Goal: Task Accomplishment & Management: Manage account settings

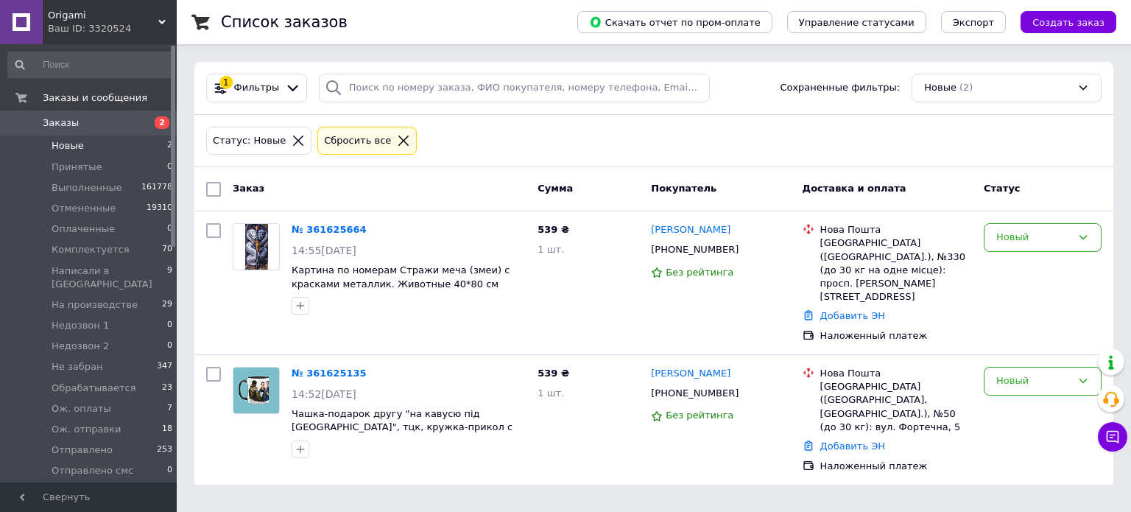
click at [772, 136] on div "Статус: Новые Сбросить все" at bounding box center [653, 141] width 901 height 35
click at [57, 121] on span "Заказы" at bounding box center [61, 122] width 36 height 13
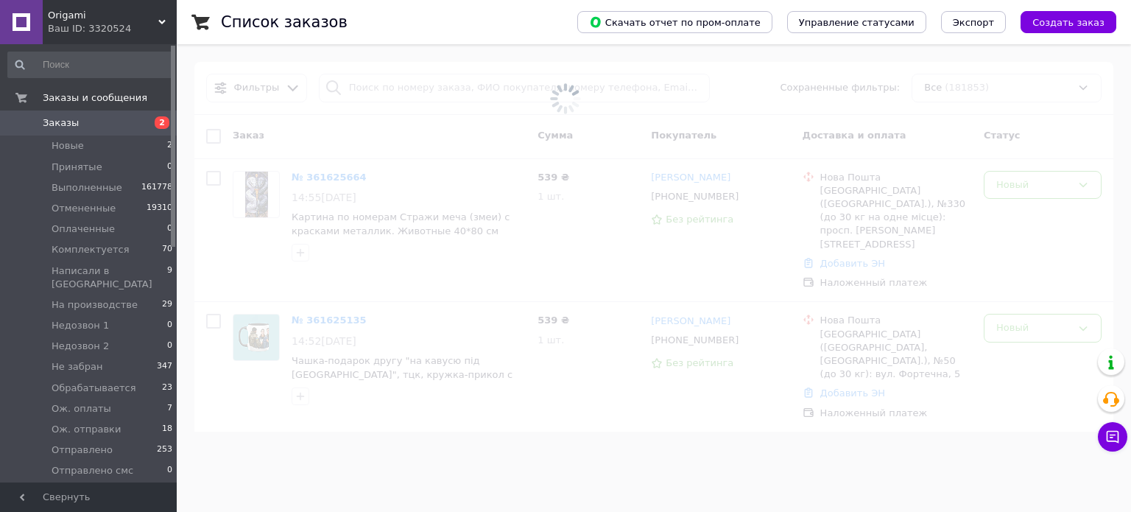
click at [433, 89] on span at bounding box center [565, 98] width 1131 height 197
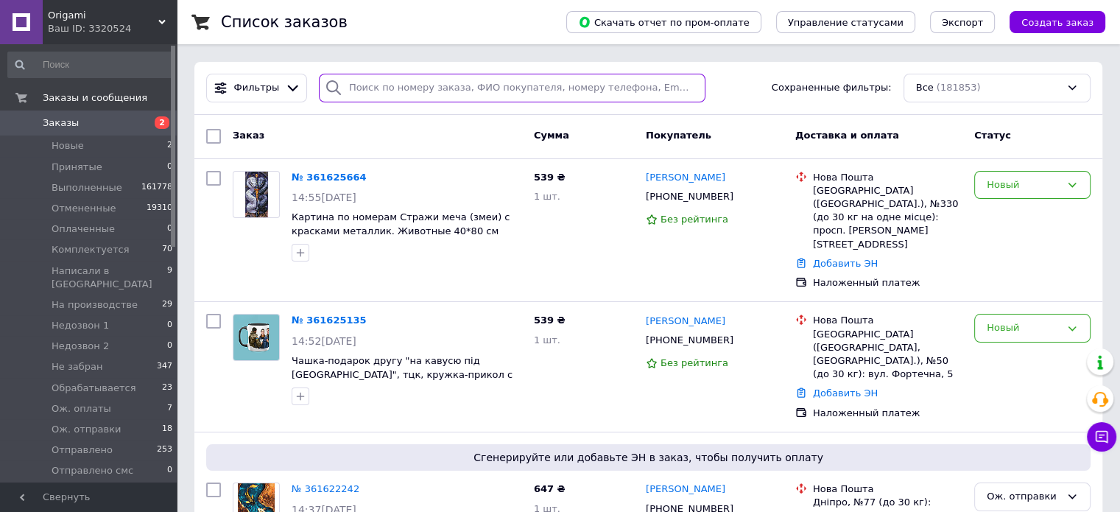
click at [456, 86] on input "search" at bounding box center [512, 88] width 387 height 29
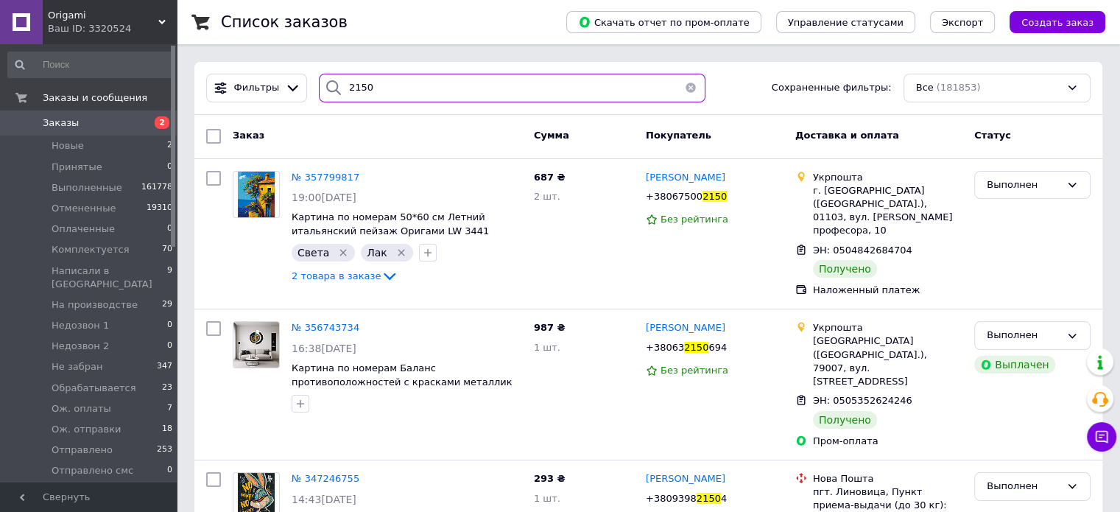
click at [342, 82] on input "2150" at bounding box center [512, 88] width 387 height 29
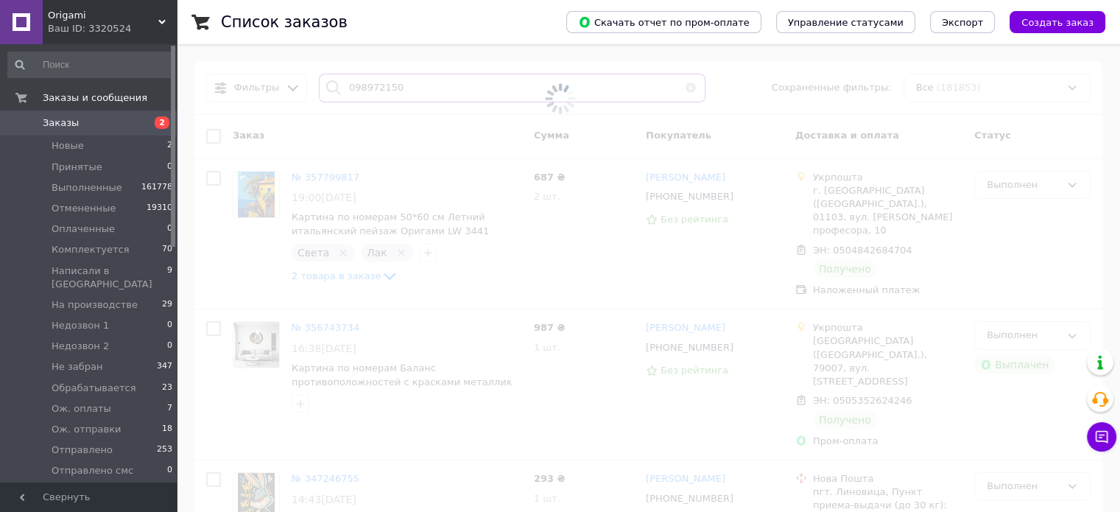
type input "0989772150"
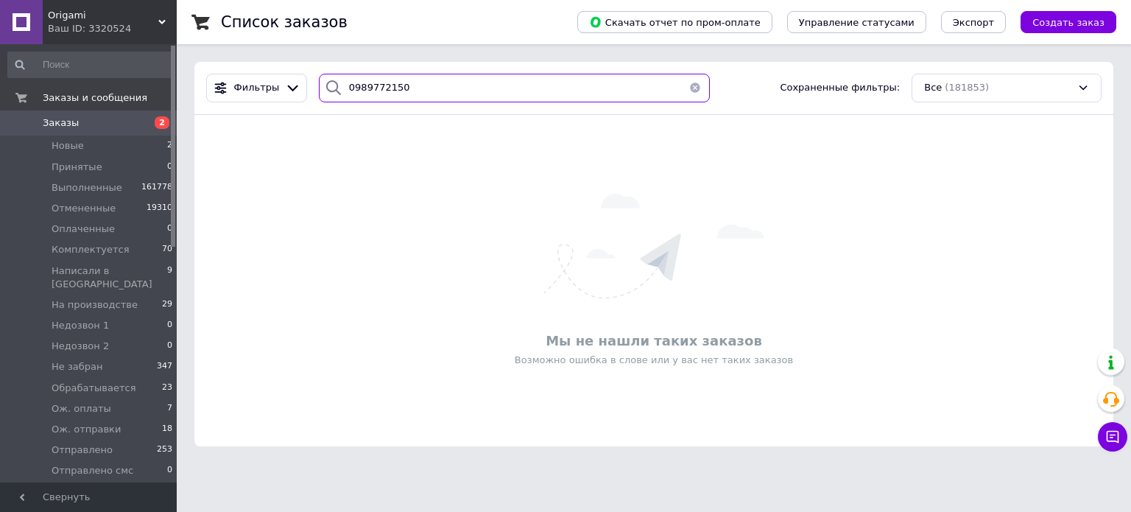
click at [407, 85] on input "0989772150" at bounding box center [515, 88] width 392 height 29
drag, startPoint x: 407, startPoint y: 85, endPoint x: 327, endPoint y: 88, distance: 80.3
click at [327, 88] on div "0989772150" at bounding box center [515, 88] width 392 height 29
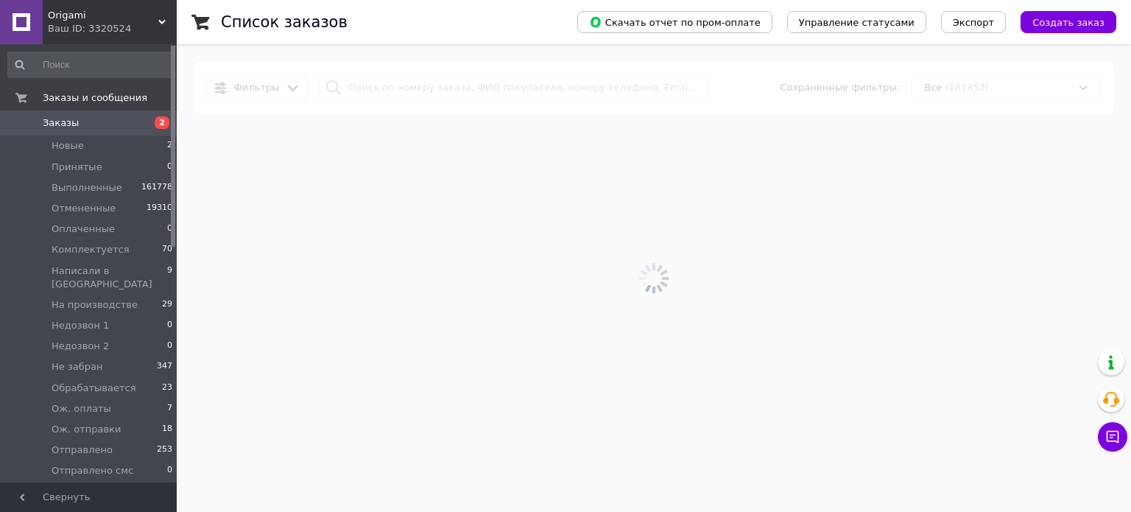
click at [57, 121] on span "Заказы" at bounding box center [61, 122] width 36 height 13
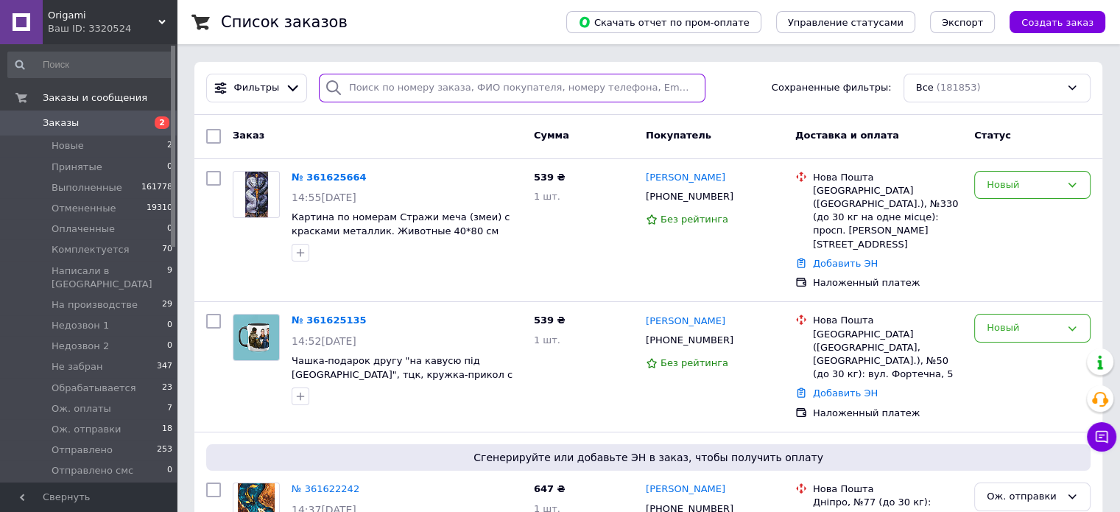
click at [380, 93] on input "search" at bounding box center [512, 88] width 387 height 29
paste input "0989772150"
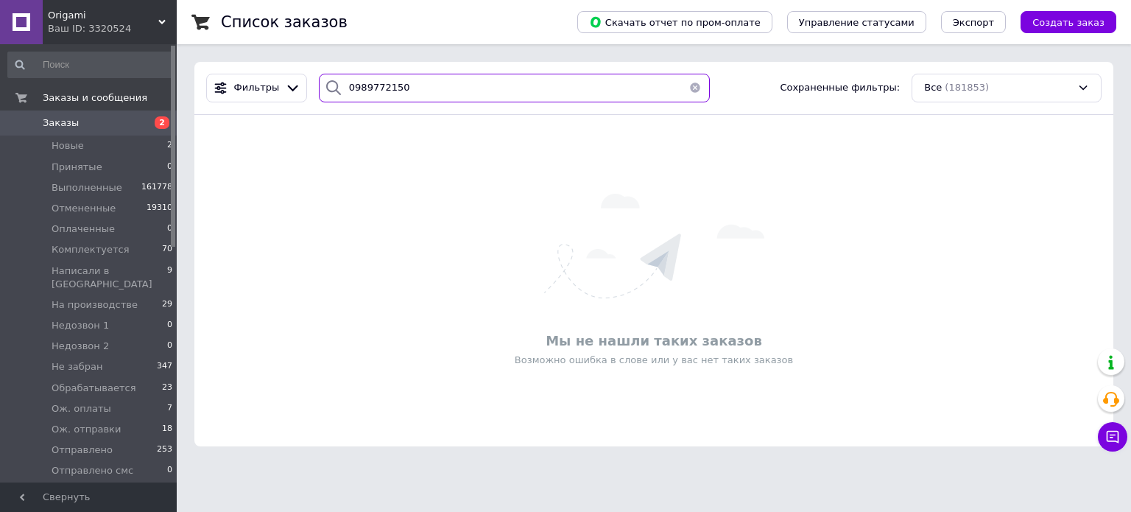
type input "0989772150"
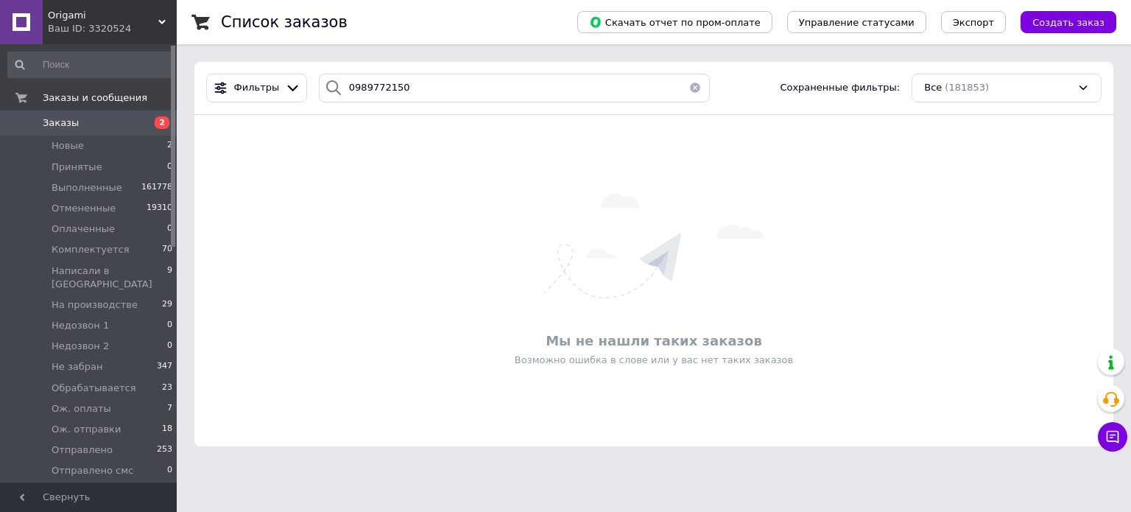
click at [325, 146] on div "Мы не нашли таких заказов Возможно ошибка в слове или у вас нет таких заказов" at bounding box center [653, 281] width 919 height 302
click at [60, 122] on span "Заказы" at bounding box center [61, 122] width 36 height 13
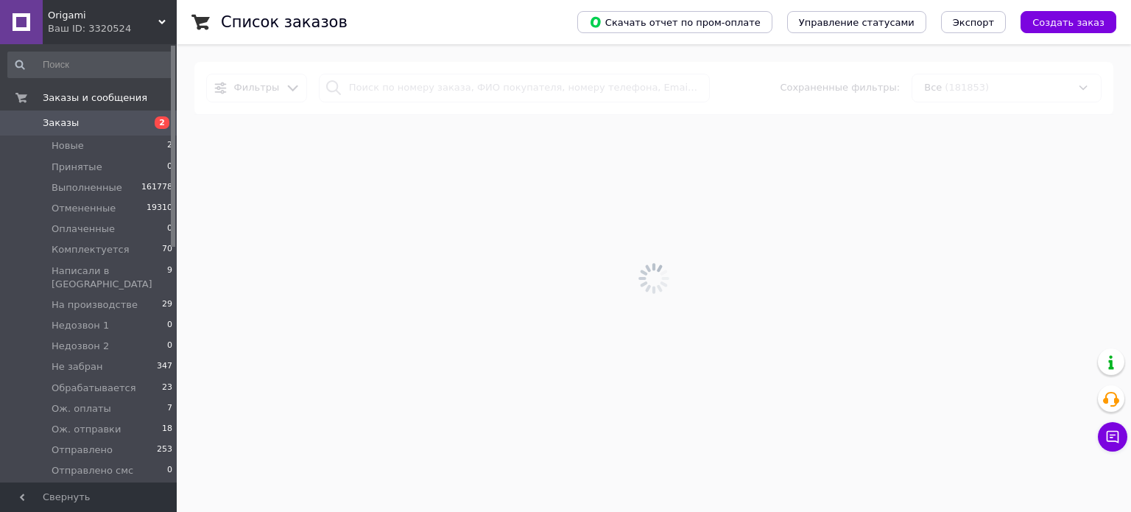
click at [381, 88] on div at bounding box center [654, 277] width 954 height 467
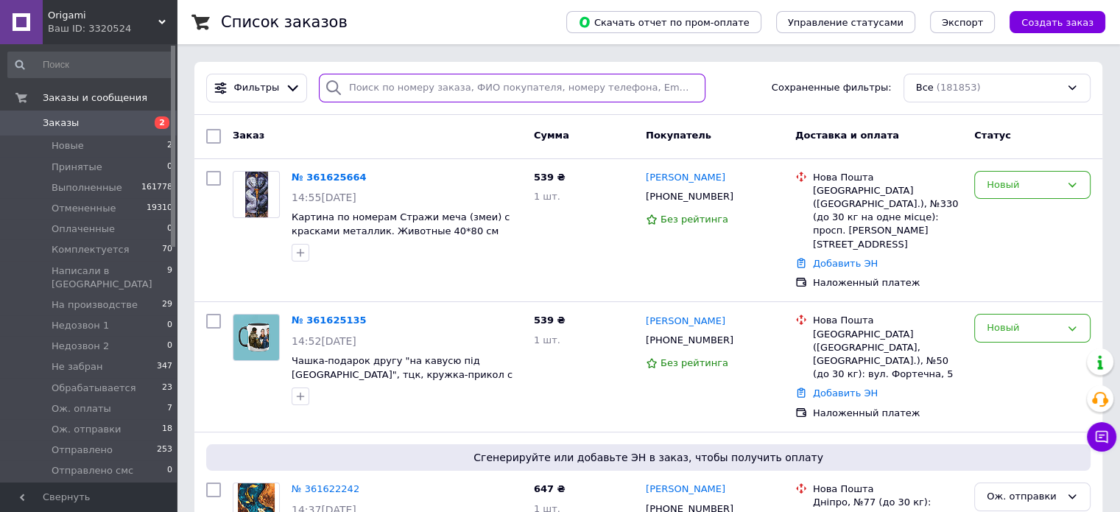
click at [387, 91] on input "search" at bounding box center [512, 88] width 387 height 29
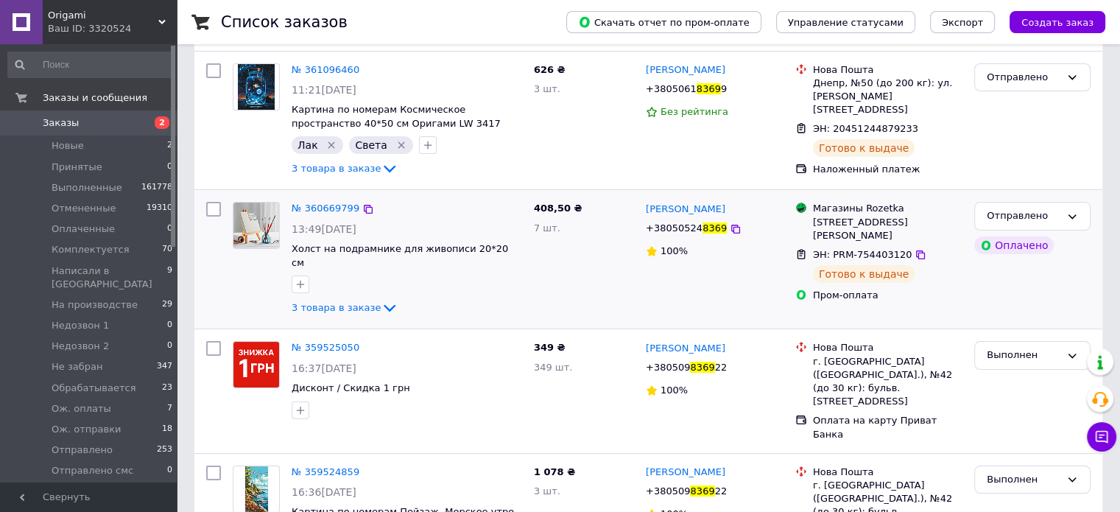
scroll to position [147, 0]
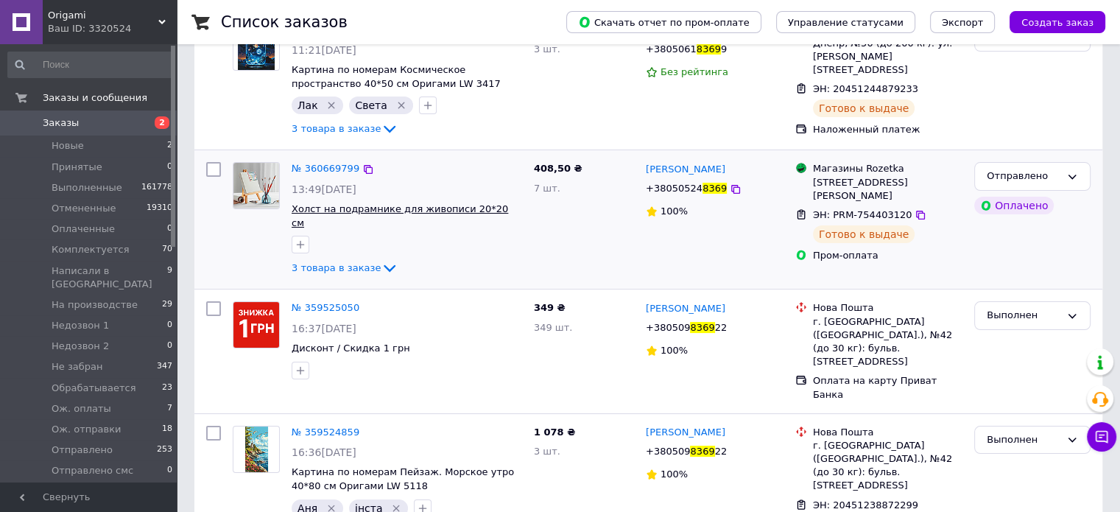
type input "8369"
click at [418, 208] on span "Холст на подрамнике для живописи 20*20 см" at bounding box center [400, 215] width 216 height 25
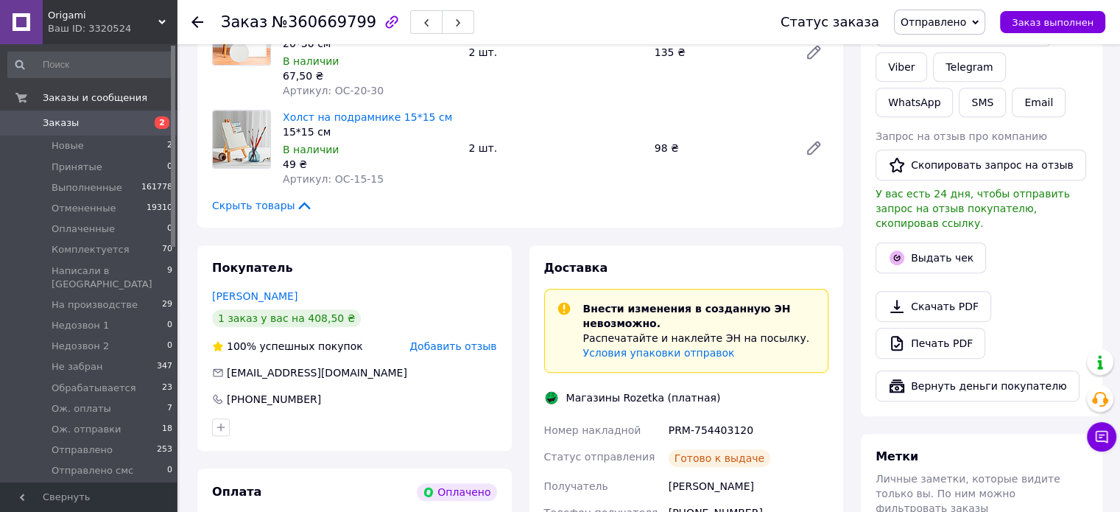
scroll to position [663, 0]
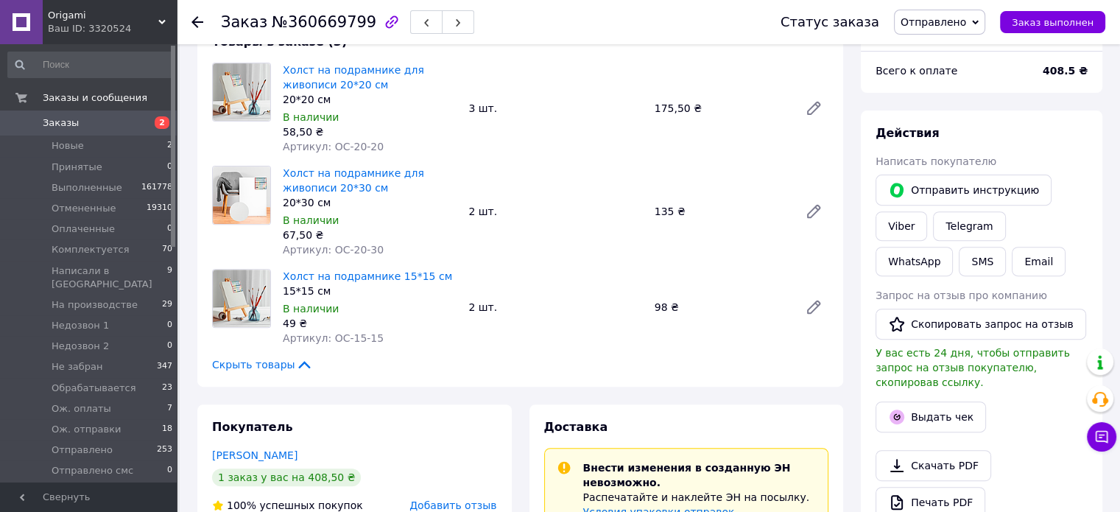
scroll to position [368, 0]
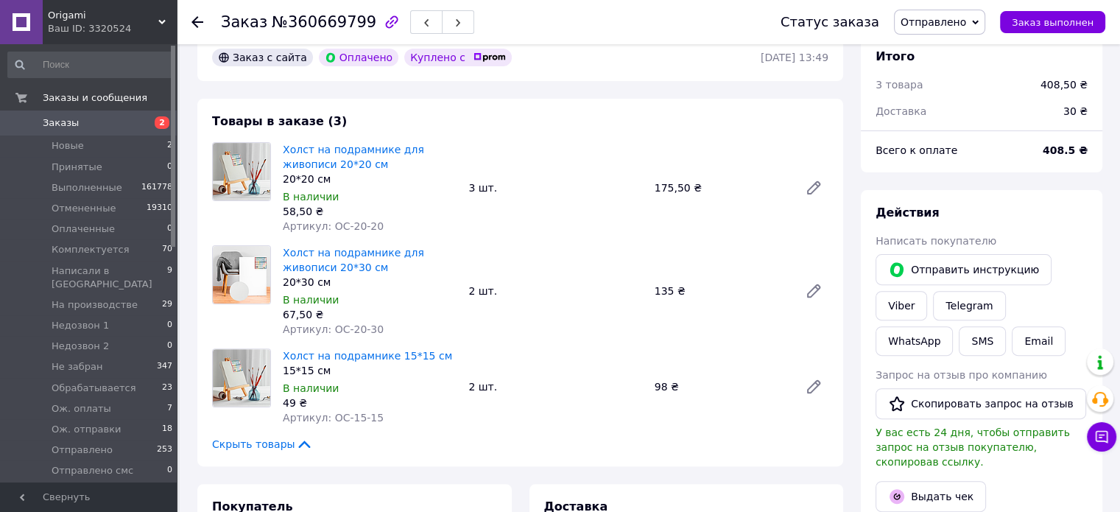
scroll to position [442, 0]
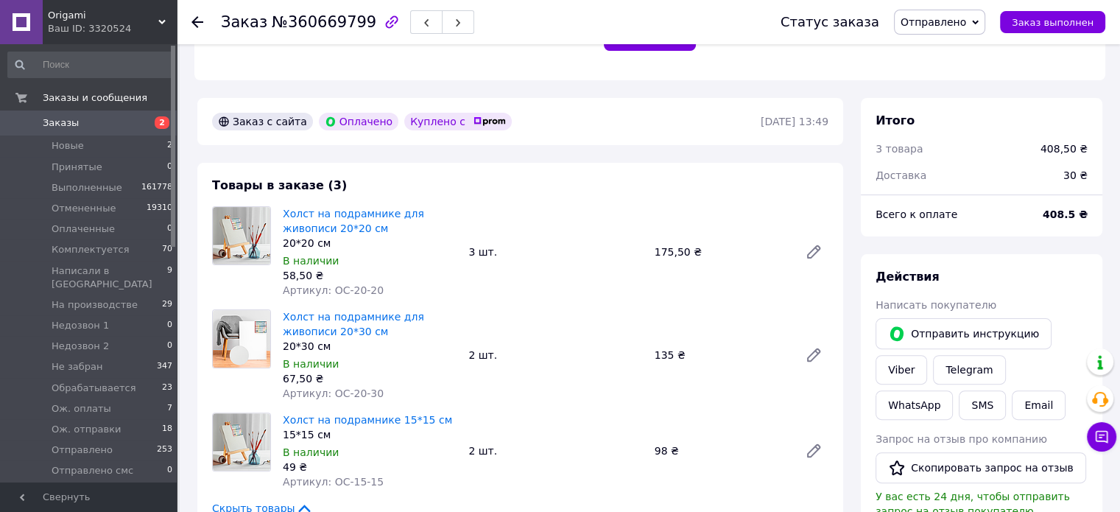
scroll to position [368, 0]
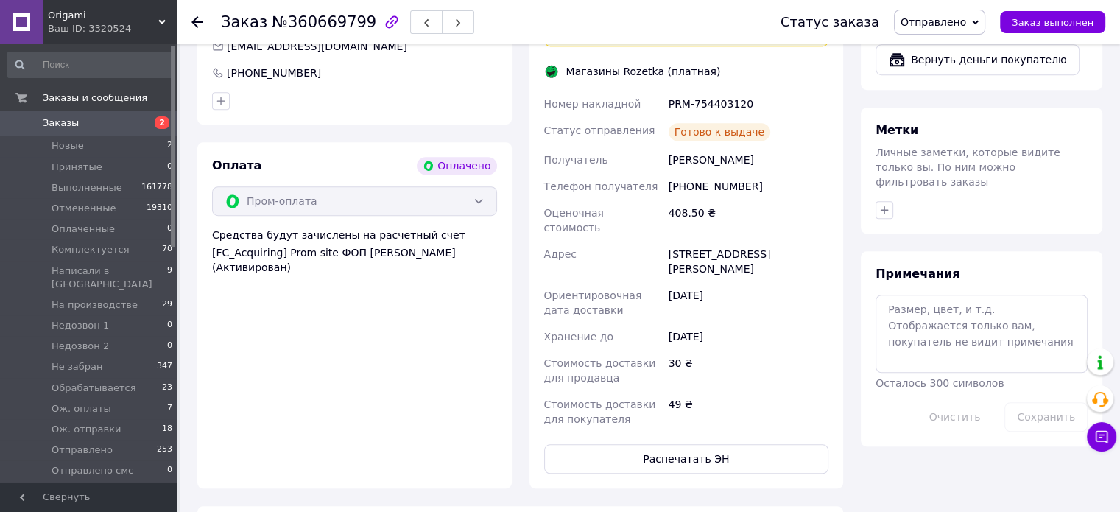
scroll to position [1031, 0]
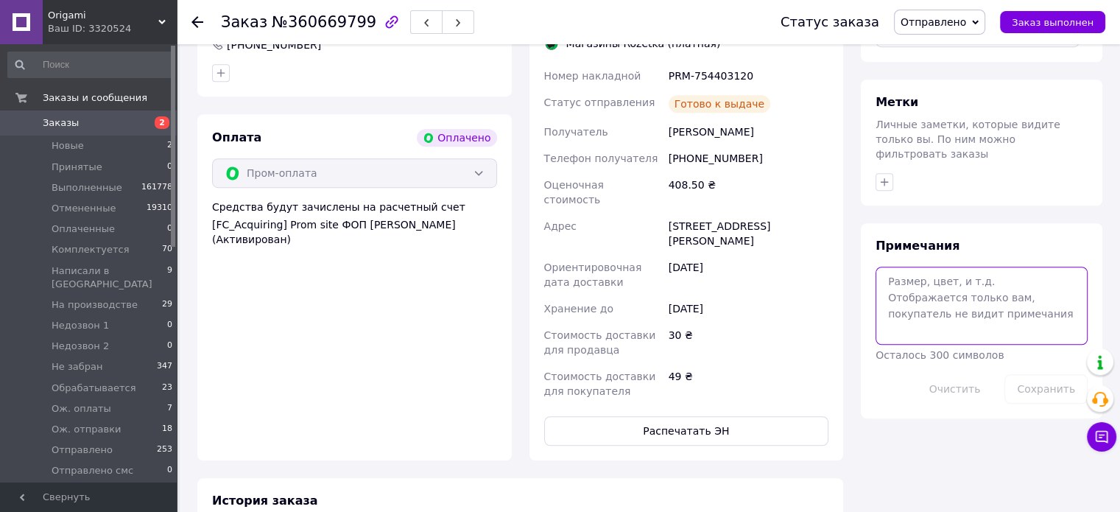
click at [928, 273] on textarea at bounding box center [981, 306] width 212 height 78
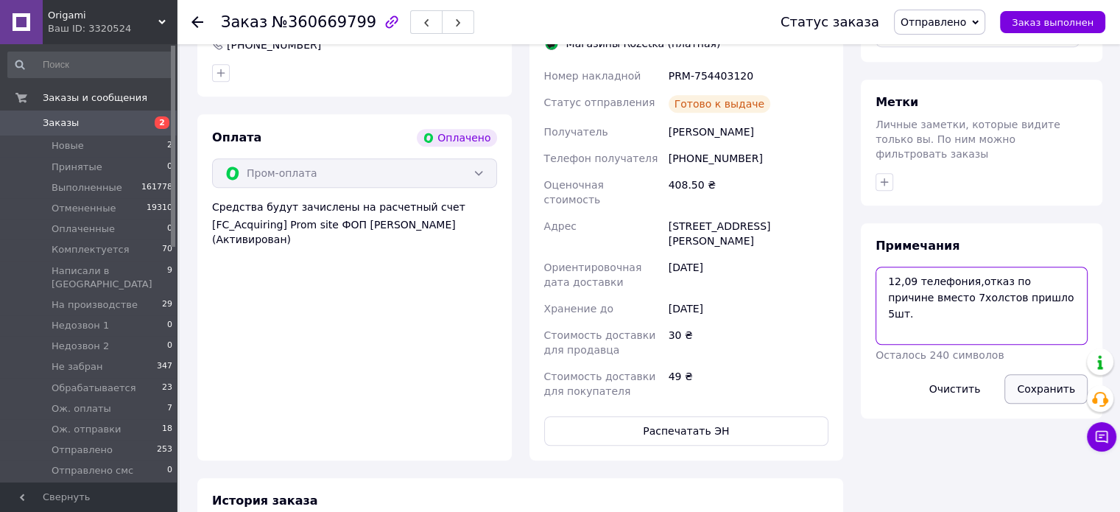
type textarea "12,09 телефония,отказ по причине вместо 7холстов пришло 5шт."
click at [1056, 374] on button "Сохранить" at bounding box center [1045, 388] width 83 height 29
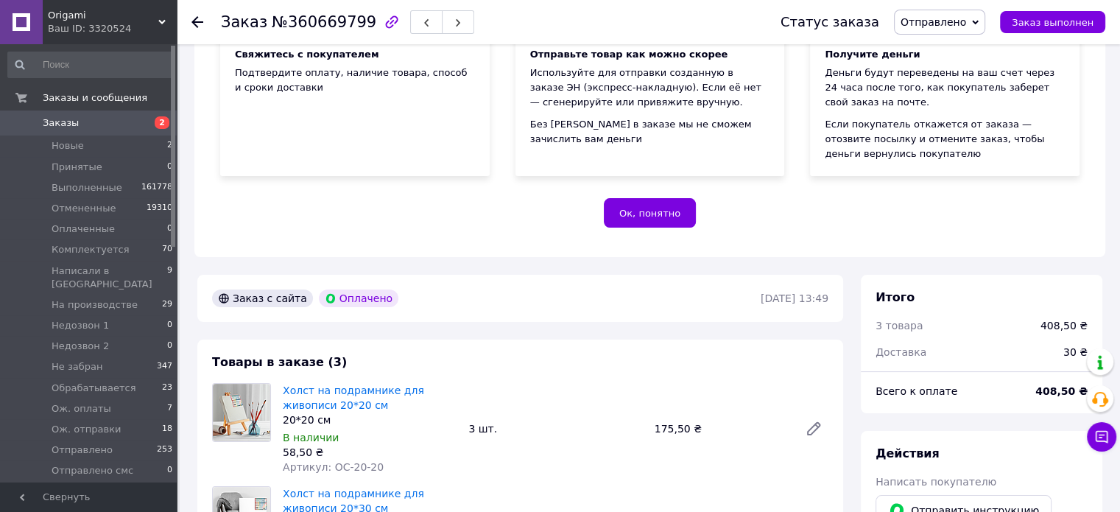
scroll to position [147, 0]
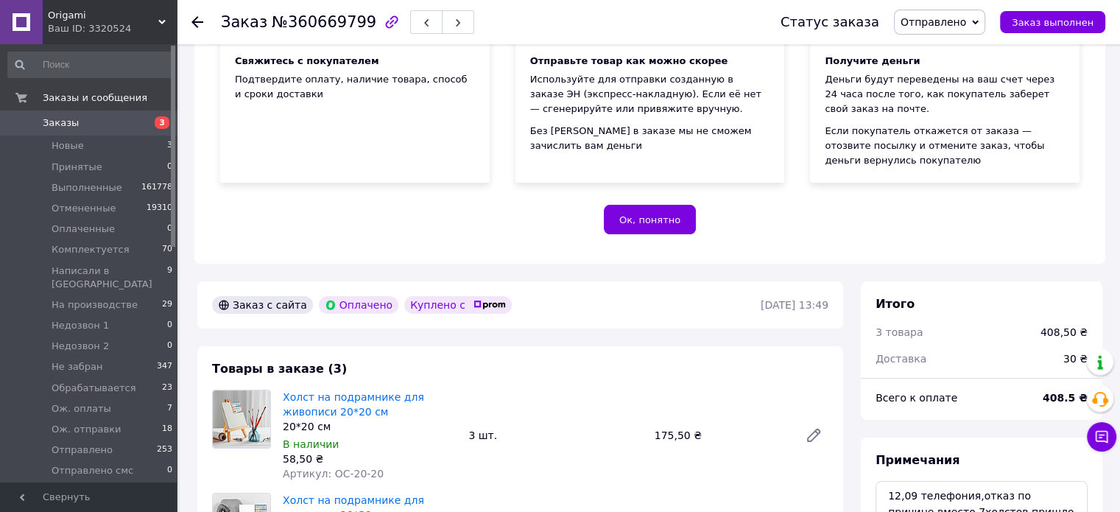
scroll to position [147, 0]
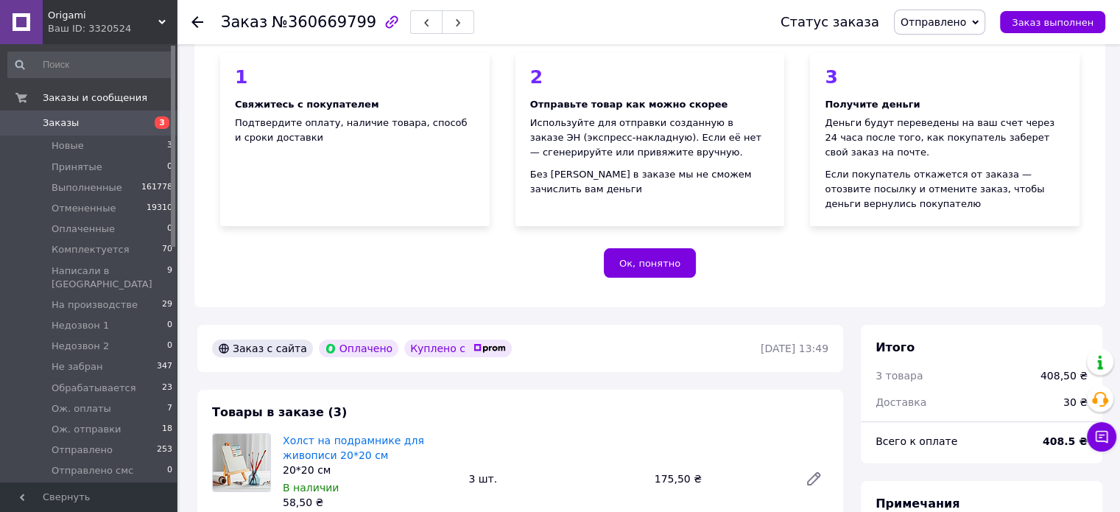
click at [952, 16] on span "Отправлено" at bounding box center [933, 22] width 66 height 12
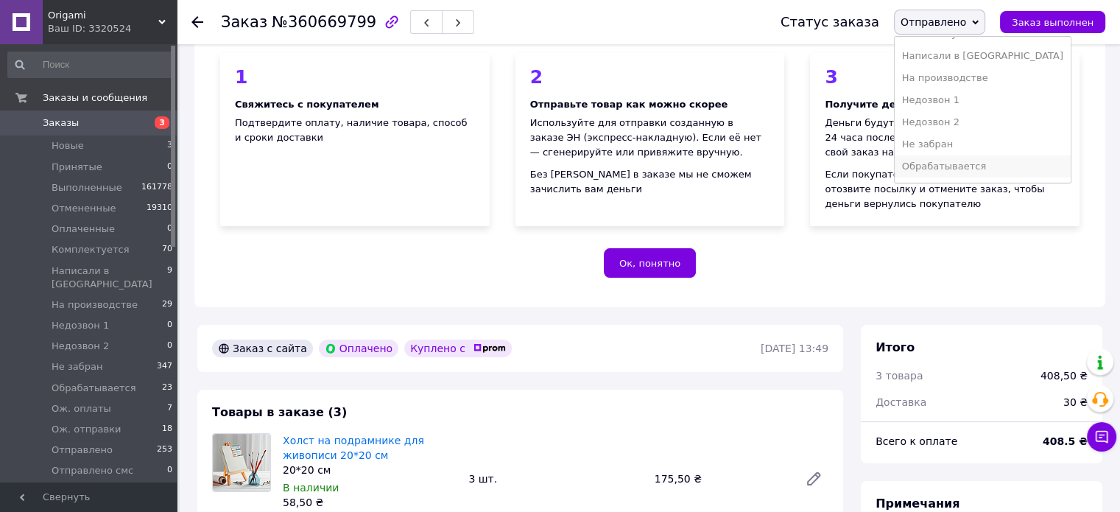
scroll to position [112, 0]
click at [963, 134] on li "Не забран" at bounding box center [983, 138] width 176 height 22
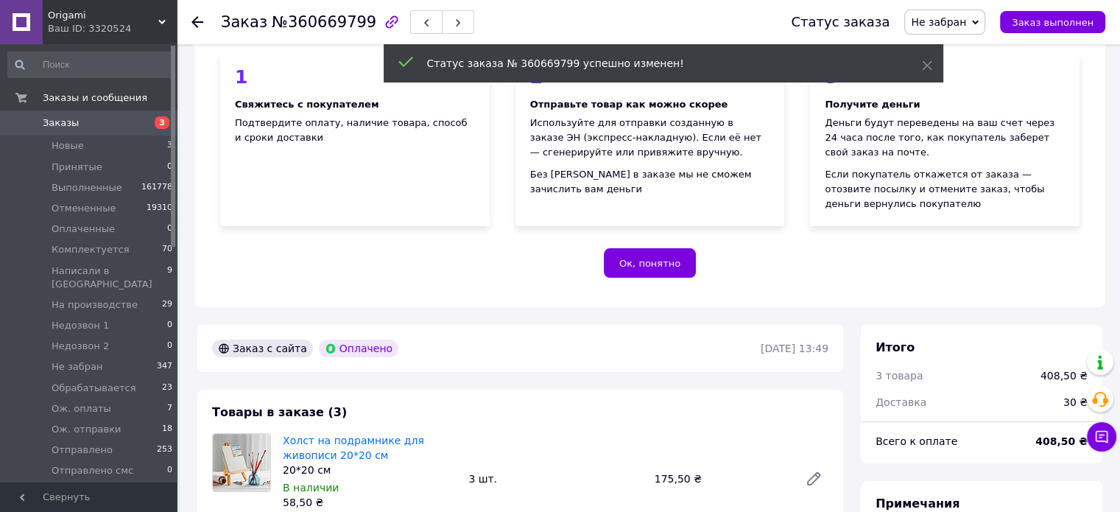
scroll to position [116, 0]
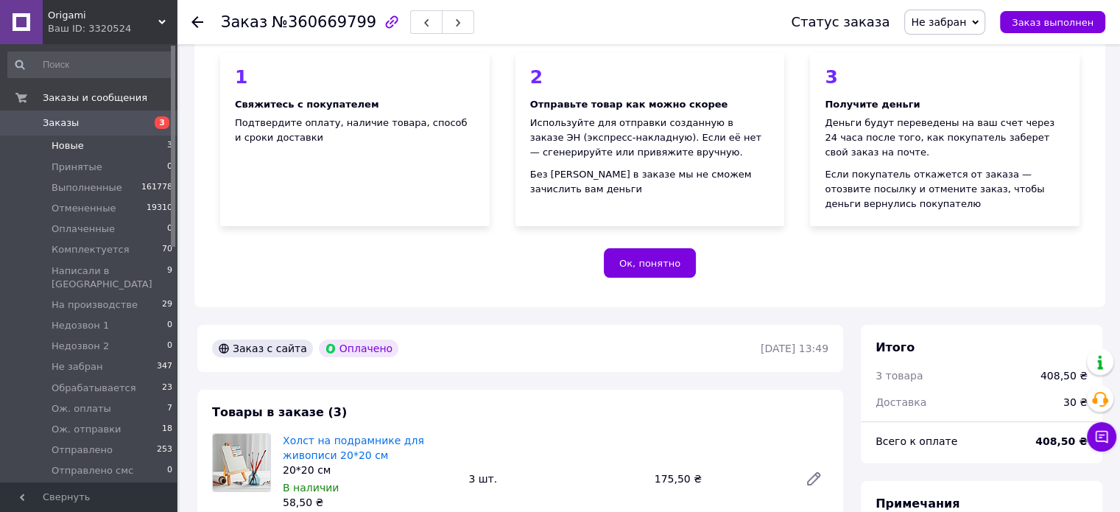
click at [67, 145] on span "Новые" at bounding box center [68, 145] width 32 height 13
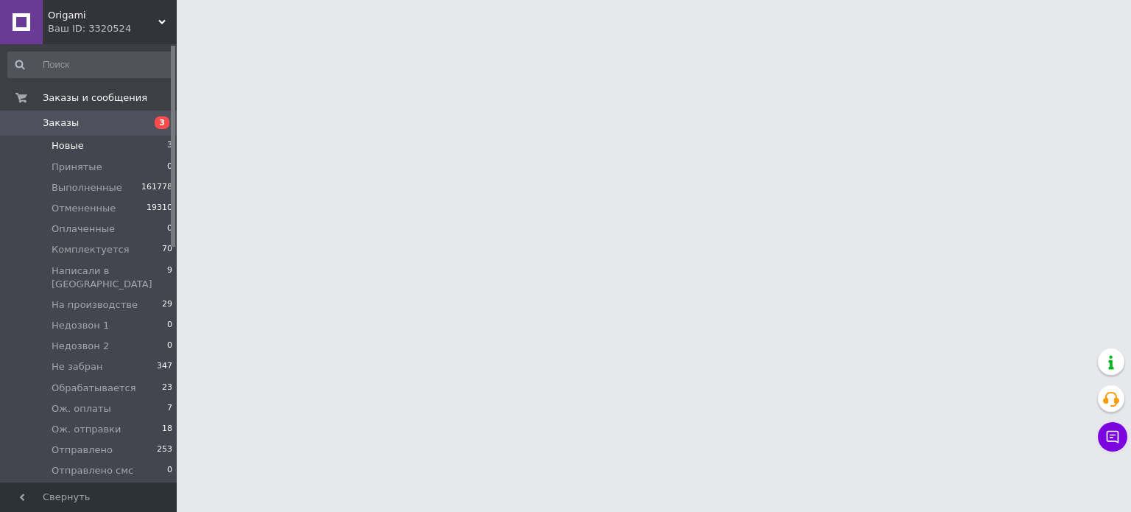
click at [68, 144] on span "Новые" at bounding box center [68, 145] width 32 height 13
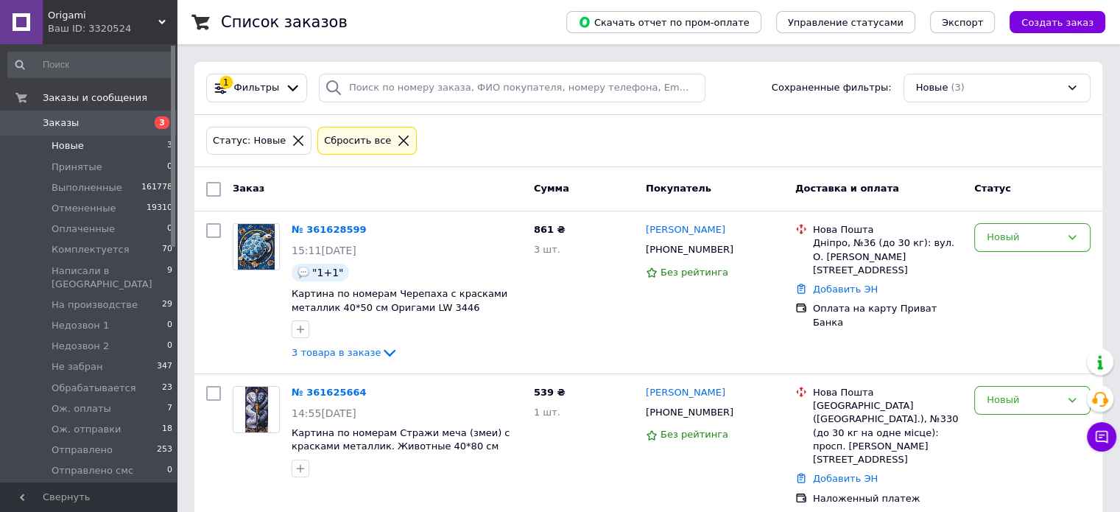
click at [68, 144] on span "Новые" at bounding box center [68, 145] width 32 height 13
click at [639, 135] on div "Статус: Новые Сбросить все" at bounding box center [648, 141] width 890 height 35
click at [696, 137] on div "Статус: Новые Сбросить все" at bounding box center [648, 141] width 890 height 35
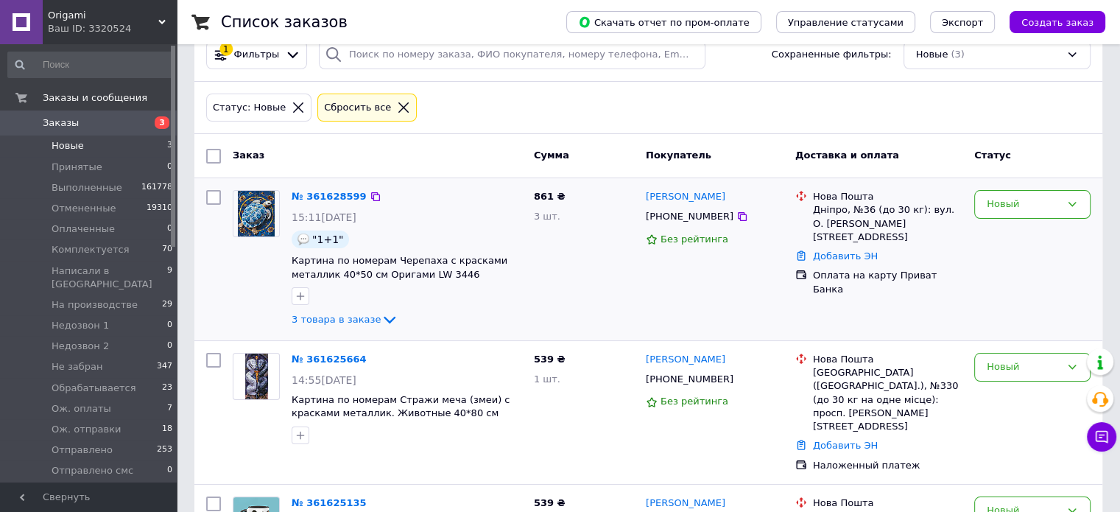
scroll to position [111, 0]
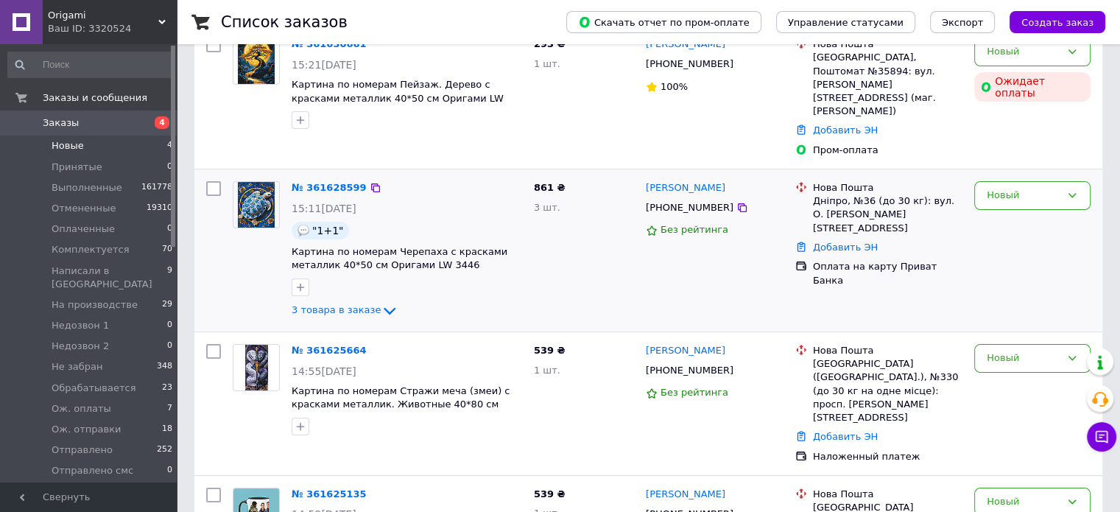
scroll to position [227, 0]
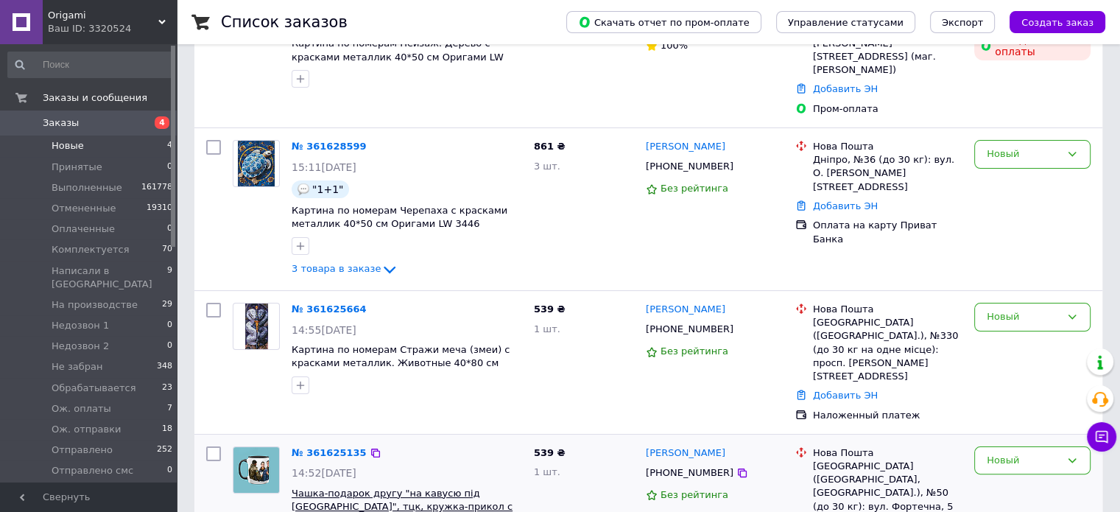
click at [426, 487] on span "Чашка-подарок другу "на кавусю під [GEOGRAPHIC_DATA]", тцк, кружка-прикол с при…" at bounding box center [402, 506] width 221 height 38
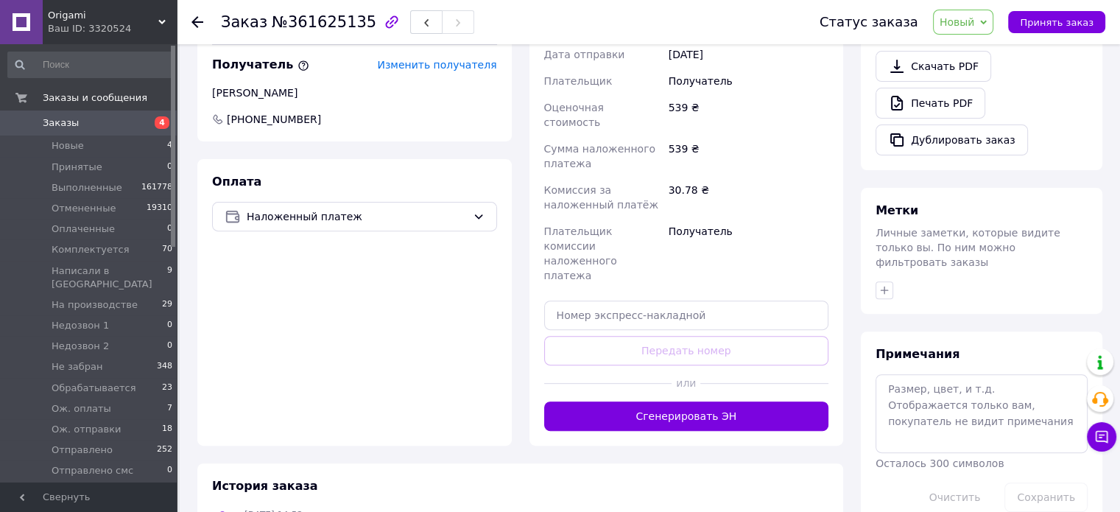
scroll to position [497, 0]
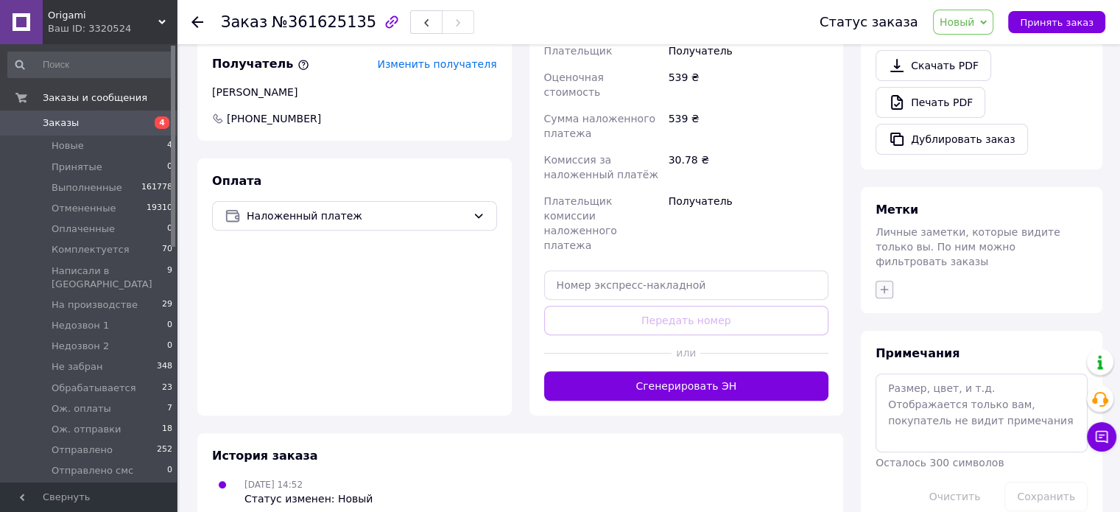
click at [881, 283] on icon "button" at bounding box center [884, 289] width 12 height 12
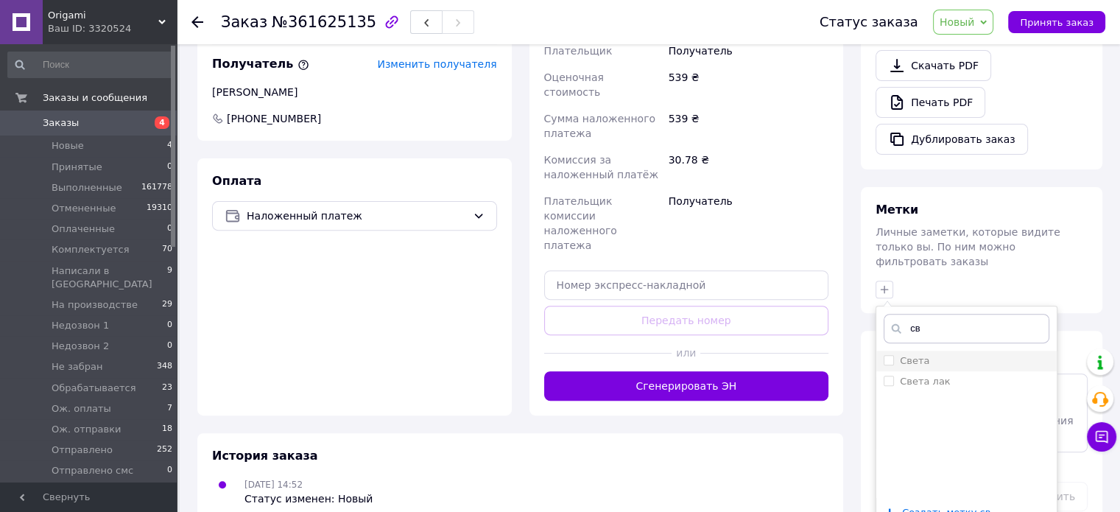
type input "св"
click at [940, 354] on div "Света" at bounding box center [966, 360] width 166 height 13
checkbox input "true"
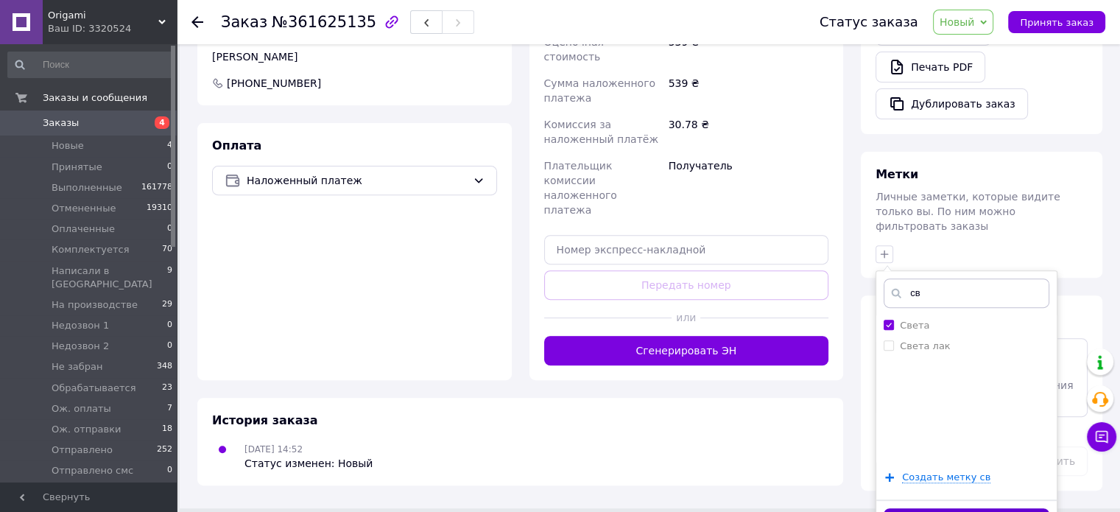
click at [954, 508] on button "Добавить метку" at bounding box center [966, 522] width 166 height 29
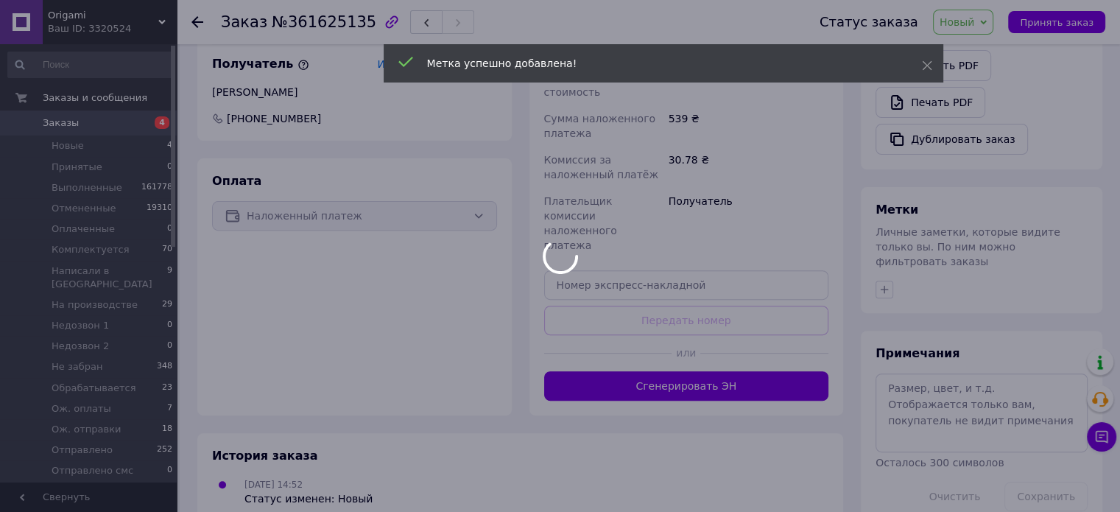
scroll to position [499, 0]
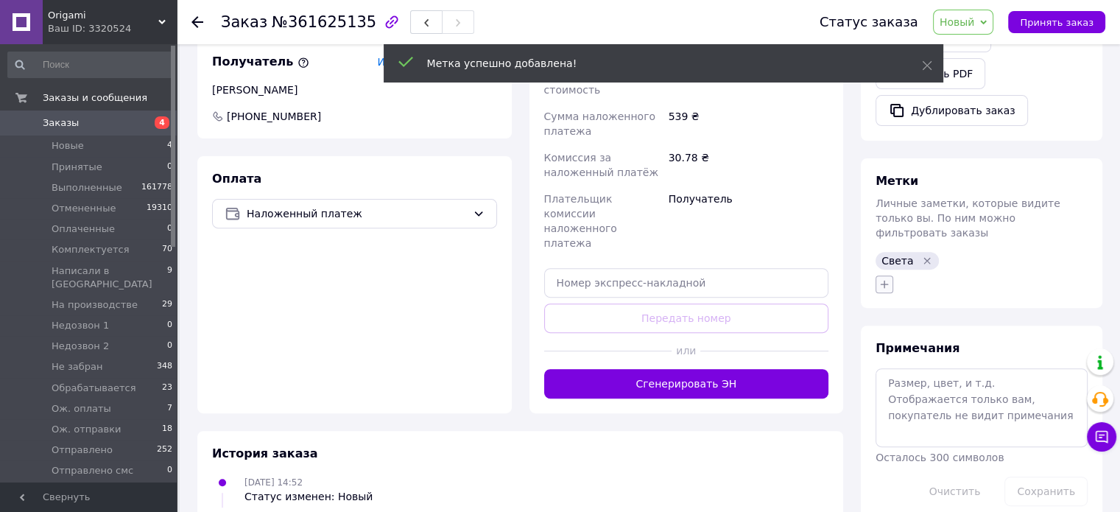
click at [881, 278] on icon "button" at bounding box center [884, 284] width 12 height 12
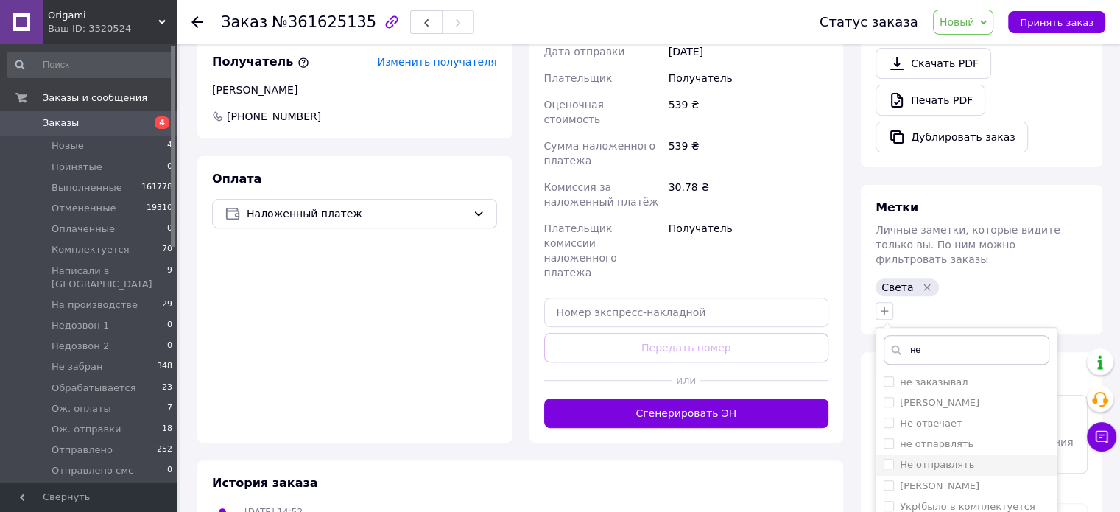
type input "не"
click at [953, 459] on label "Не отправлять" at bounding box center [937, 464] width 74 height 11
checkbox input "true"
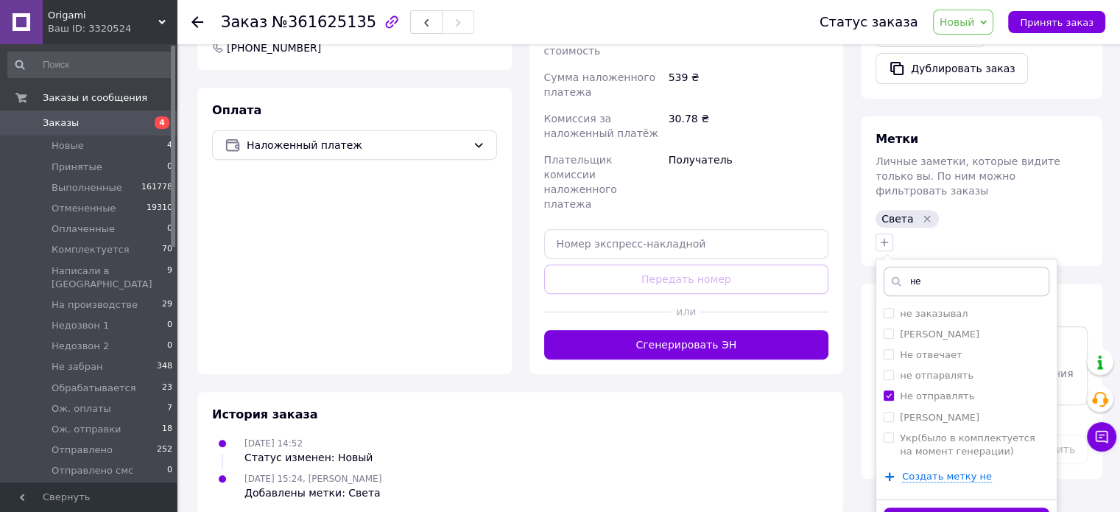
click at [963, 507] on button "Добавить метку" at bounding box center [966, 521] width 166 height 29
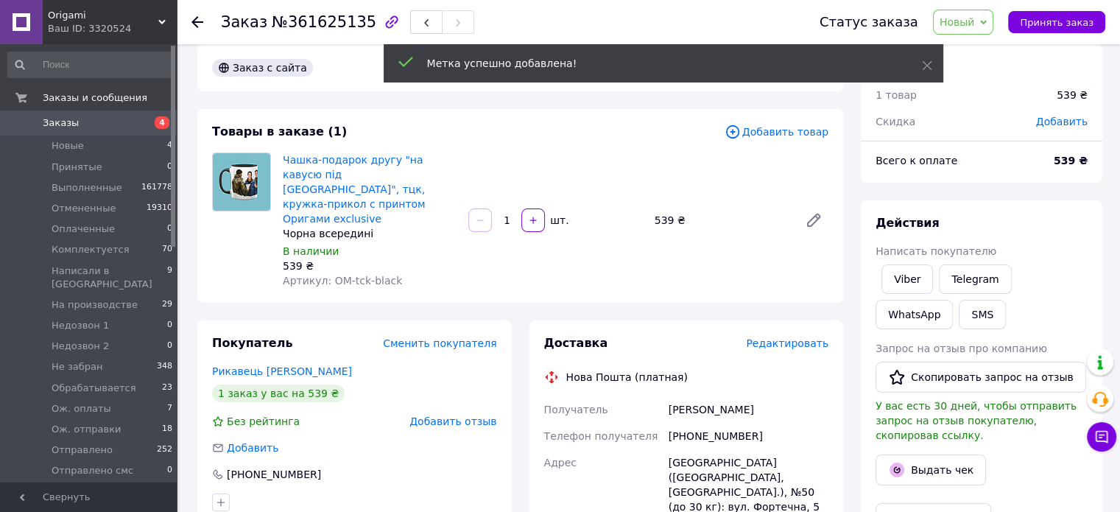
scroll to position [0, 0]
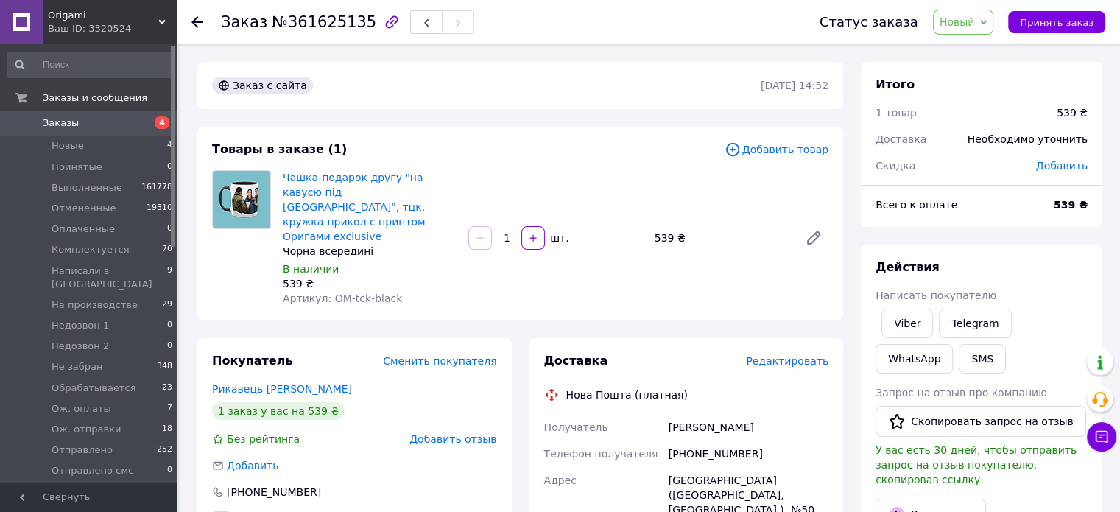
click at [967, 19] on span "Новый" at bounding box center [956, 22] width 35 height 12
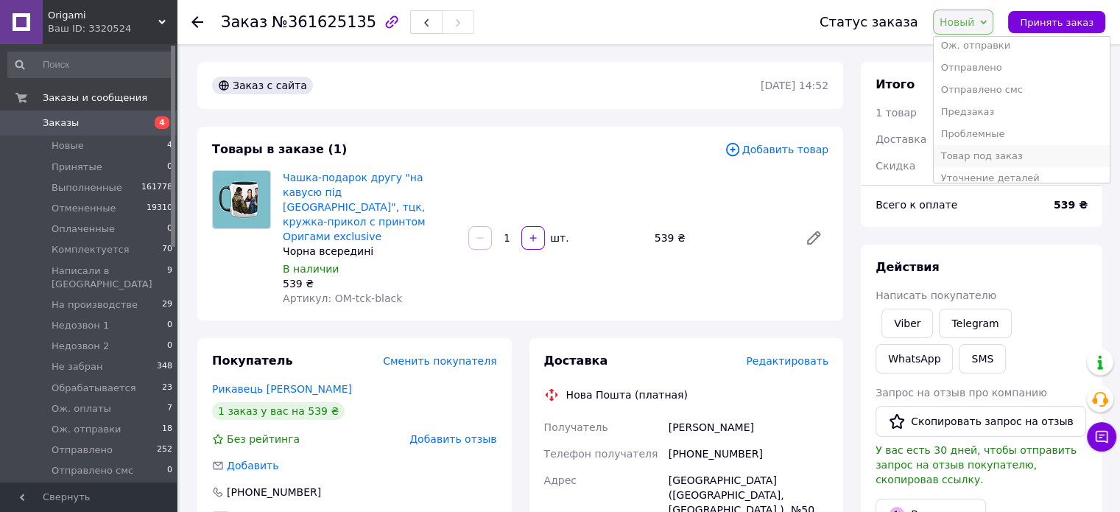
scroll to position [280, 0]
click at [1003, 167] on li "Уточнение деталей" at bounding box center [1022, 169] width 176 height 22
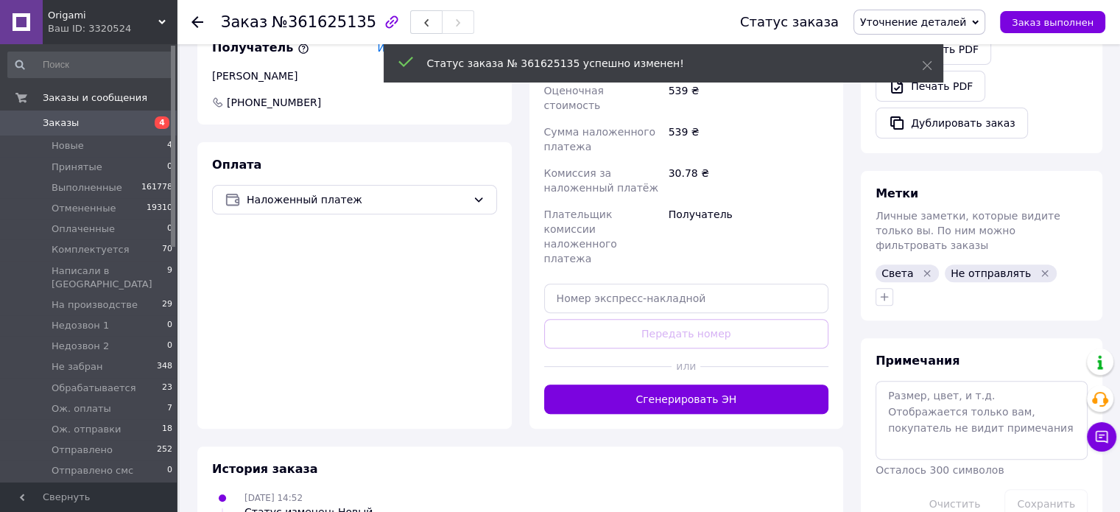
scroll to position [515, 0]
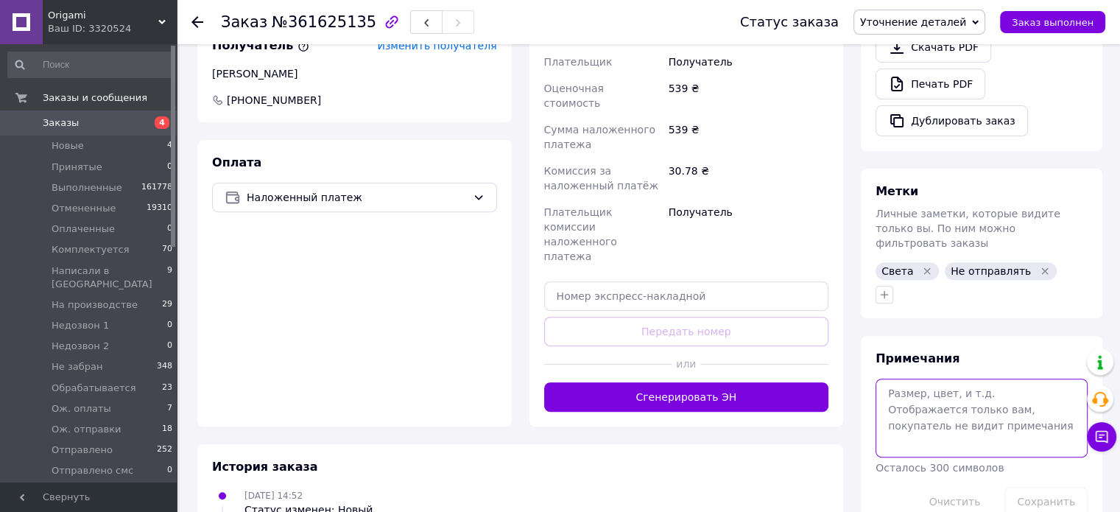
click at [913, 378] on textarea at bounding box center [981, 417] width 212 height 78
type textarea "жду фото"
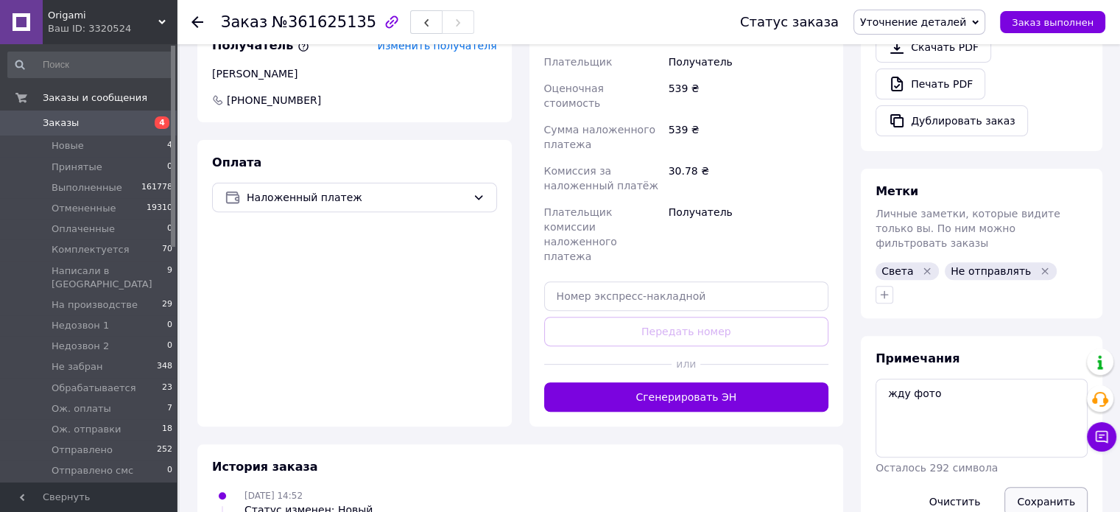
click at [1037, 487] on button "Сохранить" at bounding box center [1045, 501] width 83 height 29
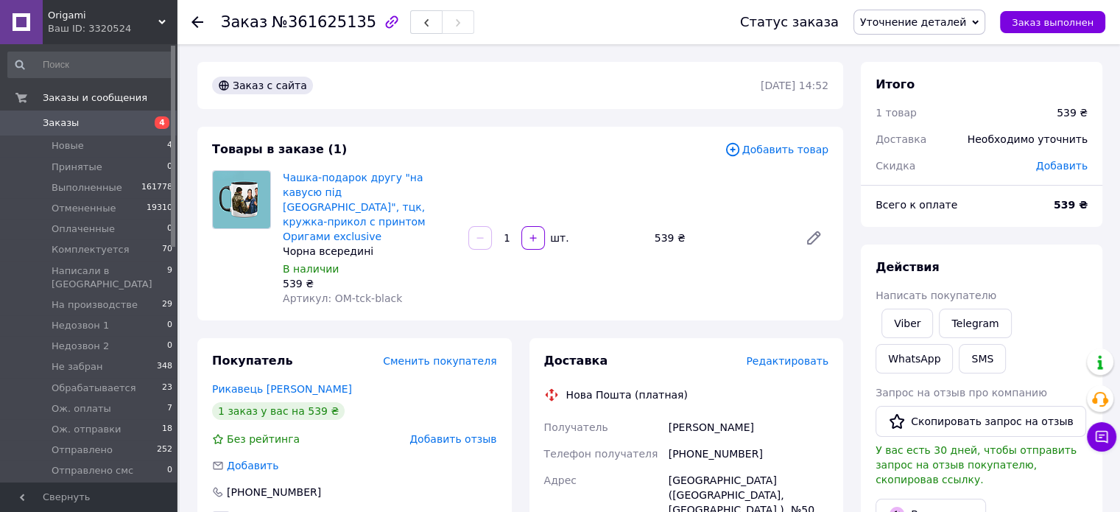
scroll to position [0, 0]
click at [902, 317] on link "Viber" at bounding box center [907, 322] width 52 height 29
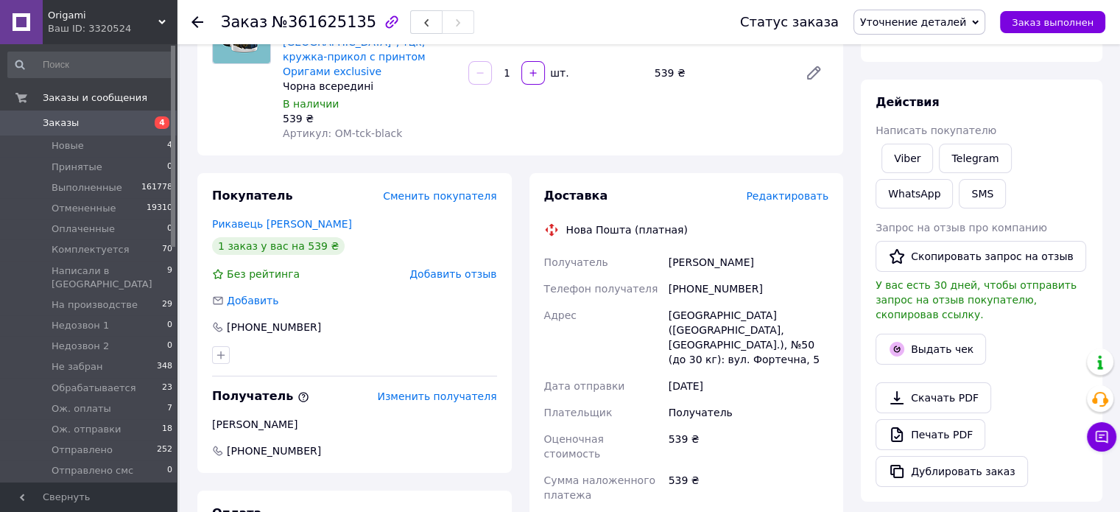
scroll to position [147, 0]
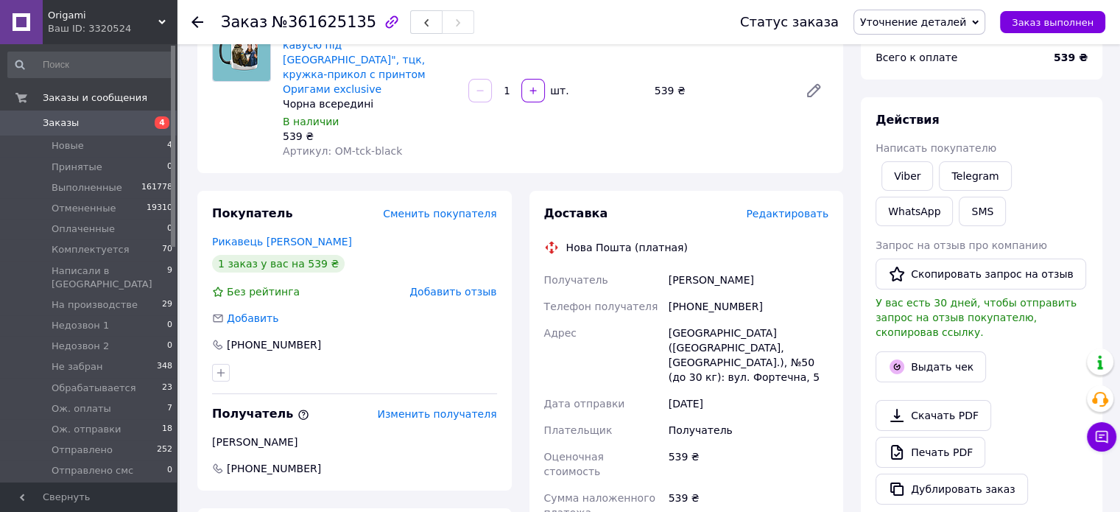
click at [523, 156] on div "Заказ с сайта [DATE] 14:52 Товары в заказе (1) Добавить товар Чашка-подарок дру…" at bounding box center [519, 460] width 663 height 1091
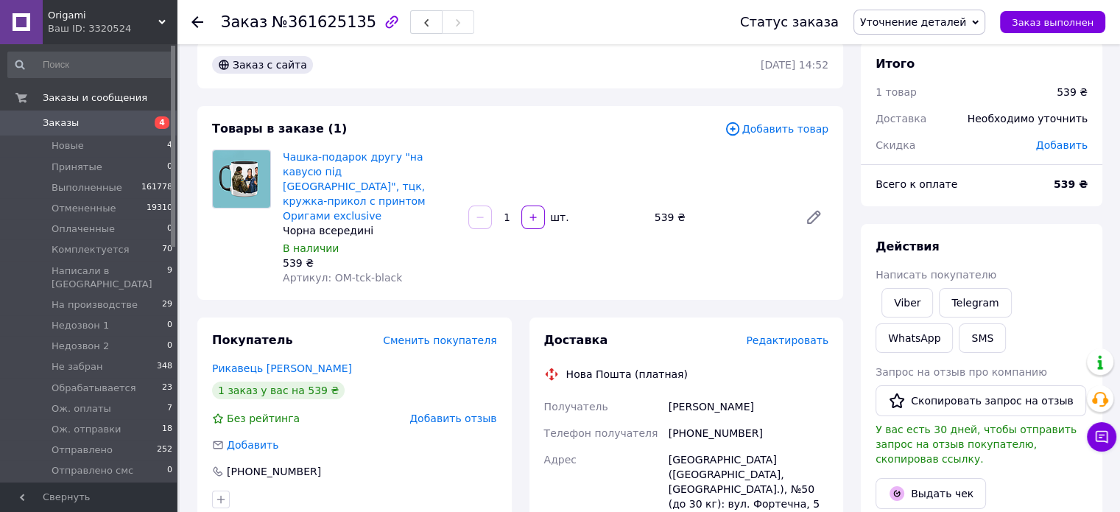
scroll to position [0, 0]
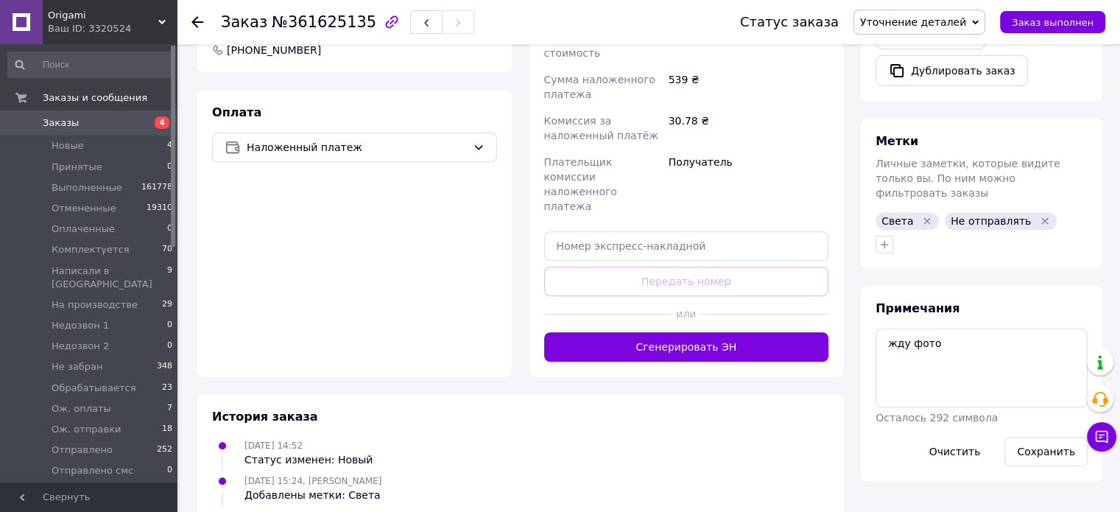
scroll to position [571, 0]
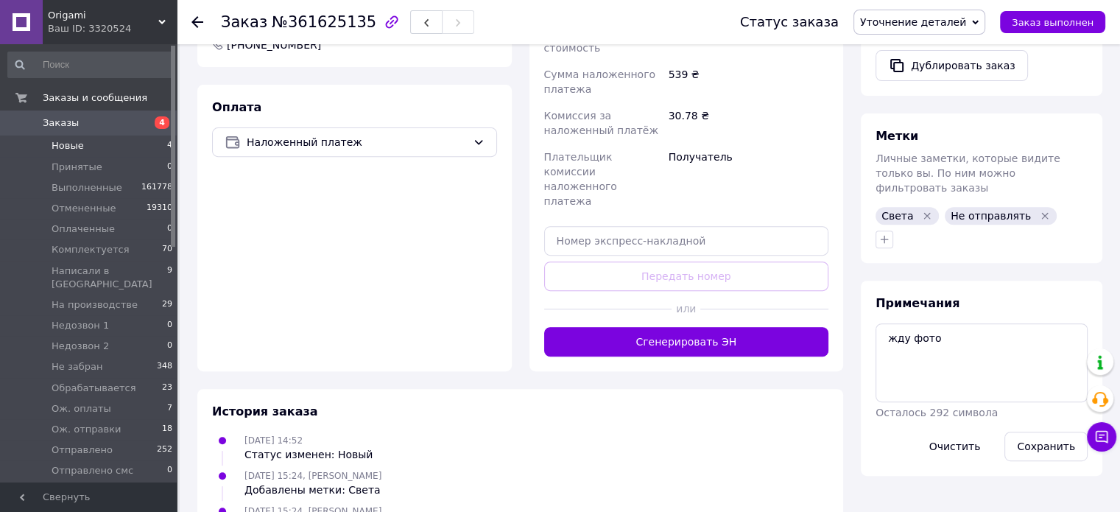
click at [68, 147] on span "Новые" at bounding box center [68, 145] width 32 height 13
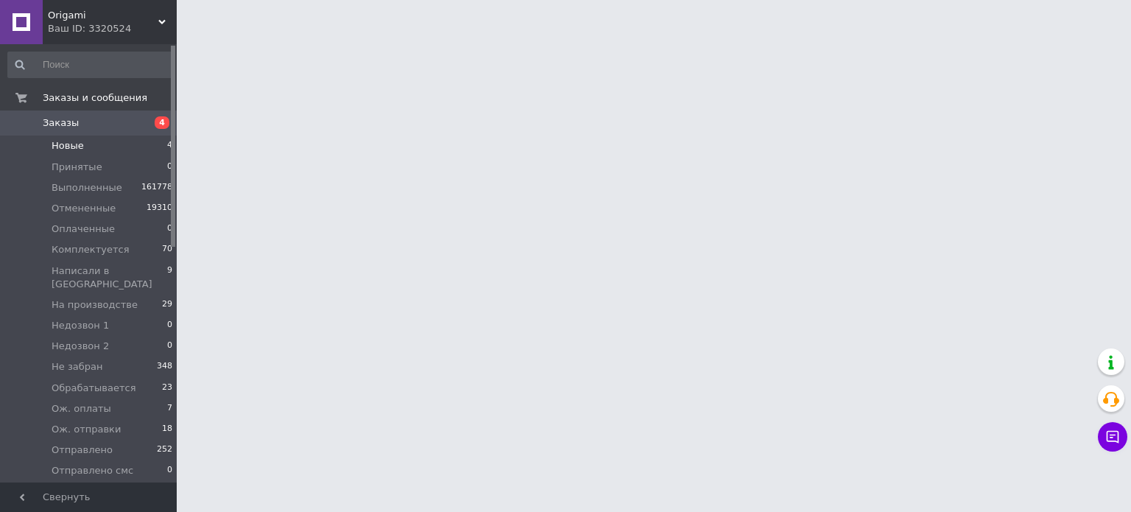
click at [68, 147] on span "Новые" at bounding box center [68, 145] width 32 height 13
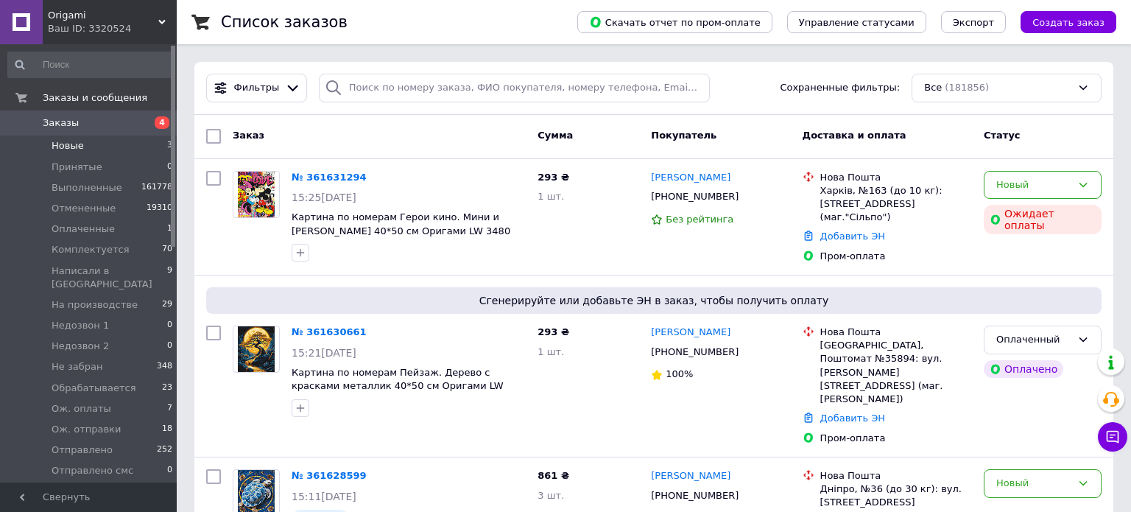
click at [68, 147] on span "Новые" at bounding box center [68, 145] width 32 height 13
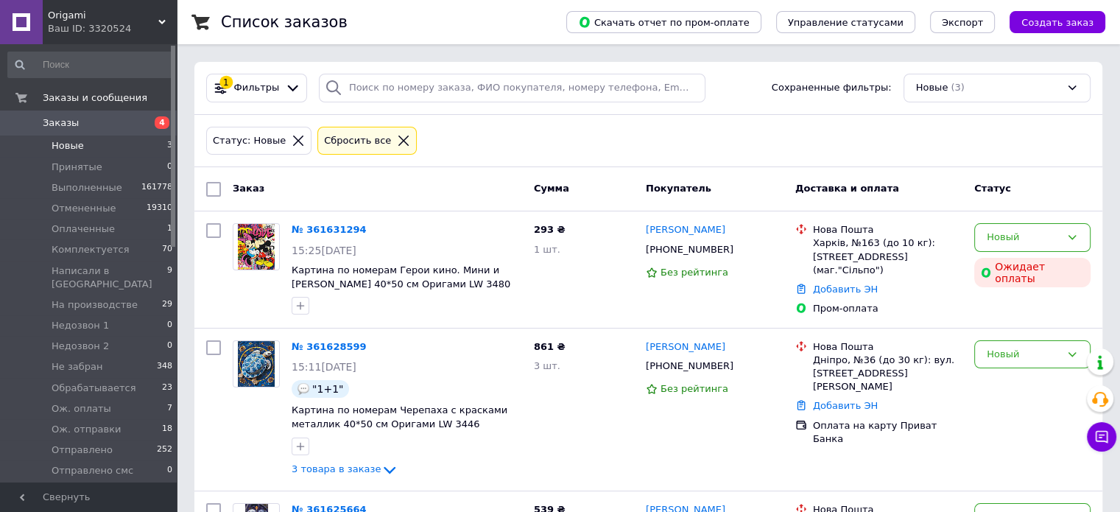
click at [68, 147] on span "Новые" at bounding box center [68, 145] width 32 height 13
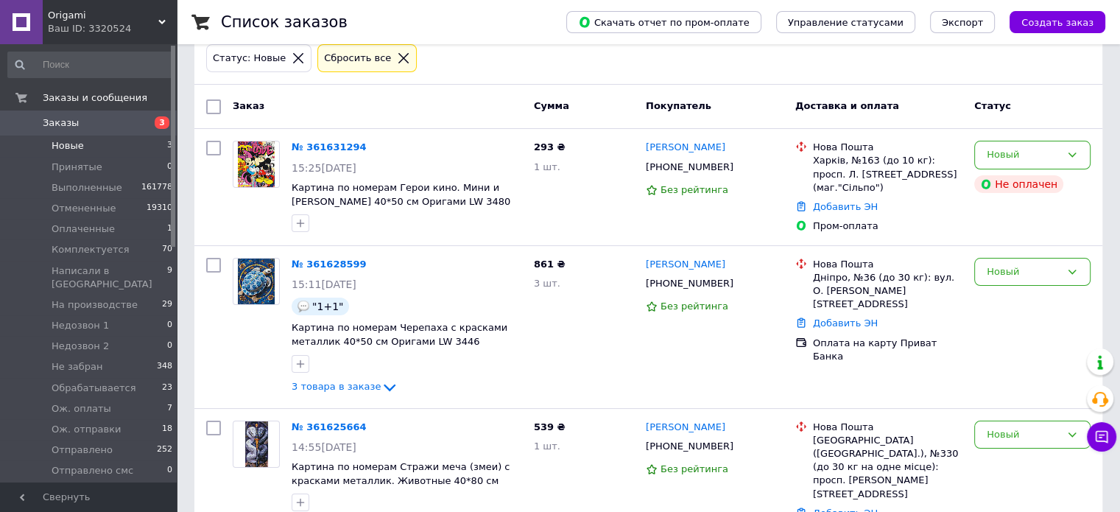
scroll to position [110, 0]
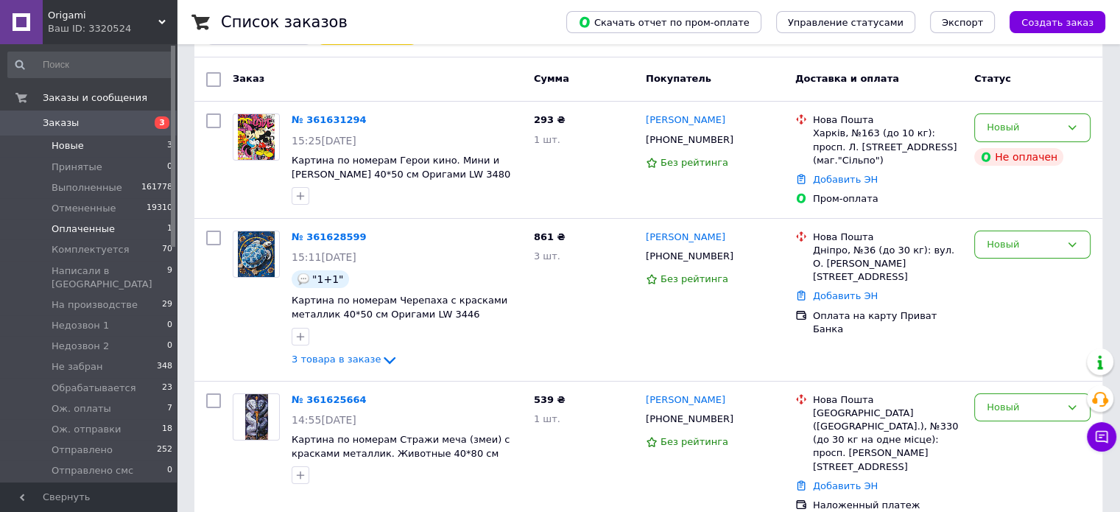
click at [68, 229] on span "Оплаченные" at bounding box center [83, 228] width 63 height 13
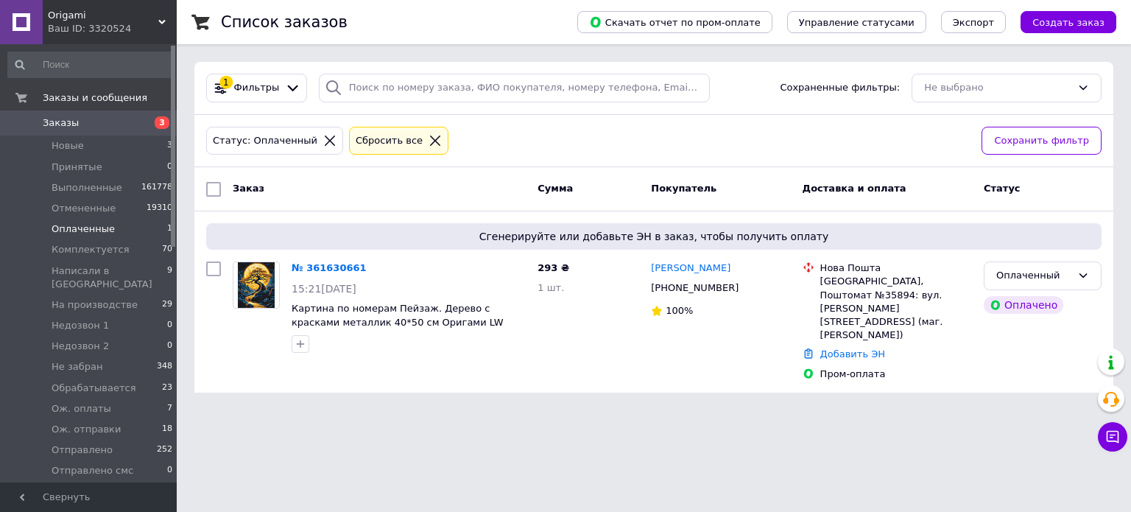
click at [557, 147] on div "Статус: Оплаченный Сбросить все" at bounding box center [587, 141] width 769 height 35
click at [558, 144] on div "Статус: Оплаченный Сбросить все" at bounding box center [587, 141] width 769 height 35
click at [571, 116] on div "Статус: Оплаченный Сбросить все Сохранить фильтр" at bounding box center [653, 141] width 919 height 53
click at [539, 135] on div "Статус: Оплаченный Сбросить все" at bounding box center [587, 141] width 769 height 35
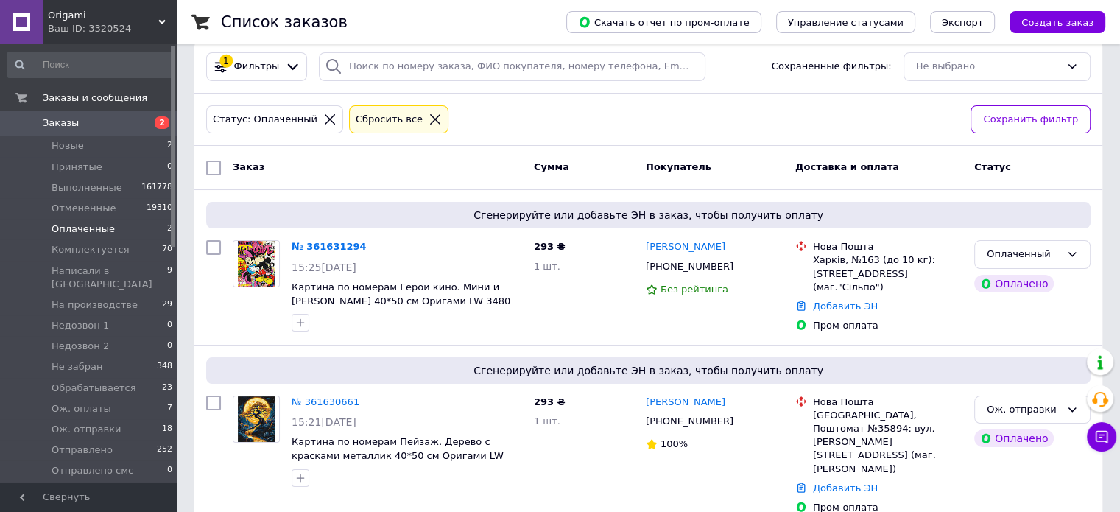
scroll to position [23, 0]
click at [64, 120] on span "Заказы" at bounding box center [61, 122] width 36 height 13
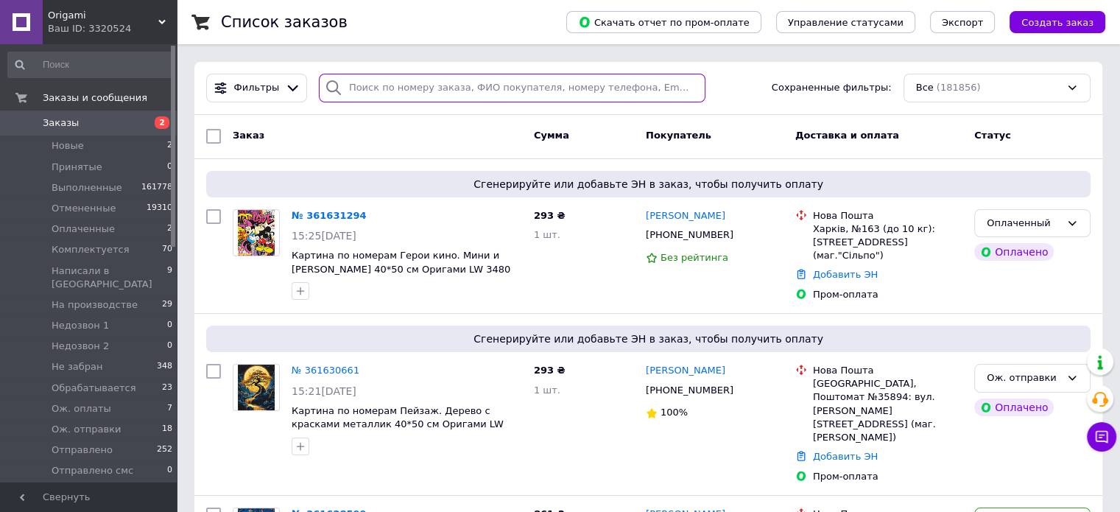
click at [386, 85] on input "search" at bounding box center [512, 88] width 387 height 29
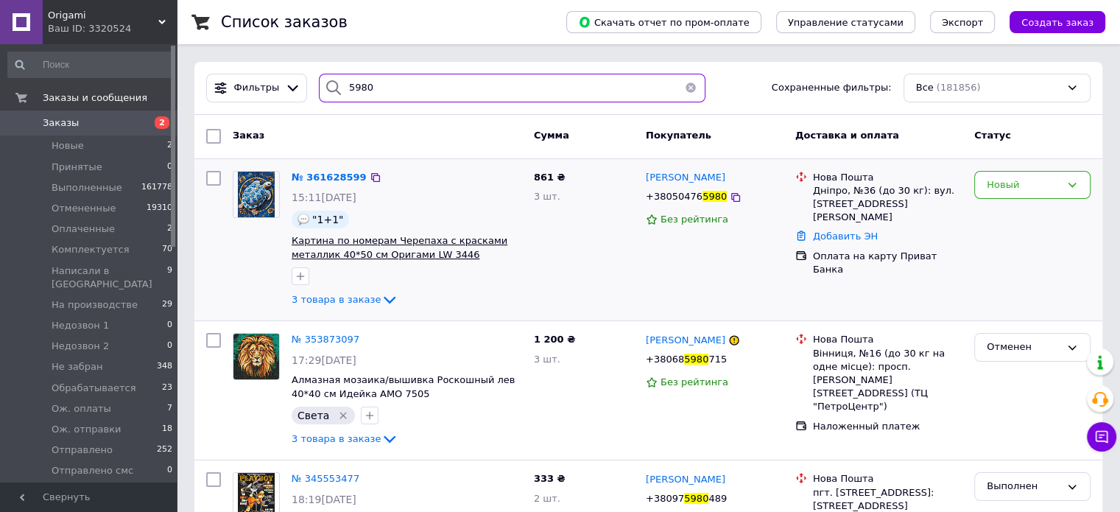
type input "5980"
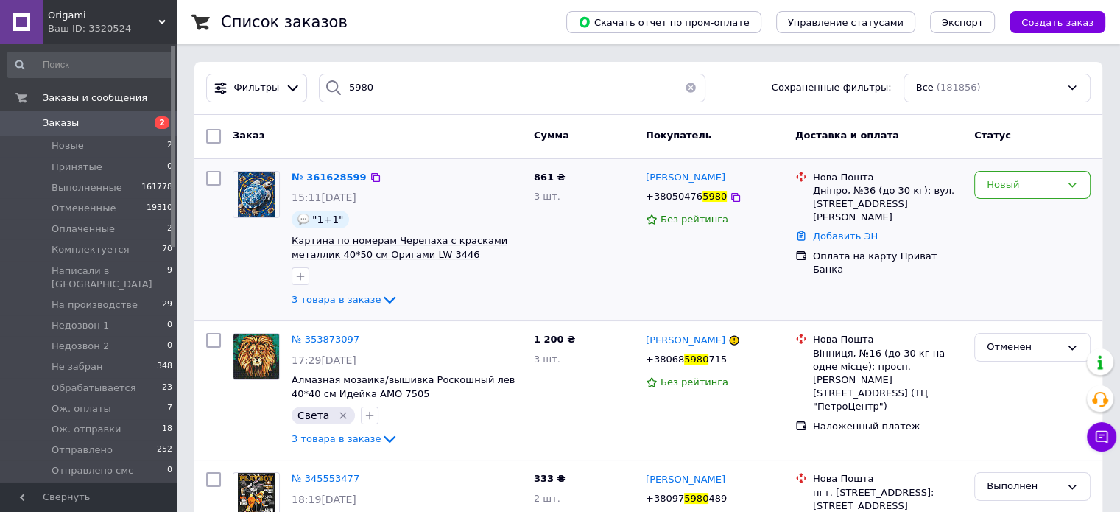
click at [407, 241] on span "Картина по номерам Черепаха с красками металлик 40*50 см Оригами LW 3446" at bounding box center [400, 247] width 216 height 25
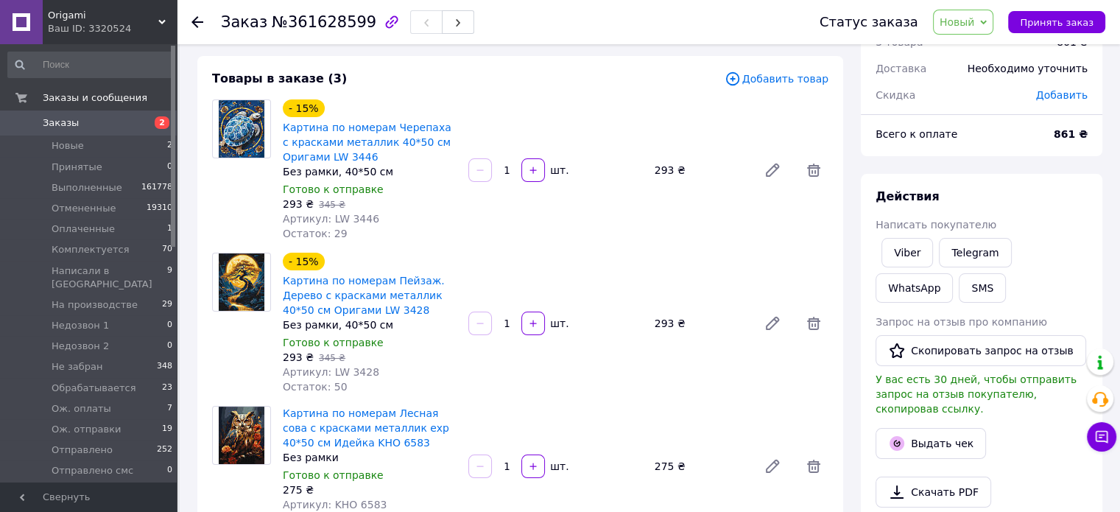
scroll to position [74, 0]
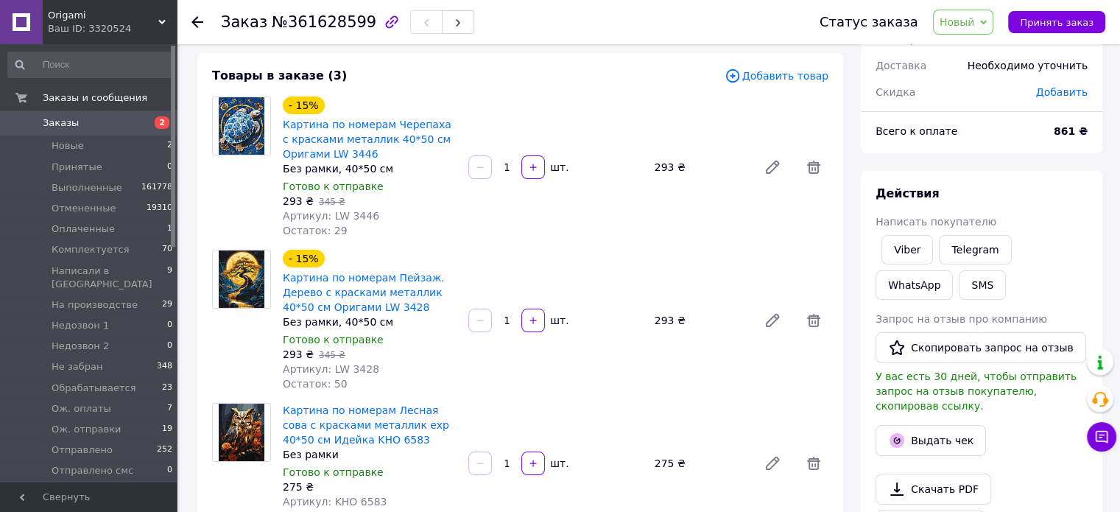
click at [1066, 92] on span "Добавить" at bounding box center [1062, 92] width 52 height 12
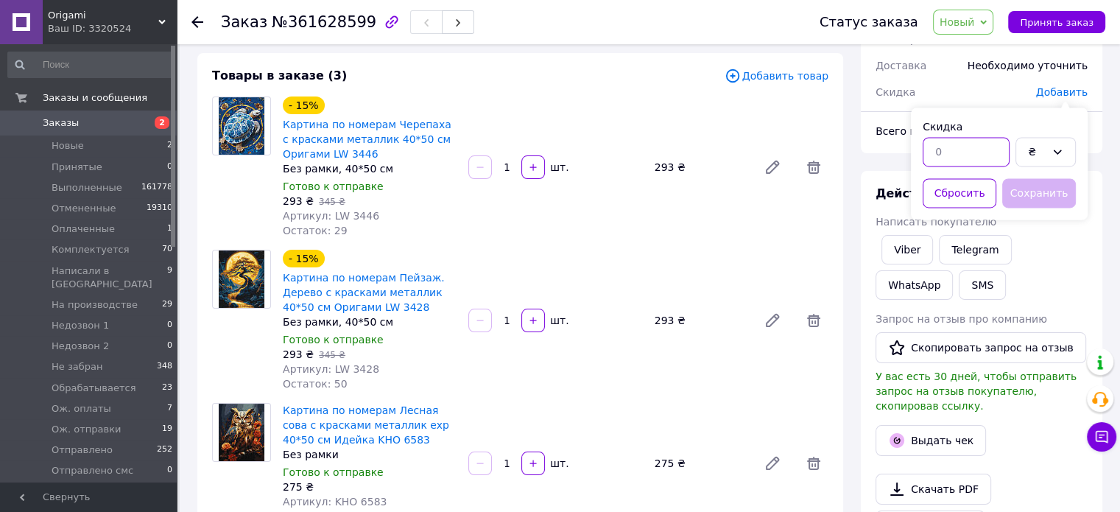
click at [948, 152] on input "text" at bounding box center [965, 151] width 87 height 29
type input "275"
click at [1051, 183] on button "Сохранить" at bounding box center [1039, 192] width 74 height 29
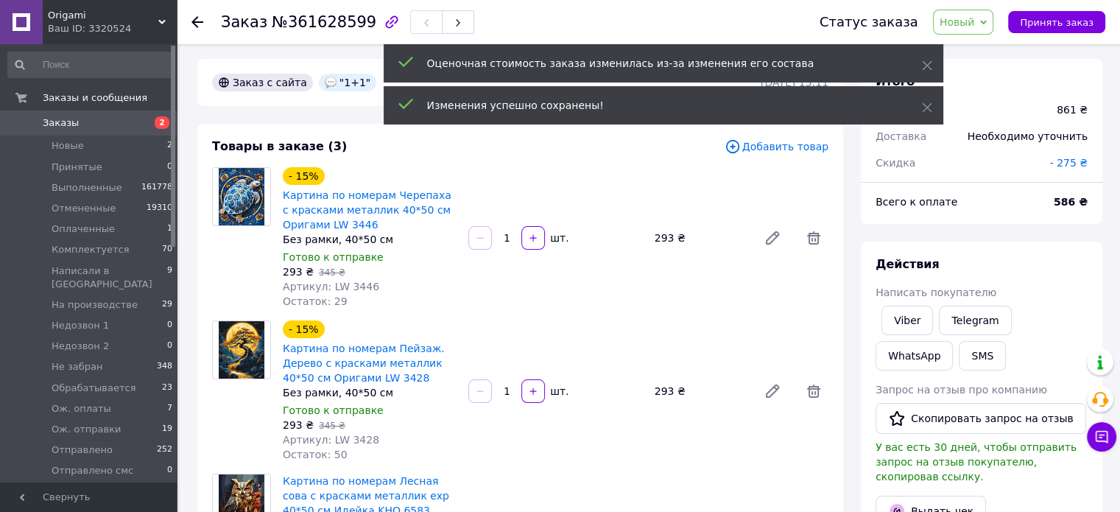
scroll to position [0, 0]
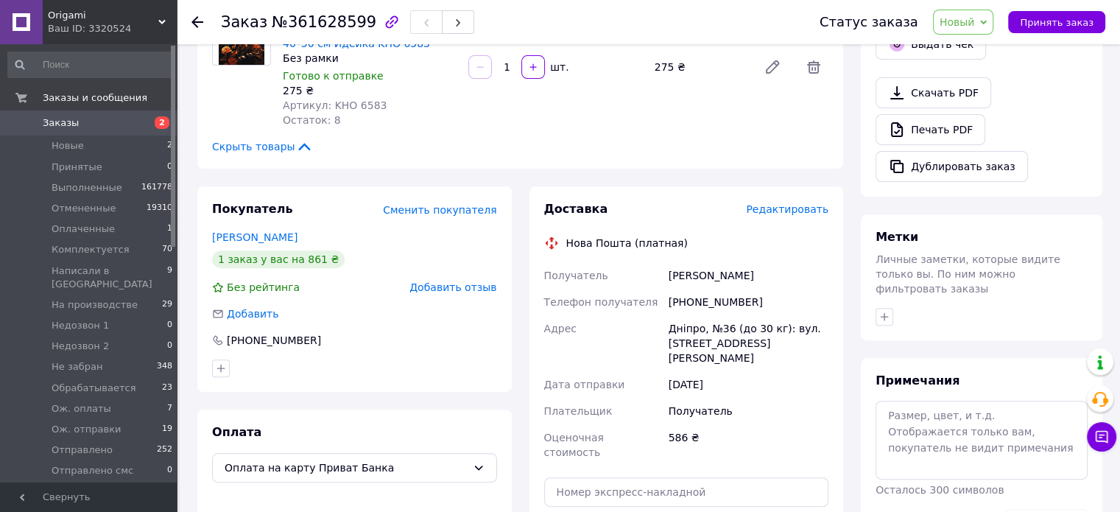
scroll to position [515, 0]
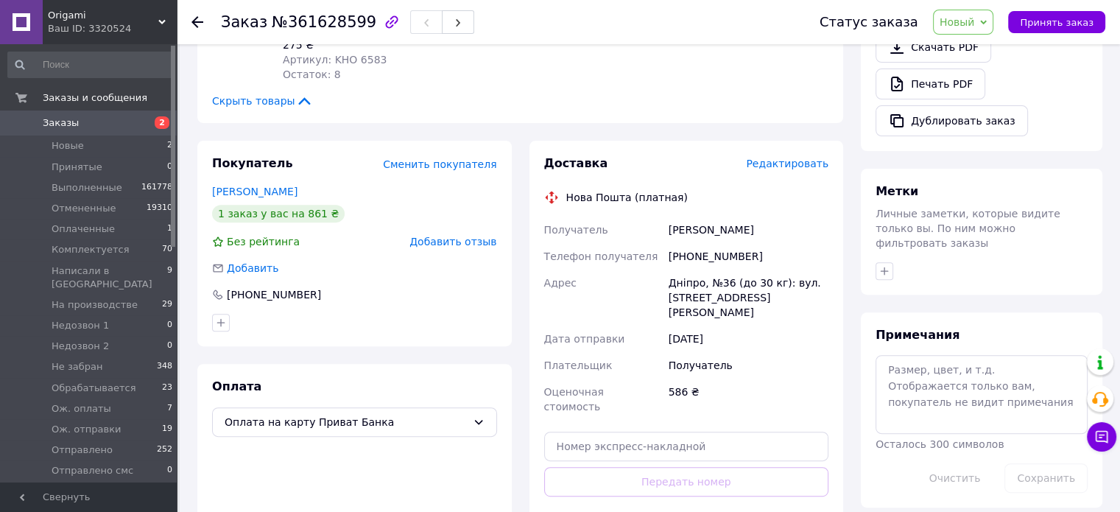
click at [850, 152] on div "Доставка Редактировать Нова Пошта (платная) Получатель Гатченко Наталя Телефон …" at bounding box center [687, 359] width 332 height 436
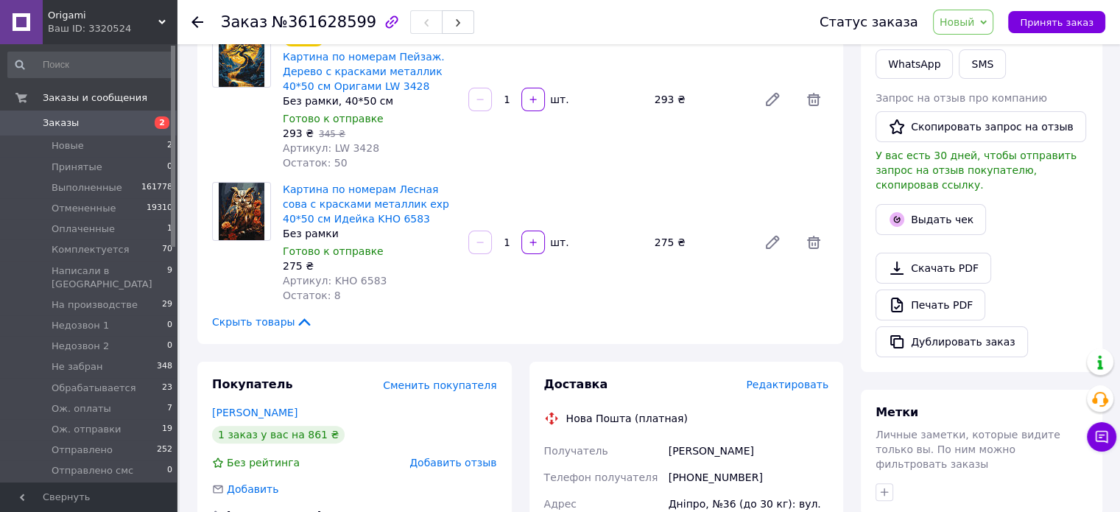
click at [855, 150] on div "Итого 3 товара 861 ₴ Доставка Необходимо уточнить Скидка - 275 ₴ Всего к оплате…" at bounding box center [981, 352] width 259 height 1171
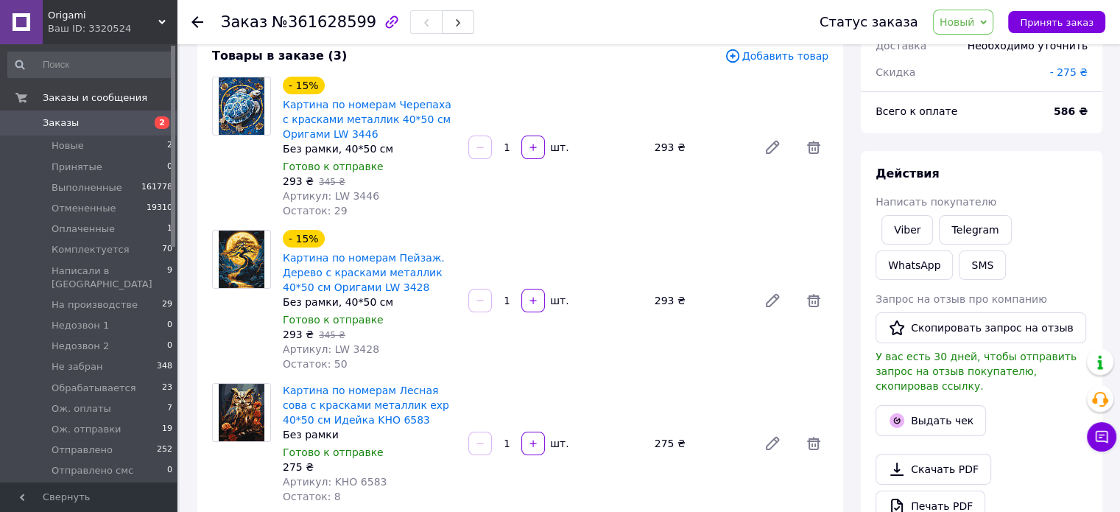
scroll to position [74, 0]
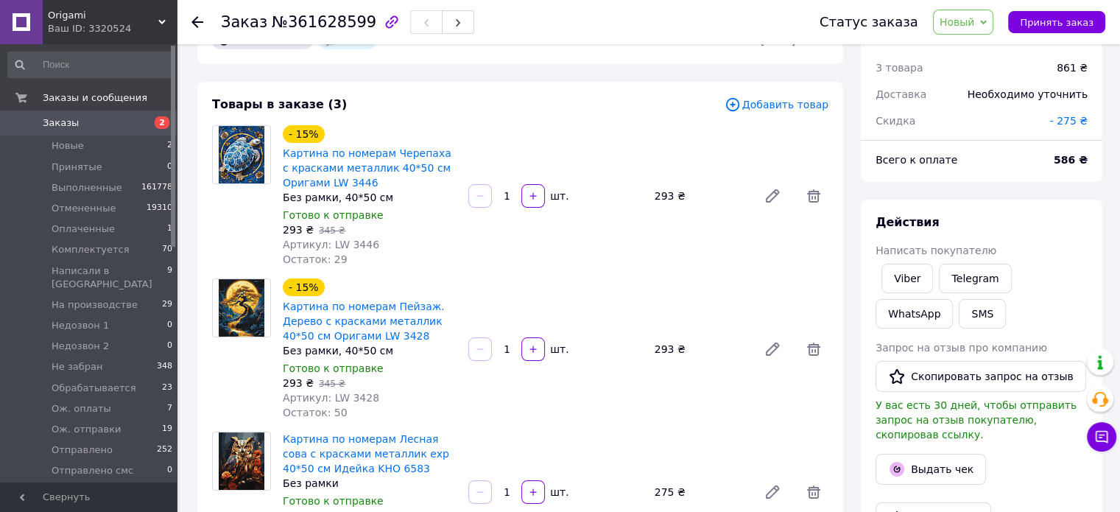
scroll to position [0, 0]
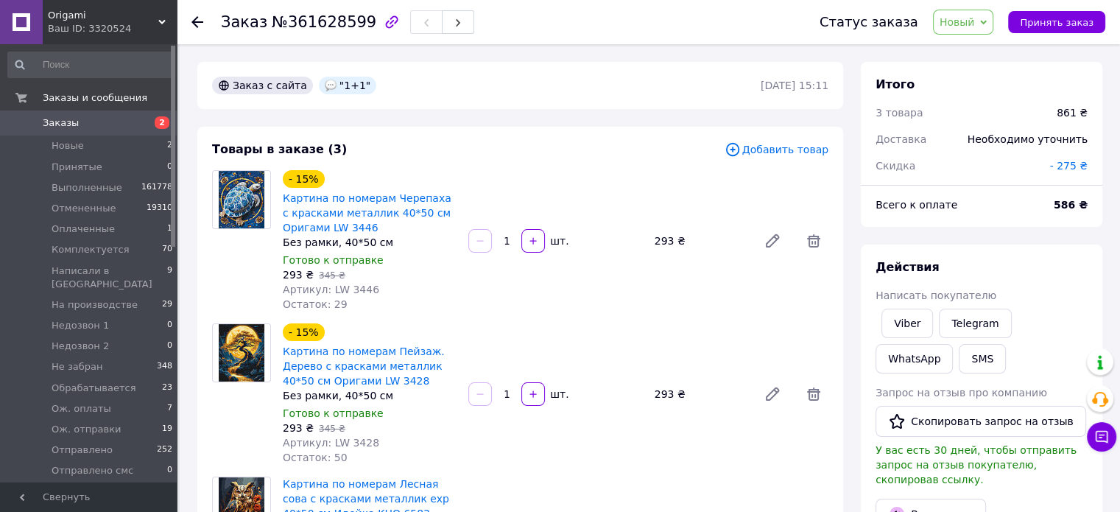
click at [792, 149] on span "Добавить товар" at bounding box center [776, 149] width 104 height 16
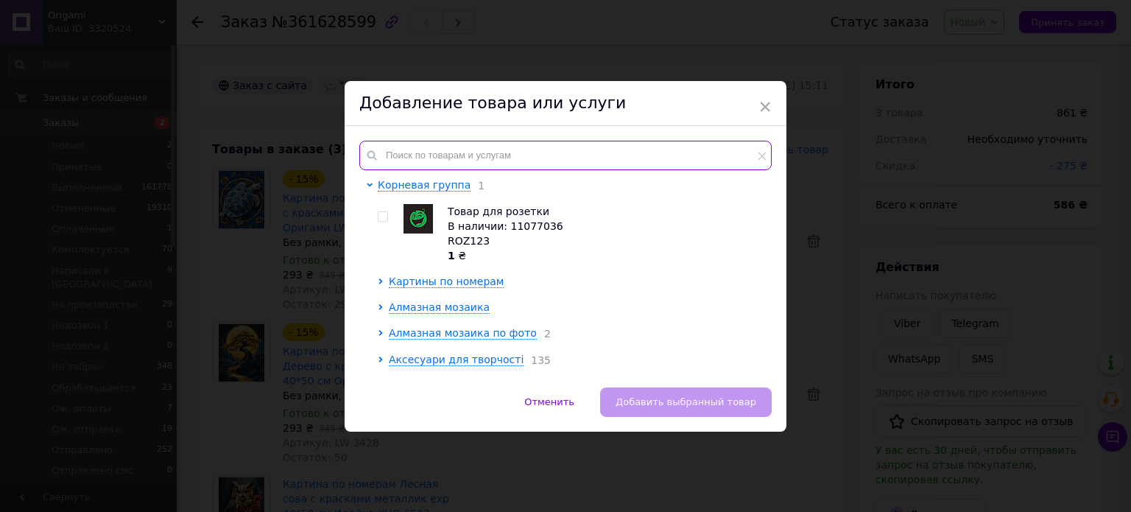
click at [471, 149] on input "text" at bounding box center [565, 155] width 412 height 29
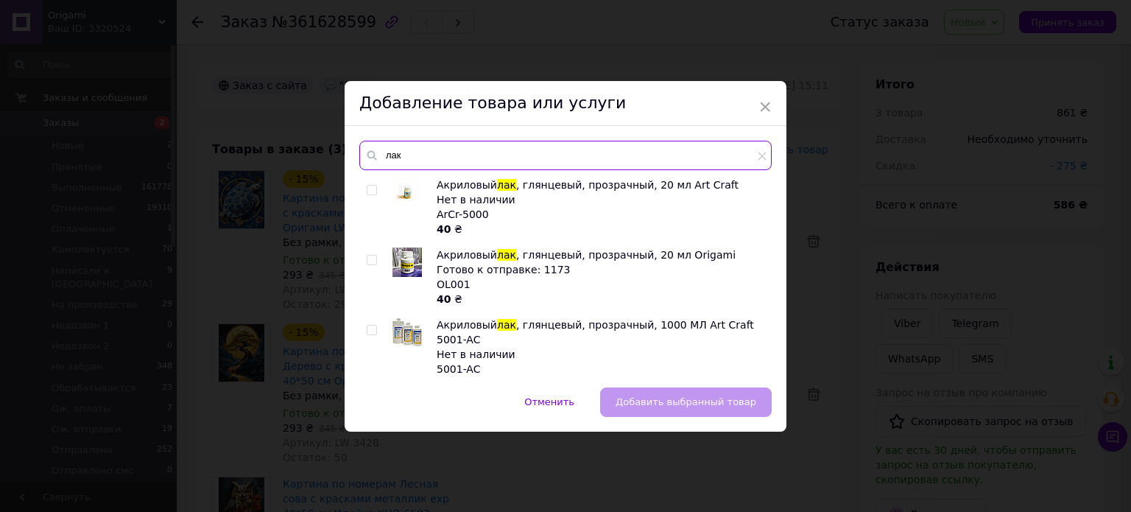
type input "лак"
click at [368, 261] on input "checkbox" at bounding box center [372, 260] width 10 height 10
checkbox input "true"
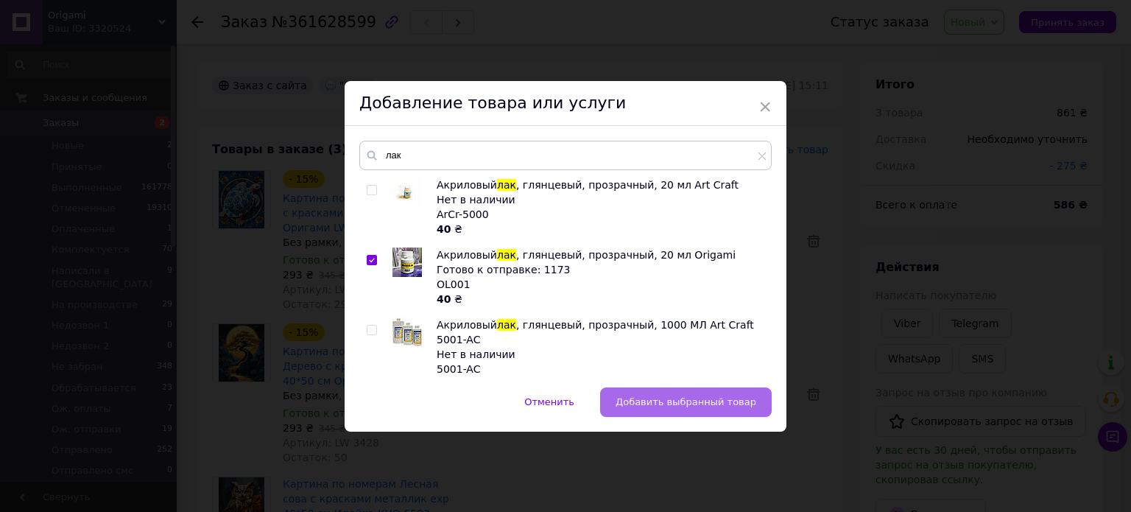
click at [707, 401] on span "Добавить выбранный товар" at bounding box center [685, 401] width 141 height 11
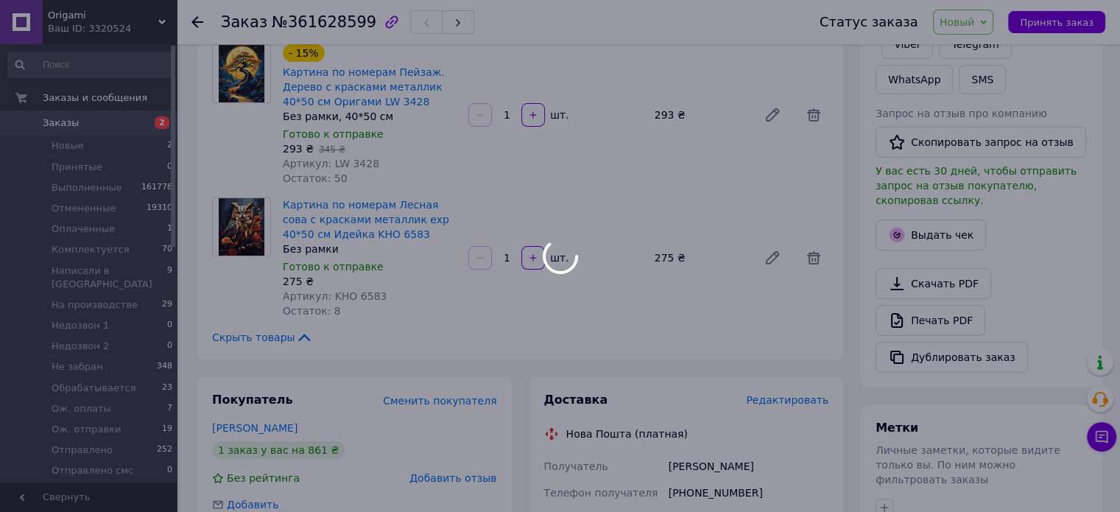
scroll to position [294, 0]
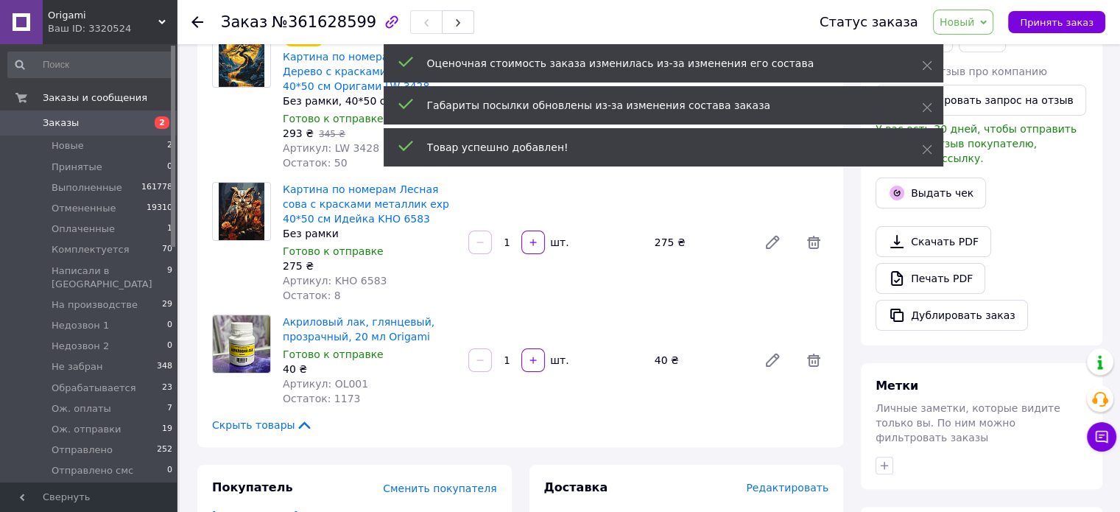
click at [515, 362] on input "1" at bounding box center [507, 360] width 24 height 11
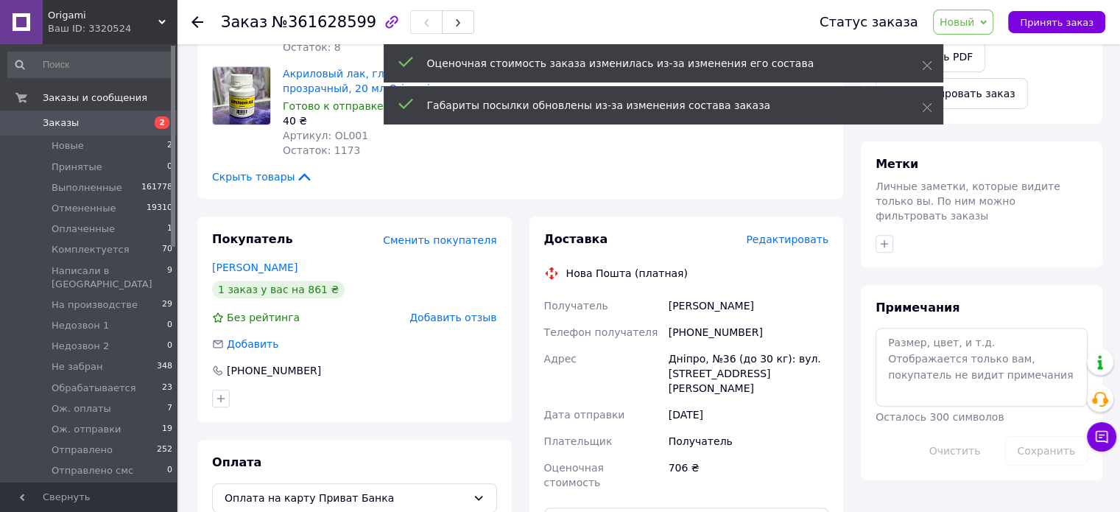
scroll to position [515, 0]
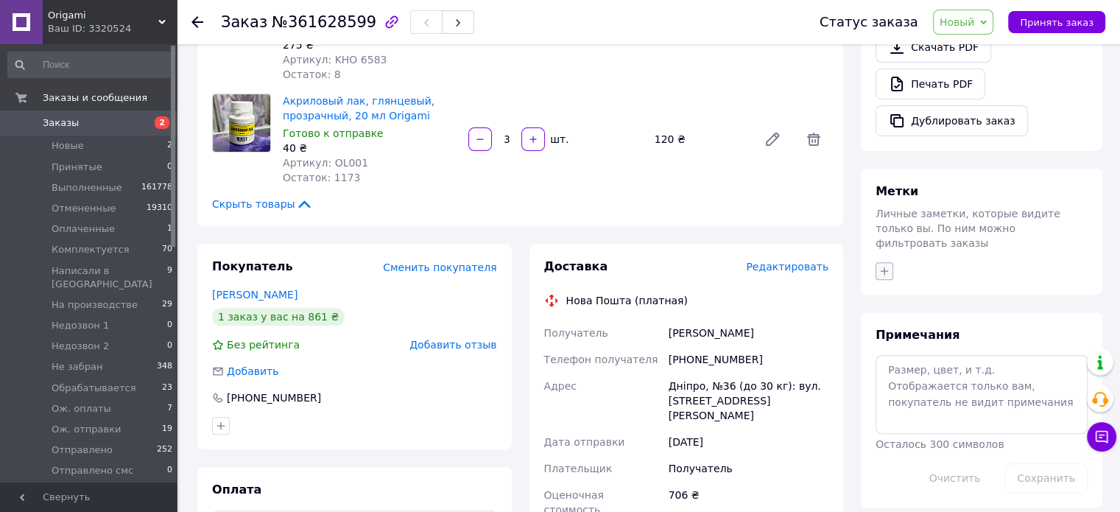
type input "3"
click at [883, 265] on icon "button" at bounding box center [884, 271] width 12 height 12
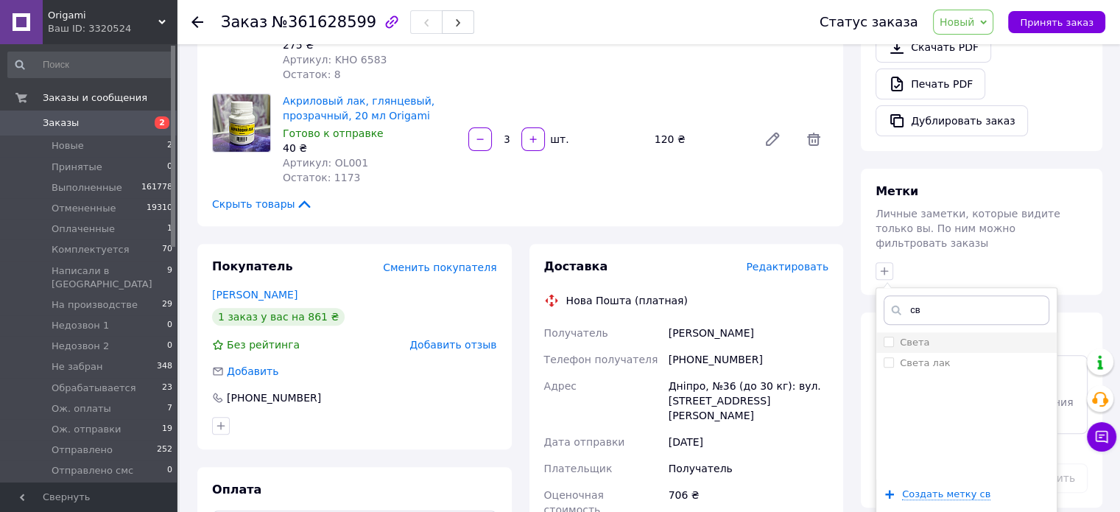
type input "св"
click at [960, 336] on div "Света" at bounding box center [966, 342] width 166 height 13
checkbox input "true"
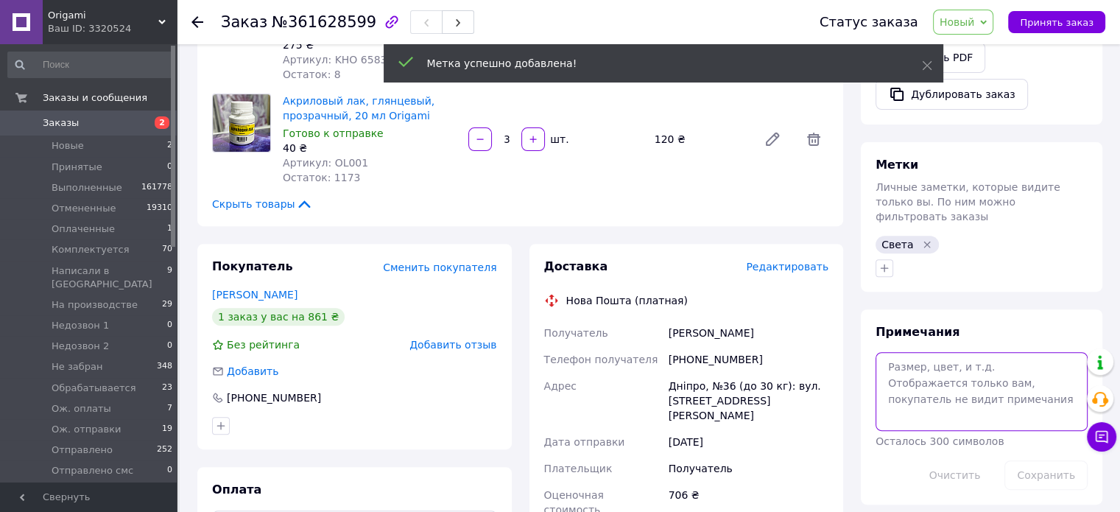
click at [928, 356] on textarea at bounding box center [981, 391] width 212 height 78
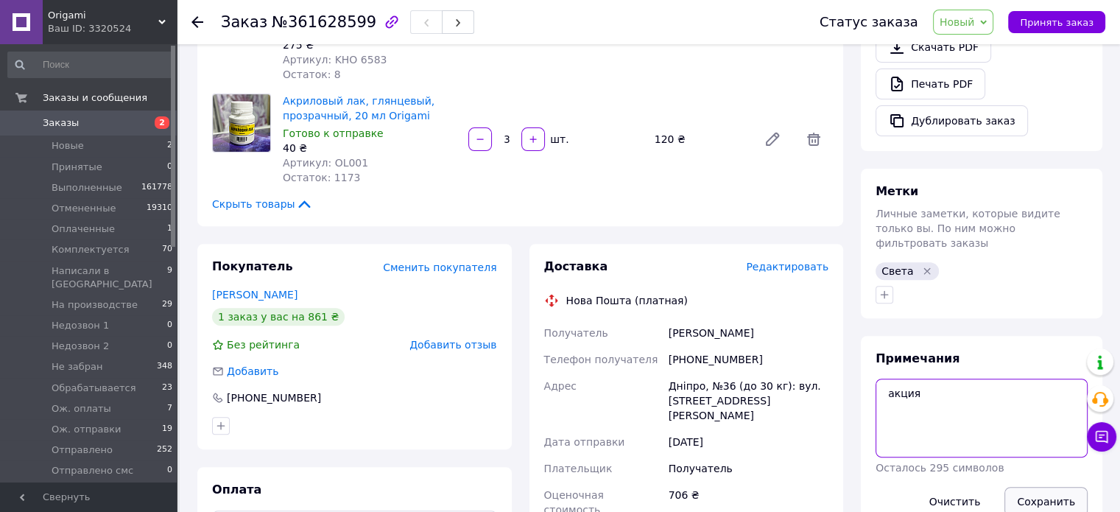
type textarea "акция"
click at [1054, 487] on button "Сохранить" at bounding box center [1045, 501] width 83 height 29
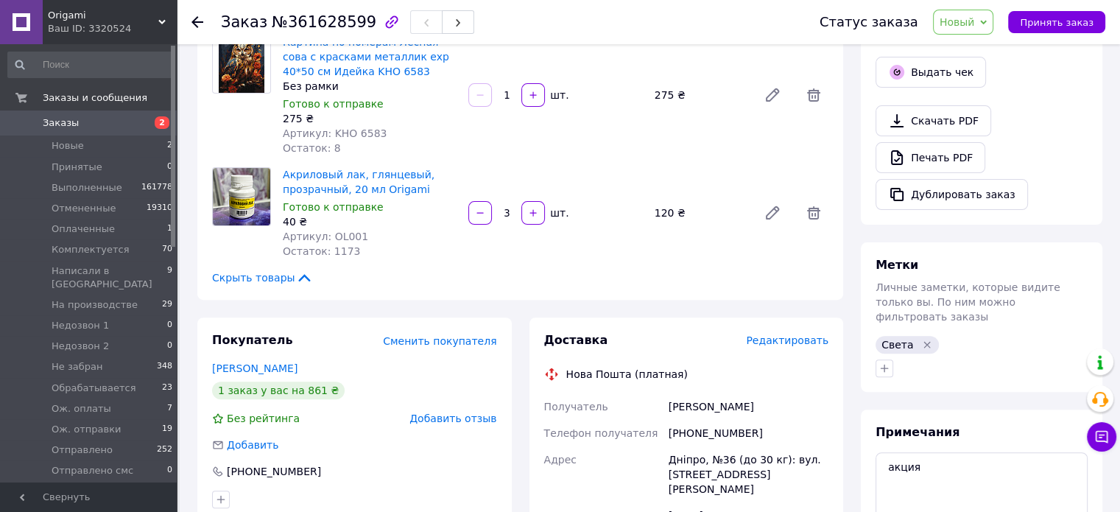
scroll to position [663, 0]
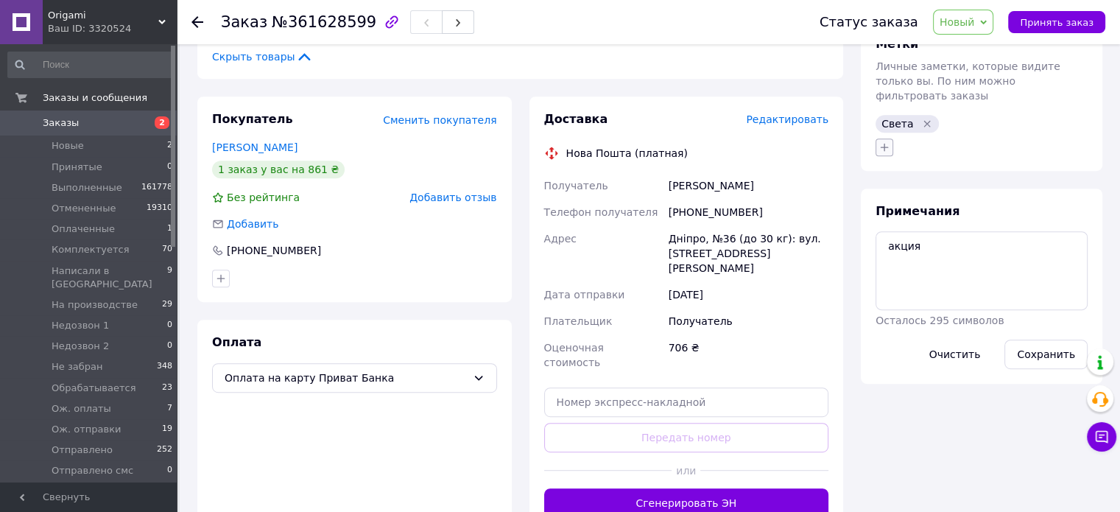
click at [883, 141] on icon "button" at bounding box center [884, 147] width 12 height 12
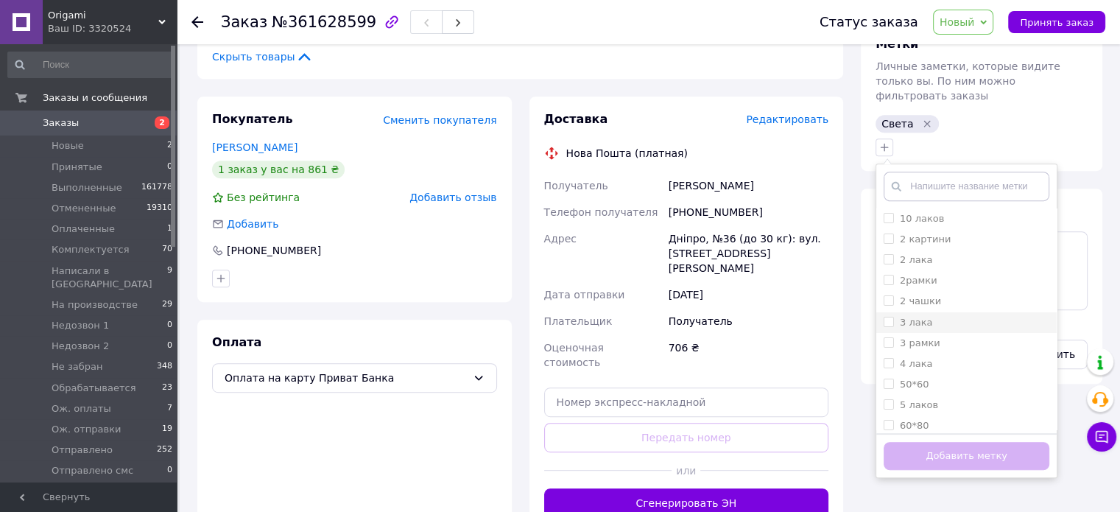
click at [889, 317] on input "3 лака" at bounding box center [888, 322] width 10 height 10
checkbox input "true"
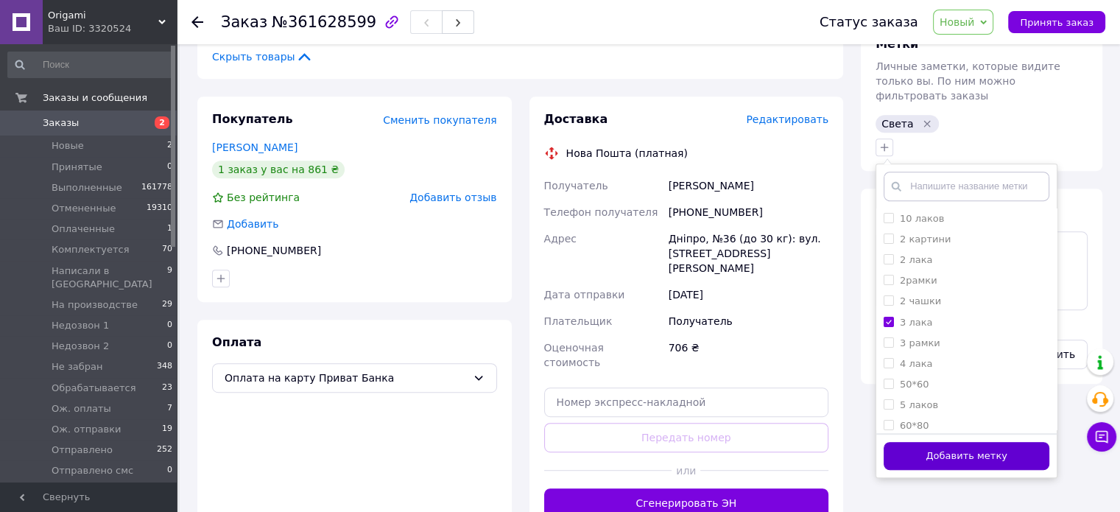
click at [973, 442] on button "Добавить метку" at bounding box center [966, 456] width 166 height 29
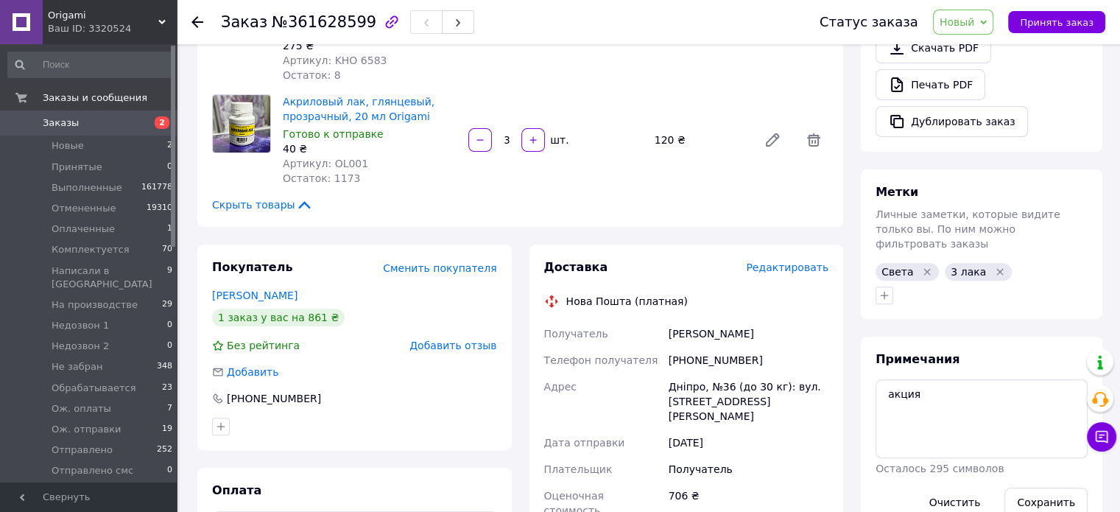
scroll to position [515, 0]
click at [858, 227] on div "Итого 4 товара 981 ₴ Доставка Необходимо уточнить Скидка - 275 ₴ Всего к оплате…" at bounding box center [981, 271] width 259 height 1451
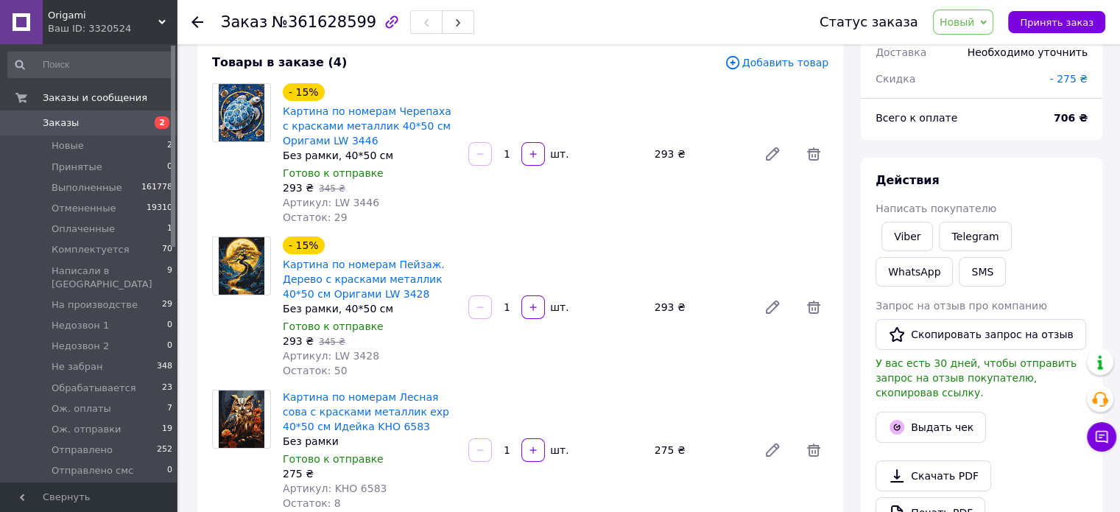
scroll to position [0, 0]
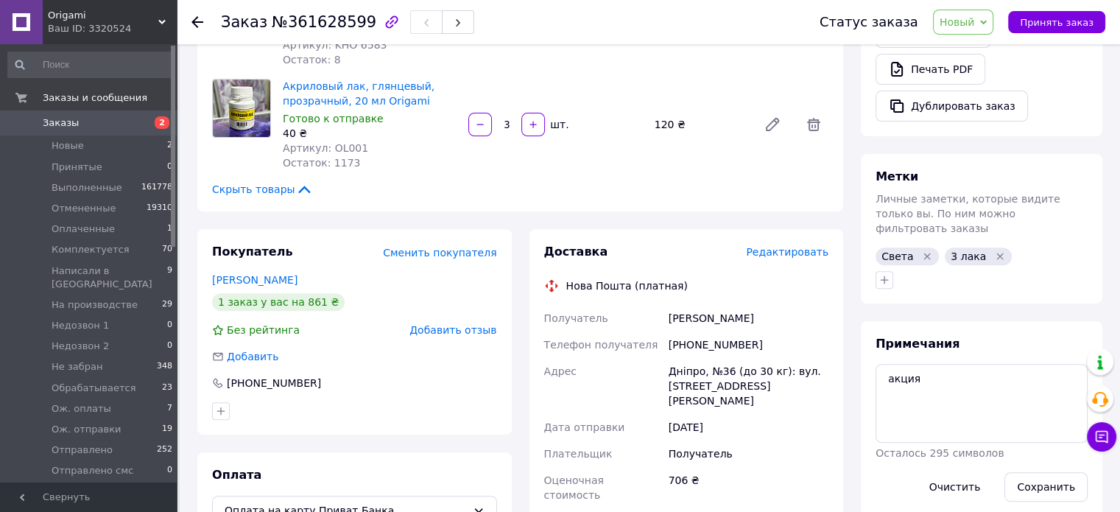
scroll to position [663, 0]
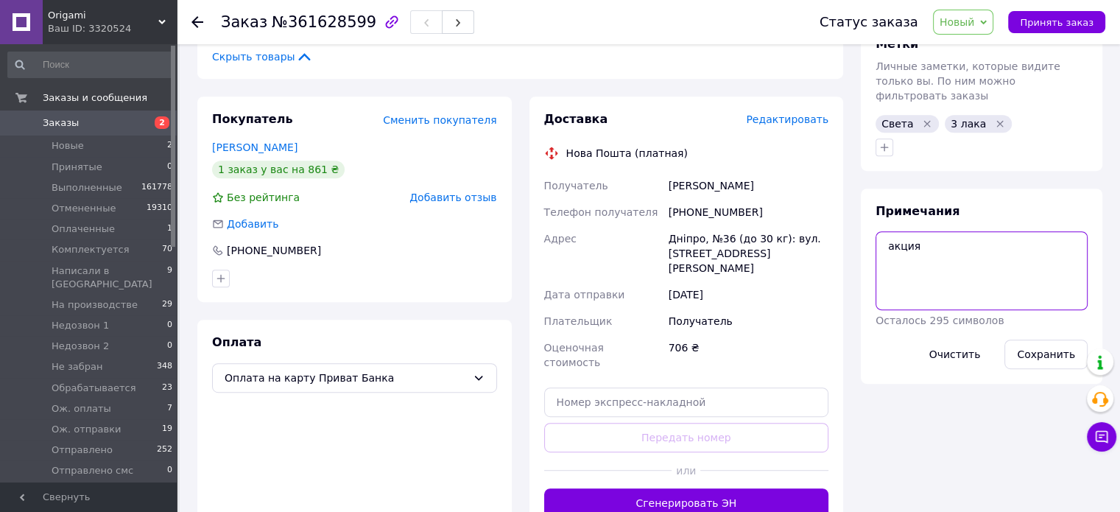
click at [942, 231] on textarea "акция" at bounding box center [981, 270] width 212 height 78
type textarea "акция провести дисконт после оплаті"
click at [1034, 339] on button "Сохранить" at bounding box center [1045, 353] width 83 height 29
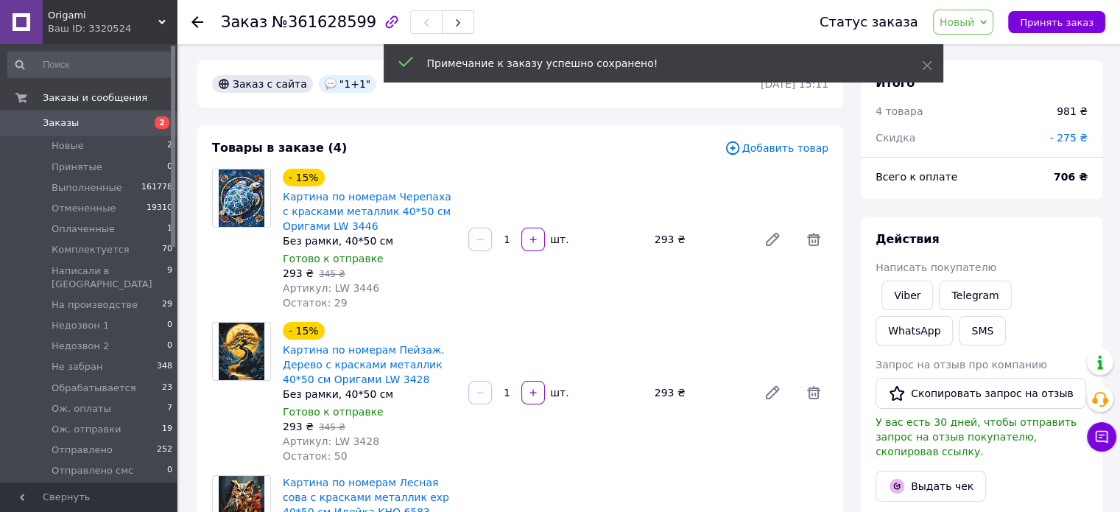
scroll to position [0, 0]
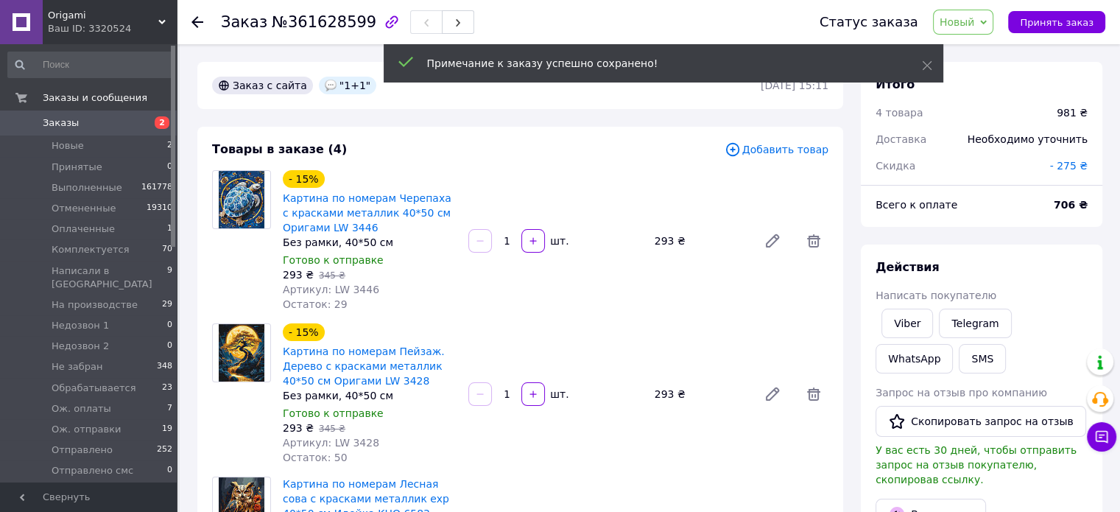
click at [972, 16] on span "Новый" at bounding box center [956, 22] width 35 height 12
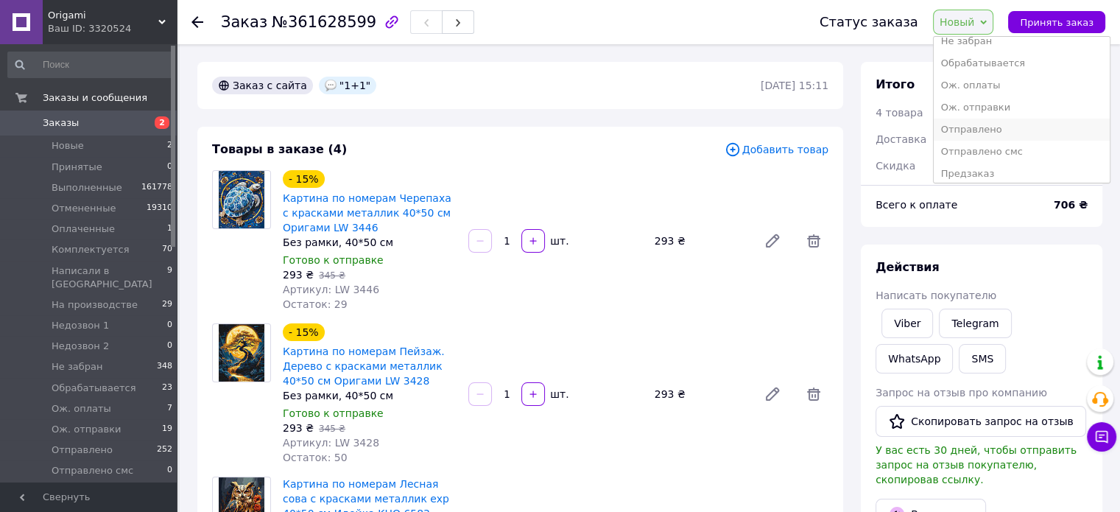
scroll to position [221, 0]
click at [992, 73] on li "Ож. оплаты" at bounding box center [1022, 74] width 176 height 22
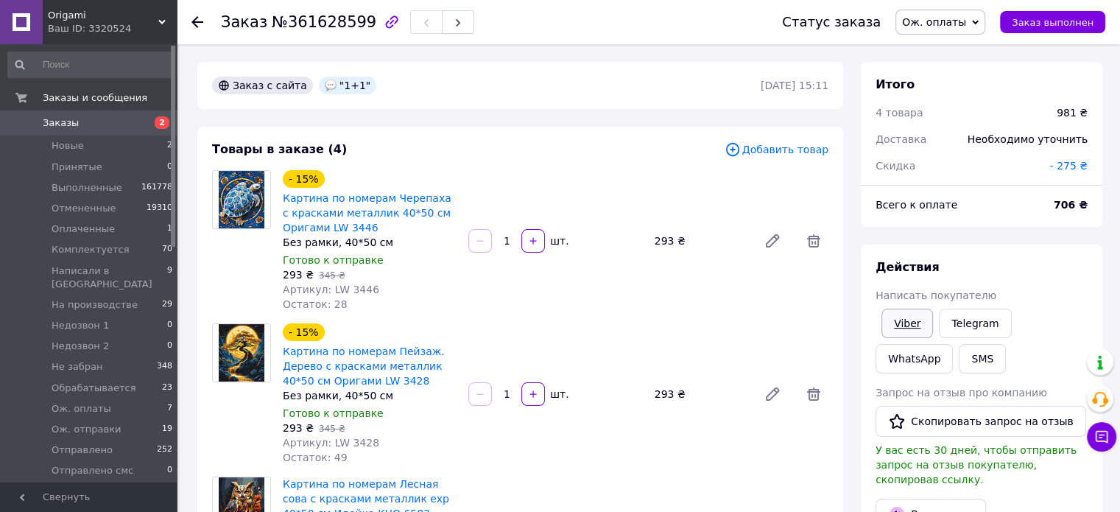
click at [904, 317] on link "Viber" at bounding box center [907, 322] width 52 height 29
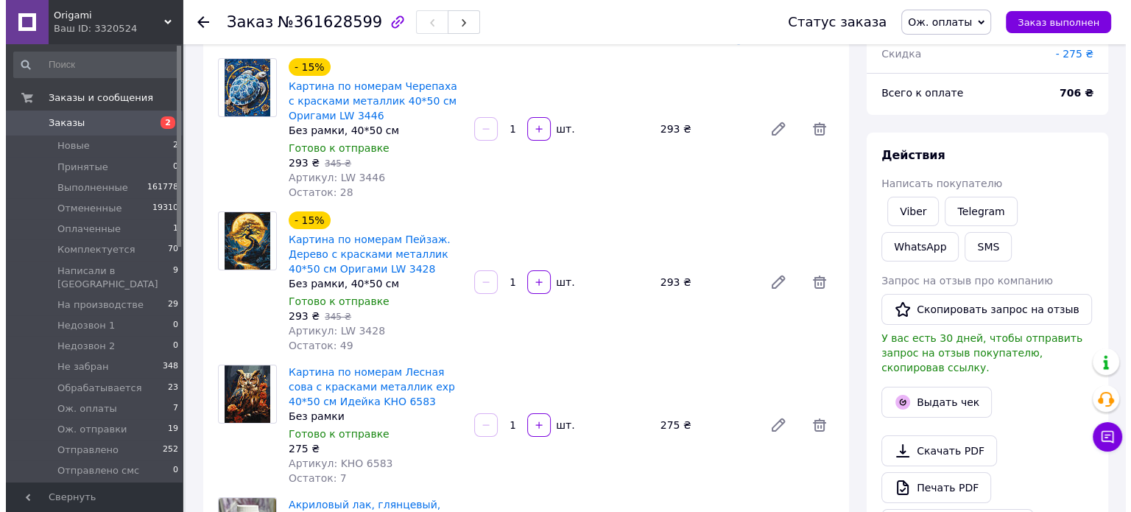
scroll to position [0, 0]
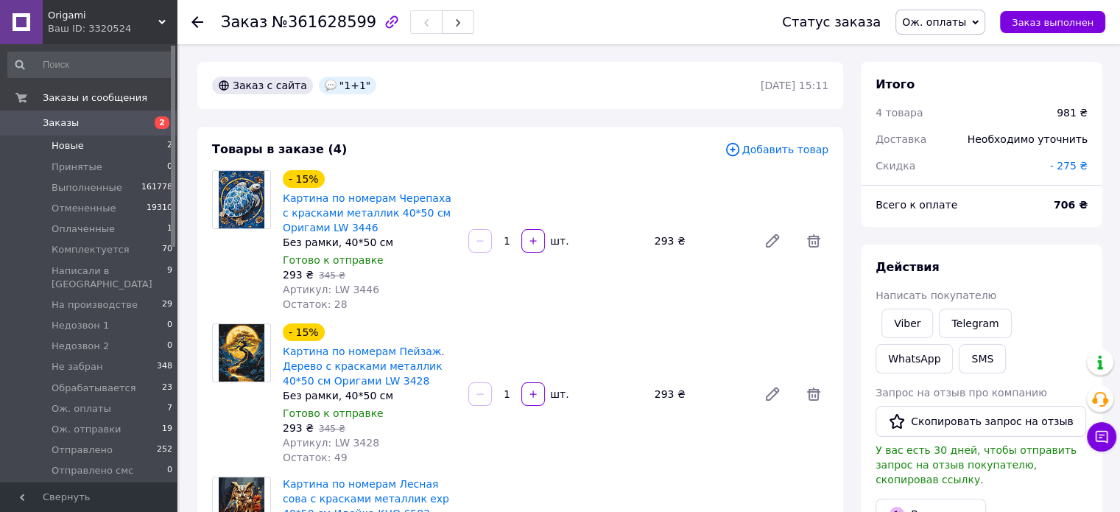
click at [68, 148] on span "Новые" at bounding box center [68, 145] width 32 height 13
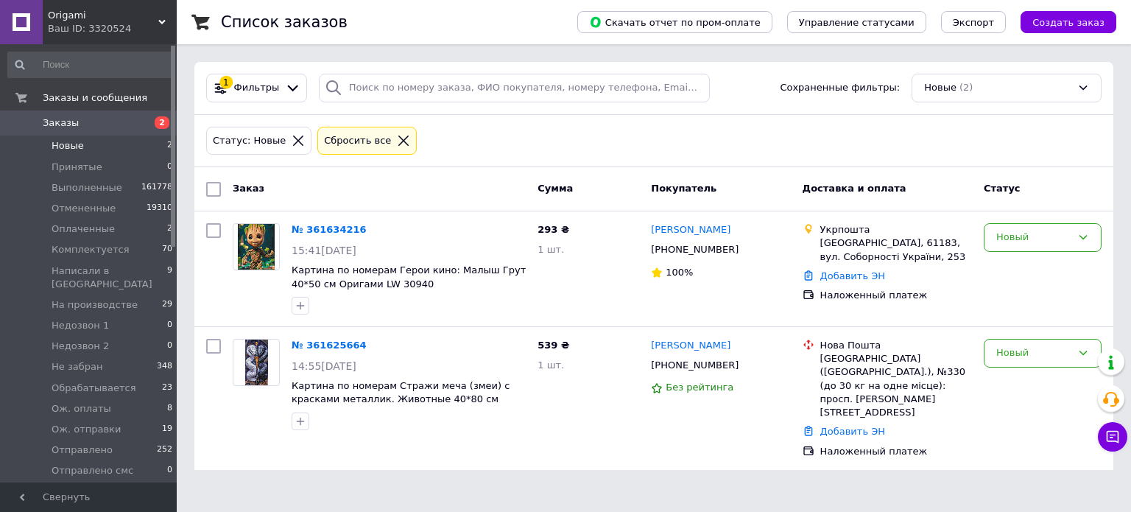
click at [488, 159] on div "Статус: Новые Сбросить все" at bounding box center [653, 141] width 919 height 53
click at [85, 402] on span "Ож. оплаты" at bounding box center [82, 408] width 60 height 13
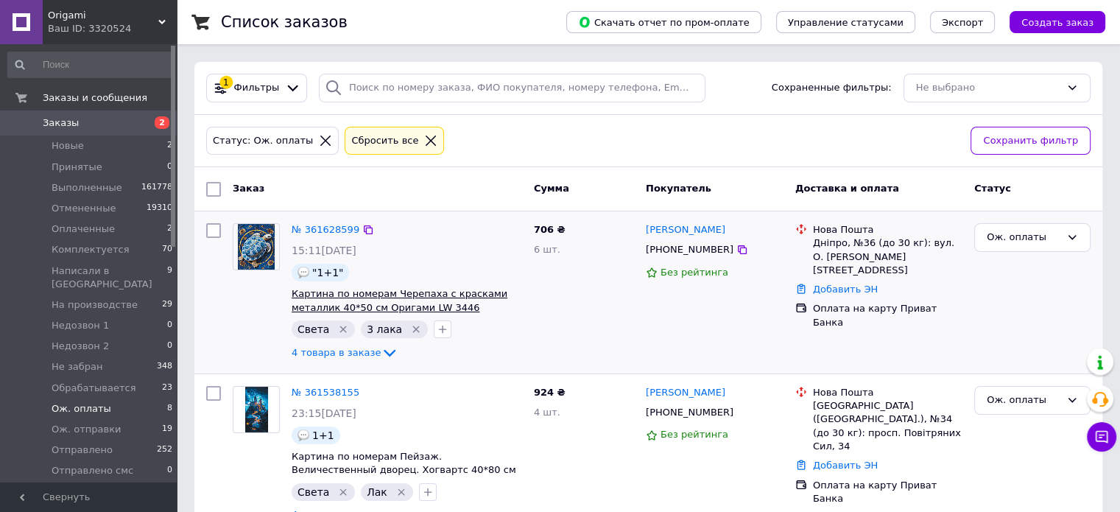
click at [357, 289] on span "Картина по номерам Черепаха с красками металлик 40*50 см Оригами LW 3446" at bounding box center [400, 300] width 216 height 25
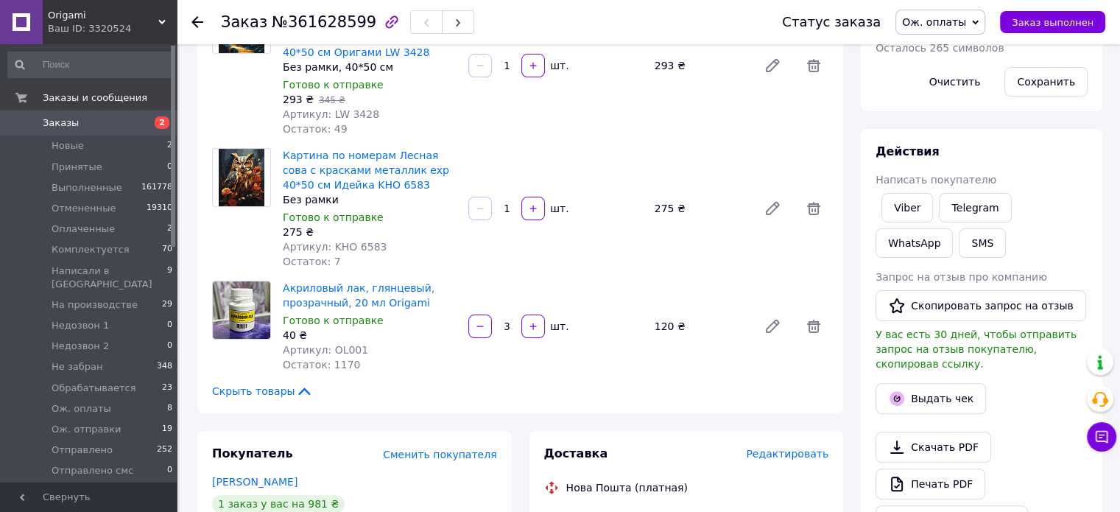
scroll to position [74, 0]
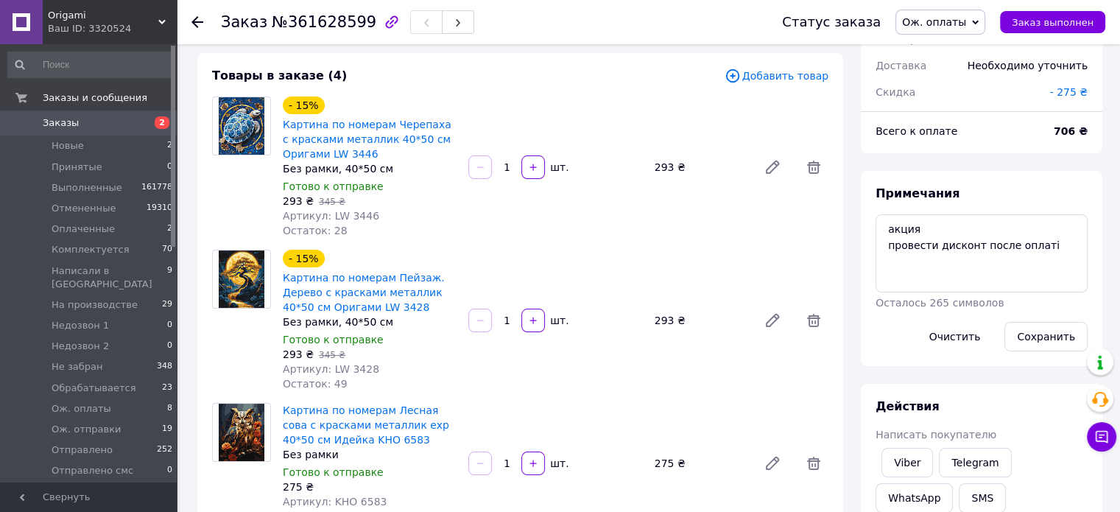
click at [955, 17] on span "Ож. оплаты" at bounding box center [934, 22] width 64 height 12
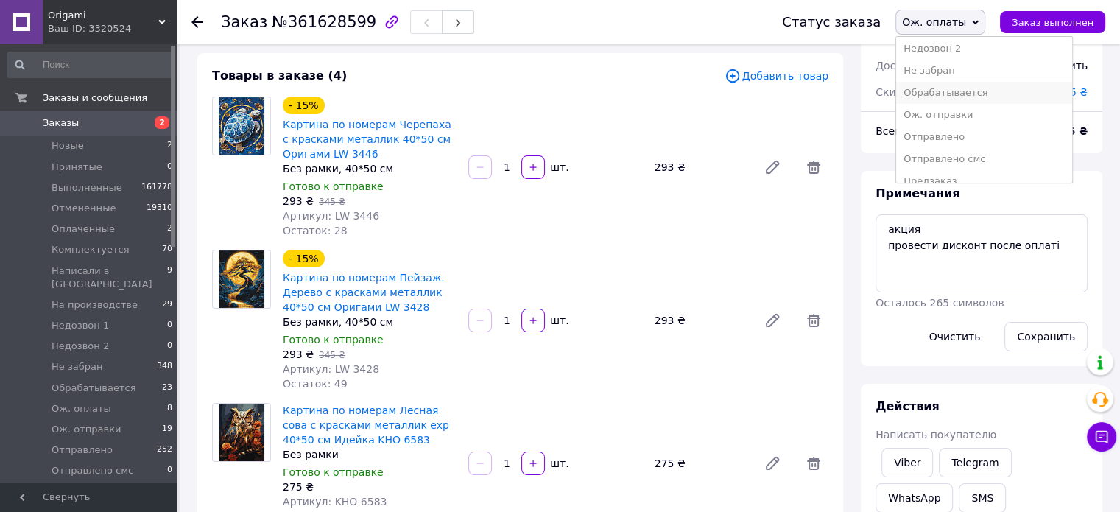
scroll to position [186, 0]
click at [964, 111] on li "Ож. отправки" at bounding box center [984, 109] width 176 height 22
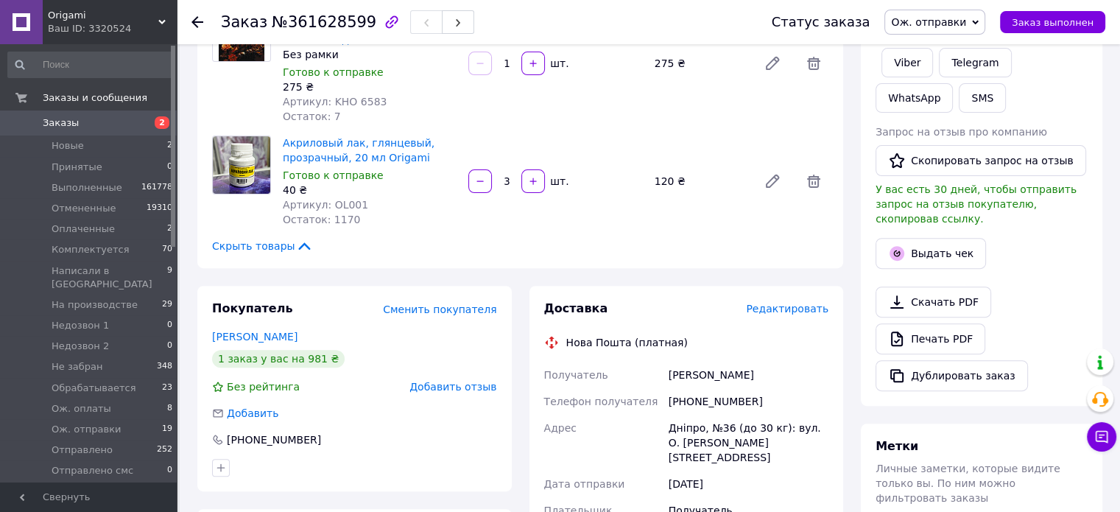
scroll to position [589, 0]
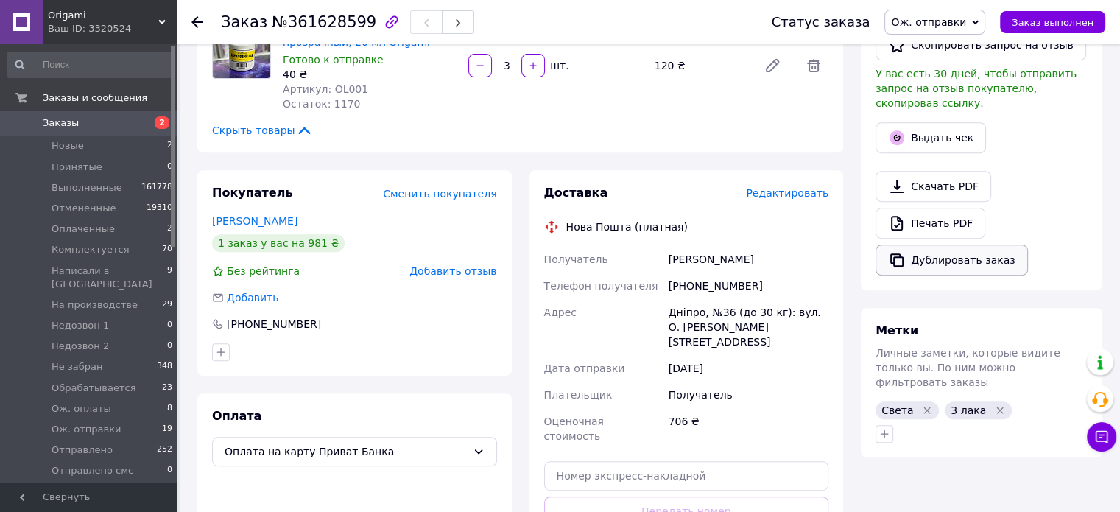
click at [922, 244] on button "Дублировать заказ" at bounding box center [951, 259] width 152 height 31
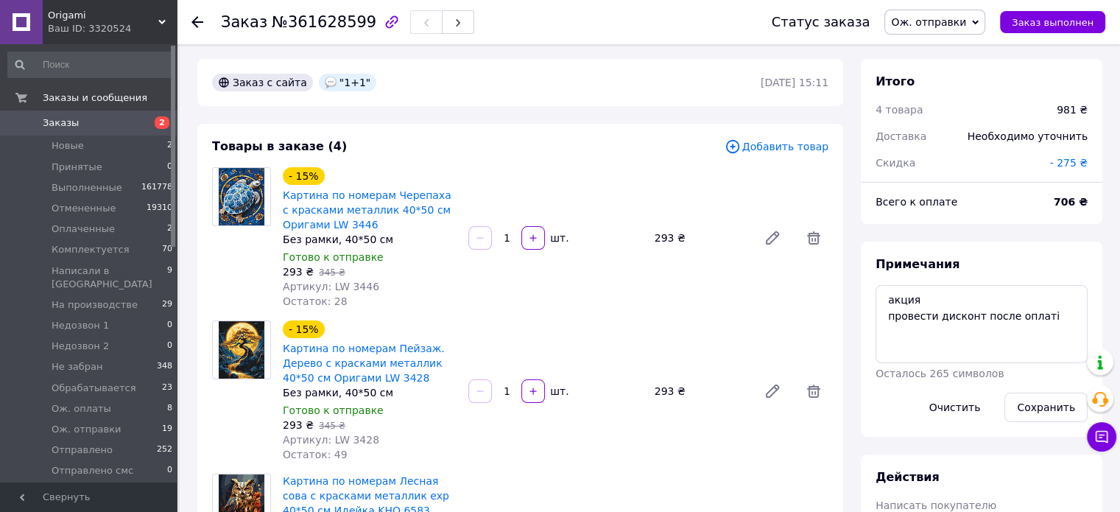
scroll to position [0, 0]
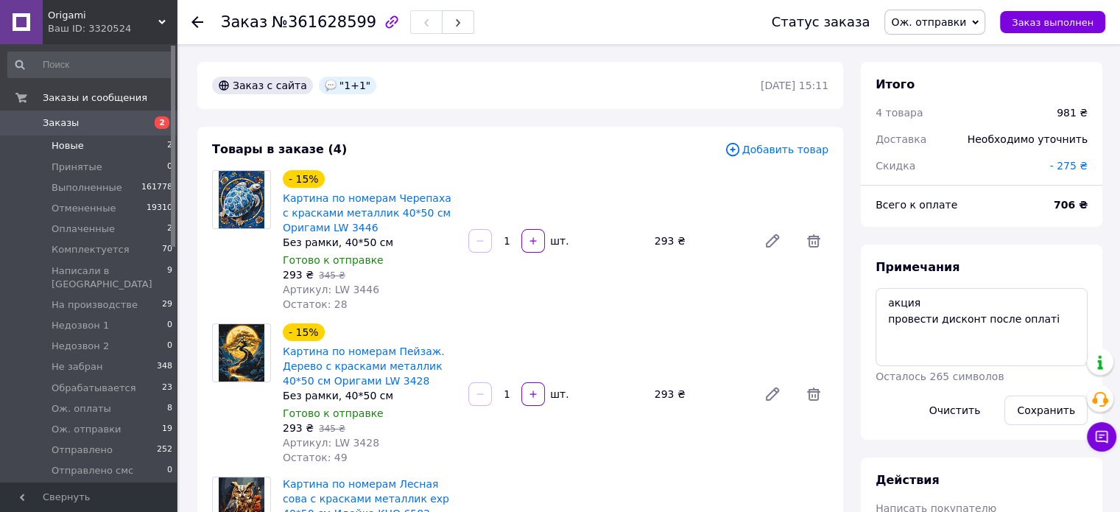
click at [73, 145] on span "Новые" at bounding box center [68, 145] width 32 height 13
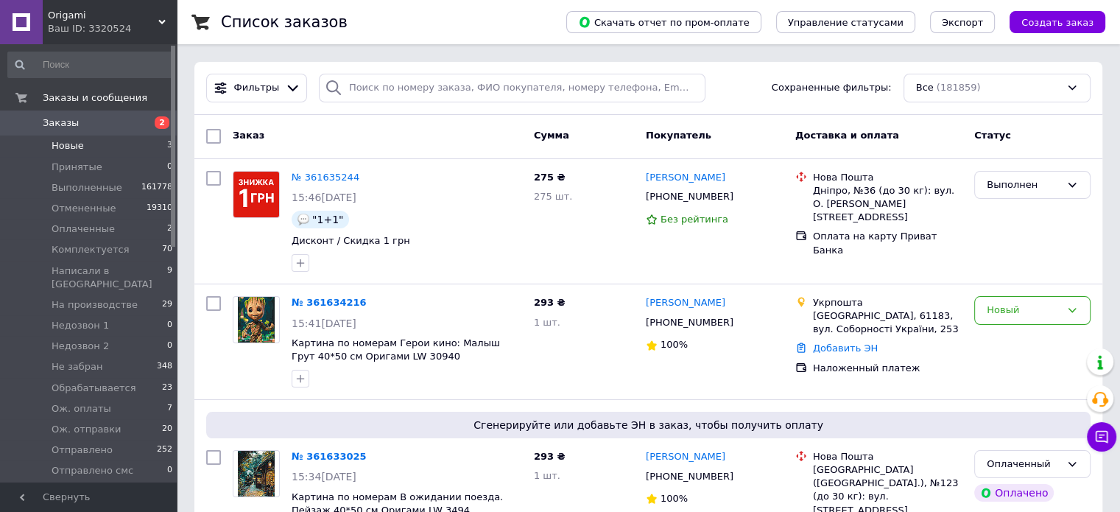
click at [73, 145] on span "Новые" at bounding box center [68, 145] width 32 height 13
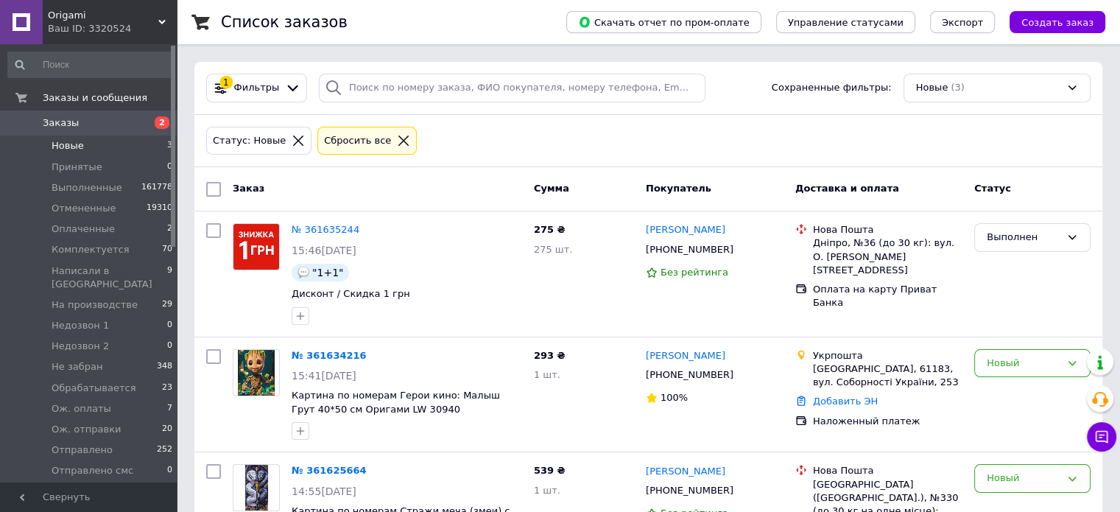
click at [66, 147] on span "Новые" at bounding box center [68, 145] width 32 height 13
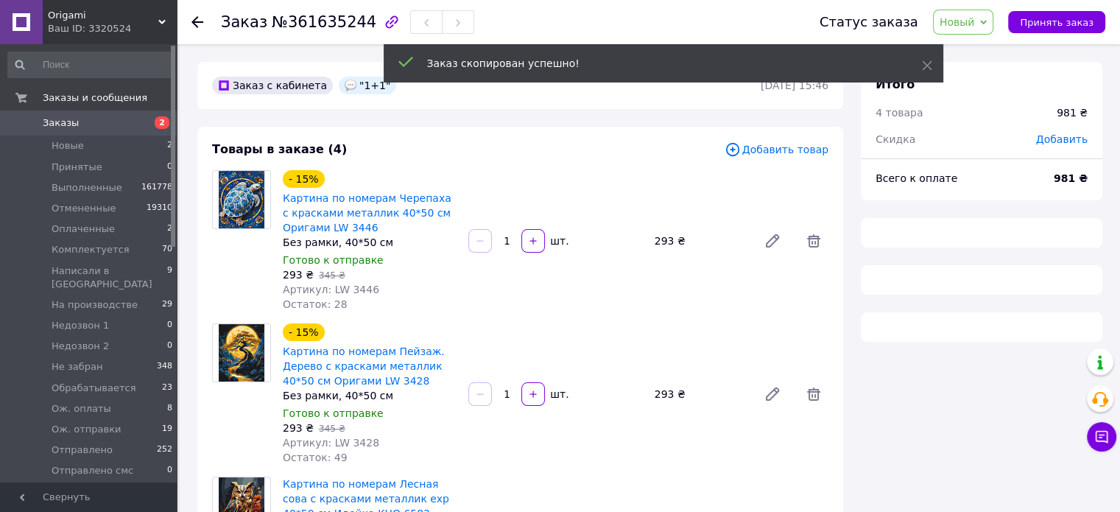
click at [780, 149] on span "Добавить товар" at bounding box center [776, 149] width 104 height 16
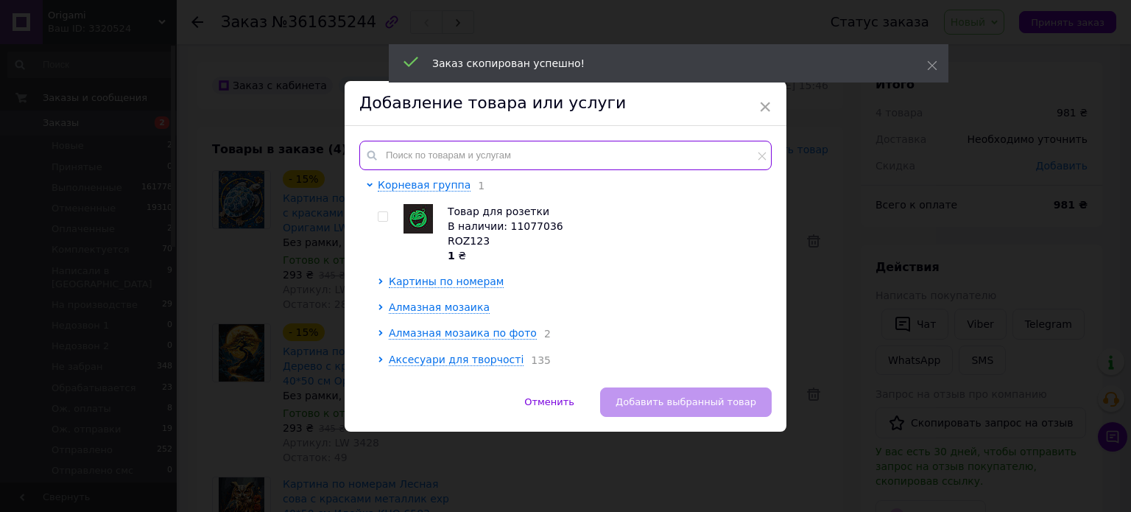
click at [410, 147] on input "text" at bounding box center [565, 155] width 412 height 29
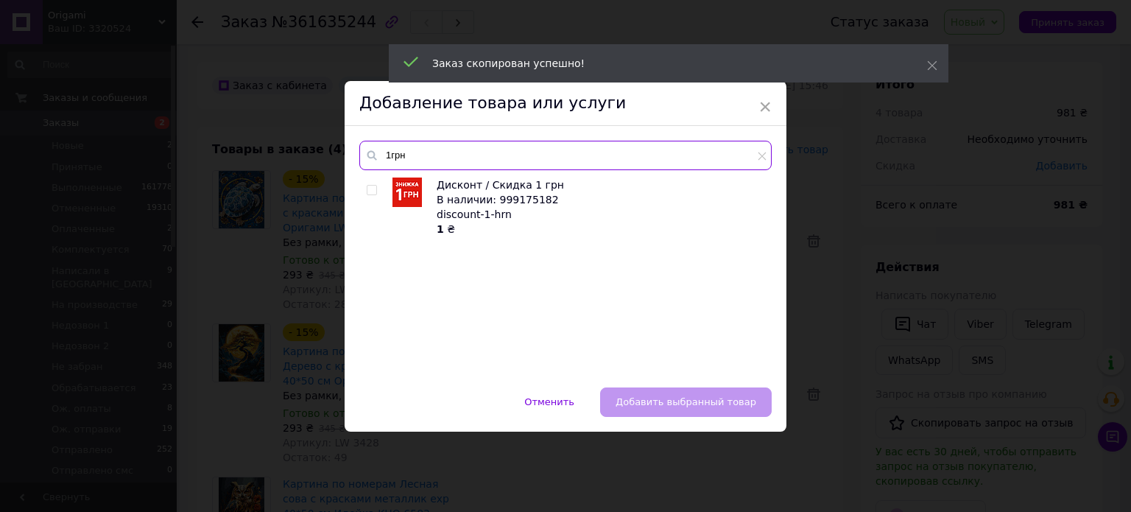
type input "1грн"
click at [367, 187] on input "checkbox" at bounding box center [372, 191] width 10 height 10
checkbox input "true"
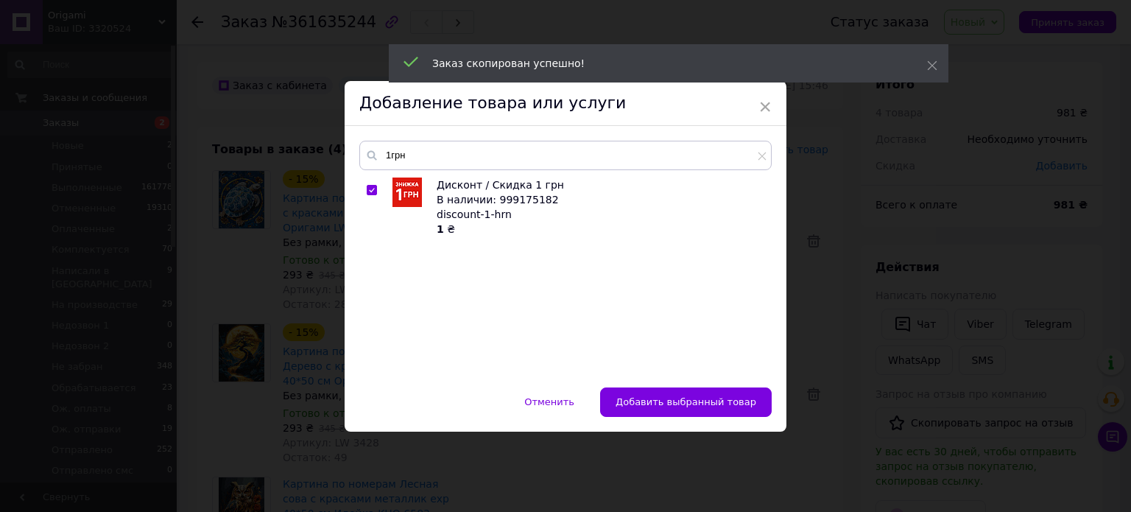
click at [710, 396] on span "Добавить выбранный товар" at bounding box center [685, 401] width 141 height 11
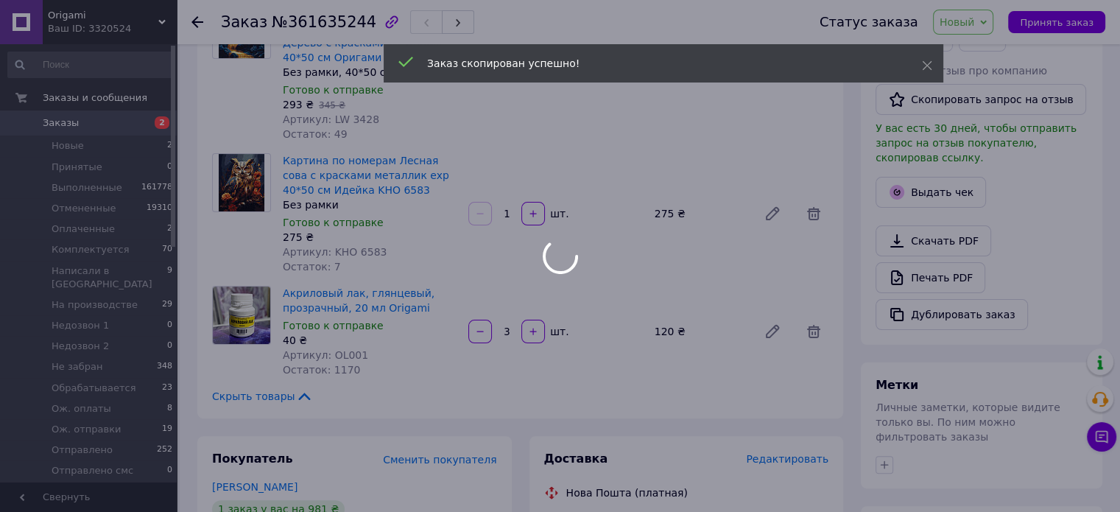
scroll to position [368, 0]
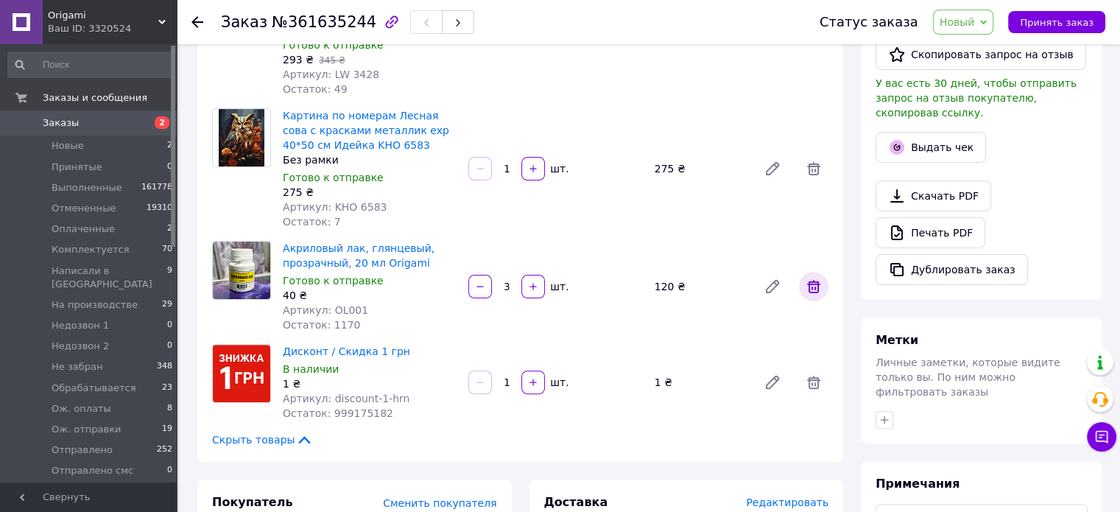
click at [815, 289] on icon at bounding box center [813, 286] width 13 height 13
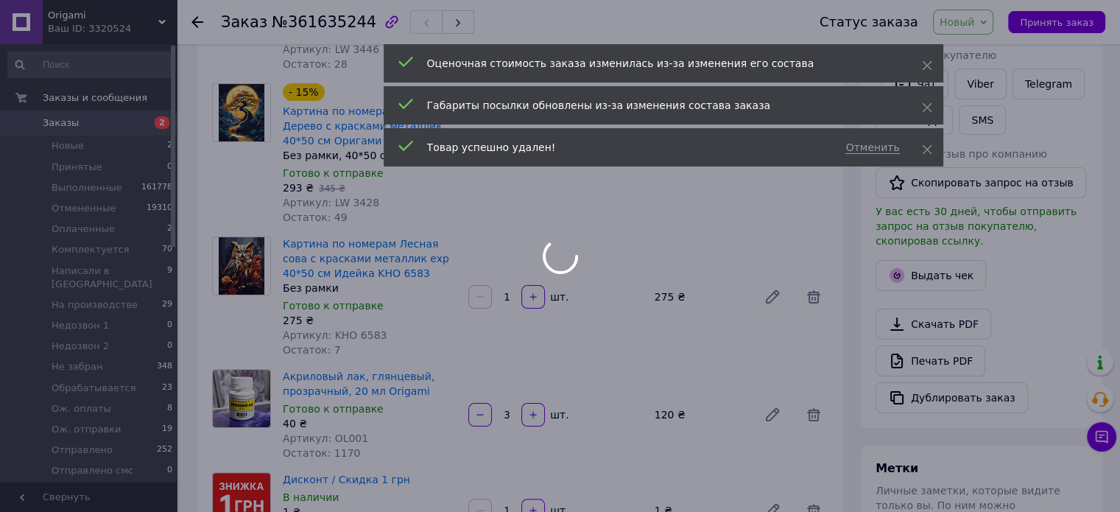
scroll to position [221, 0]
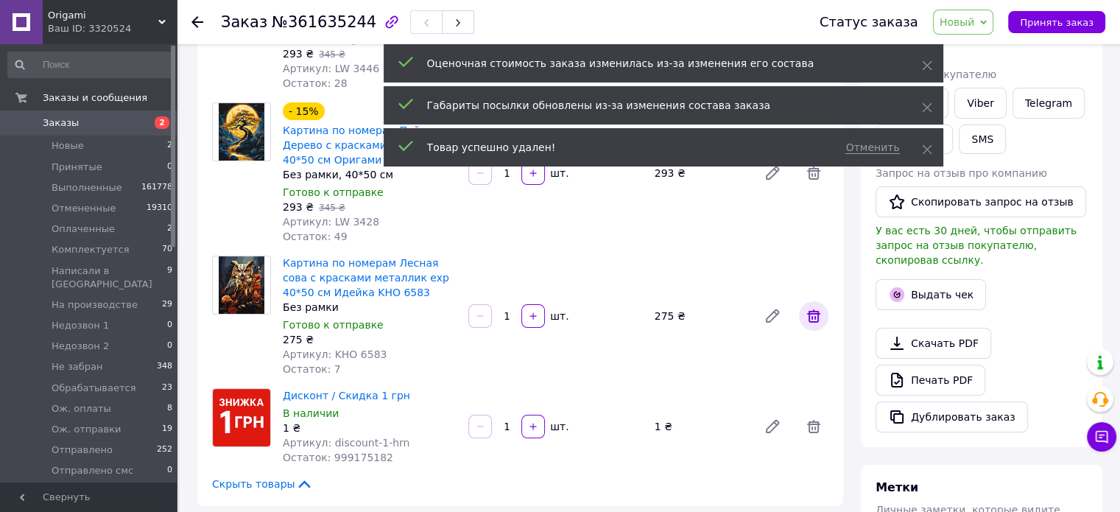
click at [815, 313] on icon at bounding box center [813, 315] width 13 height 13
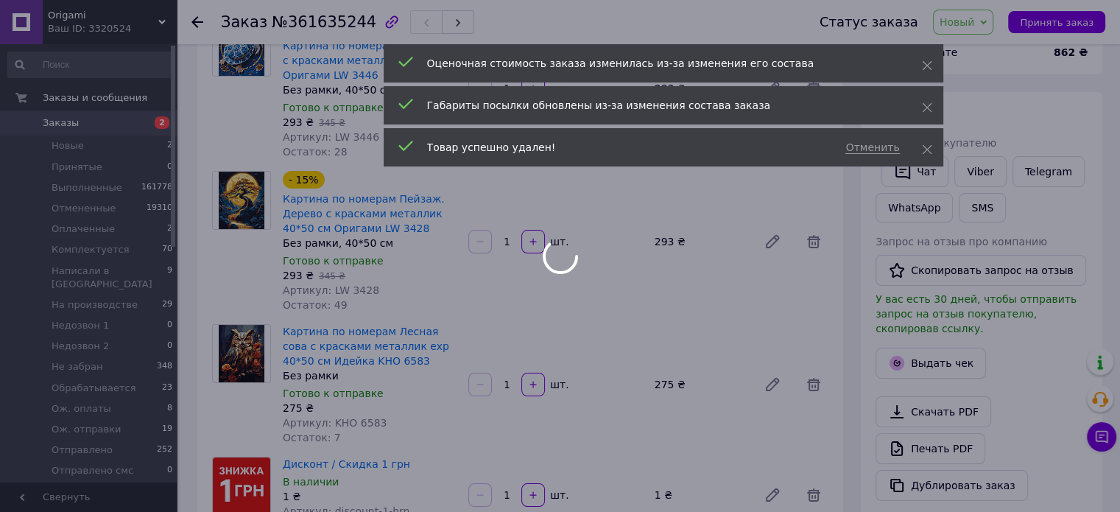
scroll to position [147, 0]
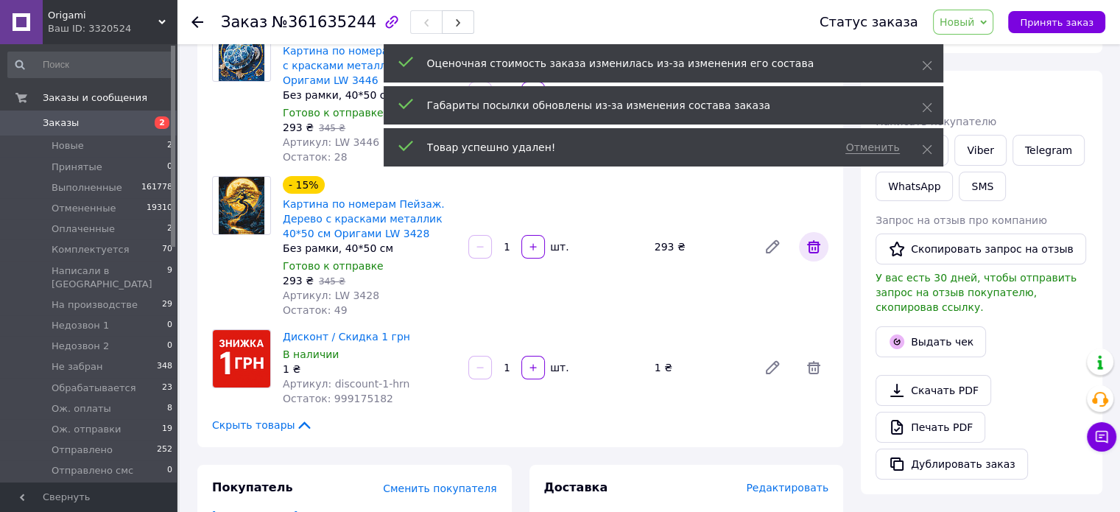
click at [811, 248] on icon at bounding box center [813, 246] width 13 height 13
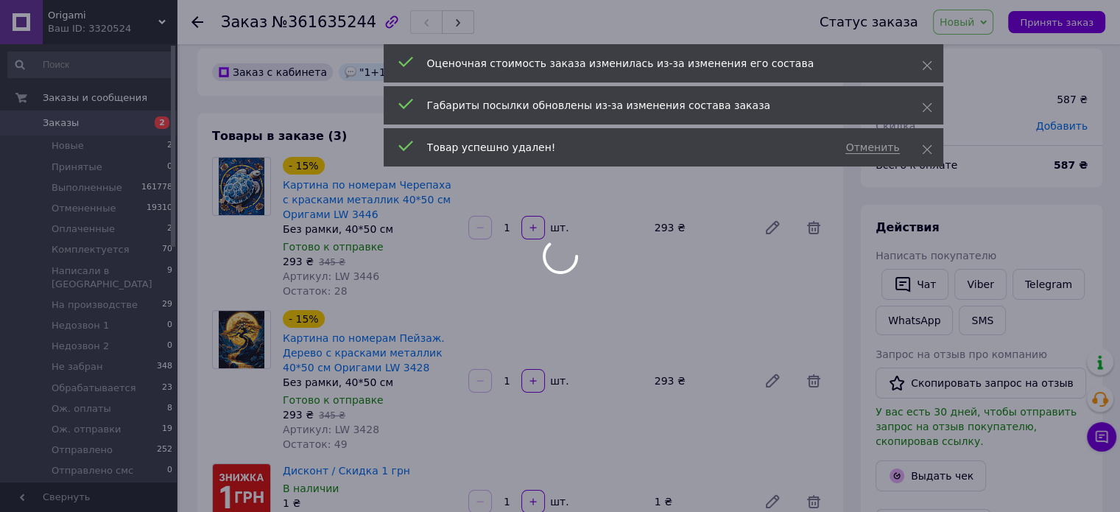
scroll to position [0, 0]
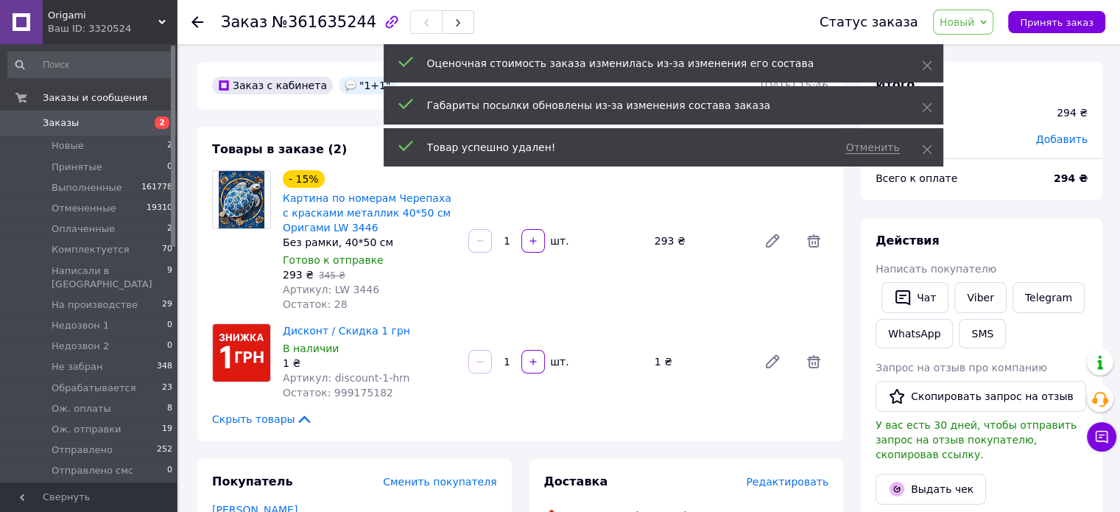
click at [811, 238] on icon at bounding box center [814, 241] width 18 height 18
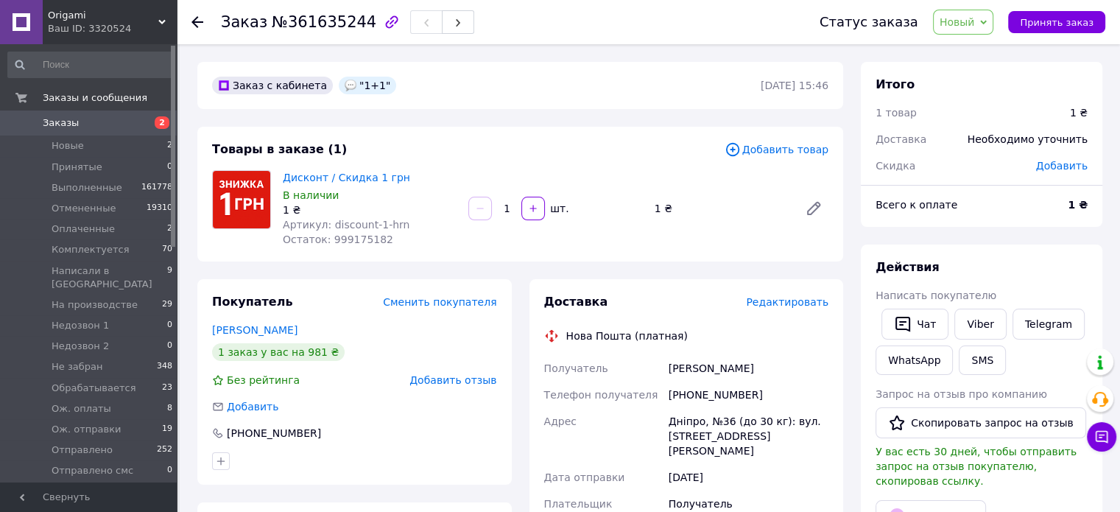
click at [509, 208] on input "1" at bounding box center [507, 208] width 24 height 11
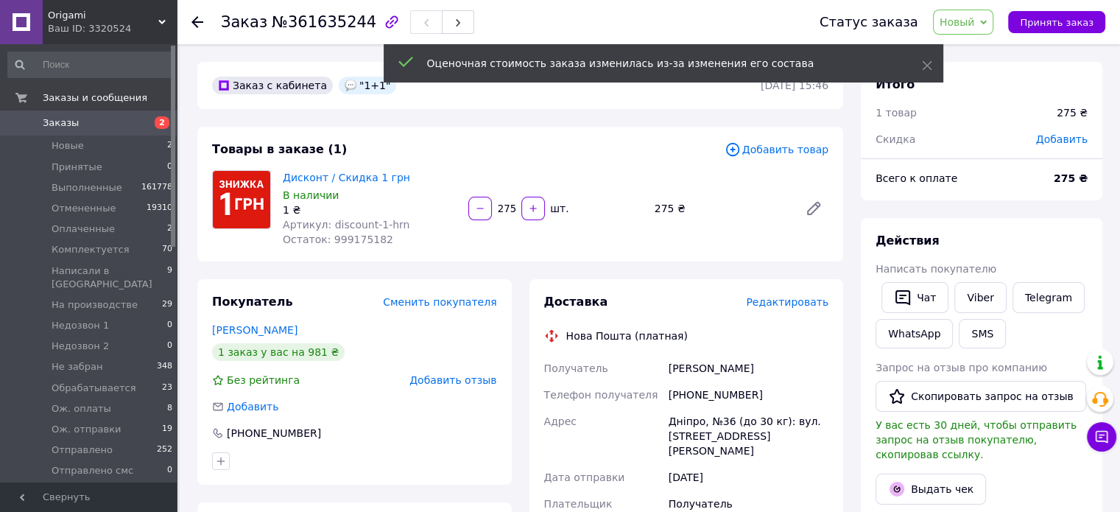
type input "275"
click at [972, 18] on span "Новый" at bounding box center [956, 22] width 35 height 12
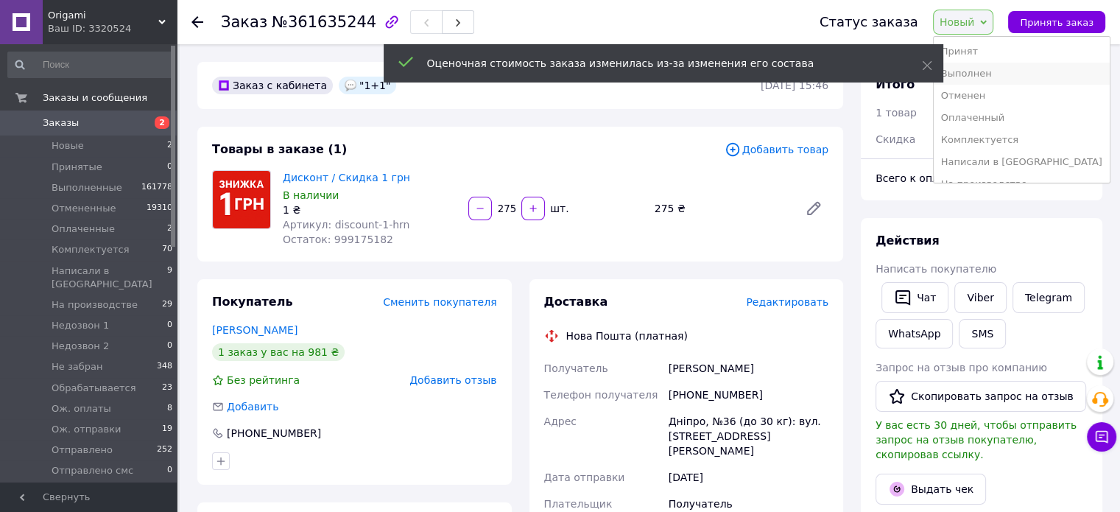
click at [990, 72] on li "Выполнен" at bounding box center [1022, 74] width 176 height 22
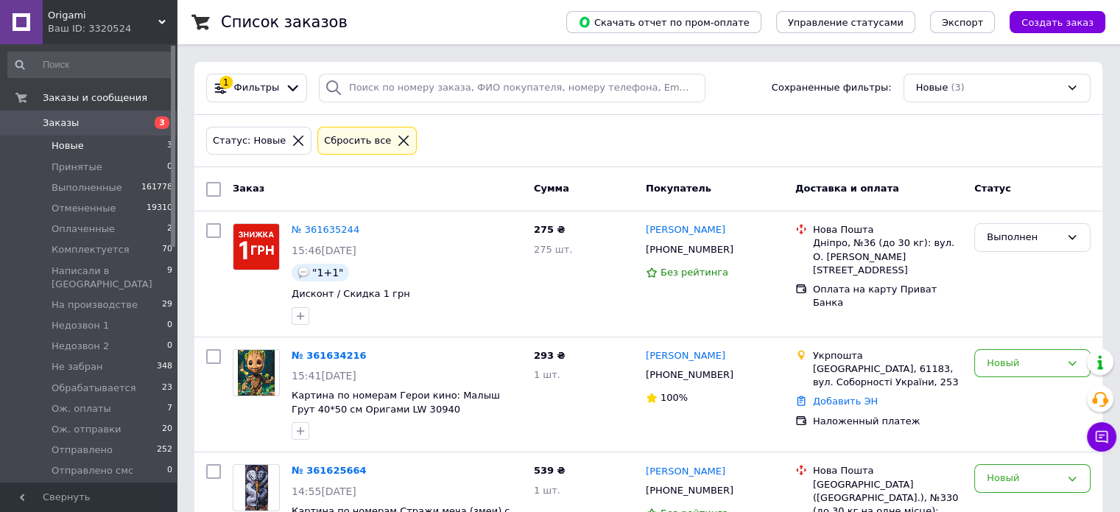
click at [640, 143] on div "Статус: Новые Сбросить все" at bounding box center [648, 141] width 890 height 35
click at [648, 141] on div "Статус: Новые Сбросить все" at bounding box center [648, 141] width 890 height 35
click at [649, 138] on div "Статус: Новые Сбросить все" at bounding box center [648, 141] width 890 height 35
click at [650, 135] on div "Статус: Новые Сбросить все" at bounding box center [648, 141] width 890 height 35
click at [650, 133] on div "Статус: Новые Сбросить все" at bounding box center [648, 141] width 890 height 35
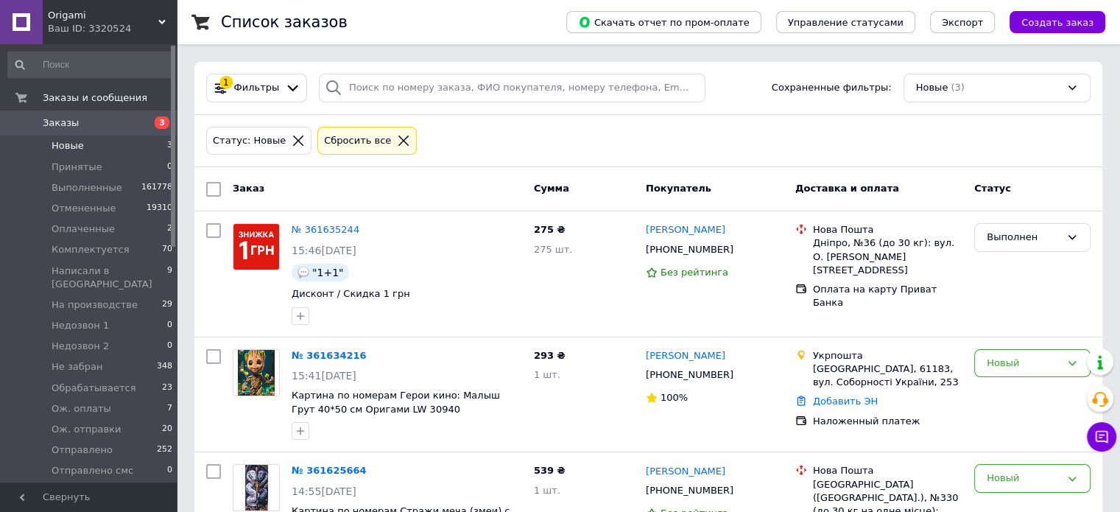
click at [650, 130] on div "Статус: Новые Сбросить все" at bounding box center [648, 141] width 890 height 35
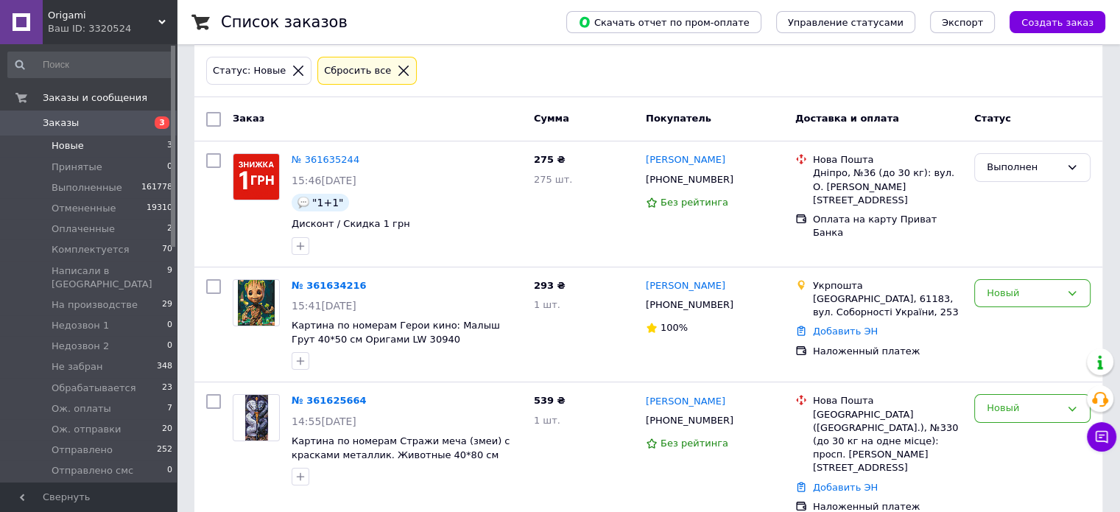
scroll to position [73, 0]
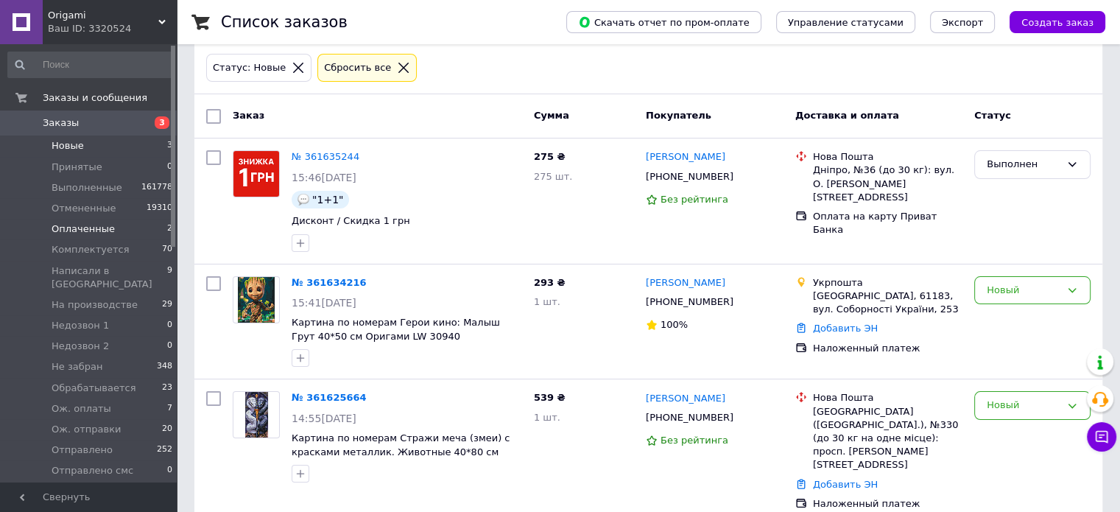
click at [82, 228] on span "Оплаченные" at bounding box center [83, 228] width 63 height 13
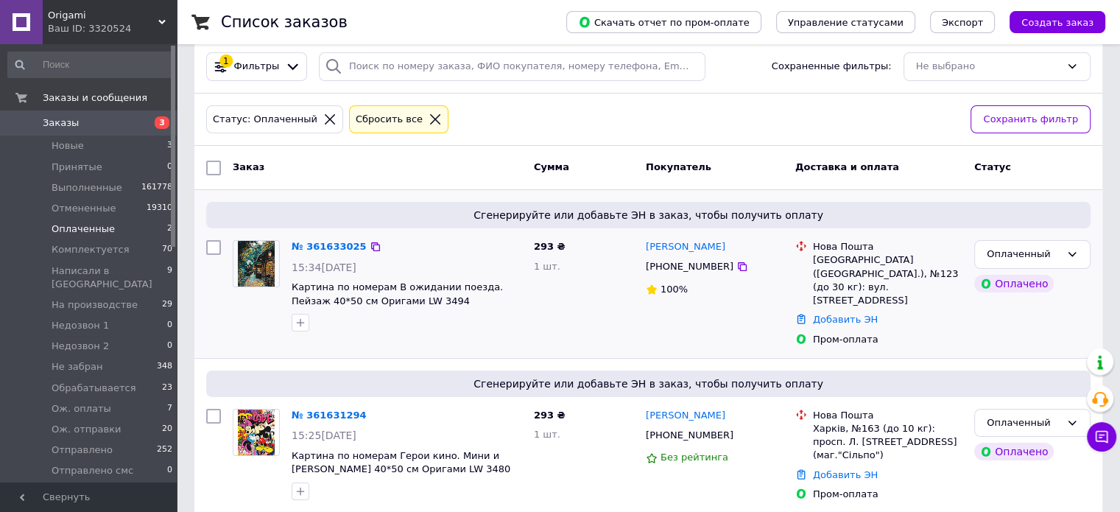
scroll to position [23, 0]
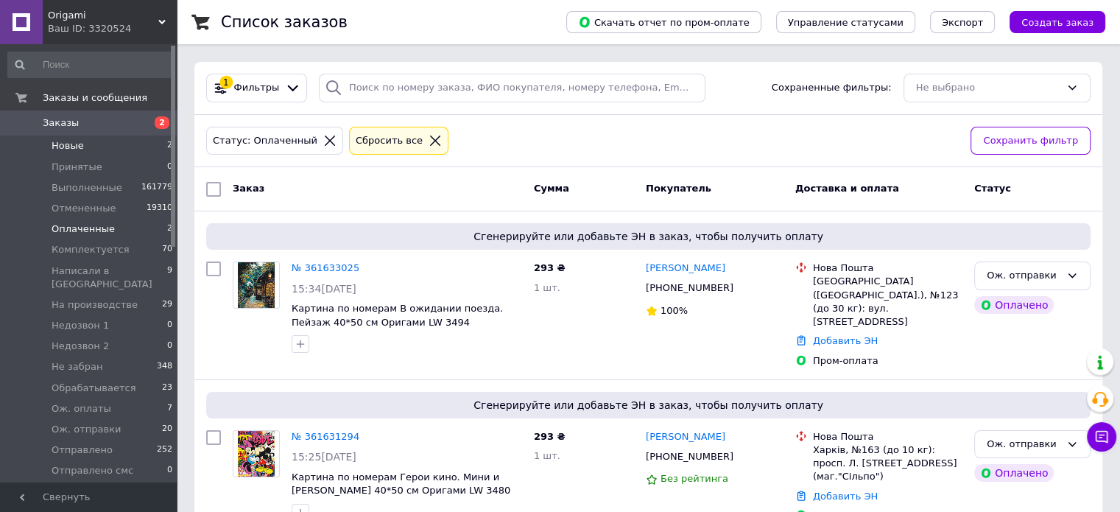
click at [68, 144] on span "Новые" at bounding box center [68, 145] width 32 height 13
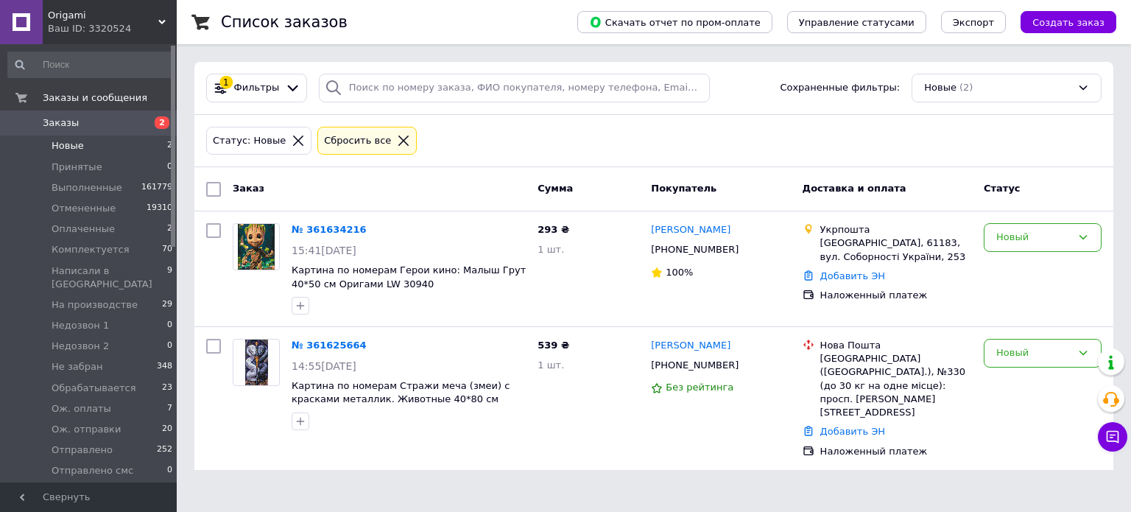
click at [68, 144] on span "Новые" at bounding box center [68, 145] width 32 height 13
click at [551, 138] on div "Статус: Новые Сбросить все" at bounding box center [653, 141] width 901 height 35
click at [553, 137] on div "Статус: Новые Сбросить все" at bounding box center [653, 141] width 901 height 35
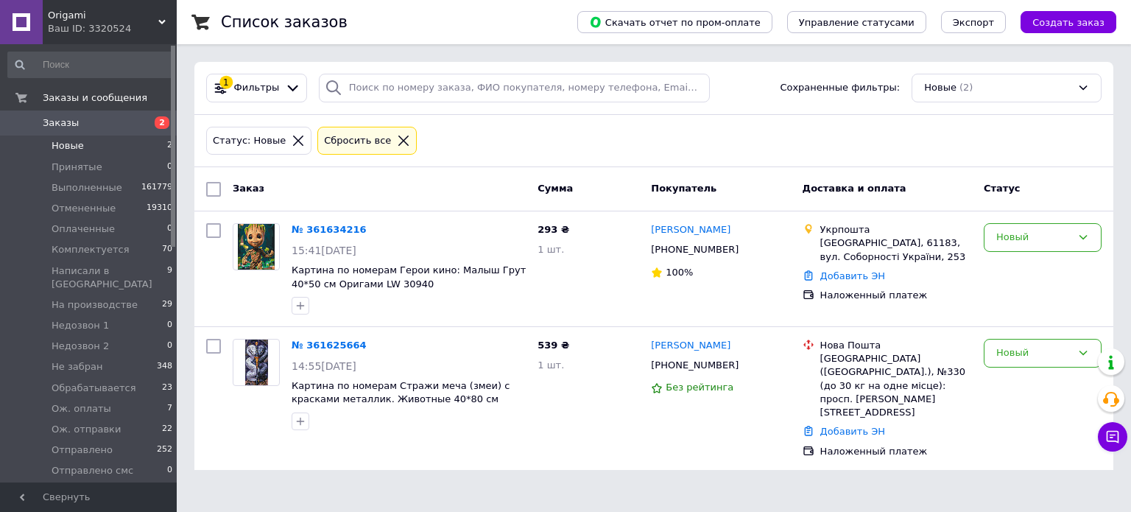
click at [553, 137] on div "Статус: Новые Сбросить все" at bounding box center [653, 141] width 901 height 35
click at [554, 136] on div "Статус: Новые Сбросить все" at bounding box center [653, 141] width 901 height 35
click at [554, 135] on div "Статус: Новые Сбросить все" at bounding box center [653, 141] width 901 height 35
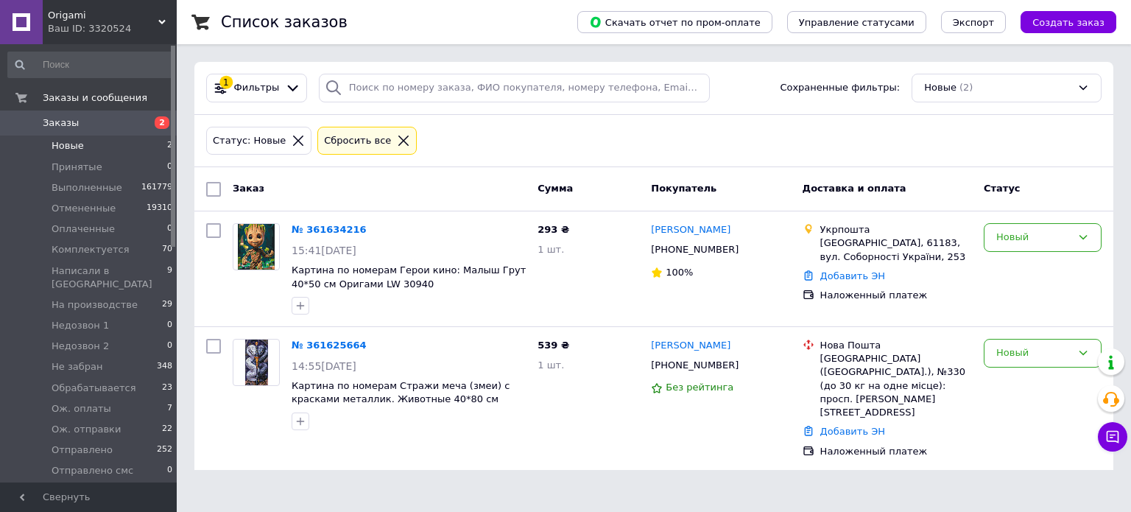
click at [548, 132] on div "Статус: Новые Сбросить все" at bounding box center [653, 141] width 901 height 35
click at [1074, 20] on span "Создать заказ" at bounding box center [1068, 22] width 72 height 11
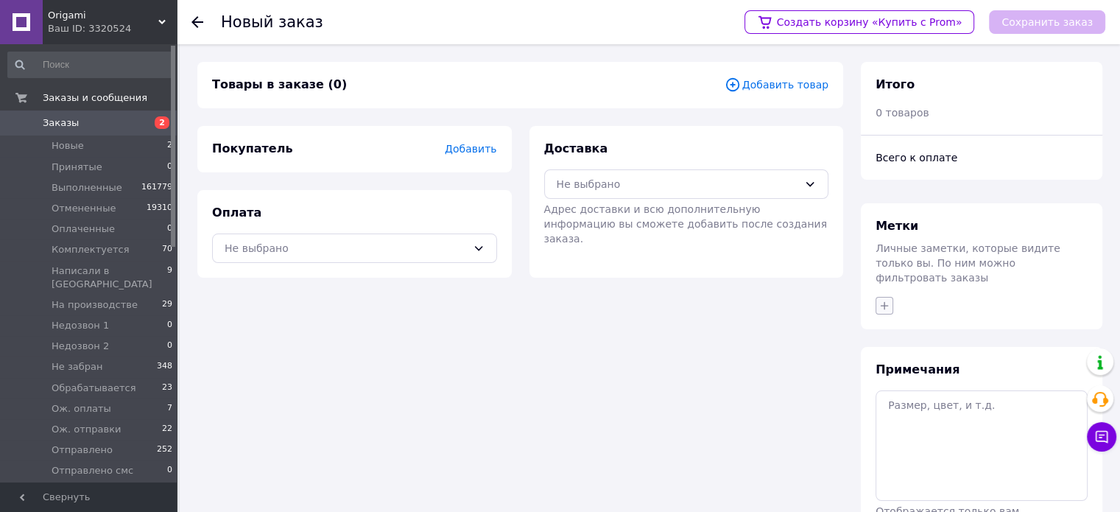
click at [881, 300] on icon "button" at bounding box center [884, 306] width 12 height 12
type input "св"
click at [927, 370] on div "Света" at bounding box center [966, 376] width 166 height 13
checkbox input "true"
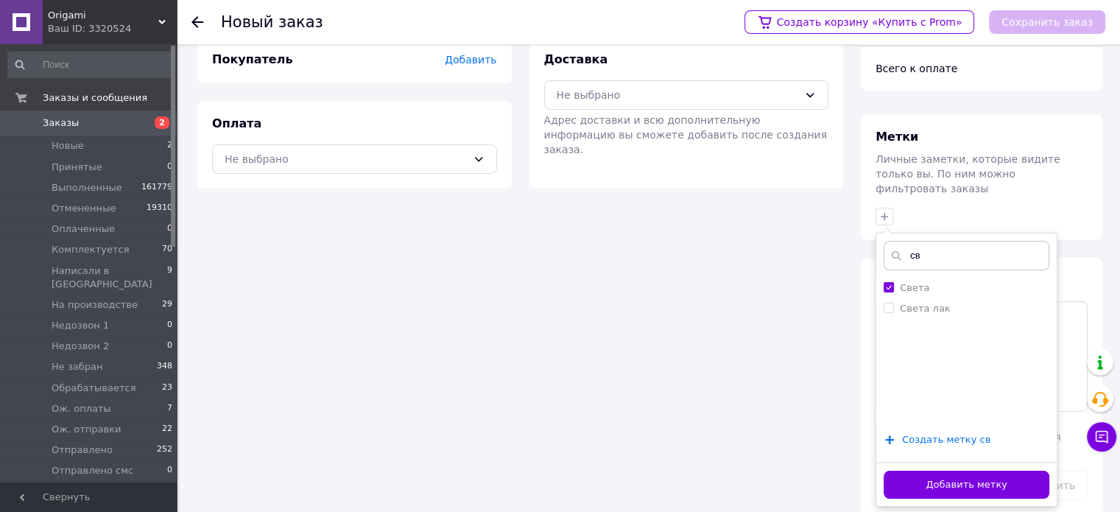
scroll to position [94, 0]
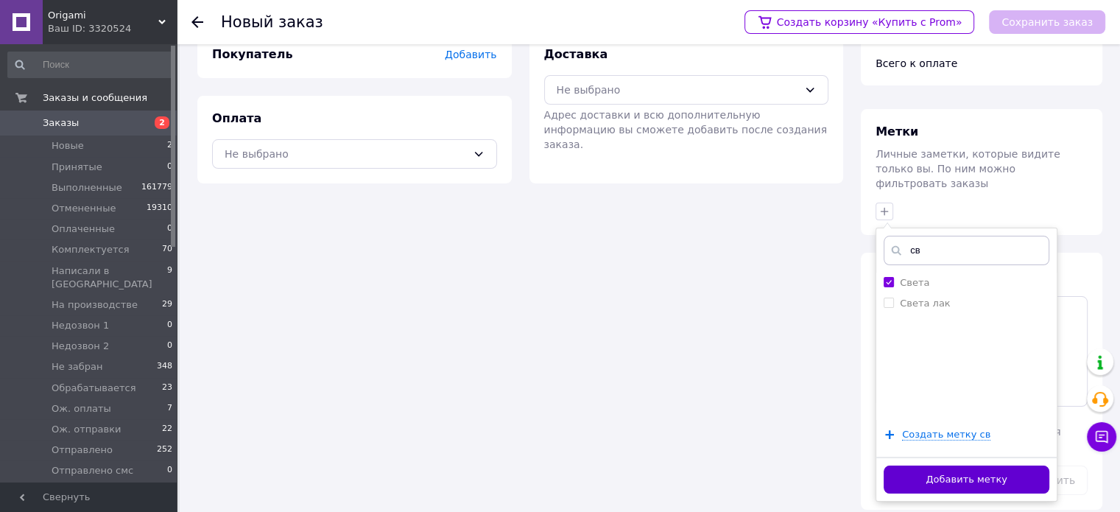
click at [983, 467] on button "Добавить метку" at bounding box center [966, 479] width 166 height 29
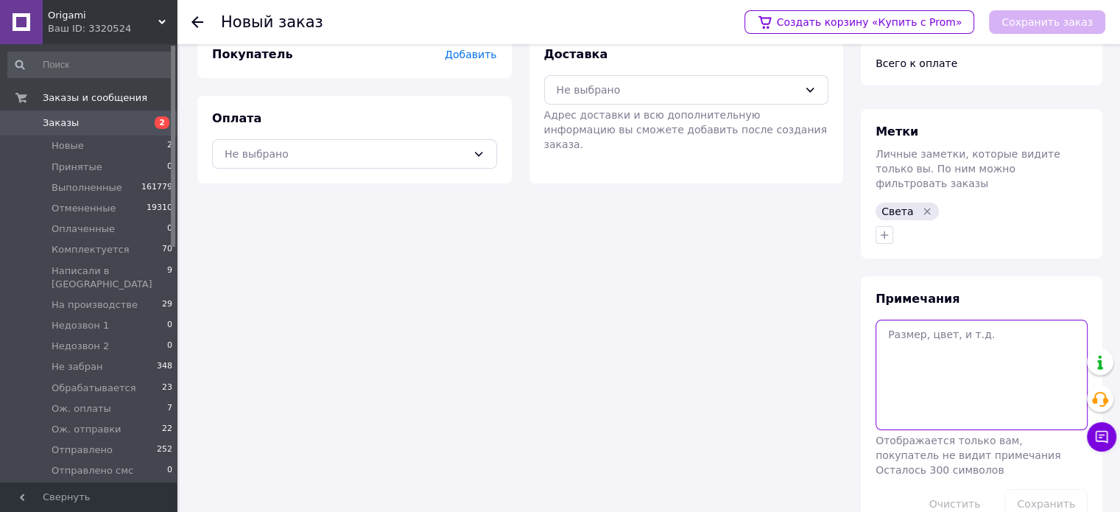
click at [920, 339] on textarea at bounding box center [981, 375] width 212 height 110
type textarea "РОЗЕТКА"
click at [1063, 489] on button "Сохранить" at bounding box center [1045, 503] width 83 height 29
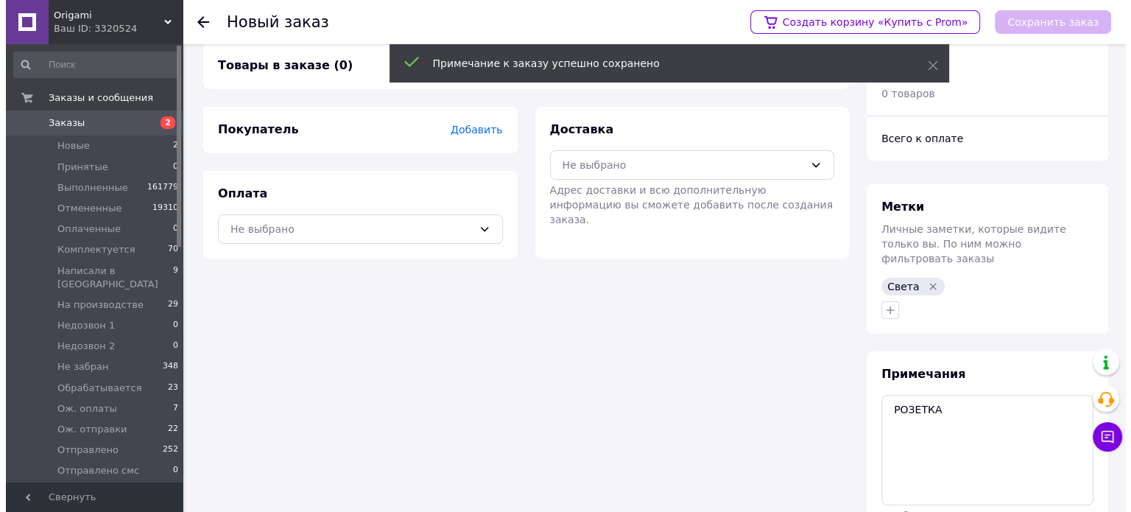
scroll to position [0, 0]
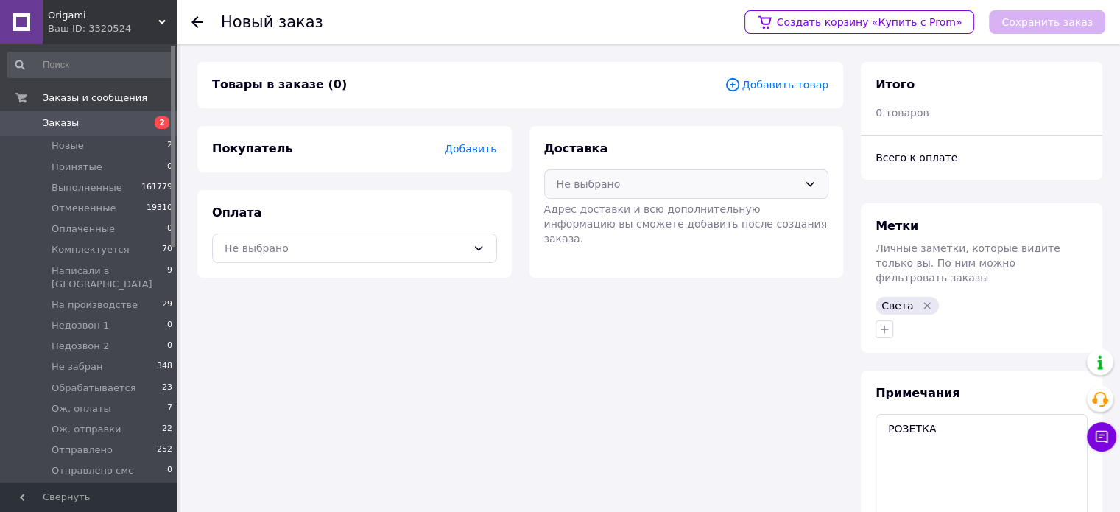
click at [615, 183] on div "Не выбрано" at bounding box center [678, 184] width 242 height 16
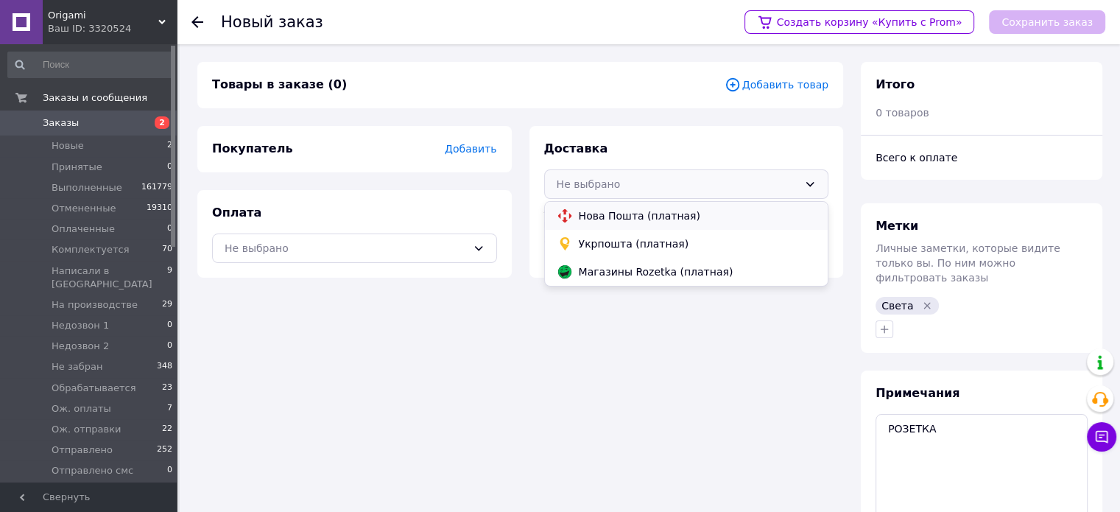
click at [637, 214] on span "Нова Пошта (платная)" at bounding box center [698, 215] width 238 height 15
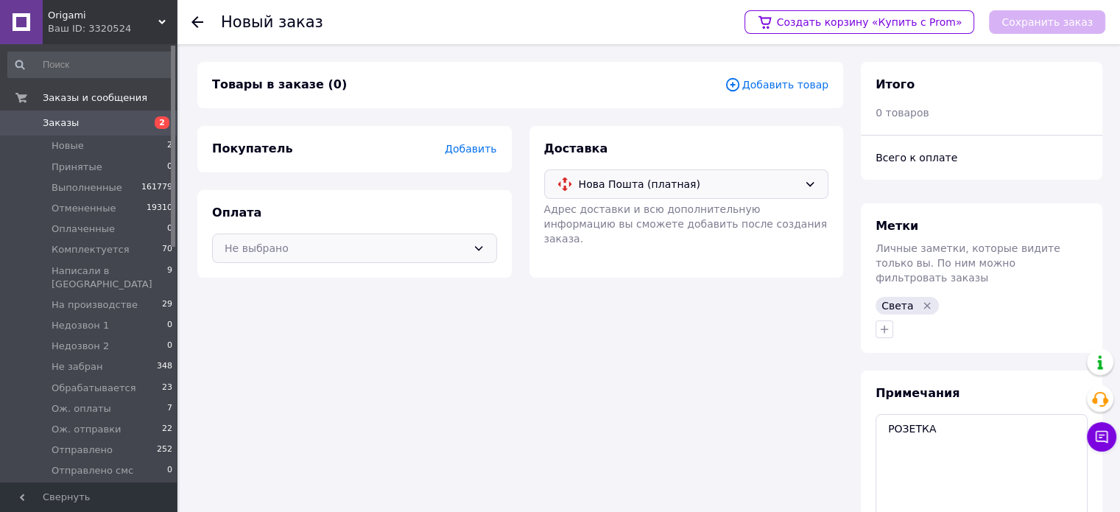
click at [365, 250] on div "Не выбрано" at bounding box center [346, 248] width 242 height 16
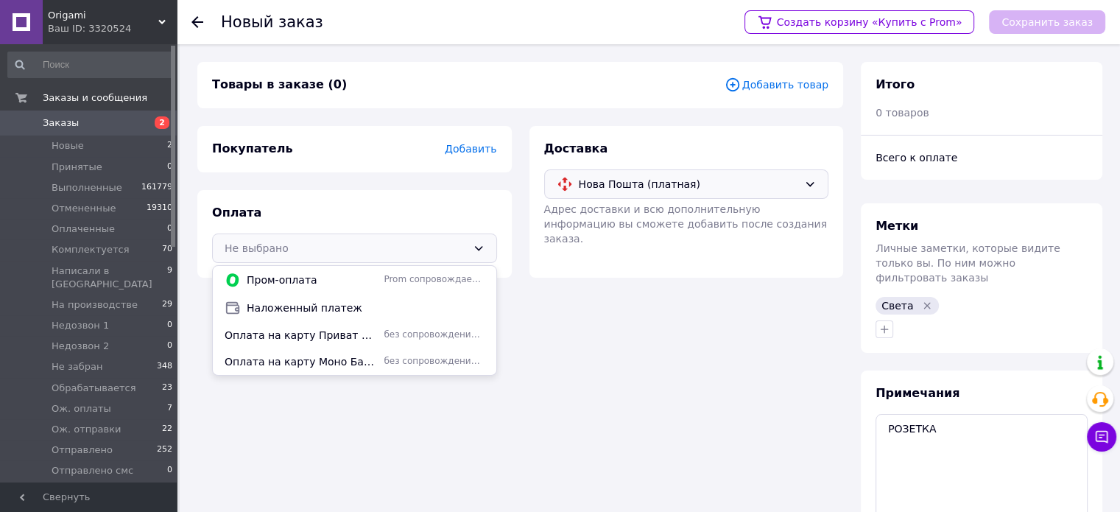
click at [317, 314] on span "Наложенный платеж" at bounding box center [366, 307] width 238 height 15
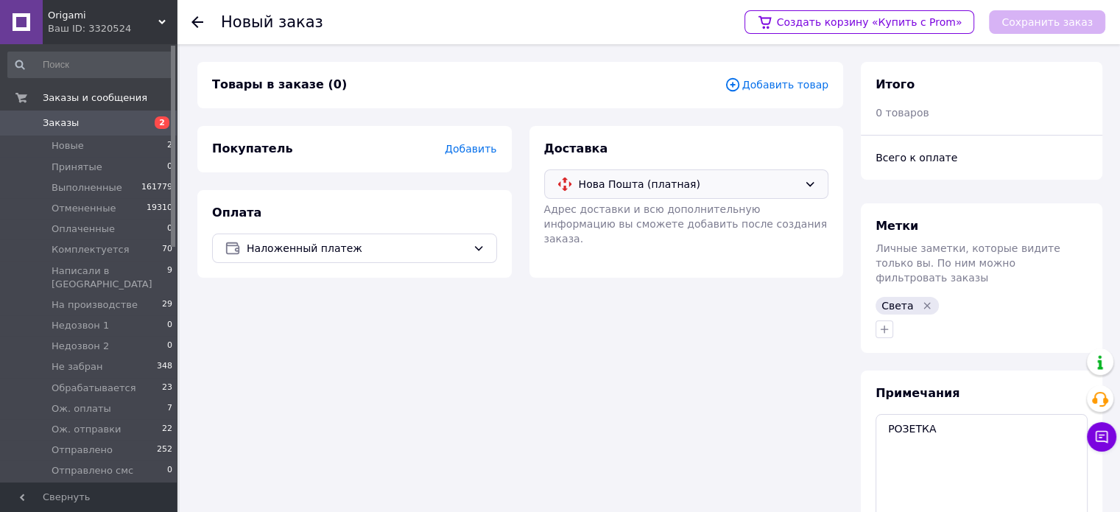
click at [789, 80] on span "Добавить товар" at bounding box center [776, 85] width 104 height 16
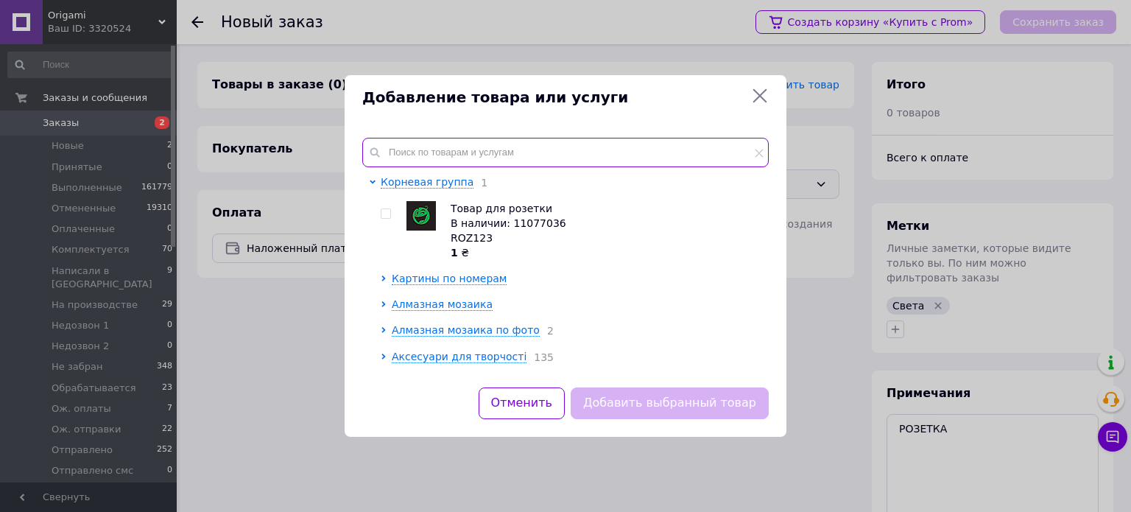
paste input "Чашка С надписью "скажи паляниця" утка с ножом, кружка с черной ручкой Оригами …"
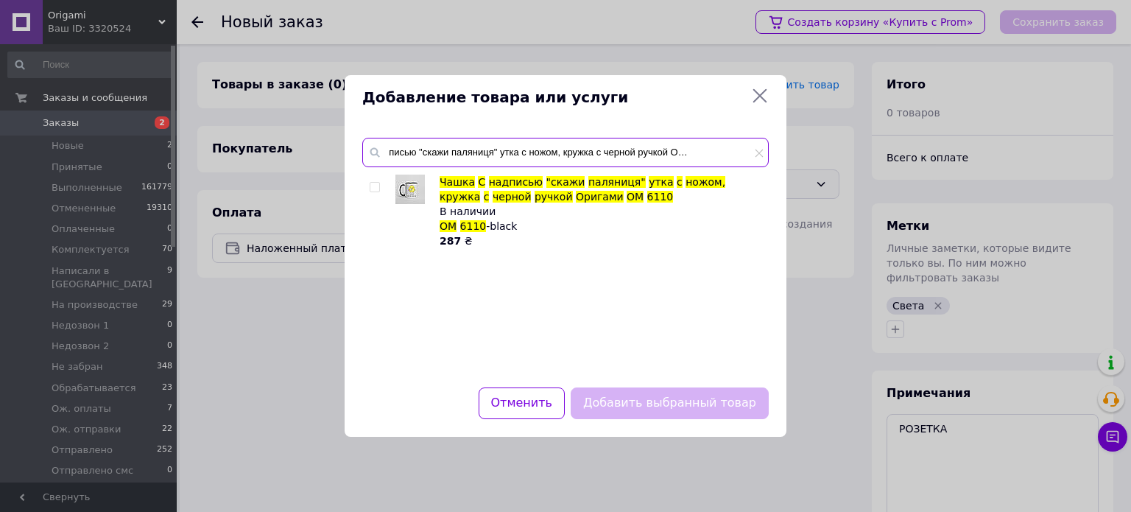
type input "Чашка С надписью "скажи паляниця" утка с ножом, кружка с черной ручкой Оригами …"
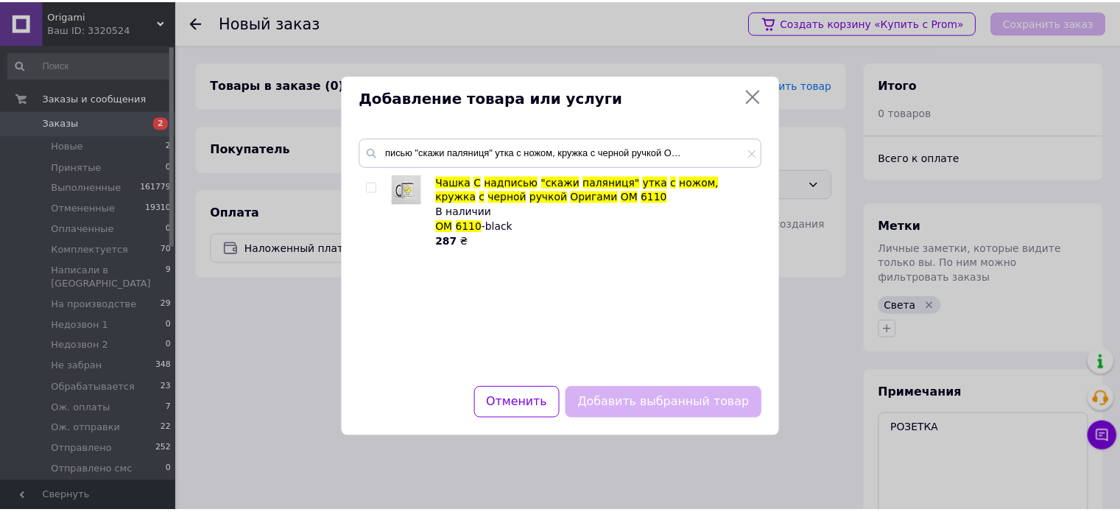
scroll to position [0, 0]
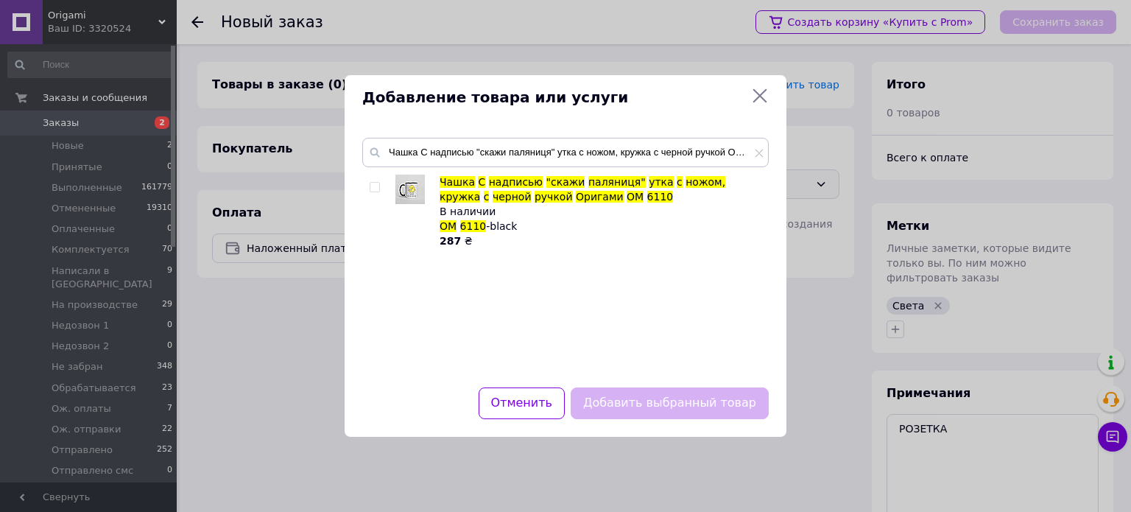
click at [374, 188] on input "checkbox" at bounding box center [375, 188] width 10 height 10
checkbox input "true"
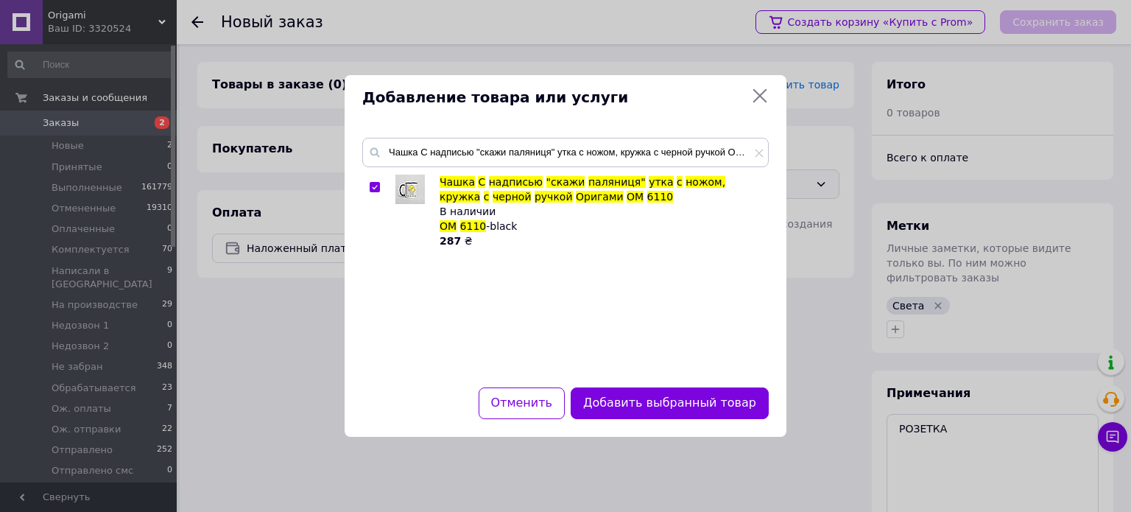
click at [705, 398] on button "Добавить выбранный товар" at bounding box center [670, 403] width 198 height 32
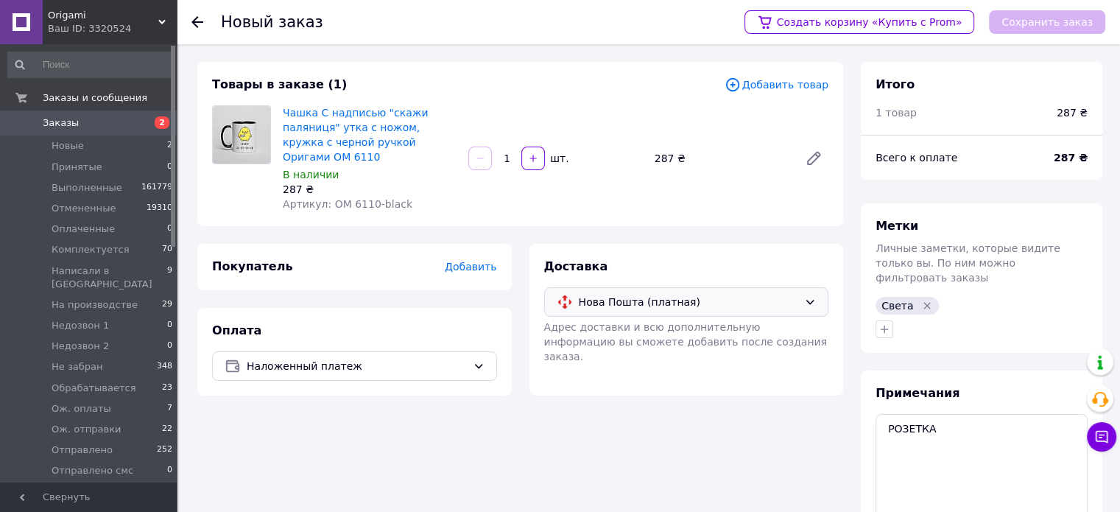
click at [481, 261] on span "Добавить" at bounding box center [471, 267] width 52 height 12
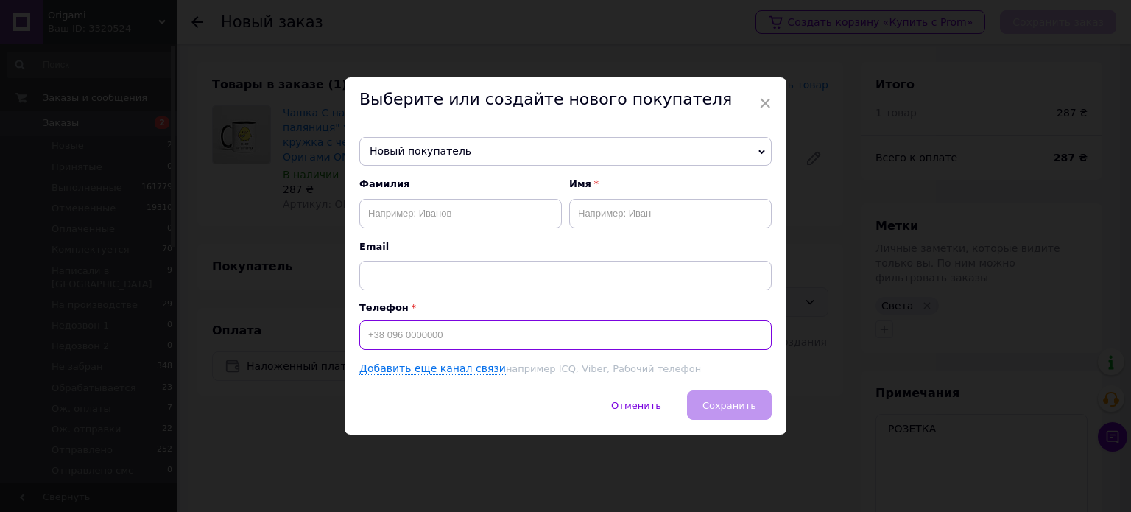
paste input "[PHONE_NUMBER]"
type input "[PHONE_NUMBER]"
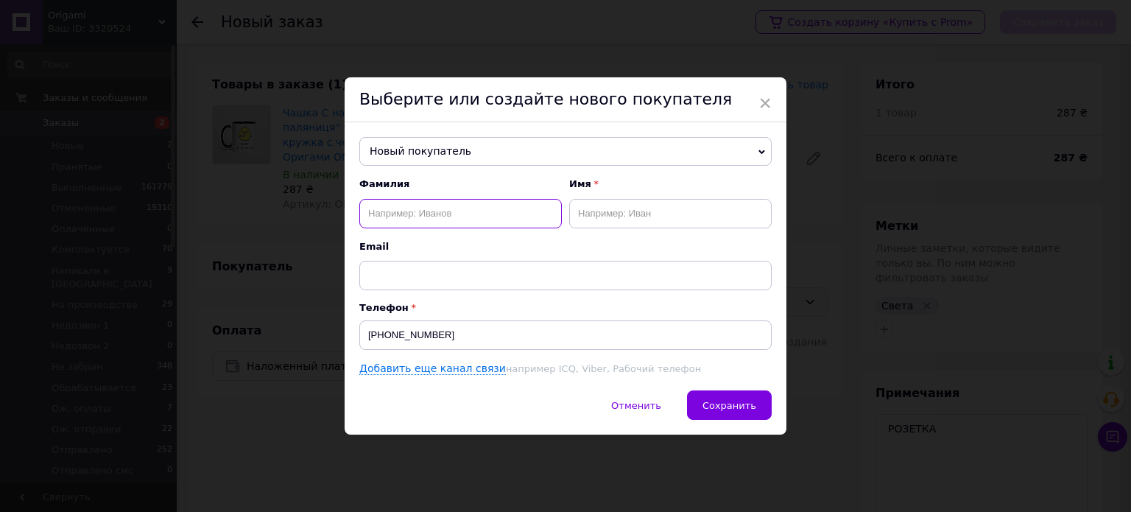
click at [430, 216] on input "text" at bounding box center [460, 213] width 202 height 29
type input "[PERSON_NAME]"
click at [612, 222] on input "text" at bounding box center [670, 213] width 202 height 29
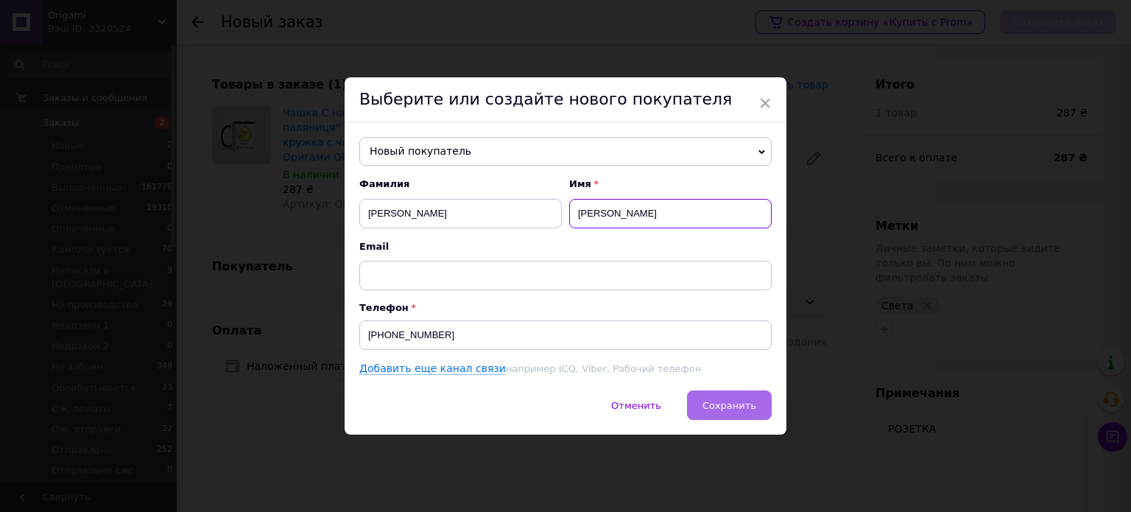
type input "Николай"
click at [743, 406] on span "Сохранить" at bounding box center [729, 405] width 54 height 11
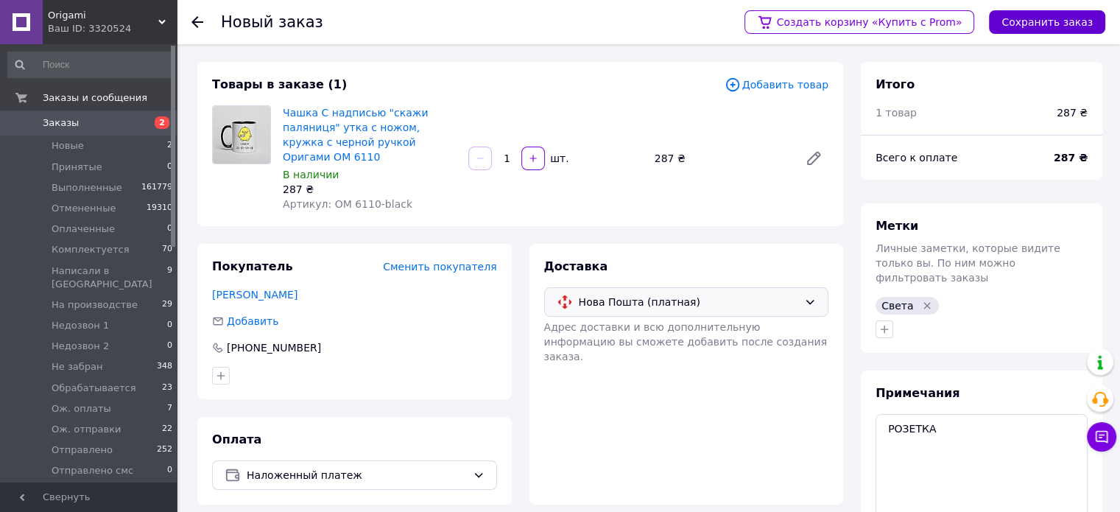
click at [1060, 21] on button "Сохранить заказ" at bounding box center [1047, 22] width 116 height 24
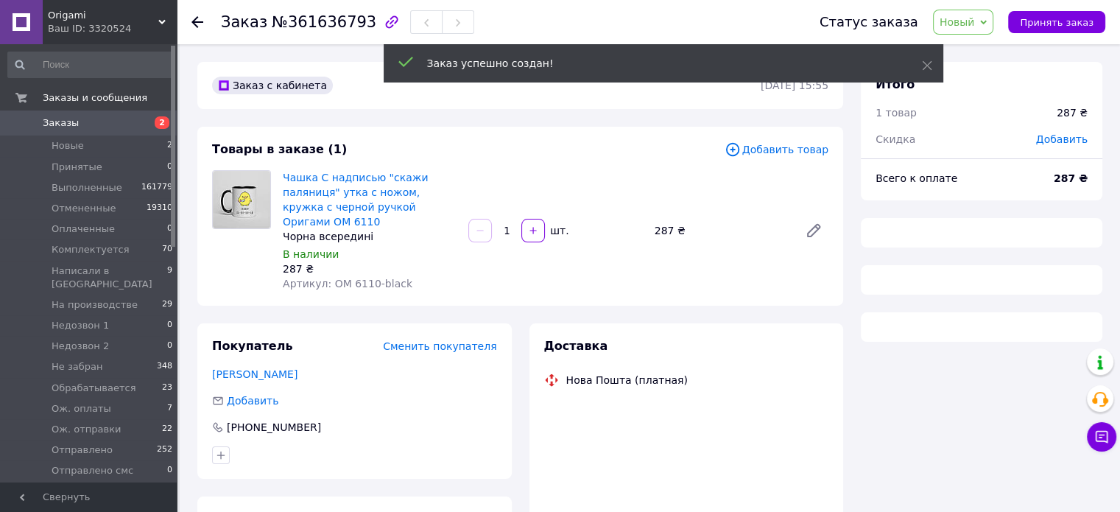
click at [969, 28] on span "Новый" at bounding box center [956, 22] width 35 height 12
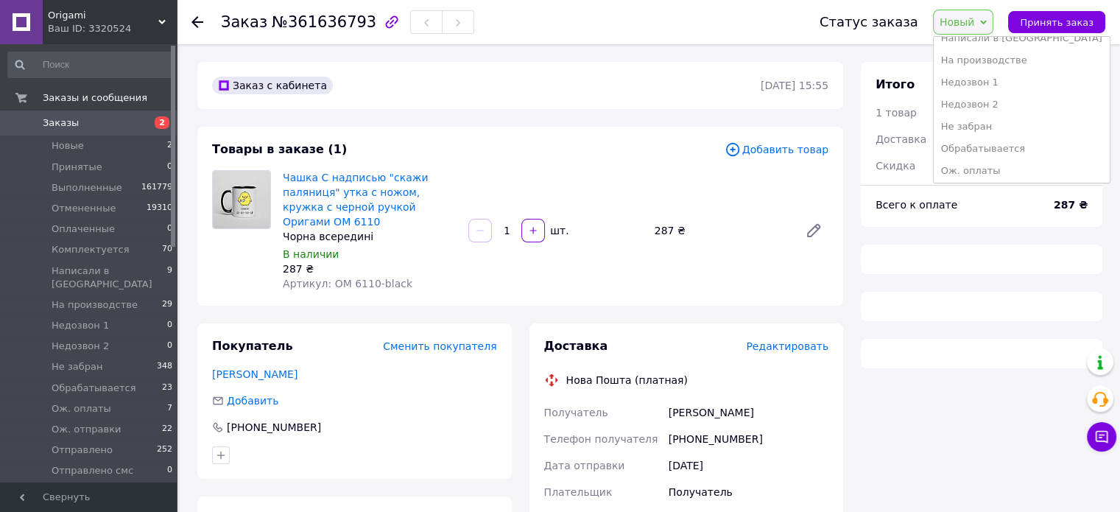
scroll to position [280, 0]
click at [1022, 166] on li "Уточнение деталей" at bounding box center [1022, 169] width 176 height 22
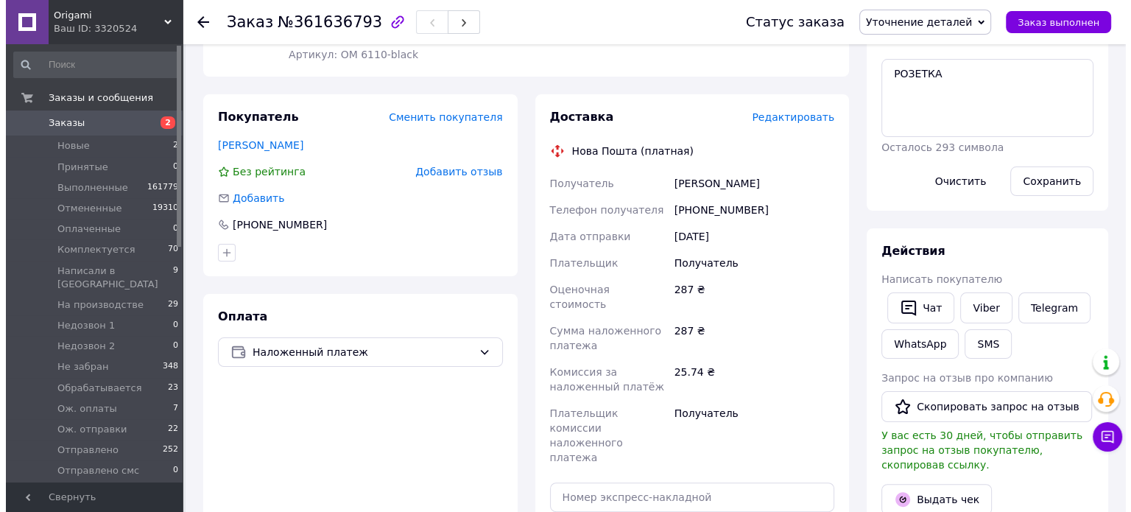
scroll to position [221, 0]
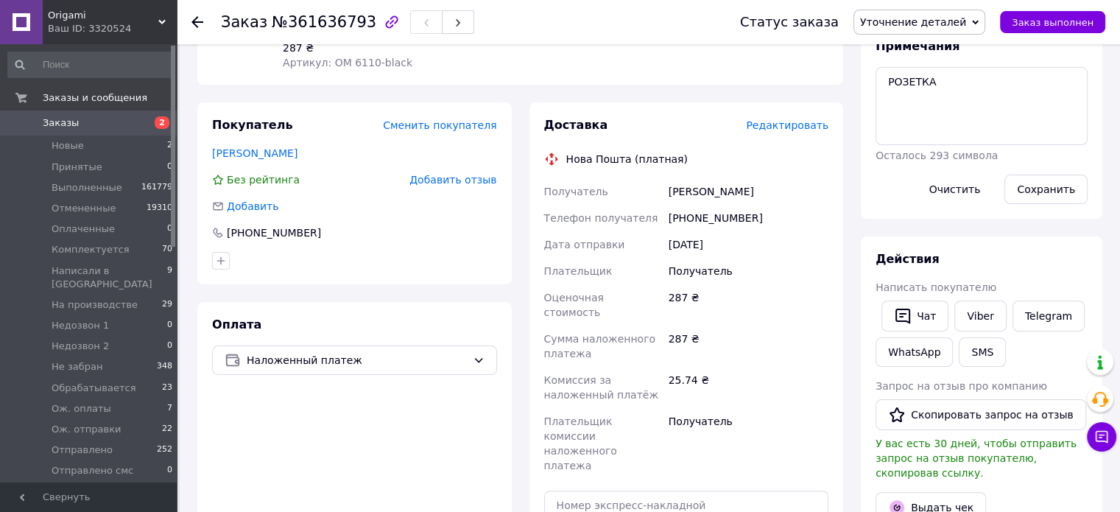
click at [802, 119] on span "Редактировать" at bounding box center [787, 125] width 82 height 12
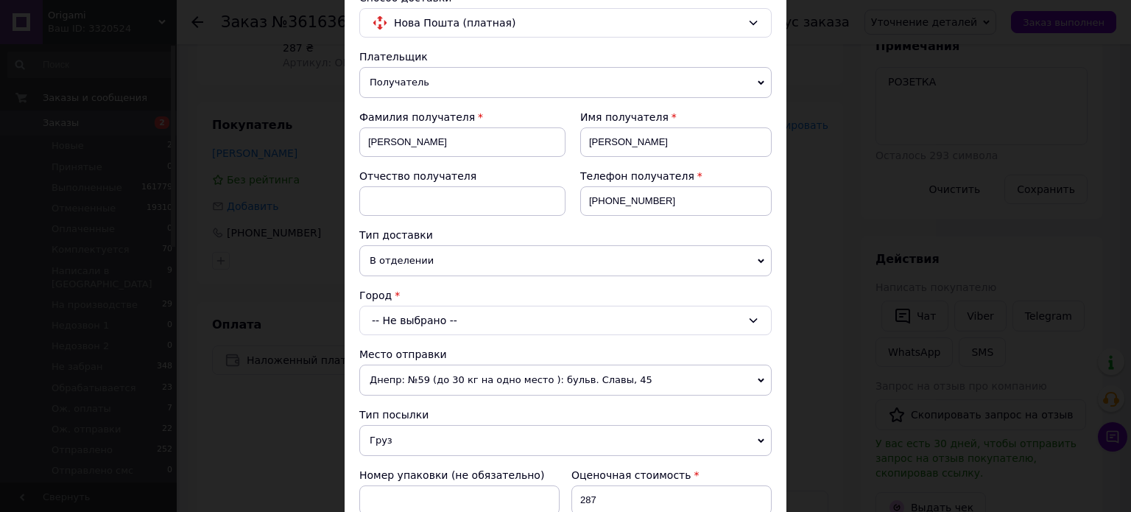
scroll to position [147, 0]
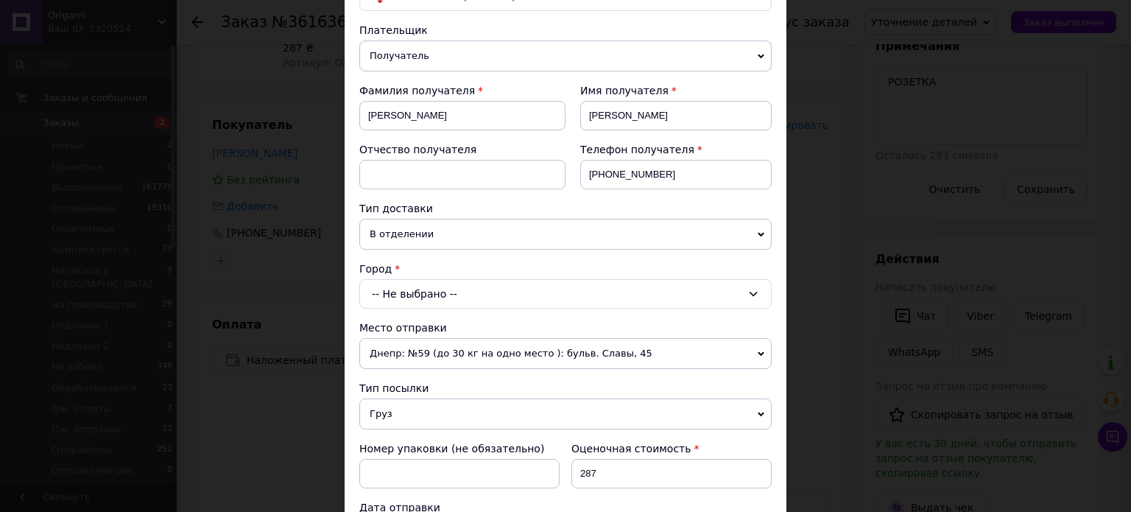
click at [435, 288] on div "-- Не выбрано --" at bounding box center [565, 293] width 412 height 29
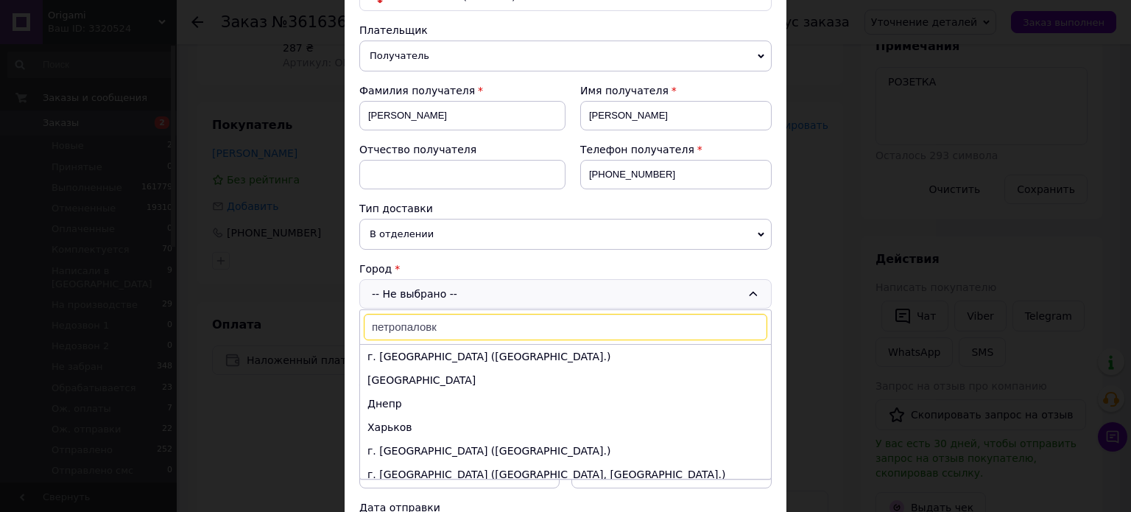
type input "петропаловка"
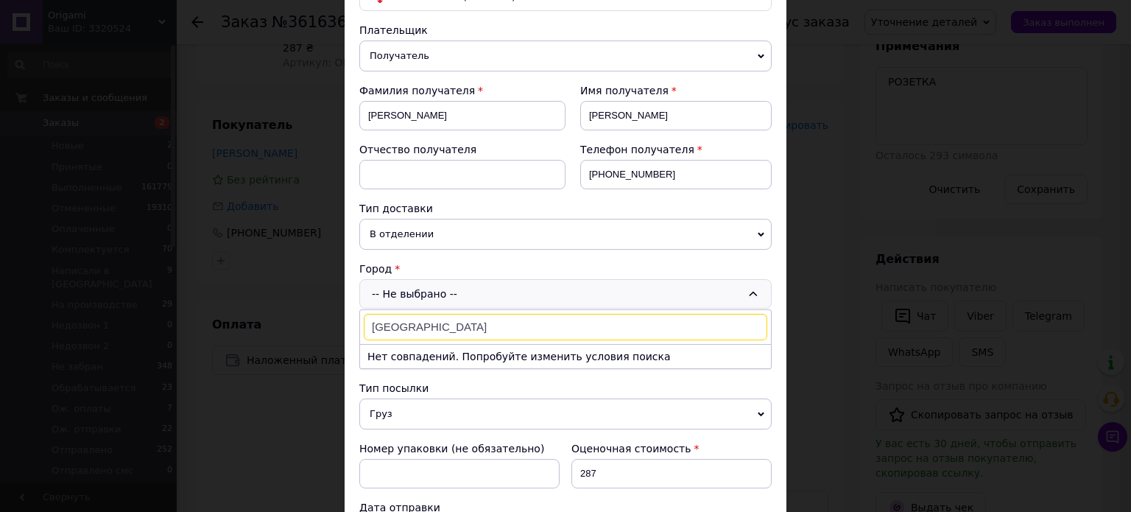
drag, startPoint x: 460, startPoint y: 324, endPoint x: 356, endPoint y: 320, distance: 104.6
click at [356, 320] on div "Способ доставки Нова Пошта (платная) Плательщик Получатель Отправитель Фамилия …" at bounding box center [566, 392] width 442 height 887
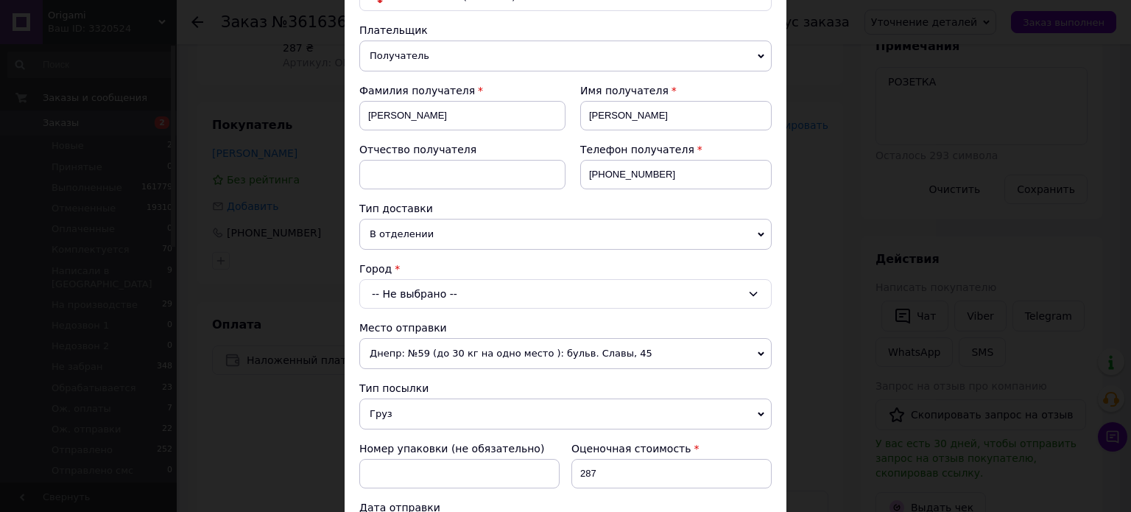
click at [409, 291] on div "-- Не выбрано --" at bounding box center [565, 293] width 412 height 29
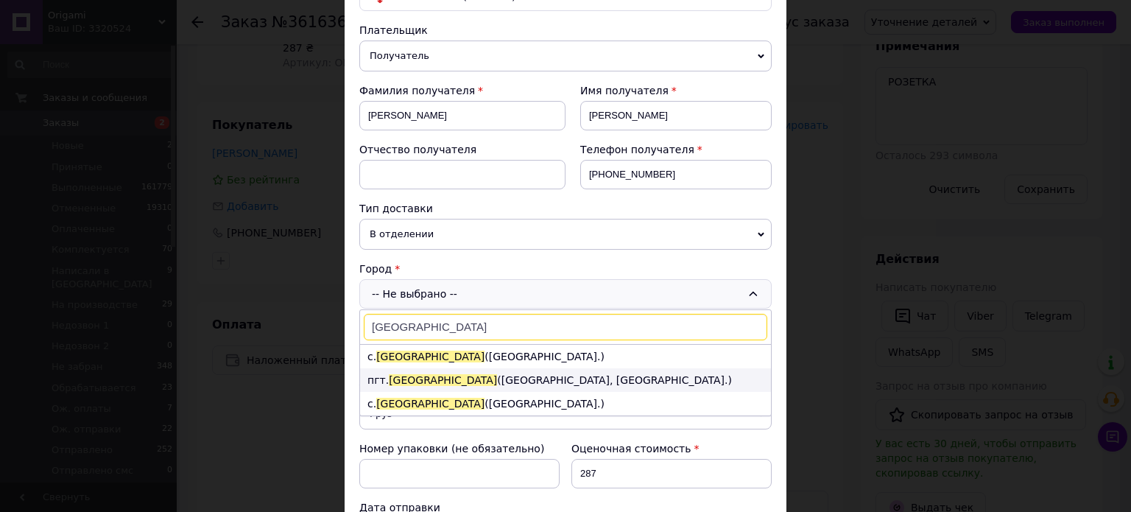
type input "петропавловка"
click at [522, 371] on li "пгт. Петропавловка (Днепропетровская обл., Синельниковский р-н.)" at bounding box center [565, 380] width 411 height 24
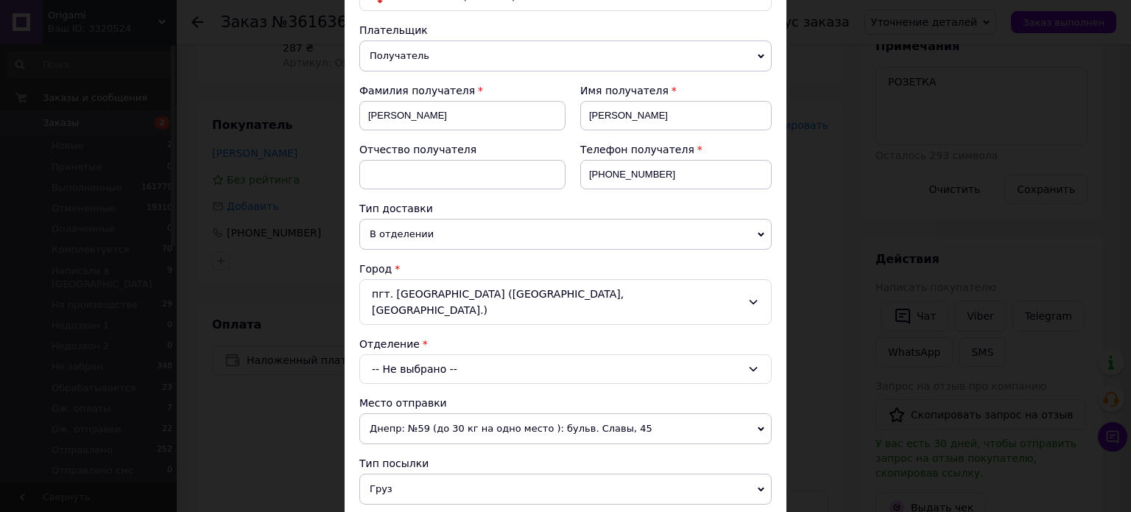
click at [454, 354] on div "-- Не выбрано --" at bounding box center [565, 368] width 412 height 29
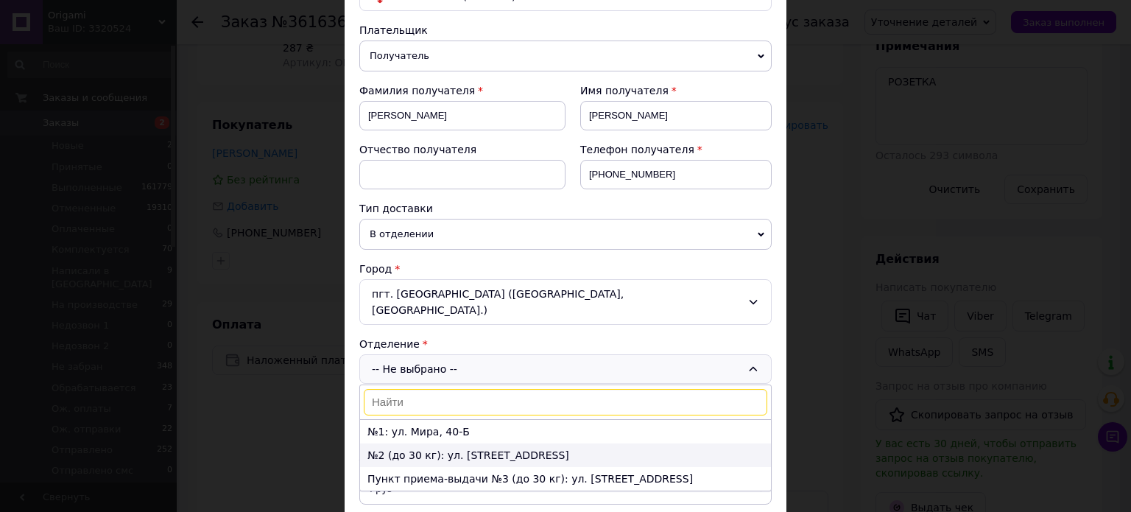
click at [469, 443] on li "№2 (до 30 кг): ул. Мира, 46-А" at bounding box center [565, 455] width 411 height 24
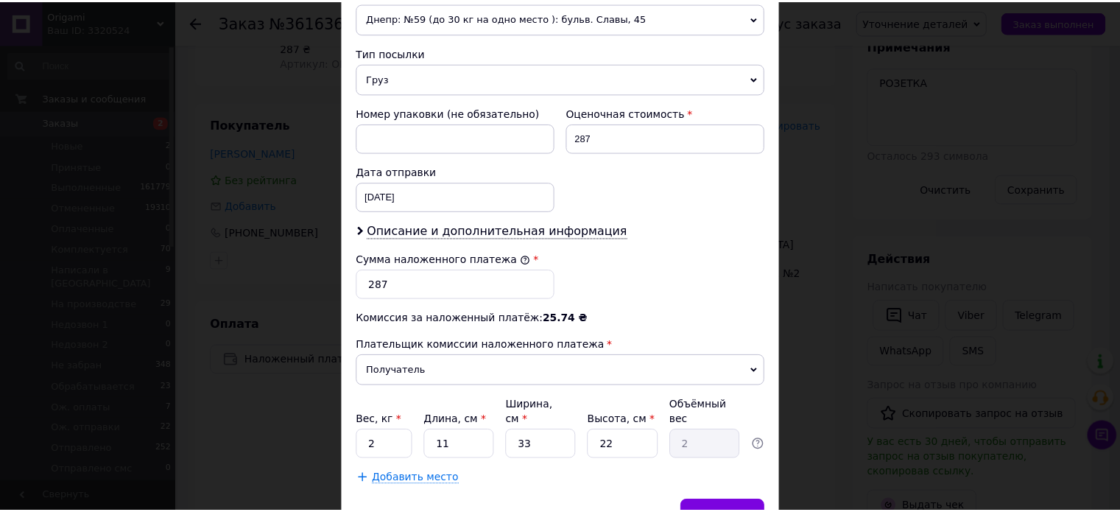
scroll to position [589, 0]
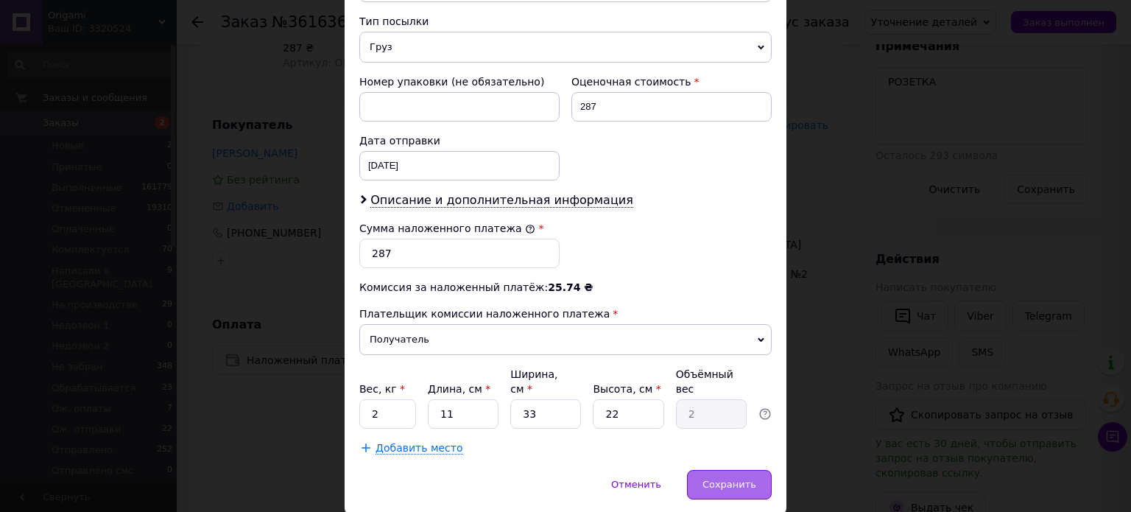
click at [729, 479] on span "Сохранить" at bounding box center [729, 484] width 54 height 11
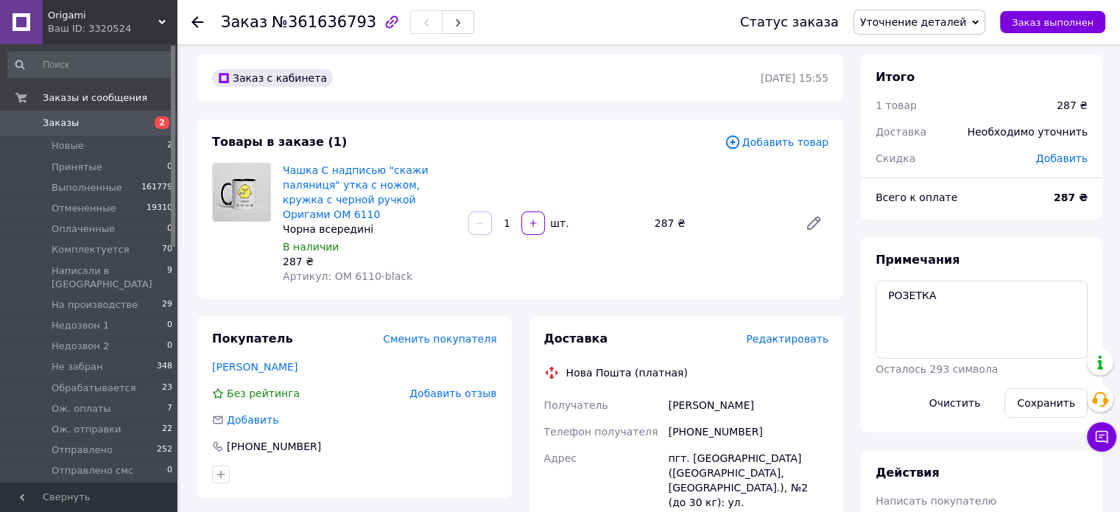
scroll to position [0, 0]
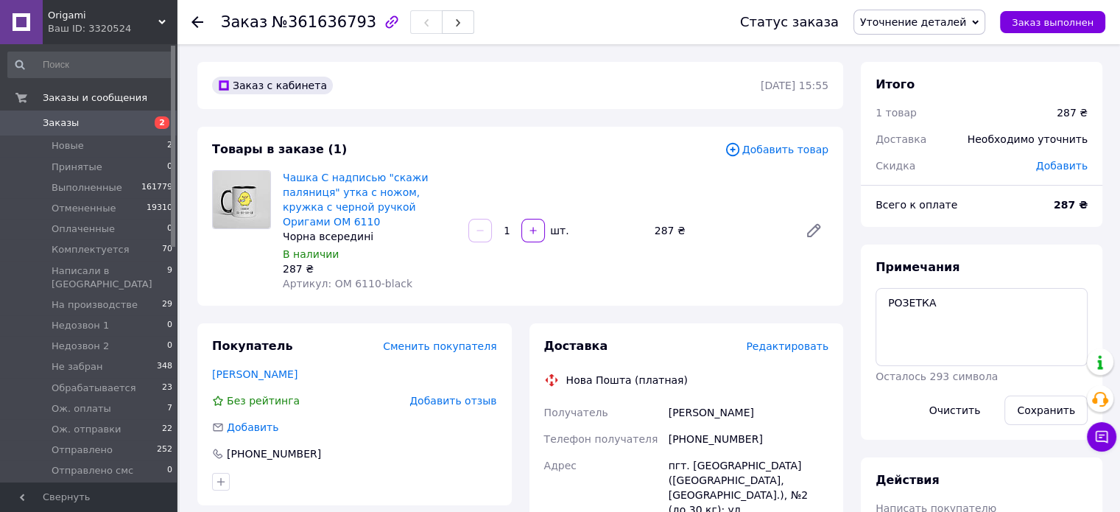
click at [941, 16] on span "Уточнение деталей" at bounding box center [913, 22] width 106 height 12
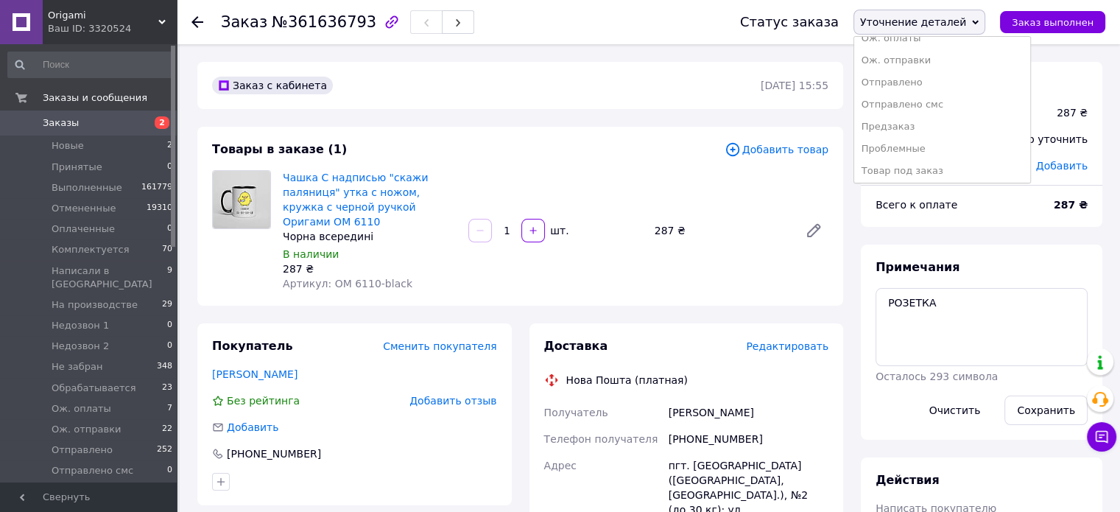
scroll to position [259, 0]
click at [929, 51] on li "Ож. отправки" at bounding box center [942, 57] width 176 height 22
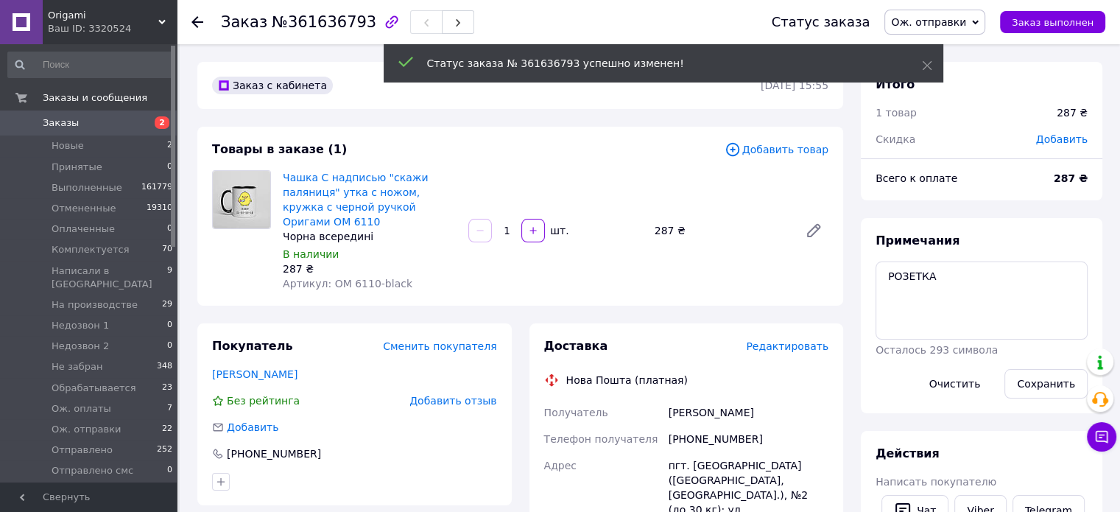
click at [810, 283] on div "Товары в заказе (1) Добавить товар Чашка С надписью "скажи паляниця" утка с нож…" at bounding box center [520, 216] width 646 height 179
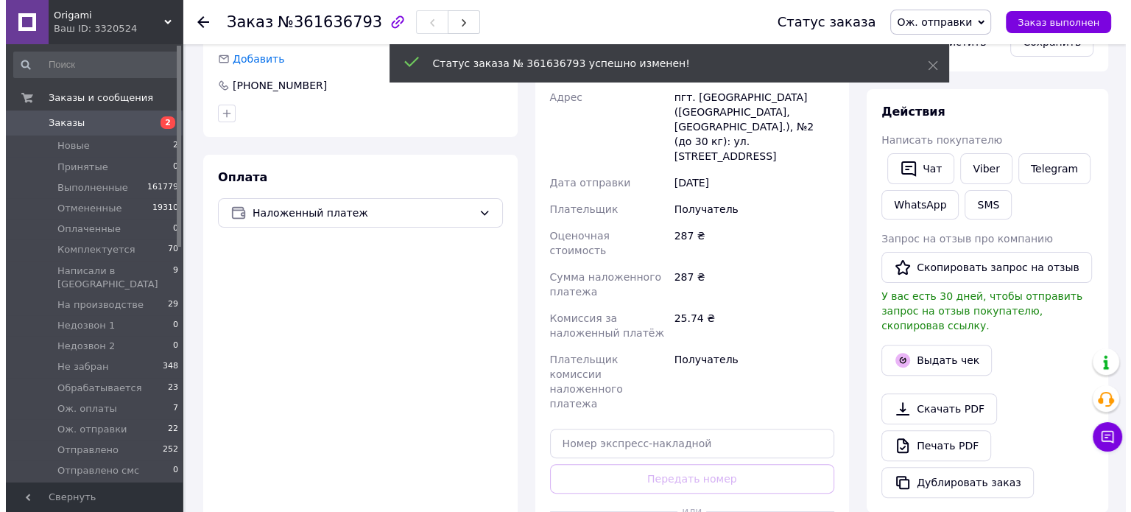
scroll to position [0, 0]
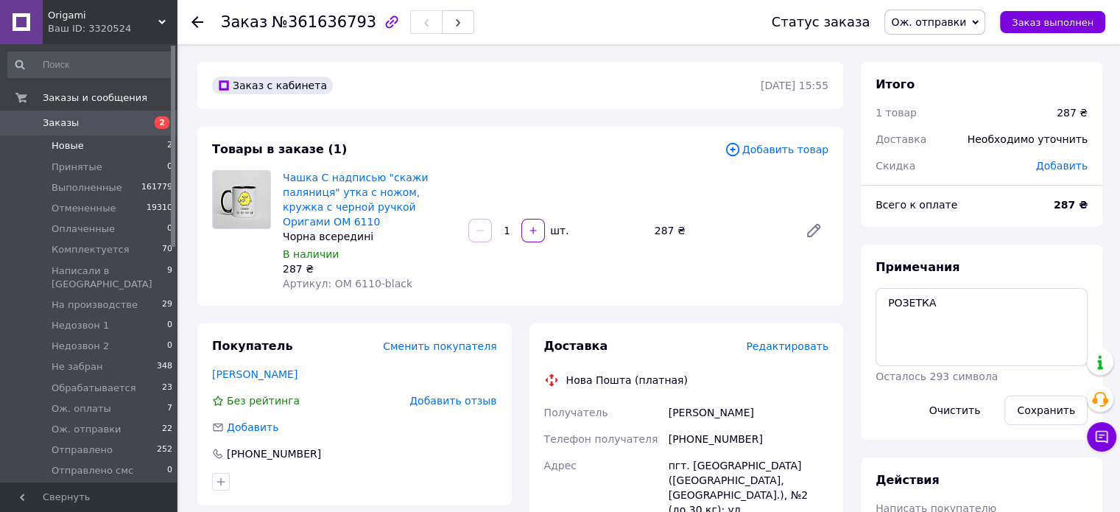
click at [69, 147] on span "Новые" at bounding box center [68, 145] width 32 height 13
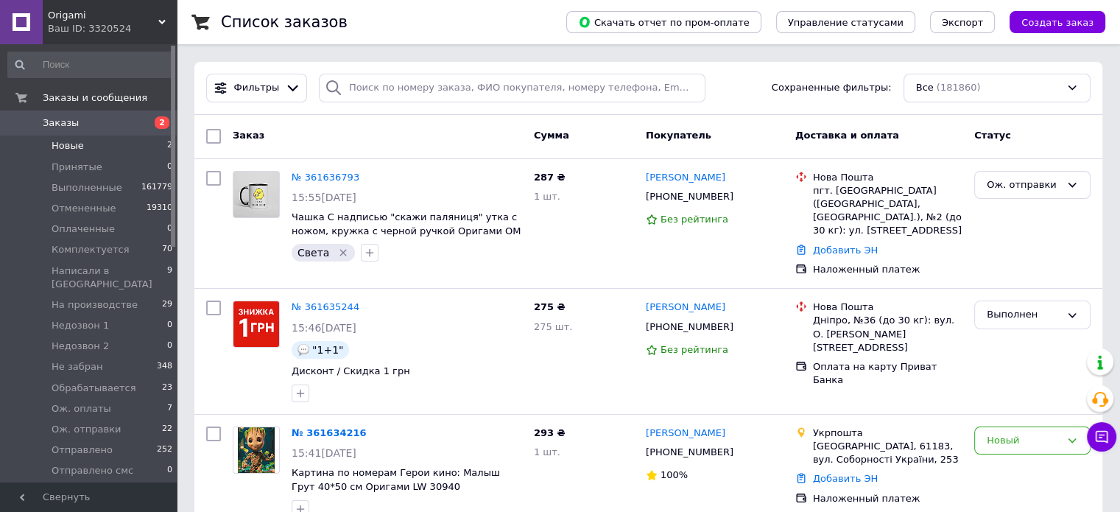
click at [66, 147] on span "Новые" at bounding box center [68, 145] width 32 height 13
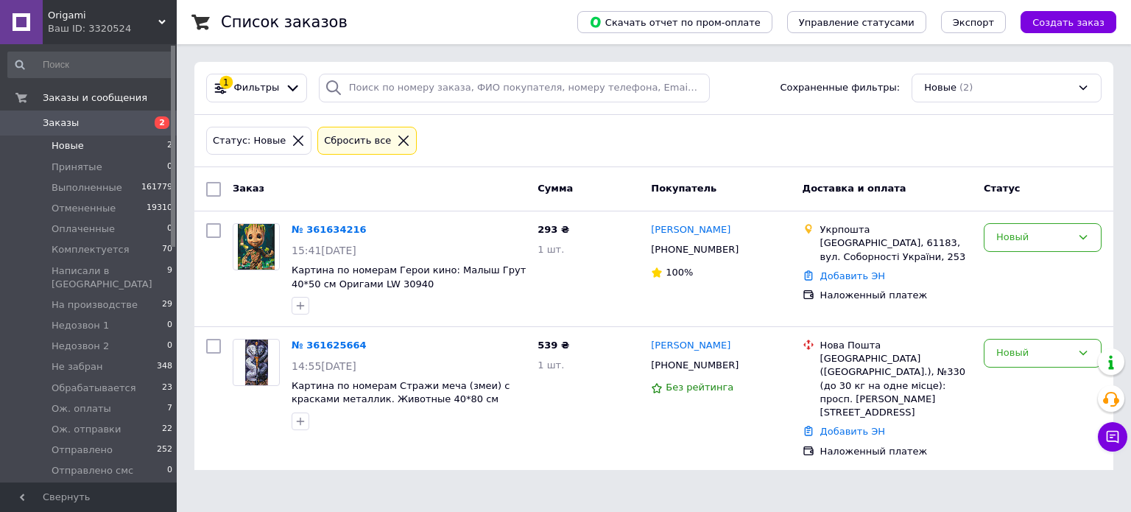
click at [66, 147] on span "Новые" at bounding box center [68, 145] width 32 height 13
click at [539, 138] on div "Статус: Новые Сбросить все" at bounding box center [653, 141] width 901 height 35
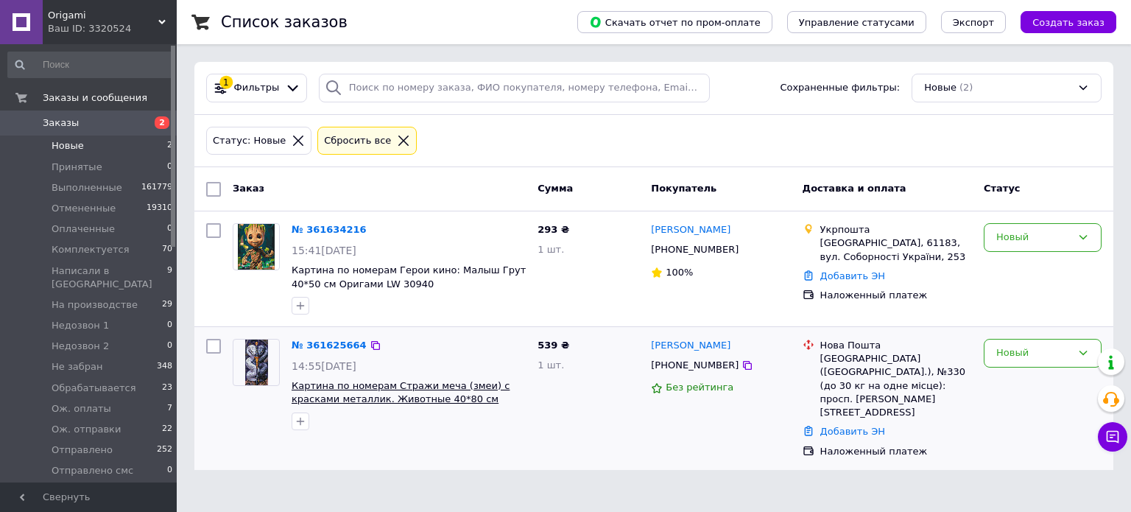
click at [411, 391] on span "Картина по номерам Стражи меча (змеи) с красками металлик. Животные 40*80 см Ор…" at bounding box center [401, 399] width 218 height 38
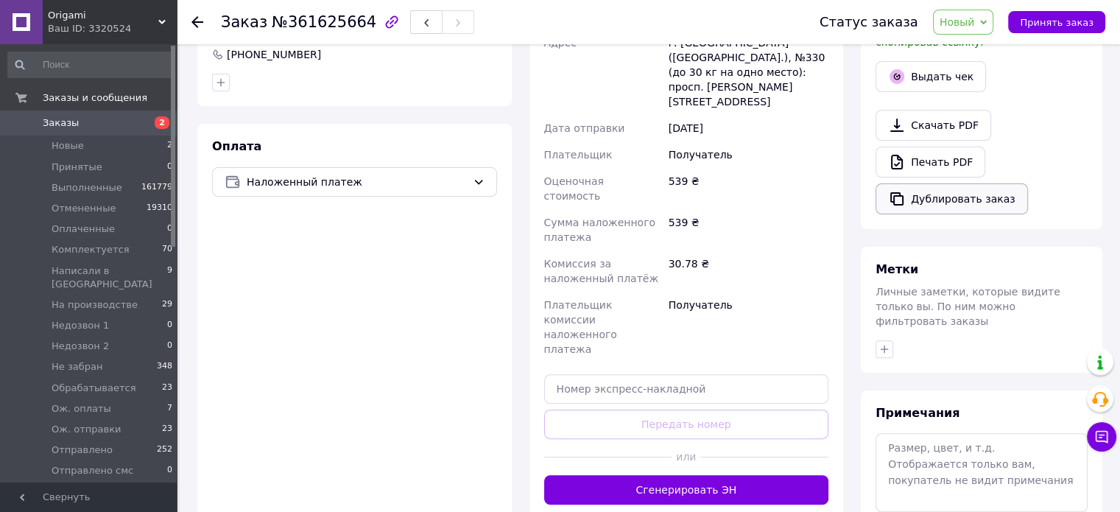
scroll to position [442, 0]
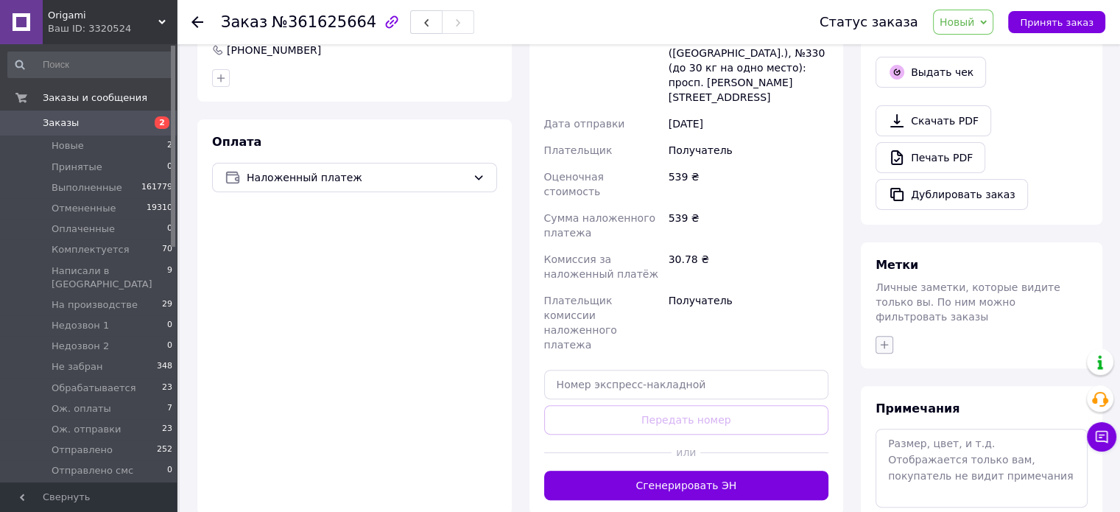
click at [883, 339] on icon "button" at bounding box center [884, 345] width 12 height 12
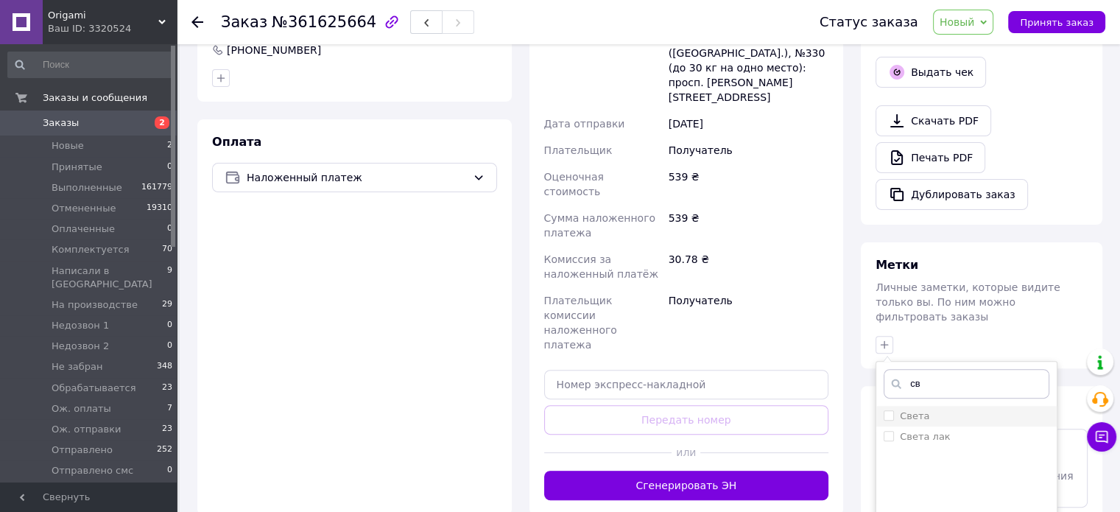
type input "св"
click at [954, 409] on div "Света" at bounding box center [966, 415] width 166 height 13
checkbox input "true"
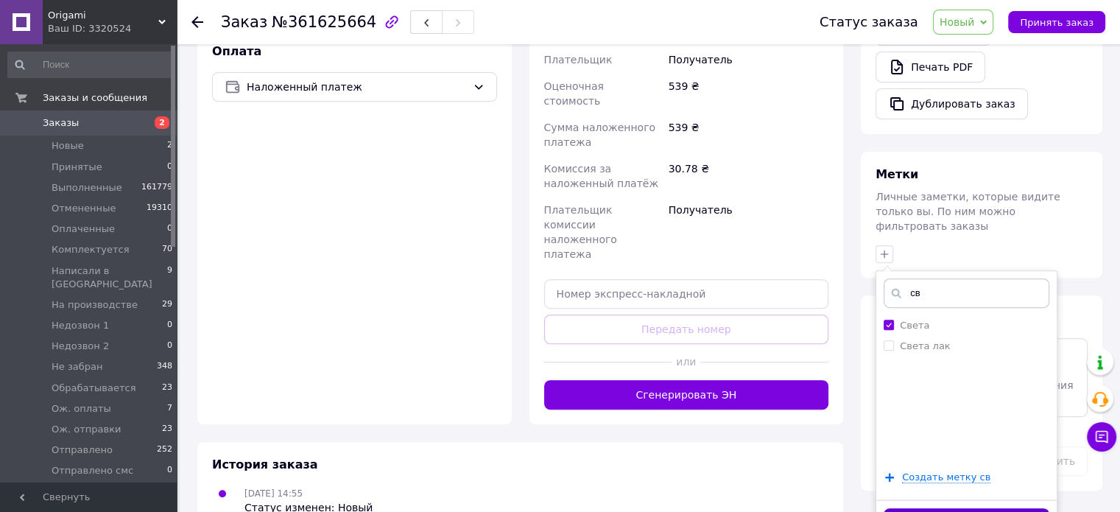
click at [970, 508] on button "Добавить метку" at bounding box center [966, 522] width 166 height 29
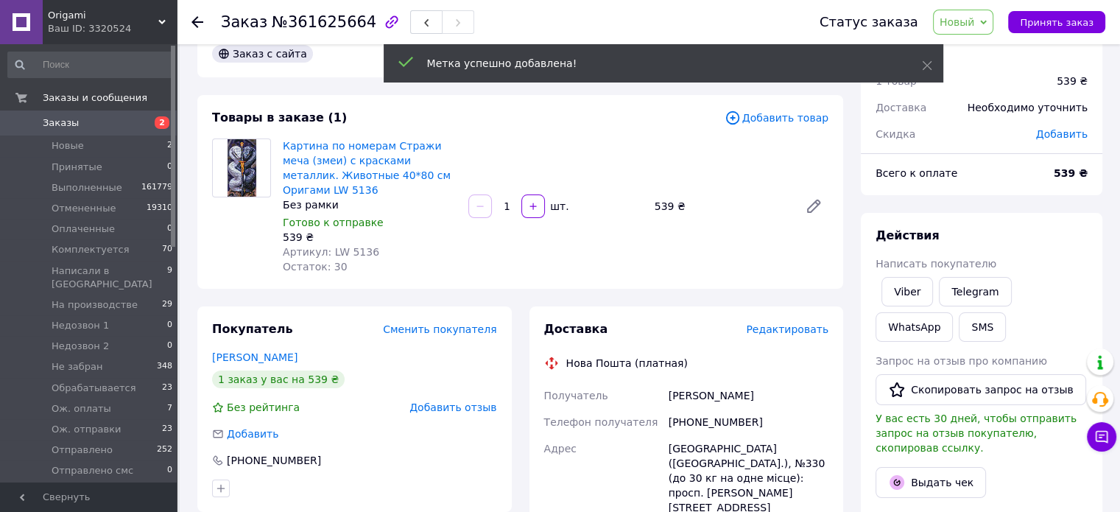
scroll to position [0, 0]
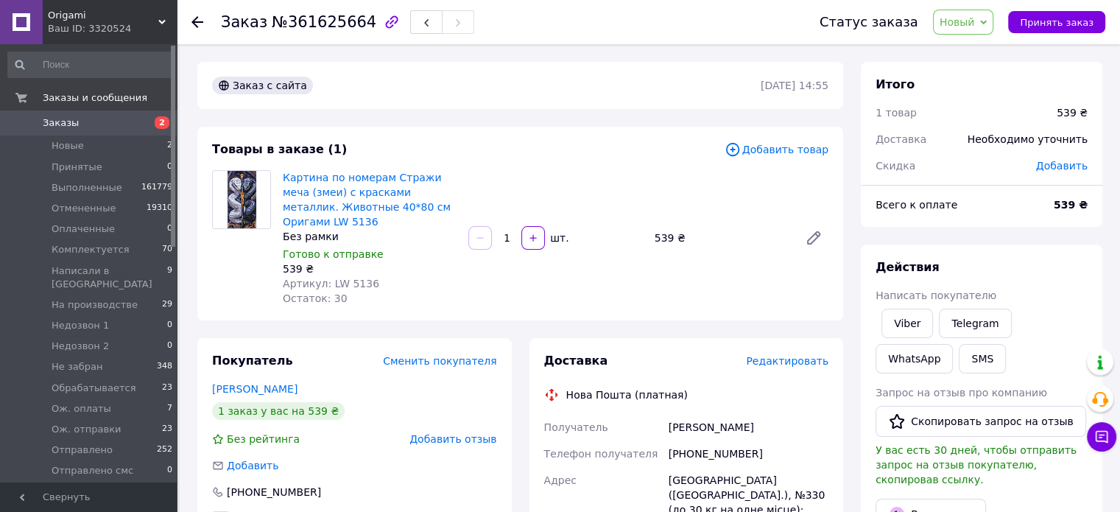
click at [841, 303] on div "Товары в заказе (1) Добавить товар Картина по номерам Стражи меча (змеи) с крас…" at bounding box center [520, 224] width 646 height 194
click at [757, 147] on span "Добавить товар" at bounding box center [776, 149] width 104 height 16
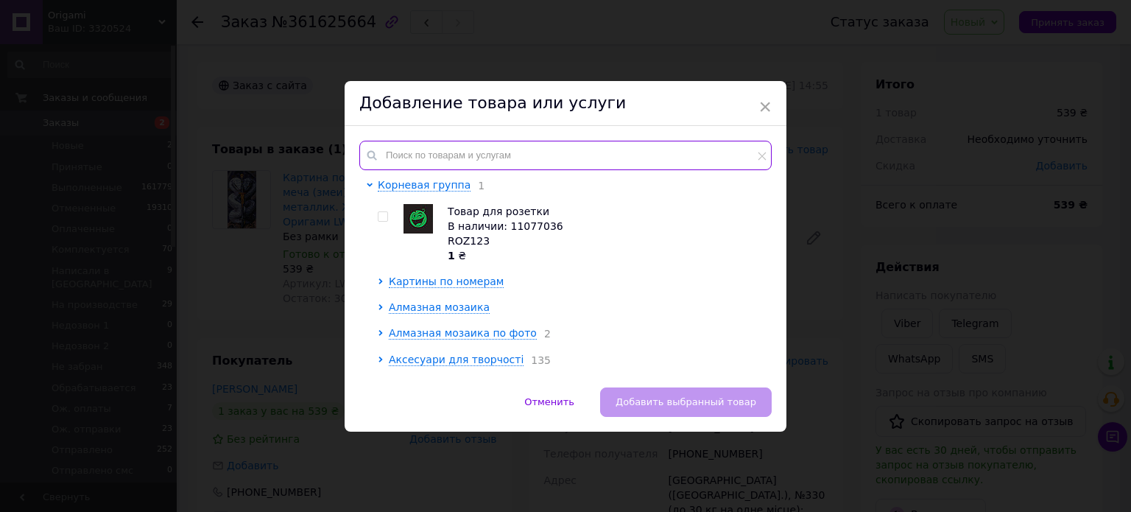
click at [452, 153] on input "text" at bounding box center [565, 155] width 412 height 29
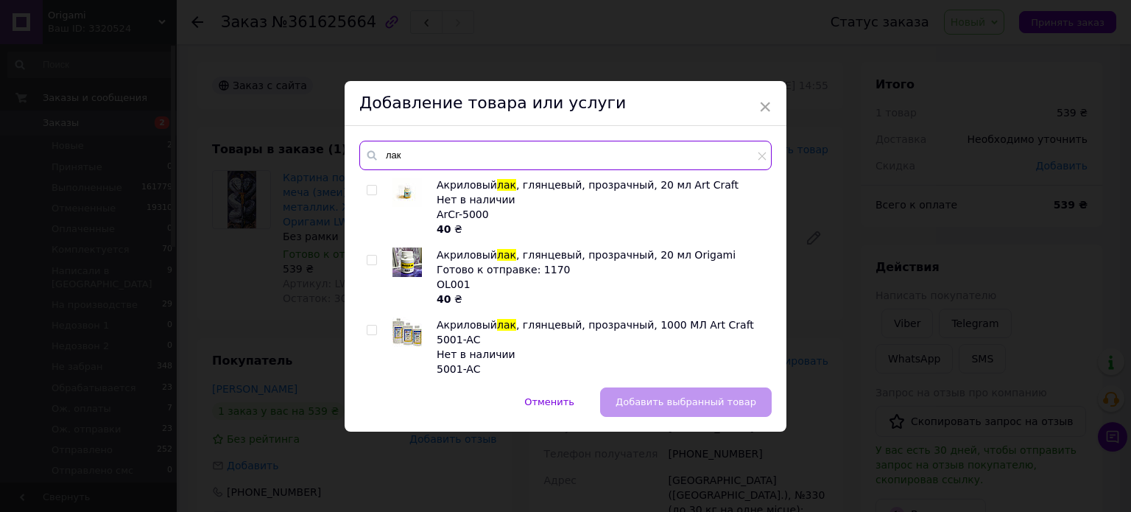
type input "лак"
click at [368, 256] on input "checkbox" at bounding box center [372, 260] width 10 height 10
checkbox input "true"
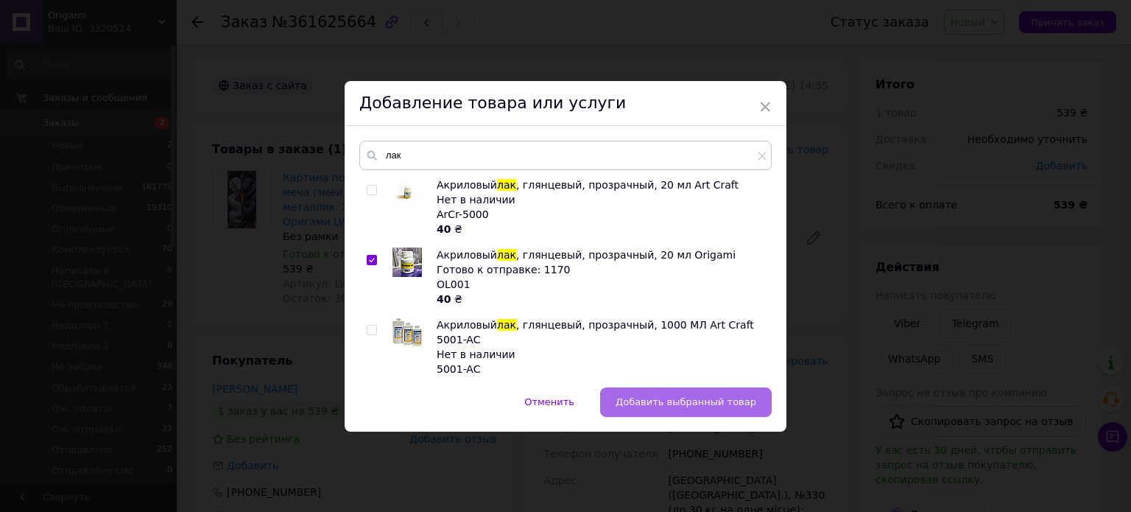
click at [719, 406] on span "Добавить выбранный товар" at bounding box center [685, 401] width 141 height 11
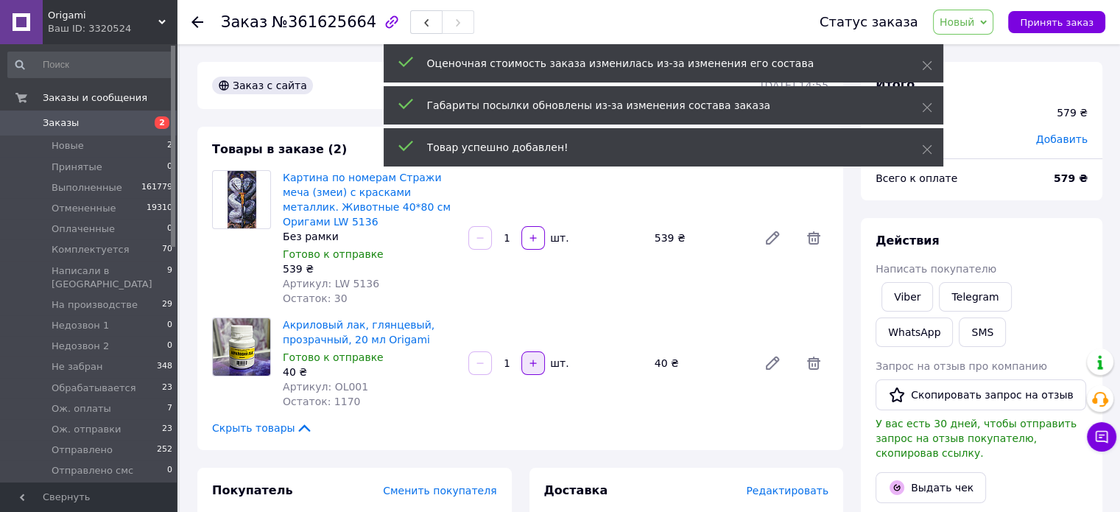
click at [531, 359] on icon "button" at bounding box center [533, 363] width 10 height 10
type input "2"
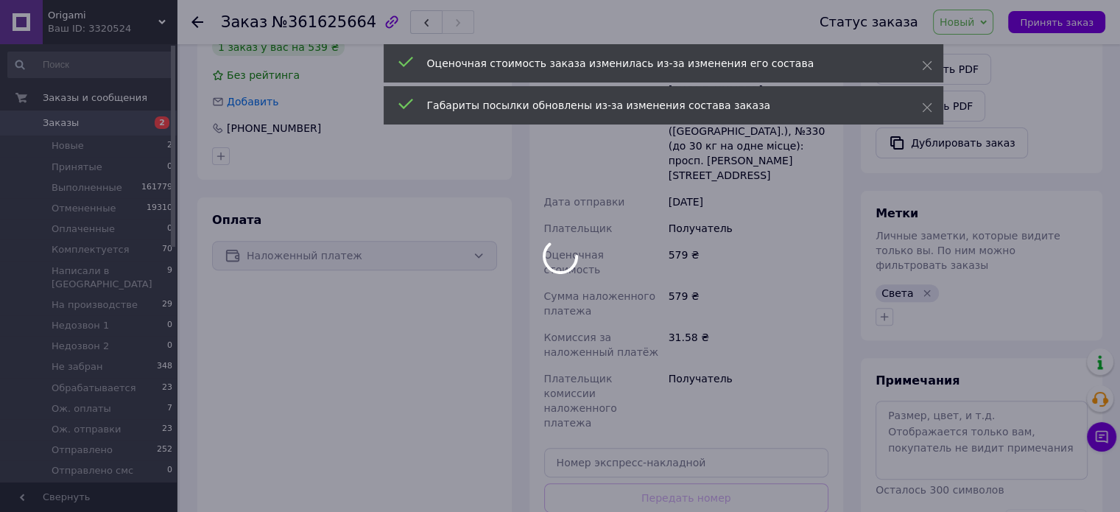
scroll to position [515, 0]
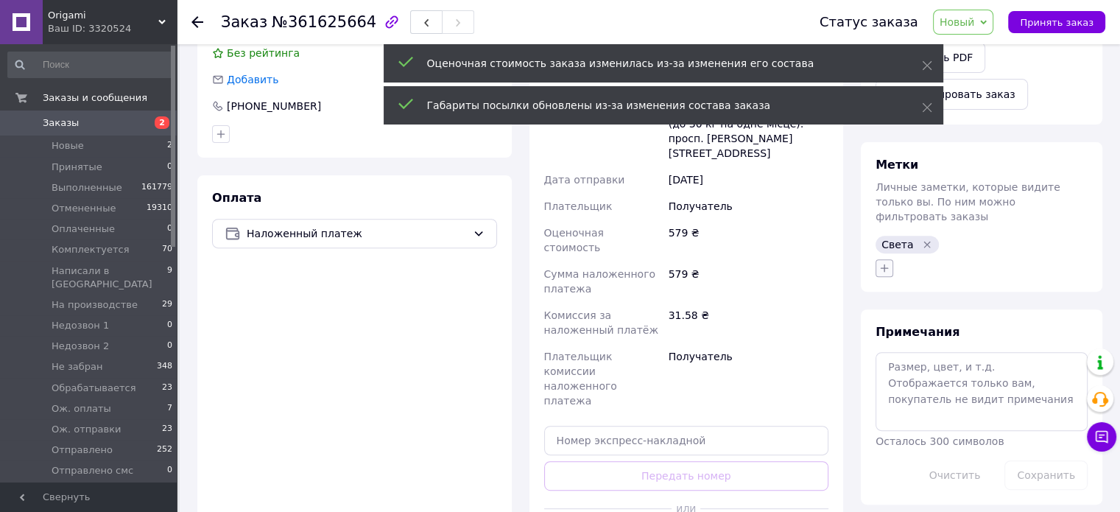
click at [883, 259] on button "button" at bounding box center [884, 268] width 18 height 18
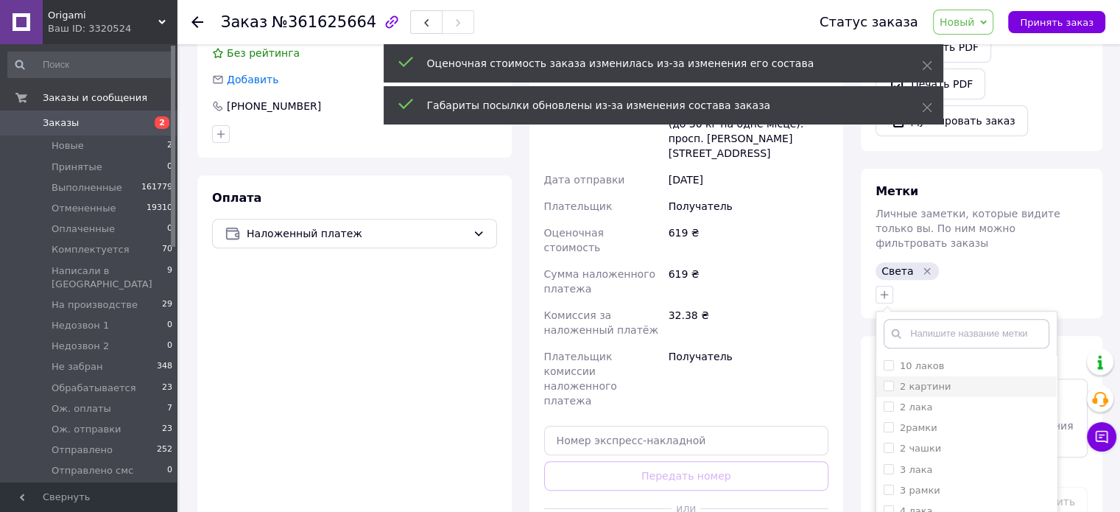
click at [888, 376] on li "2 картини" at bounding box center [966, 386] width 180 height 21
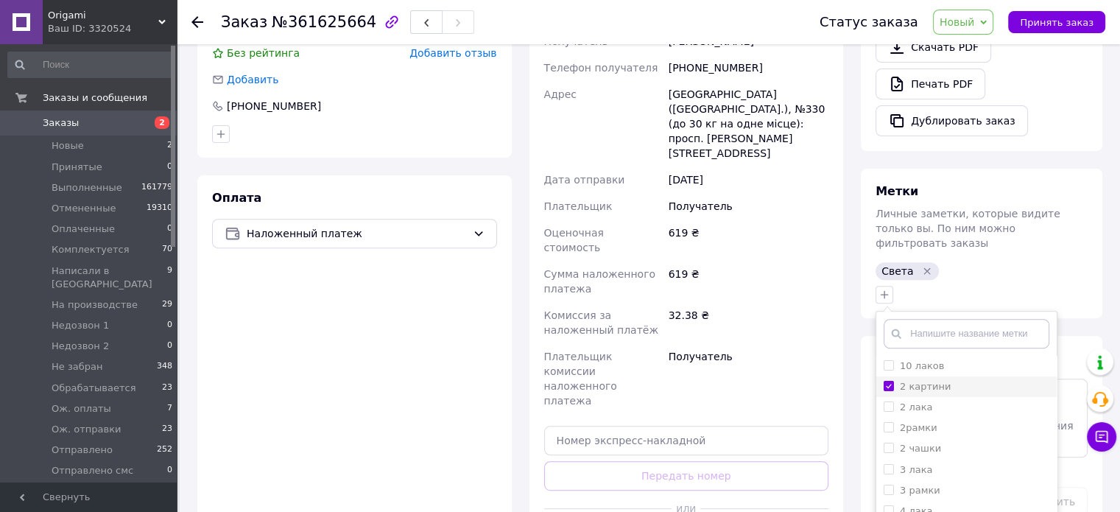
click at [886, 381] on input "2 картини" at bounding box center [888, 386] width 10 height 10
checkbox input "false"
click at [884, 401] on input "2 лака" at bounding box center [888, 406] width 10 height 10
checkbox input "true"
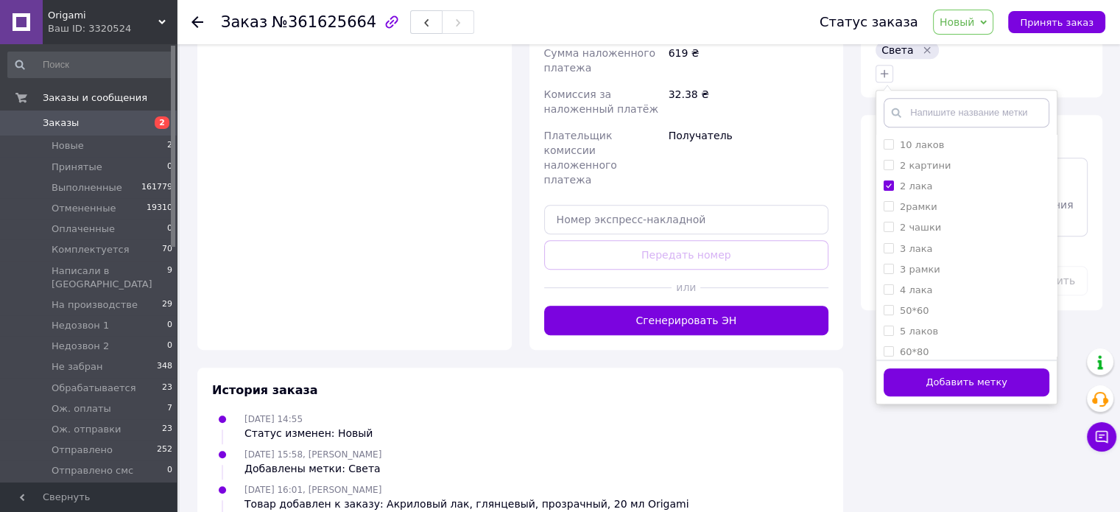
click at [975, 368] on button "Добавить метку" at bounding box center [966, 382] width 166 height 29
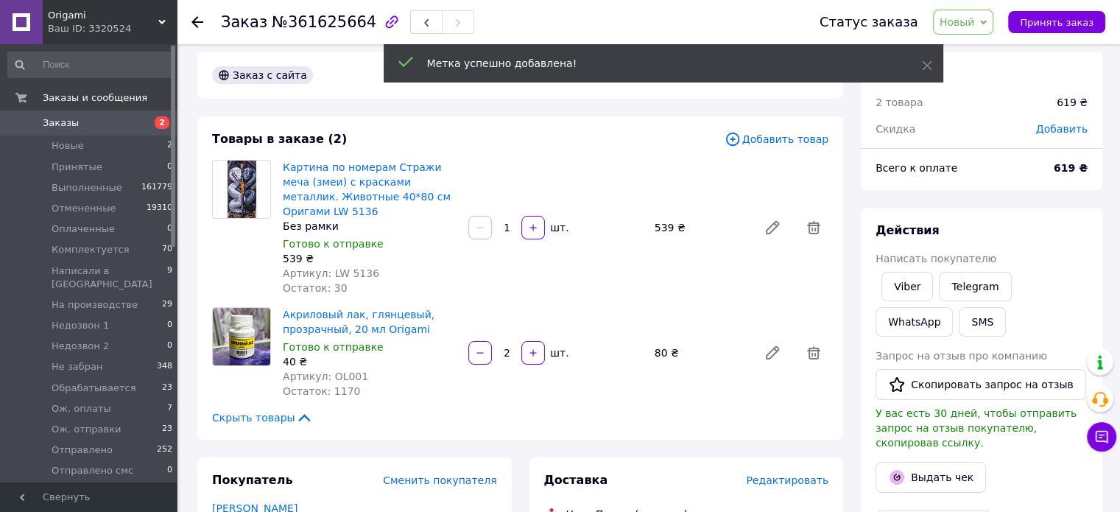
scroll to position [0, 0]
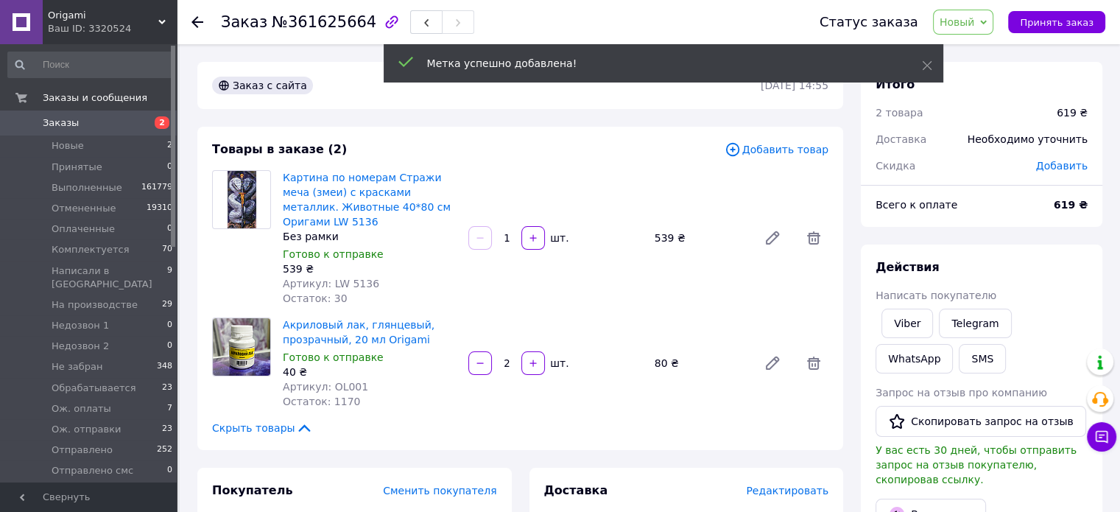
click at [980, 14] on span "Новый" at bounding box center [963, 22] width 61 height 25
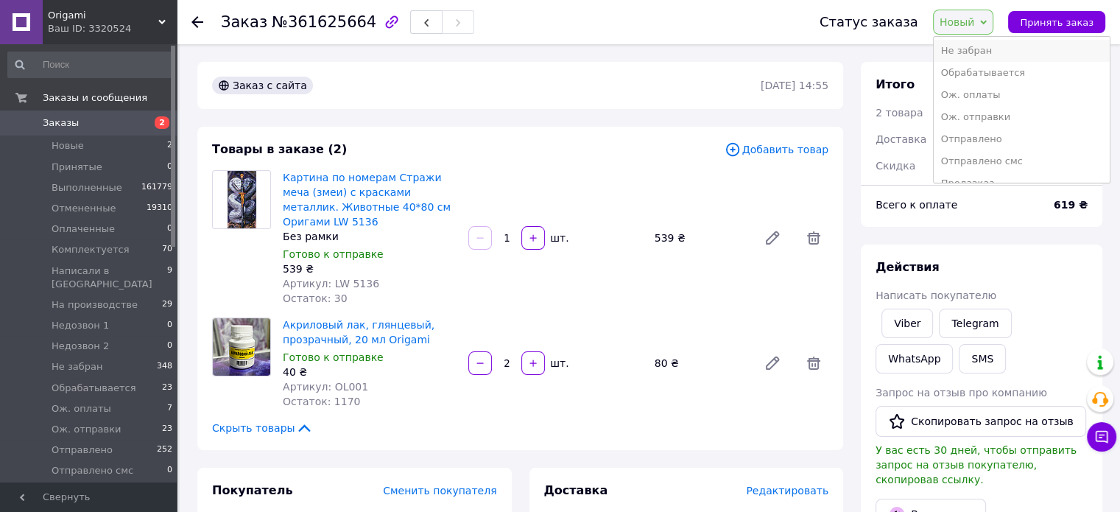
scroll to position [221, 0]
click at [987, 94] on li "Ож. отправки" at bounding box center [1022, 96] width 176 height 22
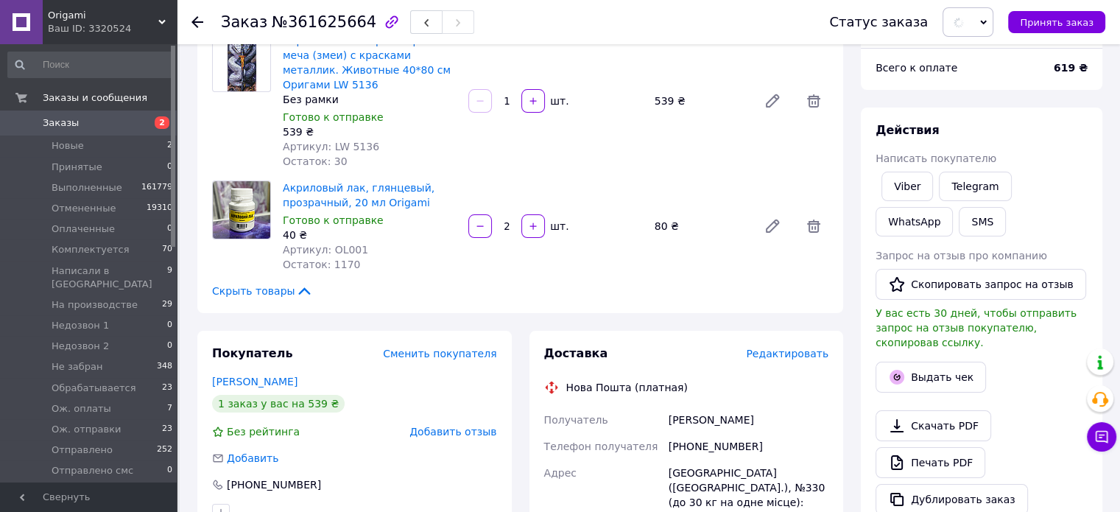
scroll to position [368, 0]
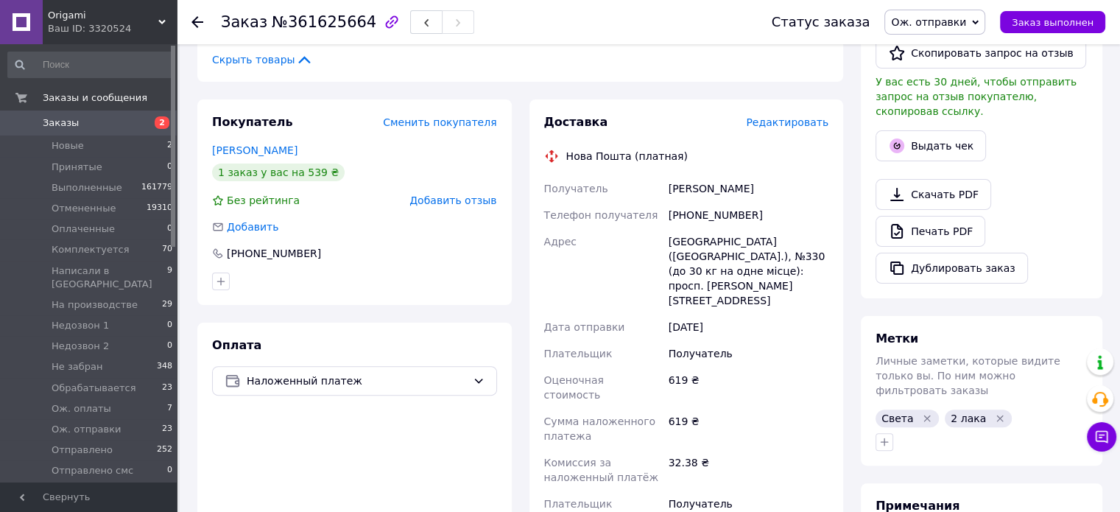
click at [857, 253] on div "Итого 2 товара 619 ₴ Доставка Необходимо уточнить Скидка Добавить Всего к оплат…" at bounding box center [981, 372] width 259 height 1357
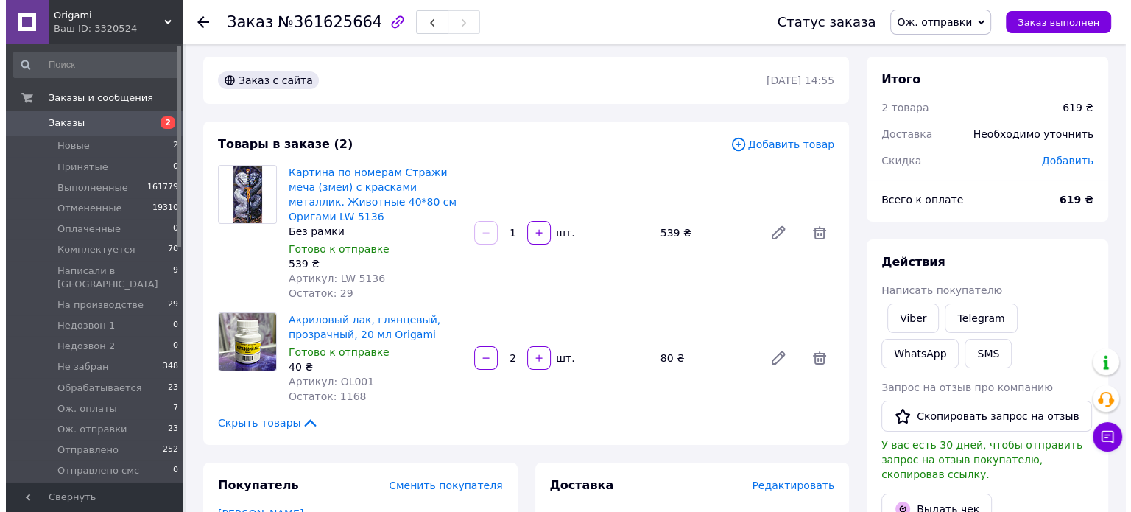
scroll to position [0, 0]
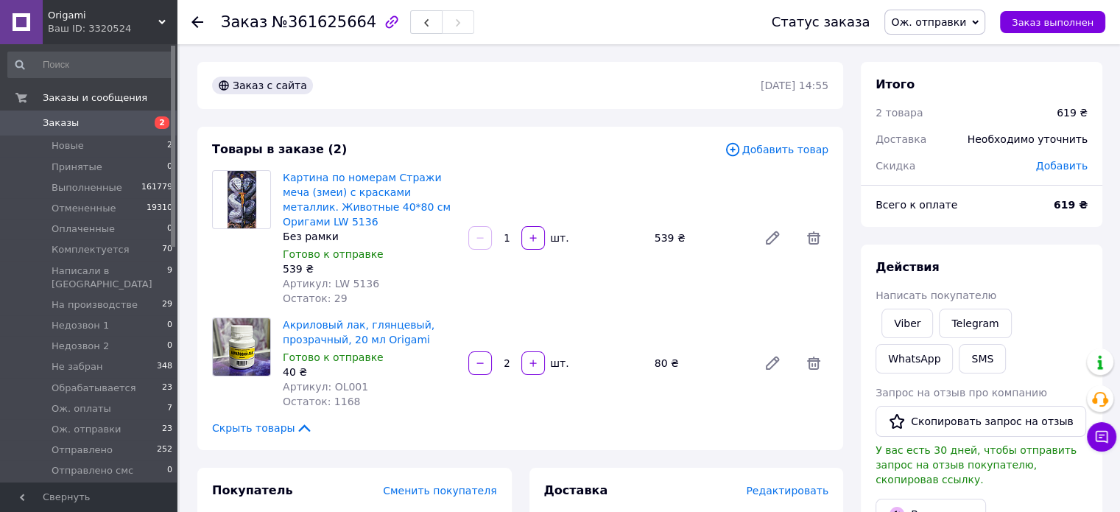
click at [71, 149] on span "Новые" at bounding box center [68, 145] width 32 height 13
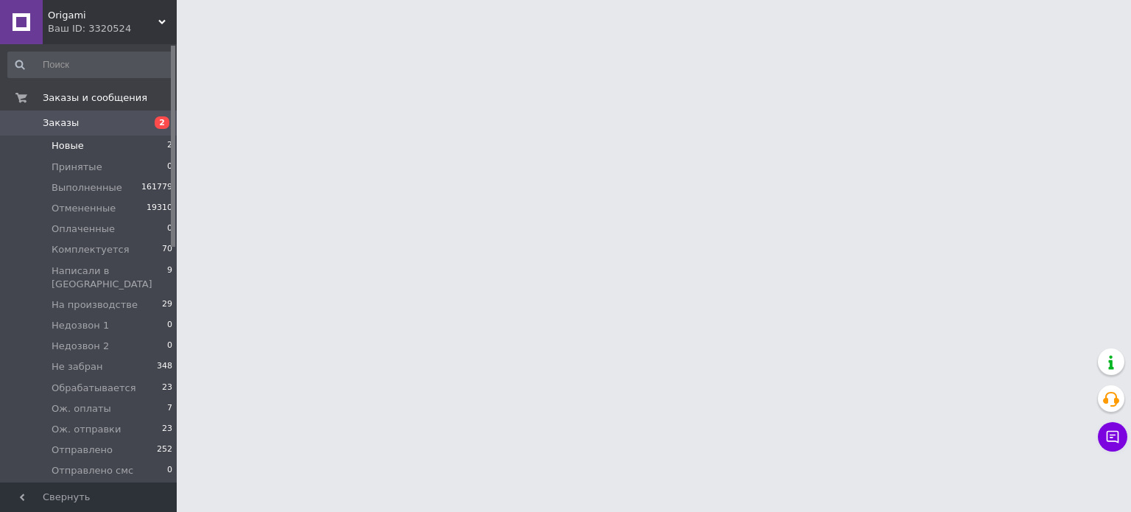
click at [74, 149] on span "Новые" at bounding box center [68, 145] width 32 height 13
click at [73, 147] on span "Новые" at bounding box center [68, 145] width 32 height 13
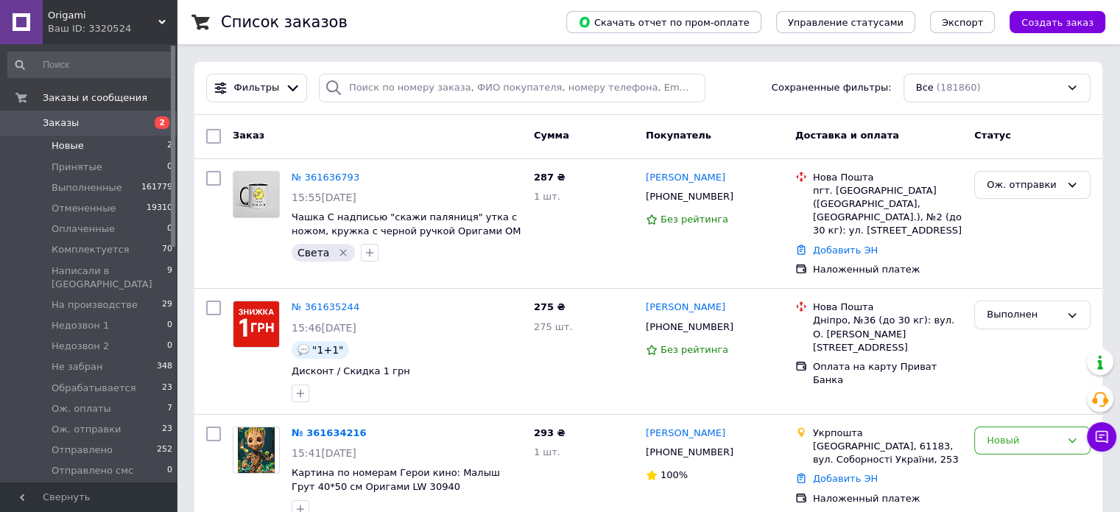
click at [74, 147] on span "Новые" at bounding box center [68, 145] width 32 height 13
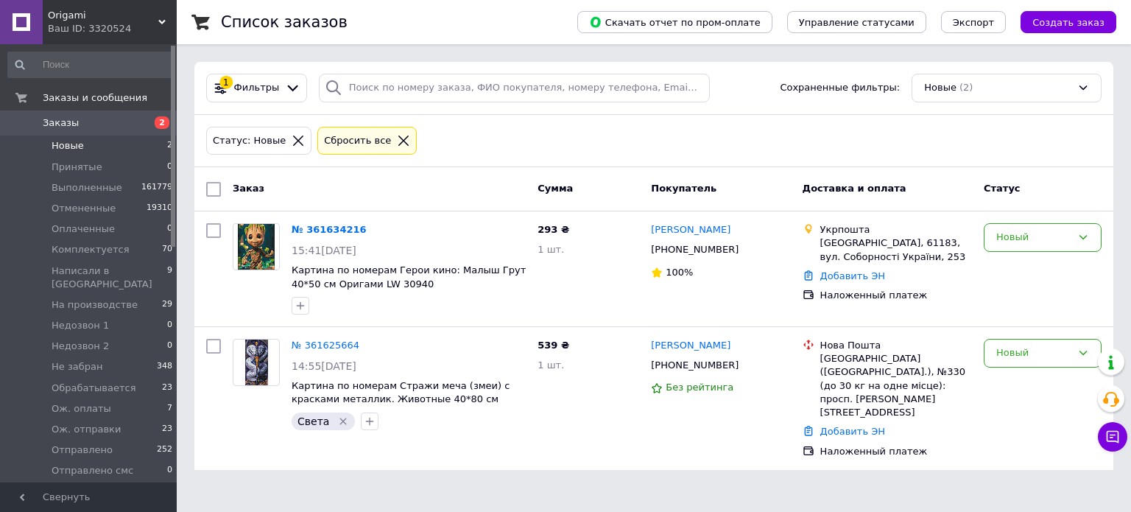
click at [72, 147] on span "Новые" at bounding box center [68, 145] width 32 height 13
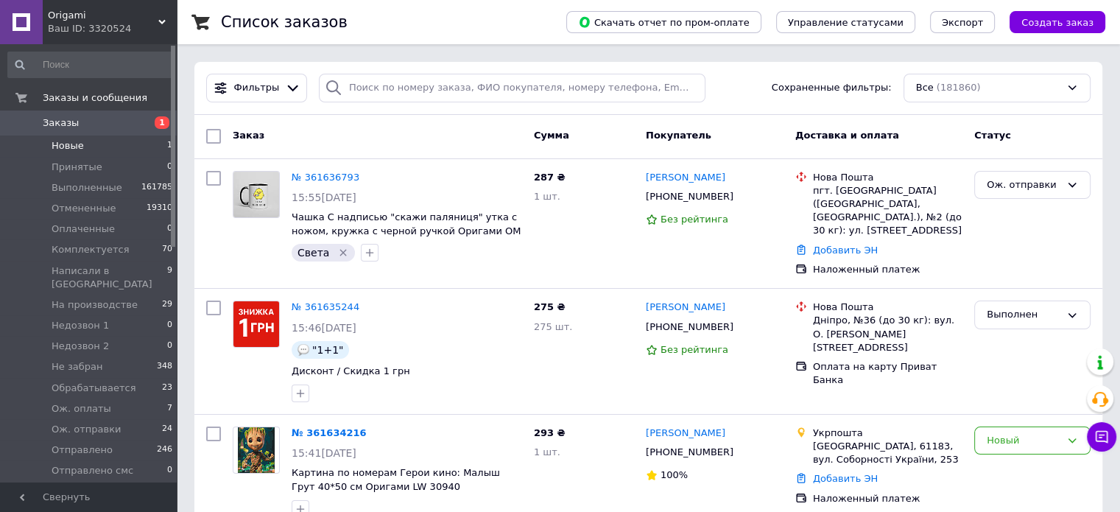
click at [74, 144] on span "Новые" at bounding box center [68, 145] width 32 height 13
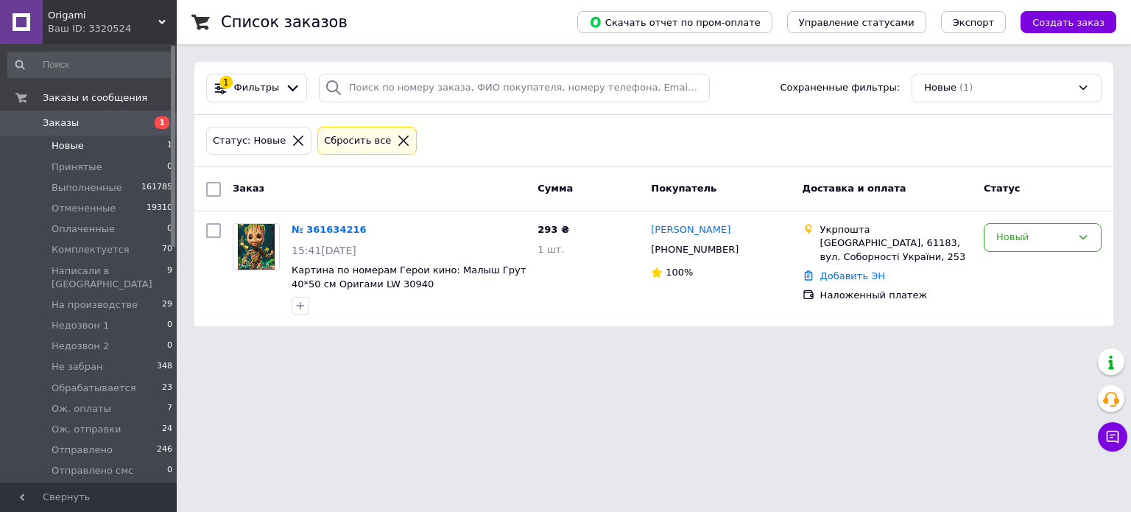
click at [66, 120] on span "Заказы" at bounding box center [61, 122] width 36 height 13
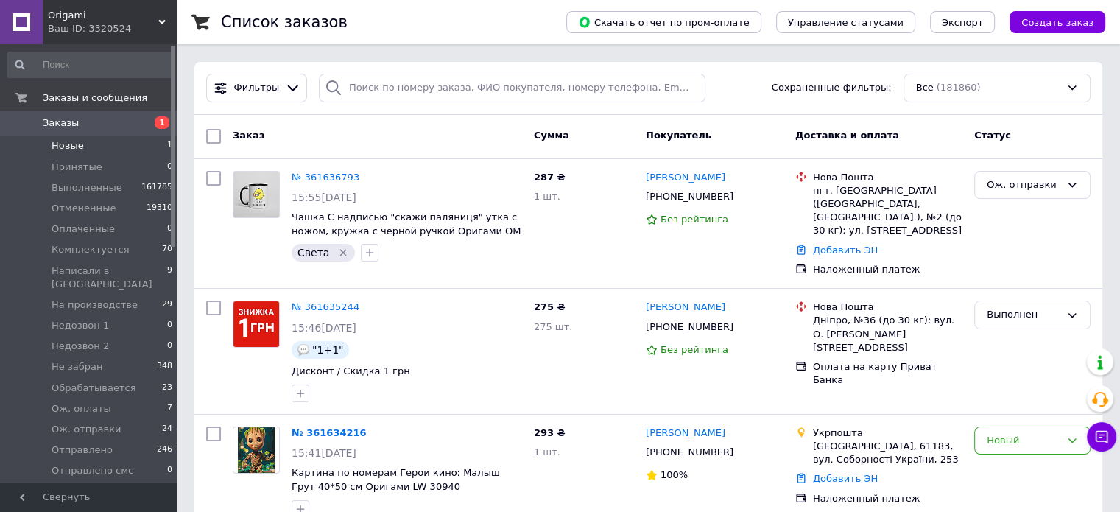
click at [66, 144] on span "Новые" at bounding box center [68, 145] width 32 height 13
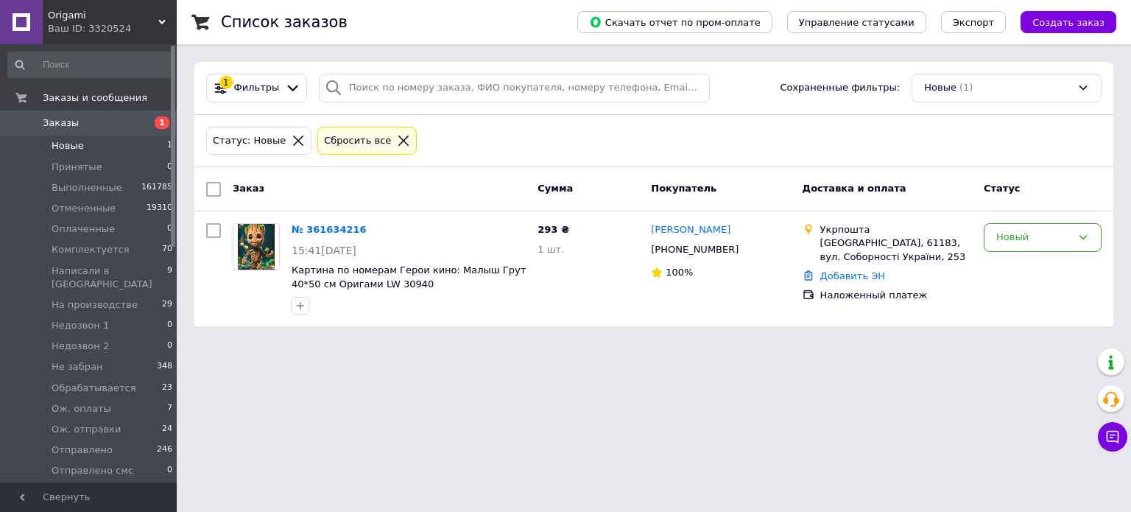
click at [66, 144] on span "Новые" at bounding box center [68, 145] width 32 height 13
click at [615, 138] on div "Статус: Новые Сбросить все" at bounding box center [653, 141] width 901 height 35
click at [613, 136] on div "Статус: Новые Сбросить все" at bounding box center [653, 141] width 901 height 35
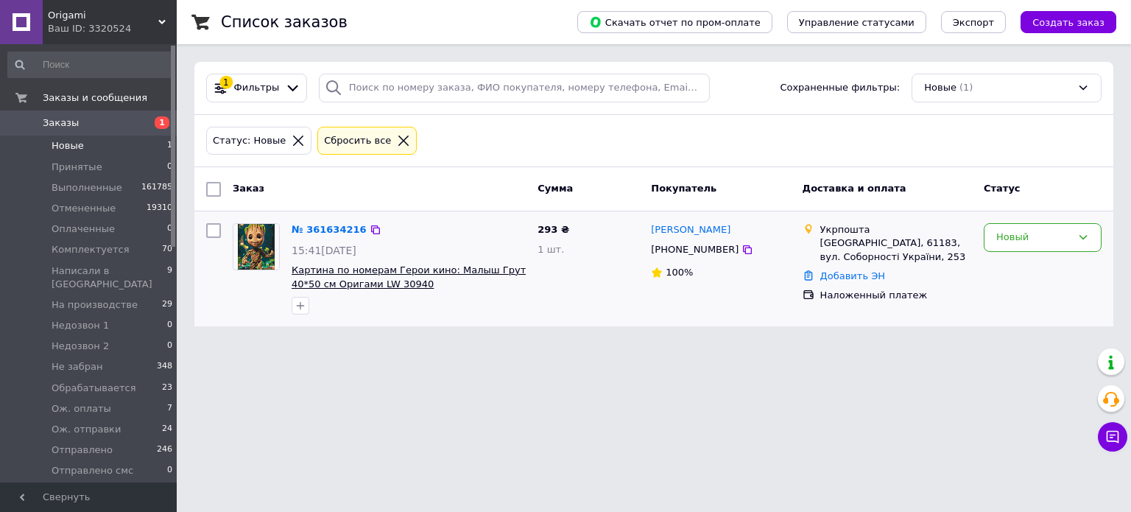
click at [403, 273] on span "Картина по номерам Герои кино: Малыш Грут 40*50 см Оригами LW 30940" at bounding box center [409, 276] width 234 height 25
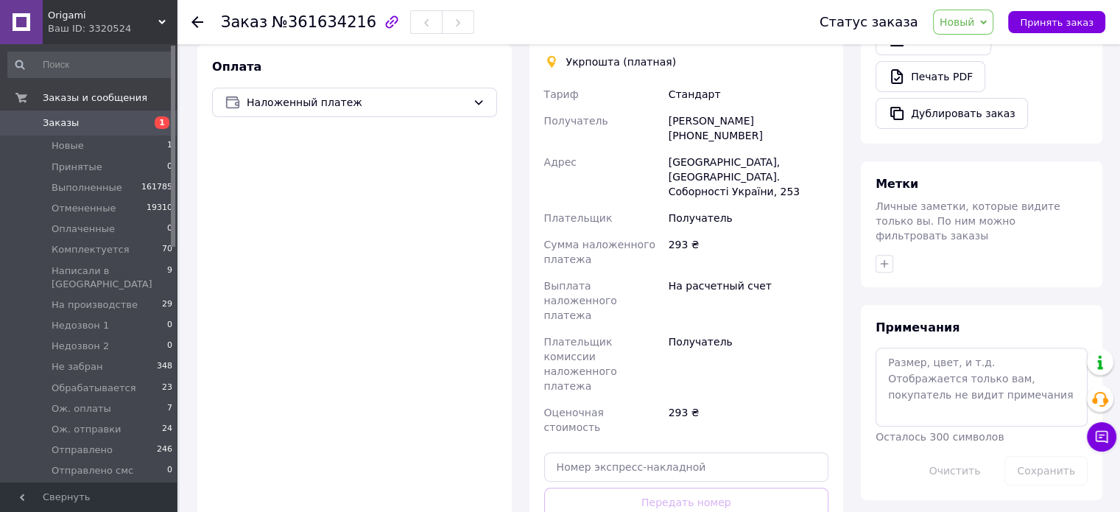
scroll to position [509, 0]
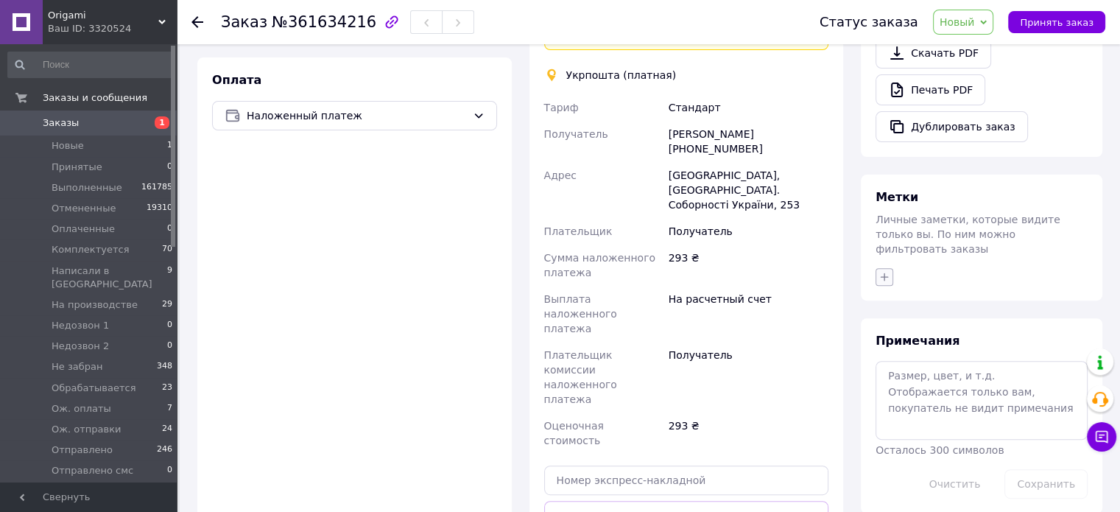
click at [882, 271] on icon "button" at bounding box center [884, 277] width 12 height 12
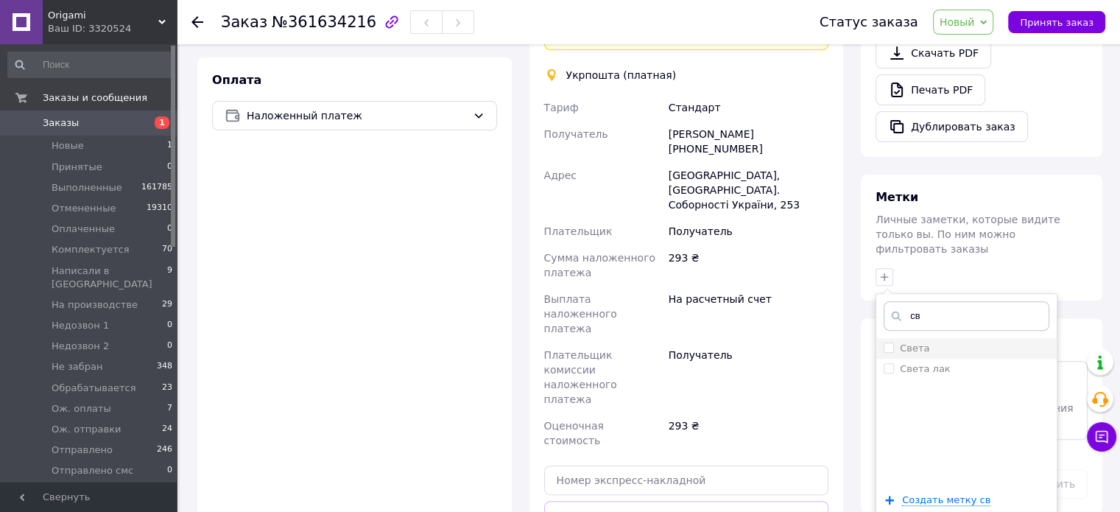
type input "св"
click at [951, 342] on div "Света" at bounding box center [966, 348] width 166 height 13
checkbox input "true"
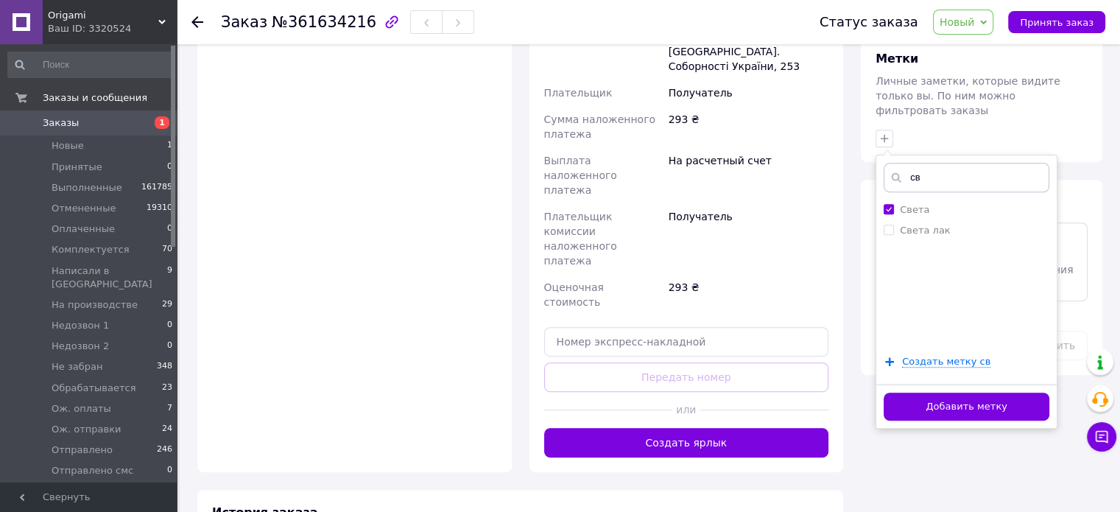
scroll to position [657, 0]
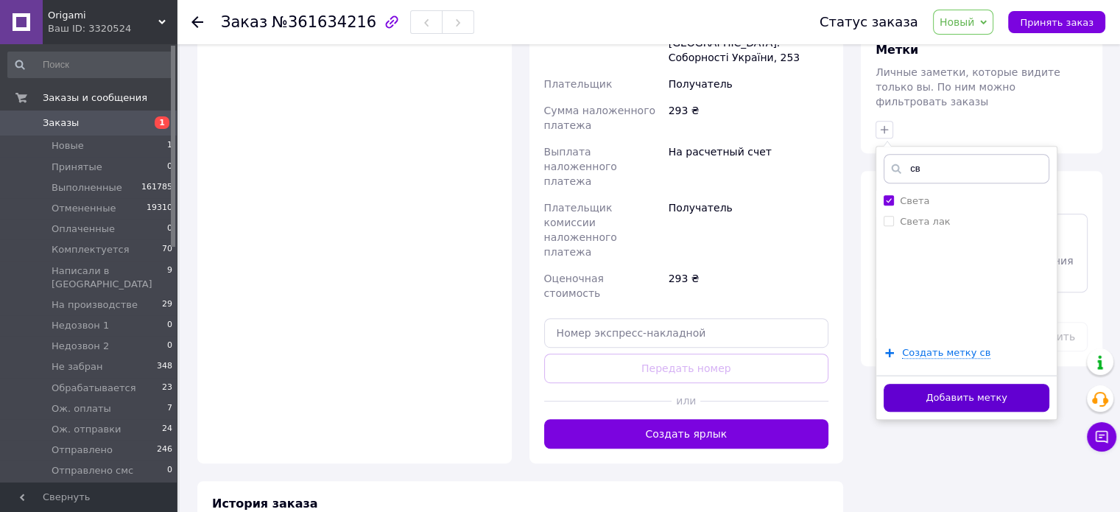
click at [935, 384] on button "Добавить метку" at bounding box center [966, 398] width 166 height 29
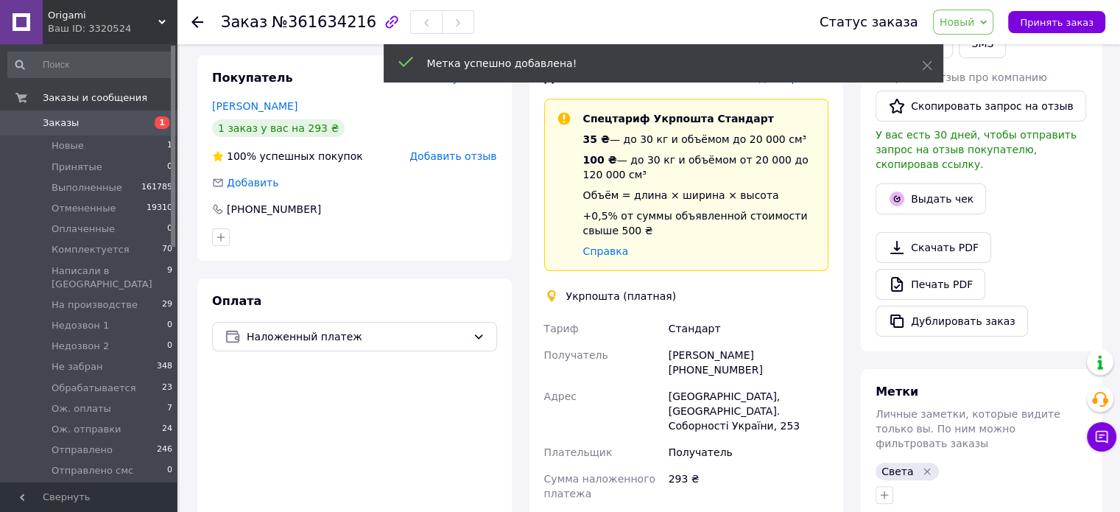
scroll to position [0, 0]
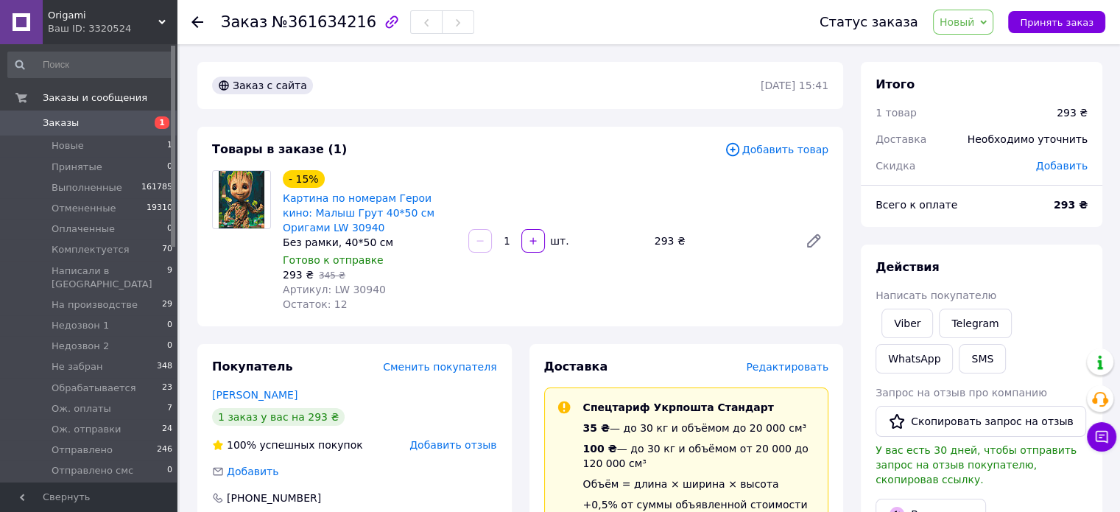
click at [861, 189] on div "Итого 1 товар 293 ₴ Доставка Необходимо уточнить Скидка Добавить Всего к оплате…" at bounding box center [981, 144] width 241 height 165
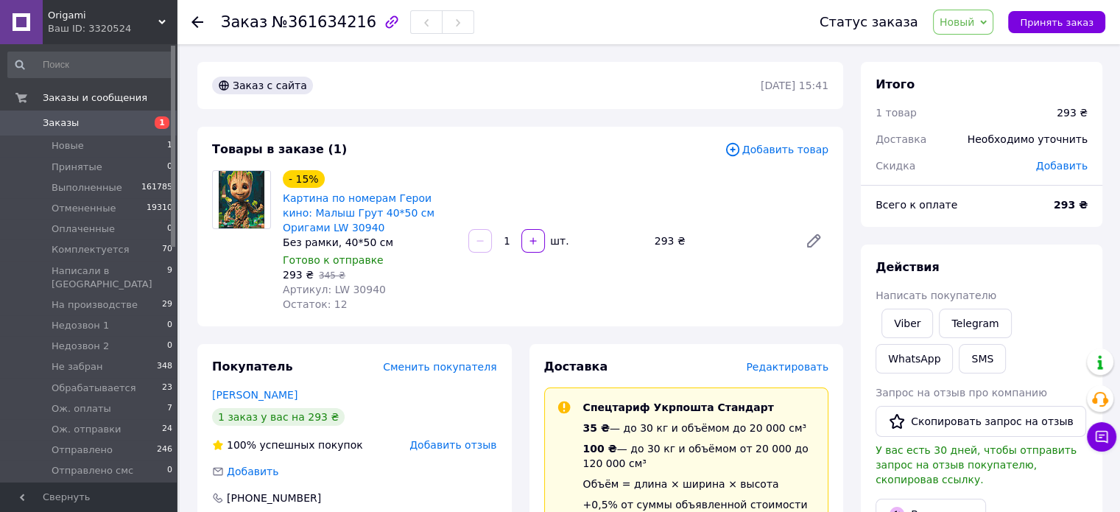
click at [504, 107] on div "Заказ с сайта 12.09.2025 | 15:41" at bounding box center [520, 85] width 646 height 47
click at [504, 105] on div "Заказ с сайта 12.09.2025 | 15:41" at bounding box center [520, 85] width 646 height 47
click at [520, 105] on div "Заказ с сайта 12.09.2025 | 15:41" at bounding box center [520, 85] width 646 height 47
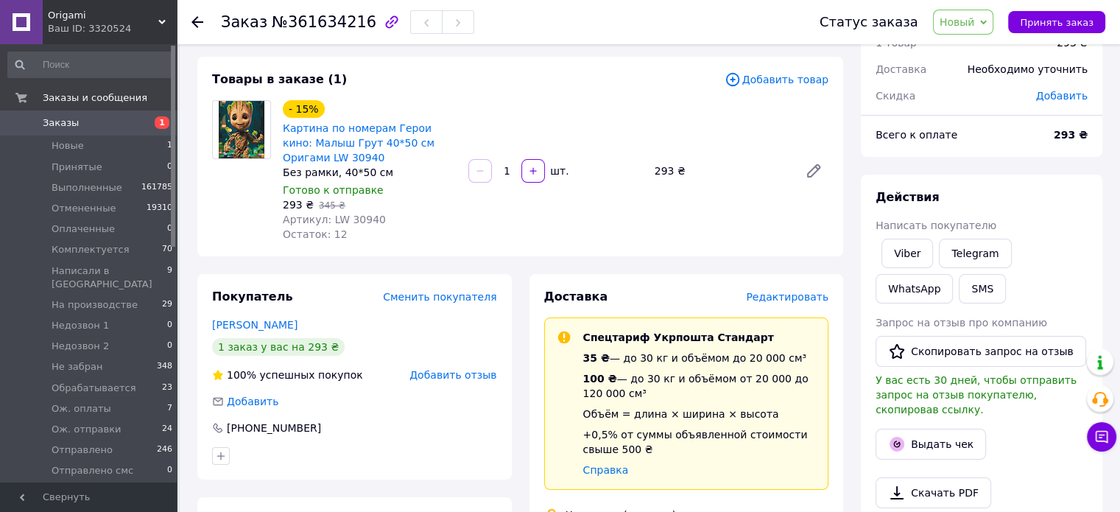
scroll to position [74, 0]
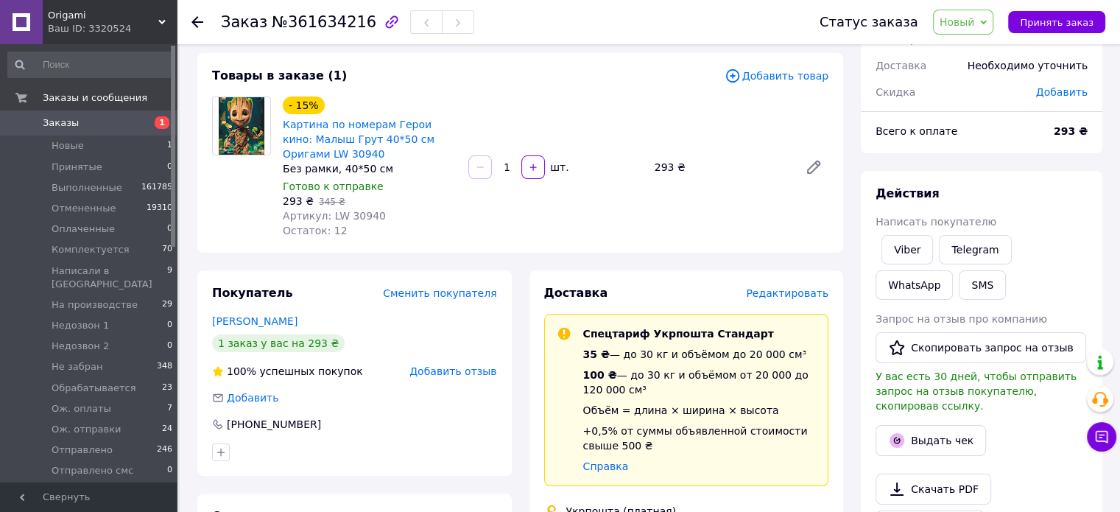
click at [554, 82] on div "Товары в заказе (1)" at bounding box center [468, 76] width 512 height 17
click at [904, 246] on link "Viber" at bounding box center [907, 249] width 52 height 29
click at [972, 22] on span "Новый" at bounding box center [956, 22] width 35 height 12
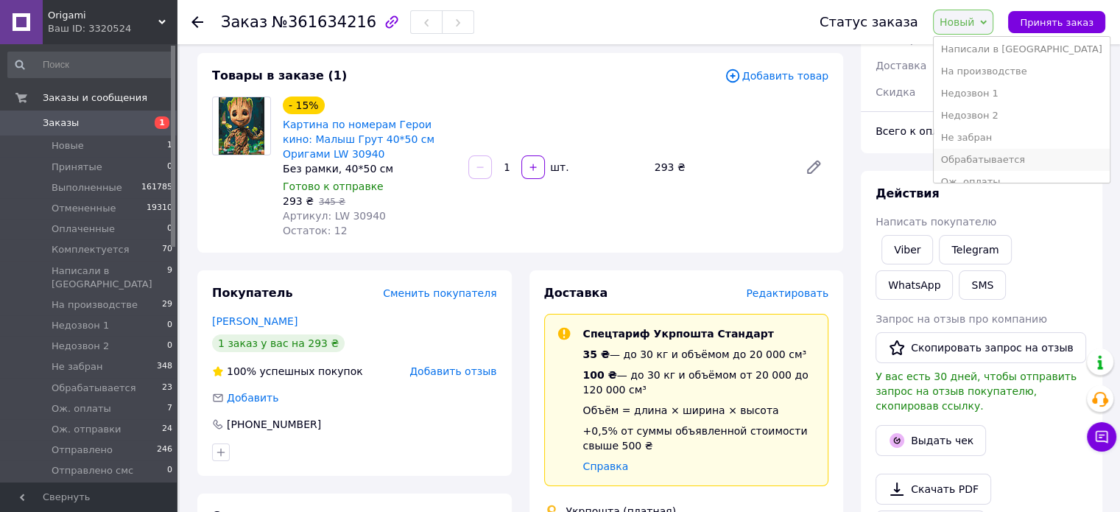
scroll to position [147, 0]
click at [995, 59] on li "Недозвон 1" at bounding box center [1022, 59] width 176 height 22
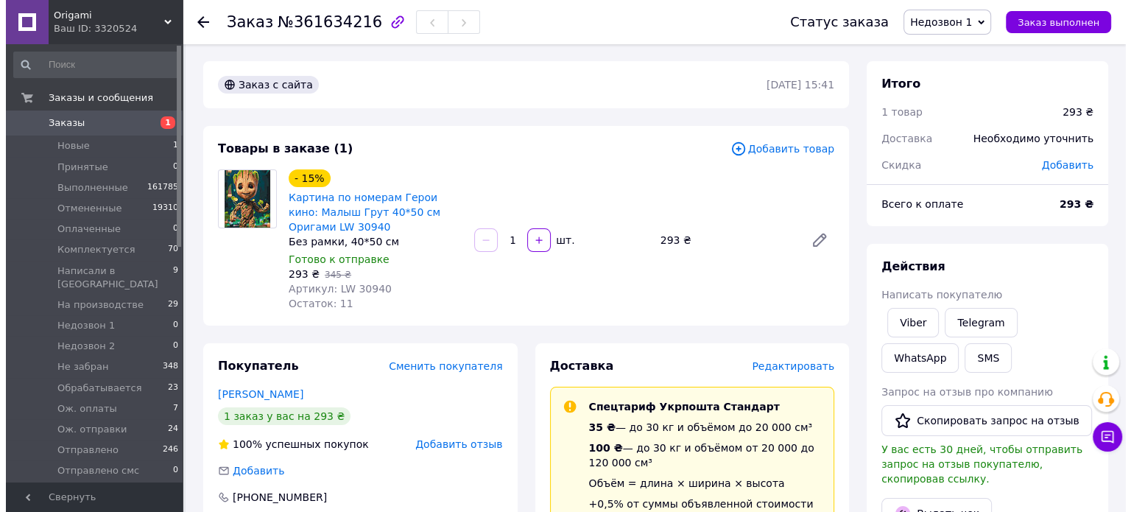
scroll to position [0, 0]
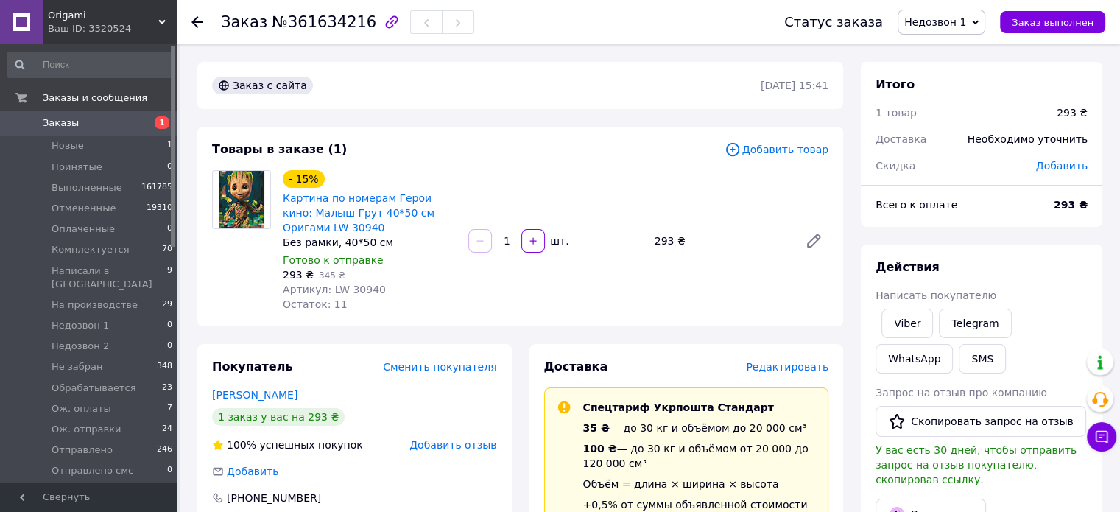
click at [951, 16] on span "Недозвон 1" at bounding box center [935, 22] width 62 height 12
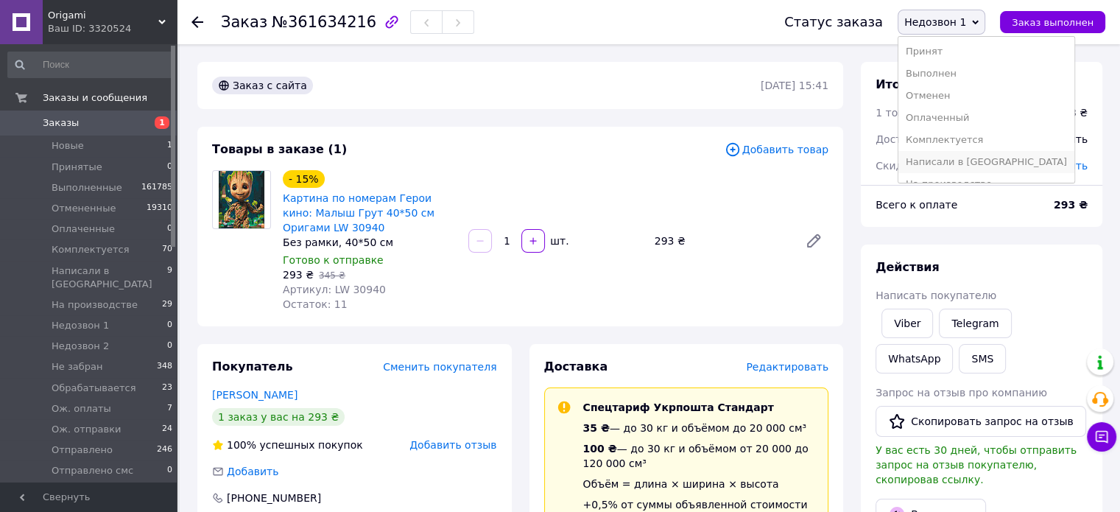
click at [990, 156] on li "Написали в [GEOGRAPHIC_DATA]" at bounding box center [986, 162] width 176 height 22
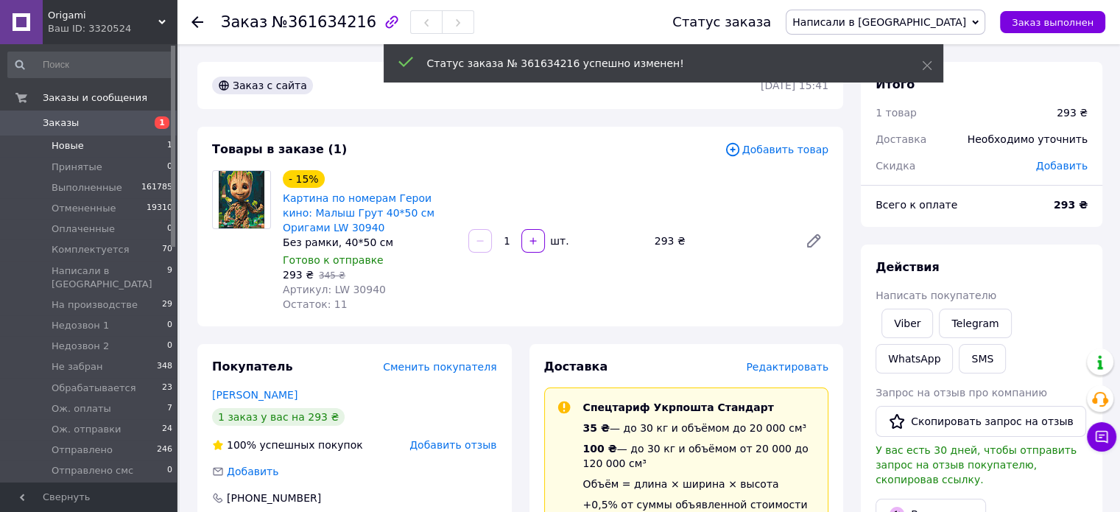
click at [66, 146] on span "Новые" at bounding box center [68, 145] width 32 height 13
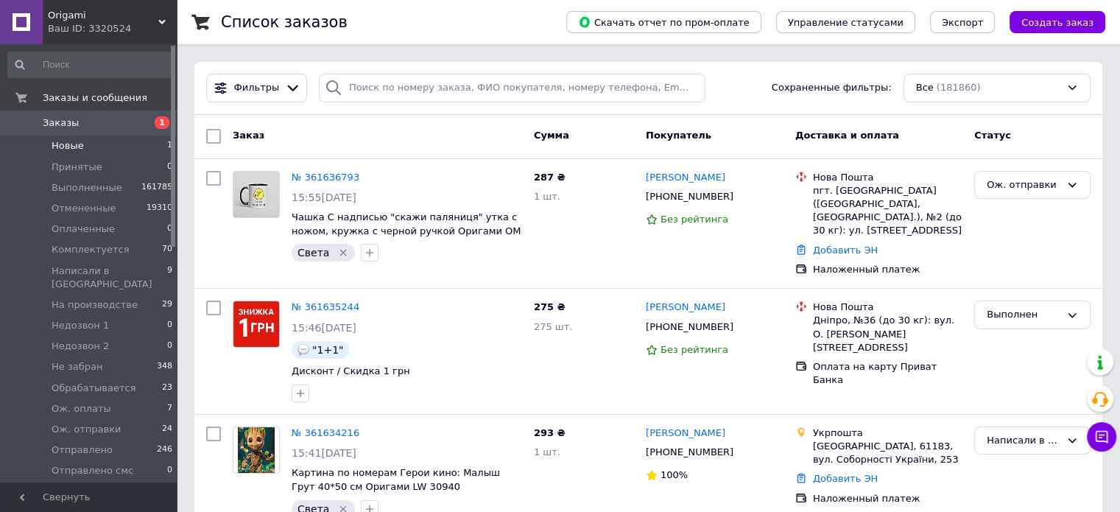
click at [66, 146] on span "Новые" at bounding box center [68, 145] width 32 height 13
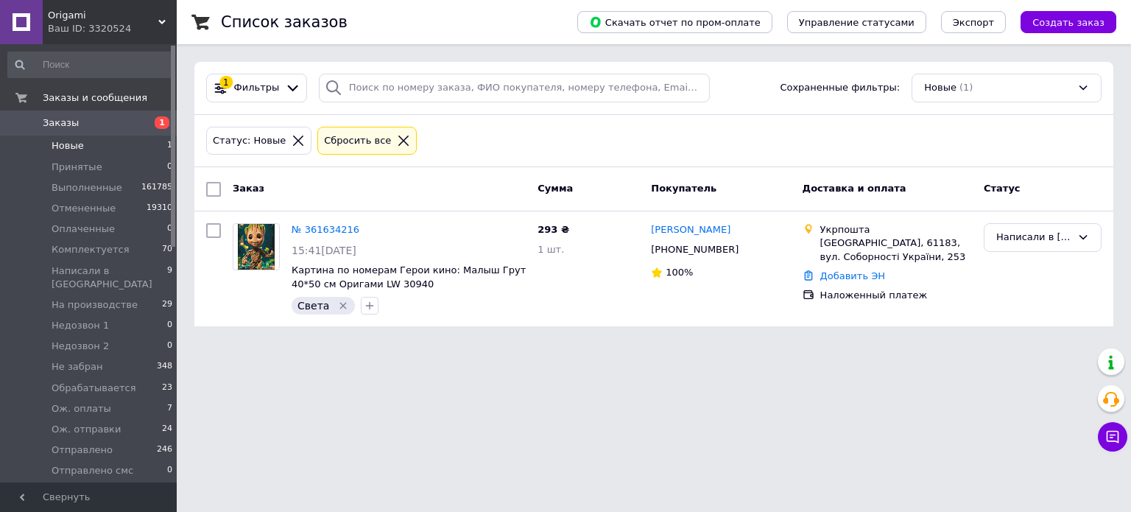
click at [66, 146] on span "Новые" at bounding box center [68, 145] width 32 height 13
drag, startPoint x: 0, startPoint y: 0, endPoint x: 580, endPoint y: 135, distance: 595.6
click at [580, 135] on div "Статус: Новые Сбросить все" at bounding box center [653, 141] width 901 height 35
click at [574, 150] on div "Статус: Новые Сбросить все" at bounding box center [653, 141] width 901 height 35
click at [574, 147] on div "Статус: Новые Сбросить все" at bounding box center [653, 141] width 901 height 35
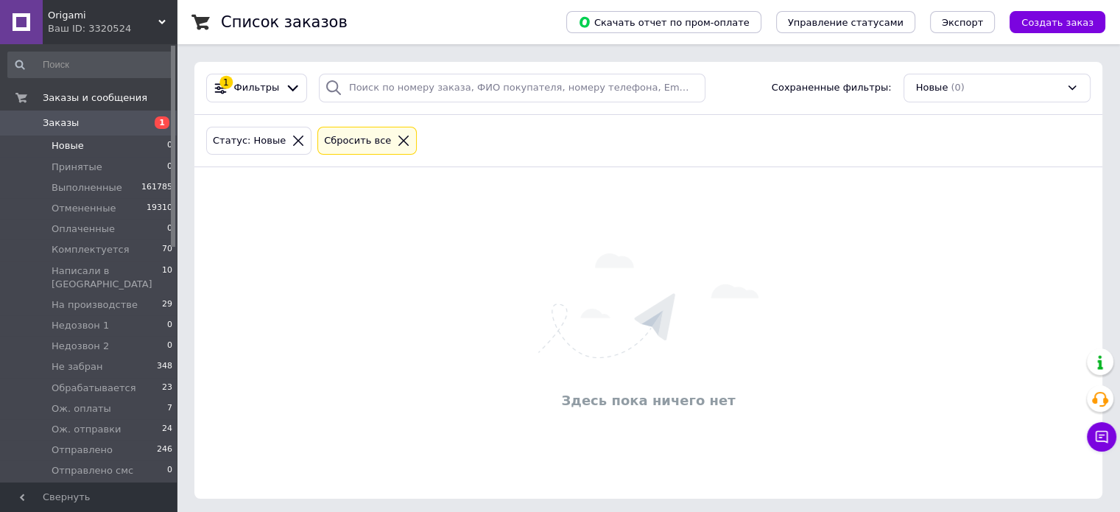
click at [514, 193] on div "Здесь пока ничего нет" at bounding box center [648, 333] width 908 height 302
click at [468, 227] on div "Здесь пока ничего нет" at bounding box center [648, 333] width 908 height 302
click at [467, 211] on div "Здесь пока ничего нет" at bounding box center [648, 330] width 908 height 302
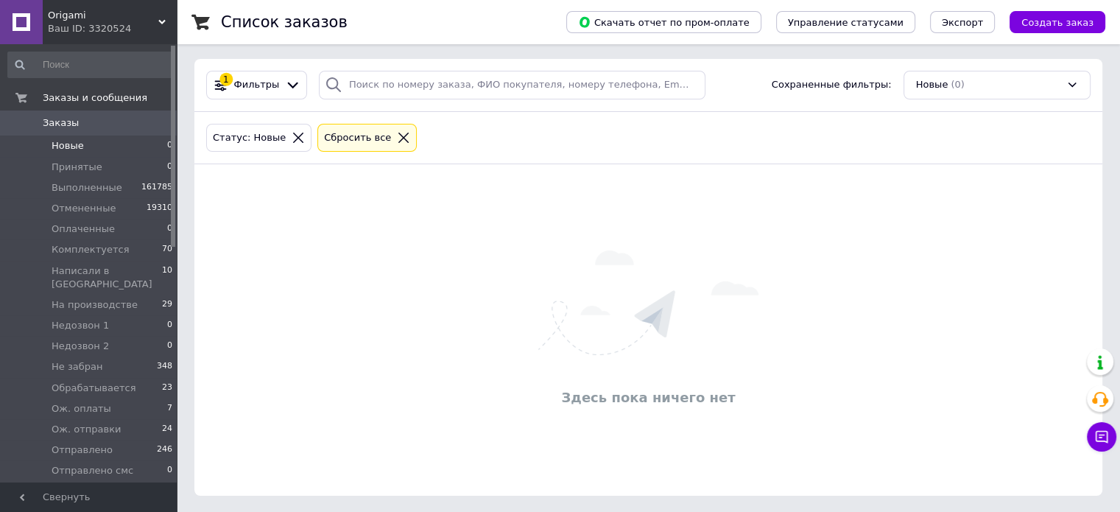
click at [467, 211] on div "Здесь пока ничего нет" at bounding box center [648, 330] width 908 height 302
click at [479, 201] on div "Здесь пока ничего нет" at bounding box center [648, 330] width 908 height 302
click at [677, 317] on img at bounding box center [648, 302] width 220 height 105
click at [640, 258] on img at bounding box center [648, 302] width 220 height 105
click at [430, 260] on div "Здесь пока ничего нет" at bounding box center [648, 333] width 908 height 302
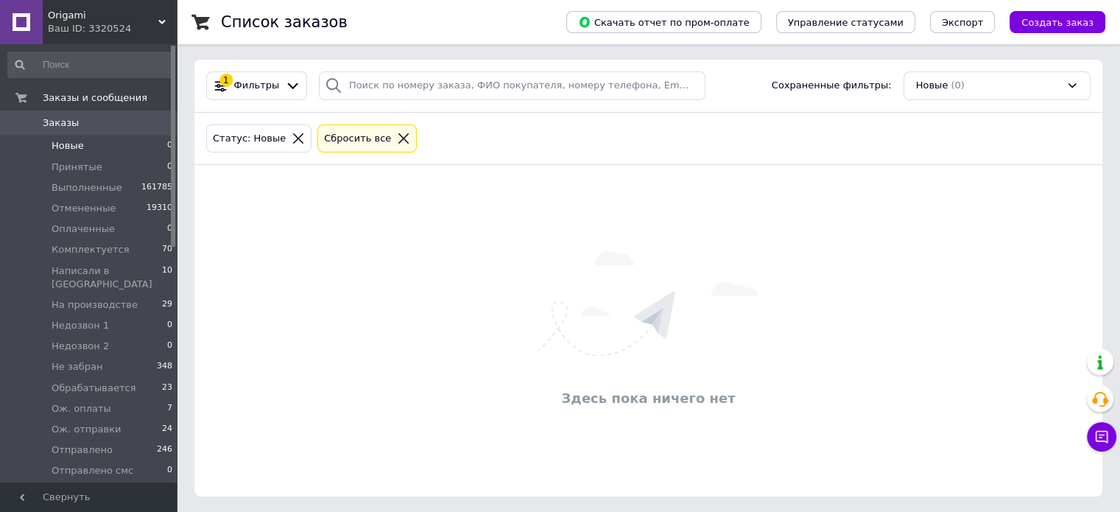
scroll to position [3, 0]
click at [427, 226] on div "Здесь пока ничего нет" at bounding box center [648, 330] width 908 height 302
click at [562, 217] on div "Здесь пока ничего нет" at bounding box center [648, 330] width 908 height 302
click at [551, 220] on div "Здесь пока ничего нет" at bounding box center [648, 330] width 908 height 302
click at [551, 218] on div "Здесь пока ничего нет" at bounding box center [648, 330] width 908 height 302
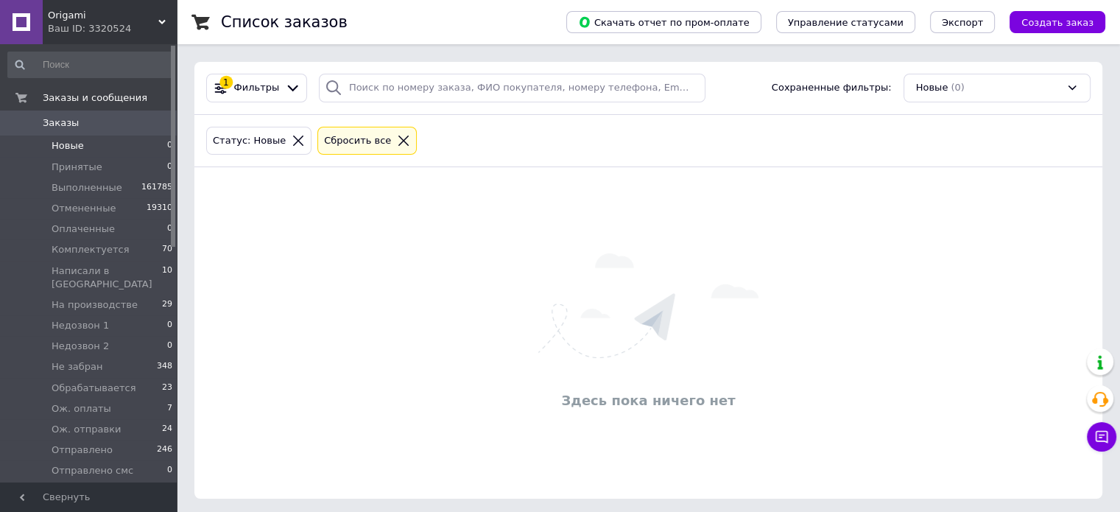
click at [484, 264] on div "Здесь пока ничего нет" at bounding box center [648, 333] width 908 height 302
click at [475, 238] on div "Здесь пока ничего нет" at bounding box center [648, 330] width 908 height 302
click at [404, 210] on div "Здесь пока ничего нет" at bounding box center [648, 333] width 908 height 302
click at [403, 210] on div "Здесь пока ничего нет" at bounding box center [648, 333] width 908 height 302
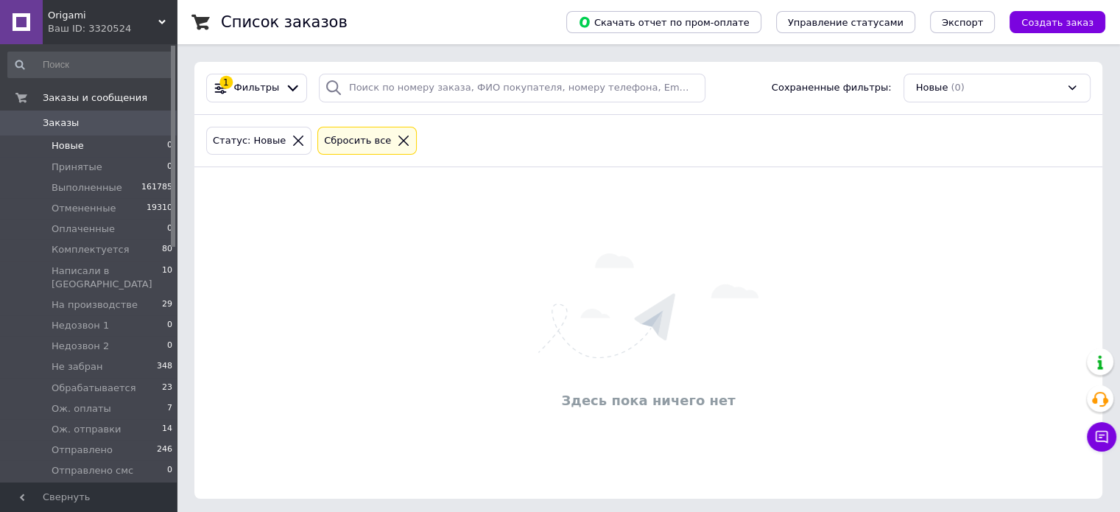
click at [588, 241] on div "Здесь пока ничего нет" at bounding box center [648, 333] width 908 height 302
click at [568, 221] on div "Здесь пока ничего нет" at bounding box center [648, 333] width 908 height 302
click at [398, 273] on div "Здесь пока ничего нет" at bounding box center [648, 333] width 908 height 302
click at [400, 258] on div "Здесь пока ничего нет" at bounding box center [648, 330] width 908 height 302
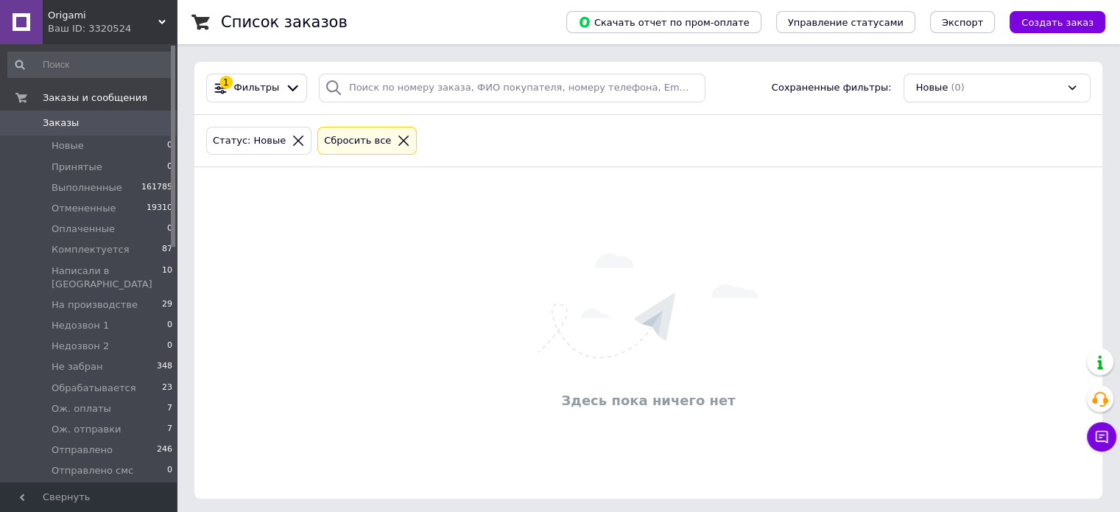
click at [669, 276] on img at bounding box center [648, 305] width 220 height 105
click at [492, 273] on div "Здесь пока ничего нет" at bounding box center [648, 333] width 908 height 302
click at [485, 258] on div "Здесь пока ничего нет" at bounding box center [648, 333] width 908 height 302
click at [484, 256] on div "Здесь пока ничего нет" at bounding box center [648, 333] width 908 height 302
click at [484, 255] on div "Здесь пока ничего нет" at bounding box center [648, 333] width 908 height 302
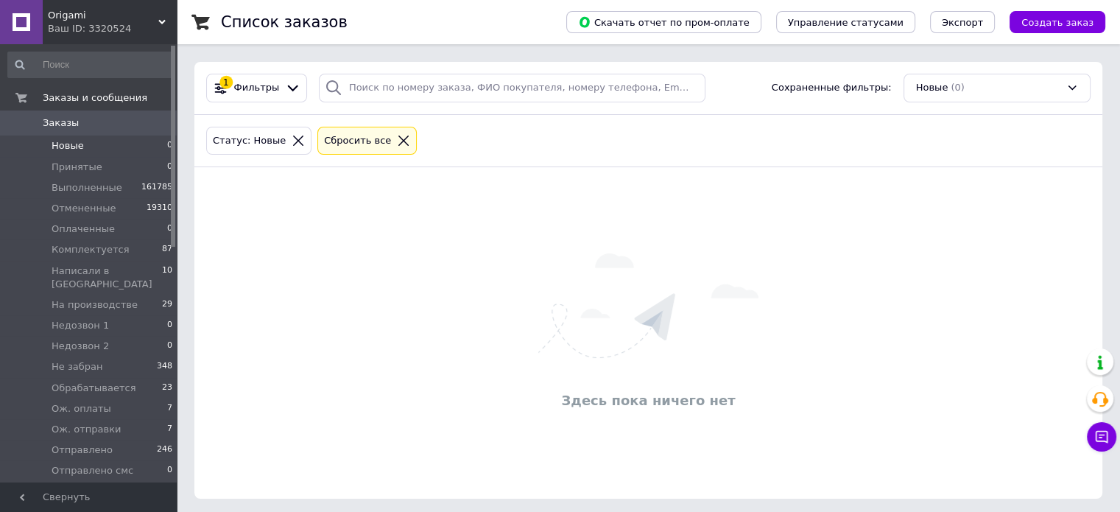
click at [484, 255] on div "Здесь пока ничего нет" at bounding box center [648, 333] width 908 height 302
click at [91, 269] on span "Написали в [GEOGRAPHIC_DATA]" at bounding box center [107, 277] width 110 height 27
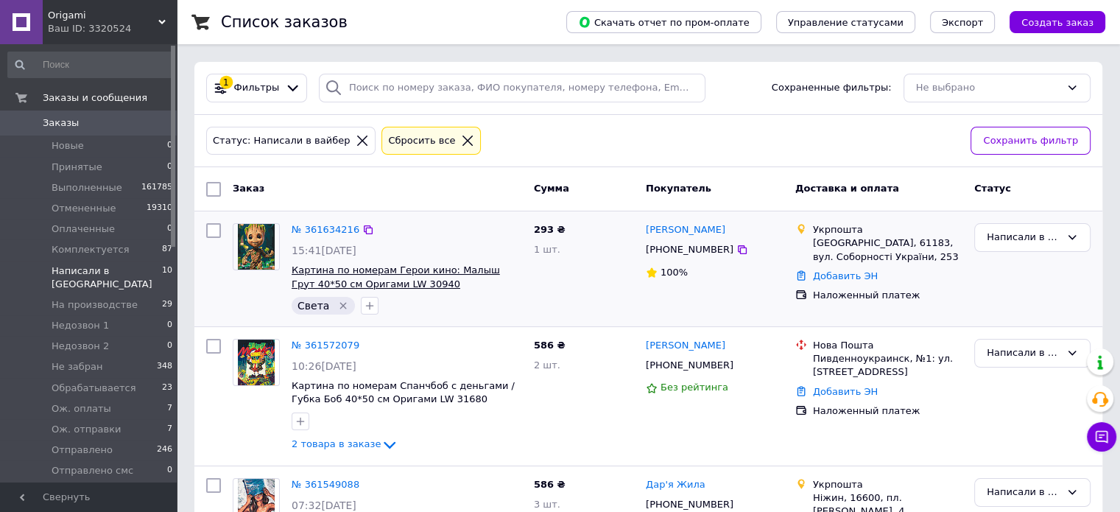
click at [409, 267] on span "Картина по номерам Герои кино: Малыш Грут 40*50 см Оригами LW 30940" at bounding box center [396, 276] width 208 height 25
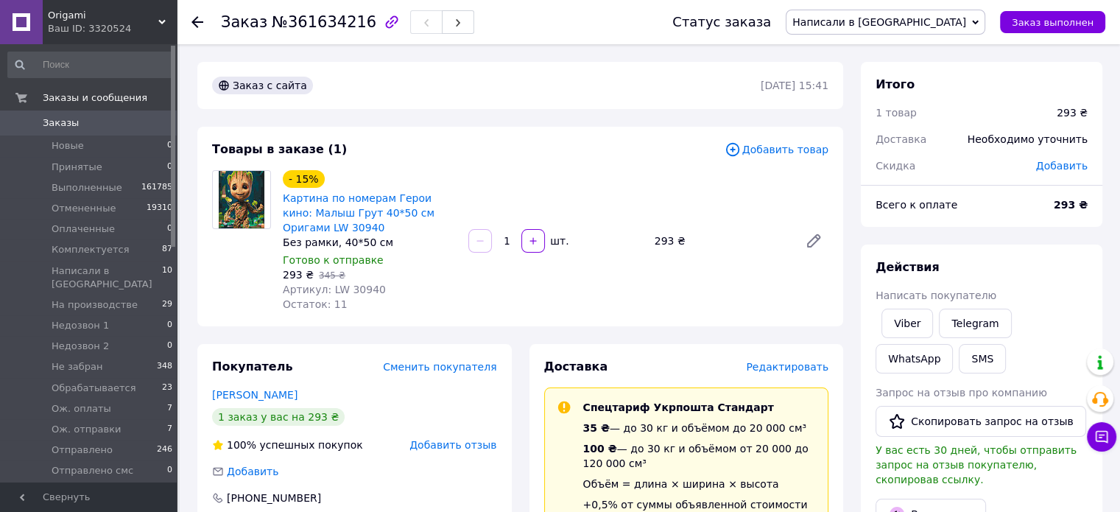
click at [925, 16] on span "Написали в [GEOGRAPHIC_DATA]" at bounding box center [879, 22] width 174 height 12
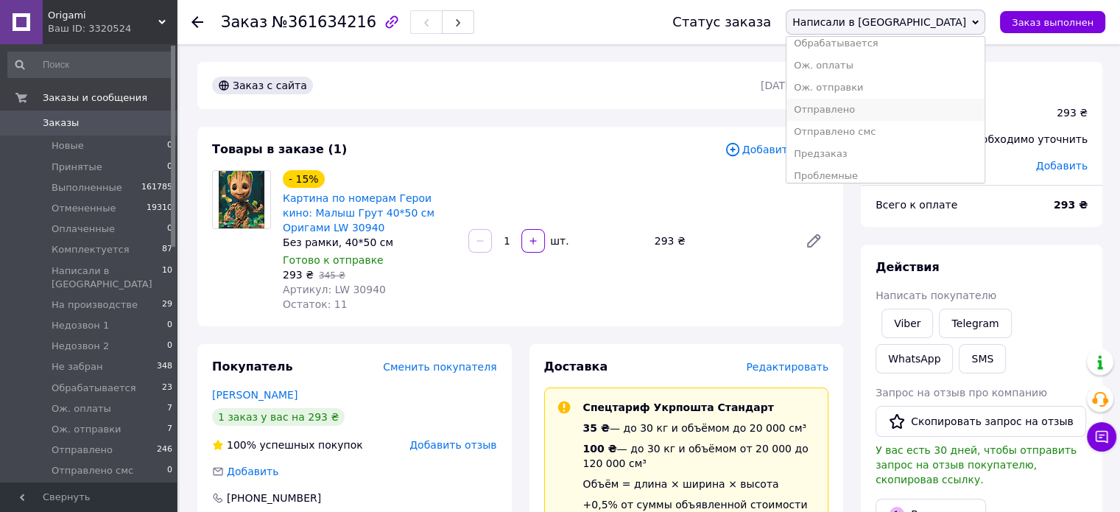
scroll to position [221, 0]
click at [944, 73] on li "Ож. отправки" at bounding box center [885, 74] width 198 height 22
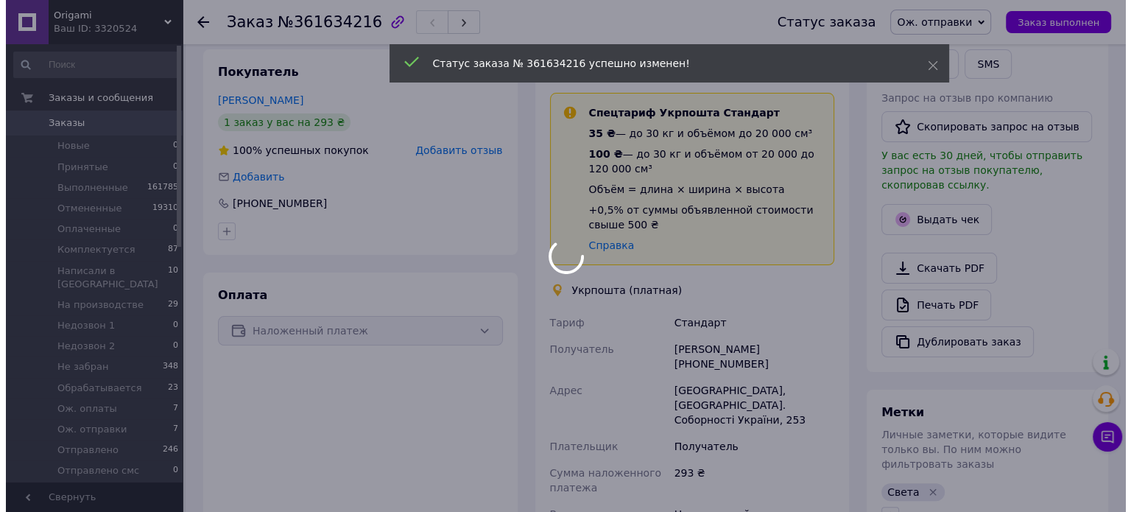
scroll to position [0, 0]
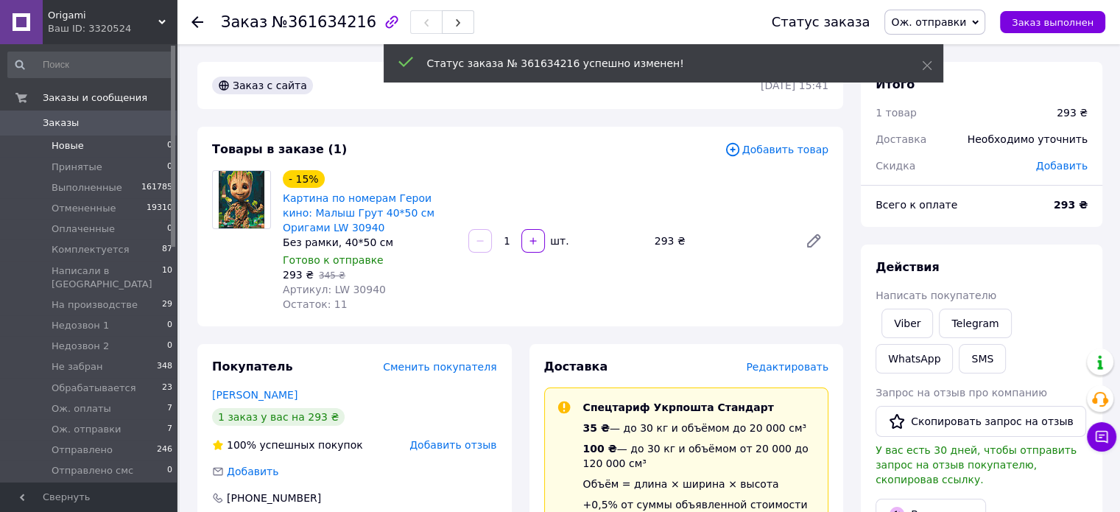
click at [68, 144] on span "Новые" at bounding box center [68, 145] width 32 height 13
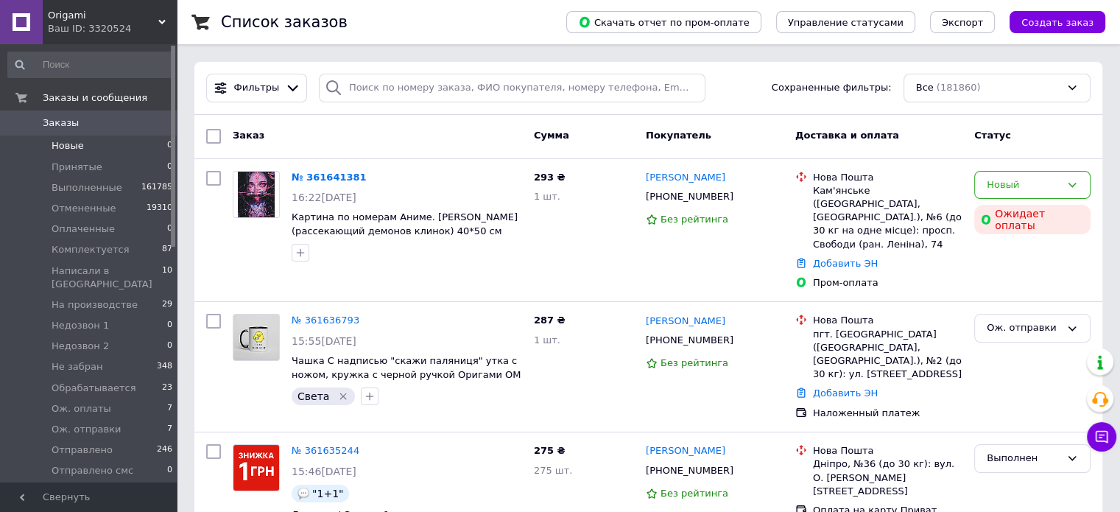
click at [75, 146] on span "Новые" at bounding box center [68, 145] width 32 height 13
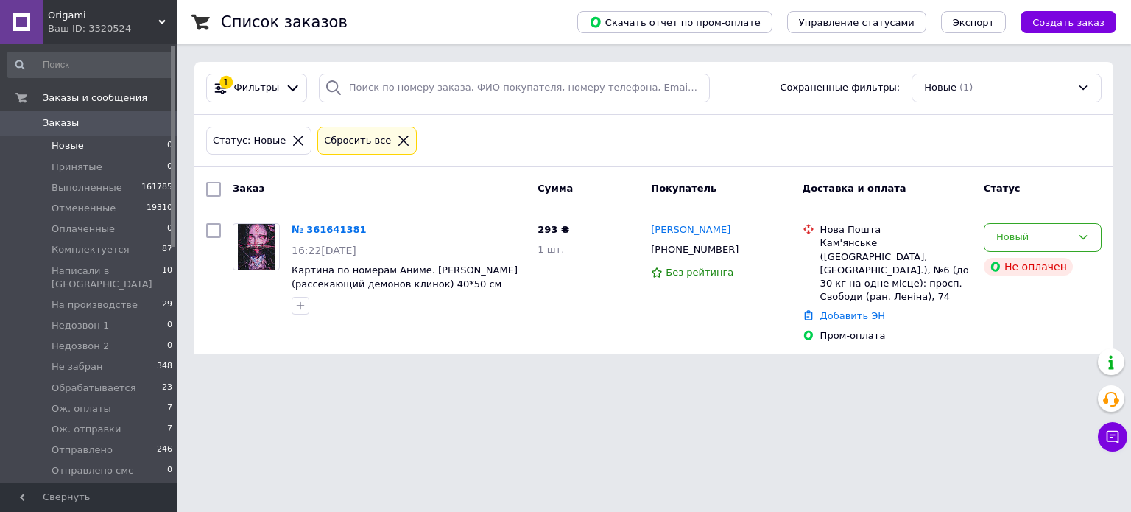
click at [75, 146] on span "Новые" at bounding box center [68, 145] width 32 height 13
click at [939, 138] on div "Статус: Новые Сбросить все" at bounding box center [653, 141] width 901 height 35
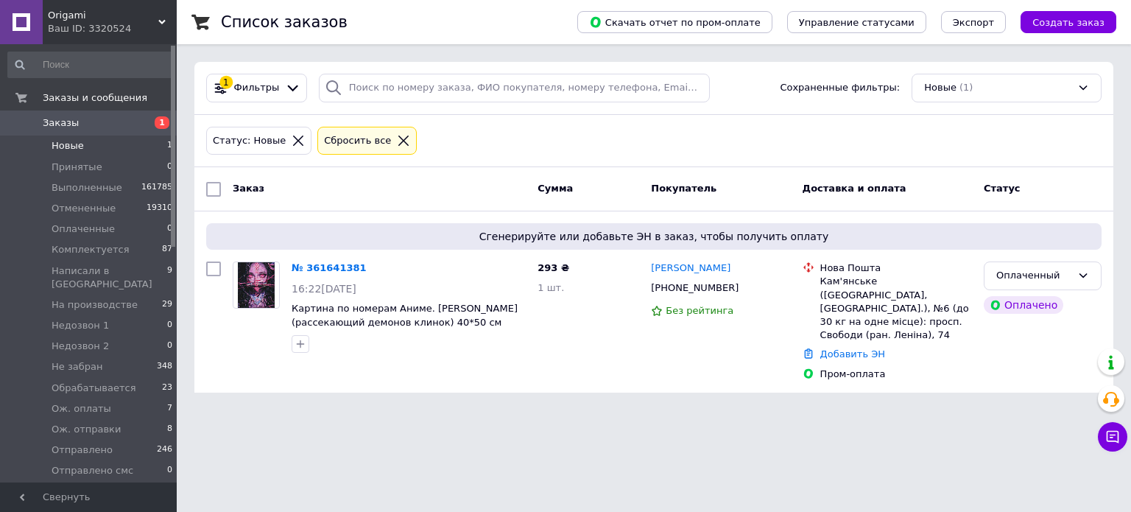
click at [646, 155] on div "Статус: Новые Сбросить все" at bounding box center [653, 141] width 901 height 35
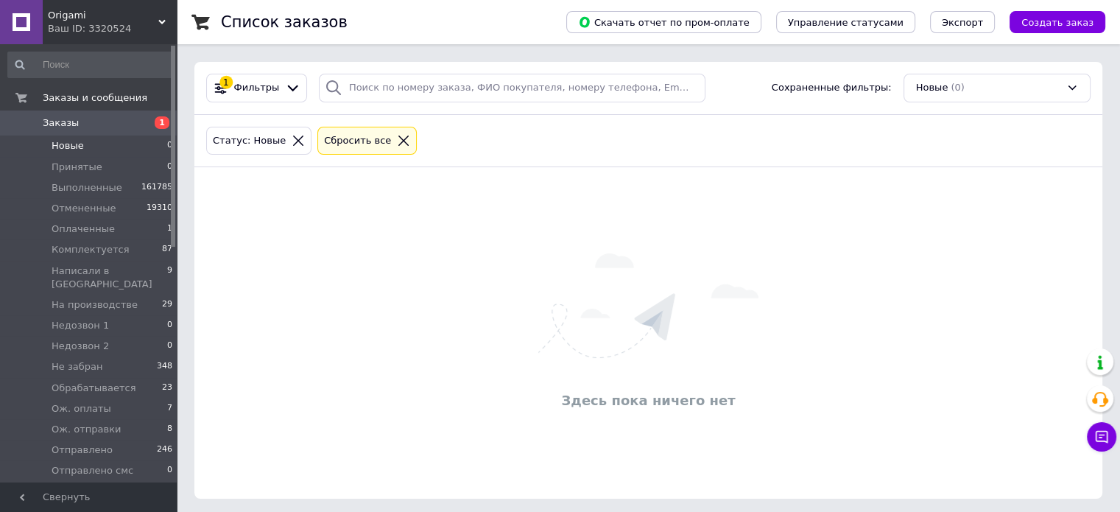
click at [760, 220] on div "Здесь пока ничего нет" at bounding box center [648, 333] width 908 height 302
click at [60, 225] on span "Оплаченные" at bounding box center [83, 228] width 63 height 13
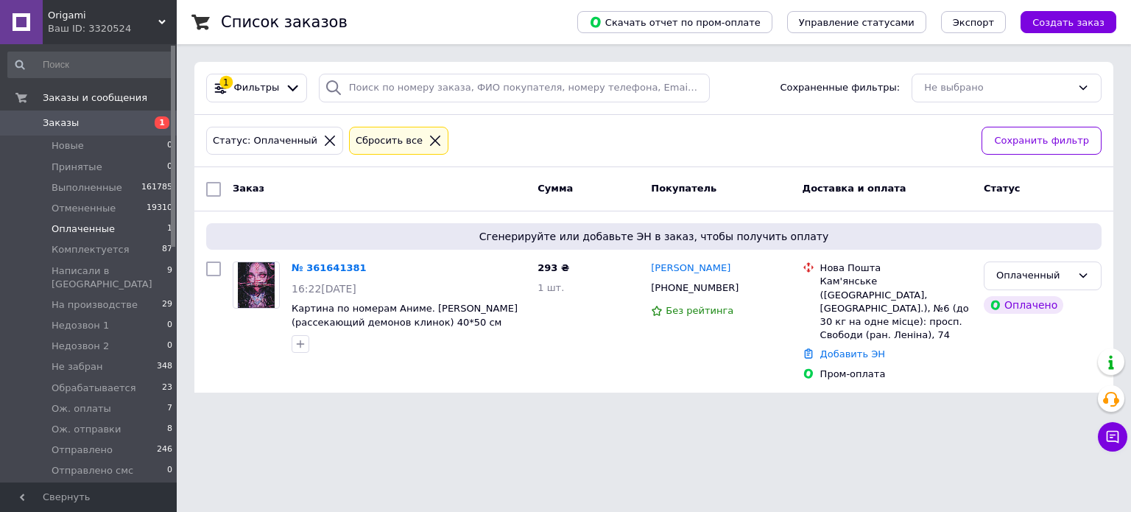
click at [655, 130] on div "Статус: Оплаченный Сбросить все" at bounding box center [587, 141] width 769 height 35
click at [735, 129] on div "Статус: Оплаченный Сбросить все" at bounding box center [587, 141] width 769 height 35
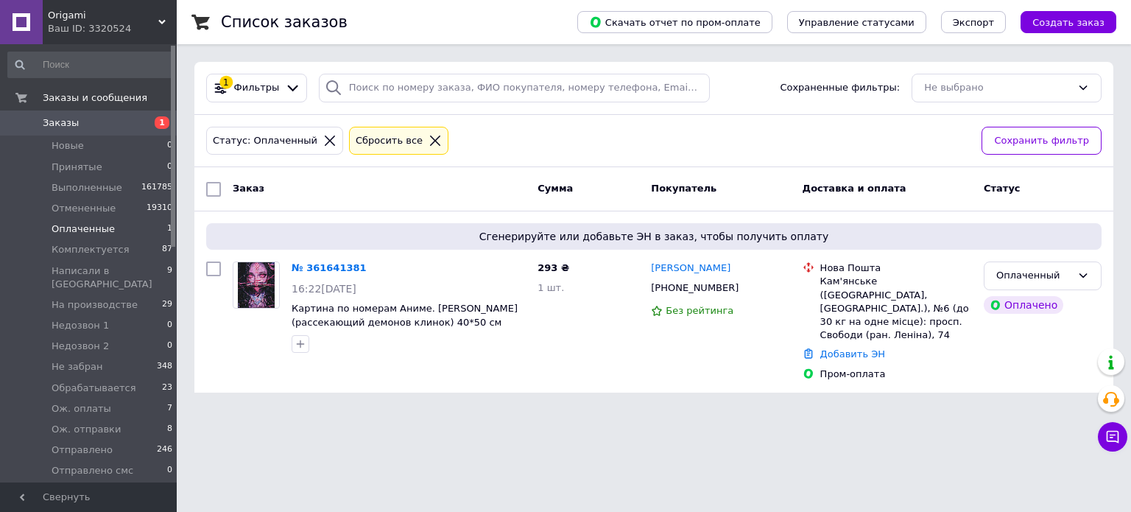
click at [735, 129] on div "Статус: Оплаченный Сбросить все" at bounding box center [587, 141] width 769 height 35
click at [61, 148] on span "Новые" at bounding box center [68, 145] width 32 height 13
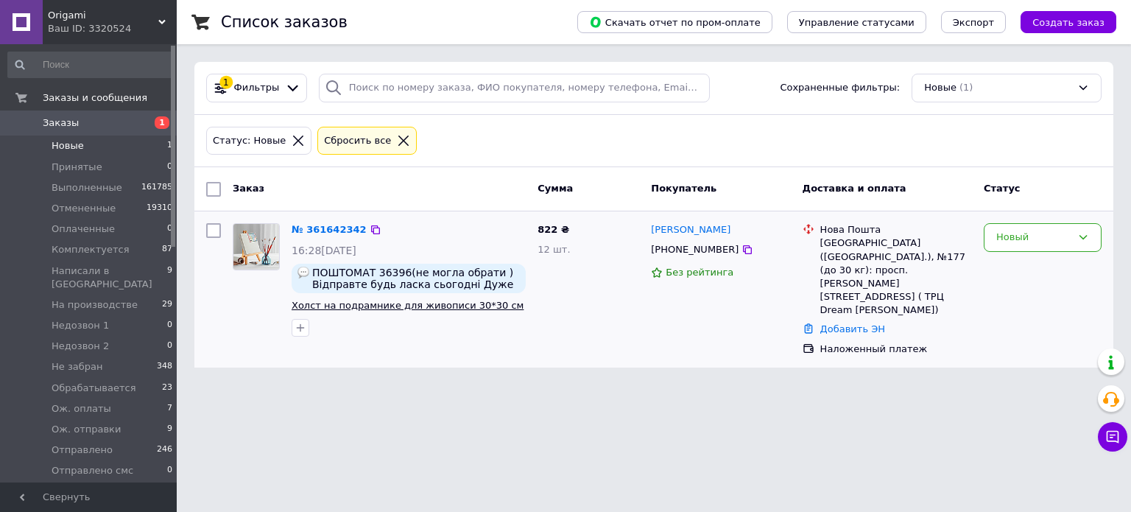
click at [333, 303] on span "Холст на подрамнике для живописи 30*30 см" at bounding box center [408, 305] width 232 height 11
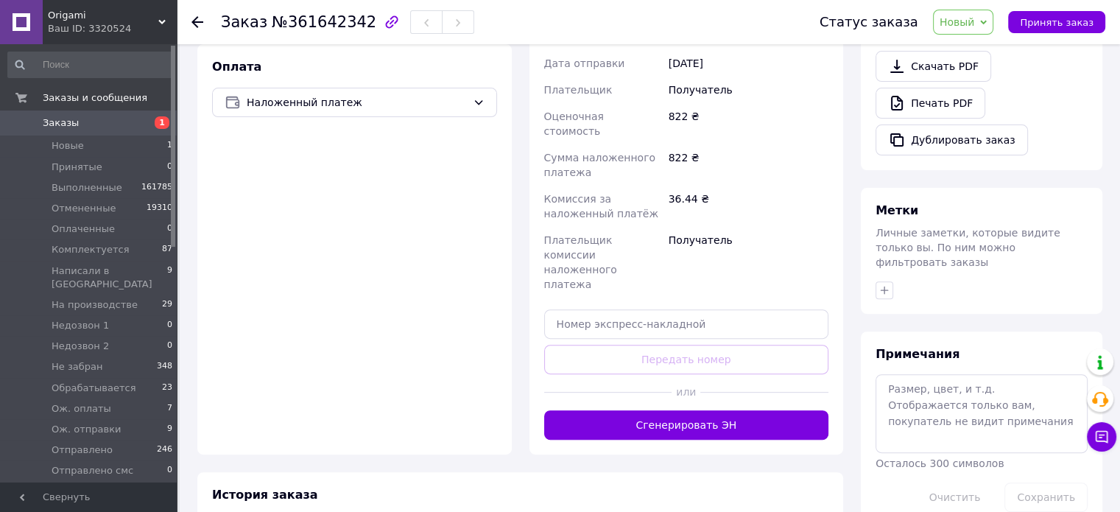
scroll to position [497, 0]
click at [879, 283] on icon "button" at bounding box center [884, 289] width 12 height 12
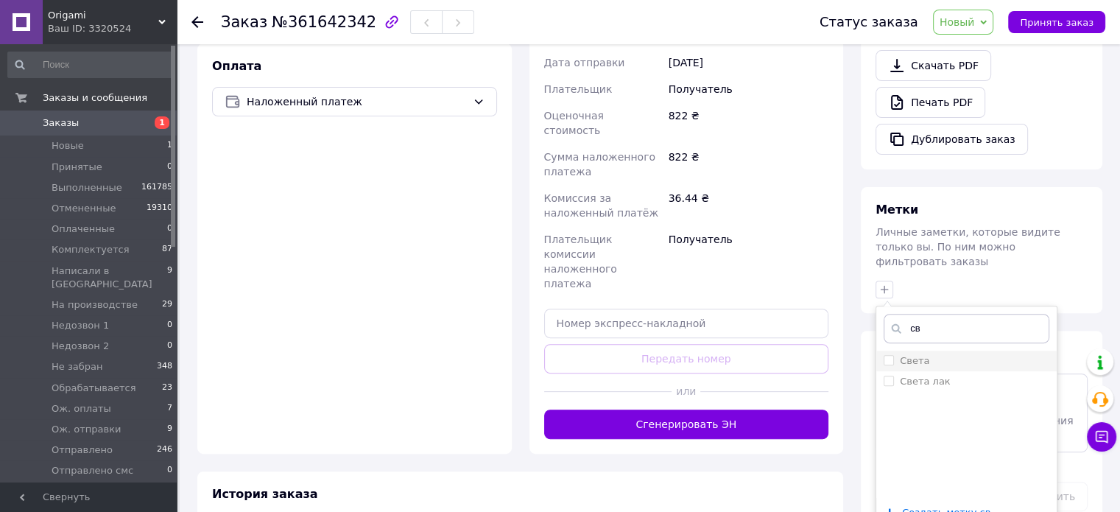
type input "св"
click at [948, 354] on div "Света" at bounding box center [966, 360] width 166 height 13
checkbox input "true"
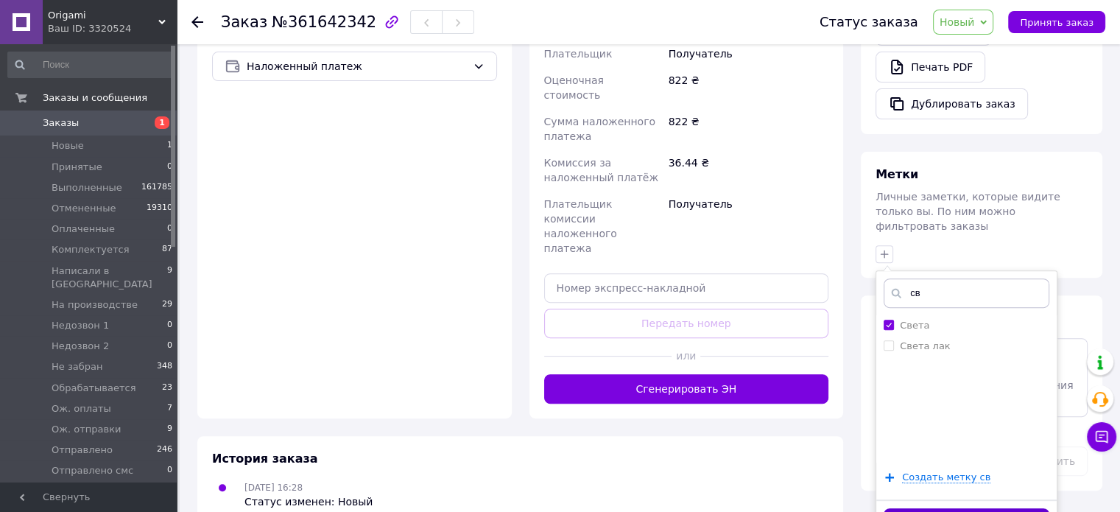
click at [992, 508] on button "Добавить метку" at bounding box center [966, 522] width 166 height 29
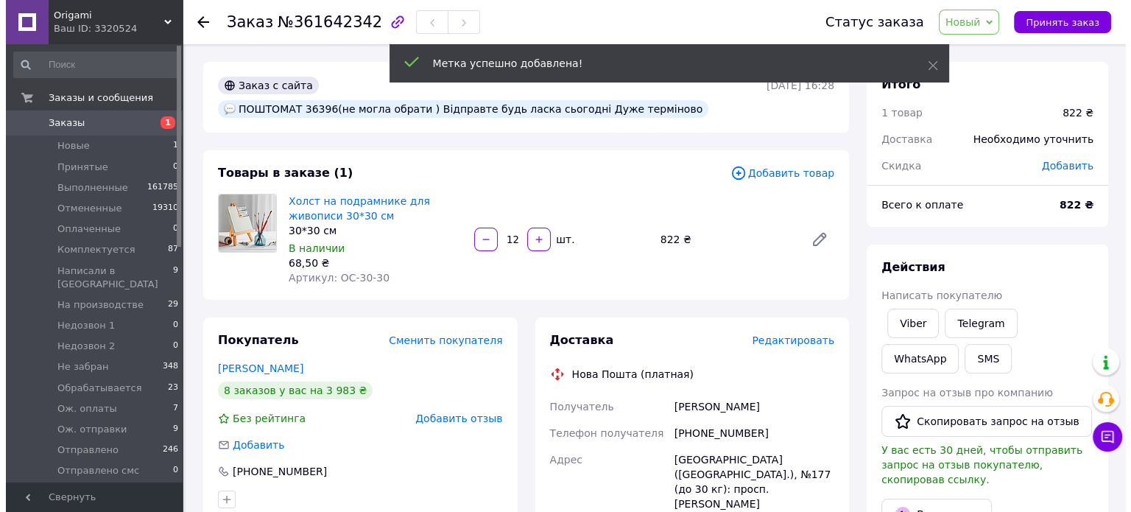
scroll to position [0, 0]
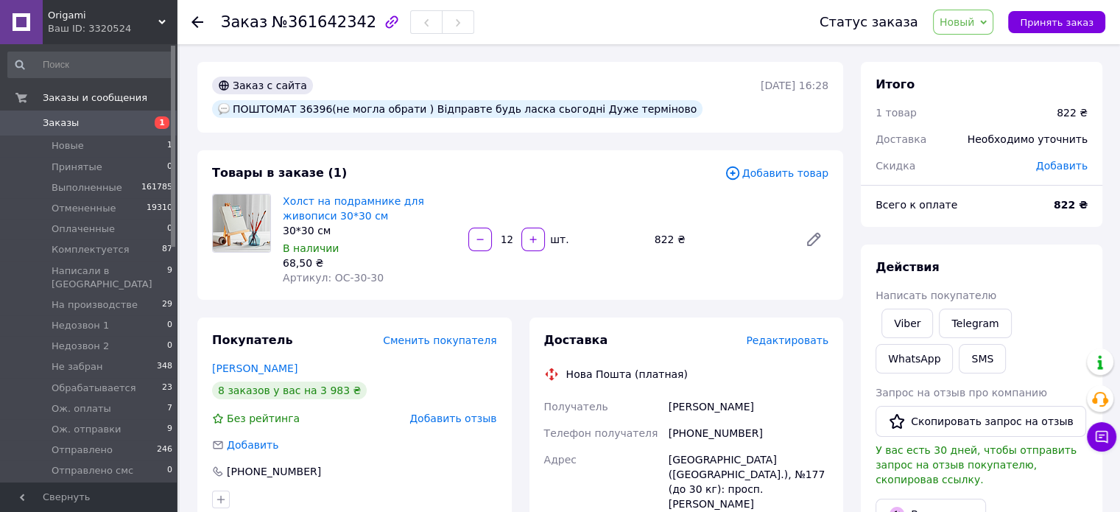
click at [972, 22] on span "Новый" at bounding box center [956, 22] width 35 height 12
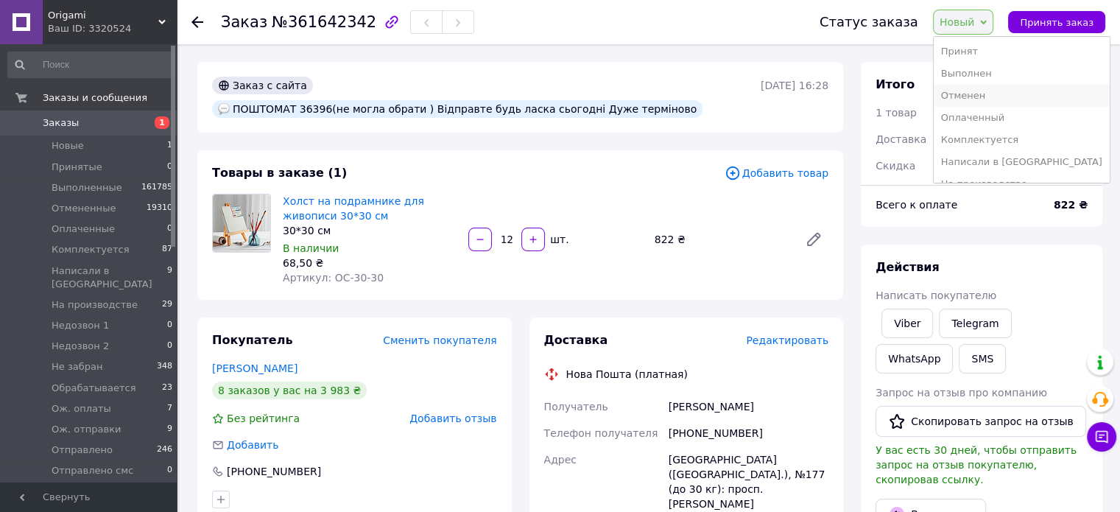
click at [993, 93] on li "Отменен" at bounding box center [1022, 96] width 176 height 22
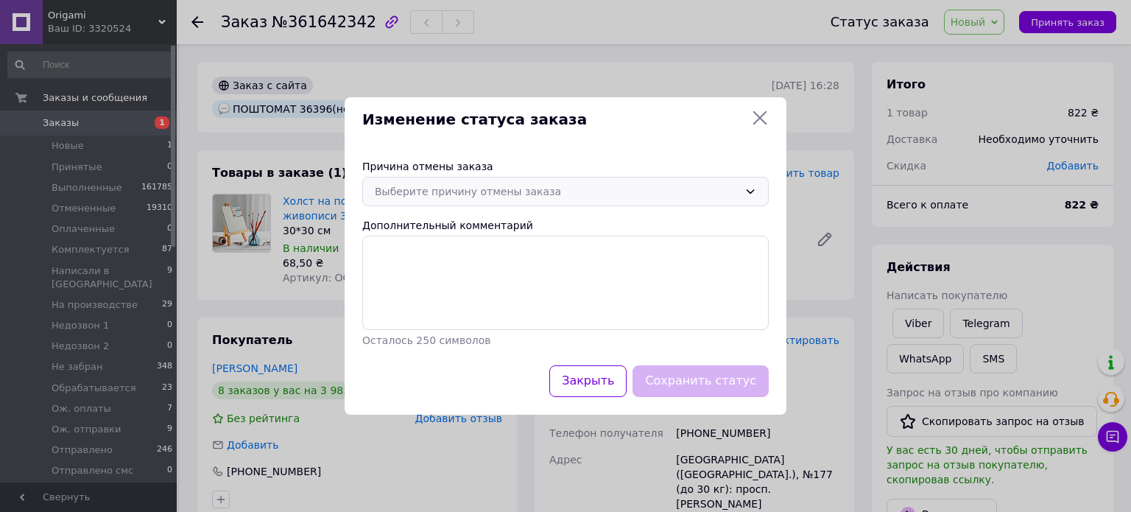
click at [627, 188] on div "Выберите причину отмены заказа" at bounding box center [557, 191] width 364 height 16
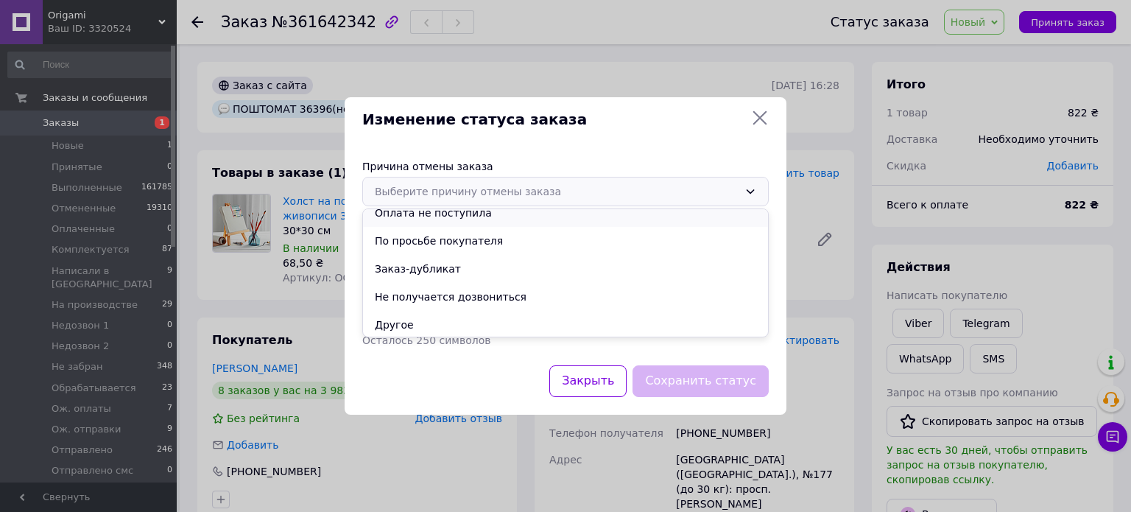
scroll to position [68, 0]
click at [465, 240] on li "По просьбе покупателя" at bounding box center [565, 239] width 405 height 28
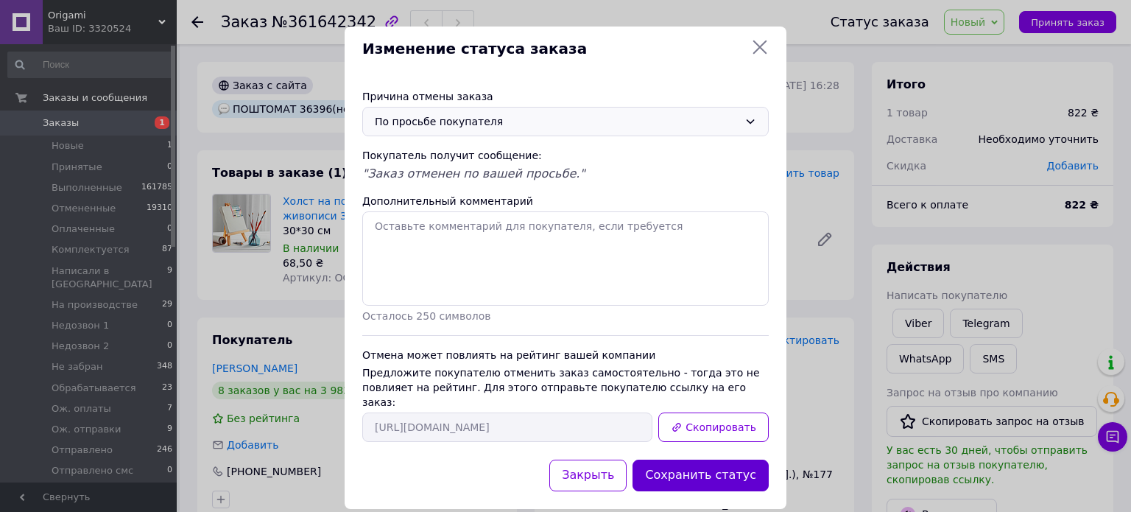
click at [722, 463] on button "Сохранить статус" at bounding box center [700, 475] width 136 height 32
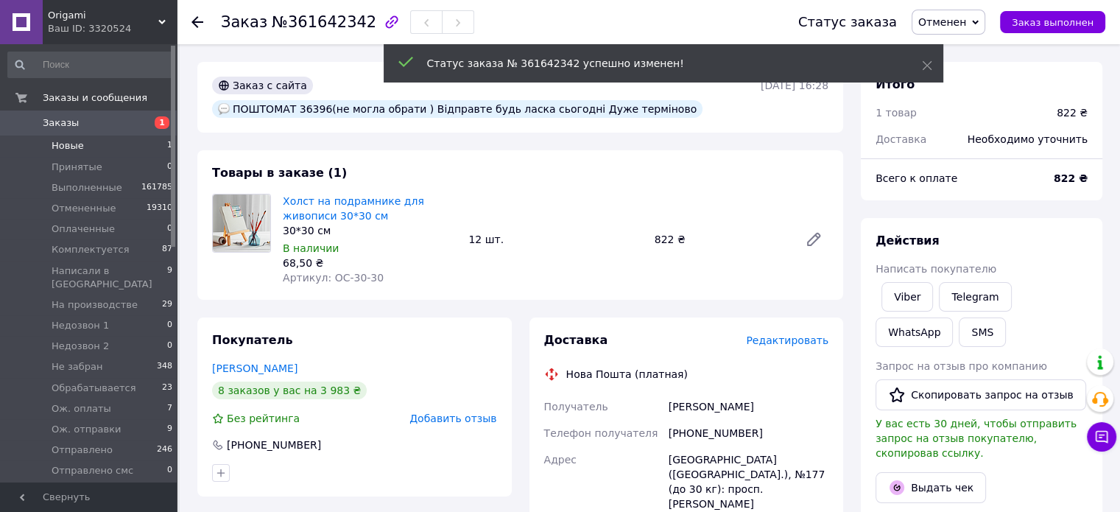
click at [69, 144] on span "Новые" at bounding box center [68, 145] width 32 height 13
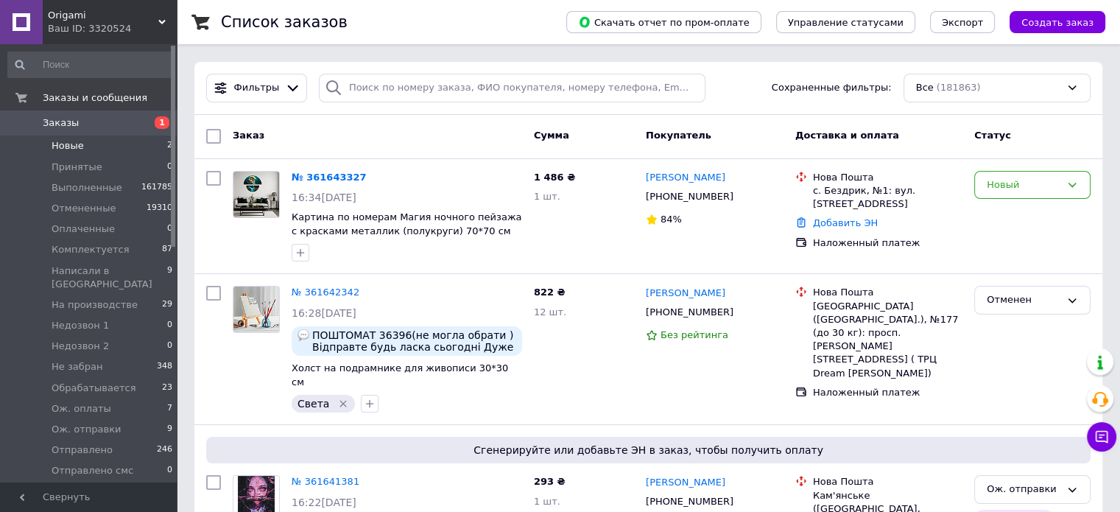
click at [68, 147] on span "Новые" at bounding box center [68, 145] width 32 height 13
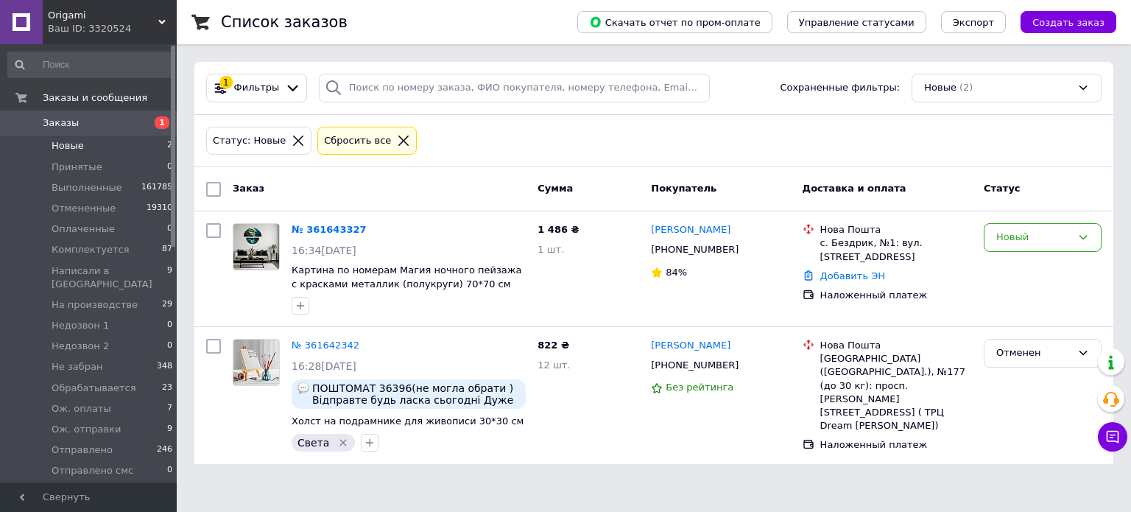
click at [68, 147] on span "Новые" at bounding box center [68, 145] width 32 height 13
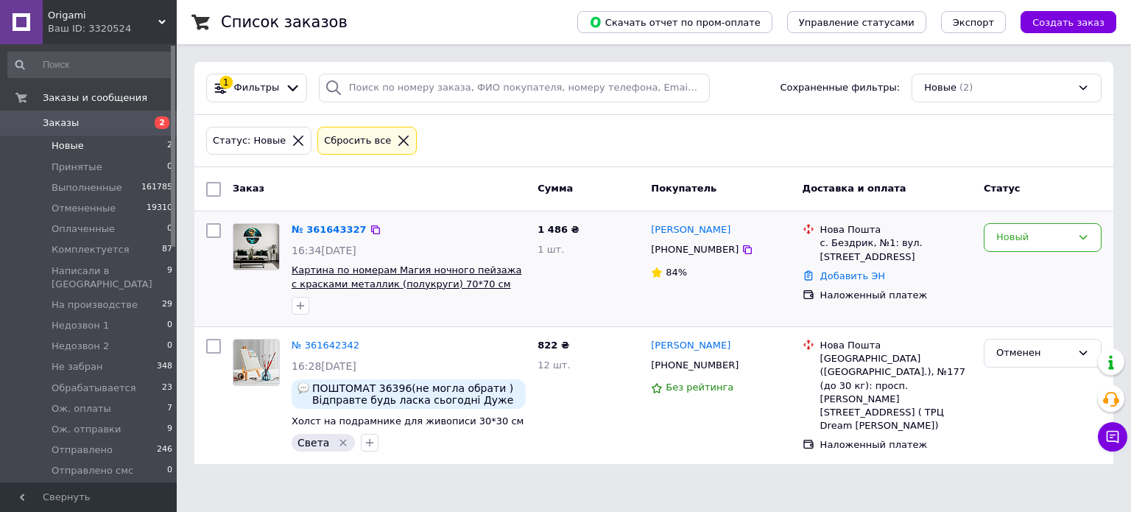
click at [429, 279] on span "Картина по номерам Магия ночного пейзажа с красками металлик (полукруги) 70*70 …" at bounding box center [407, 283] width 230 height 38
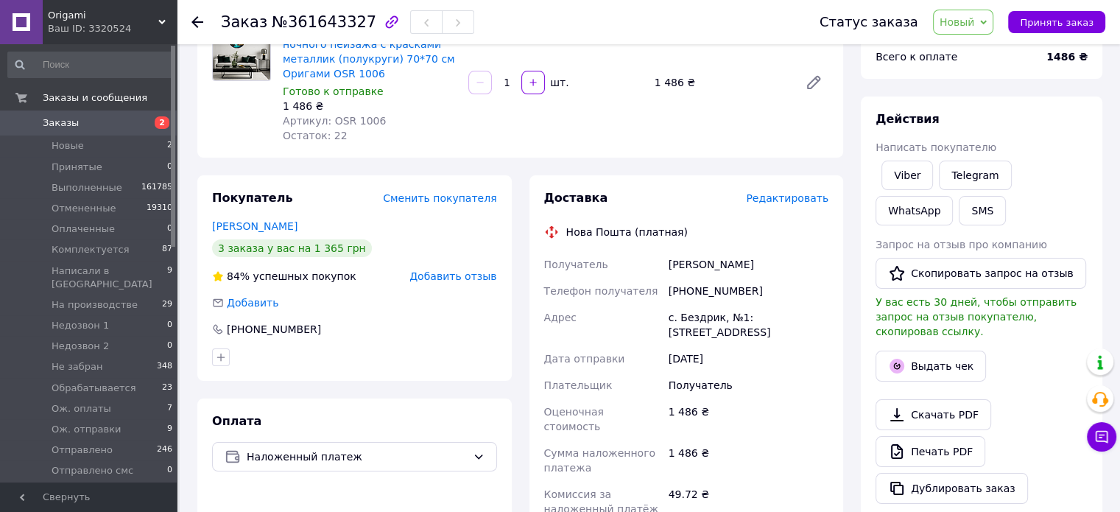
scroll to position [442, 0]
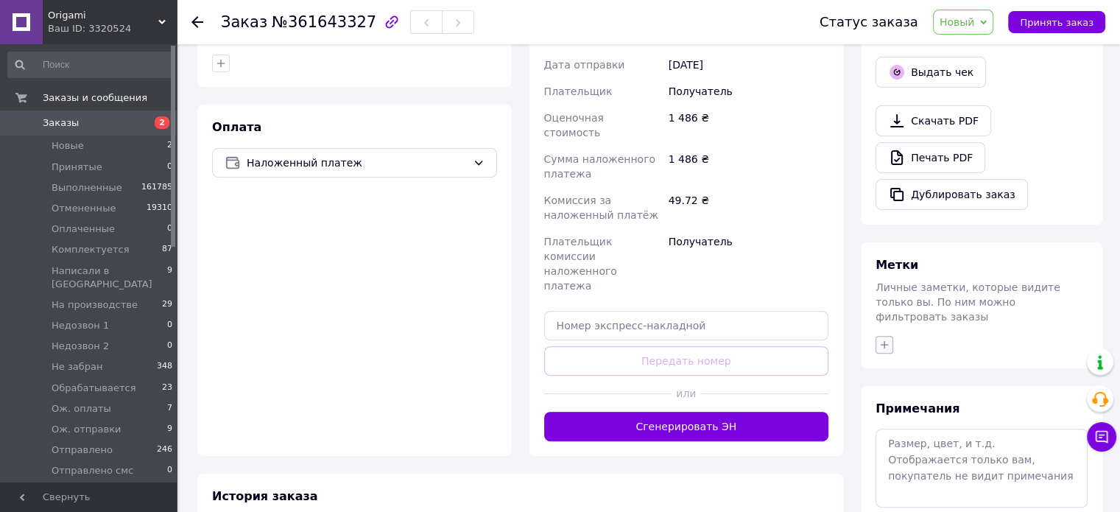
click at [885, 339] on icon "button" at bounding box center [884, 345] width 12 height 12
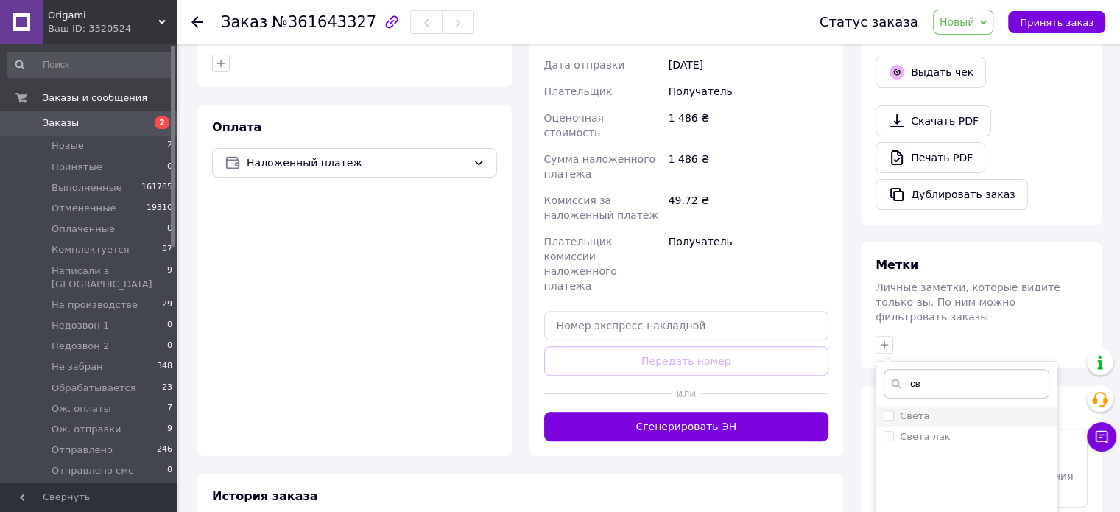
type input "св"
click at [950, 409] on div "Света" at bounding box center [966, 415] width 166 height 13
checkbox input "true"
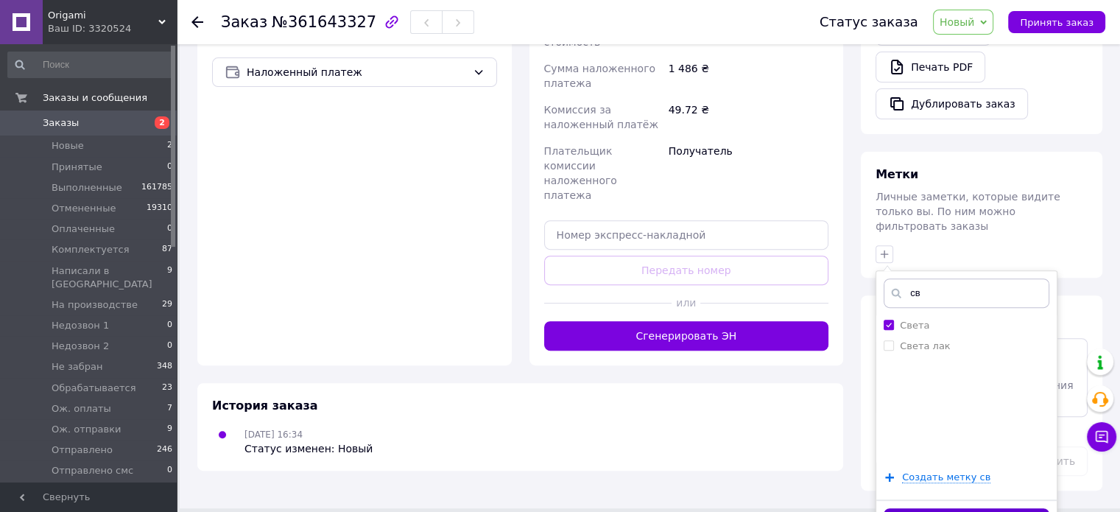
click at [950, 508] on button "Добавить метку" at bounding box center [966, 522] width 166 height 29
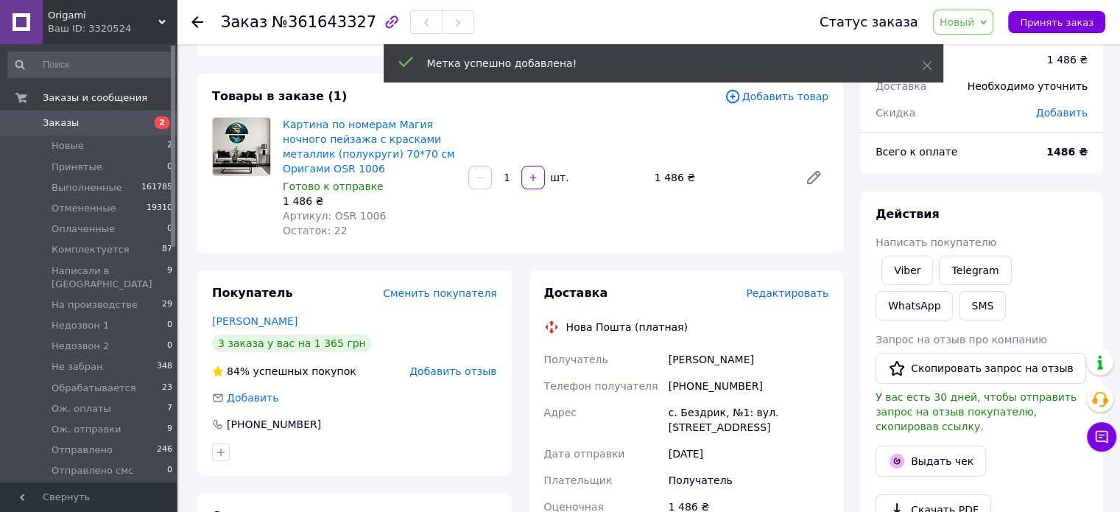
scroll to position [52, 0]
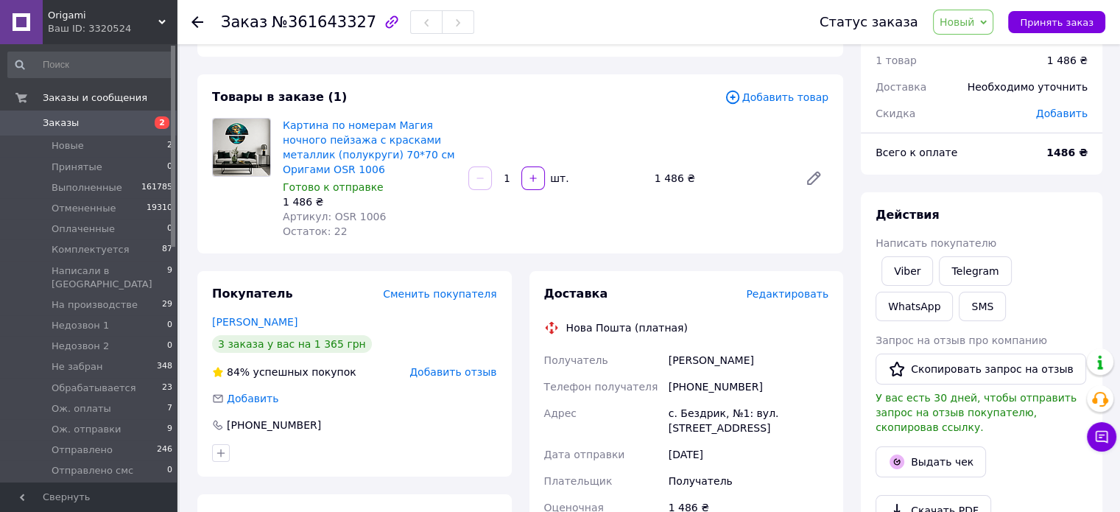
click at [847, 180] on div "Заказ с сайта [DATE] 16:34 Товары в заказе (1) Добавить товар Картина по номера…" at bounding box center [519, 502] width 663 height 984
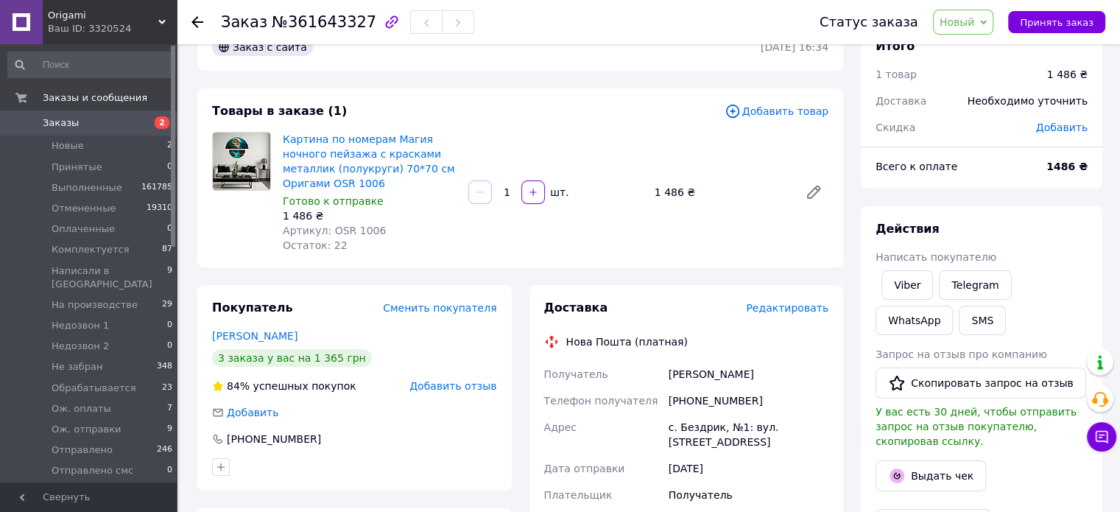
scroll to position [0, 0]
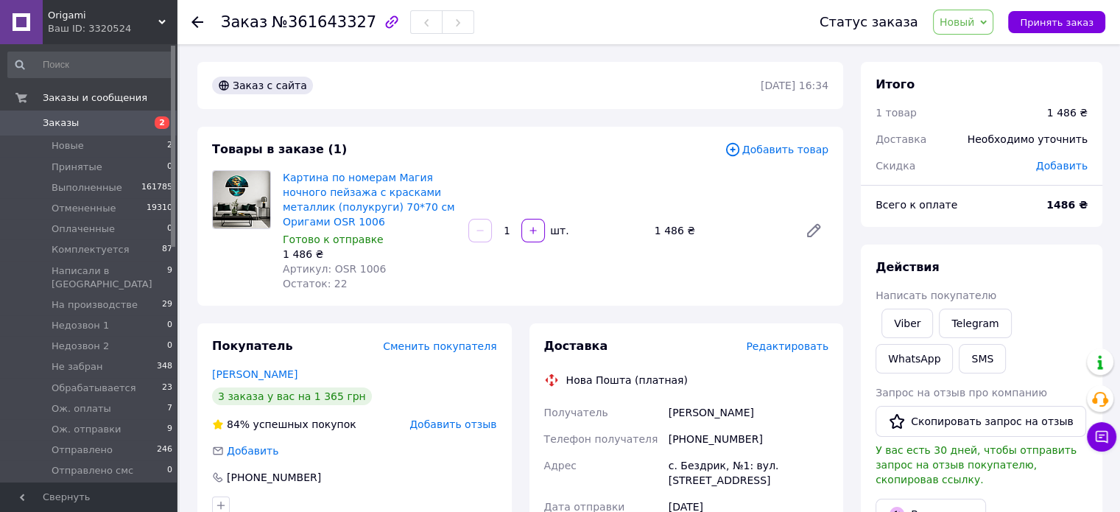
click at [975, 16] on span "Новый" at bounding box center [956, 22] width 35 height 12
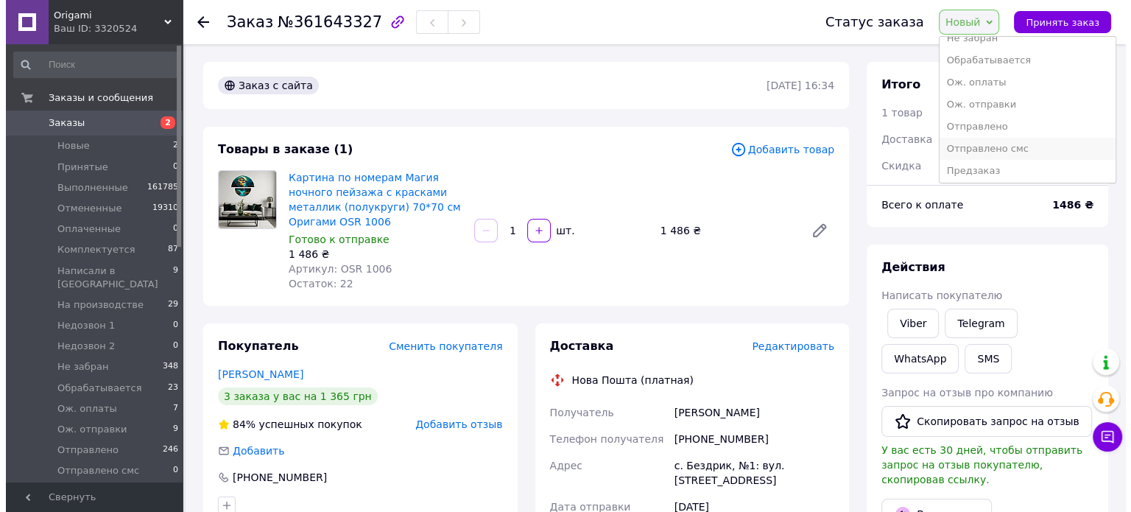
scroll to position [207, 0]
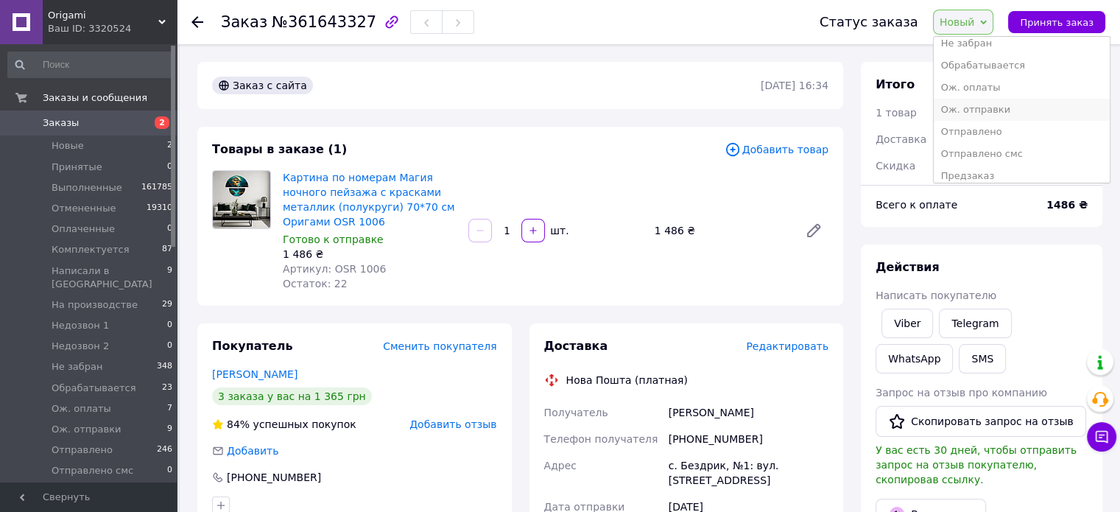
click at [1004, 105] on li "Ож. отправки" at bounding box center [1022, 110] width 176 height 22
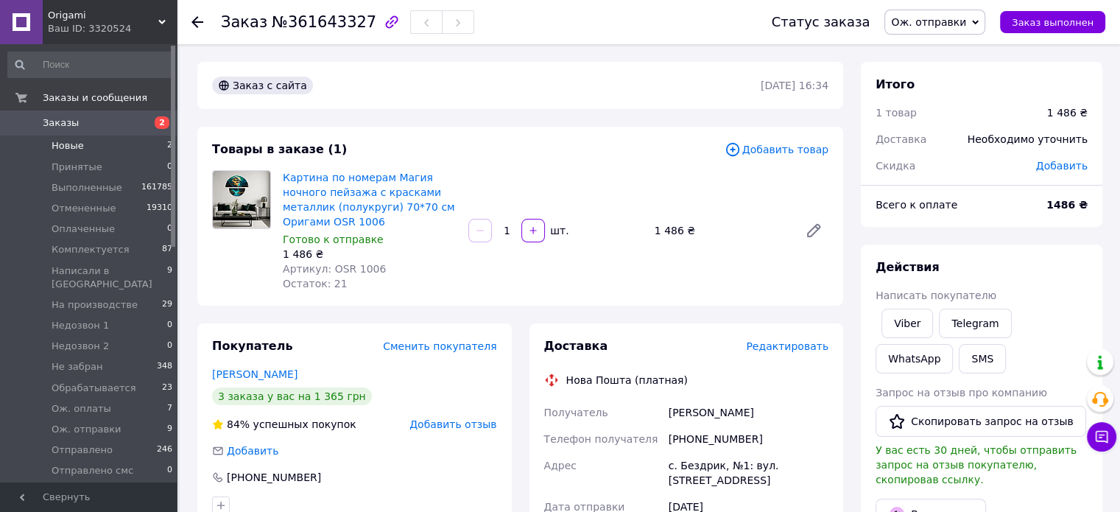
click at [64, 146] on span "Новые" at bounding box center [68, 145] width 32 height 13
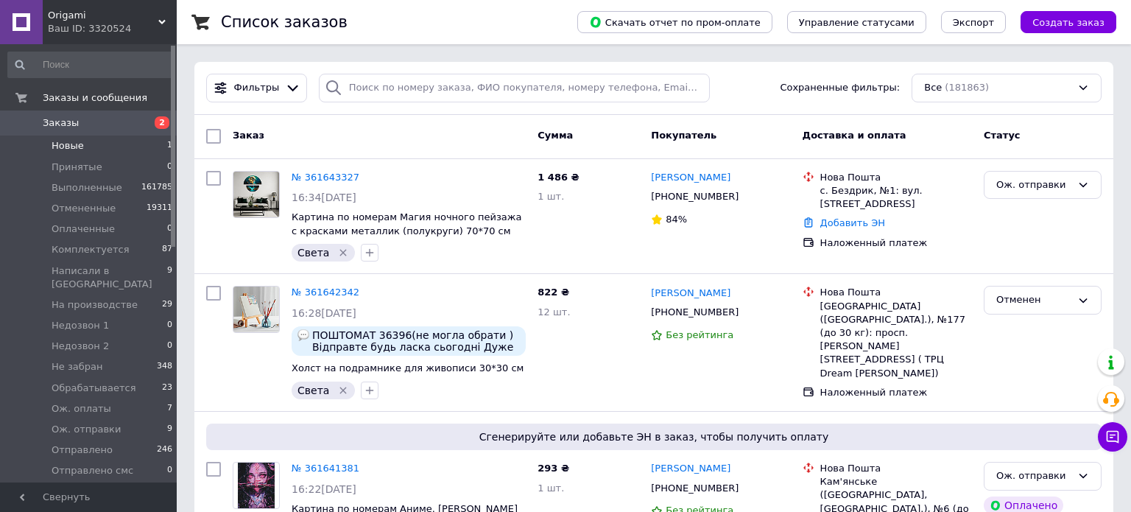
click at [71, 147] on span "Новые" at bounding box center [68, 145] width 32 height 13
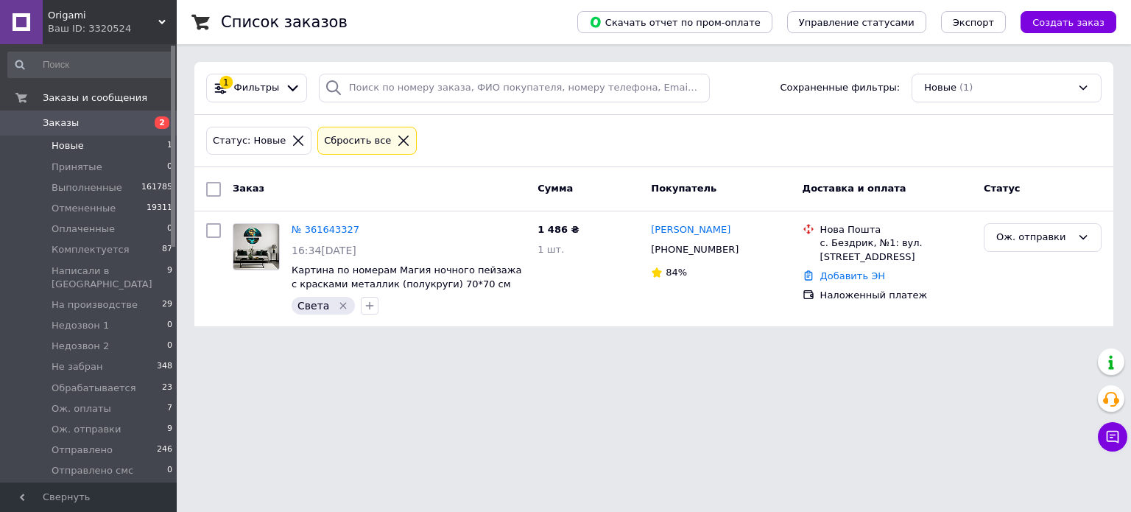
click at [71, 147] on span "Новые" at bounding box center [68, 145] width 32 height 13
click at [470, 156] on div "Статус: Новые Сбросить все" at bounding box center [653, 141] width 901 height 35
click at [465, 119] on div "Статус: Новые Сбросить все" at bounding box center [653, 141] width 919 height 53
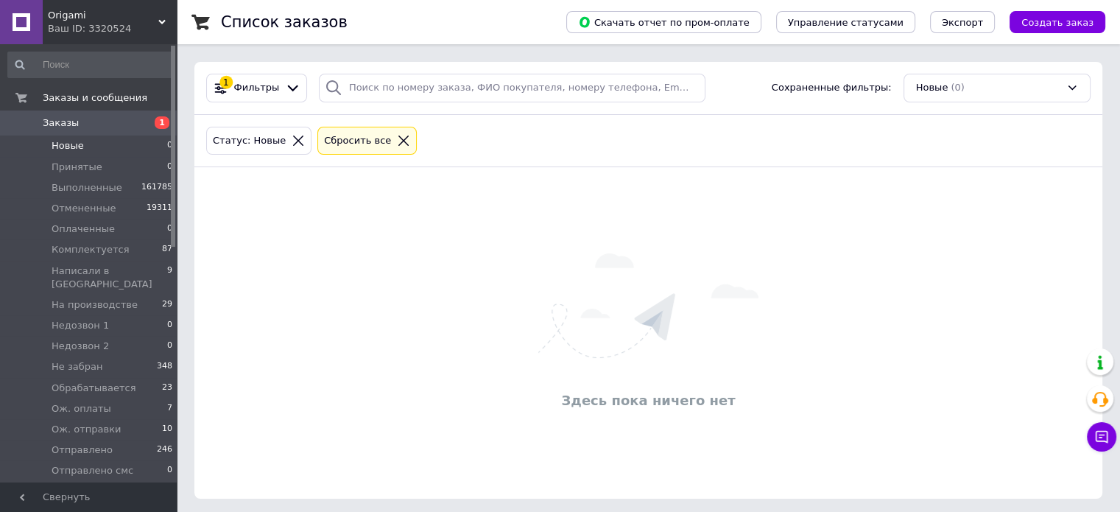
click at [402, 212] on div "Здесь пока ничего нет" at bounding box center [648, 333] width 908 height 302
click at [398, 200] on div "Здесь пока ничего нет" at bounding box center [648, 330] width 908 height 302
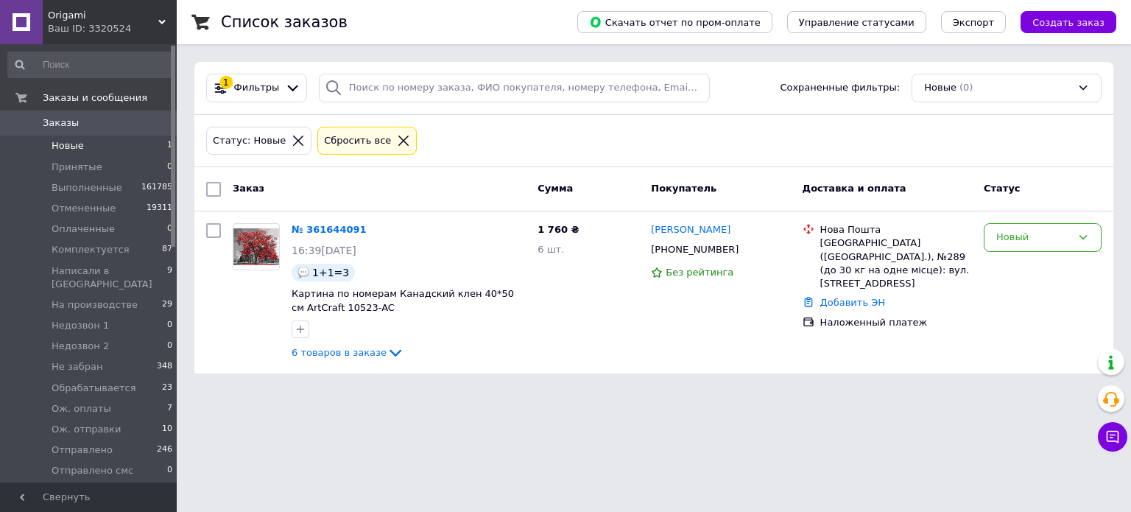
click at [467, 136] on div "Статус: Новые Сбросить все" at bounding box center [653, 141] width 901 height 35
click at [434, 291] on span "Картина по номерам Канадский клен 40*50 см ArtCraft 10523-AC" at bounding box center [403, 300] width 222 height 25
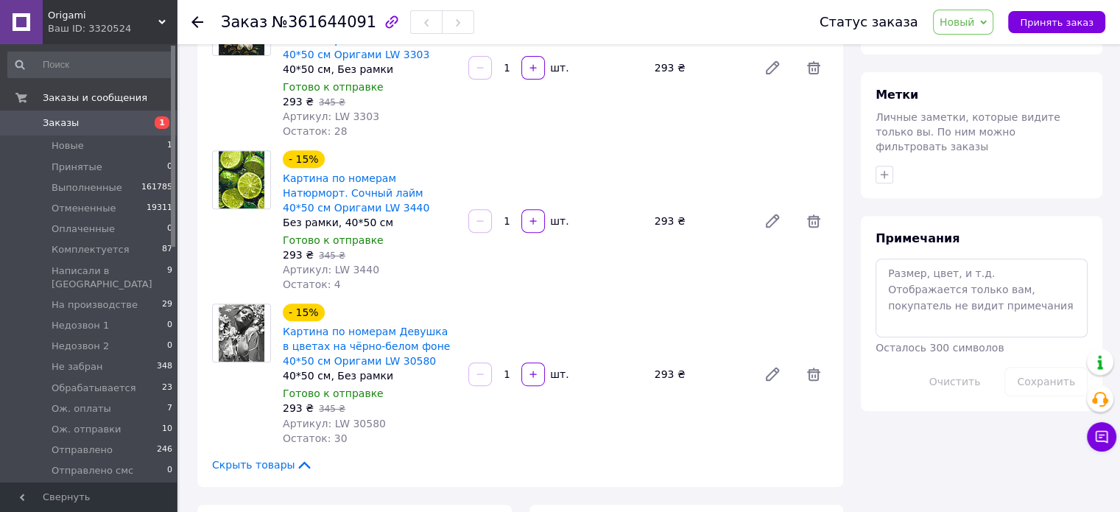
scroll to position [663, 0]
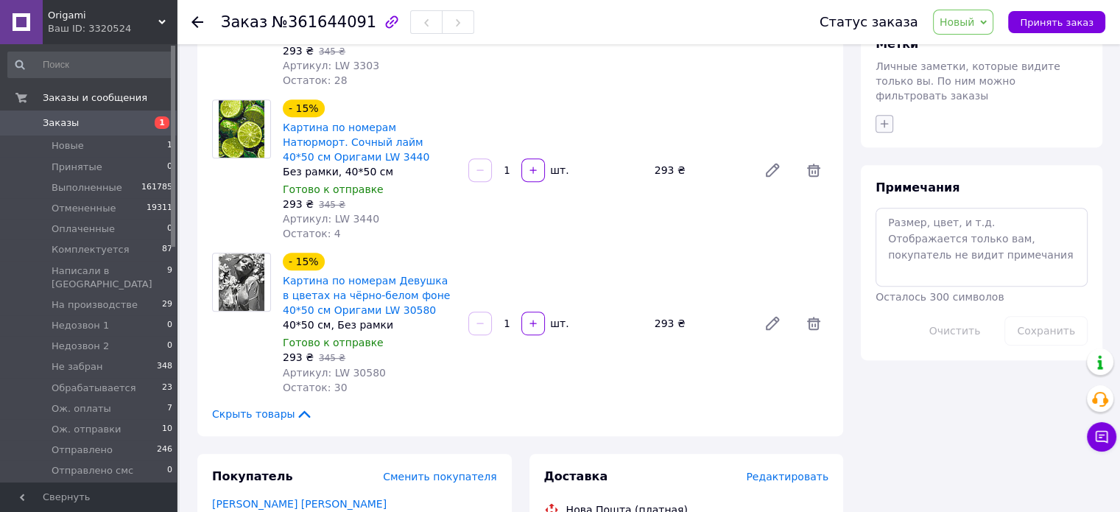
click at [883, 119] on icon "button" at bounding box center [885, 123] width 8 height 8
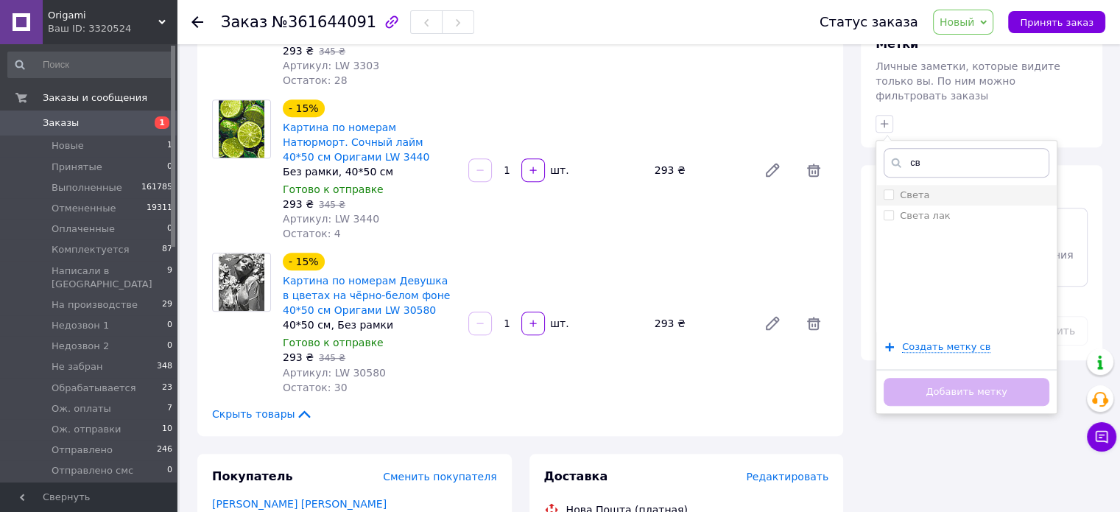
type input "св"
click at [949, 188] on div "Света" at bounding box center [966, 194] width 166 height 13
checkbox input "true"
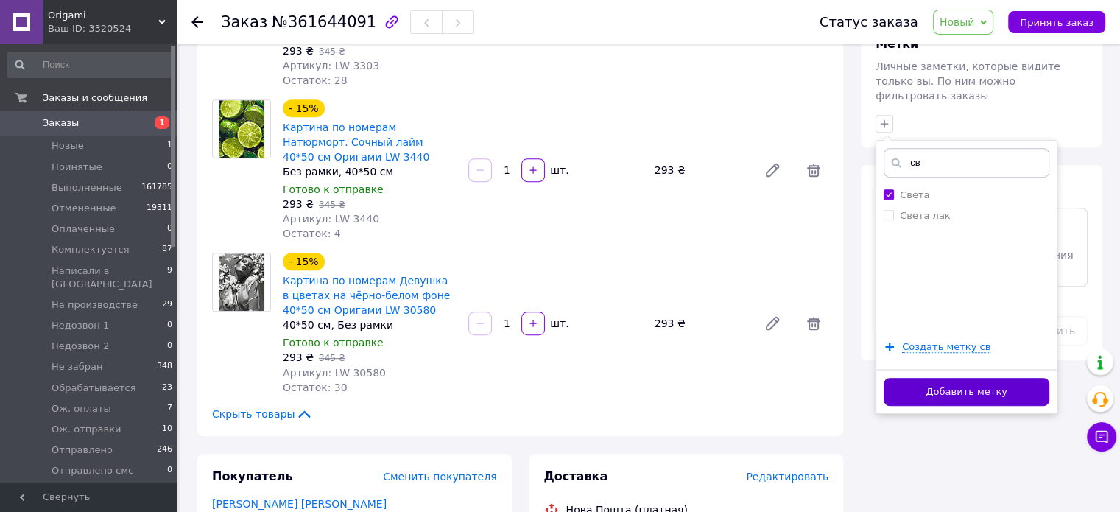
click at [992, 378] on button "Добавить метку" at bounding box center [966, 392] width 166 height 29
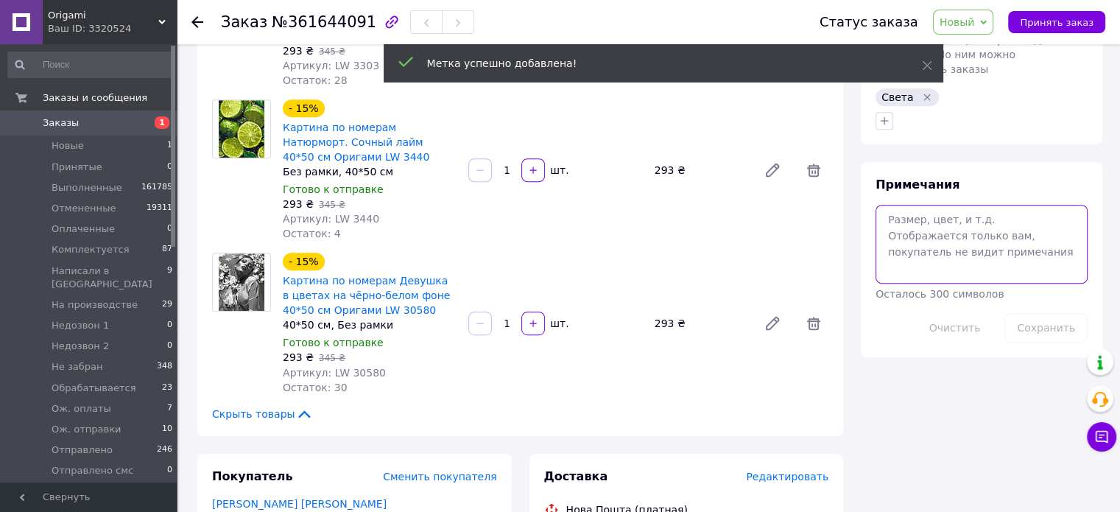
click at [912, 223] on textarea at bounding box center [981, 244] width 212 height 78
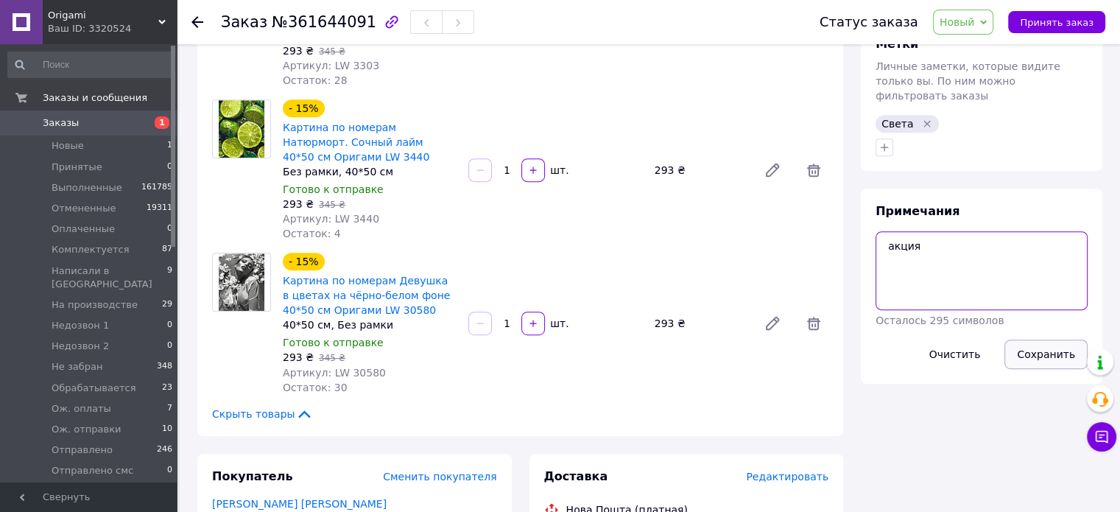
type textarea "акция"
click at [1049, 339] on button "Сохранить" at bounding box center [1045, 353] width 83 height 29
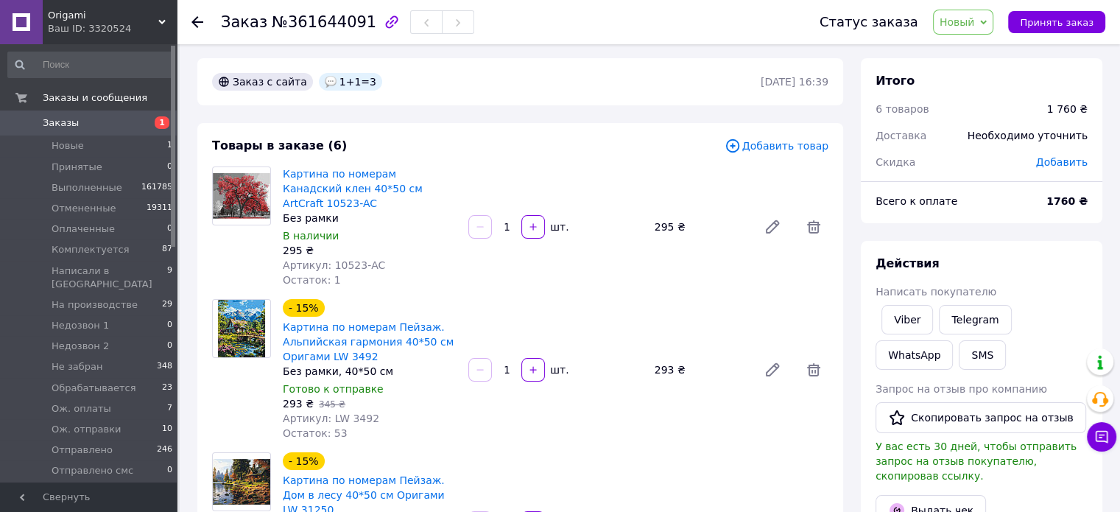
scroll to position [0, 0]
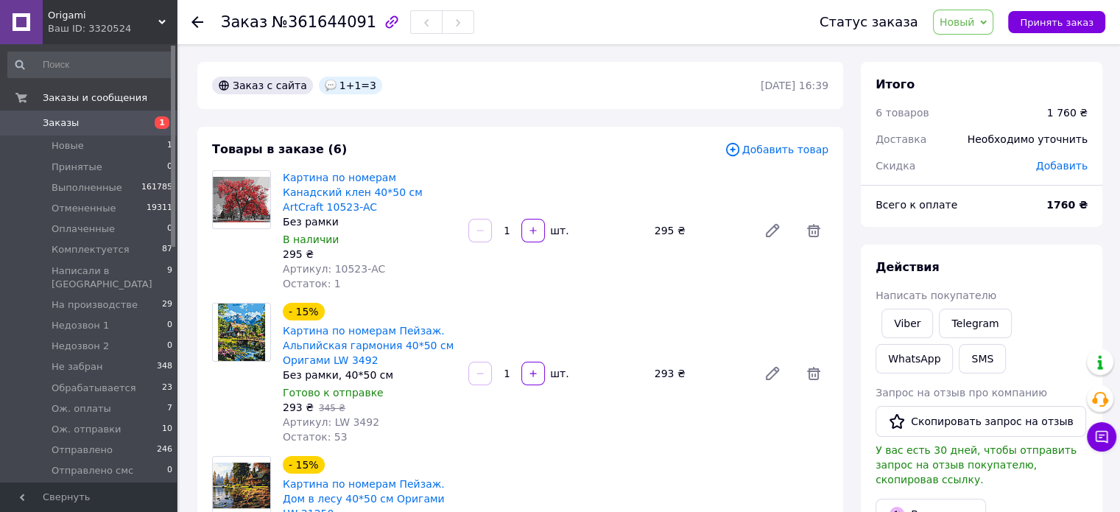
click at [1072, 168] on span "Добавить" at bounding box center [1062, 166] width 52 height 12
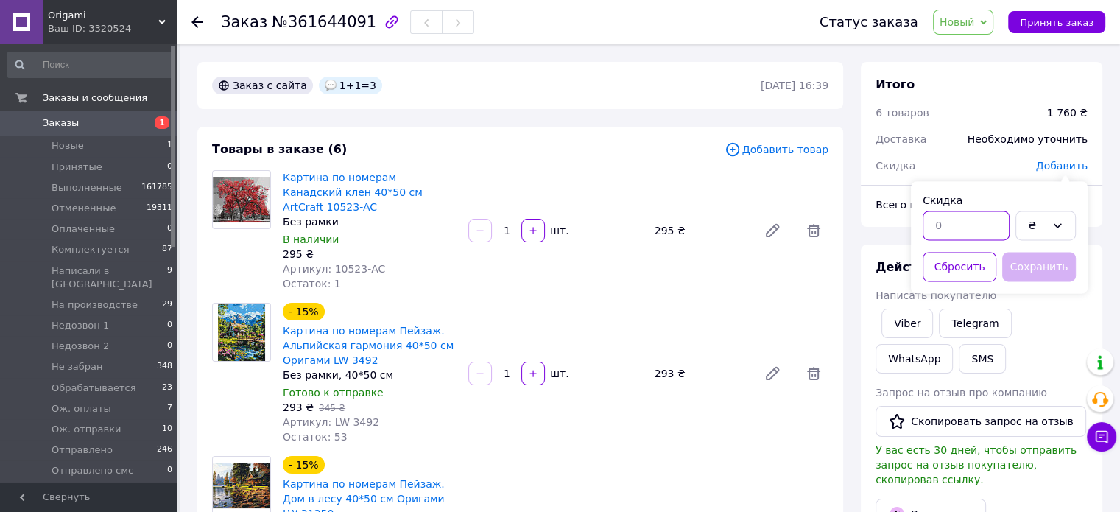
click at [956, 230] on input "text" at bounding box center [965, 225] width 87 height 29
type input "586"
click at [1042, 264] on button "Сохранить" at bounding box center [1039, 266] width 74 height 29
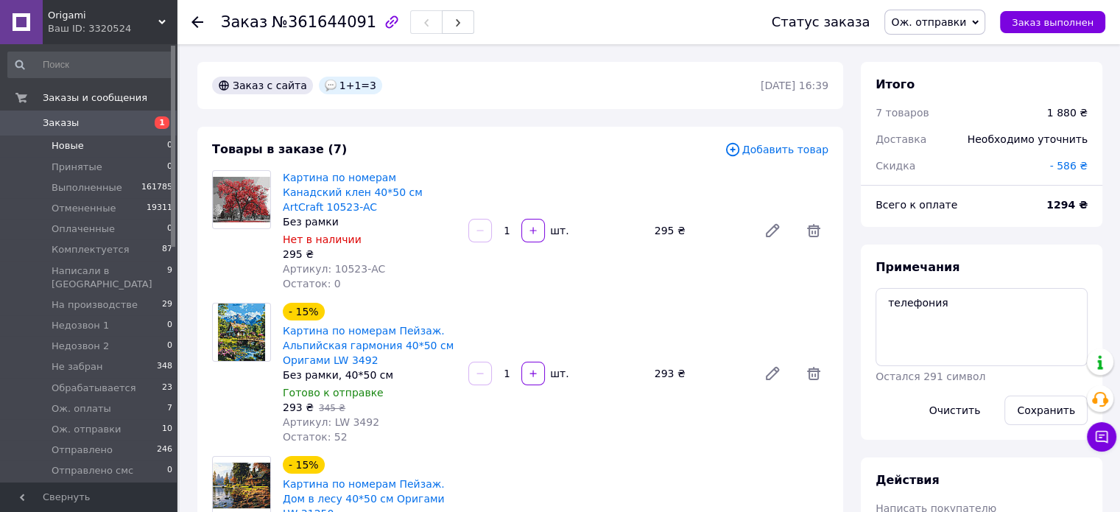
click at [63, 148] on span "Новые" at bounding box center [68, 145] width 32 height 13
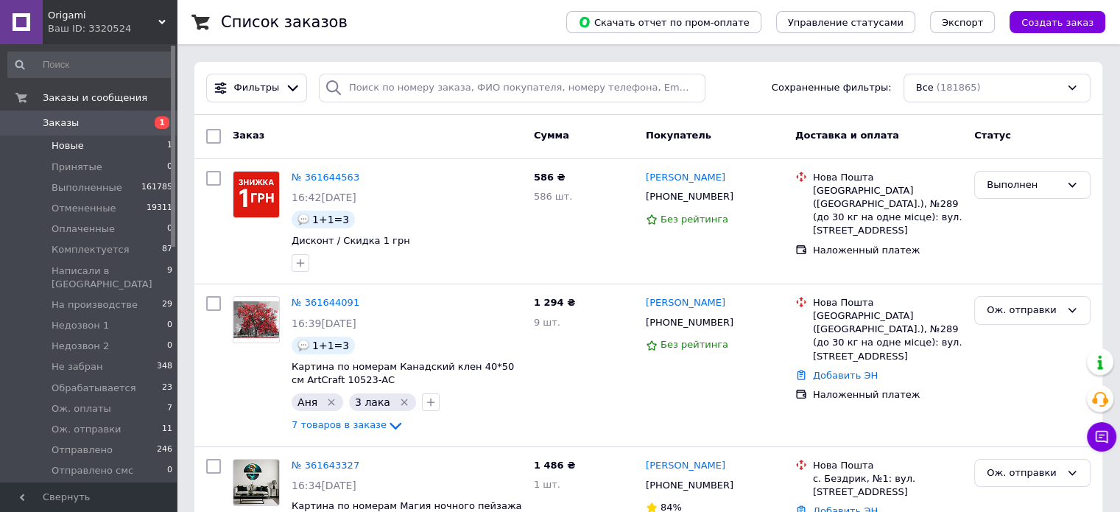
click at [63, 148] on span "Новые" at bounding box center [68, 145] width 32 height 13
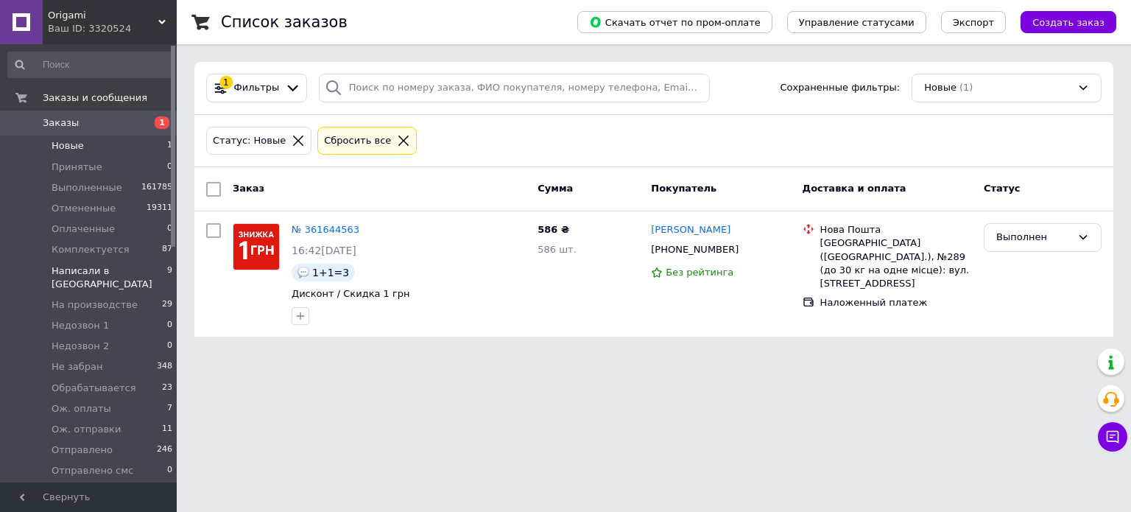
click at [97, 272] on span "Написали в [GEOGRAPHIC_DATA]" at bounding box center [110, 277] width 116 height 27
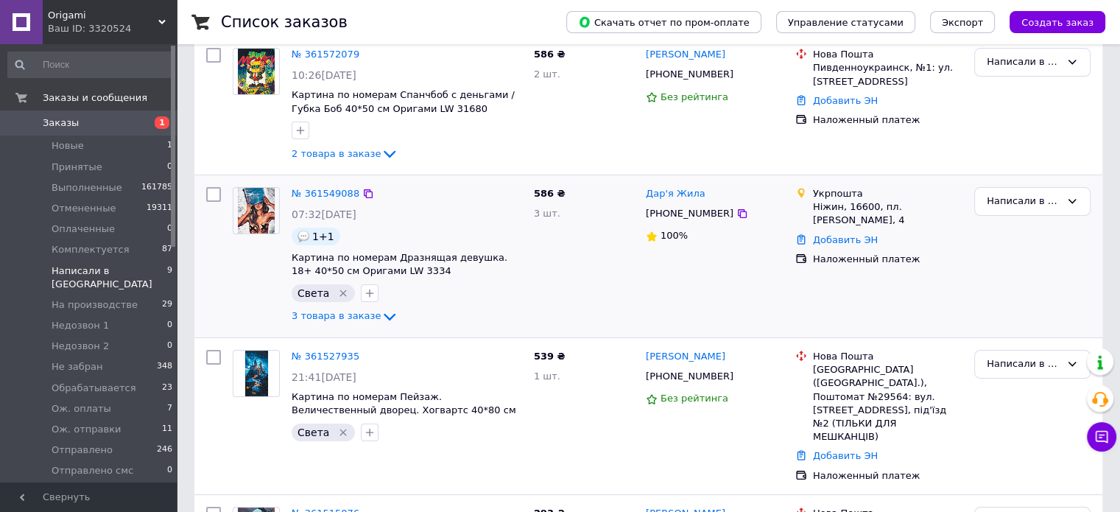
scroll to position [294, 0]
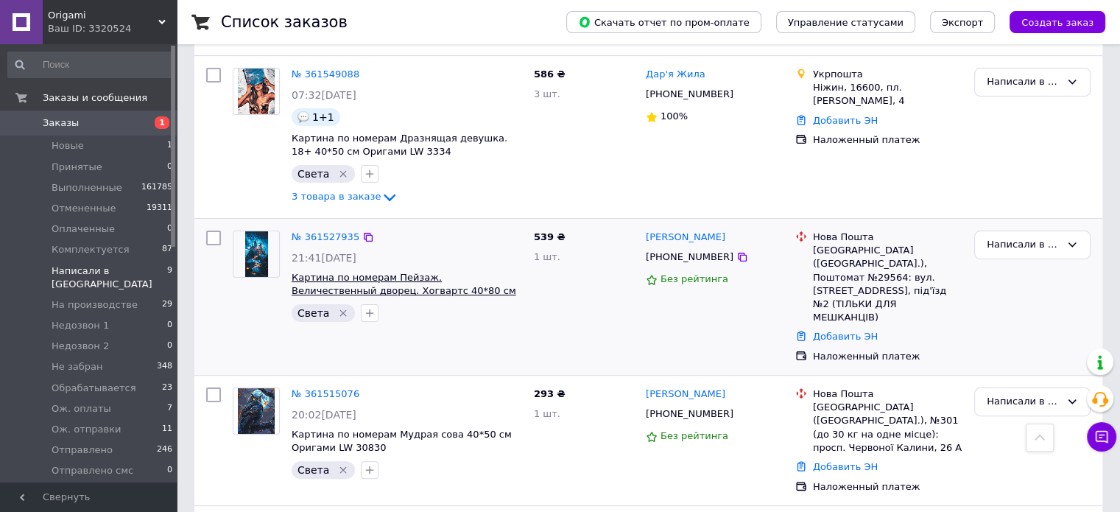
click at [428, 278] on span "Картина по номерам Пейзаж. Величественный дворец. Хогвартс 40*80 см Оригами LW …" at bounding box center [404, 291] width 225 height 38
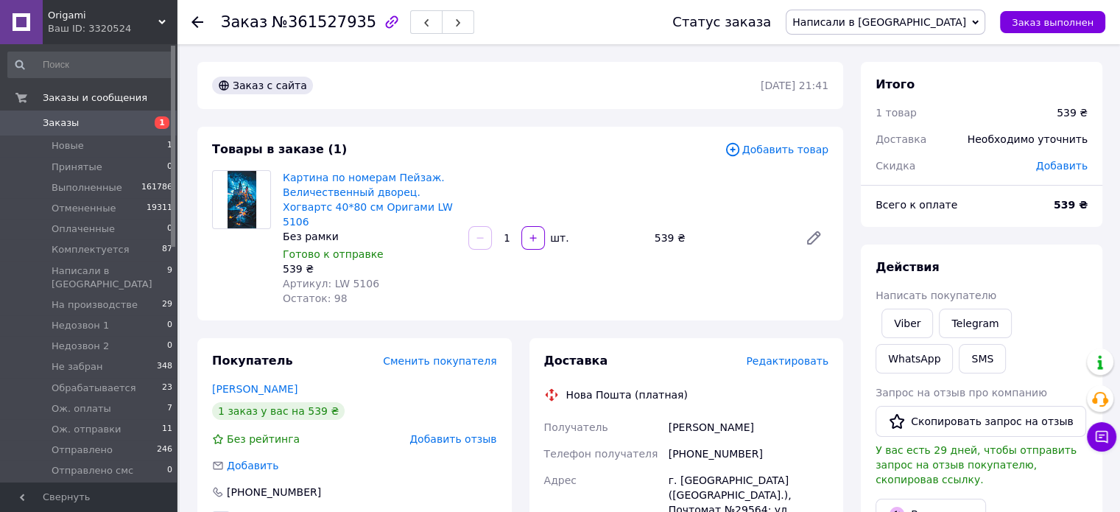
click at [931, 13] on span "Написали в [GEOGRAPHIC_DATA]" at bounding box center [886, 22] width 200 height 25
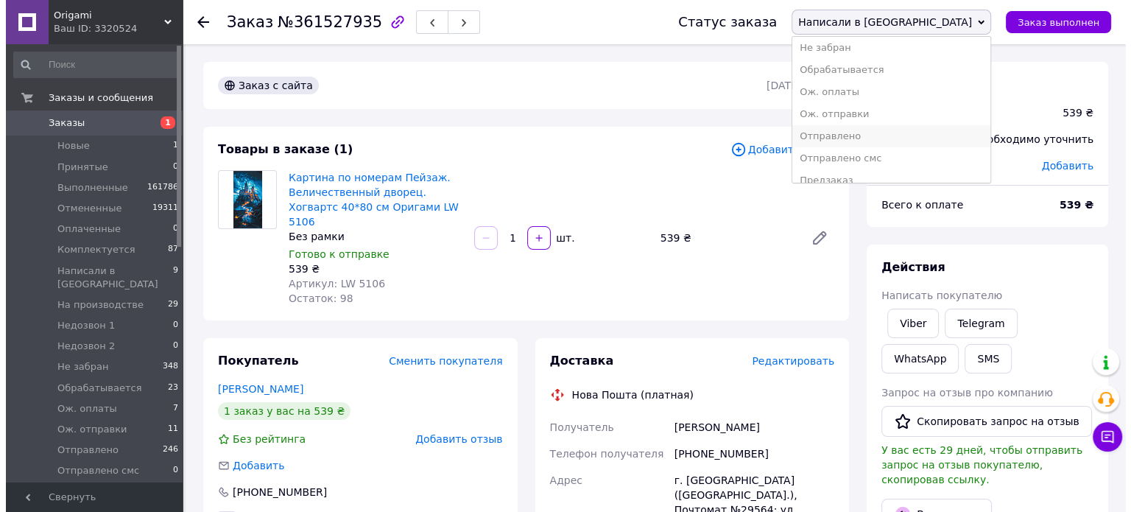
scroll to position [186, 0]
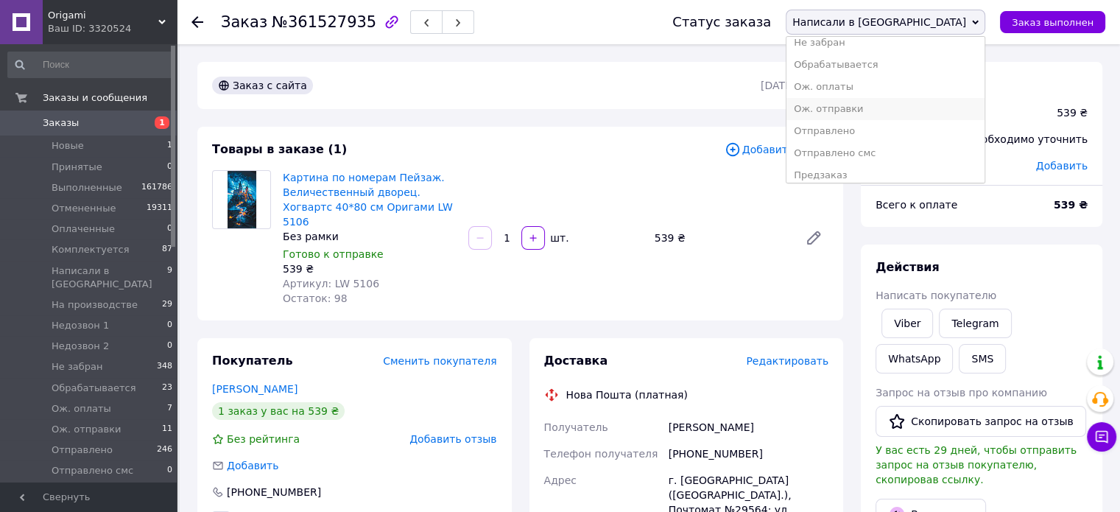
click at [944, 112] on li "Ож. отправки" at bounding box center [885, 109] width 198 height 22
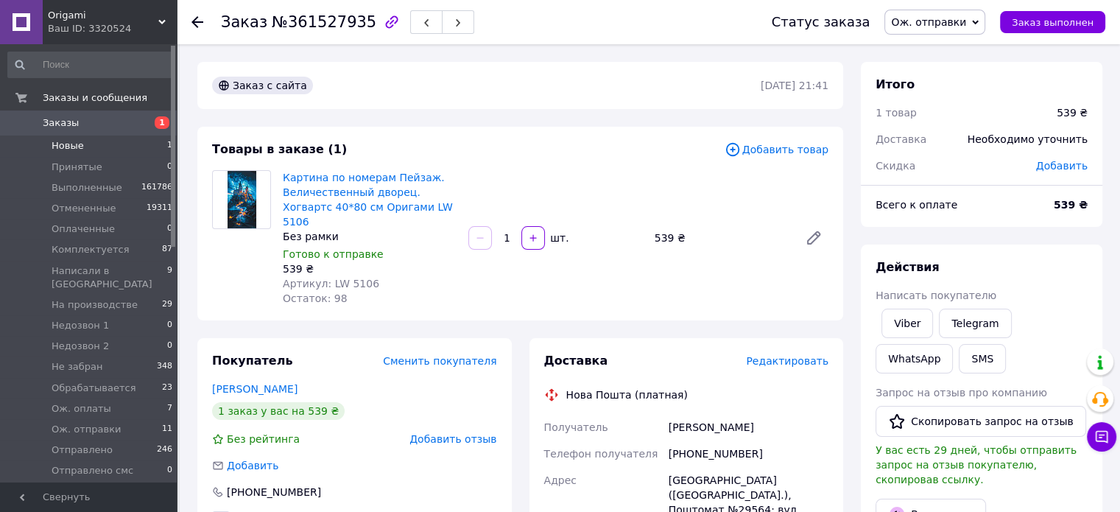
click at [53, 149] on span "Новые" at bounding box center [68, 145] width 32 height 13
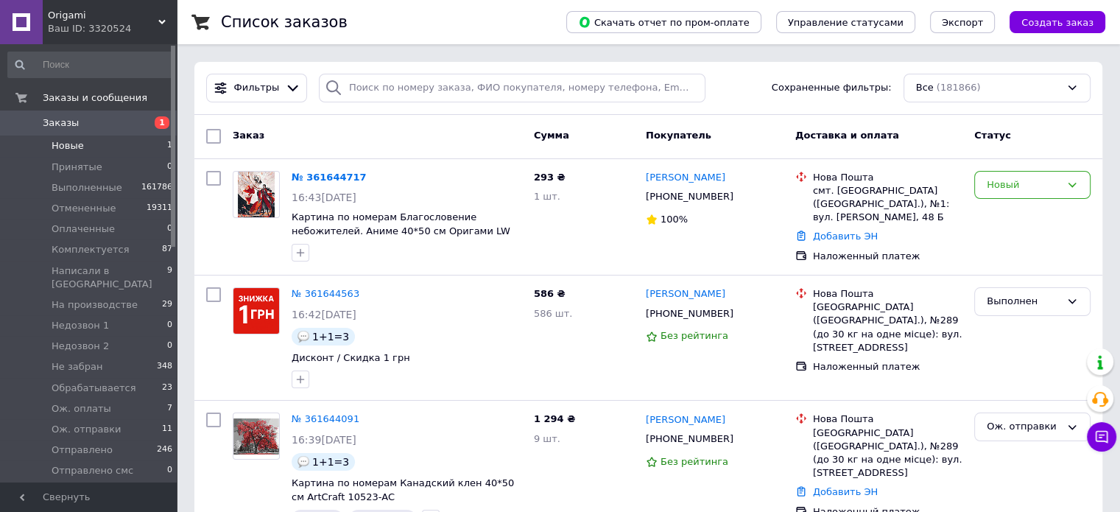
click at [71, 146] on span "Новые" at bounding box center [68, 145] width 32 height 13
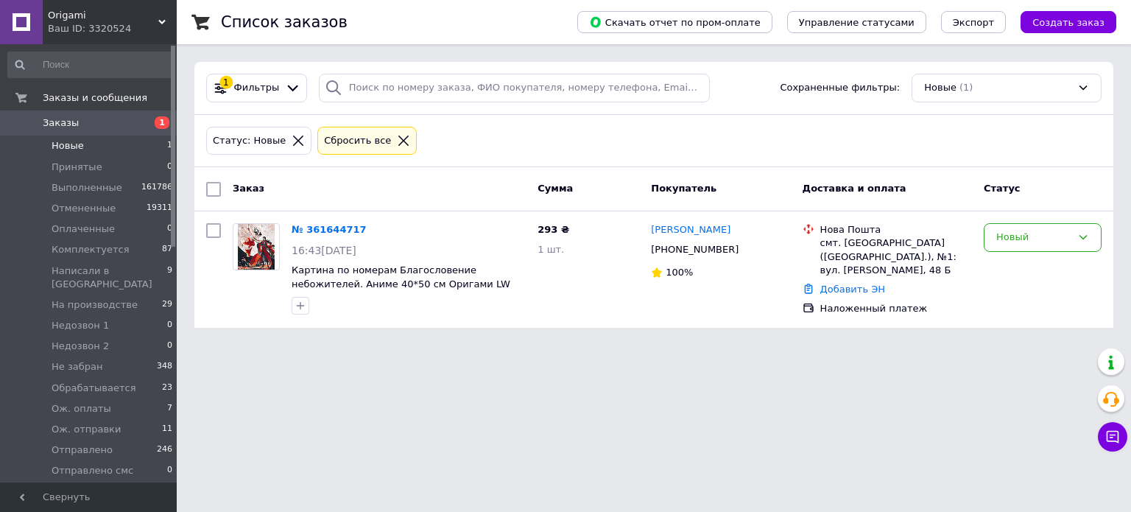
click at [71, 146] on span "Новые" at bounding box center [68, 145] width 32 height 13
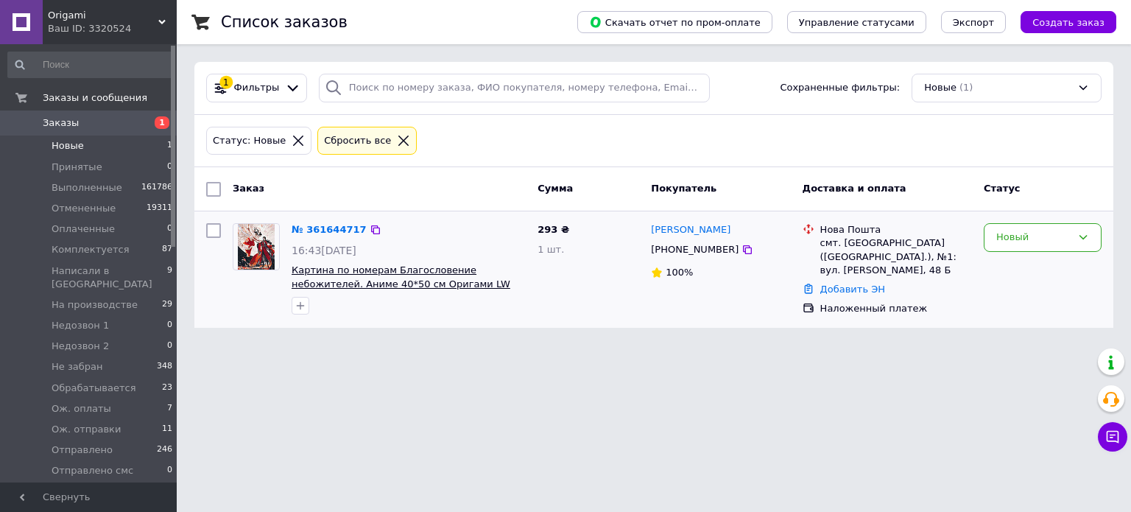
click at [364, 272] on span "Картина по номерам Благословение небожителей. Аниме 40*50 см Оригами LW 12570" at bounding box center [401, 283] width 219 height 38
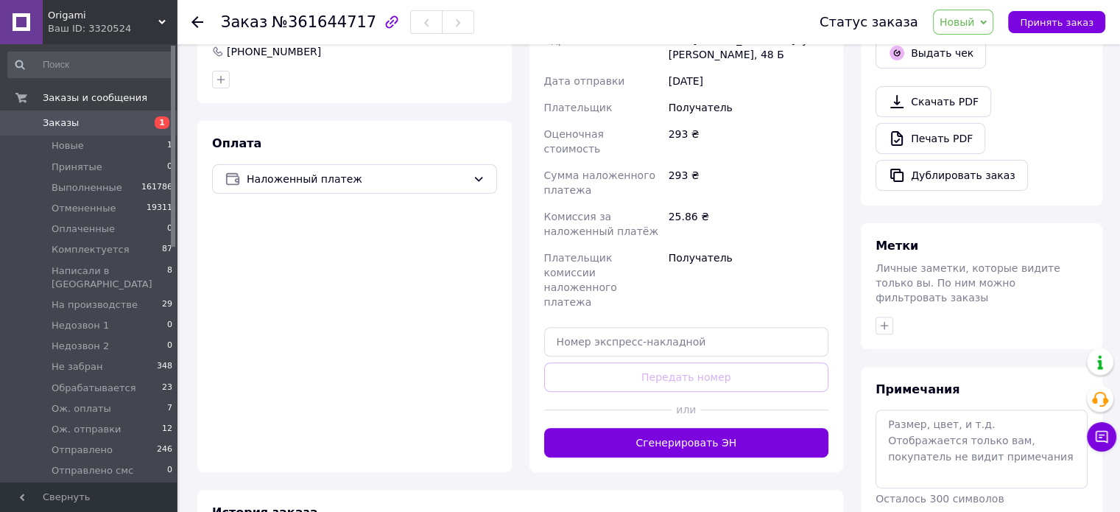
scroll to position [497, 0]
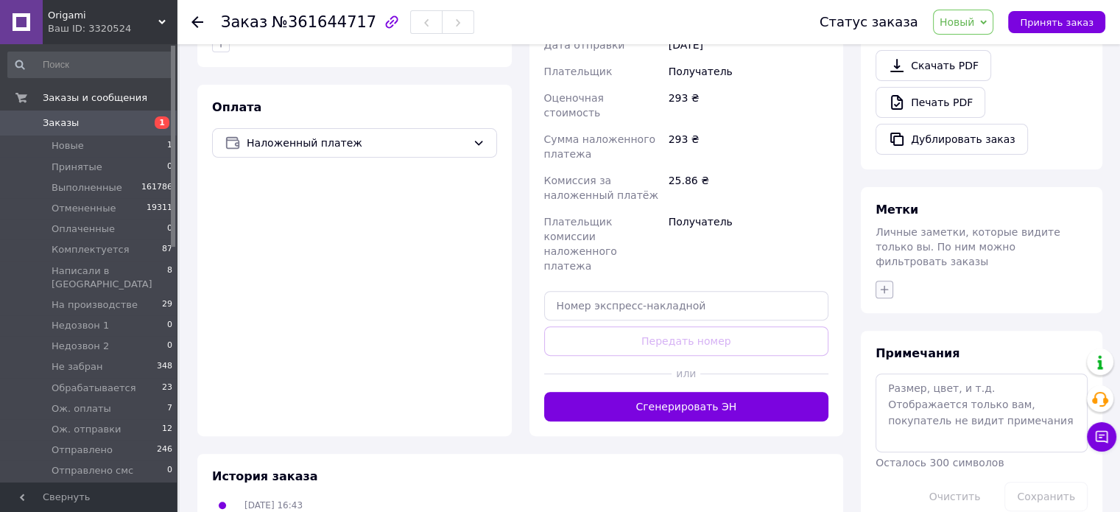
click at [883, 283] on icon "button" at bounding box center [884, 289] width 12 height 12
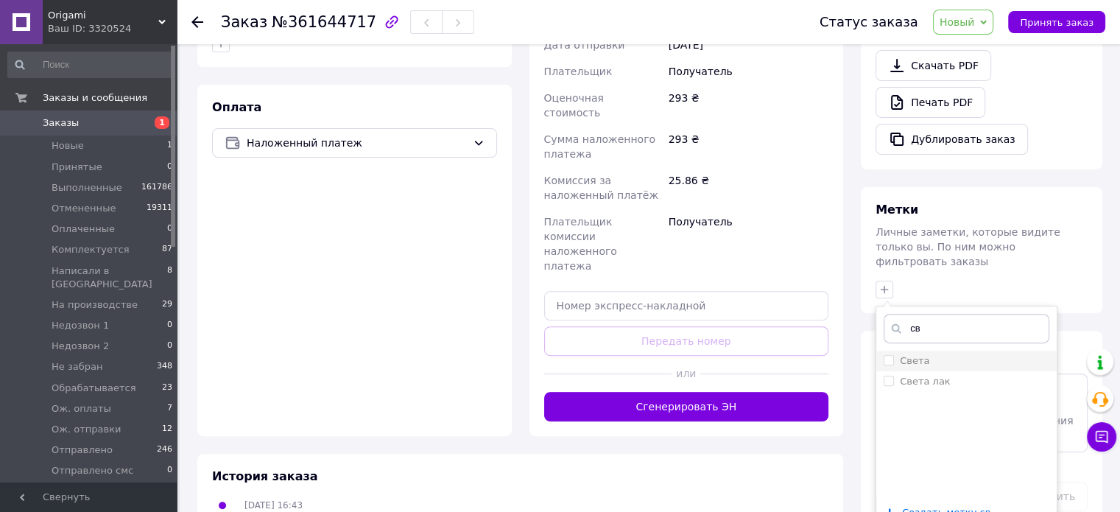
type input "св"
click at [948, 354] on div "Света" at bounding box center [966, 360] width 166 height 13
checkbox input "true"
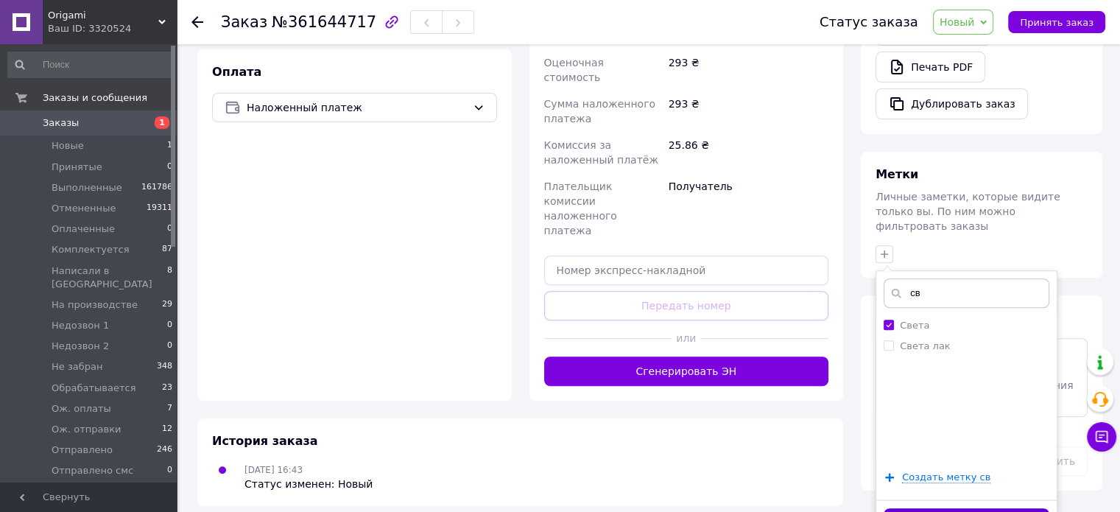
click at [976, 508] on button "Добавить метку" at bounding box center [966, 522] width 166 height 29
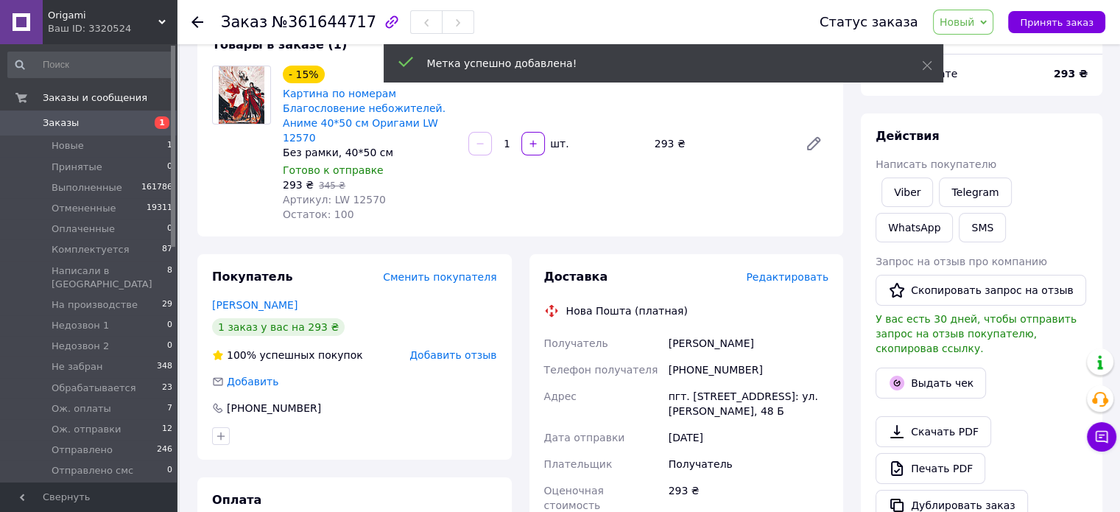
scroll to position [0, 0]
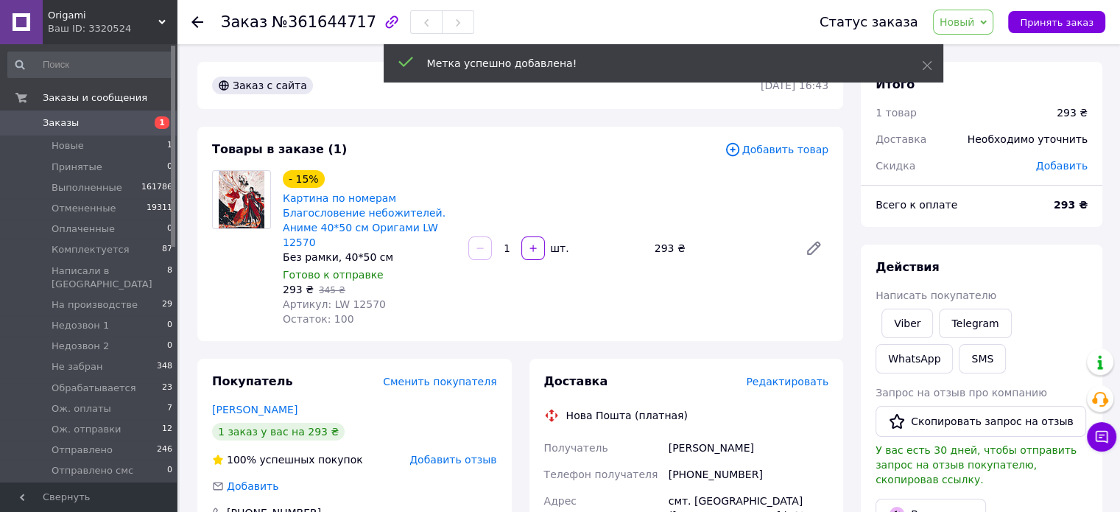
click at [975, 21] on span "Новый" at bounding box center [956, 22] width 35 height 12
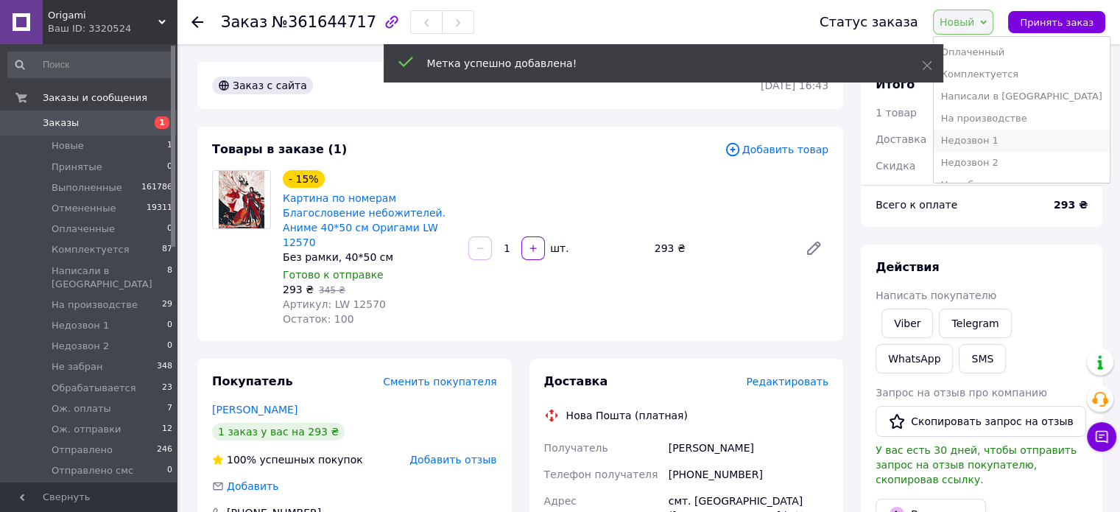
scroll to position [74, 0]
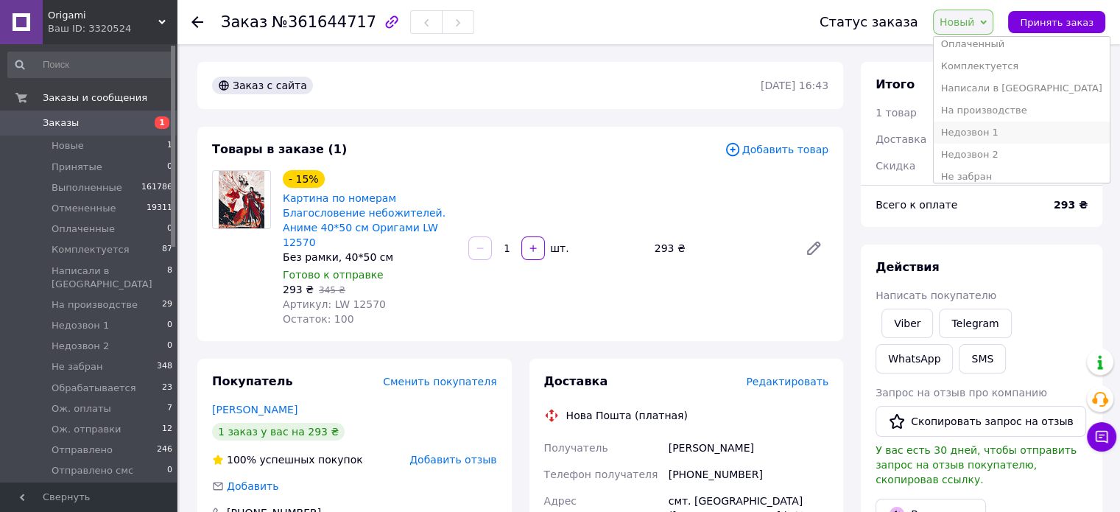
click at [997, 137] on li "Недозвон 1" at bounding box center [1022, 132] width 176 height 22
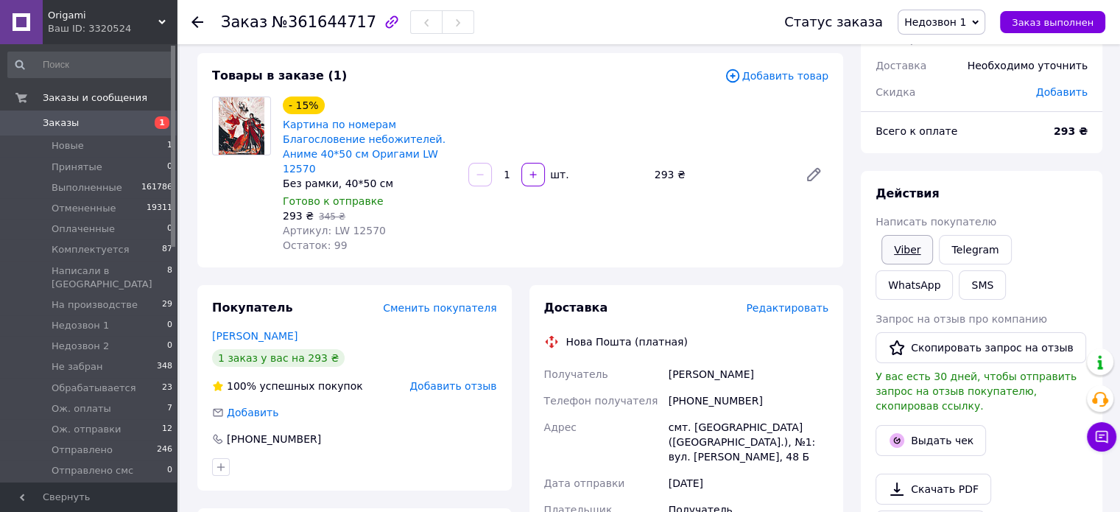
click at [911, 253] on link "Viber" at bounding box center [907, 249] width 52 height 29
click at [942, 20] on span "Недозвон 1" at bounding box center [935, 22] width 62 height 12
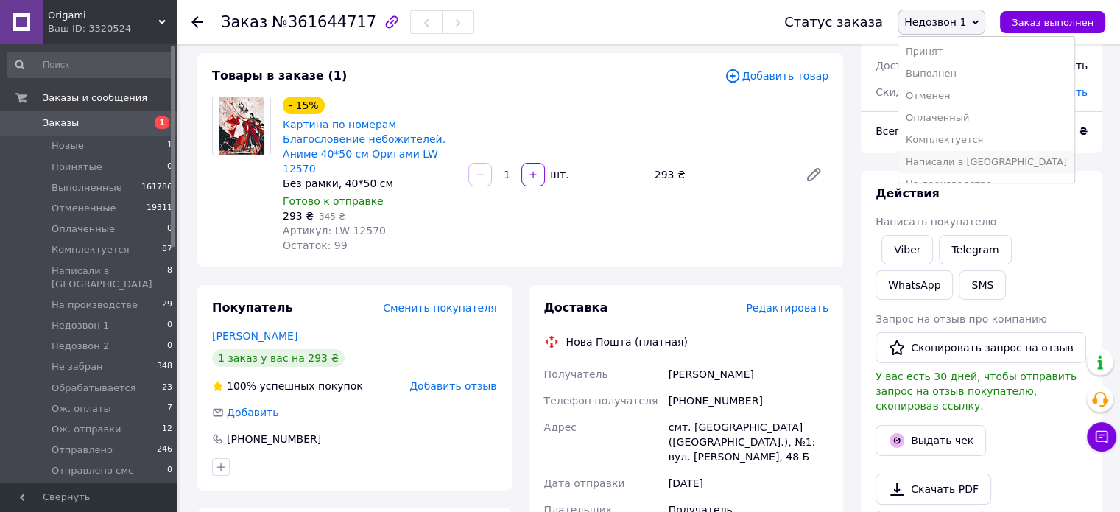
click at [974, 165] on li "Написали в [GEOGRAPHIC_DATA]" at bounding box center [986, 162] width 176 height 22
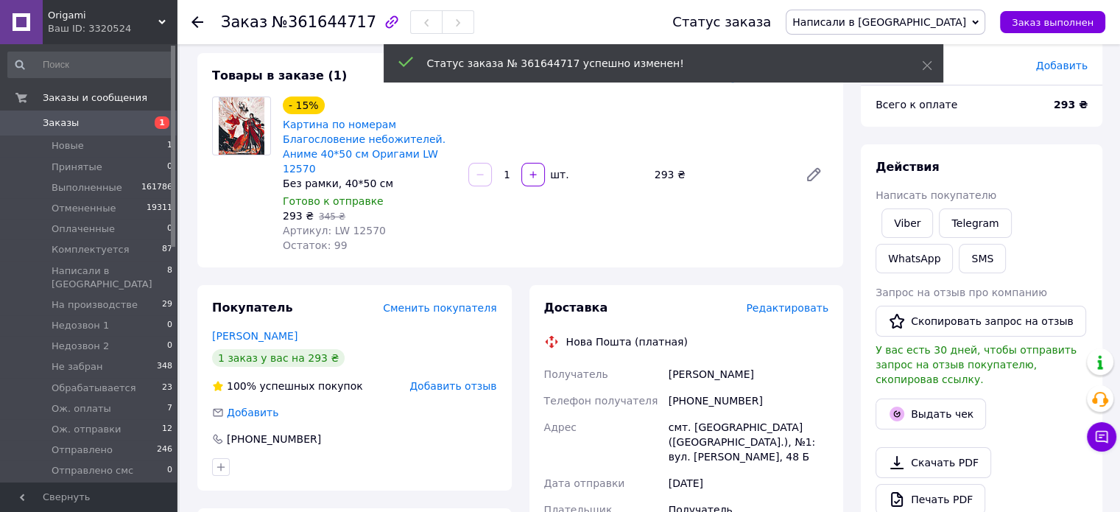
click at [758, 253] on div "Товары в заказе (1) Добавить товар - 15% Картина по номерам Благословение небож…" at bounding box center [520, 160] width 646 height 214
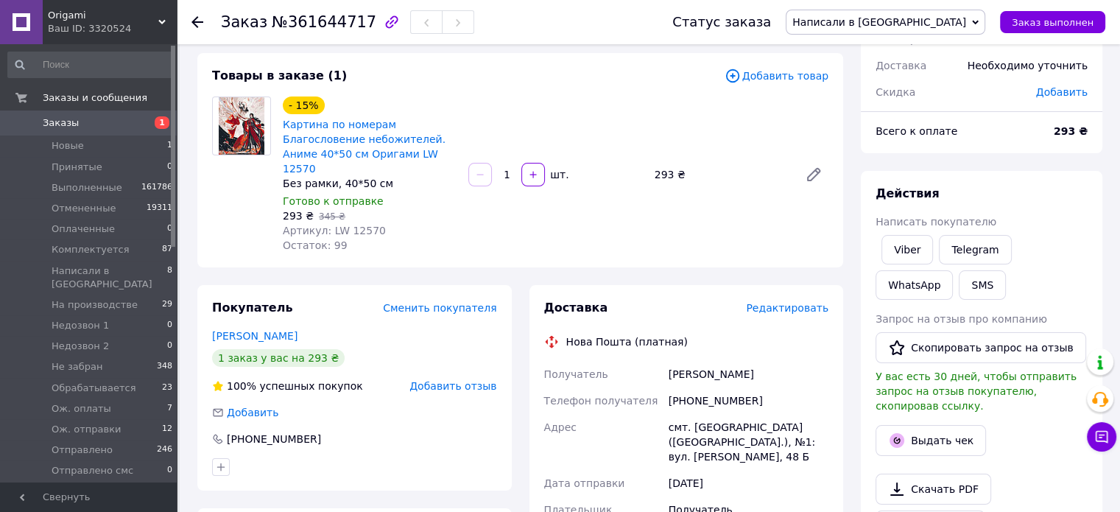
click at [686, 269] on div "Заказ с сайта 12.09.2025 | 16:43 Товары в заказе (1) Добавить товар - 15% Карти…" at bounding box center [519, 519] width 663 height 1062
click at [951, 18] on span "Написали в [GEOGRAPHIC_DATA]" at bounding box center [879, 22] width 174 height 12
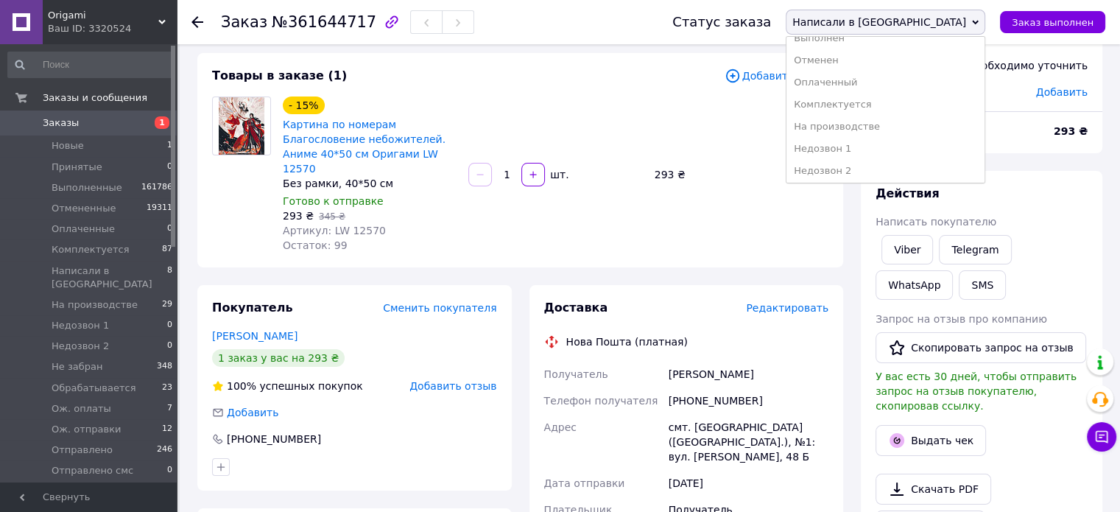
scroll to position [147, 0]
click at [932, 149] on li "Ож. отправки" at bounding box center [885, 147] width 198 height 22
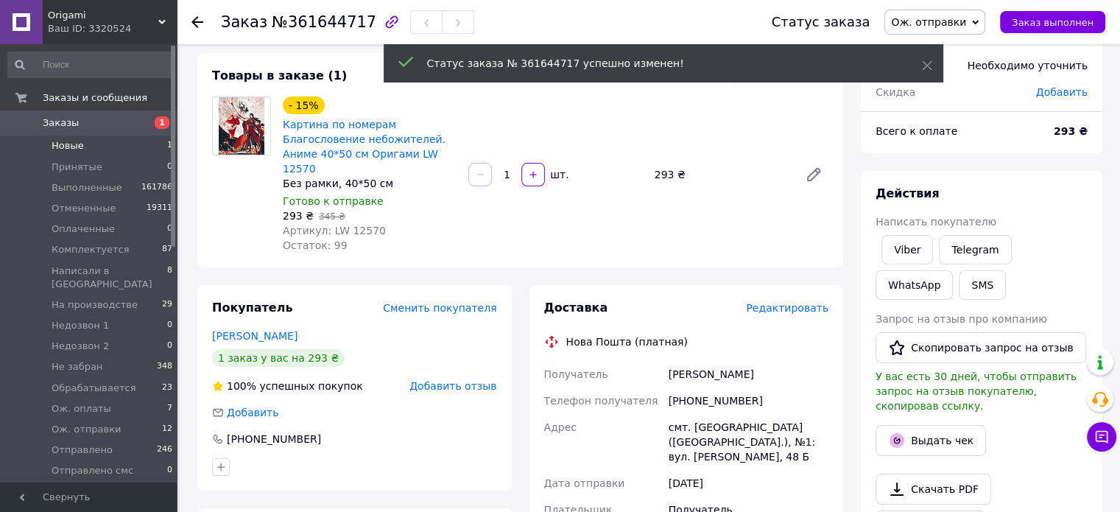
click at [65, 144] on span "Новые" at bounding box center [68, 145] width 32 height 13
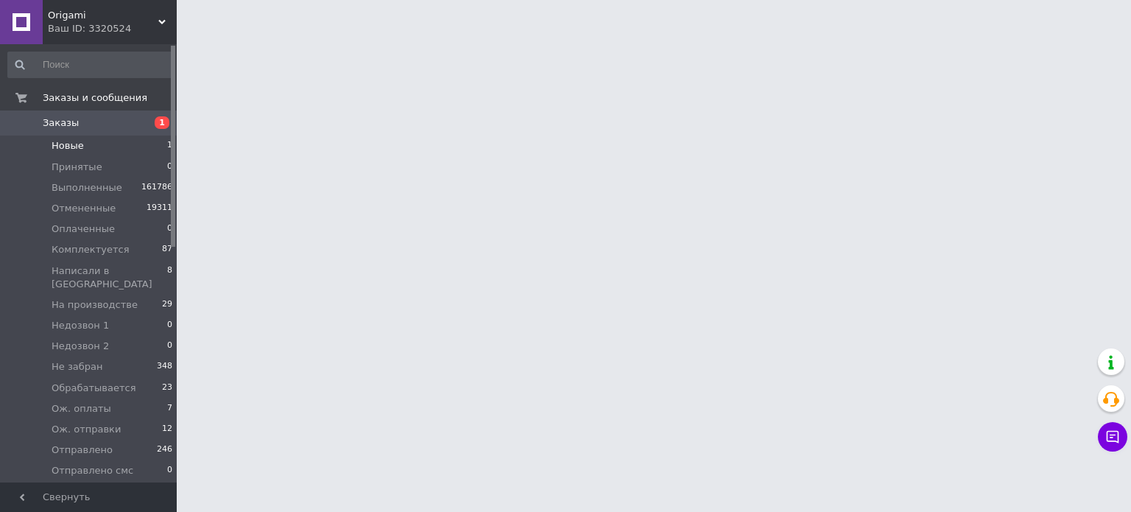
click at [71, 148] on span "Новые" at bounding box center [68, 145] width 32 height 13
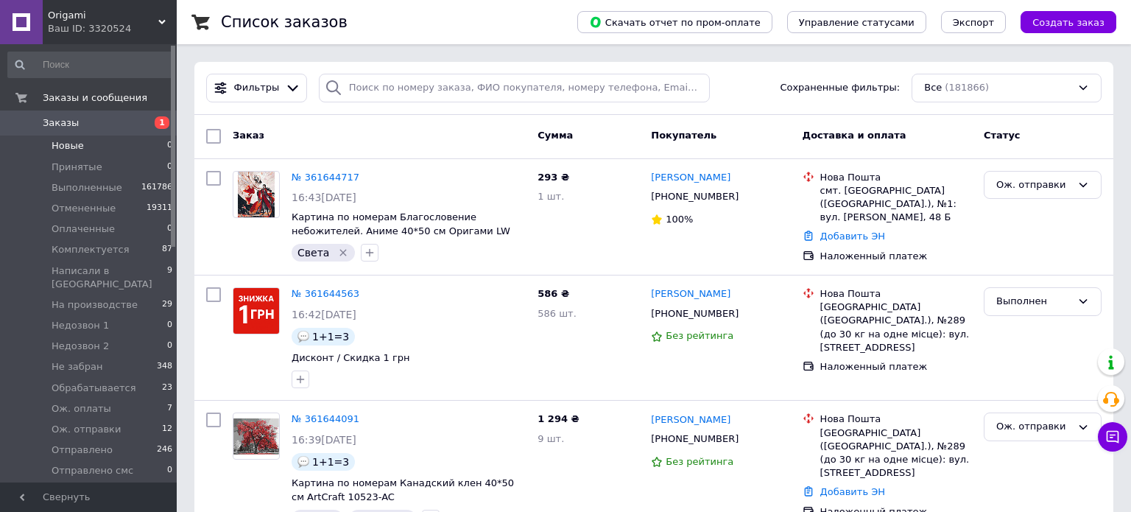
click at [71, 148] on span "Новые" at bounding box center [68, 145] width 32 height 13
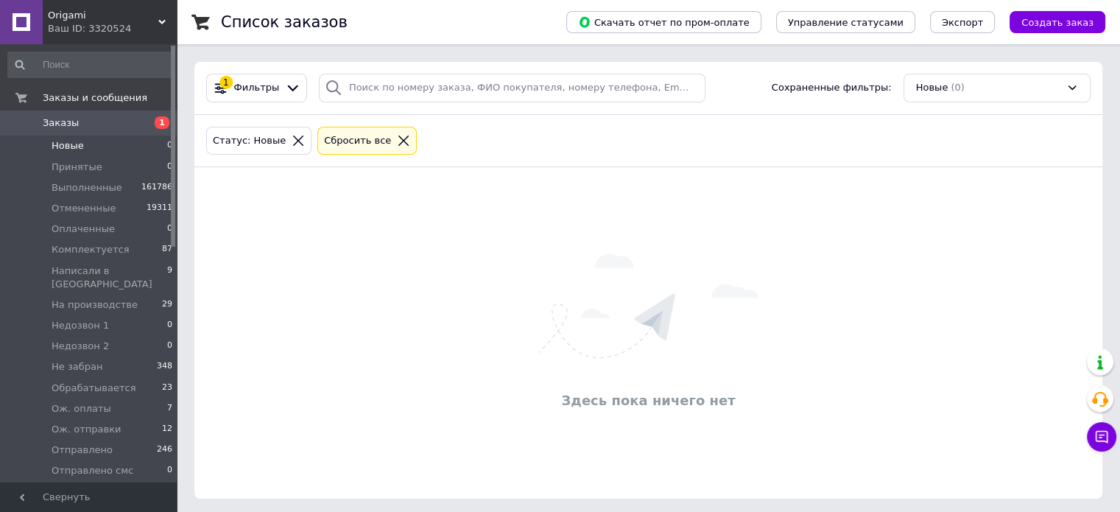
click at [71, 148] on span "Новые" at bounding box center [68, 145] width 32 height 13
click at [467, 225] on div "Здесь пока ничего нет" at bounding box center [648, 333] width 908 height 302
click at [467, 224] on div "Здесь пока ничего нет" at bounding box center [648, 333] width 908 height 302
drag, startPoint x: 65, startPoint y: 147, endPoint x: 68, endPoint y: 141, distance: 7.6
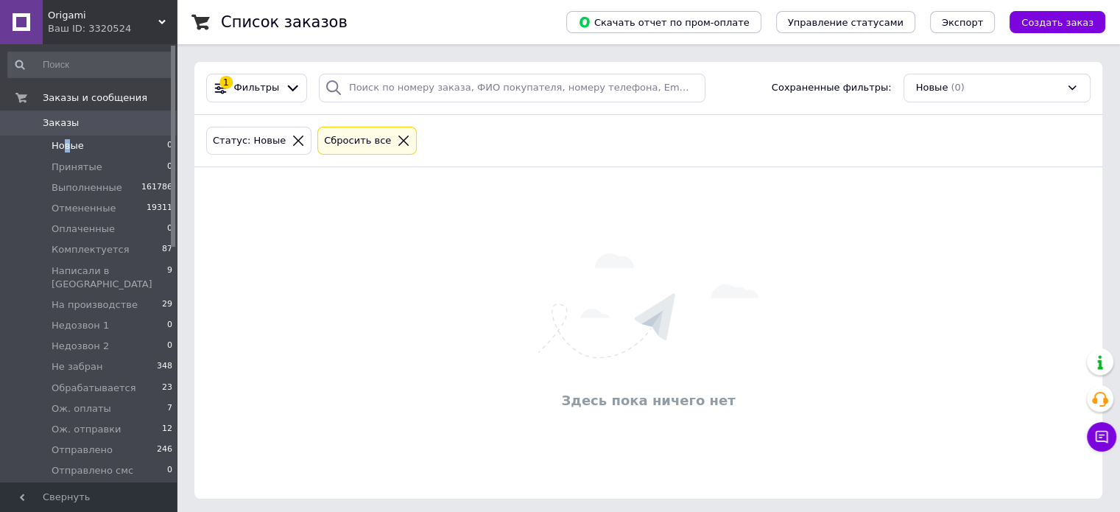
click at [67, 146] on span "Новые" at bounding box center [68, 145] width 32 height 13
drag, startPoint x: 0, startPoint y: 0, endPoint x: 363, endPoint y: 257, distance: 444.7
click at [363, 257] on div "Здесь пока ничего нет" at bounding box center [648, 333] width 908 height 302
click at [517, 230] on div "Здесь пока ничего нет" at bounding box center [648, 333] width 908 height 302
click at [518, 229] on div "Здесь пока ничего нет" at bounding box center [648, 333] width 908 height 302
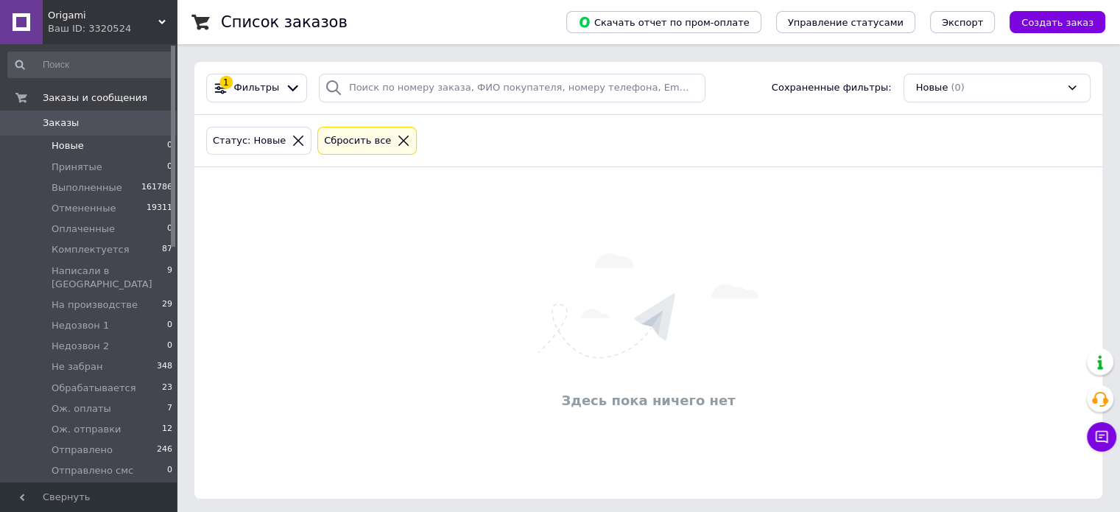
click at [518, 229] on div "Здесь пока ничего нет" at bounding box center [648, 333] width 908 height 302
click at [521, 229] on div "Здесь пока ничего нет" at bounding box center [648, 333] width 908 height 302
click at [523, 218] on div "Здесь пока ничего нет" at bounding box center [648, 333] width 908 height 302
drag, startPoint x: 0, startPoint y: 0, endPoint x: 395, endPoint y: 279, distance: 483.9
click at [395, 279] on div "Здесь пока ничего нет" at bounding box center [648, 333] width 908 height 302
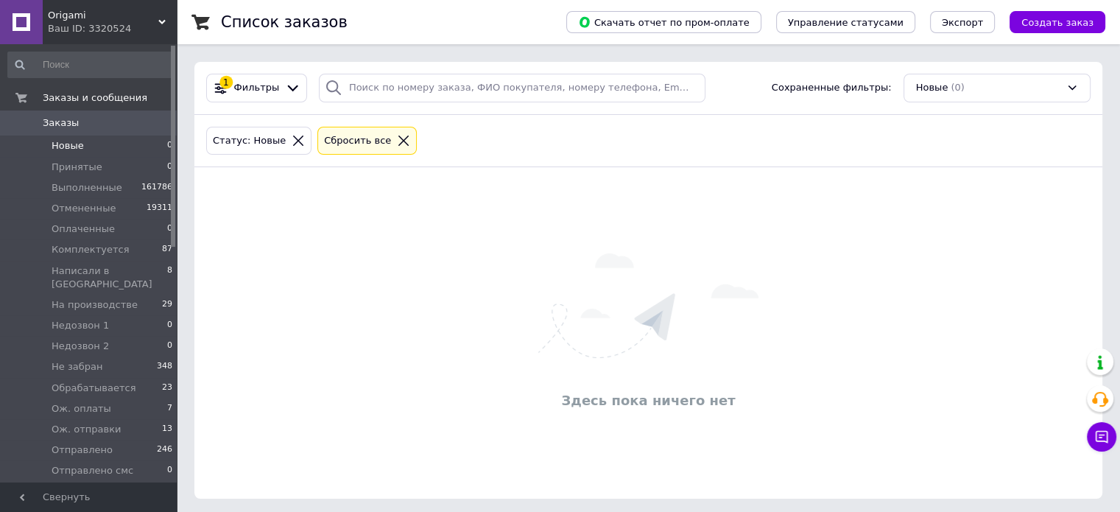
click at [487, 259] on div "Здесь пока ничего нет" at bounding box center [648, 333] width 908 height 302
click at [487, 255] on div "Здесь пока ничего нет" at bounding box center [648, 333] width 908 height 302
click at [476, 250] on div "Здесь пока ничего нет" at bounding box center [648, 333] width 908 height 302
click at [474, 247] on div "Здесь пока ничего нет" at bounding box center [648, 333] width 908 height 302
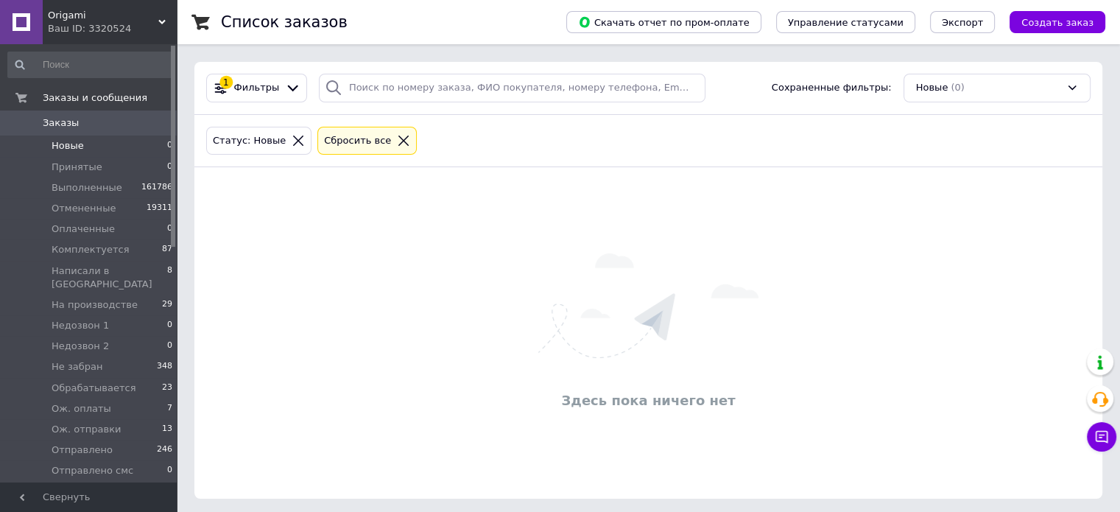
click at [551, 241] on div "Здесь пока ничего нет" at bounding box center [648, 333] width 908 height 302
click at [554, 241] on div "Здесь пока ничего нет" at bounding box center [648, 333] width 908 height 302
drag, startPoint x: 0, startPoint y: 0, endPoint x: 420, endPoint y: 330, distance: 533.7
click at [420, 330] on div "Здесь пока ничего нет" at bounding box center [648, 333] width 908 height 302
click at [459, 258] on div "Здесь пока ничего нет" at bounding box center [648, 333] width 908 height 302
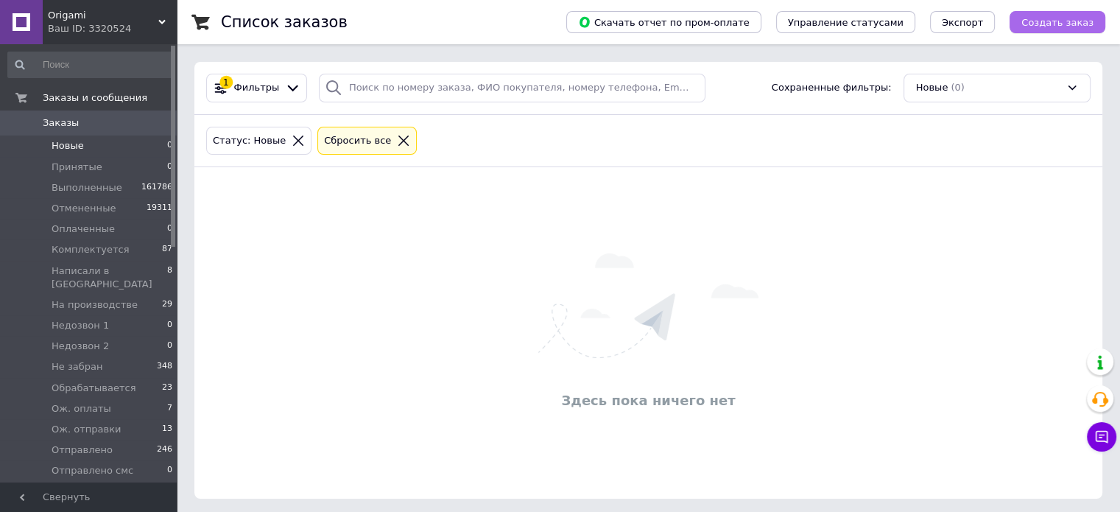
click at [1084, 20] on span "Создать заказ" at bounding box center [1057, 22] width 72 height 11
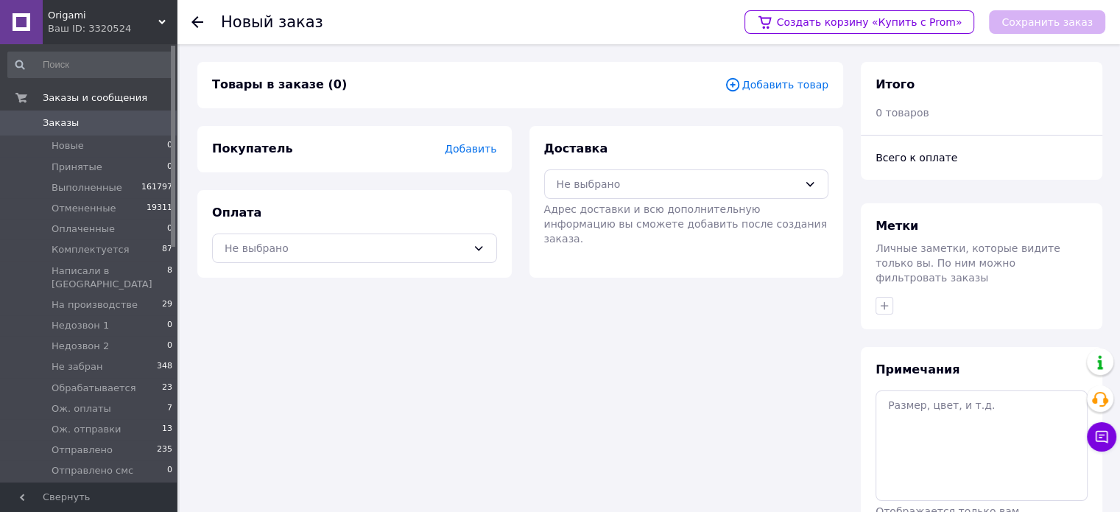
click at [789, 85] on span "Добавить товар" at bounding box center [776, 85] width 104 height 16
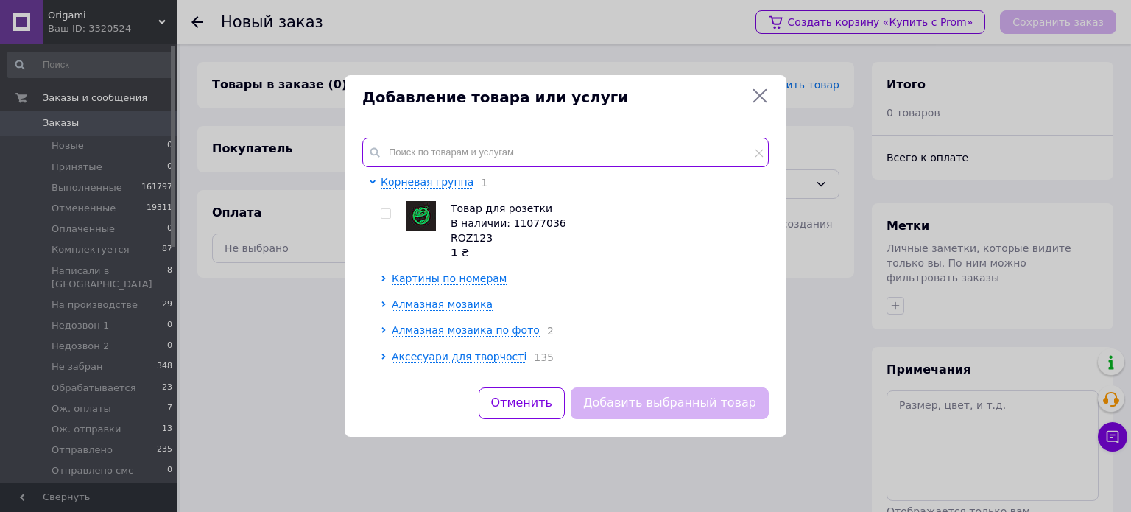
paste input "OD 3433"
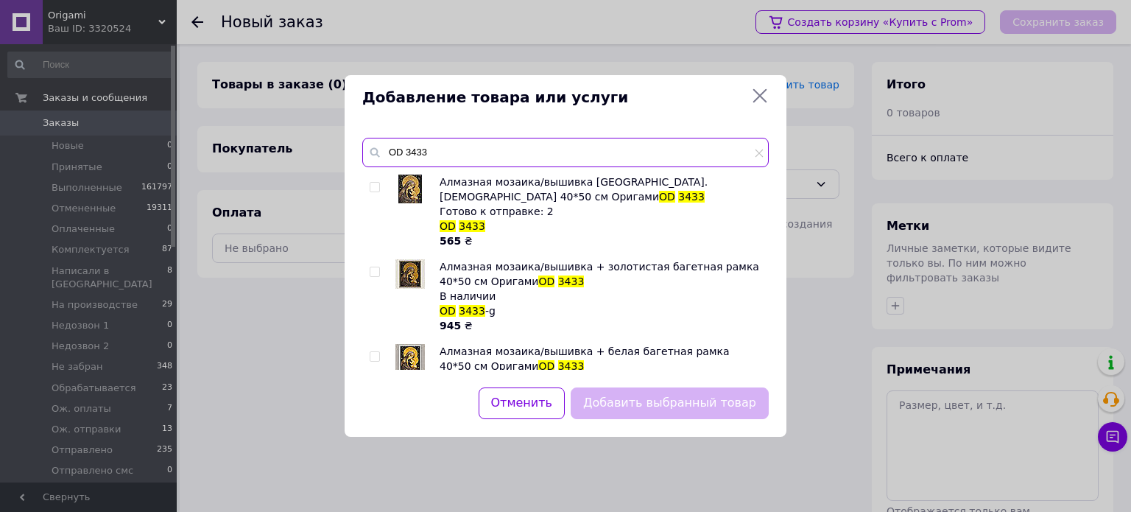
type input "OD 3433"
click at [373, 186] on input "checkbox" at bounding box center [375, 188] width 10 height 10
checkbox input "true"
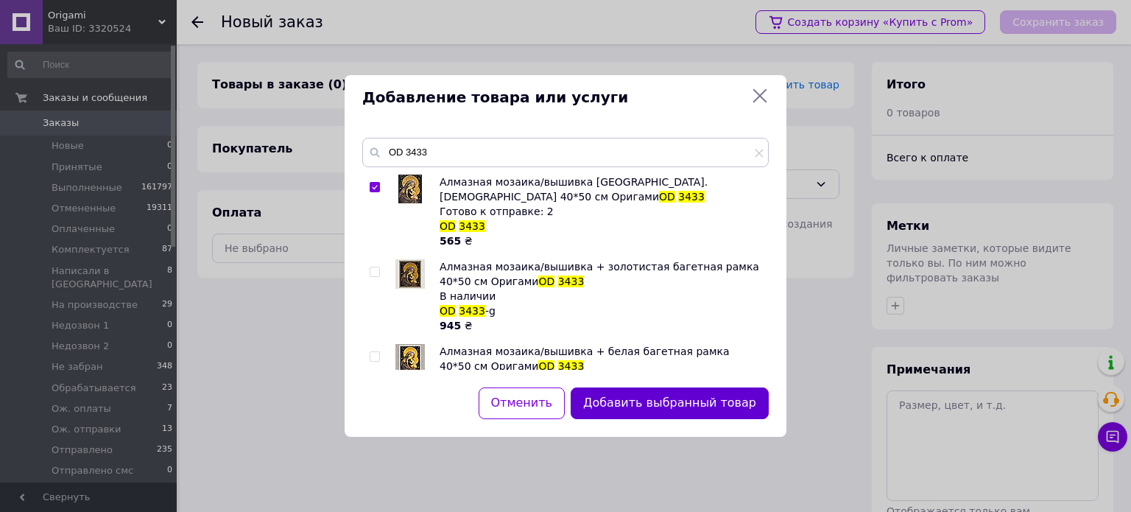
click at [691, 403] on button "Добавить выбранный товар" at bounding box center [670, 403] width 198 height 32
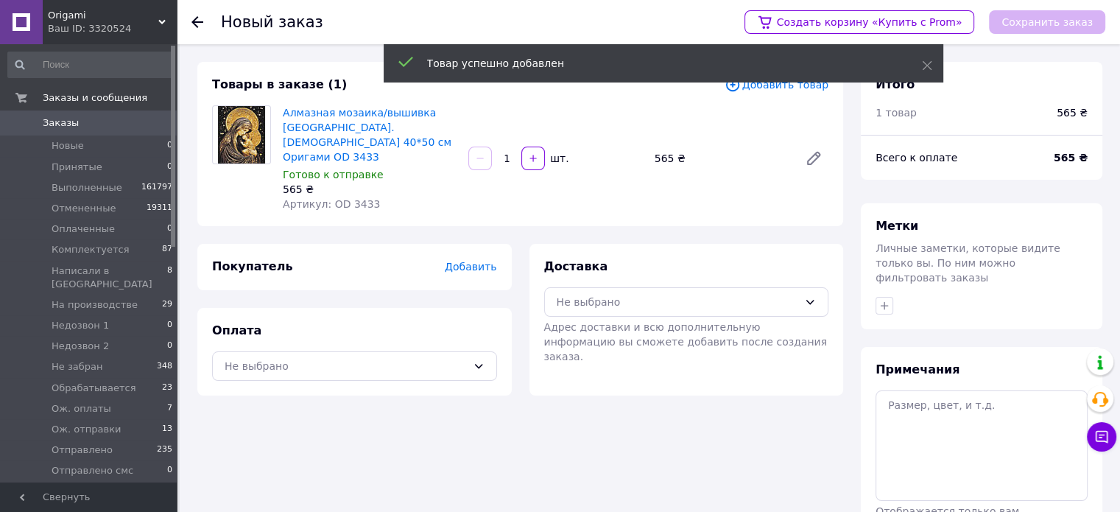
click at [777, 85] on div "Товар успешно добавлен" at bounding box center [664, 65] width 560 height 42
click at [769, 88] on span "Добавить товар" at bounding box center [776, 85] width 104 height 16
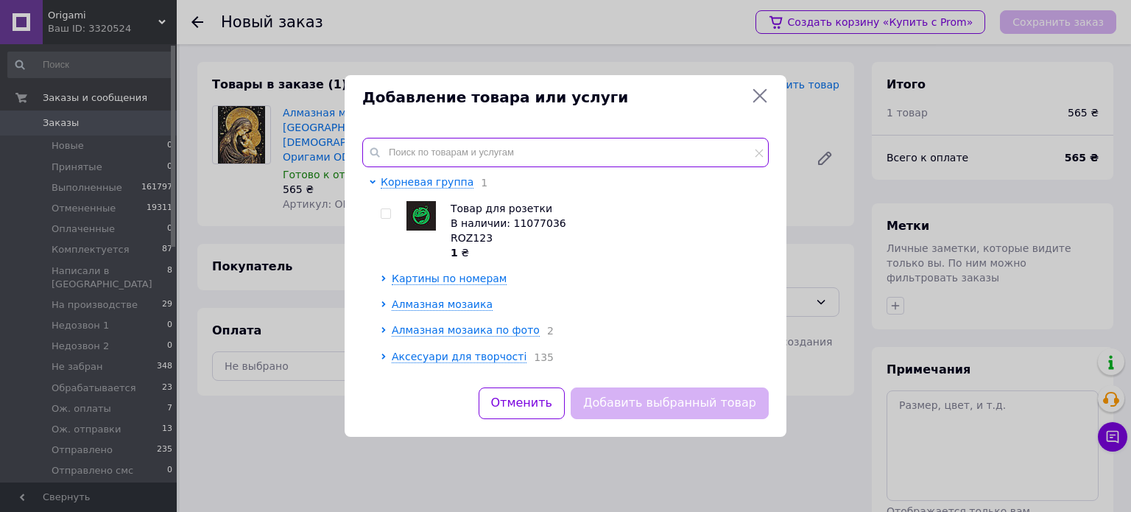
drag, startPoint x: 416, startPoint y: 152, endPoint x: 397, endPoint y: 151, distance: 19.2
click at [397, 152] on input "text" at bounding box center [565, 152] width 406 height 29
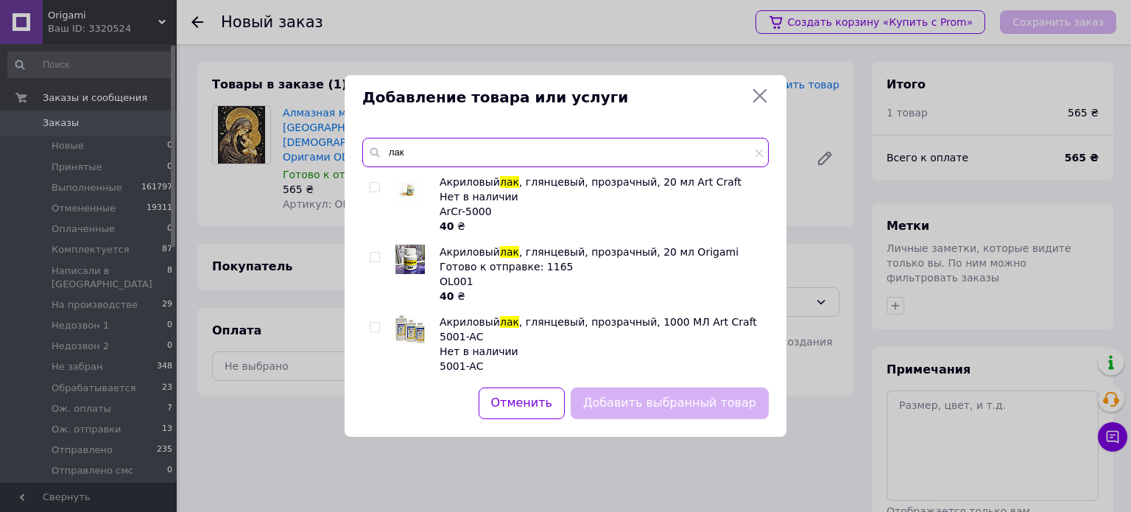
type input "лак"
click at [374, 258] on input "checkbox" at bounding box center [375, 258] width 10 height 10
checkbox input "true"
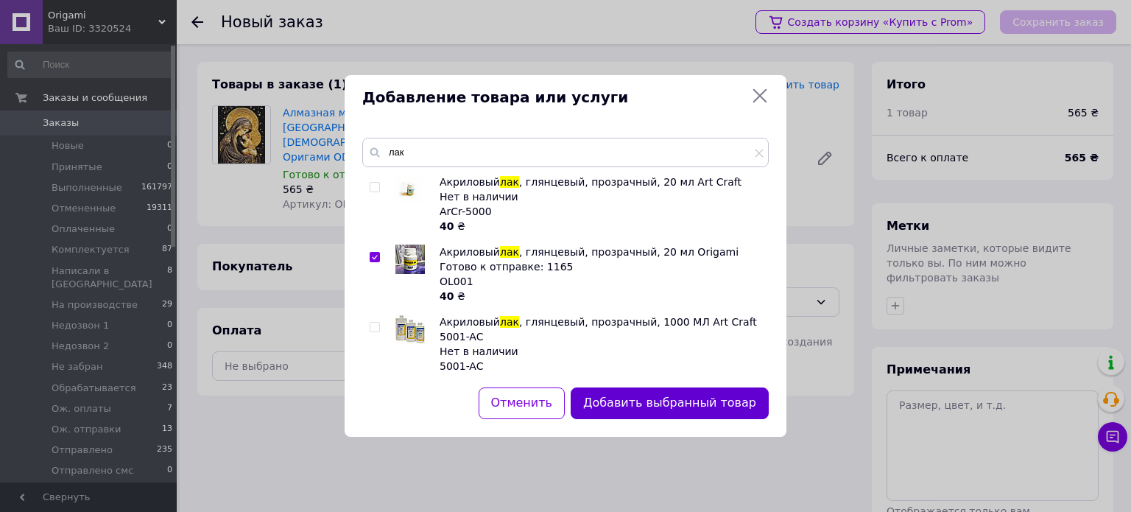
click at [691, 403] on button "Добавить выбранный товар" at bounding box center [670, 403] width 198 height 32
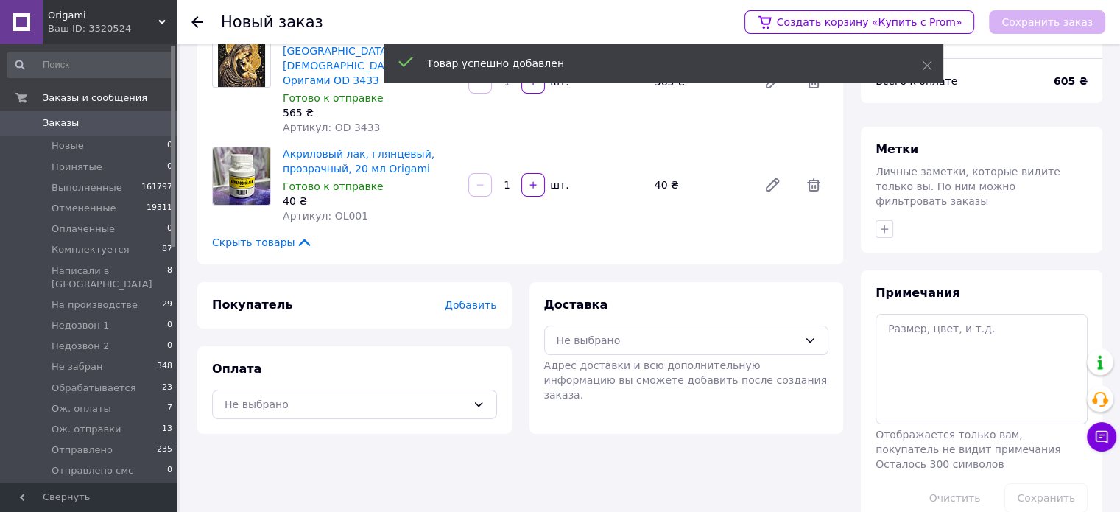
scroll to position [94, 0]
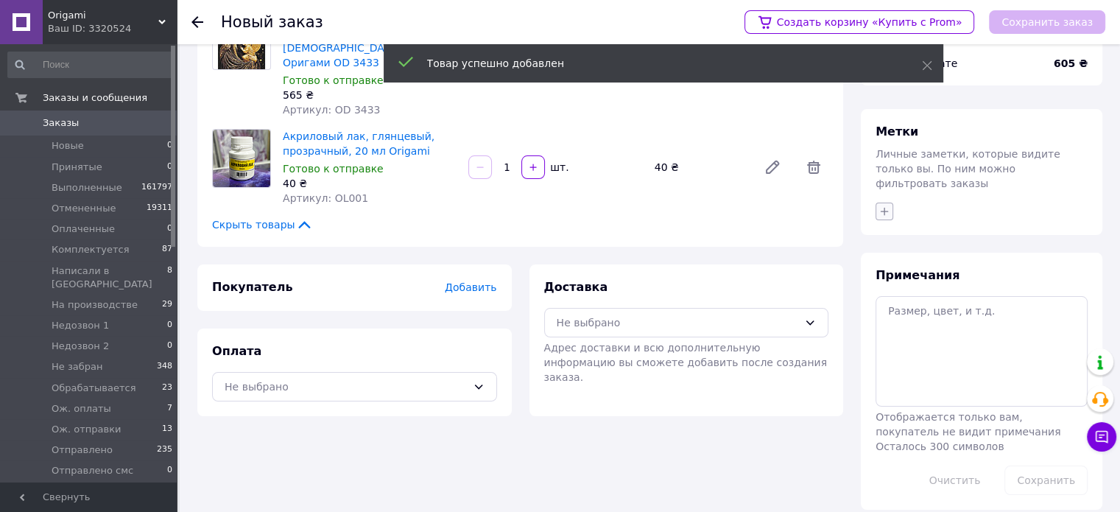
click at [881, 202] on button "button" at bounding box center [884, 211] width 18 height 18
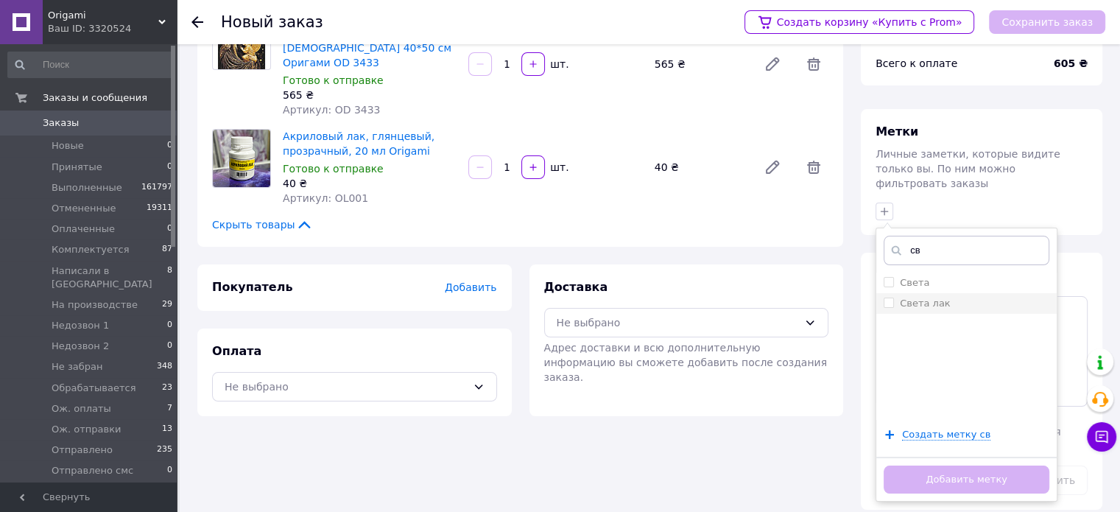
type input "св"
click at [950, 297] on div "Света лак" at bounding box center [966, 303] width 166 height 13
checkbox input "true"
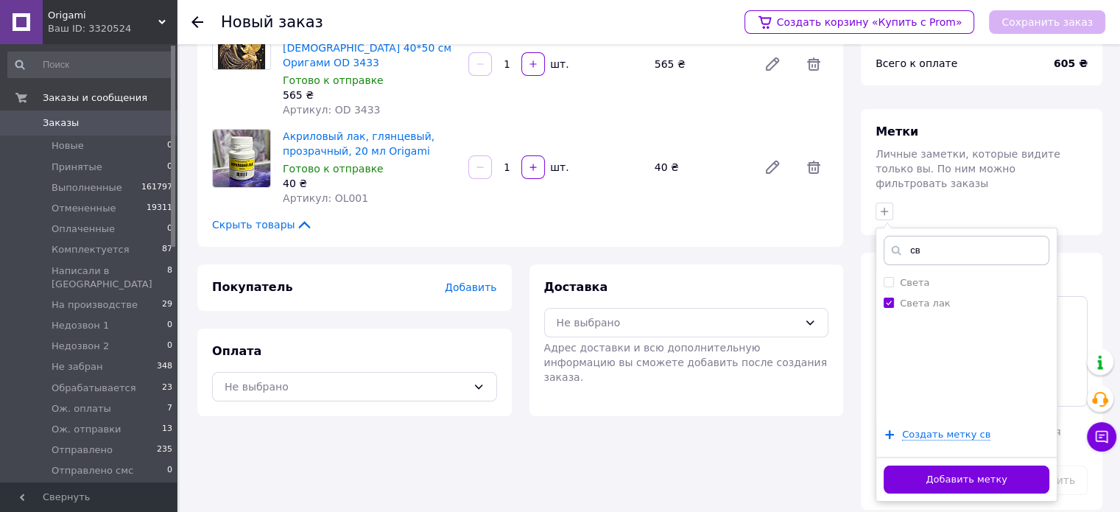
click at [993, 465] on button "Добавить метку" at bounding box center [966, 479] width 166 height 29
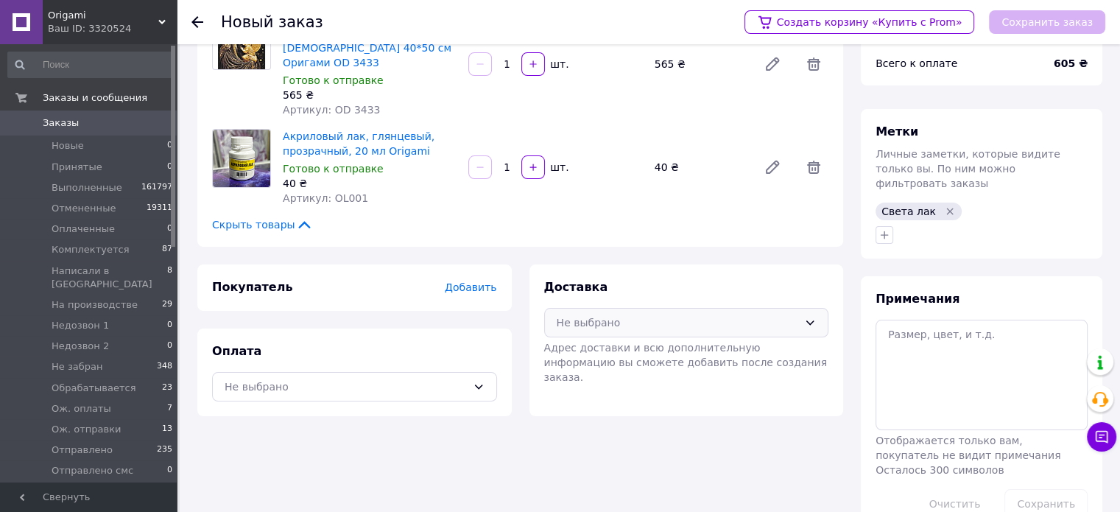
click at [721, 314] on div "Не выбрано" at bounding box center [678, 322] width 242 height 16
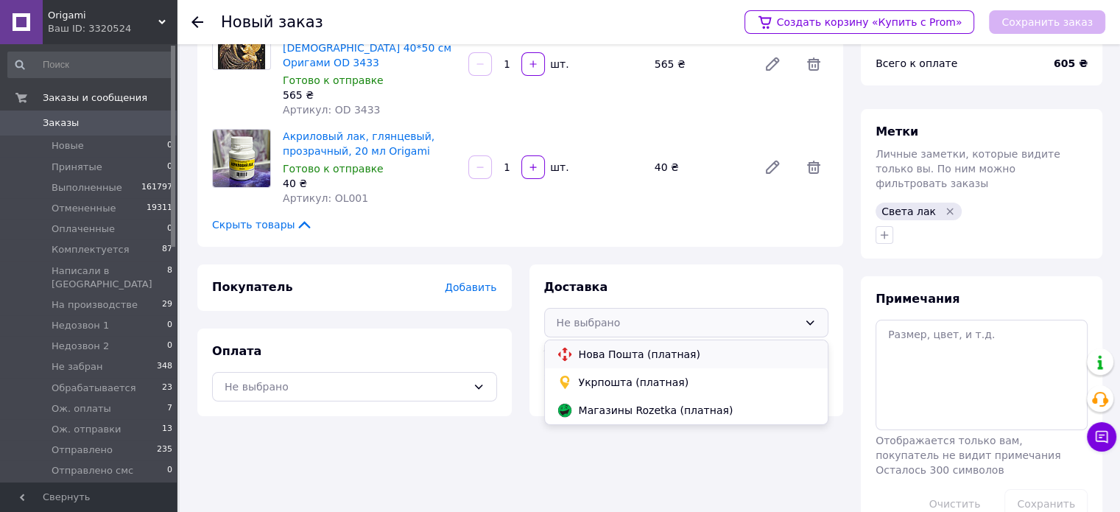
click at [628, 347] on span "Нова Пошта (платная)" at bounding box center [698, 354] width 238 height 15
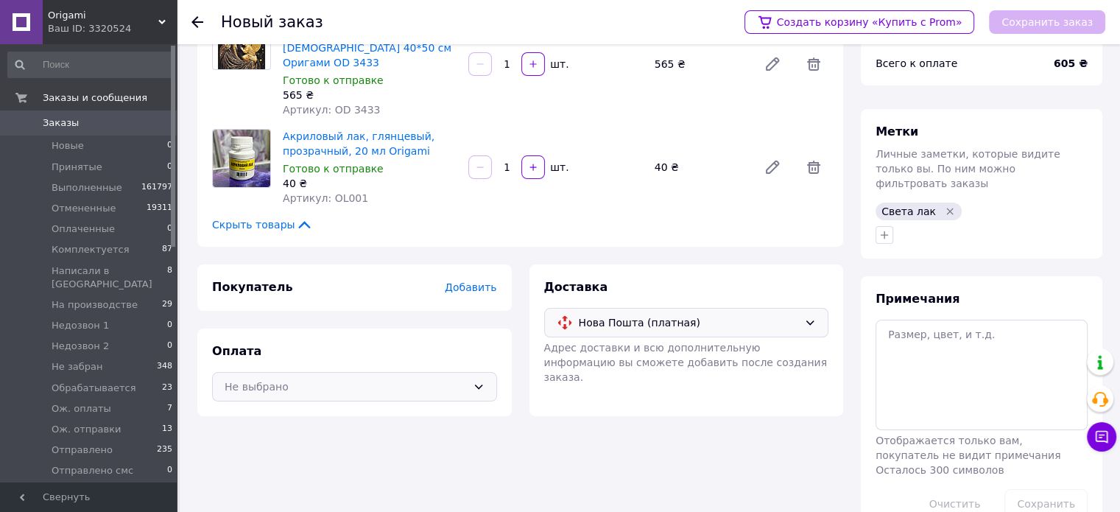
click at [303, 378] on div "Не выбрано" at bounding box center [346, 386] width 242 height 16
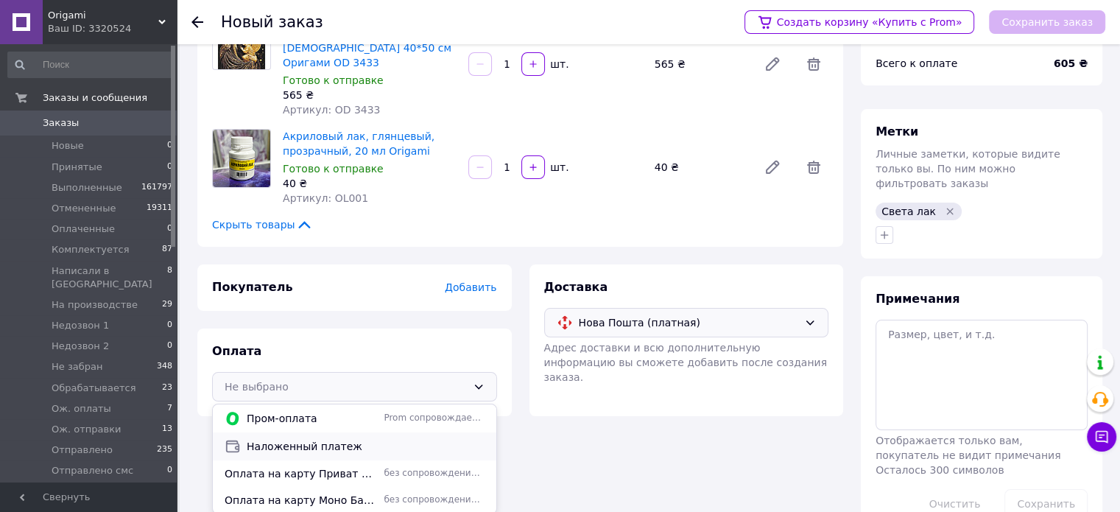
click at [273, 439] on span "Наложенный платеж" at bounding box center [366, 446] width 238 height 15
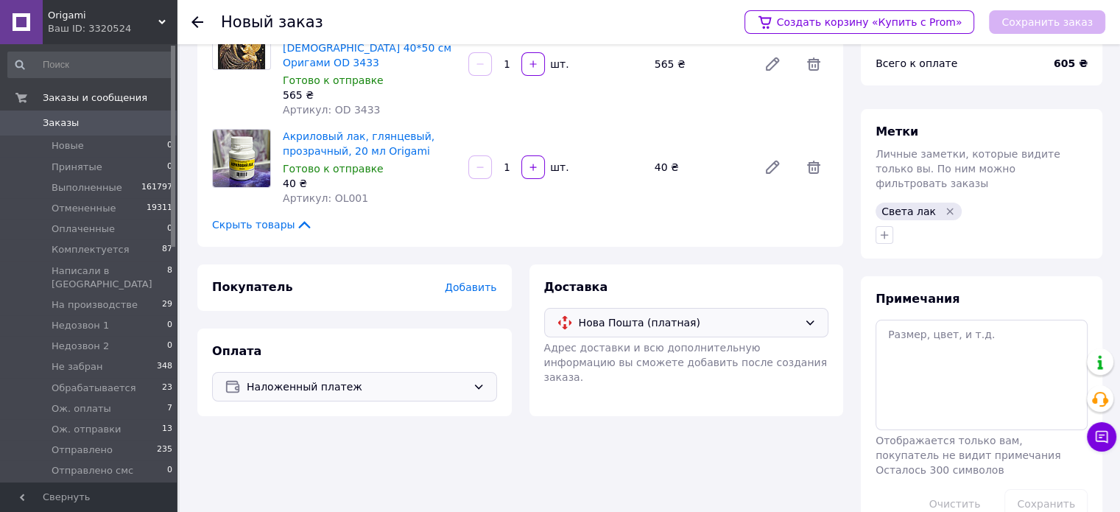
click at [474, 281] on span "Добавить" at bounding box center [471, 287] width 52 height 12
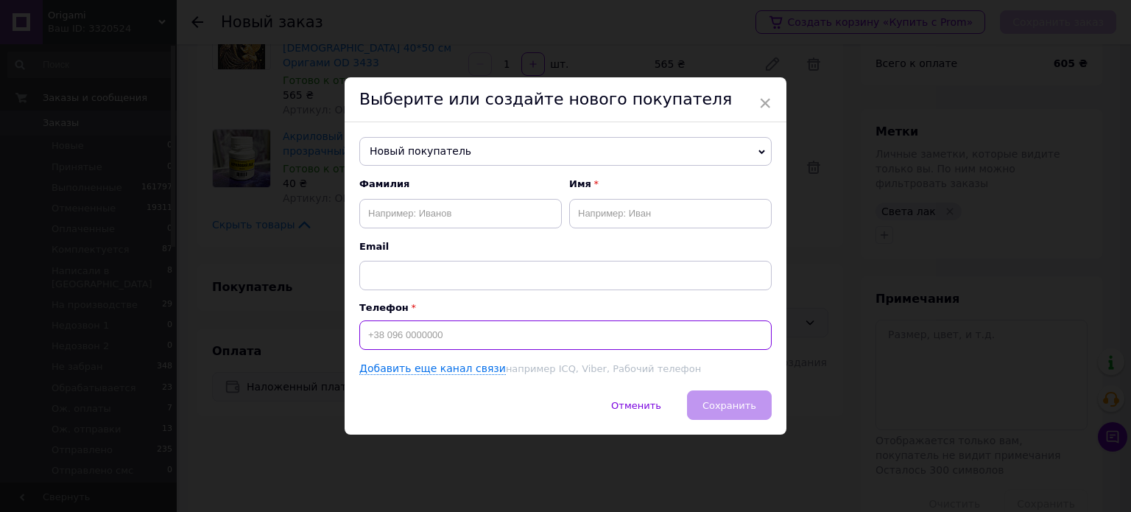
click at [401, 343] on input at bounding box center [565, 334] width 412 height 29
type input "[PHONE_NUMBER]"
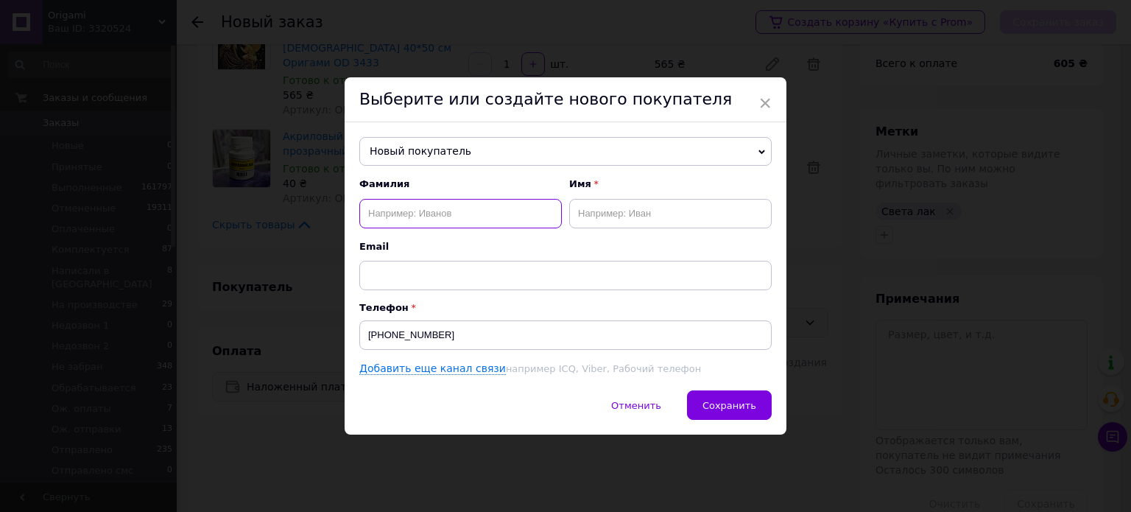
click at [426, 205] on input "text" at bounding box center [460, 213] width 202 height 29
type input "Черніховська"
click at [633, 211] on input "text" at bounding box center [670, 213] width 202 height 29
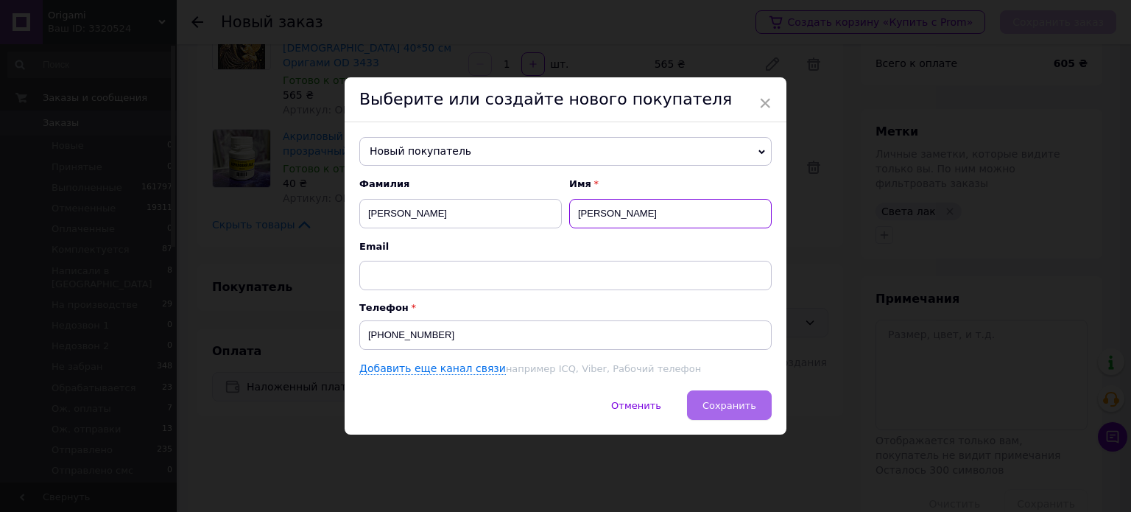
type input "Лариса"
click at [723, 400] on span "Сохранить" at bounding box center [729, 405] width 54 height 11
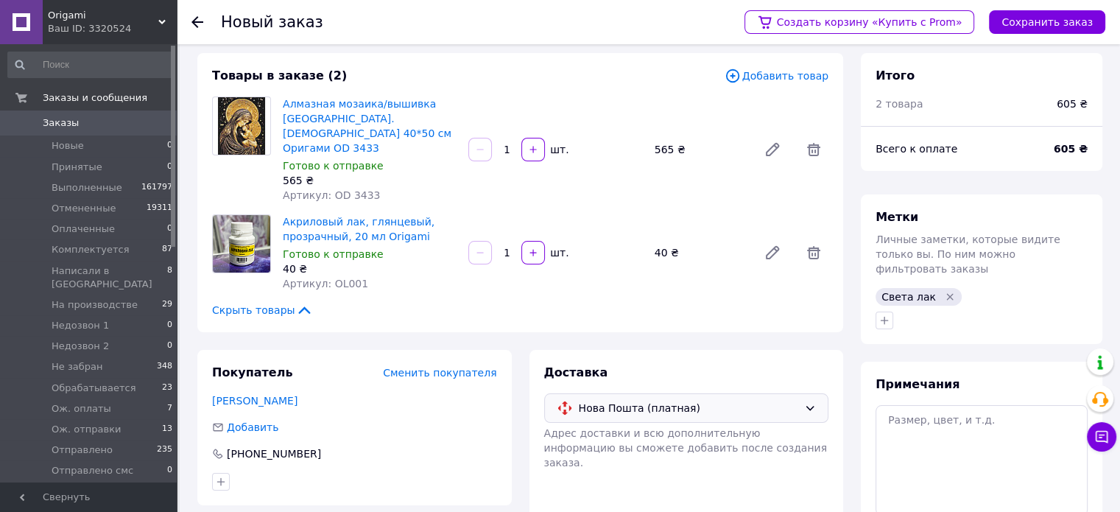
scroll to position [0, 0]
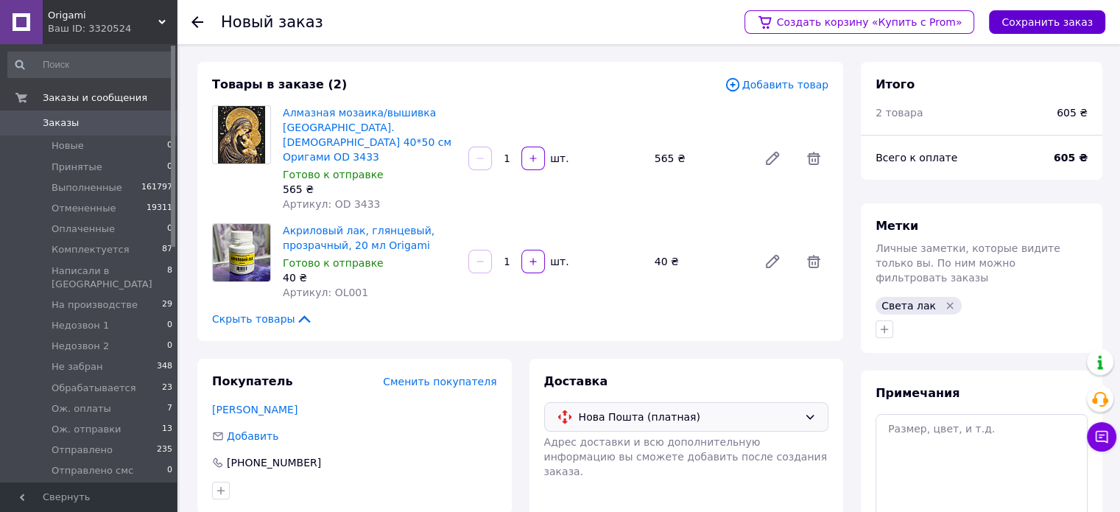
click at [1059, 18] on button "Сохранить заказ" at bounding box center [1047, 22] width 116 height 24
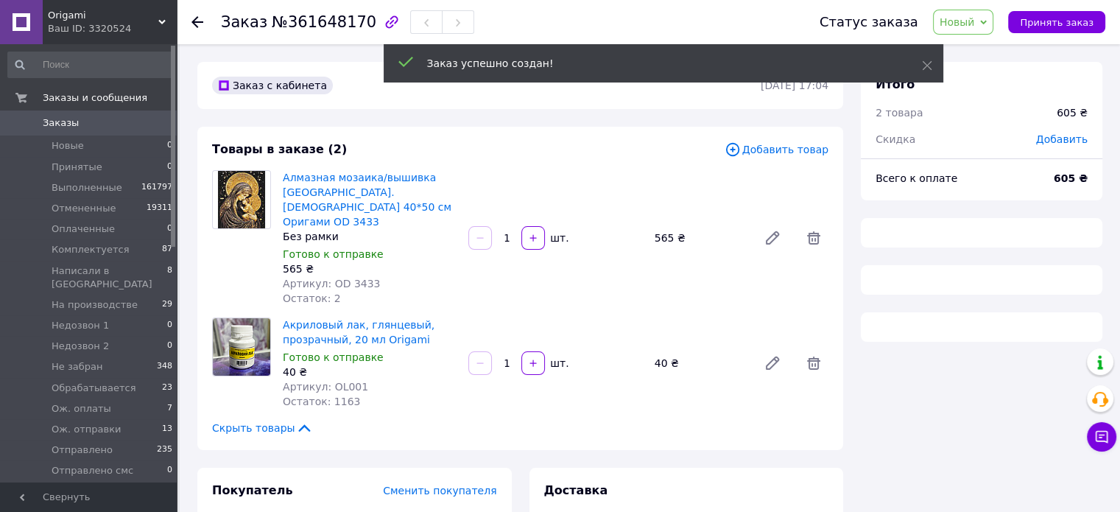
click at [967, 17] on span "Новый" at bounding box center [956, 22] width 35 height 12
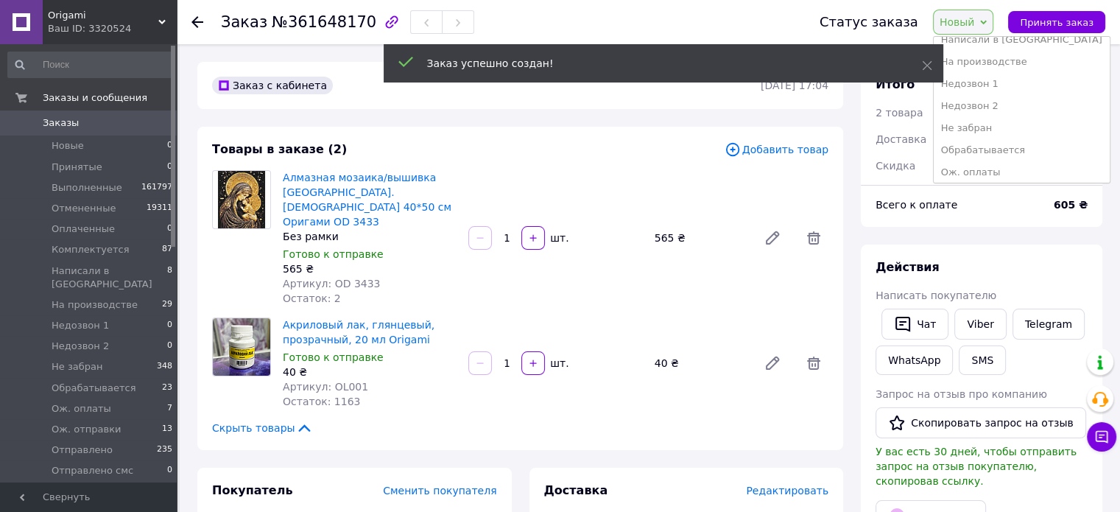
scroll to position [280, 0]
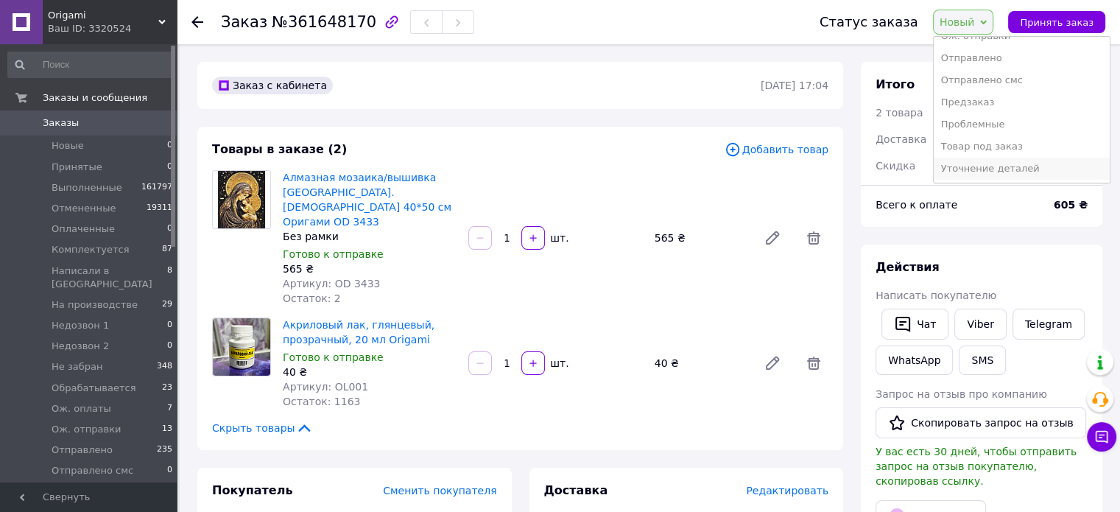
click at [1023, 166] on li "Уточнение деталей" at bounding box center [1022, 169] width 176 height 22
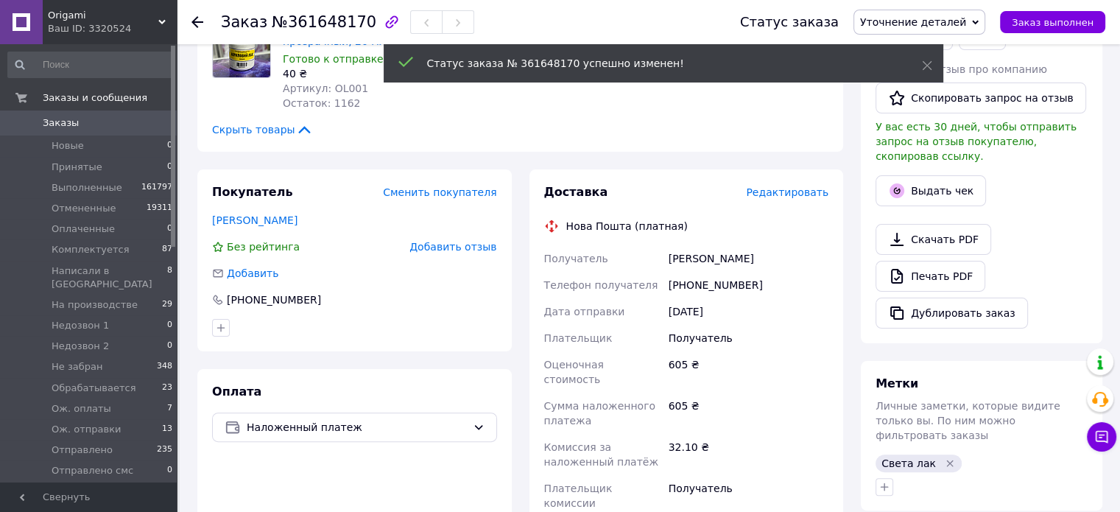
scroll to position [293, 0]
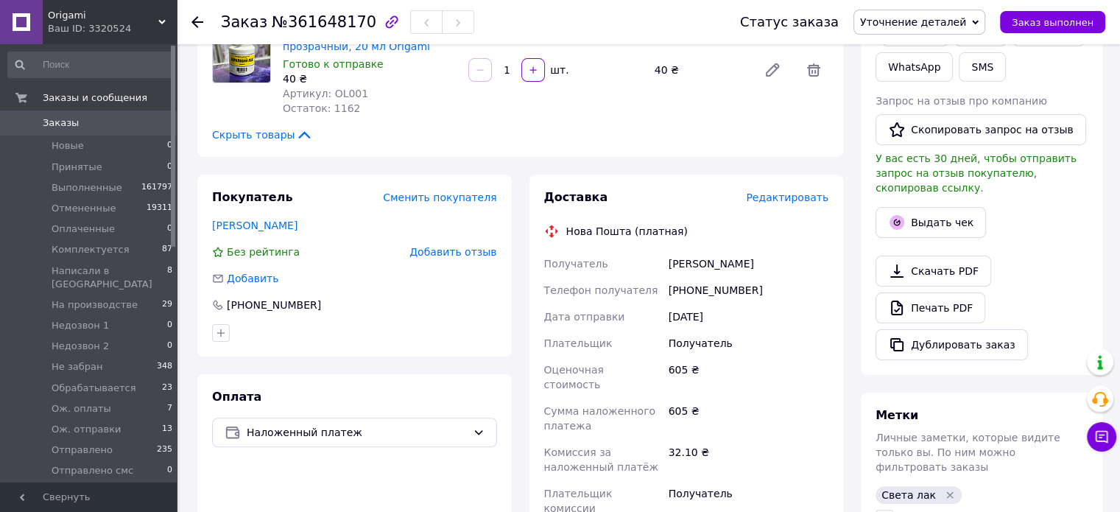
click at [850, 296] on div "Доставка Редактировать Нова Пошта (платная) Получатель Черніховська Лариса Теле…" at bounding box center [687, 440] width 332 height 533
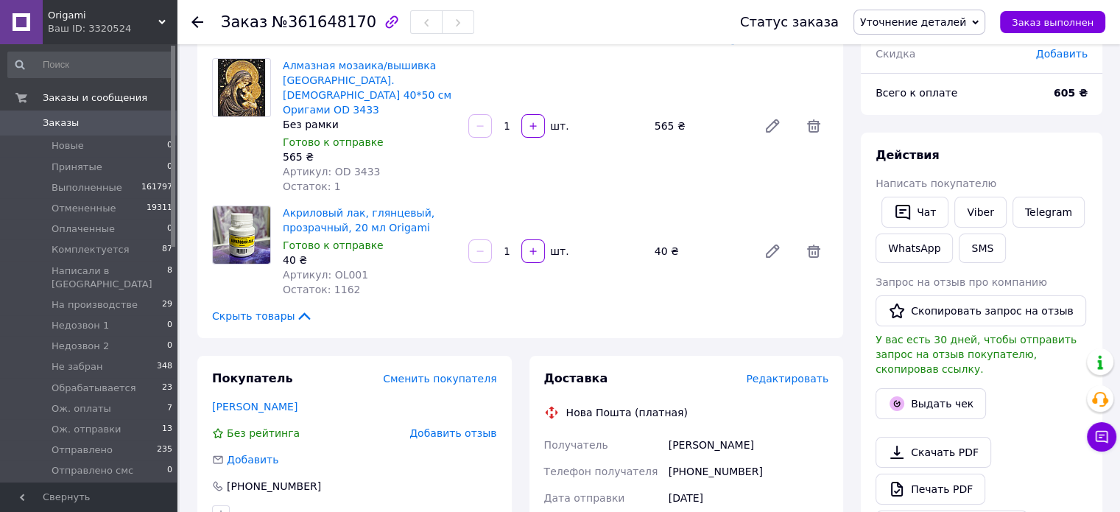
scroll to position [72, 0]
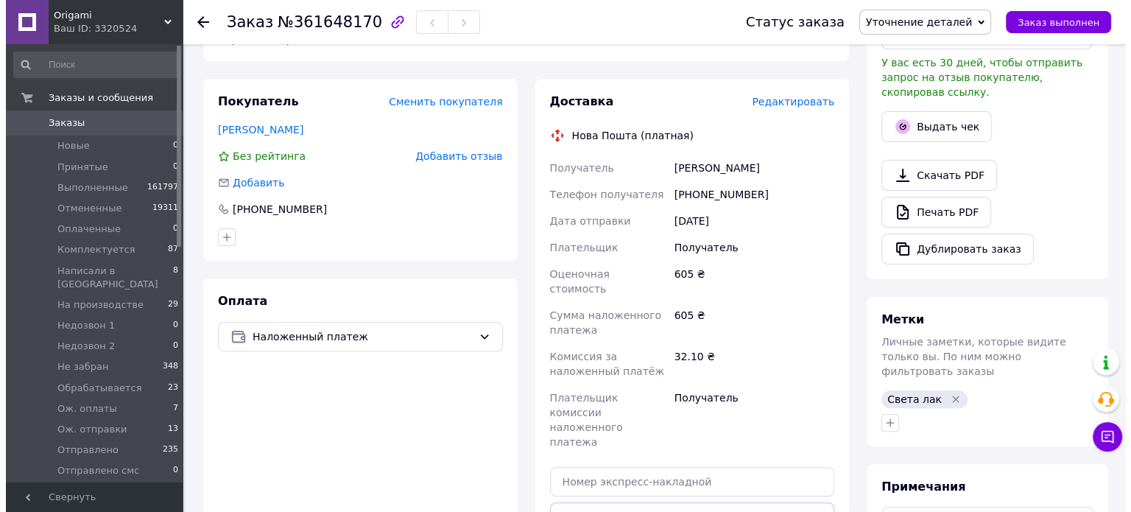
scroll to position [293, 0]
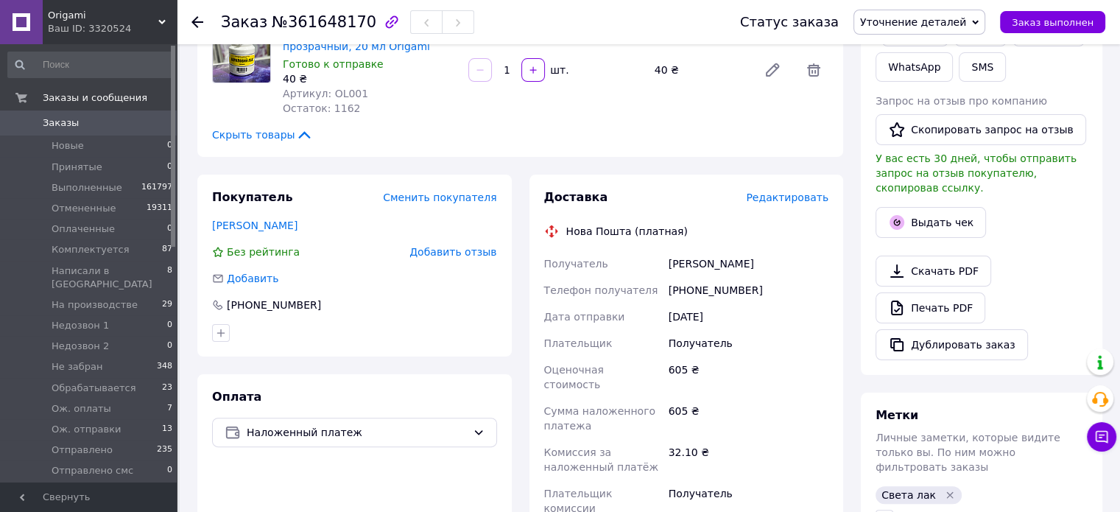
click at [801, 191] on span "Редактировать" at bounding box center [787, 197] width 82 height 12
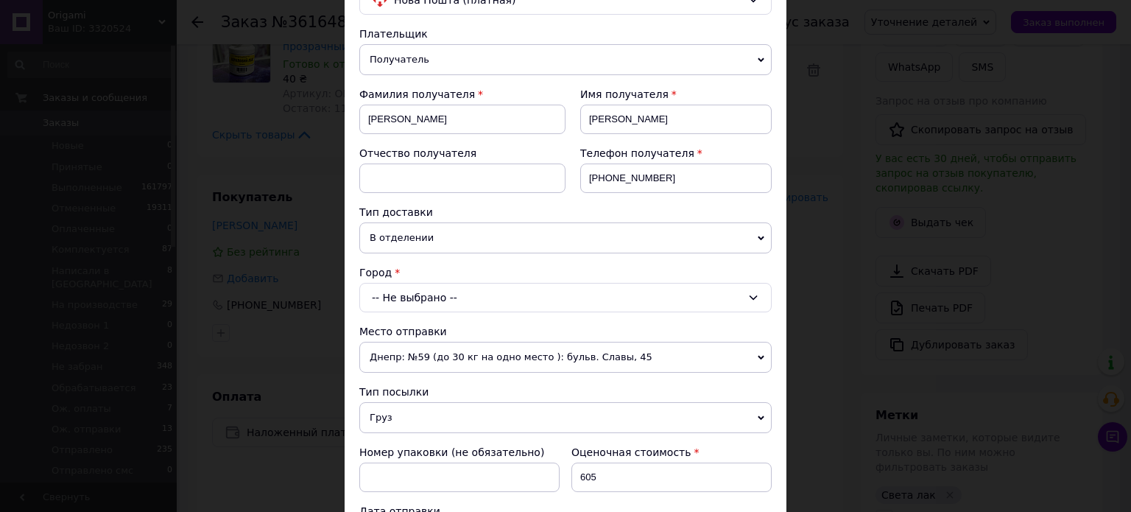
scroll to position [147, 0]
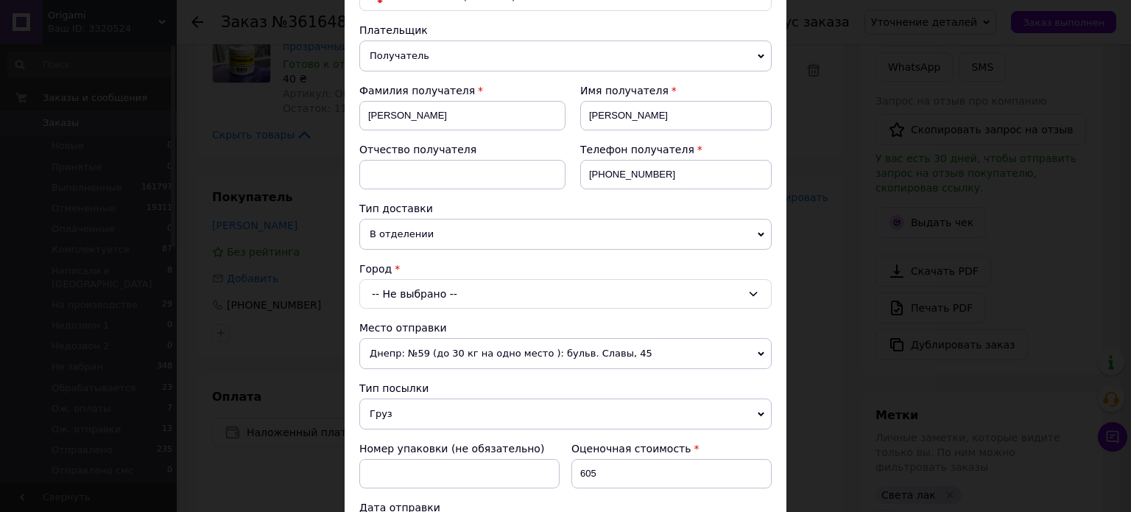
click at [403, 290] on div "-- Не выбрано --" at bounding box center [565, 293] width 412 height 29
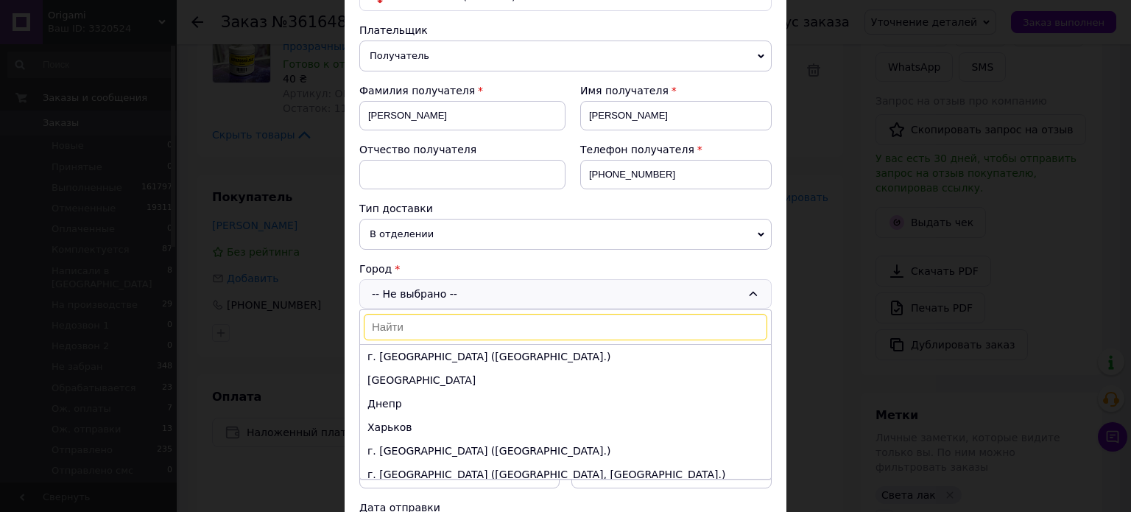
click at [395, 326] on input at bounding box center [565, 327] width 403 height 27
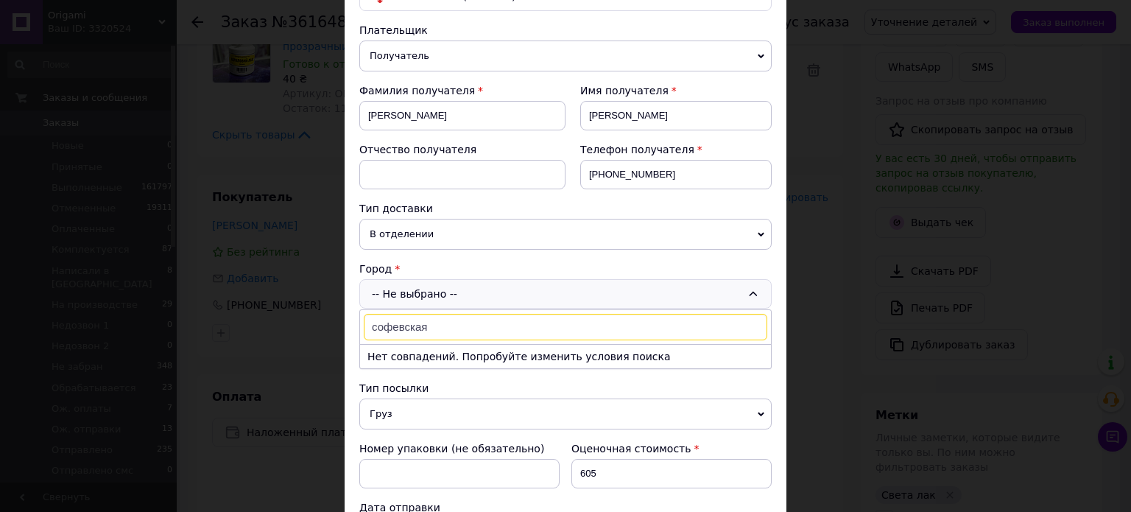
click at [445, 320] on input "софевская" at bounding box center [565, 327] width 403 height 27
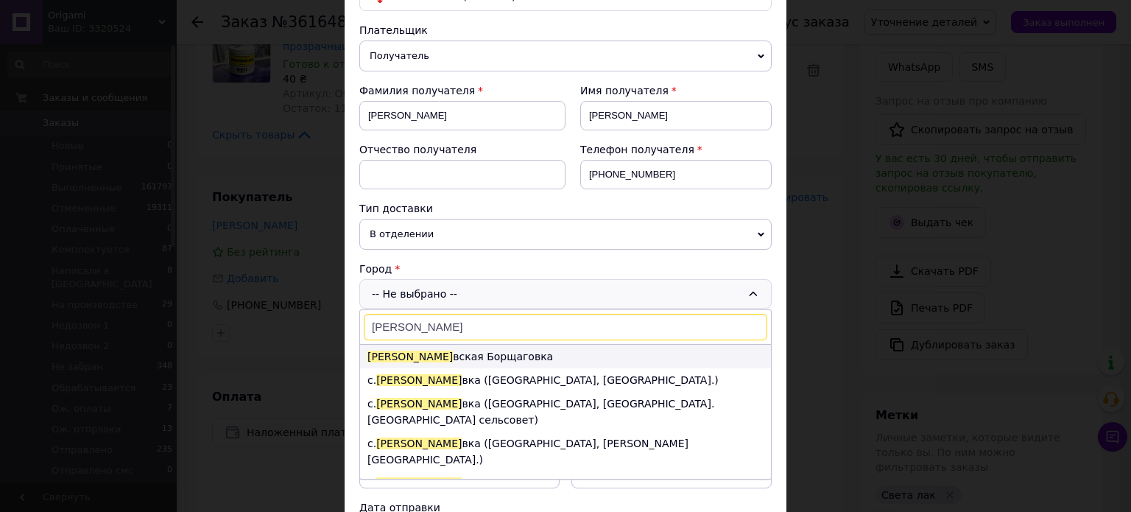
type input "софие"
click at [461, 358] on li "Софие вская Борщаговка" at bounding box center [565, 357] width 411 height 24
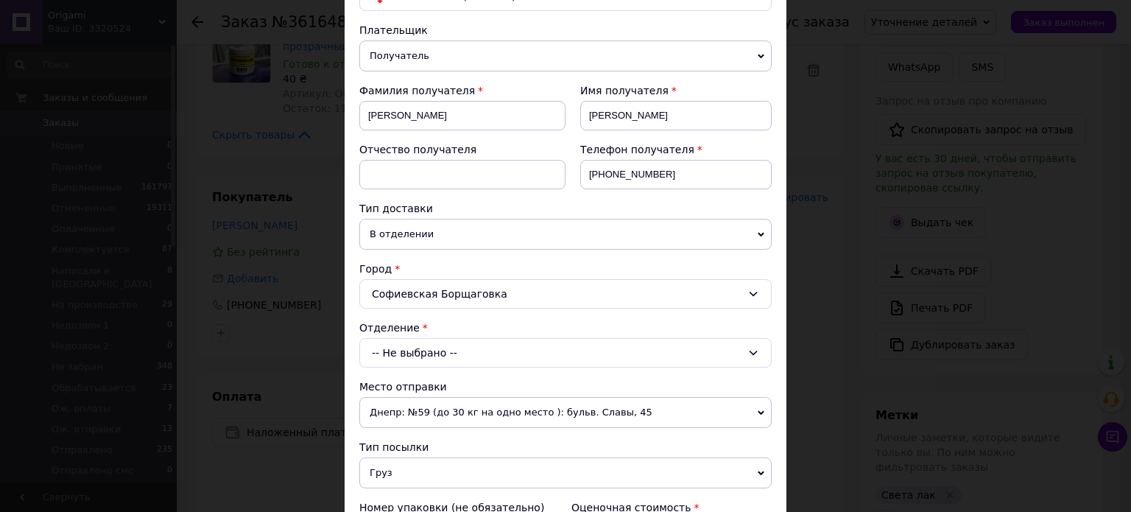
click at [412, 344] on div "-- Не выбрано --" at bounding box center [565, 352] width 412 height 29
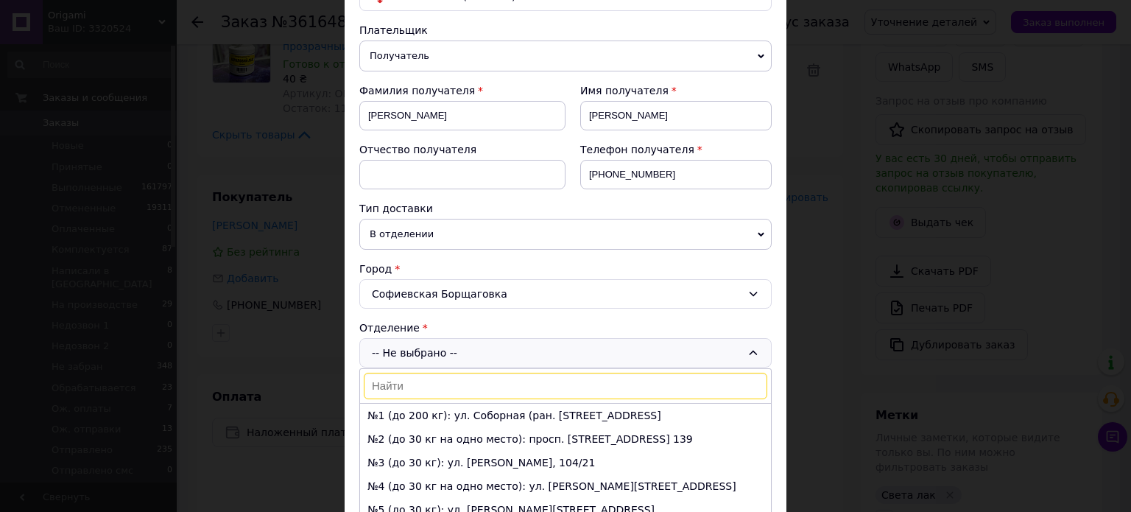
click at [412, 378] on input at bounding box center [565, 386] width 403 height 27
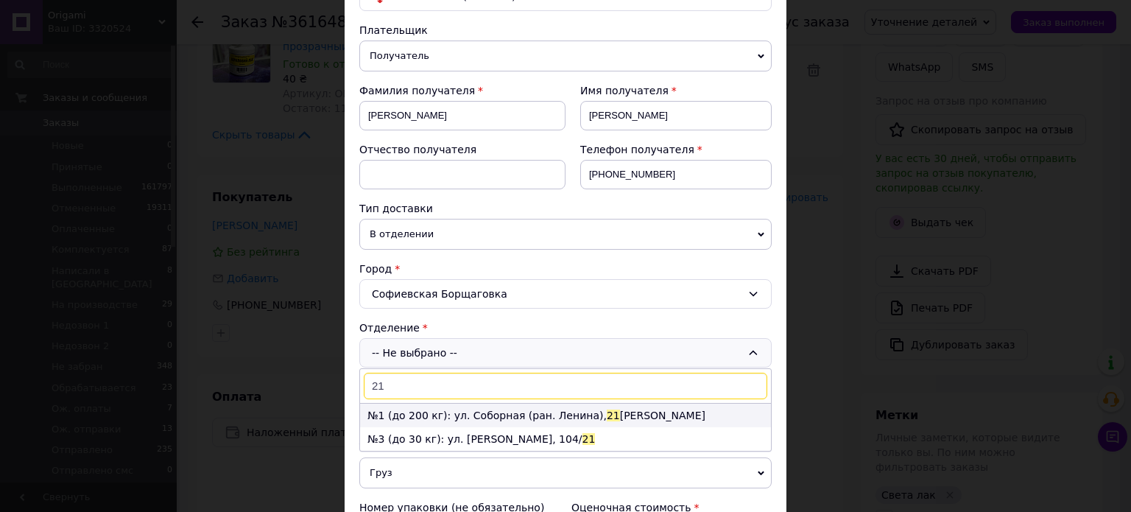
type input "21"
click at [479, 409] on li "№1 (до 200 кг): ул. Соборная (ран. Ленина), 21 а" at bounding box center [565, 415] width 411 height 24
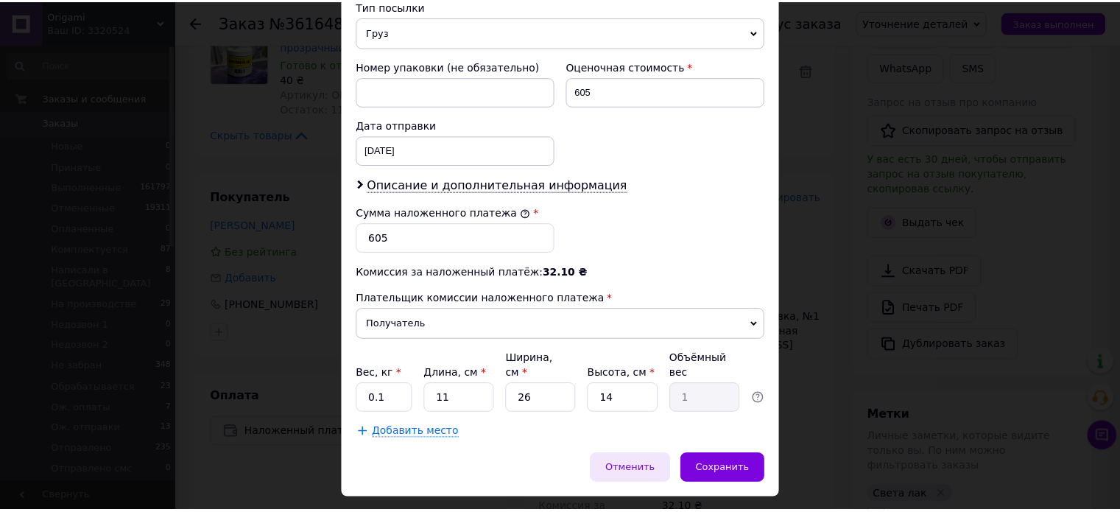
scroll to position [589, 0]
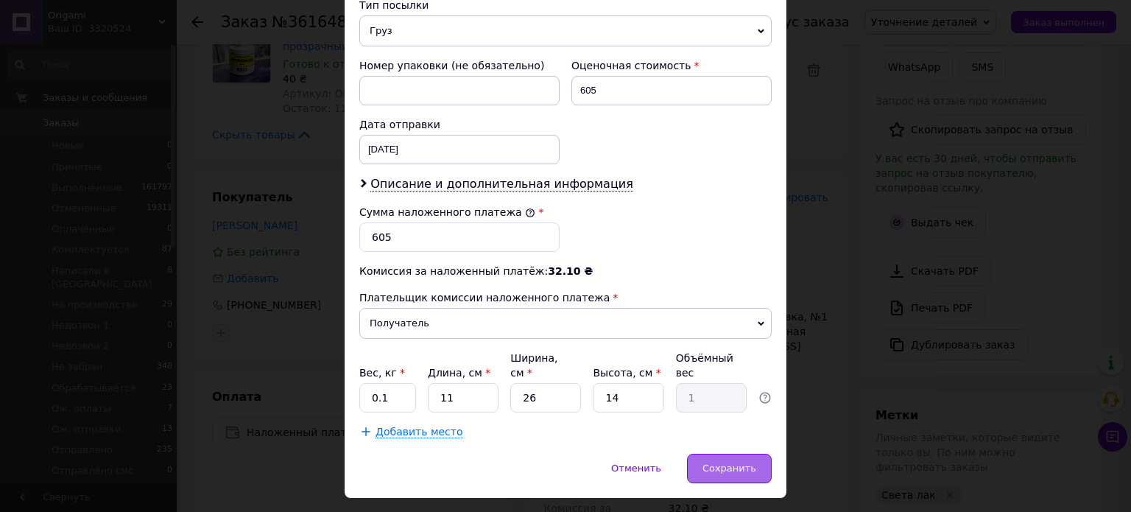
click at [735, 454] on div "Сохранить" at bounding box center [729, 468] width 85 height 29
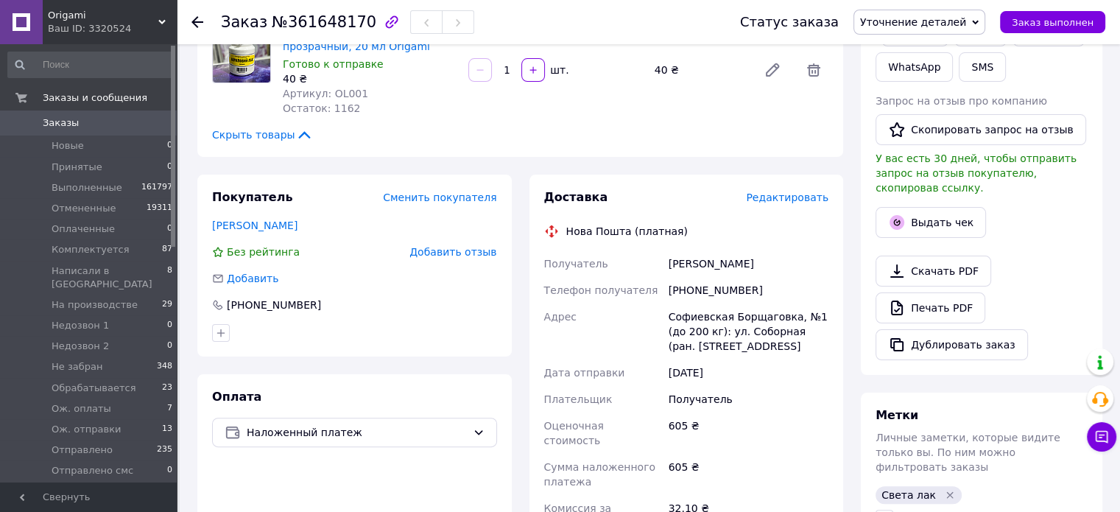
click at [836, 335] on div "Доставка Редактировать Нова Пошта (платная) Получатель Черніховська Лариса Теле…" at bounding box center [686, 468] width 314 height 589
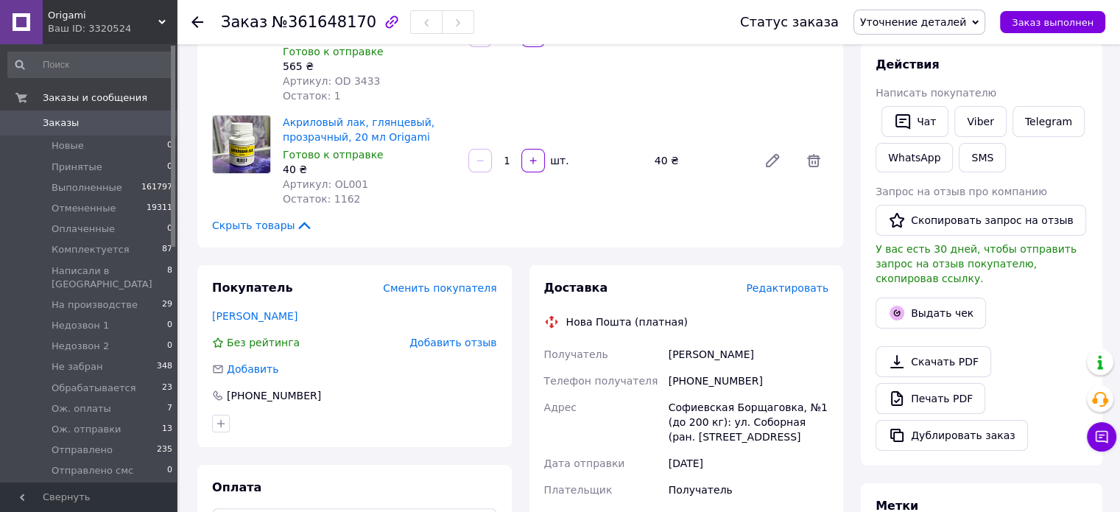
scroll to position [0, 0]
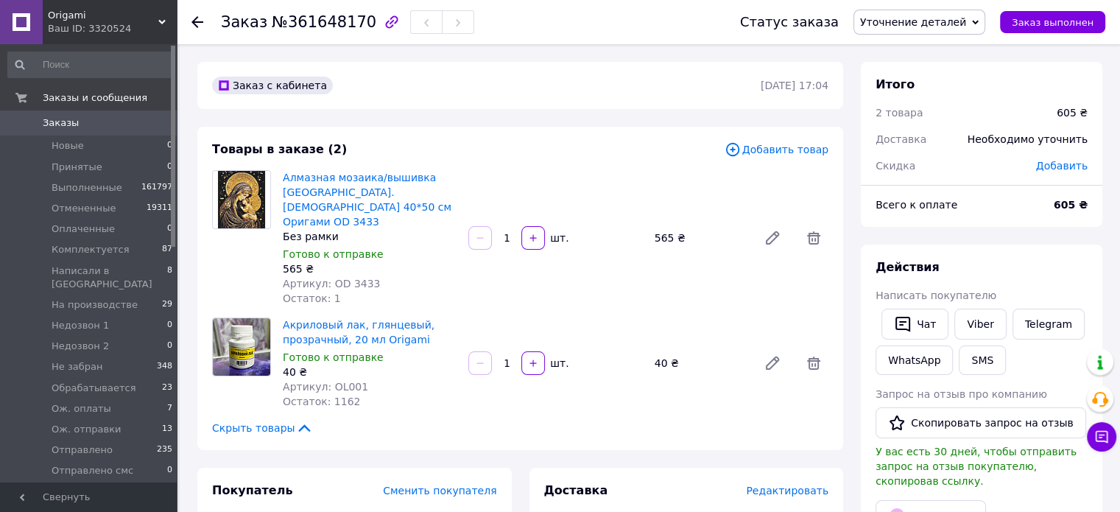
click at [962, 17] on span "Уточнение деталей" at bounding box center [913, 22] width 106 height 12
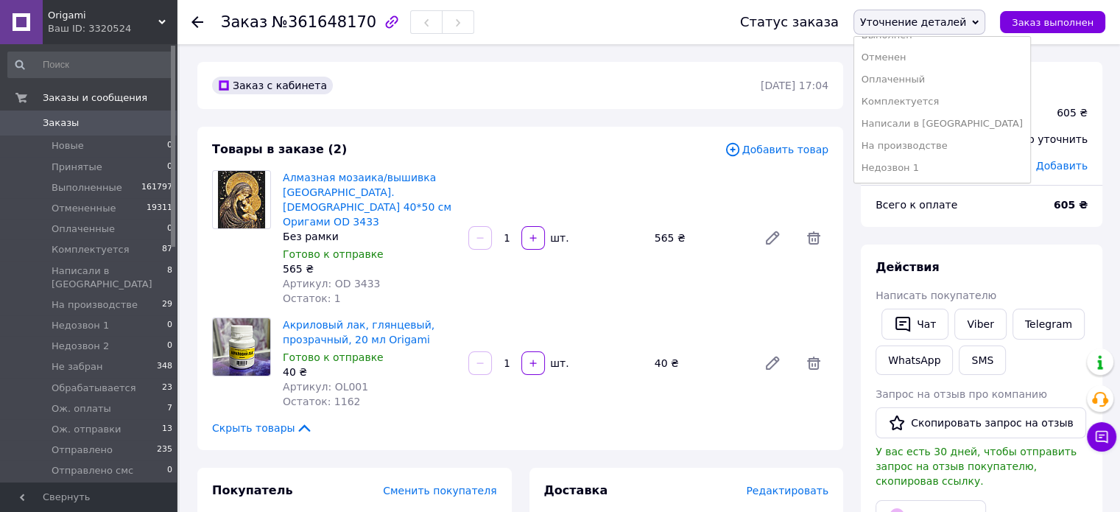
scroll to position [147, 0]
click at [941, 168] on li "Ож. отправки" at bounding box center [942, 169] width 176 height 22
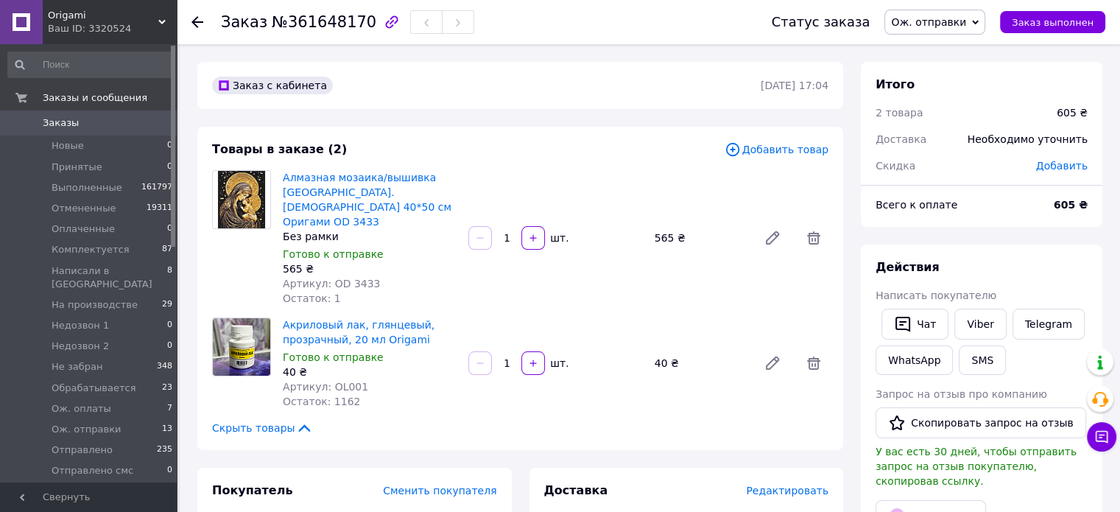
click at [70, 151] on span "Новые" at bounding box center [68, 145] width 32 height 13
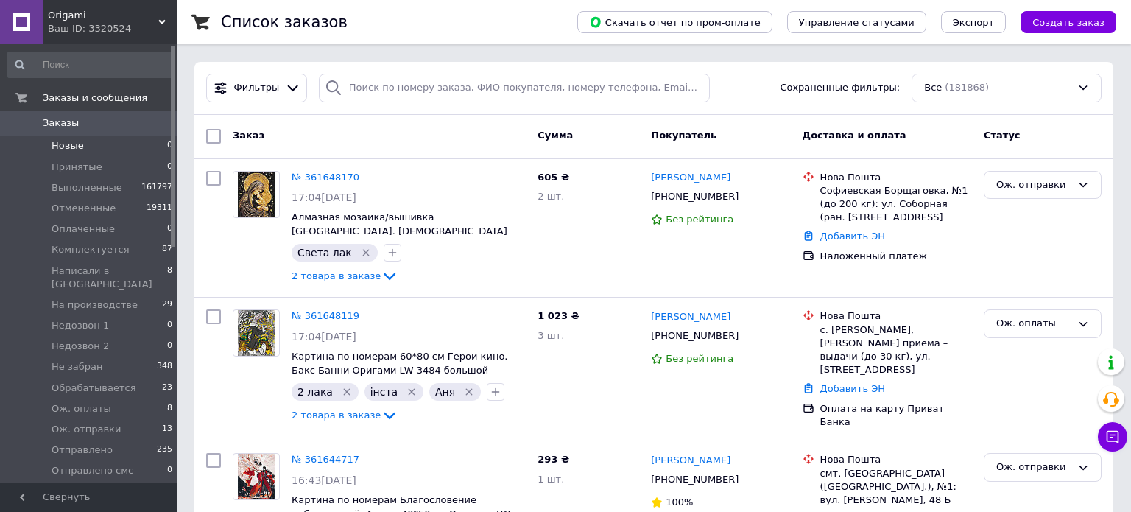
click at [67, 145] on span "Новые" at bounding box center [68, 145] width 32 height 13
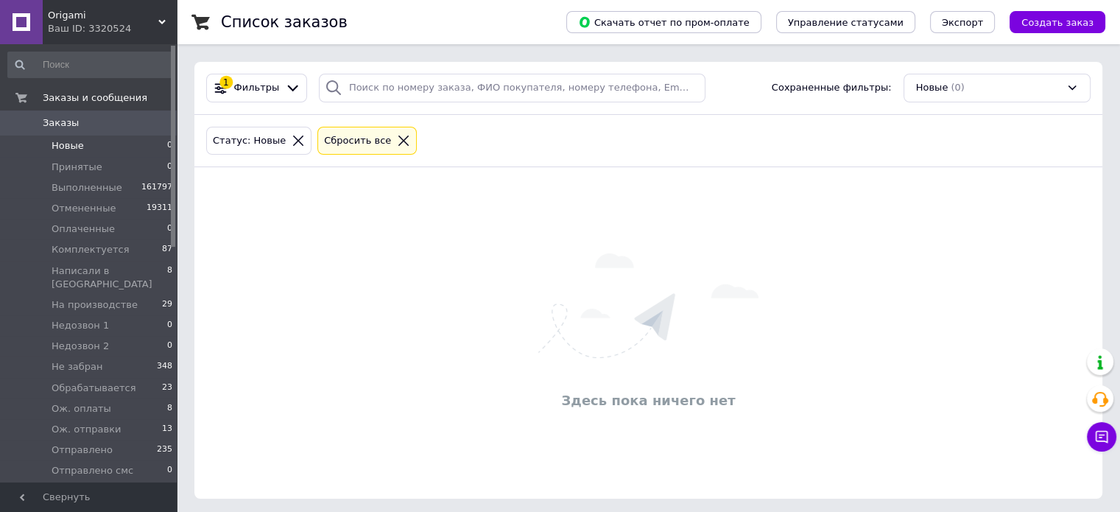
click at [67, 145] on span "Новые" at bounding box center [68, 145] width 32 height 13
click at [385, 288] on div "Здесь пока ничего нет" at bounding box center [648, 333] width 908 height 302
click at [381, 283] on div "Здесь пока ничего нет" at bounding box center [648, 330] width 908 height 302
click at [512, 248] on div "Здесь пока ничего нет" at bounding box center [648, 330] width 908 height 302
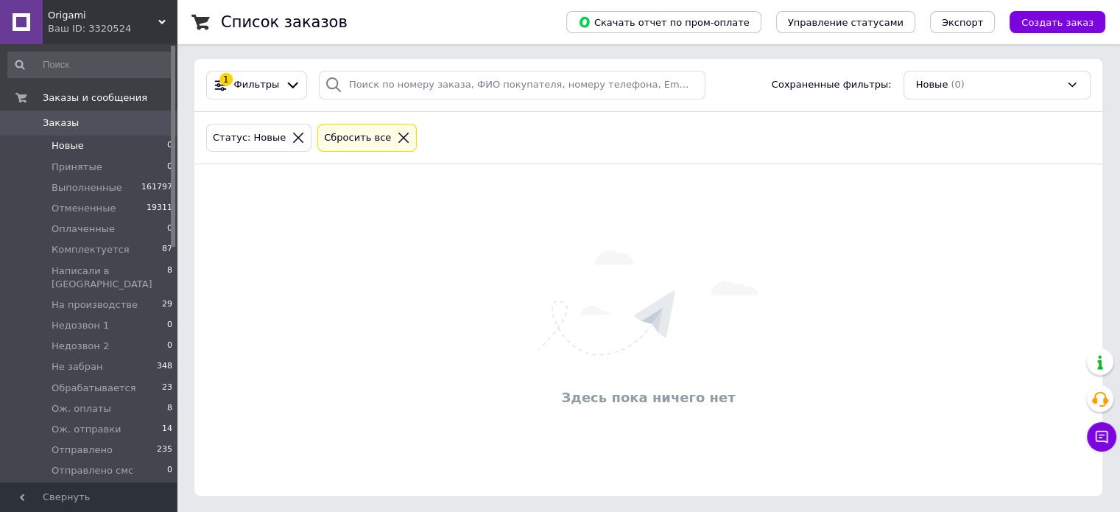
click at [512, 247] on div "Здесь пока ничего нет" at bounding box center [648, 330] width 908 height 302
click at [444, 221] on div "Здесь пока ничего нет" at bounding box center [648, 330] width 908 height 302
click at [448, 290] on div "Здесь пока ничего нет" at bounding box center [648, 330] width 908 height 302
click at [456, 274] on div "Здесь пока ничего нет" at bounding box center [648, 333] width 908 height 302
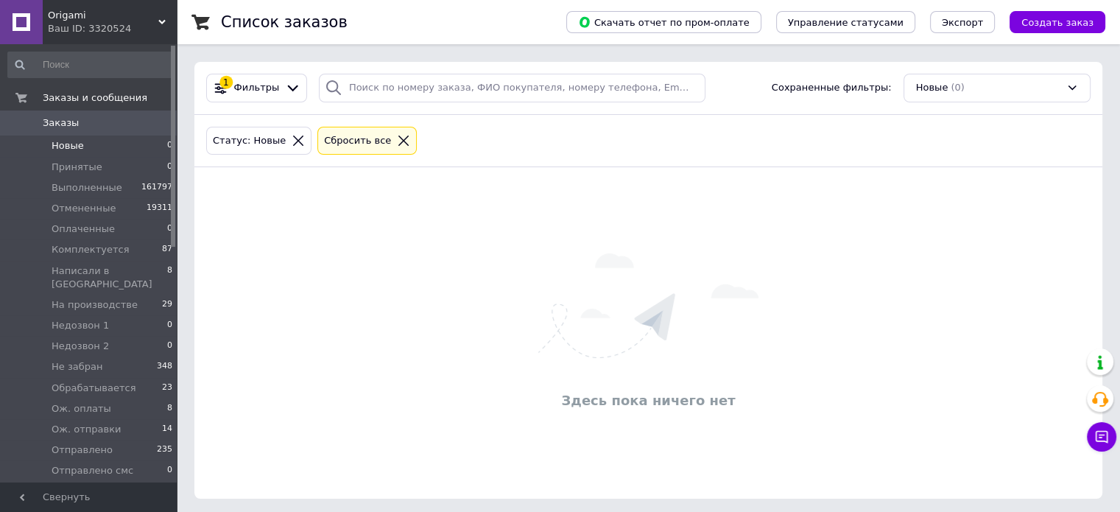
click at [456, 274] on div "Здесь пока ничего нет" at bounding box center [648, 333] width 908 height 302
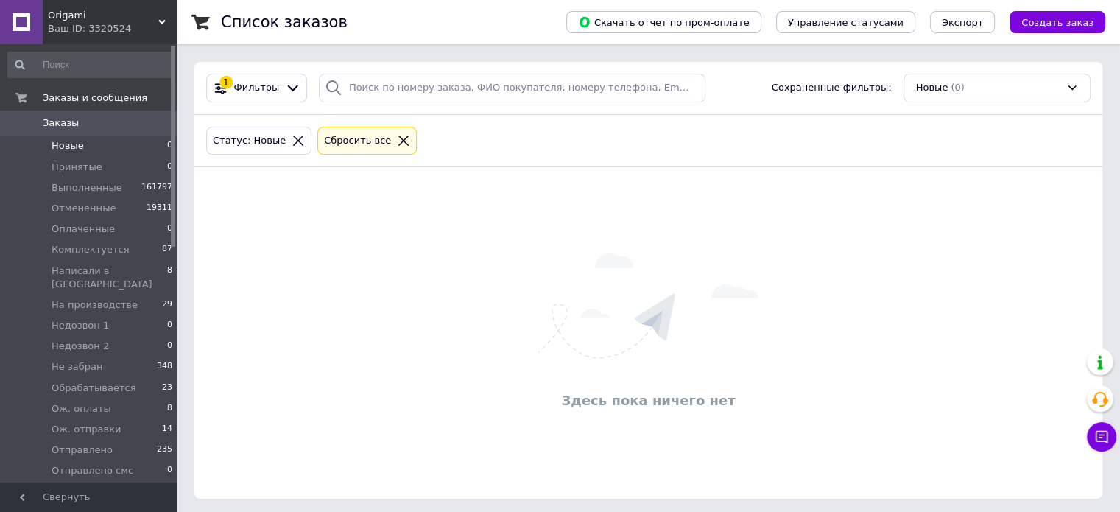
click at [456, 274] on div "Здесь пока ничего нет" at bounding box center [648, 333] width 908 height 302
click at [386, 278] on div "Здесь пока ничего нет" at bounding box center [648, 333] width 908 height 302
click at [333, 251] on div "Здесь пока ничего нет" at bounding box center [648, 333] width 908 height 302
click at [424, 261] on div "Здесь пока ничего нет" at bounding box center [648, 333] width 908 height 302
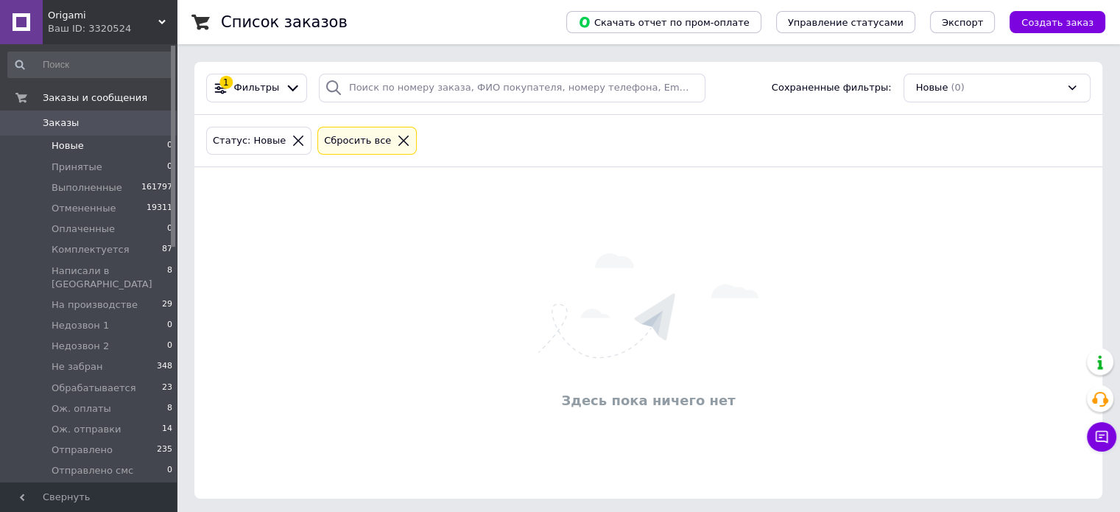
click at [59, 123] on span "Заказы" at bounding box center [61, 122] width 36 height 13
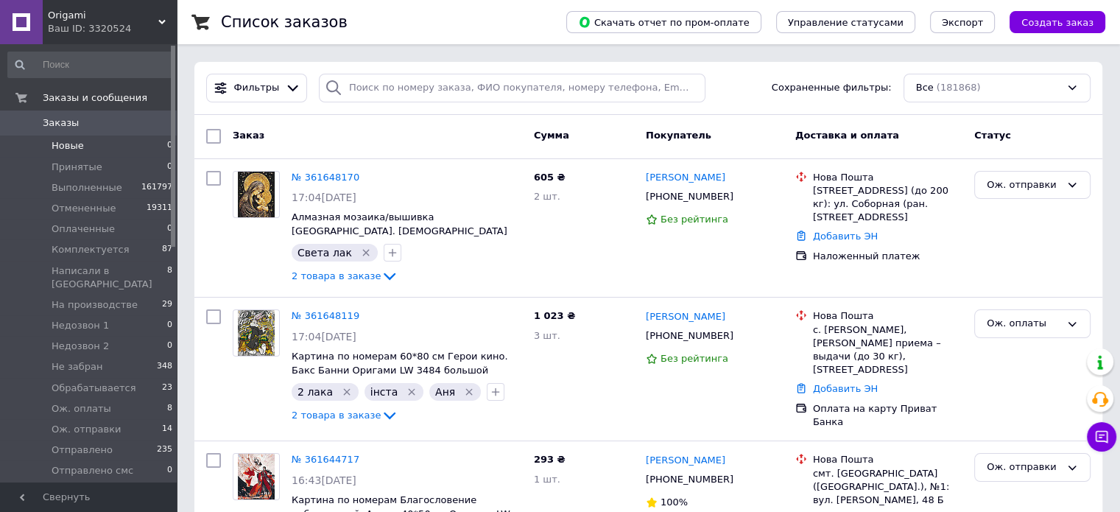
click at [71, 146] on span "Новые" at bounding box center [68, 145] width 32 height 13
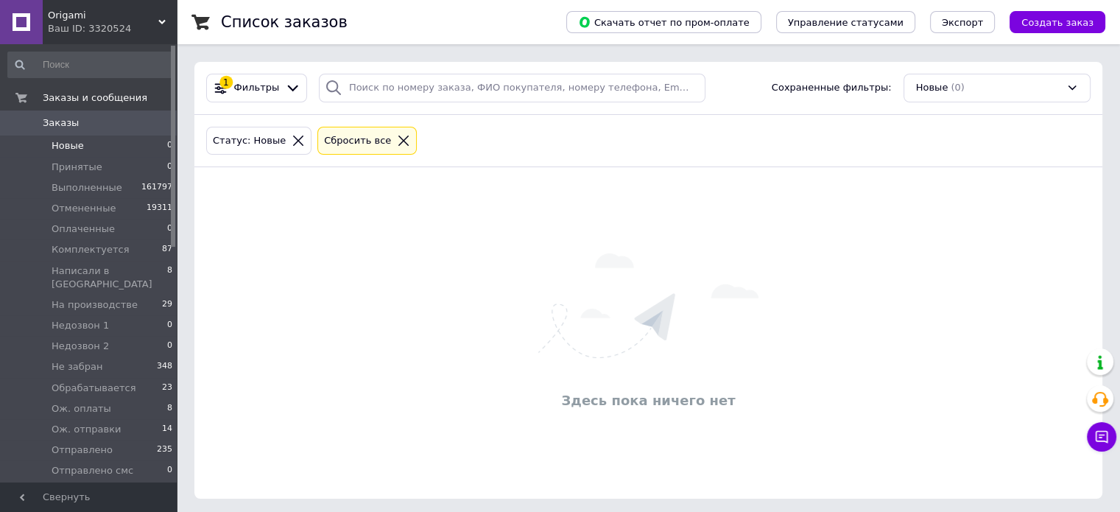
click at [71, 146] on span "Новые" at bounding box center [68, 145] width 32 height 13
click at [406, 277] on div "Здесь пока ничего нет" at bounding box center [648, 333] width 908 height 302
click at [748, 212] on div "Здесь пока ничего нет" at bounding box center [648, 333] width 908 height 302
click at [666, 212] on div "Здесь пока ничего нет" at bounding box center [648, 333] width 908 height 302
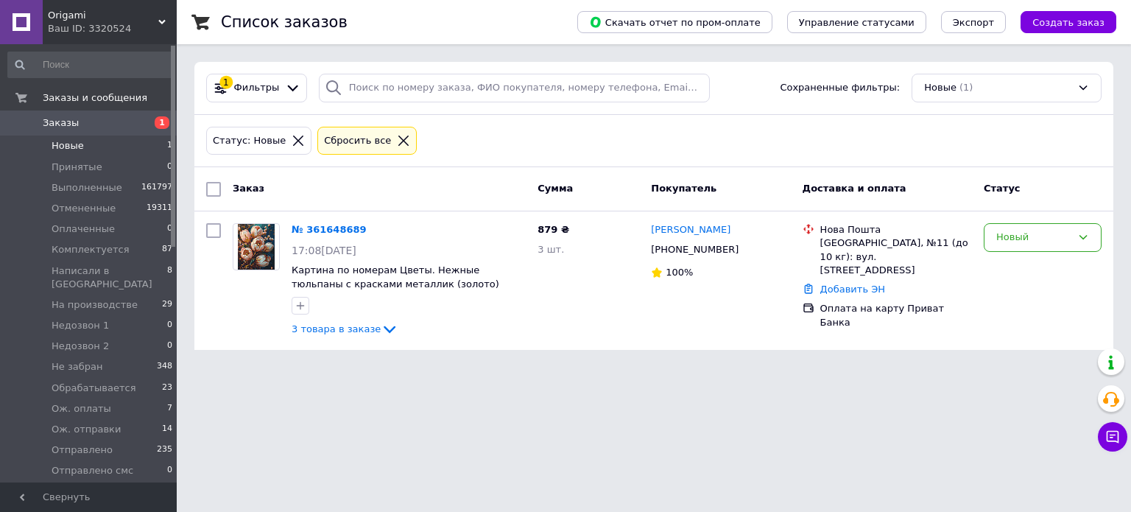
click at [502, 155] on div "Статус: Новые Сбросить все" at bounding box center [653, 141] width 901 height 35
click at [411, 279] on span "Картина по номерам Цветы. Нежные тюльпаны с красками металлик (золото) 40*50 см…" at bounding box center [396, 283] width 208 height 38
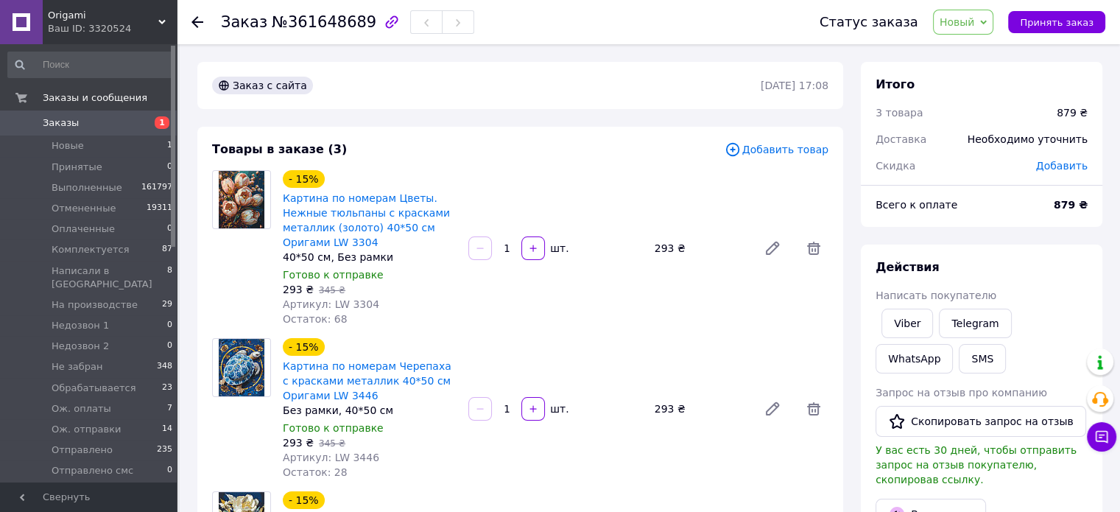
click at [639, 99] on div "Заказ с сайта [DATE] 17:08" at bounding box center [520, 85] width 646 height 47
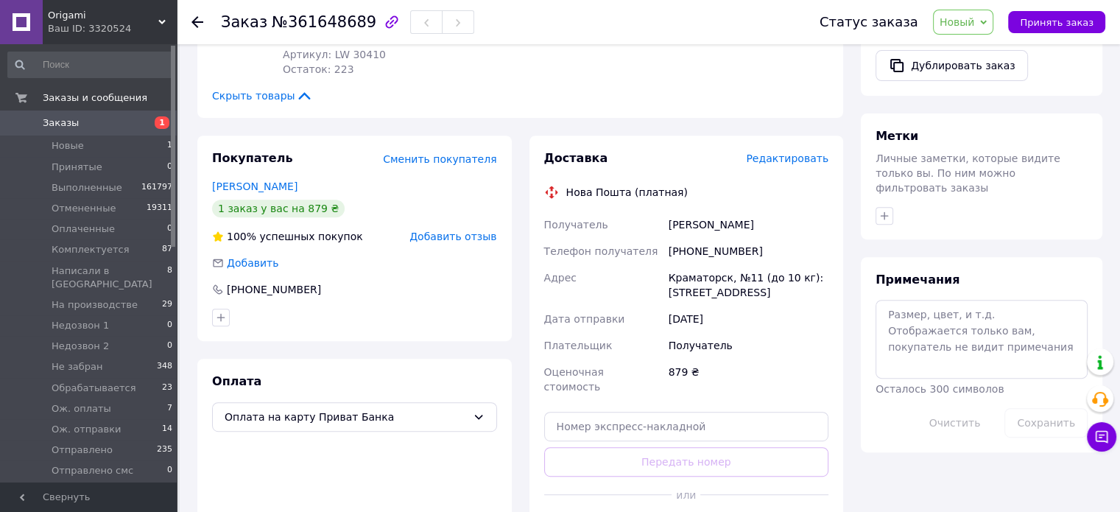
scroll to position [589, 0]
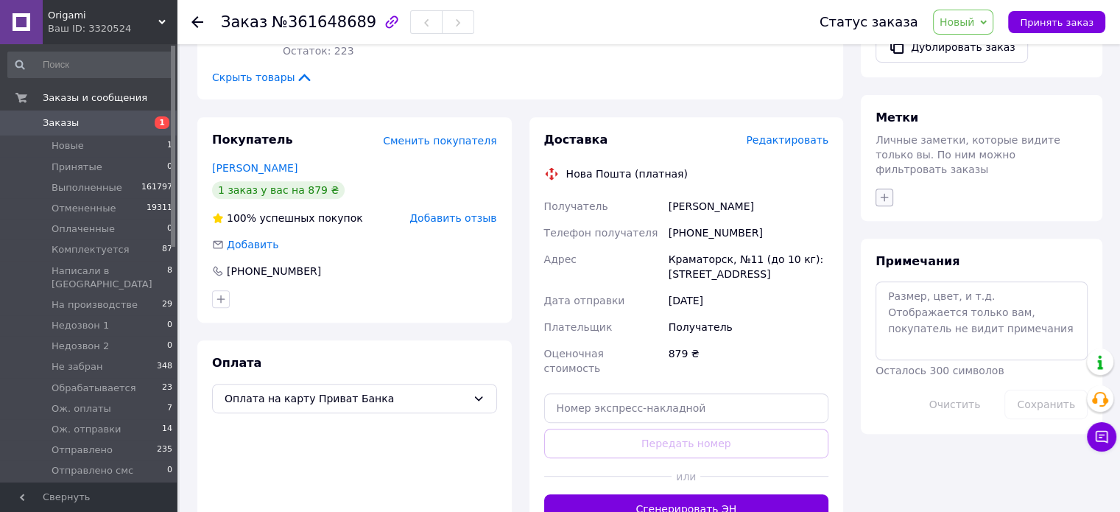
click at [879, 191] on icon "button" at bounding box center [884, 197] width 12 height 12
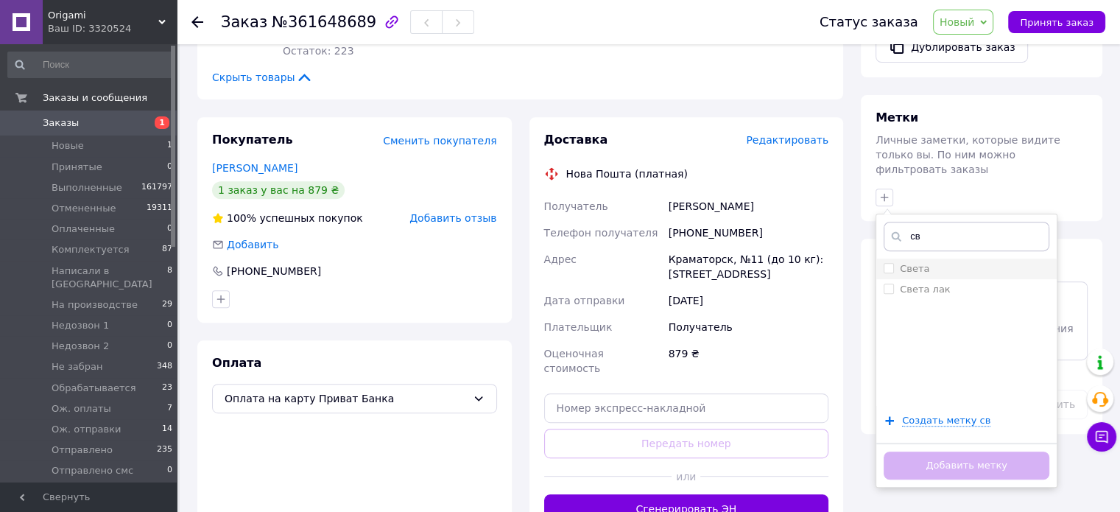
type input "св"
click at [972, 262] on div "Света" at bounding box center [966, 268] width 166 height 13
checkbox input "true"
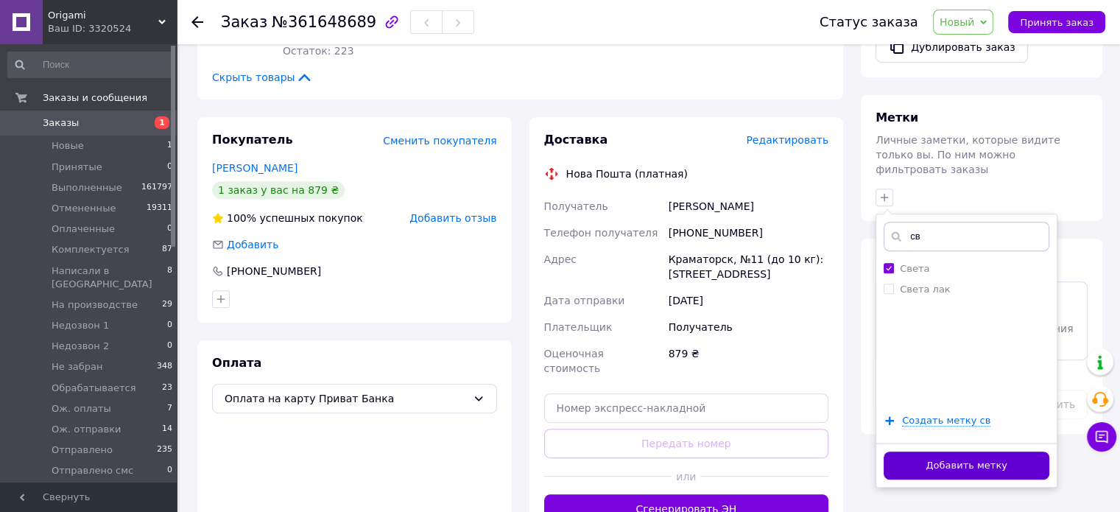
click at [955, 451] on button "Добавить метку" at bounding box center [966, 465] width 166 height 29
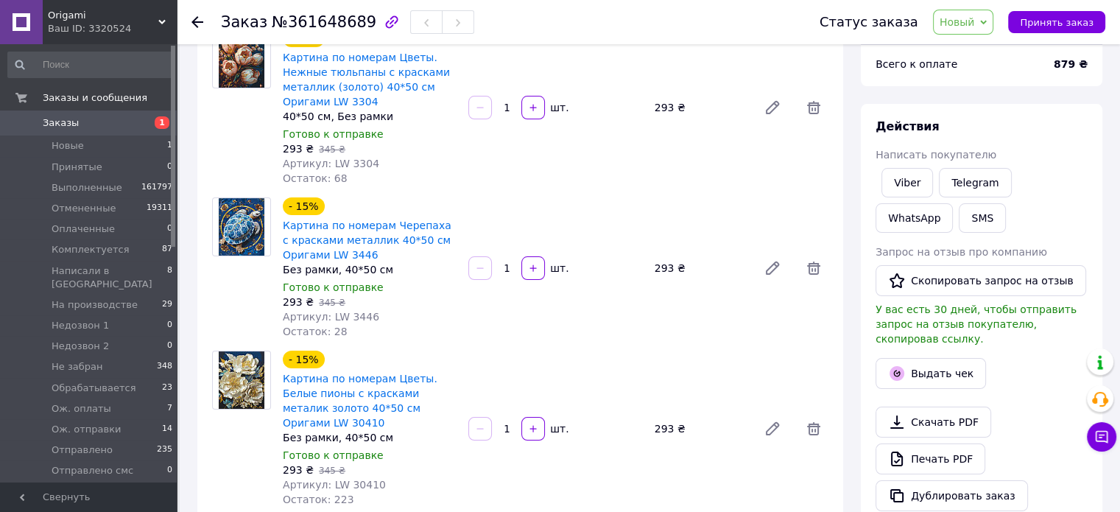
scroll to position [0, 0]
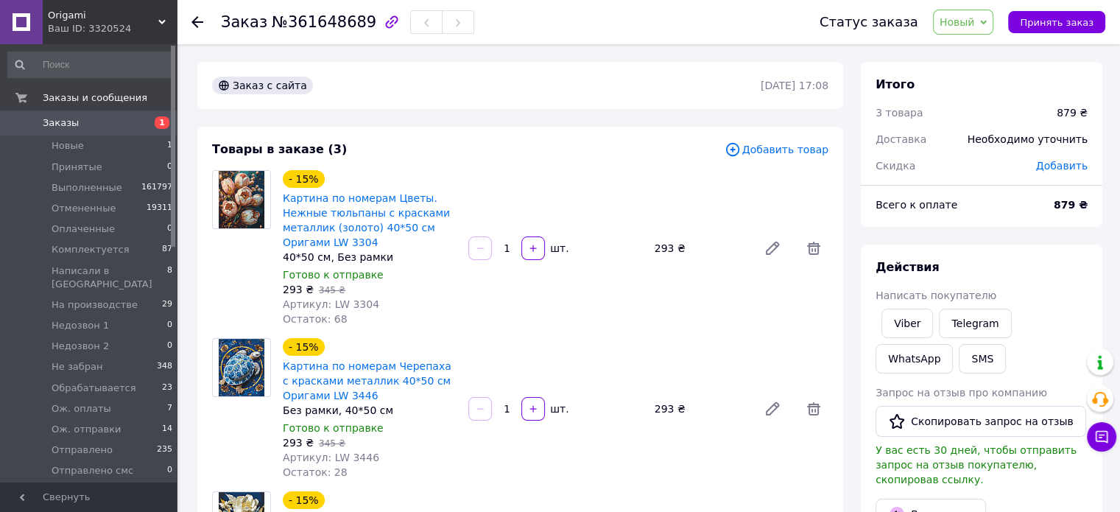
click at [1072, 164] on span "Добавить" at bounding box center [1062, 166] width 52 height 12
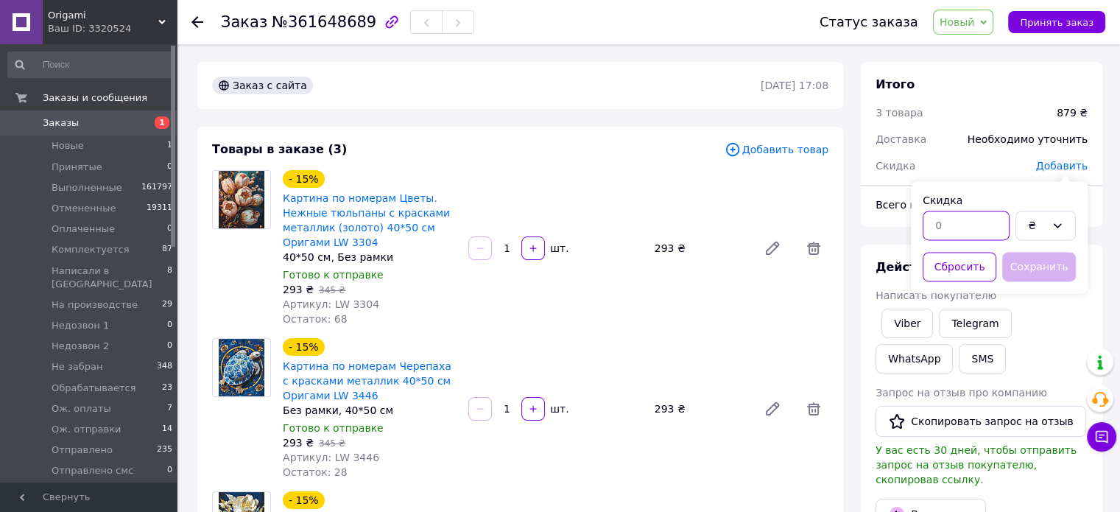
click at [948, 234] on input "text" at bounding box center [965, 225] width 87 height 29
type input "293"
click at [1034, 266] on button "Сохранить" at bounding box center [1039, 266] width 74 height 29
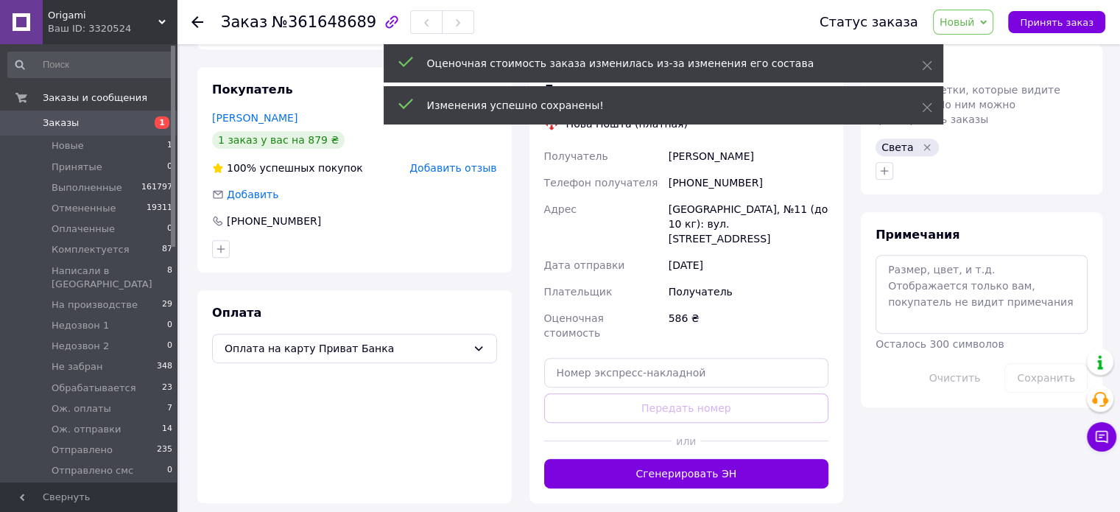
scroll to position [663, 0]
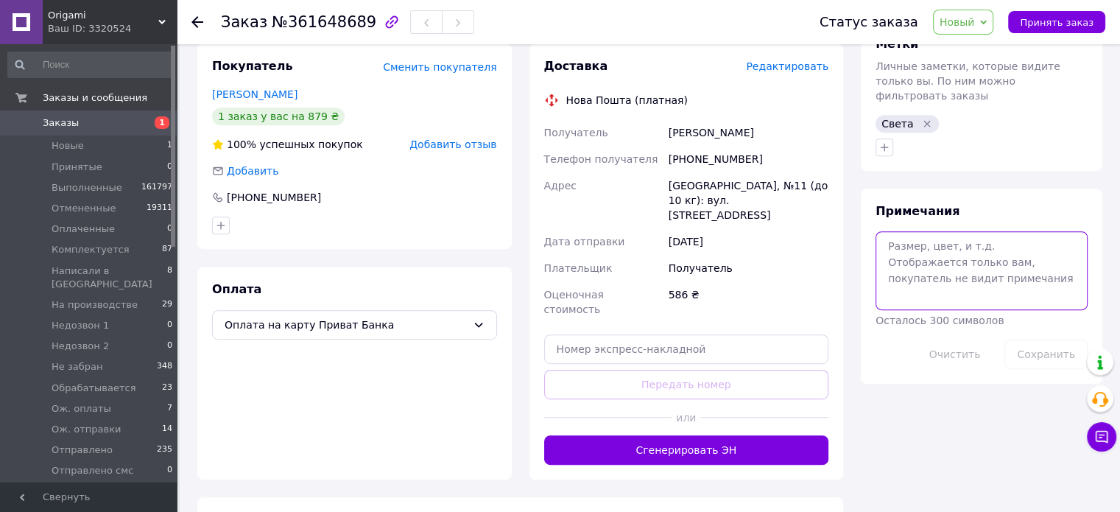
click at [893, 245] on textarea at bounding box center [981, 270] width 212 height 78
click at [900, 241] on textarea at bounding box center [981, 270] width 212 height 78
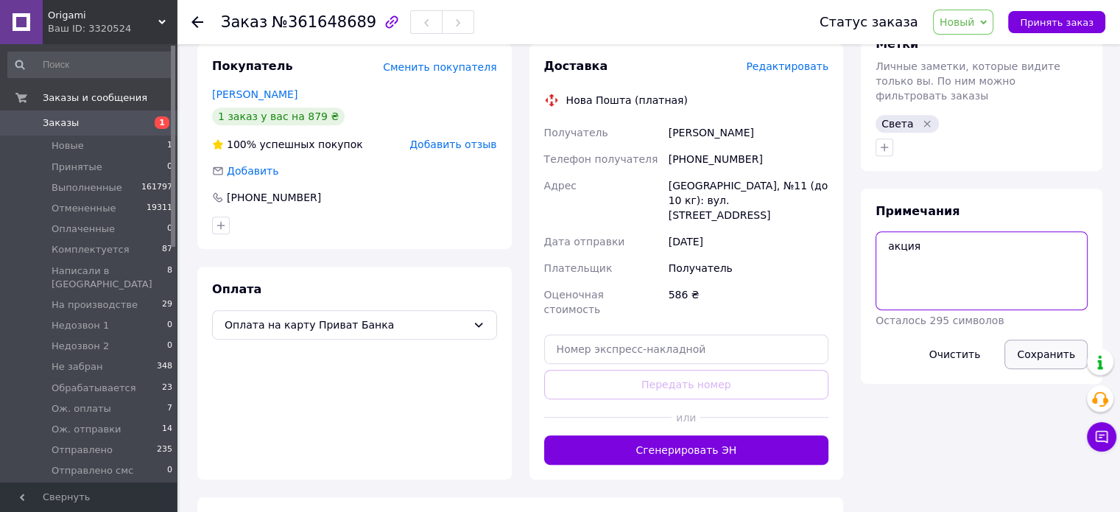
type textarea "акция"
click at [1036, 339] on button "Сохранить" at bounding box center [1045, 353] width 83 height 29
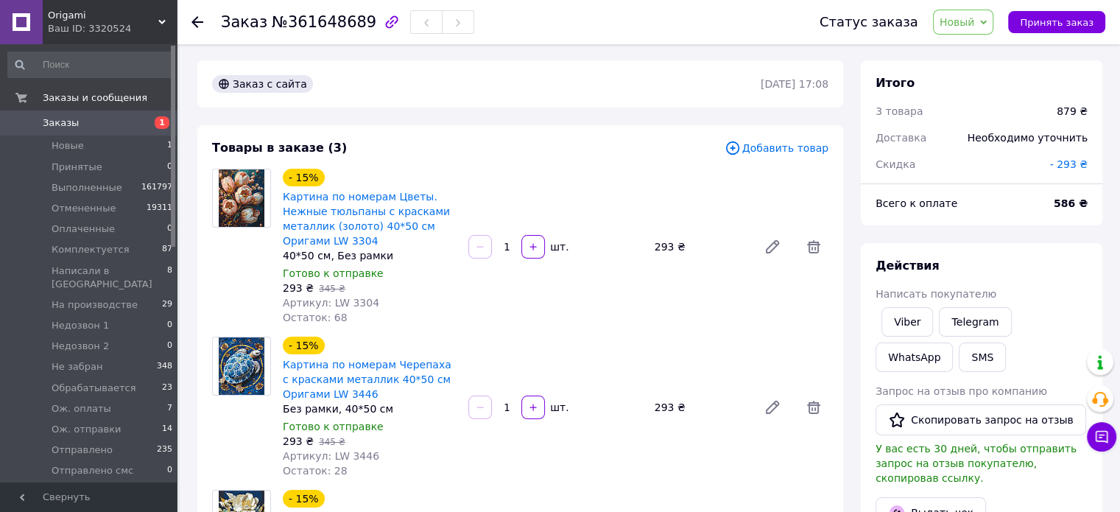
scroll to position [0, 0]
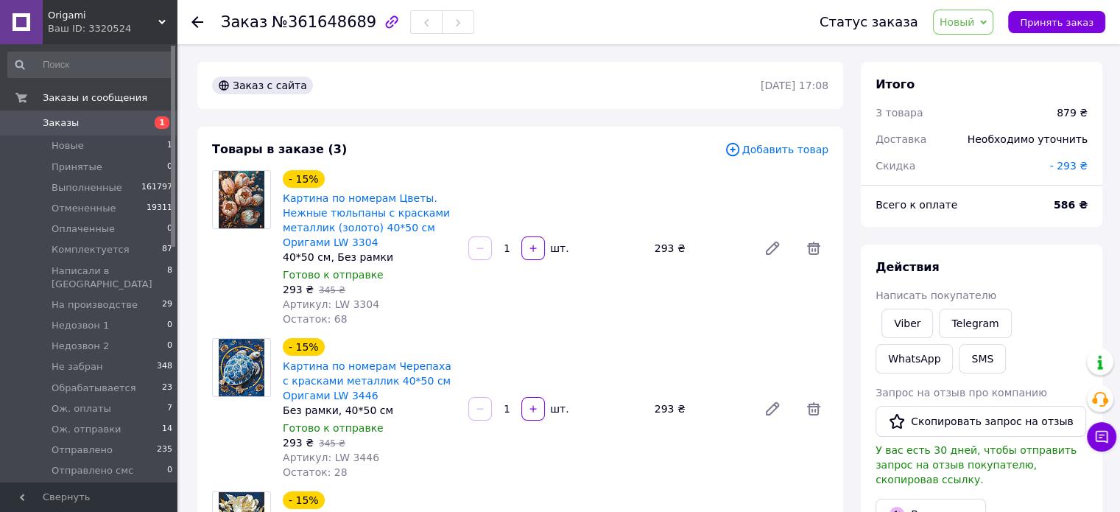
click at [789, 143] on span "Добавить товар" at bounding box center [776, 149] width 104 height 16
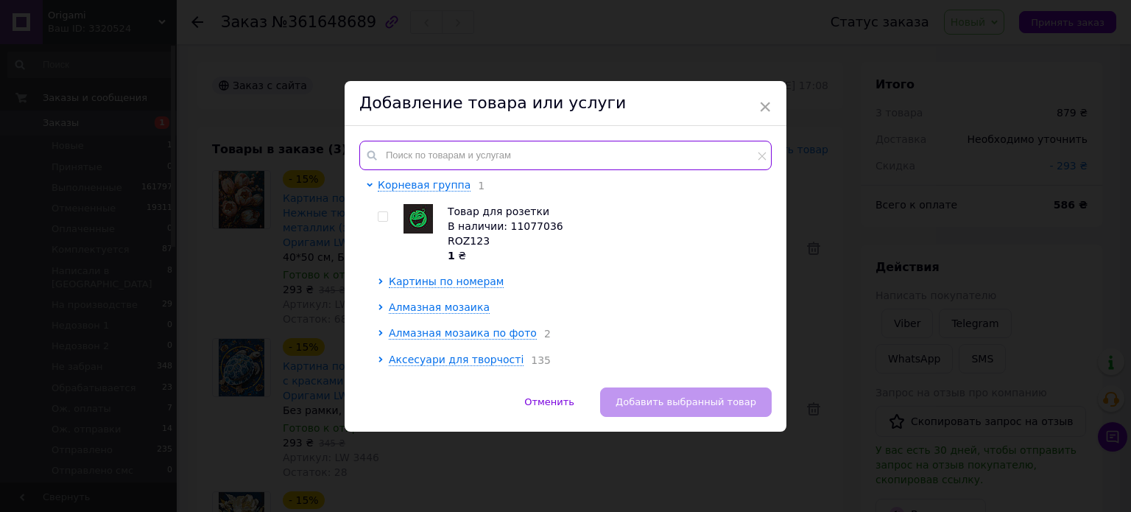
click at [504, 152] on input "text" at bounding box center [565, 155] width 412 height 29
click at [474, 158] on input "text" at bounding box center [565, 155] width 412 height 29
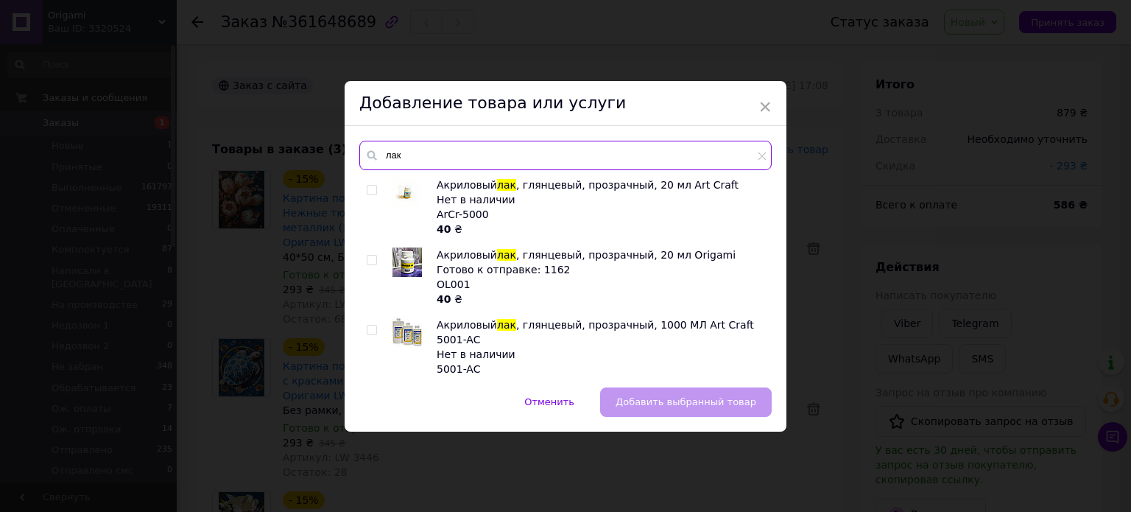
type input "лак"
click at [367, 258] on input "checkbox" at bounding box center [372, 260] width 10 height 10
checkbox input "true"
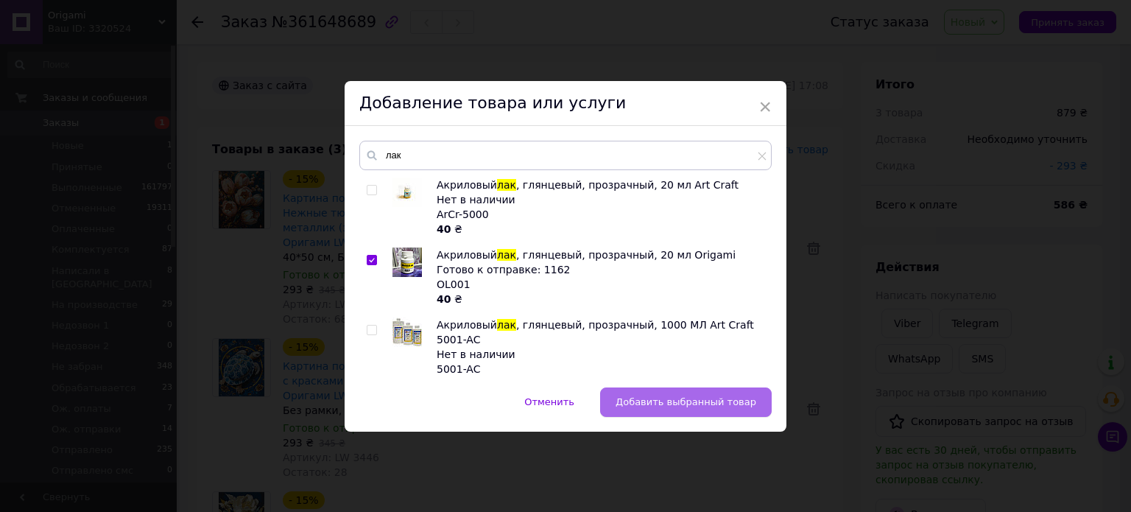
click at [709, 401] on span "Добавить выбранный товар" at bounding box center [685, 401] width 141 height 11
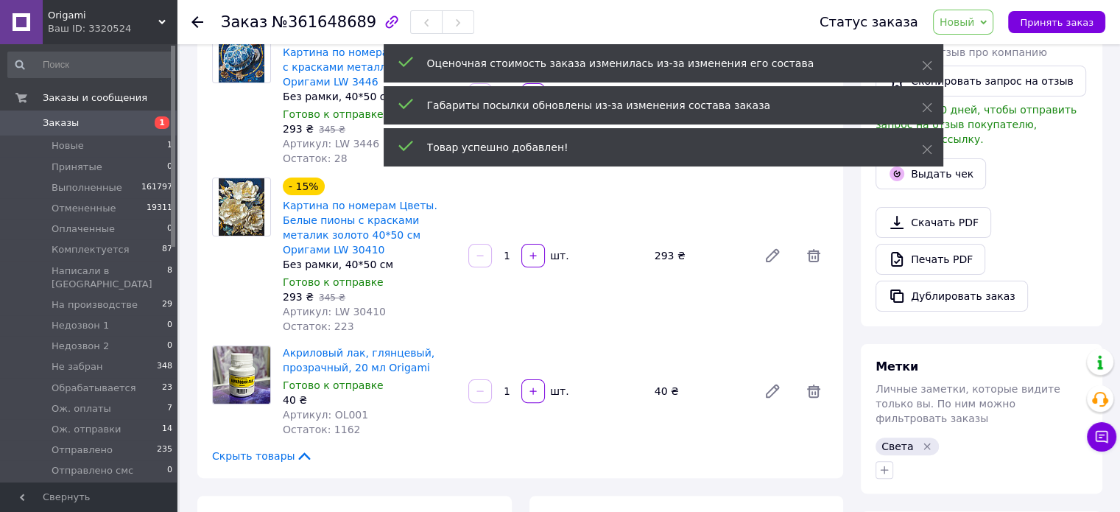
scroll to position [368, 0]
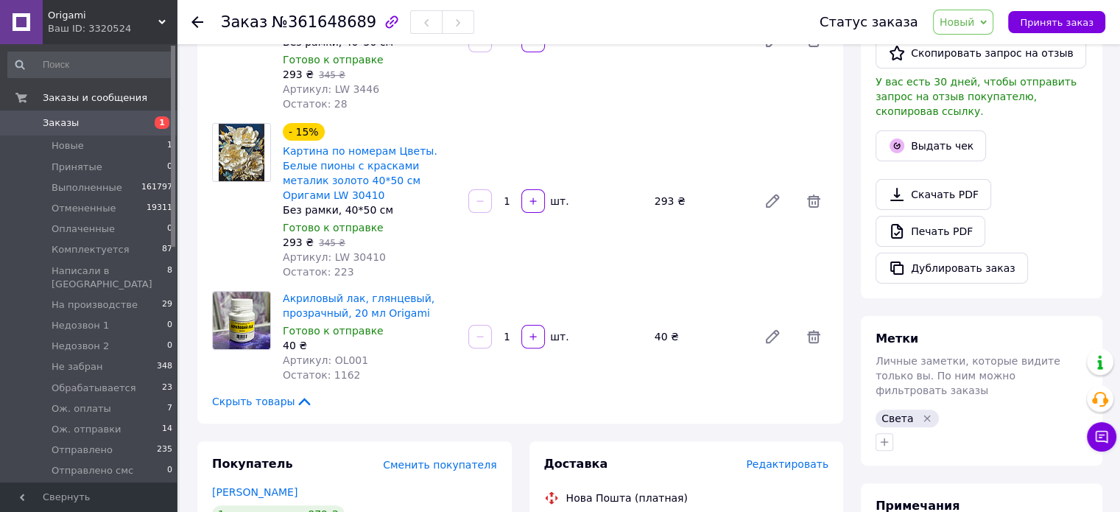
click at [815, 267] on div "- 15% Картина по номерам Цветы. Белые пионы с красками металик золото 40*50 см …" at bounding box center [555, 201] width 557 height 162
click at [530, 331] on icon "button" at bounding box center [533, 336] width 10 height 10
type input "2"
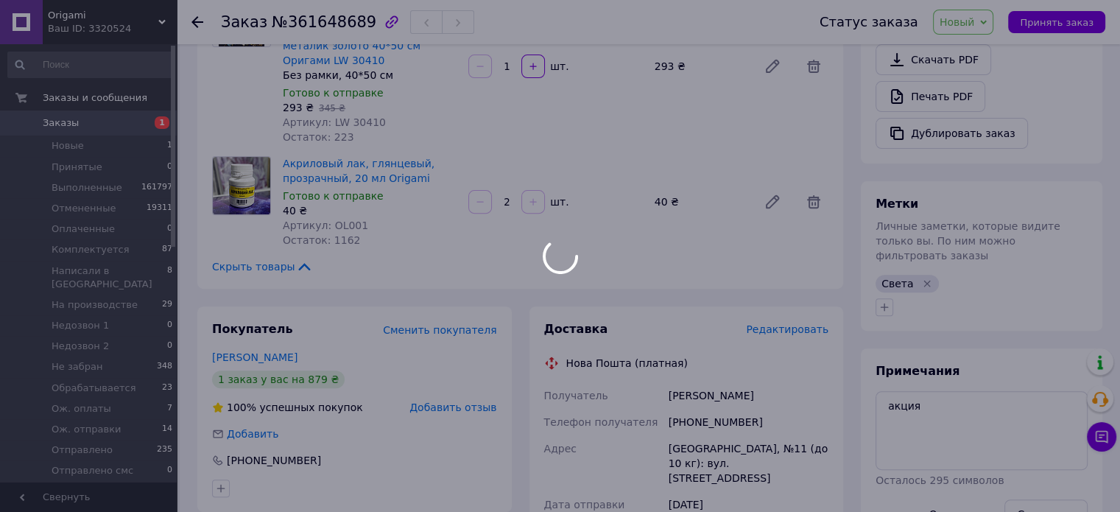
scroll to position [589, 0]
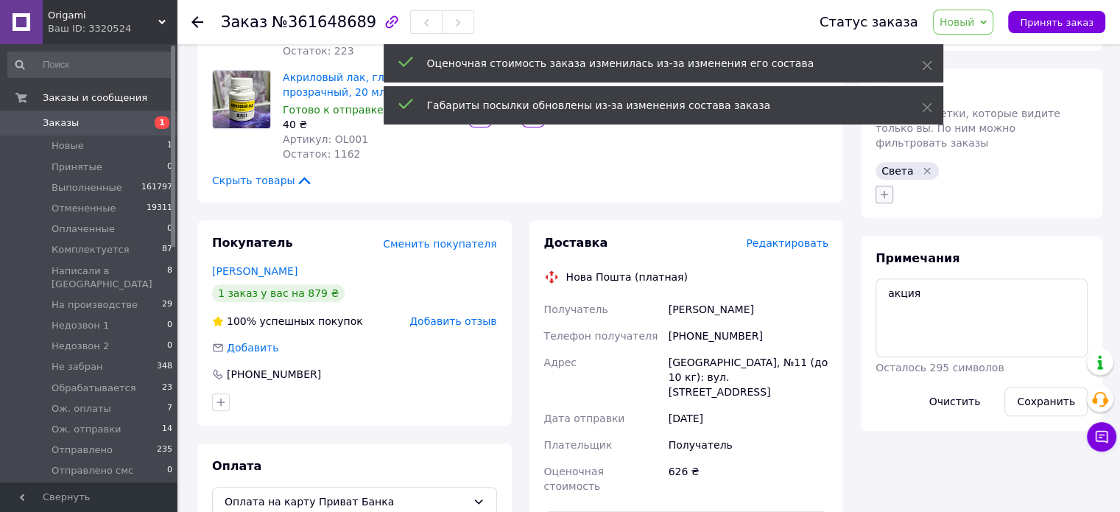
click at [883, 188] on icon "button" at bounding box center [884, 194] width 12 height 12
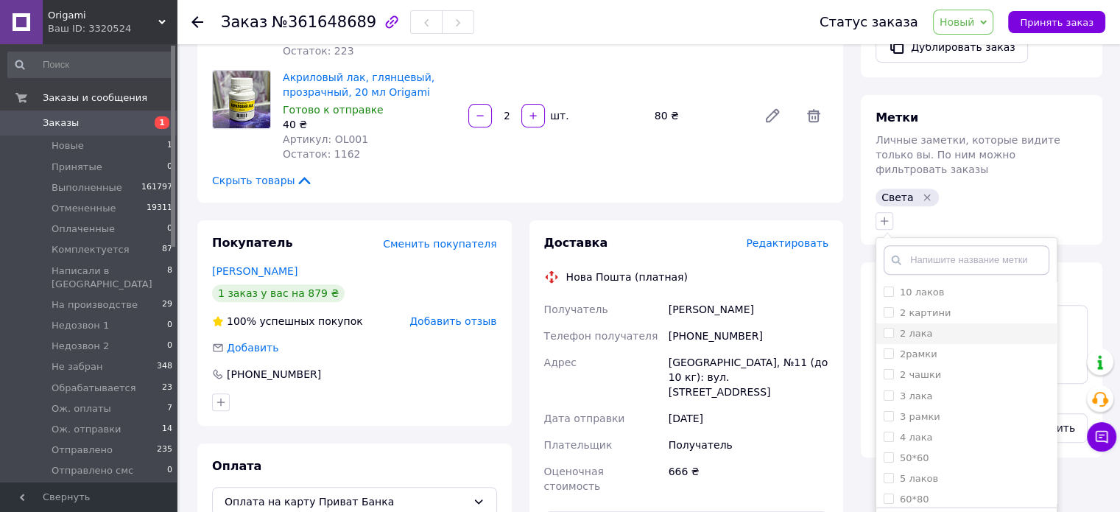
click at [886, 323] on li "2 лака" at bounding box center [966, 333] width 180 height 21
checkbox input "true"
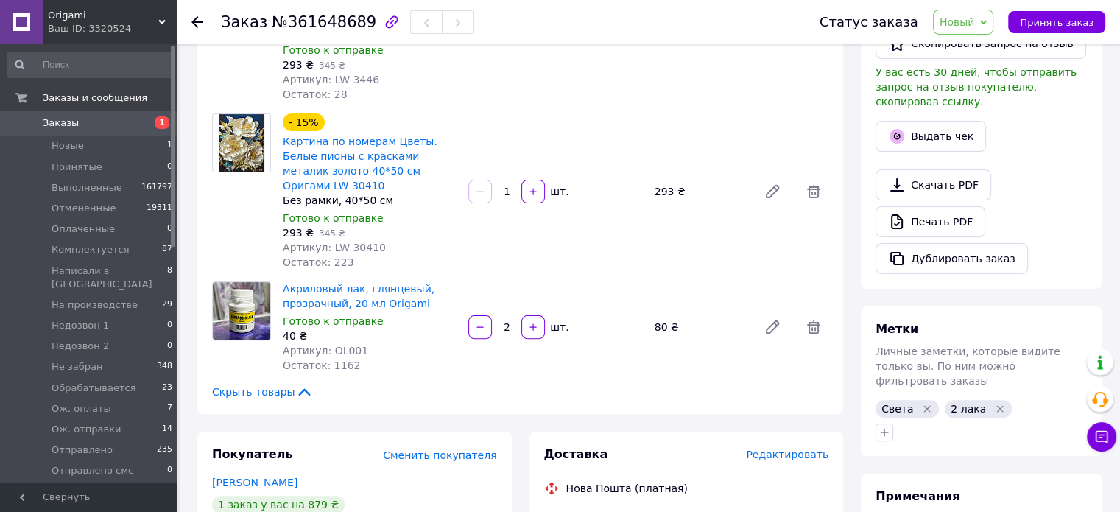
scroll to position [368, 0]
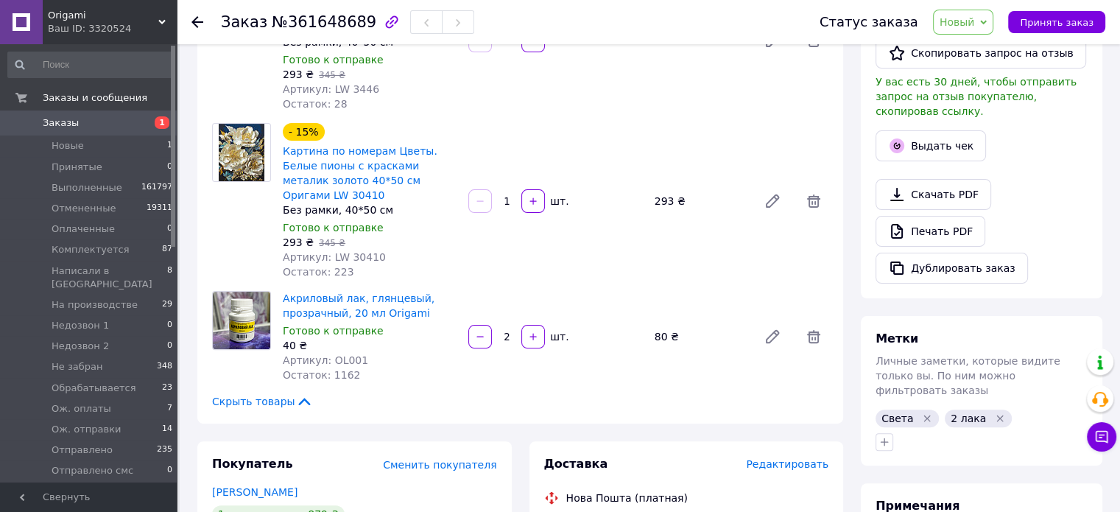
click at [852, 228] on div "Итого 4 товара 959 ₴ Доставка Необходимо уточнить Скидка - 293 ₴ Всего к оплате…" at bounding box center [981, 444] width 259 height 1501
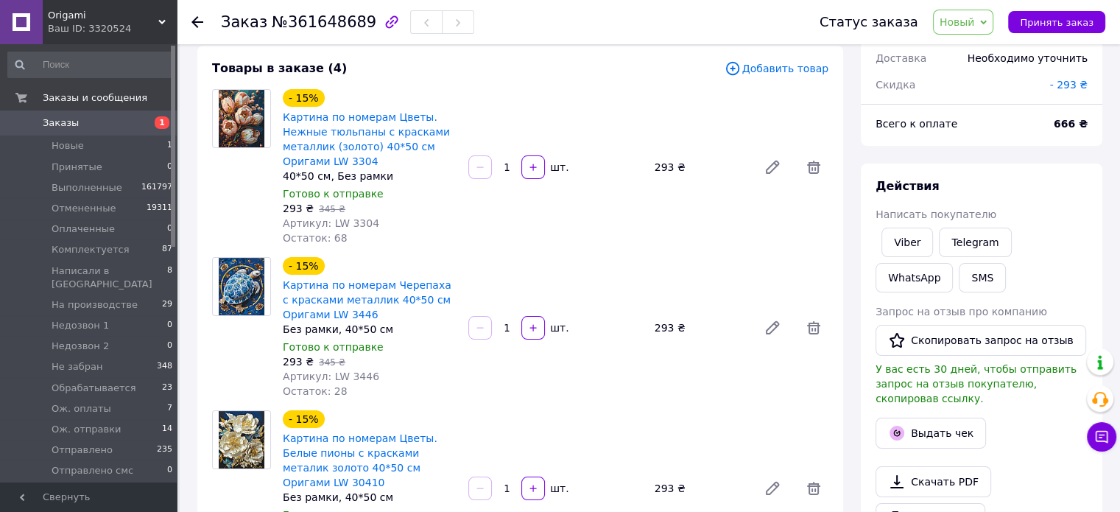
scroll to position [74, 0]
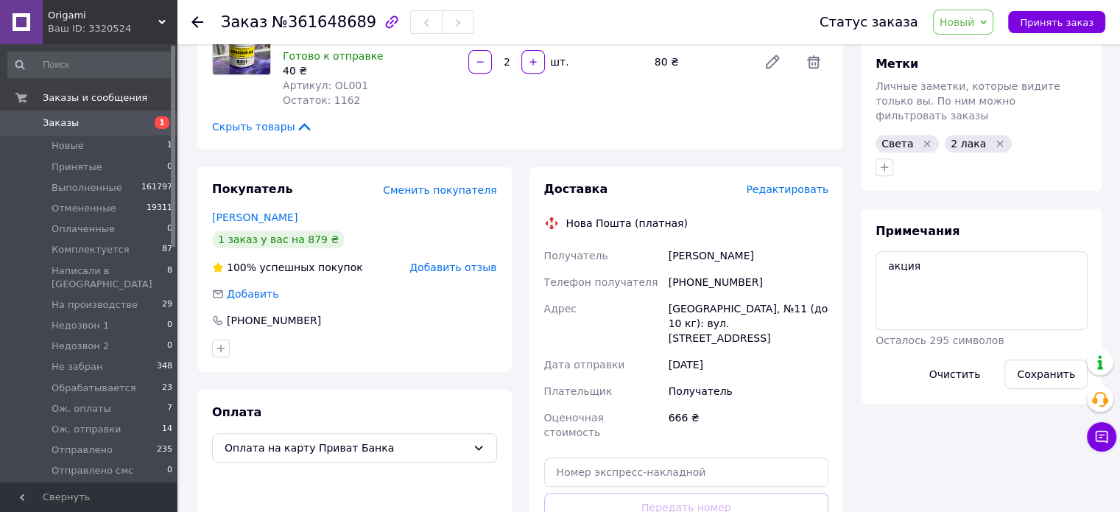
scroll to position [736, 0]
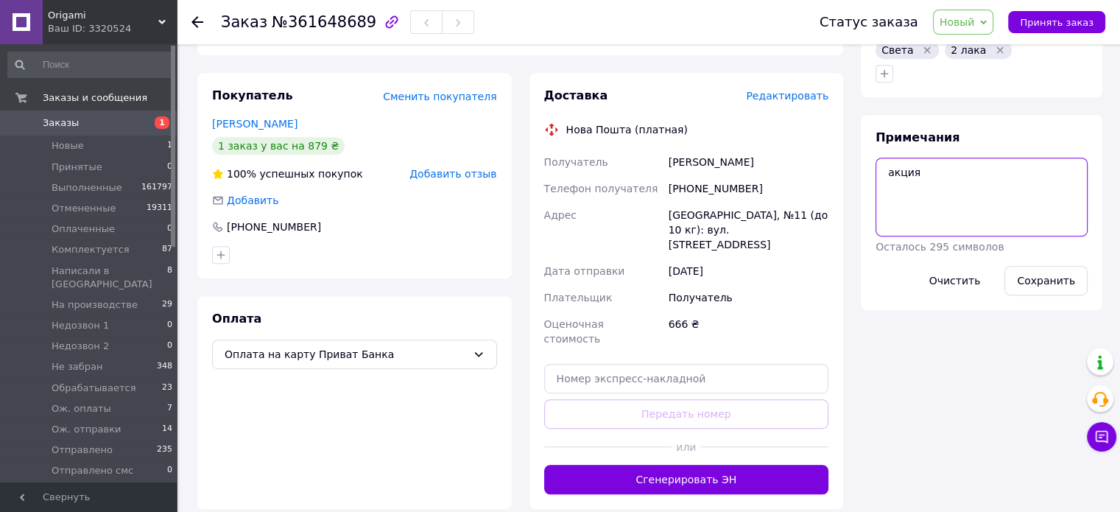
click at [948, 167] on textarea "акция" at bounding box center [981, 197] width 212 height 78
type textarea "акция провести дисконт после оплаті"
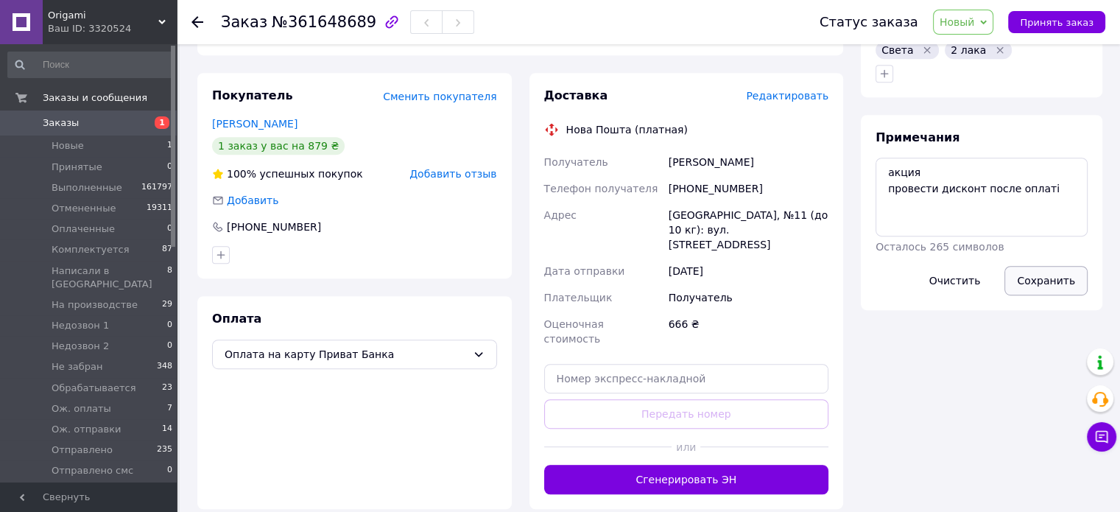
click at [1044, 266] on button "Сохранить" at bounding box center [1045, 280] width 83 height 29
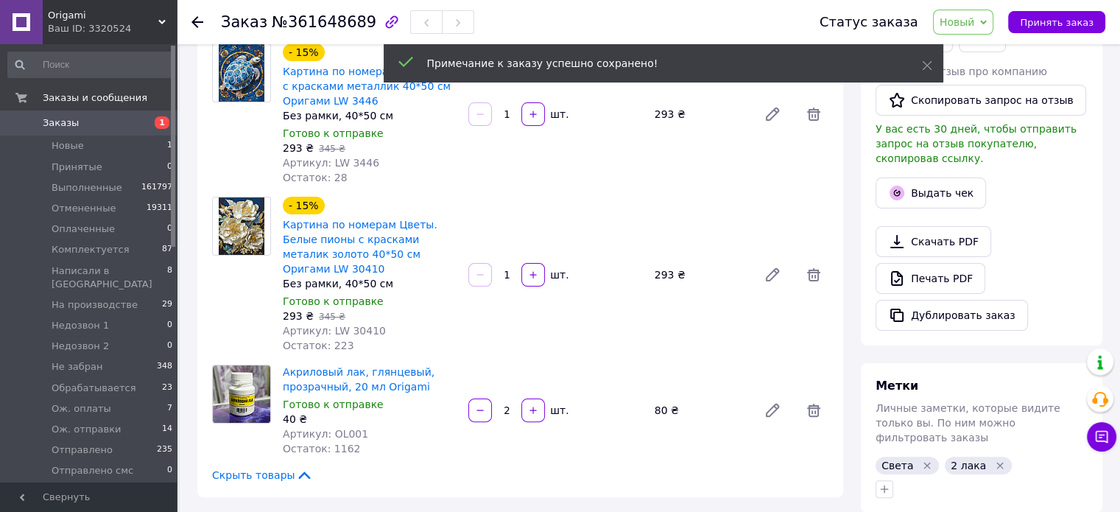
scroll to position [0, 0]
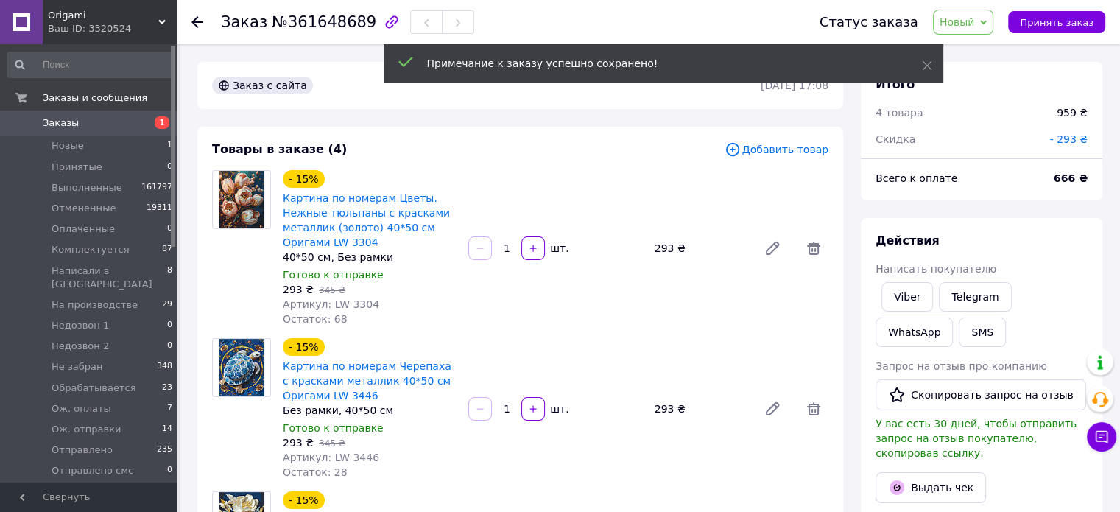
click at [970, 23] on span "Новый" at bounding box center [956, 22] width 35 height 12
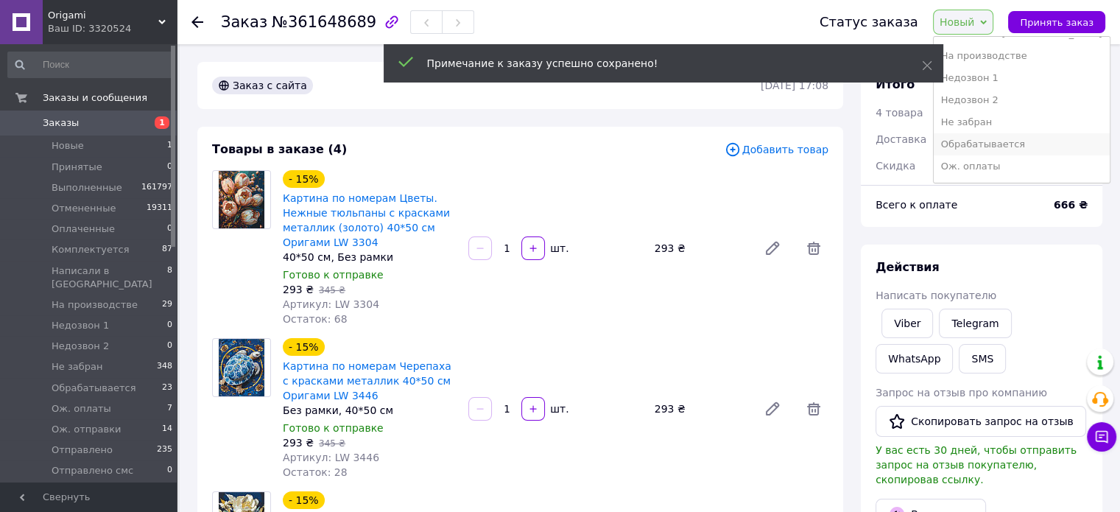
scroll to position [147, 0]
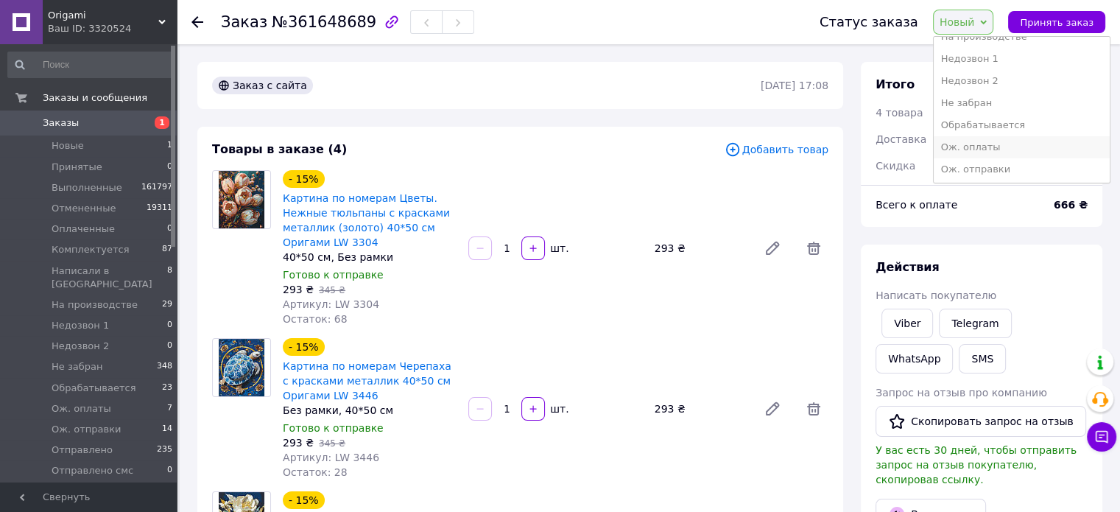
click at [998, 146] on li "Ож. оплаты" at bounding box center [1022, 147] width 176 height 22
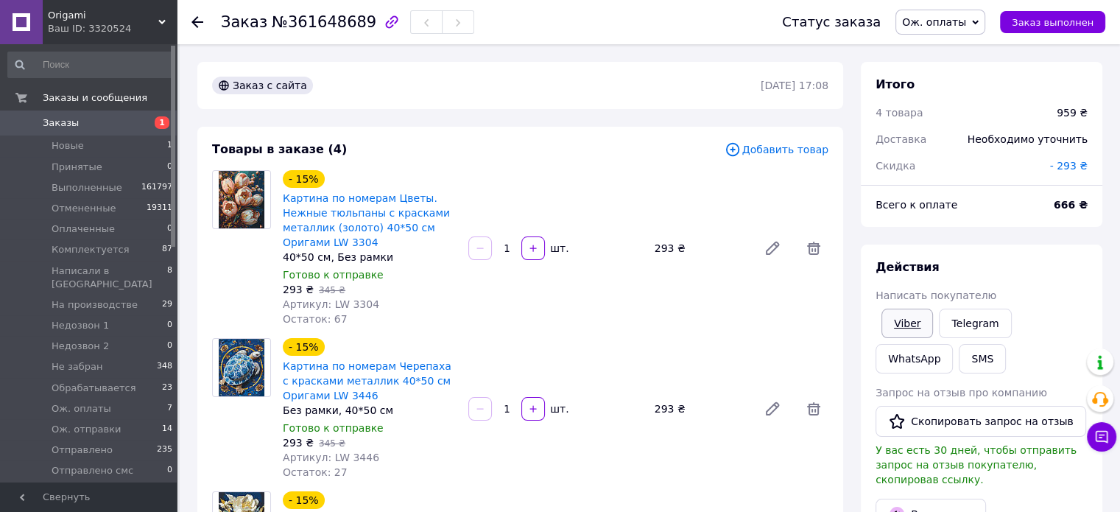
click at [906, 321] on link "Viber" at bounding box center [907, 322] width 52 height 29
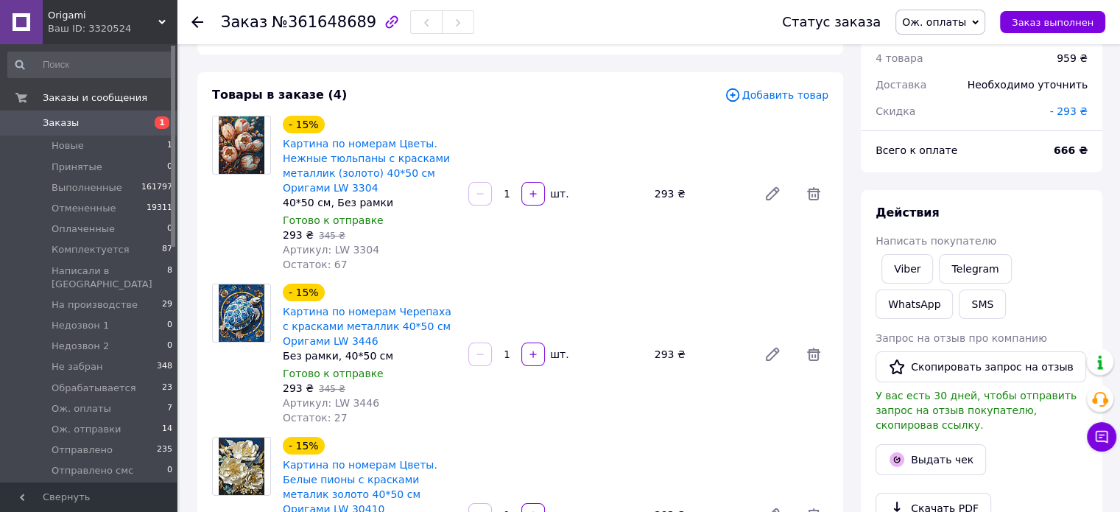
scroll to position [0, 0]
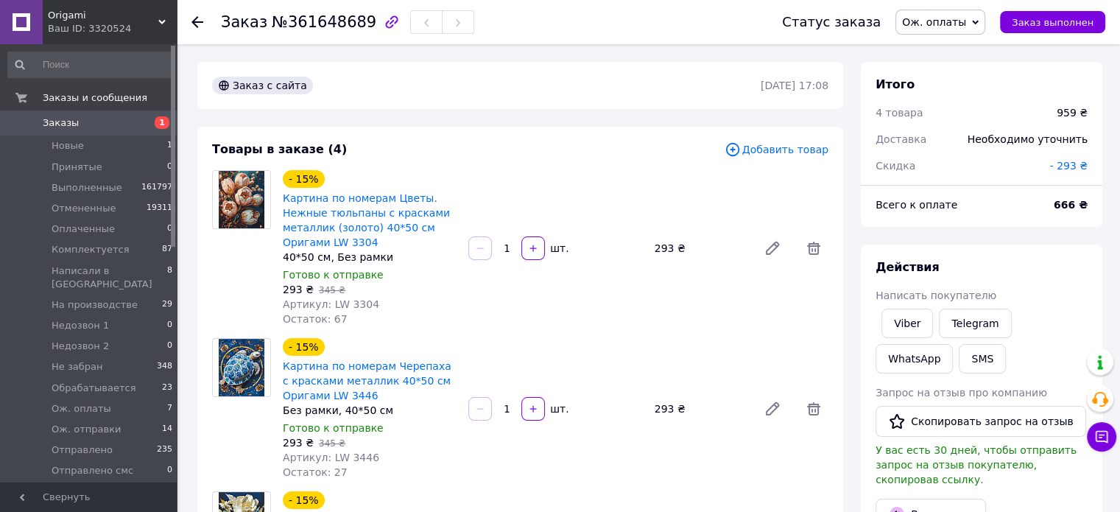
click at [66, 147] on span "Новые" at bounding box center [68, 145] width 32 height 13
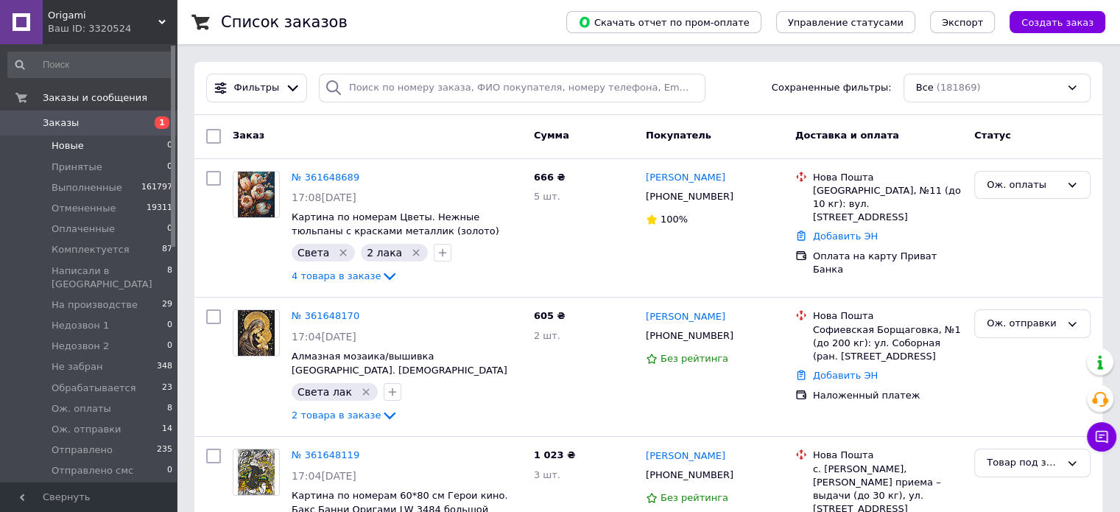
click at [78, 144] on span "Новые" at bounding box center [68, 145] width 32 height 13
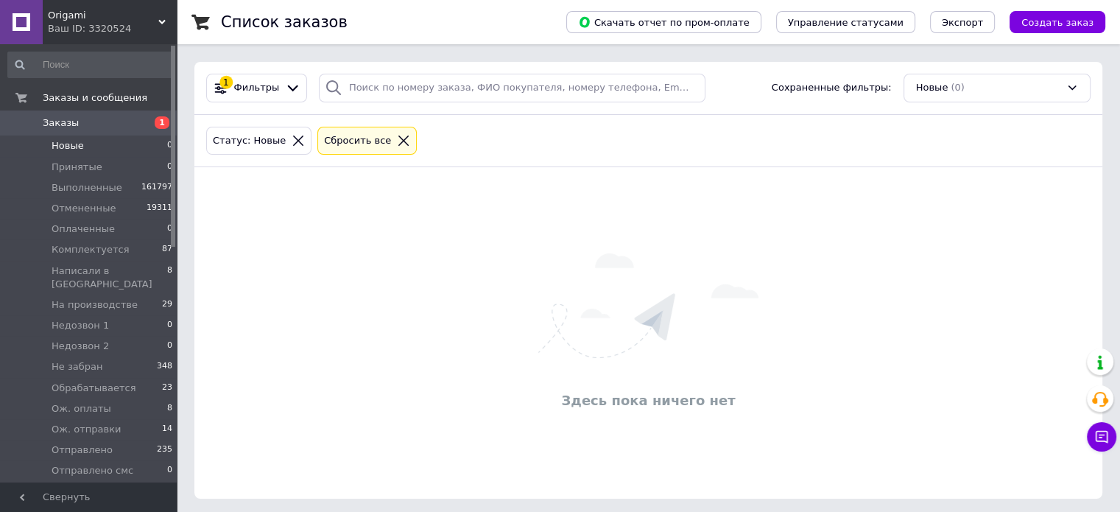
click at [78, 144] on span "Новые" at bounding box center [68, 145] width 32 height 13
click at [371, 243] on div "Здесь пока ничего нет" at bounding box center [648, 333] width 908 height 302
click at [92, 269] on span "Написали в [GEOGRAPHIC_DATA]" at bounding box center [110, 277] width 116 height 27
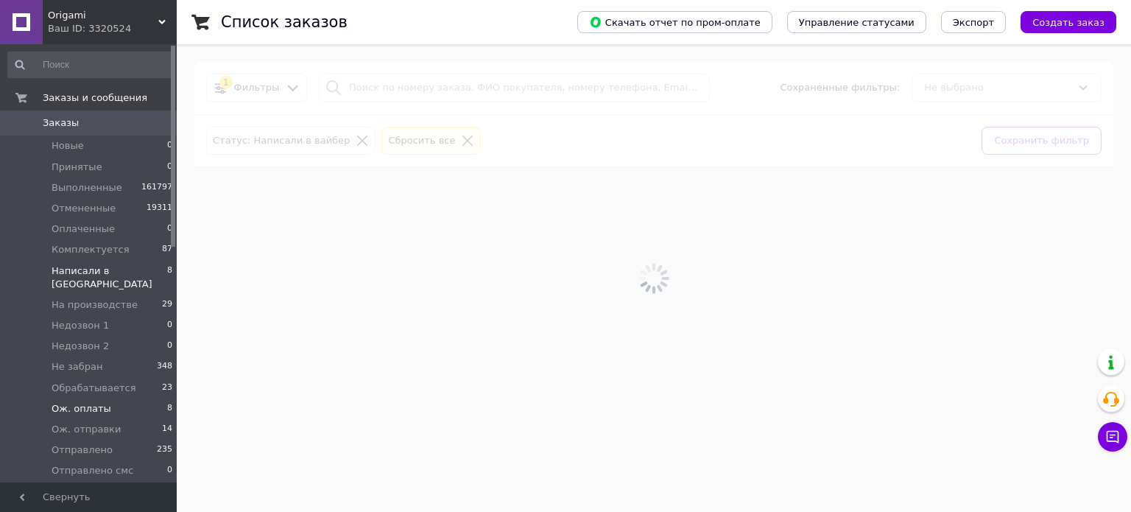
click at [80, 402] on span "Ож. оплаты" at bounding box center [82, 408] width 60 height 13
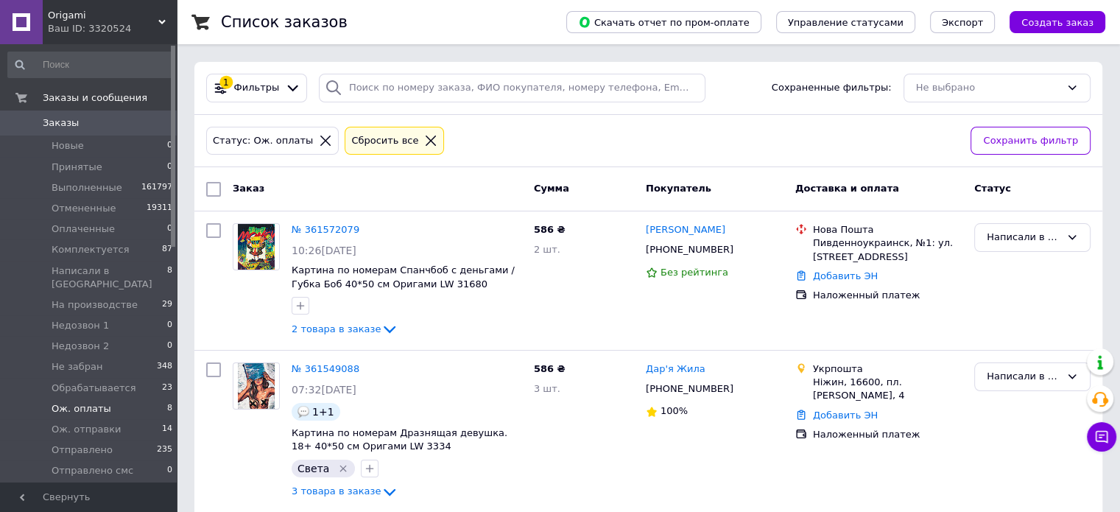
click at [80, 402] on span "Ож. оплаты" at bounding box center [82, 408] width 60 height 13
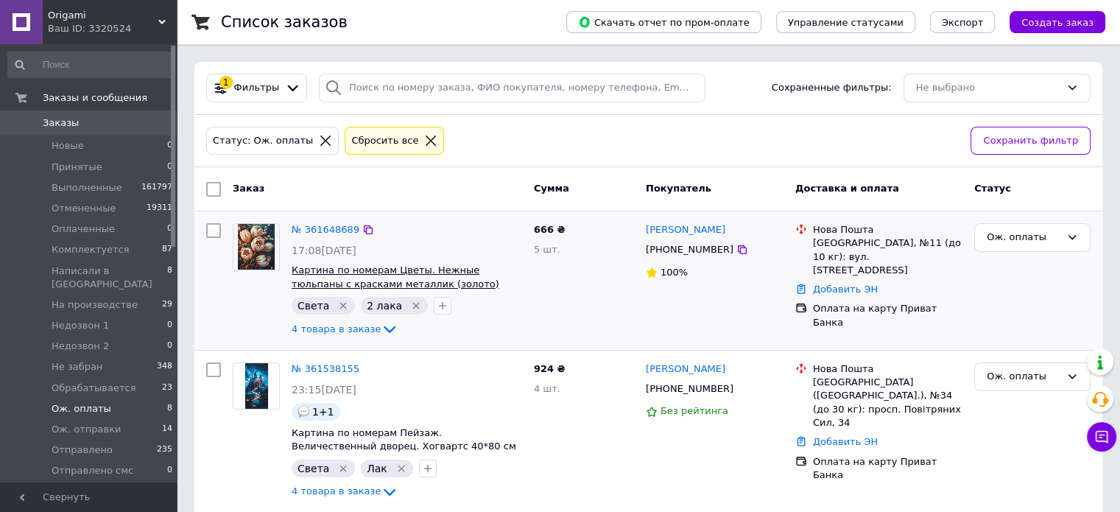
click at [411, 272] on span "Картина по номерам Цветы. Нежные тюльпаны с красками металлик (золото) 40*50 см…" at bounding box center [396, 283] width 208 height 38
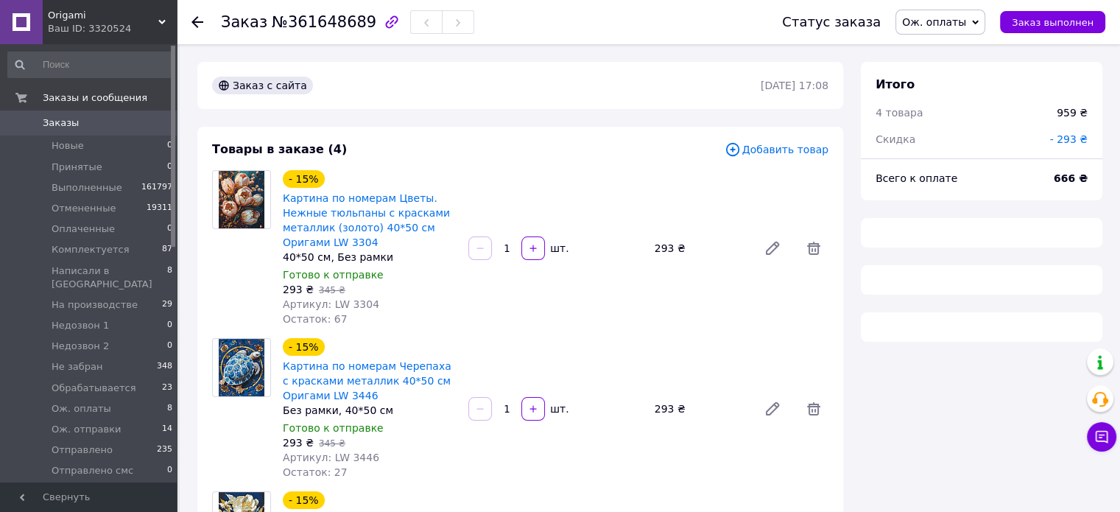
click at [955, 19] on span "Ож. оплаты" at bounding box center [934, 22] width 64 height 12
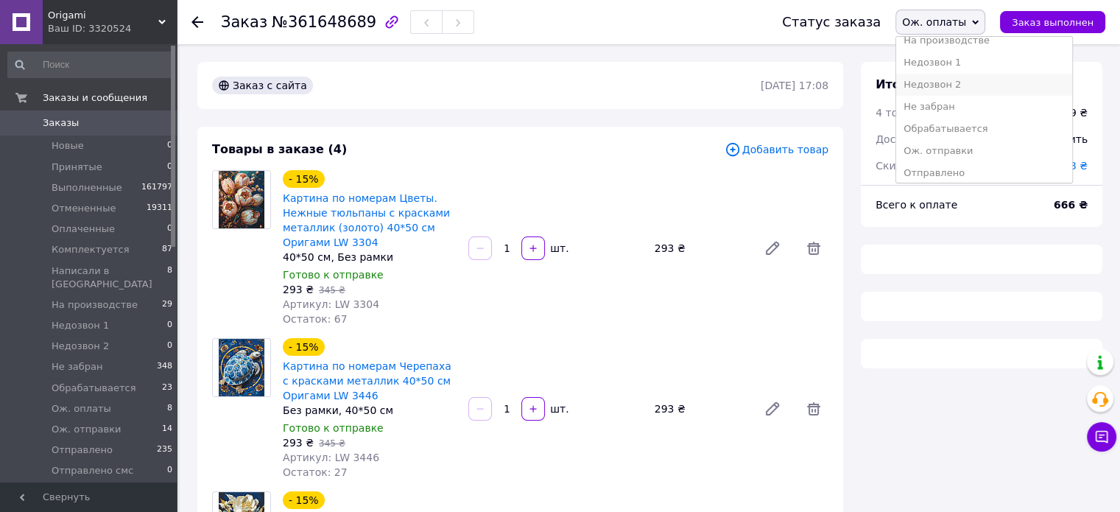
scroll to position [147, 0]
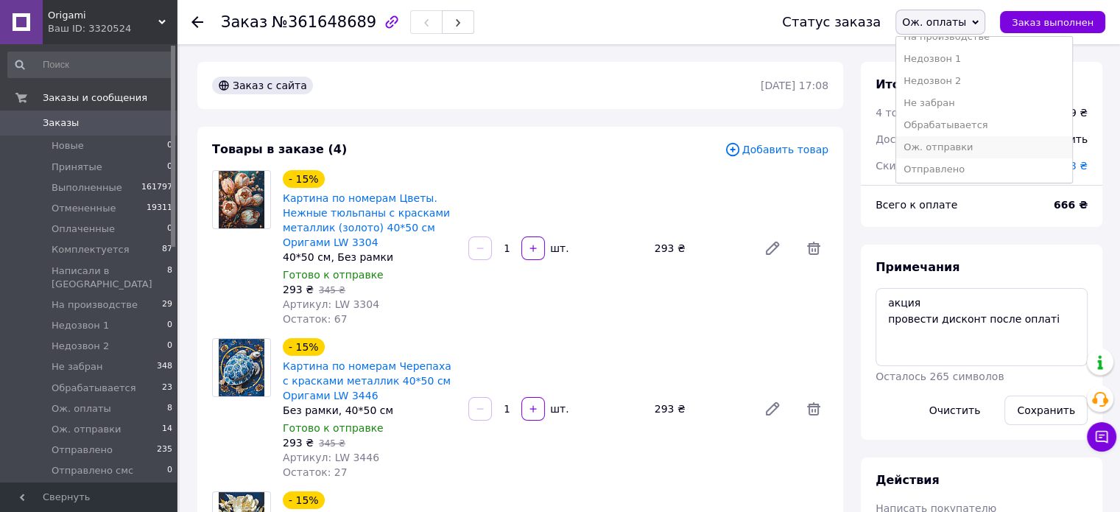
click at [969, 146] on li "Ож. отправки" at bounding box center [984, 147] width 176 height 22
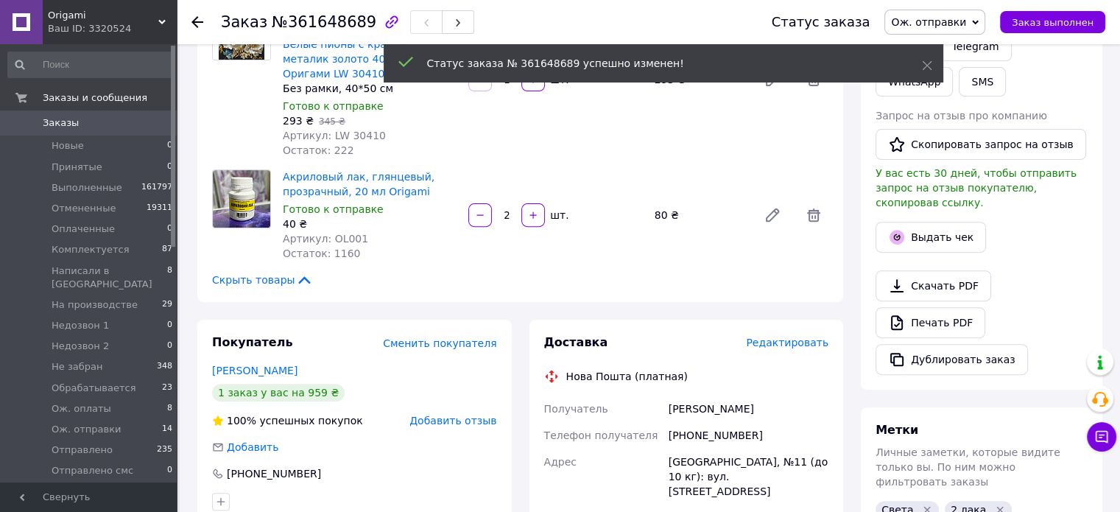
scroll to position [515, 0]
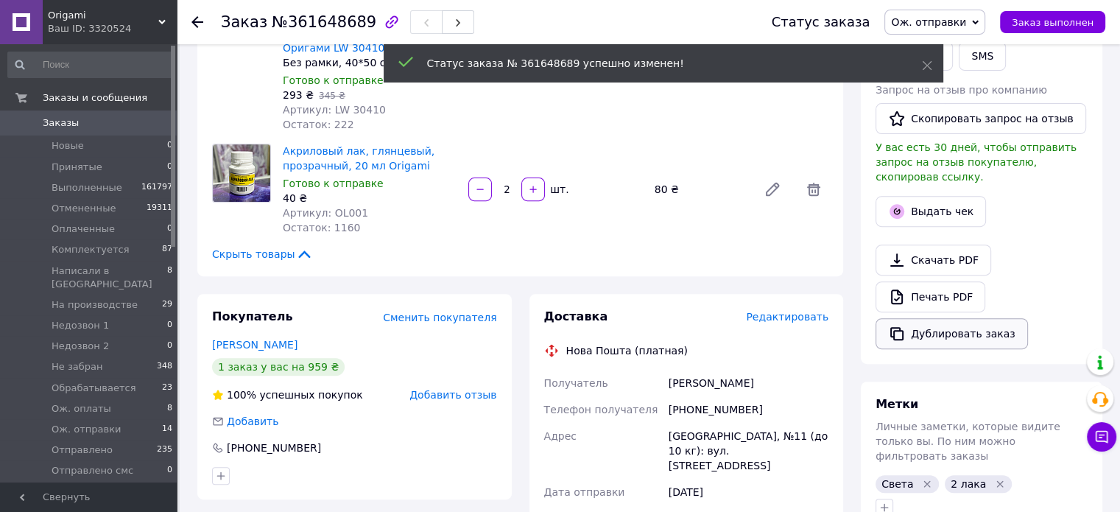
click at [947, 318] on button "Дублировать заказ" at bounding box center [951, 333] width 152 height 31
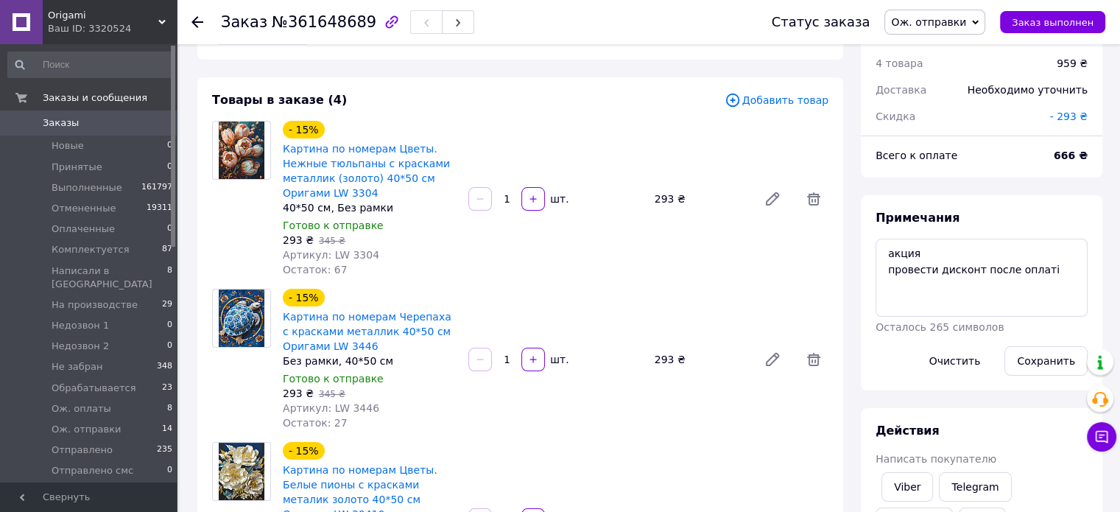
scroll to position [0, 0]
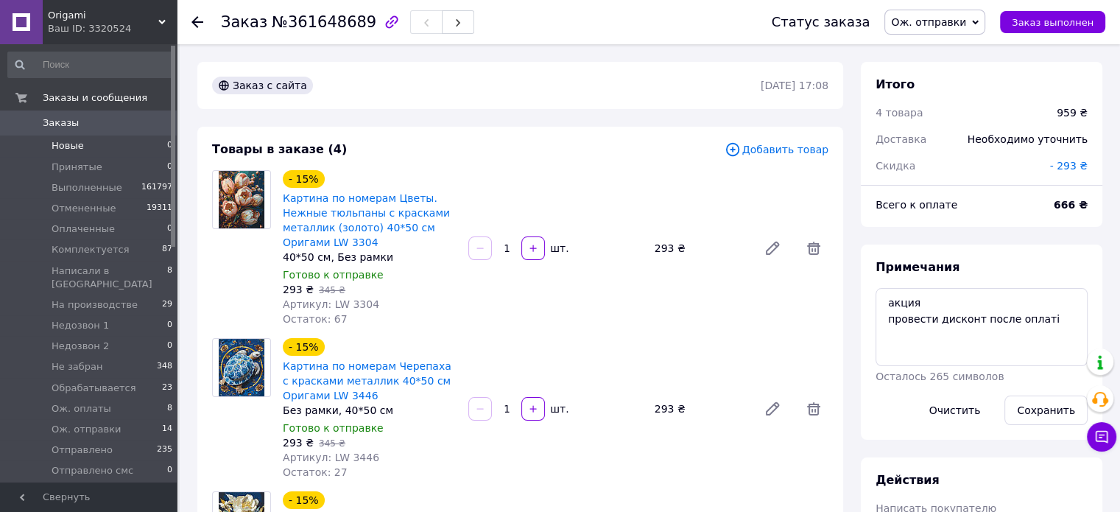
click at [62, 146] on span "Новые" at bounding box center [68, 145] width 32 height 13
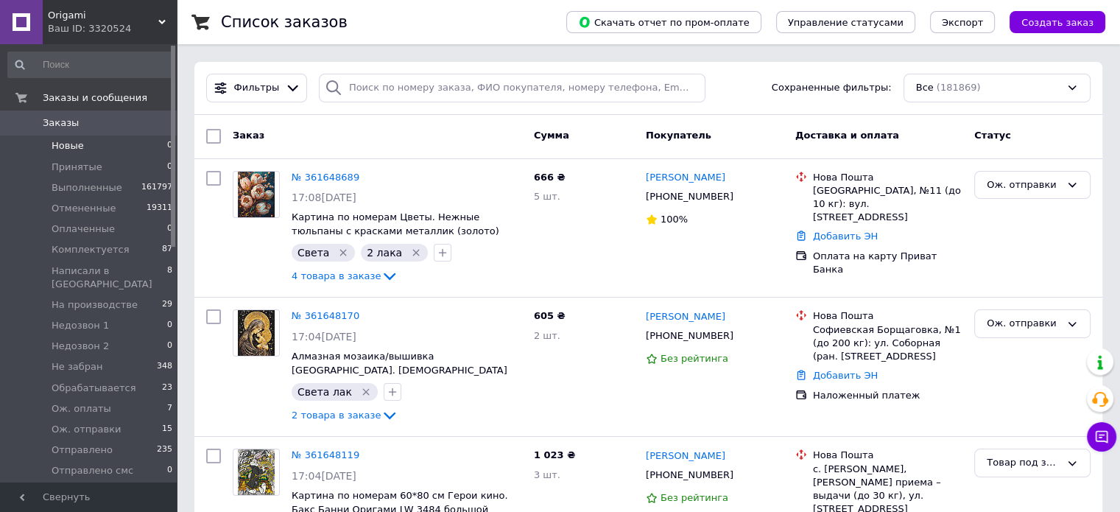
click at [68, 147] on span "Новые" at bounding box center [68, 145] width 32 height 13
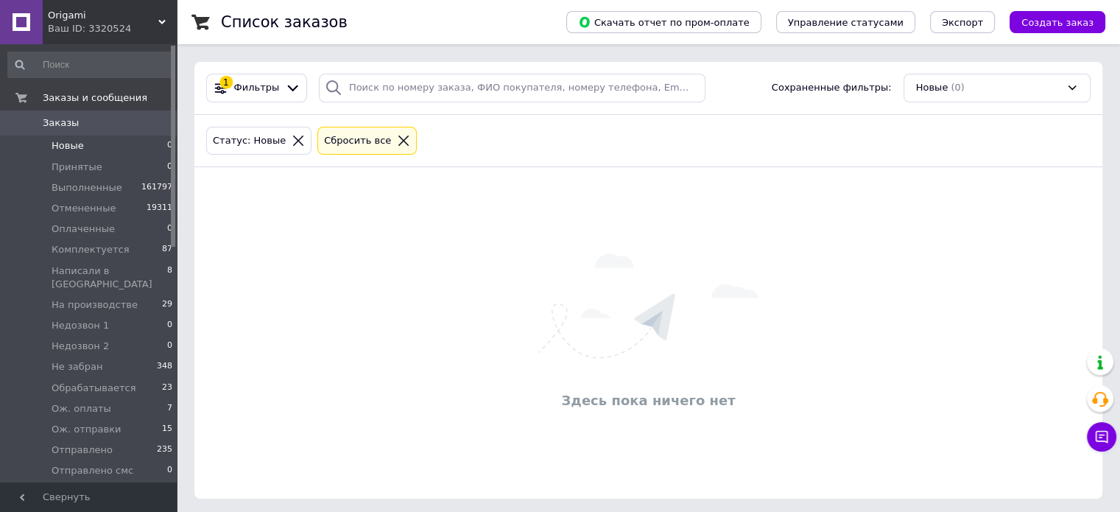
click at [68, 147] on span "Новые" at bounding box center [68, 145] width 32 height 13
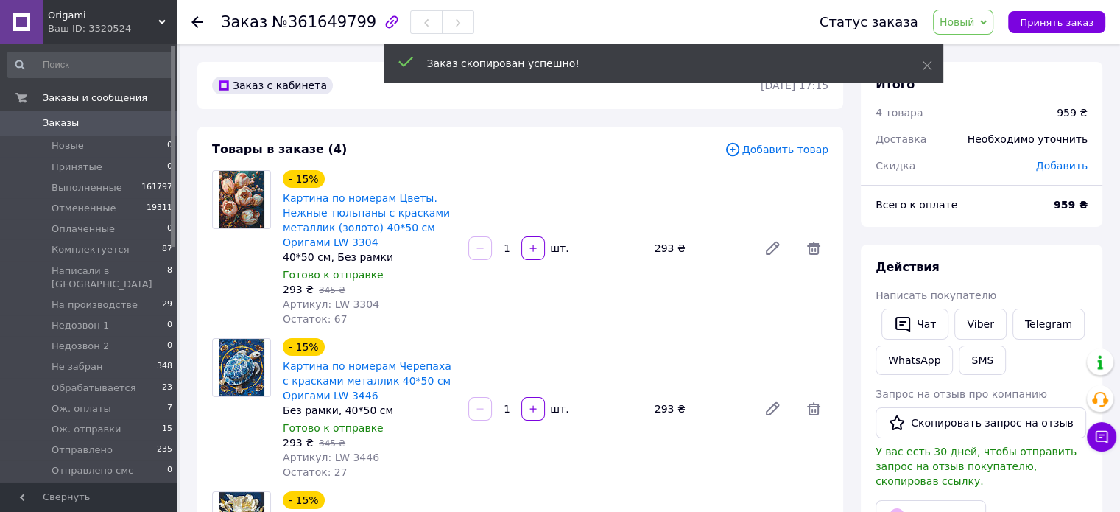
click at [777, 149] on span "Добавить товар" at bounding box center [776, 149] width 104 height 16
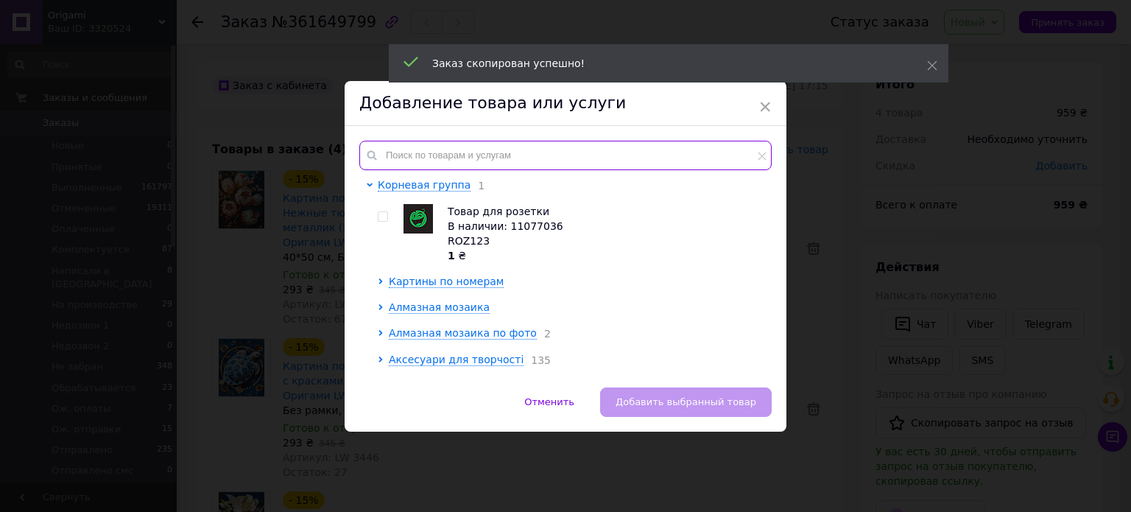
click at [502, 153] on input "text" at bounding box center [565, 155] width 412 height 29
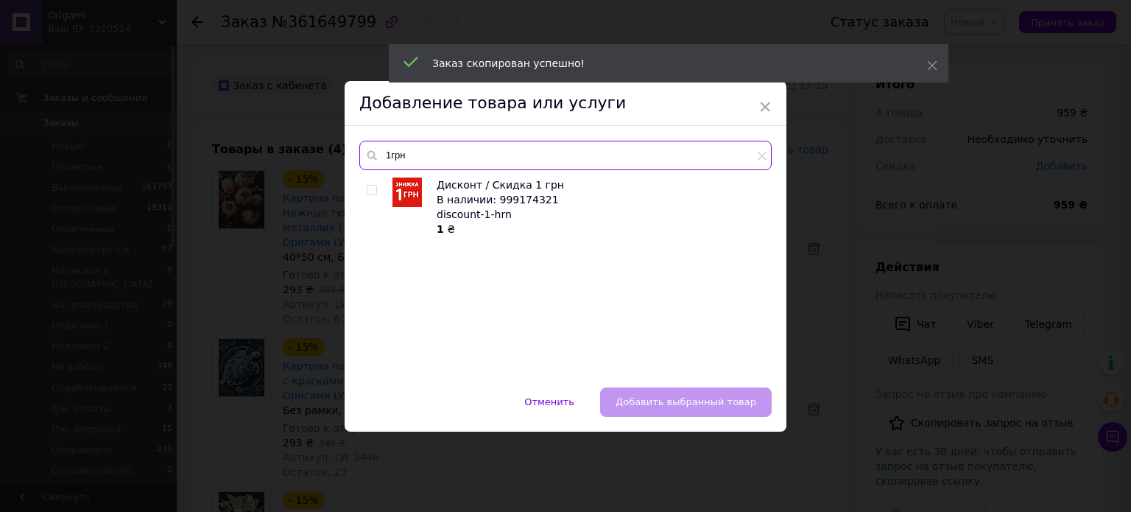
type input "1грн"
click at [371, 189] on input "checkbox" at bounding box center [372, 191] width 10 height 10
checkbox input "true"
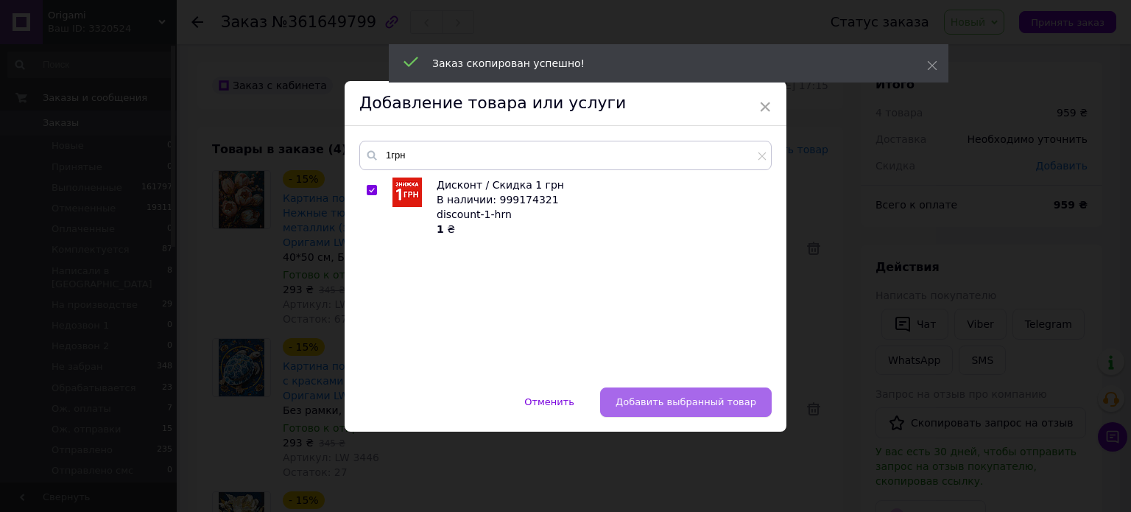
click at [695, 398] on span "Добавить выбранный товар" at bounding box center [685, 401] width 141 height 11
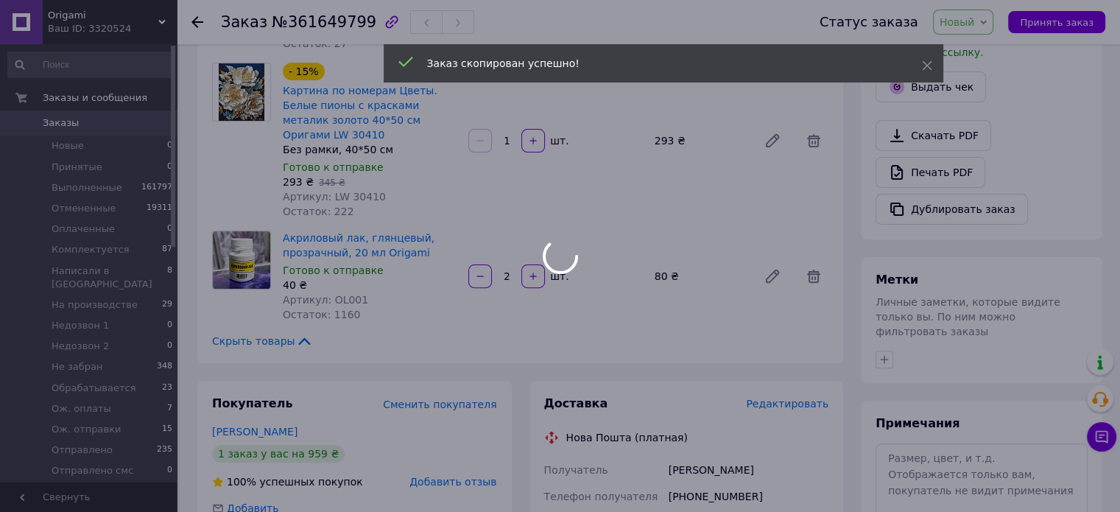
scroll to position [442, 0]
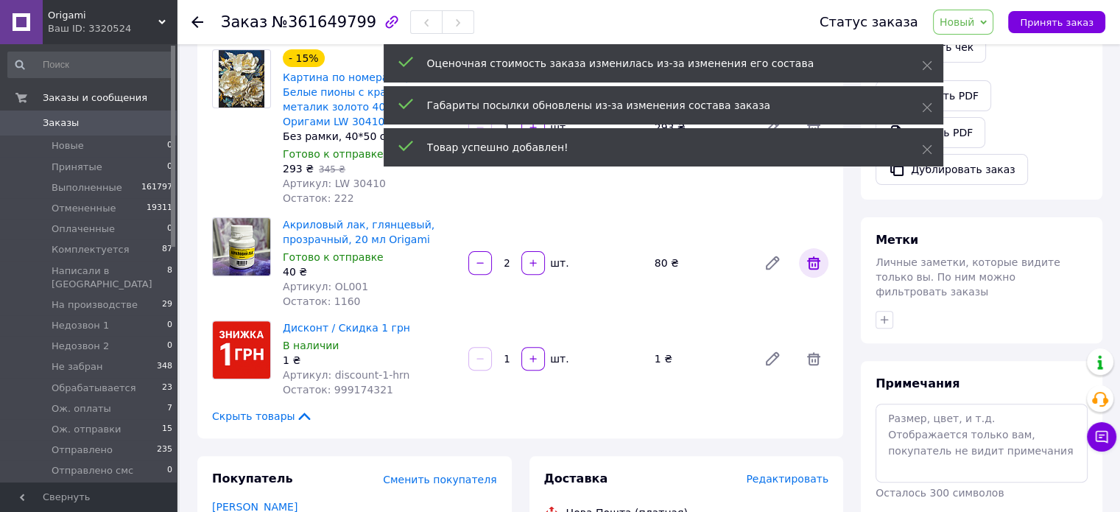
click at [812, 254] on icon at bounding box center [814, 263] width 18 height 18
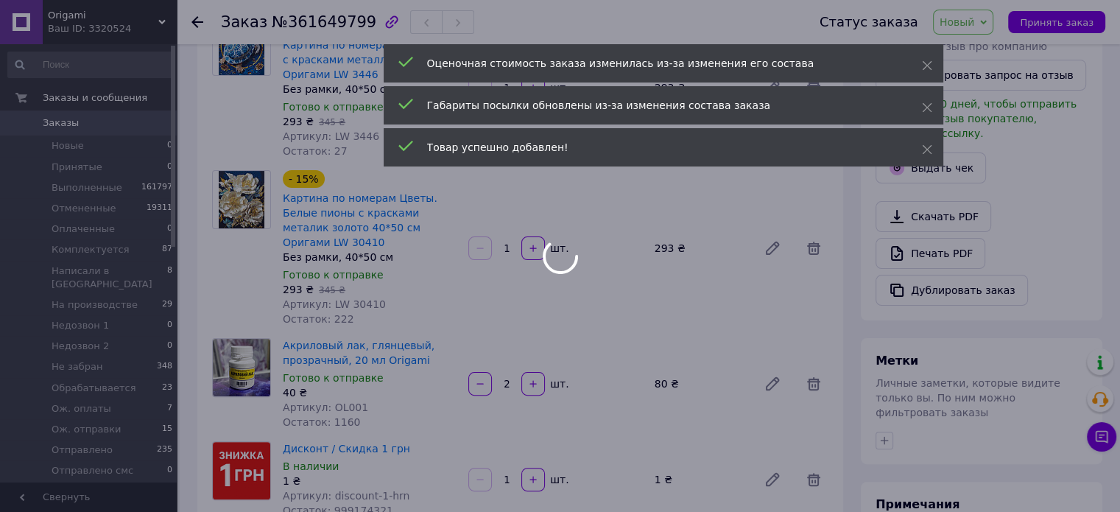
scroll to position [294, 0]
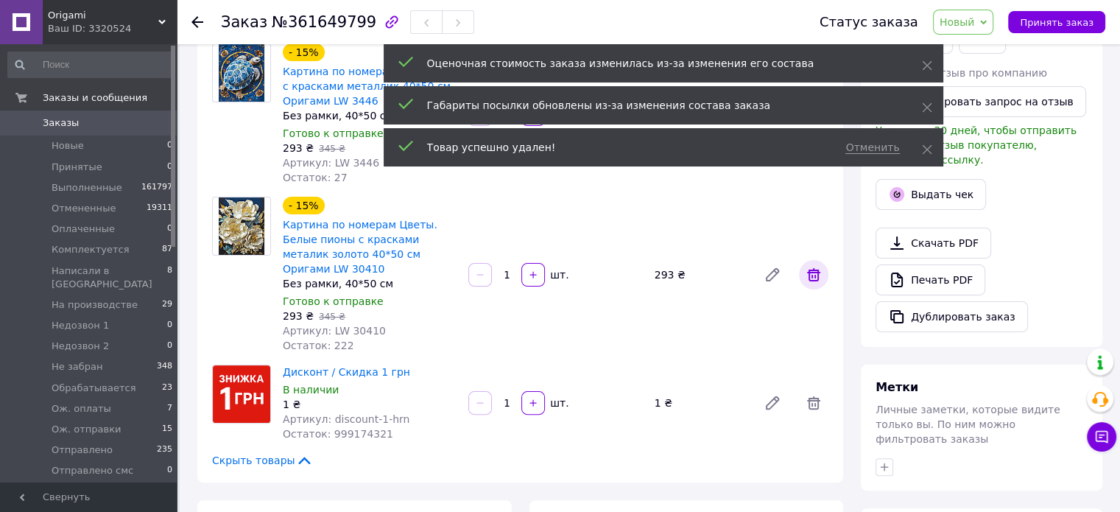
click at [808, 269] on icon at bounding box center [813, 274] width 13 height 13
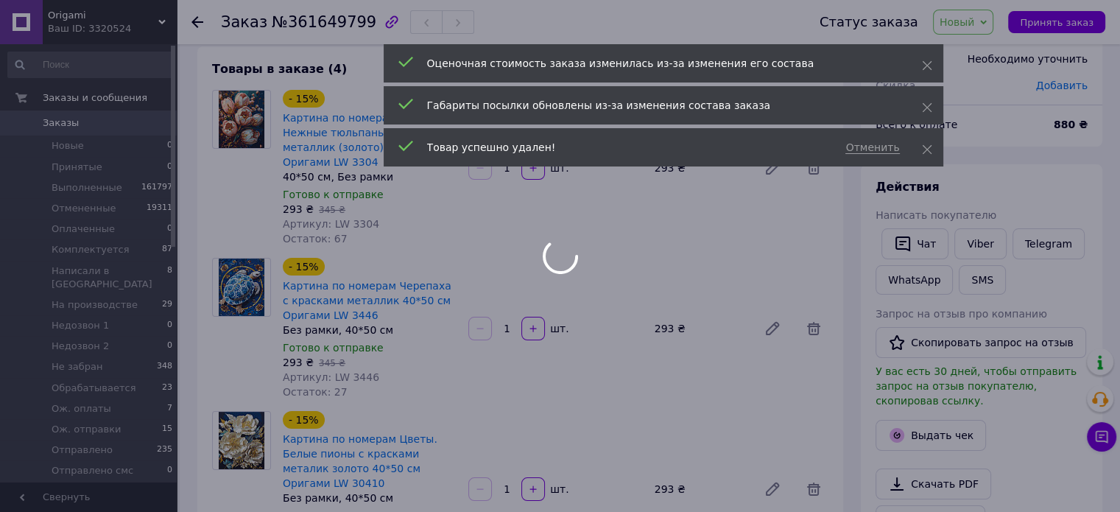
scroll to position [74, 0]
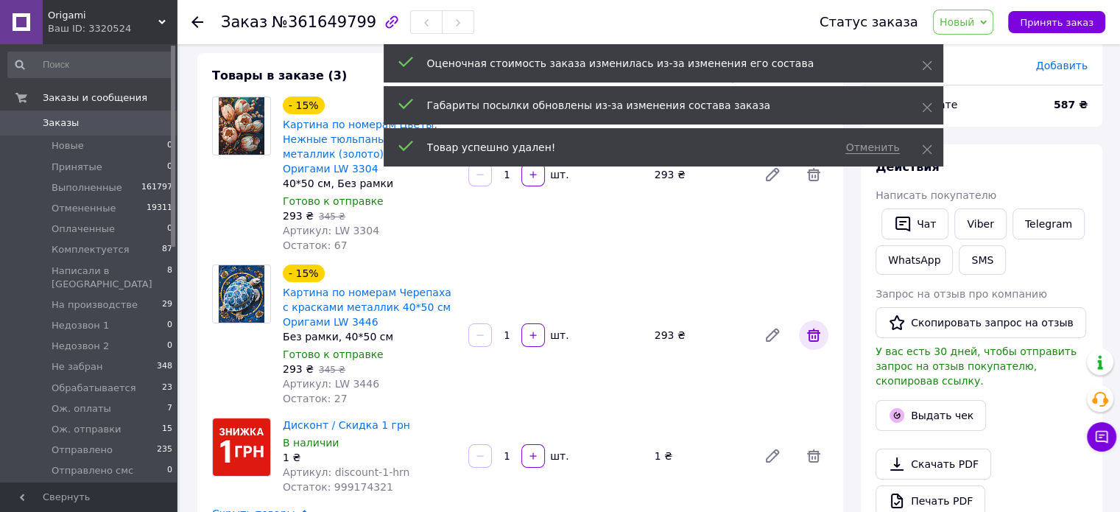
click at [810, 335] on icon at bounding box center [814, 335] width 18 height 18
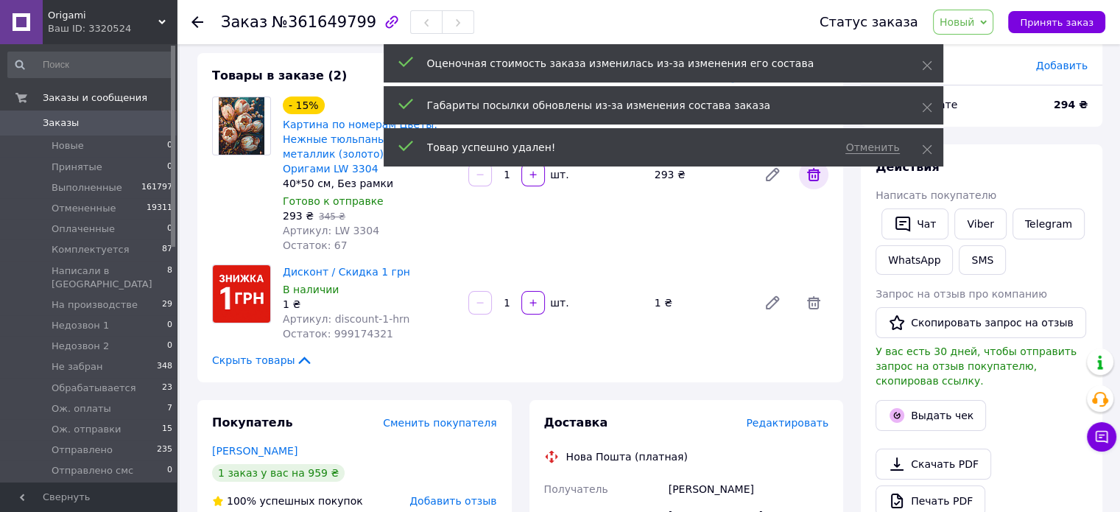
click at [814, 179] on icon at bounding box center [814, 175] width 18 height 18
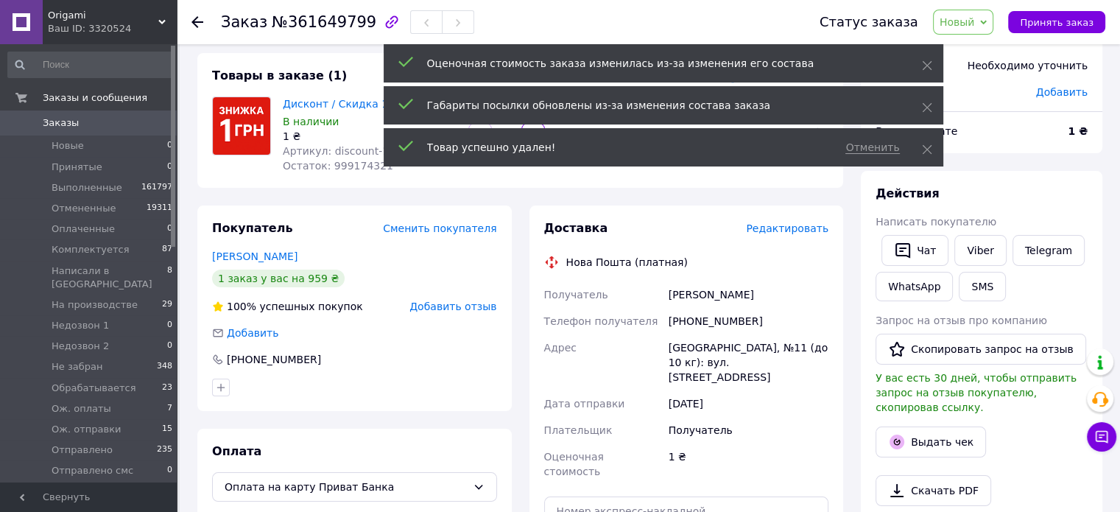
click at [537, 191] on div "Заказ с кабинета 12.09.2025 | 17:15 Товары в заказе (1) Добавить товар Дисконт …" at bounding box center [519, 470] width 663 height 964
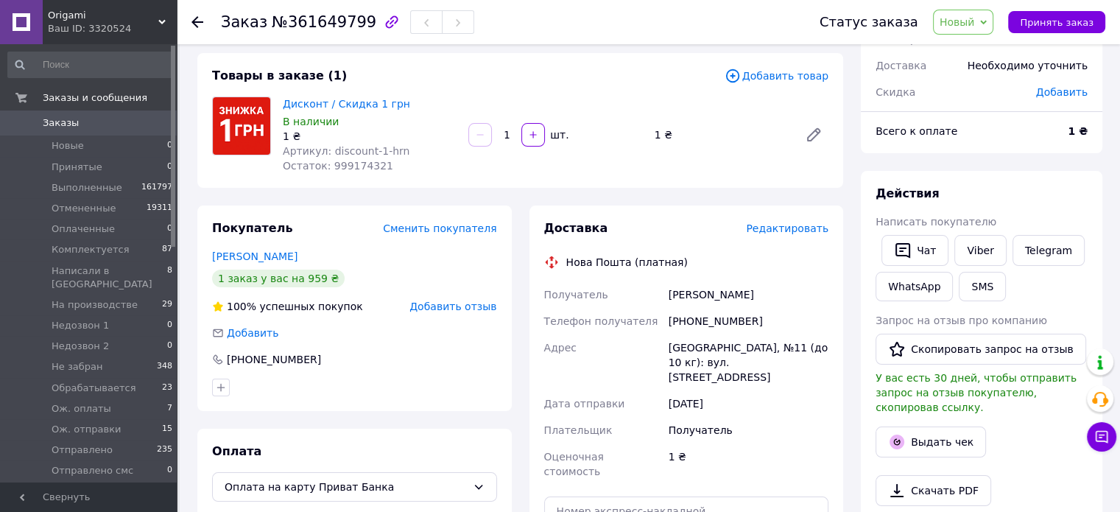
click at [514, 138] on input "1" at bounding box center [507, 135] width 24 height 11
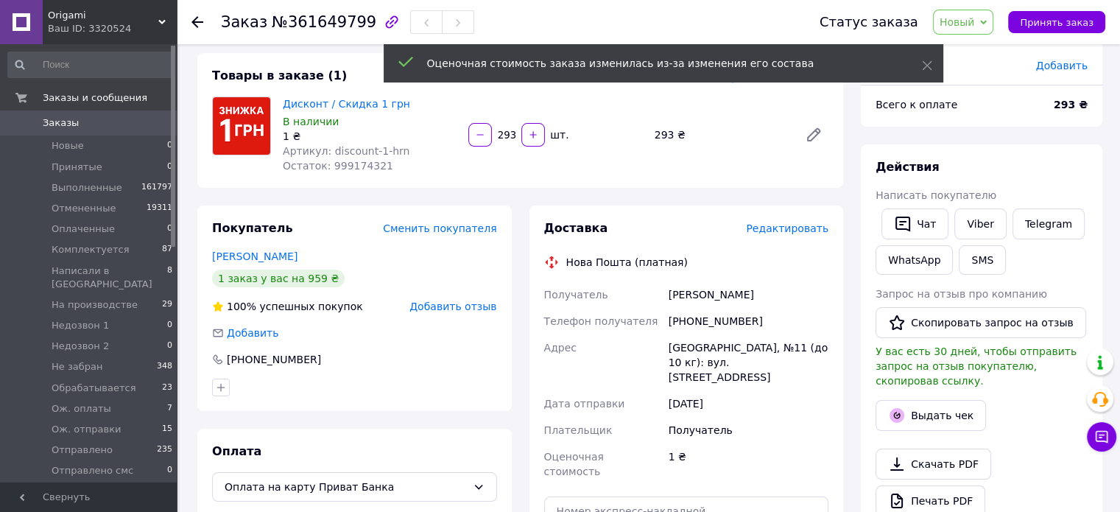
type input "293"
click at [972, 18] on span "Новый" at bounding box center [956, 22] width 35 height 12
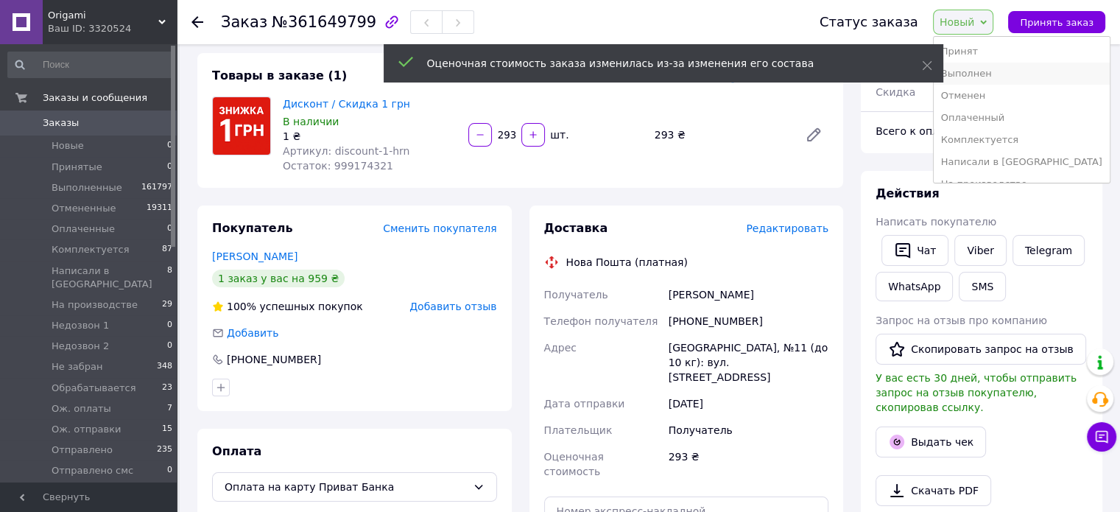
click at [990, 67] on li "Выполнен" at bounding box center [1022, 74] width 176 height 22
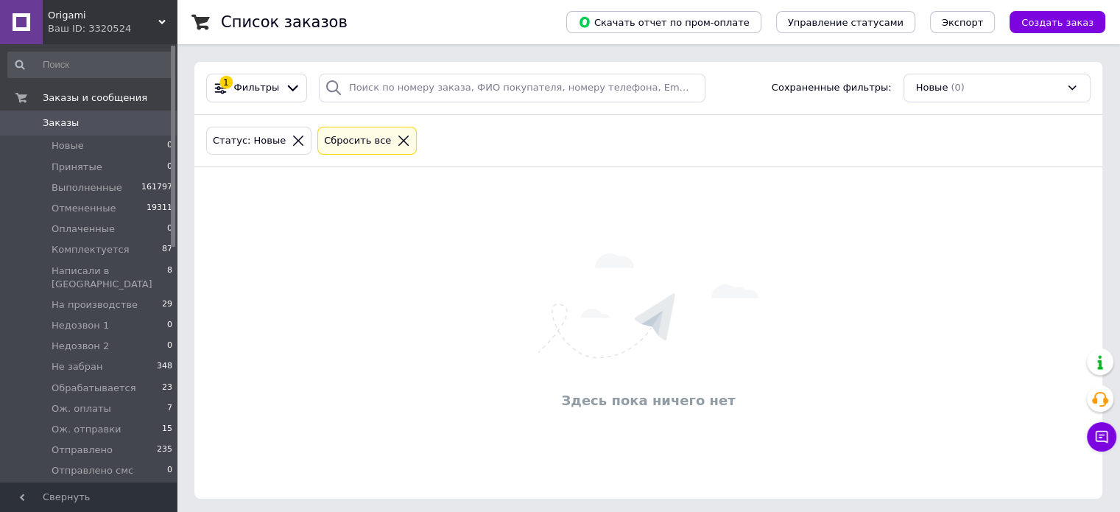
drag, startPoint x: 0, startPoint y: 0, endPoint x: 479, endPoint y: 229, distance: 531.2
click at [479, 229] on div "Здесь пока ничего нет" at bounding box center [648, 333] width 908 height 302
click at [539, 254] on img at bounding box center [648, 305] width 220 height 105
click at [406, 275] on div "Здесь пока ничего нет" at bounding box center [648, 333] width 908 height 302
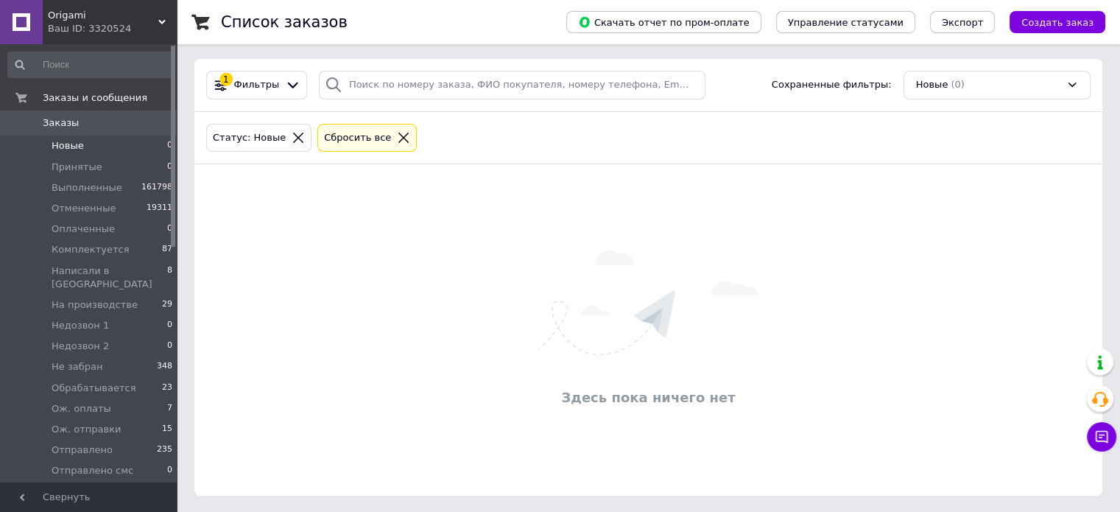
click at [406, 267] on div "Здесь пока ничего нет" at bounding box center [648, 330] width 908 height 302
click at [406, 247] on div "Здесь пока ничего нет" at bounding box center [648, 330] width 908 height 302
click at [513, 222] on div "Здесь пока ничего нет" at bounding box center [648, 330] width 908 height 302
click at [511, 219] on div "Здесь пока ничего нет" at bounding box center [648, 330] width 908 height 302
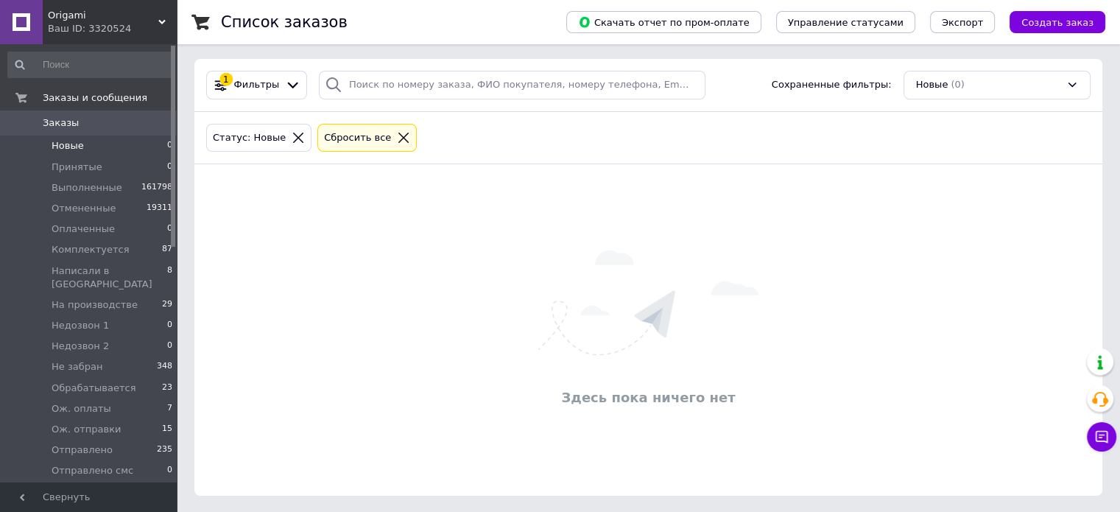
click at [511, 219] on div "Здесь пока ничего нет" at bounding box center [648, 330] width 908 height 302
click at [512, 222] on div "Здесь пока ничего нет" at bounding box center [648, 330] width 908 height 302
click at [540, 242] on div "Здесь пока ничего нет" at bounding box center [648, 333] width 908 height 302
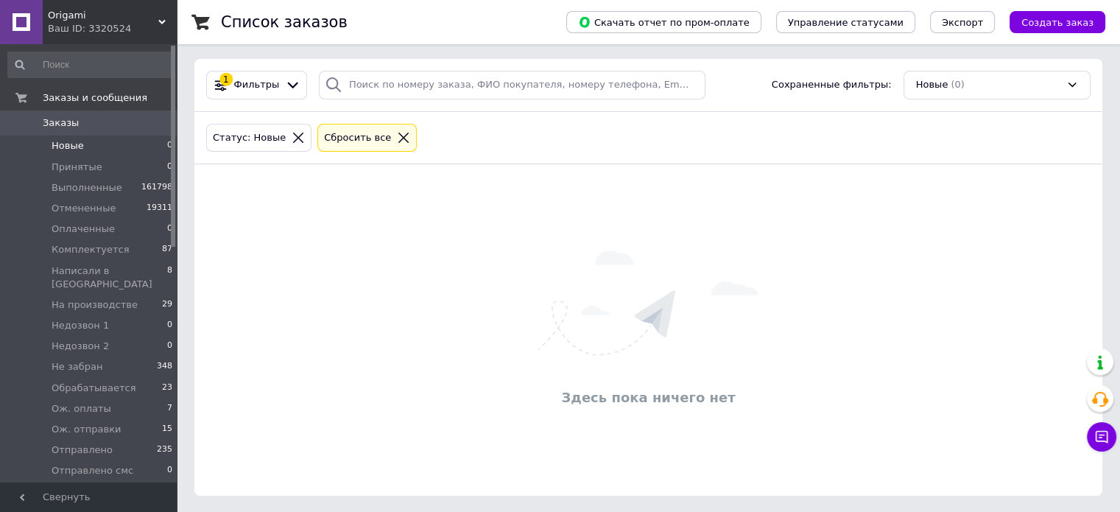
click at [532, 236] on div "Здесь пока ничего нет" at bounding box center [648, 330] width 908 height 302
click at [82, 145] on li "Новые 0" at bounding box center [90, 145] width 181 height 21
click at [482, 241] on div "Здесь пока ничего нет" at bounding box center [648, 333] width 908 height 302
click at [543, 235] on div "Здесь пока ничего нет" at bounding box center [648, 333] width 908 height 302
click at [542, 233] on div "Здесь пока ничего нет" at bounding box center [648, 333] width 908 height 302
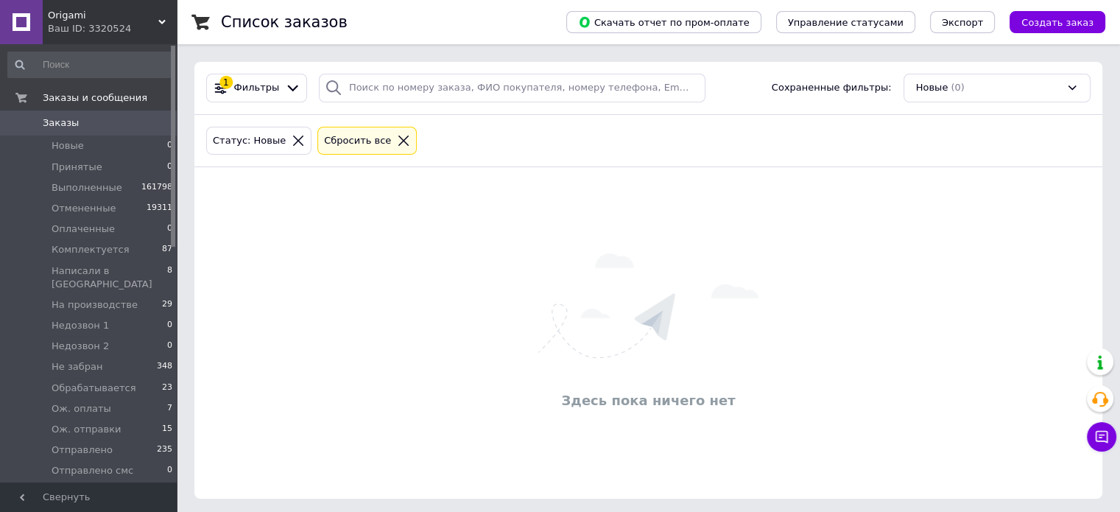
click at [411, 268] on div "Здесь пока ничего нет" at bounding box center [648, 333] width 908 height 302
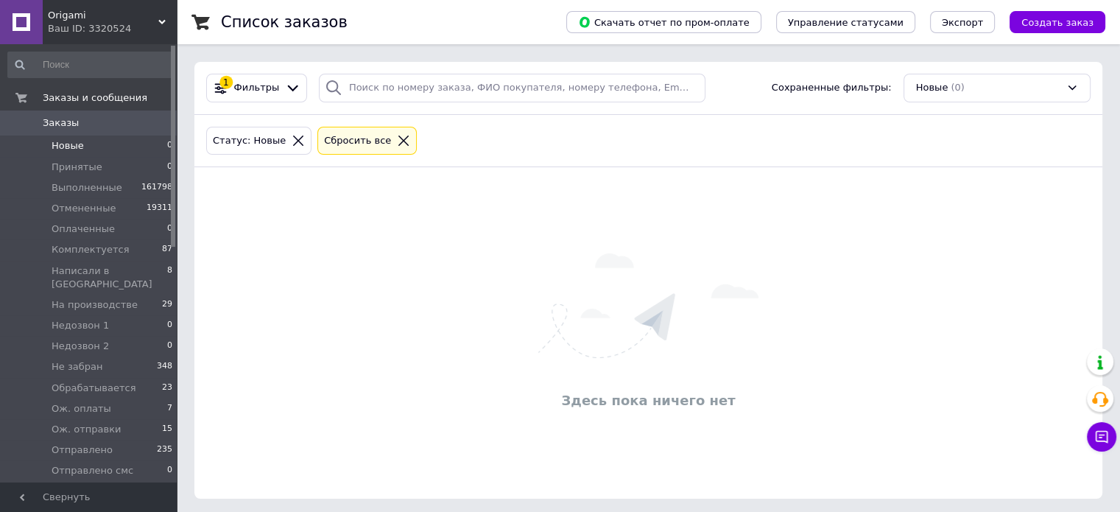
click at [63, 120] on span "Заказы" at bounding box center [61, 122] width 36 height 13
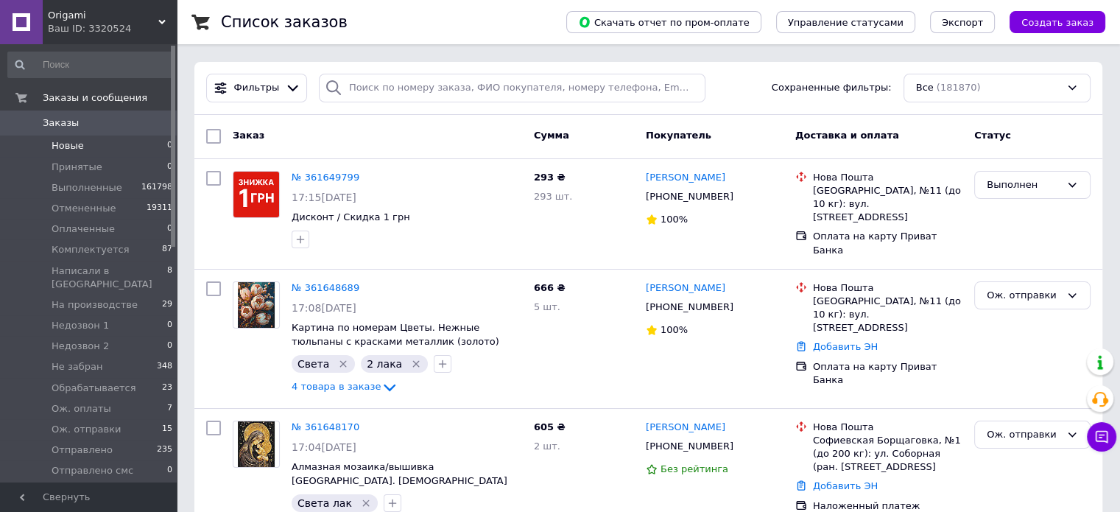
click at [68, 148] on span "Новые" at bounding box center [68, 145] width 32 height 13
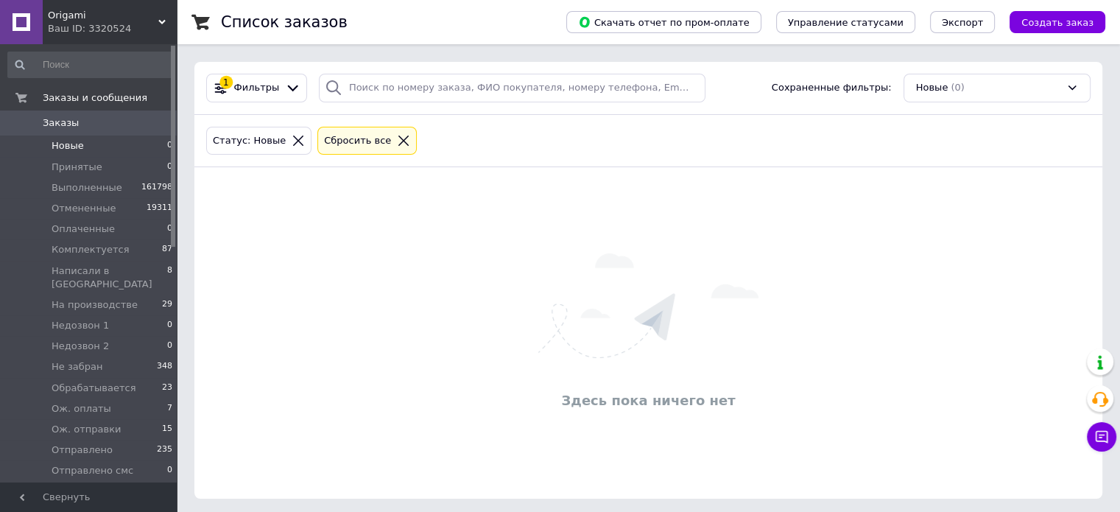
click at [71, 148] on span "Новые" at bounding box center [68, 145] width 32 height 13
click at [410, 248] on div "Здесь пока ничего нет" at bounding box center [648, 333] width 908 height 302
click at [71, 120] on span "Заказы" at bounding box center [61, 122] width 36 height 13
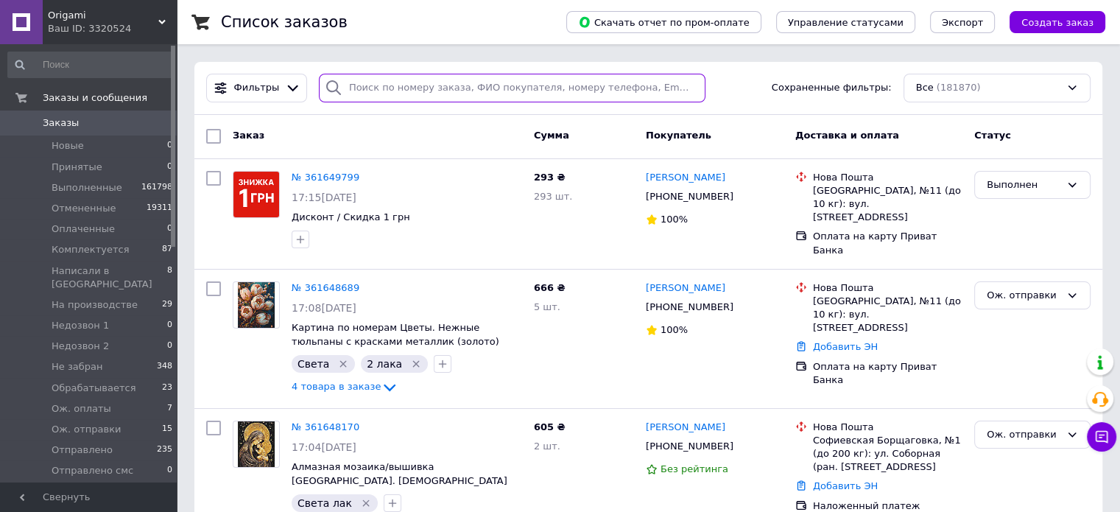
click at [434, 87] on input "search" at bounding box center [512, 88] width 387 height 29
click at [392, 86] on input "search" at bounding box center [512, 88] width 387 height 29
type input "7966"
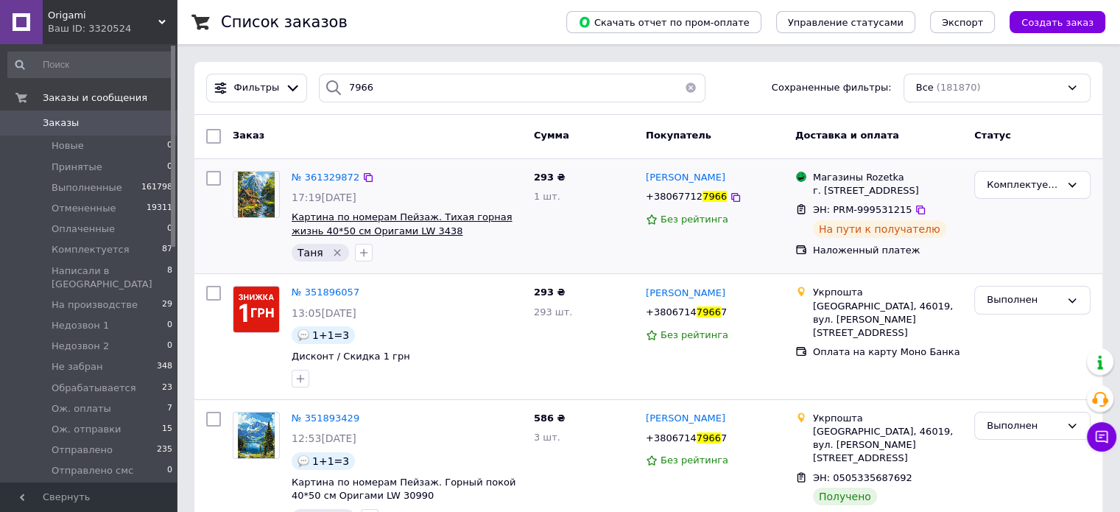
click at [418, 211] on span "Картина по номерам Пейзаж. Тихая горная жизнь 40*50 см Оригами LW 3438" at bounding box center [402, 223] width 220 height 25
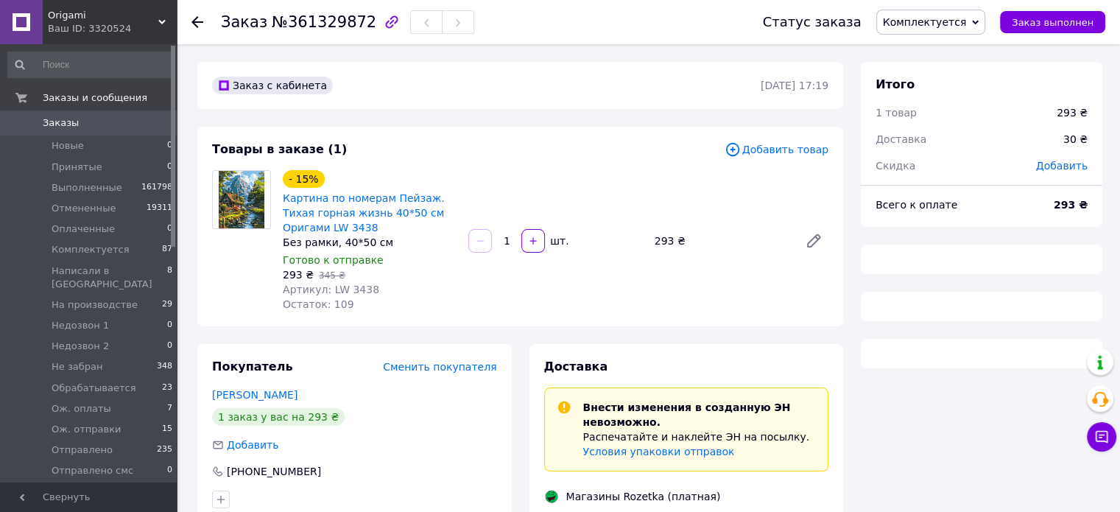
click at [576, 103] on div "Заказ с кабинета [DATE] 17:19" at bounding box center [520, 85] width 646 height 47
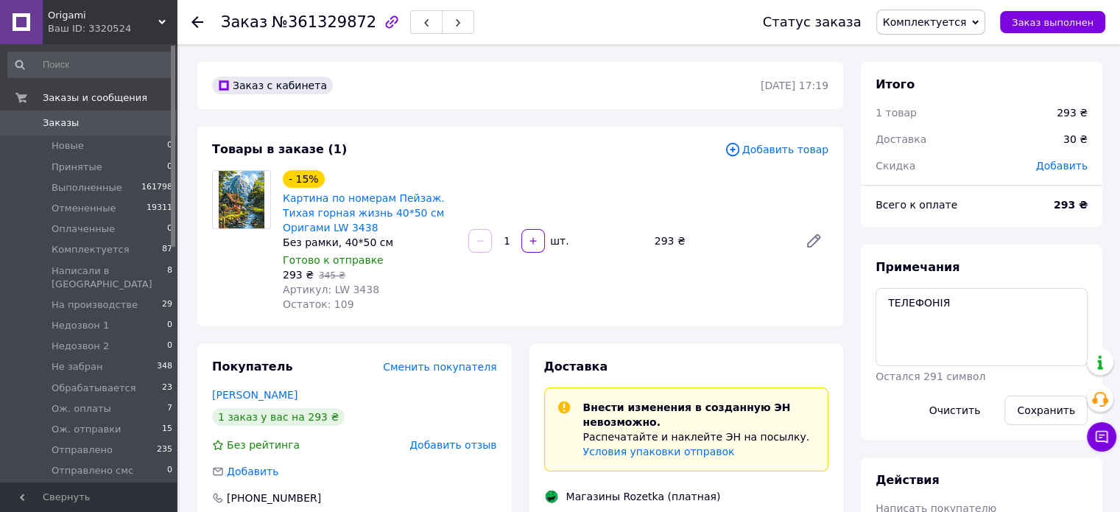
click at [604, 108] on div "Заказ с кабинета [DATE] 17:19" at bounding box center [520, 85] width 646 height 47
click at [604, 108] on div "Заказ с кабинета 10.09.2025 | 17:19" at bounding box center [520, 85] width 646 height 47
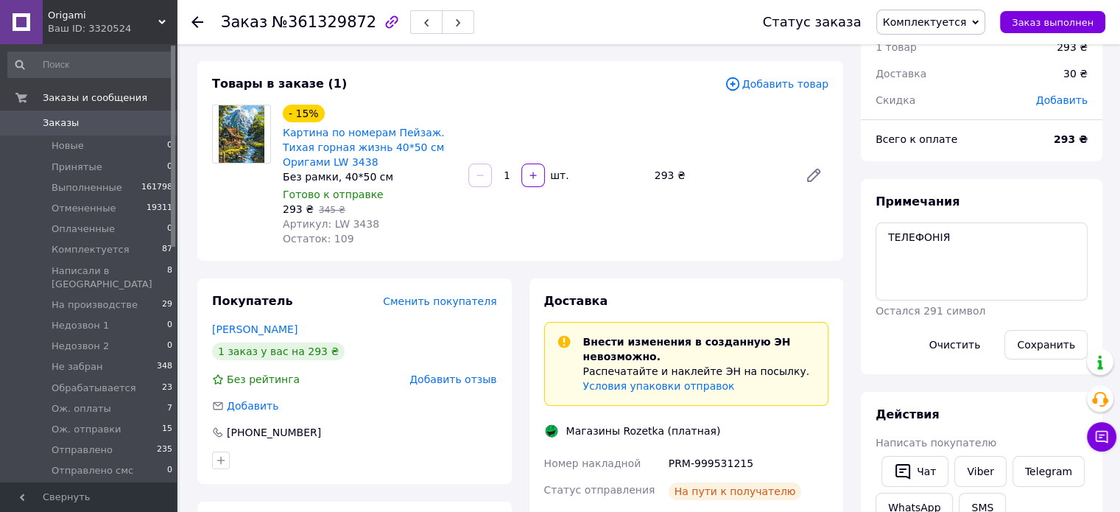
scroll to position [74, 0]
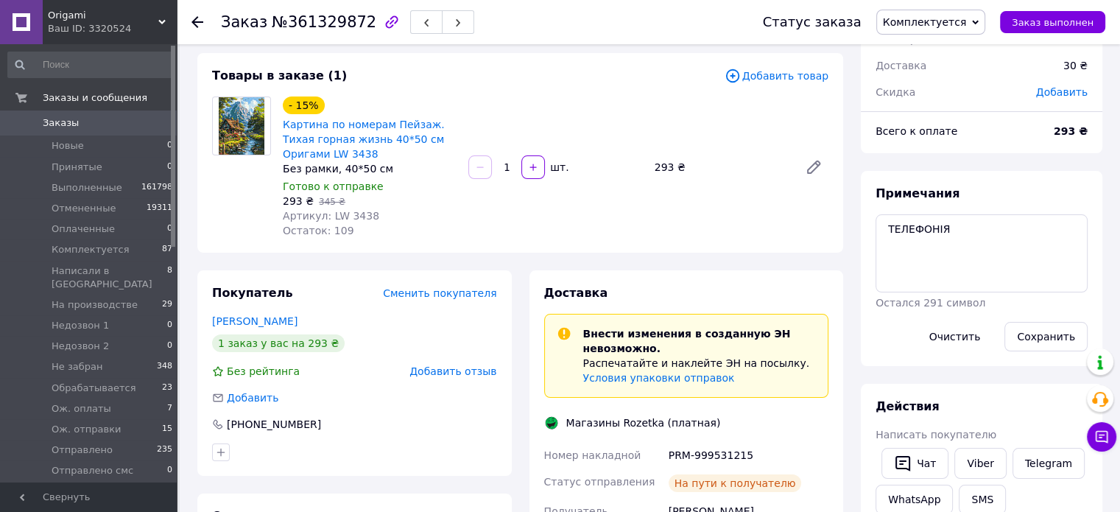
click at [615, 73] on div "Товары в заказе (1)" at bounding box center [468, 76] width 512 height 17
click at [616, 71] on div "Товары в заказе (1)" at bounding box center [468, 76] width 512 height 17
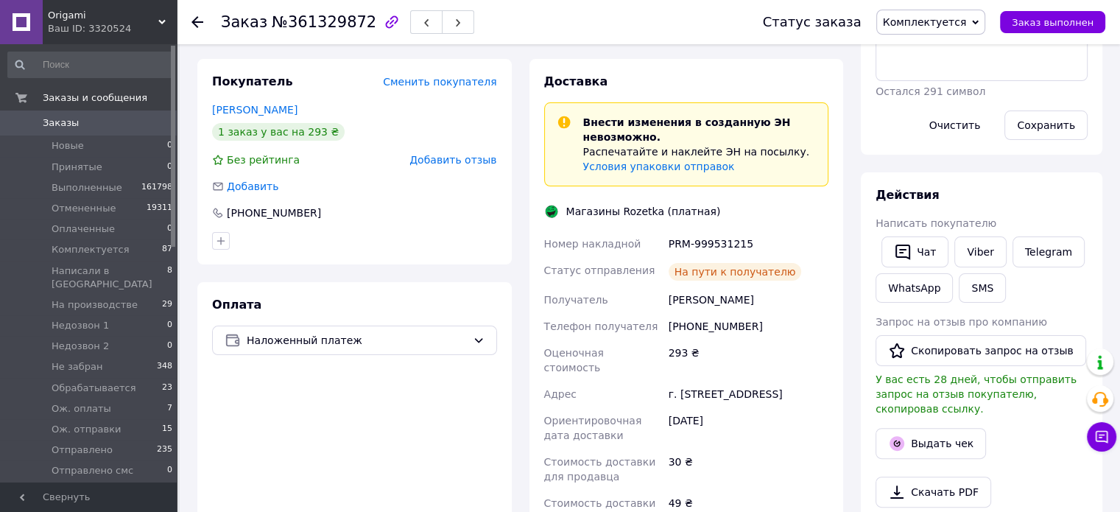
scroll to position [294, 0]
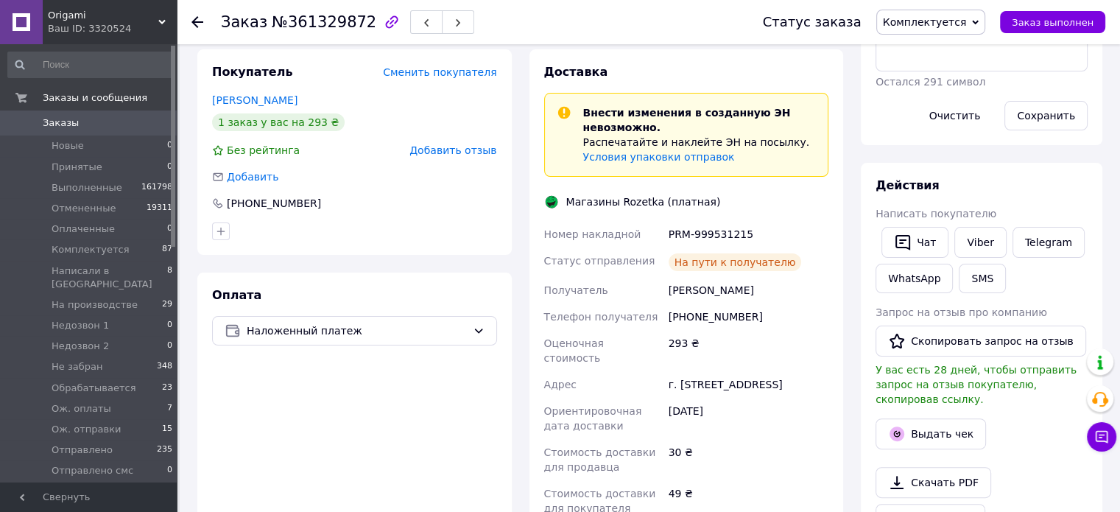
click at [522, 83] on div "Доставка Внести изменения в созданную ЭН невозможно. Распечатайте и наклейте ЭН…" at bounding box center [687, 313] width 332 height 528
click at [523, 82] on div "Доставка Внести изменения в созданную ЭН невозможно. Распечатайте и наклейте ЭН…" at bounding box center [687, 313] width 332 height 528
click at [524, 82] on div "Доставка Внести изменения в созданную ЭН невозможно. Распечатайте и наклейте ЭН…" at bounding box center [687, 313] width 332 height 528
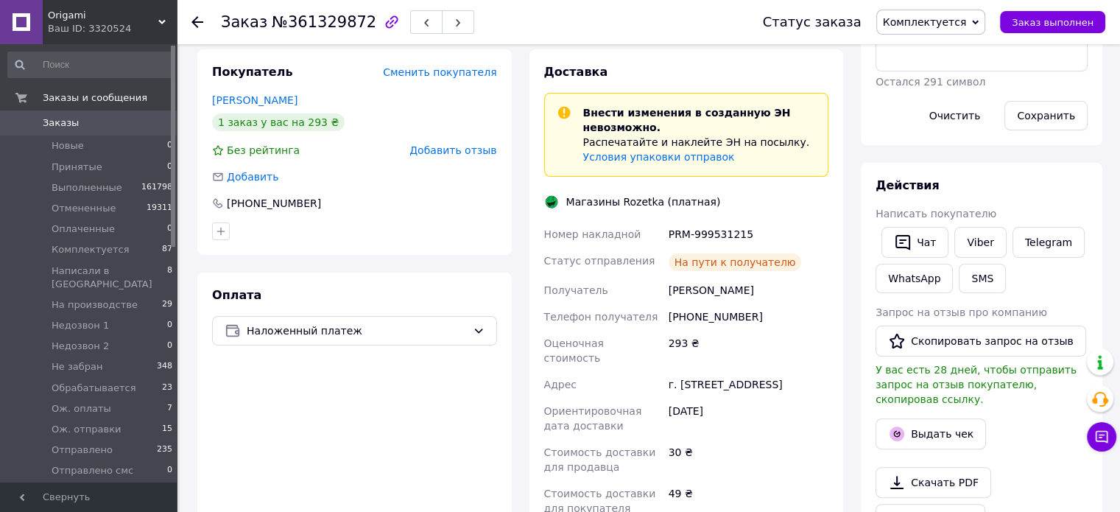
click at [524, 82] on div "Доставка Внести изменения в созданную ЭН невозможно. Распечатайте и наклейте ЭН…" at bounding box center [687, 313] width 332 height 528
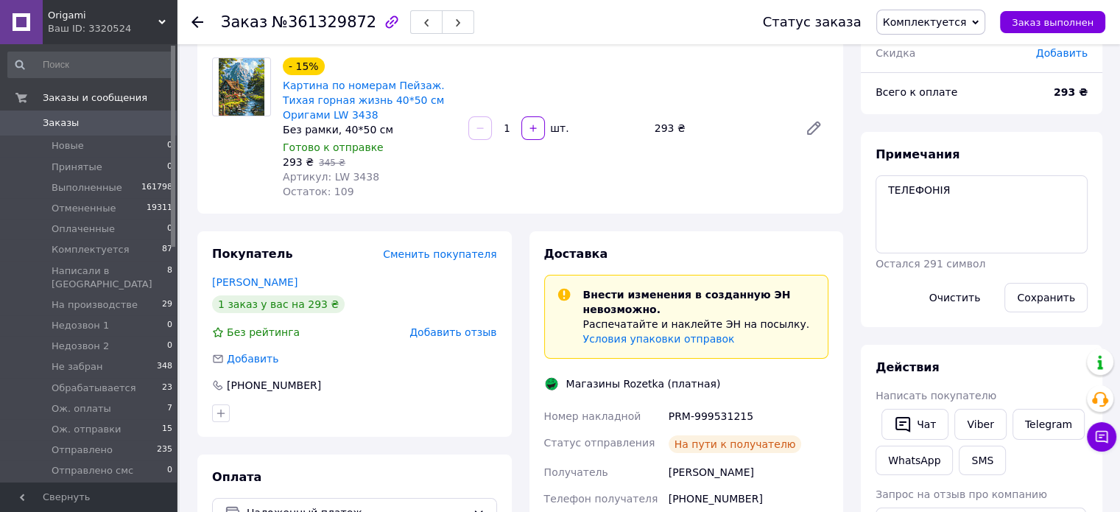
scroll to position [74, 0]
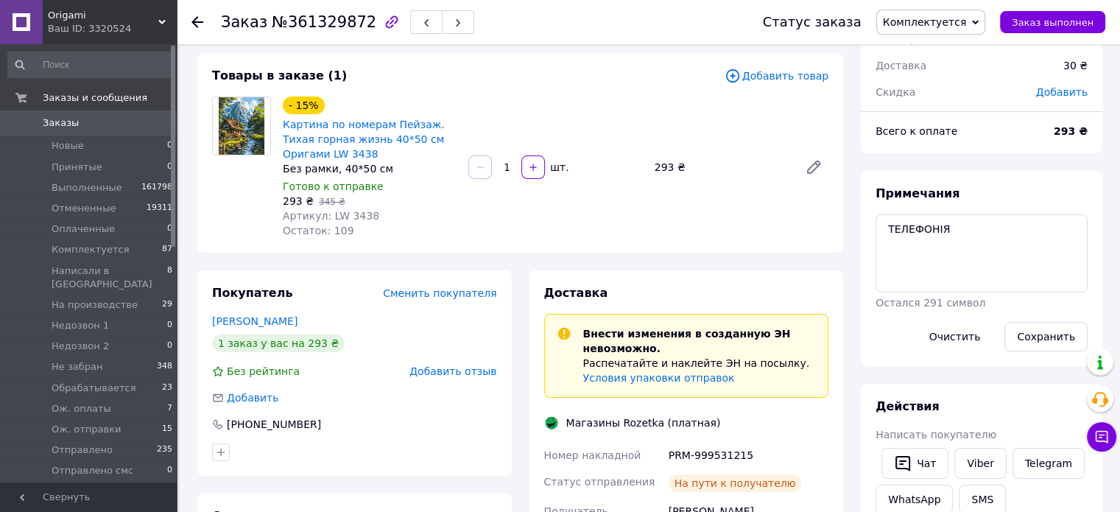
click at [544, 74] on div "Товары в заказе (1)" at bounding box center [468, 76] width 512 height 17
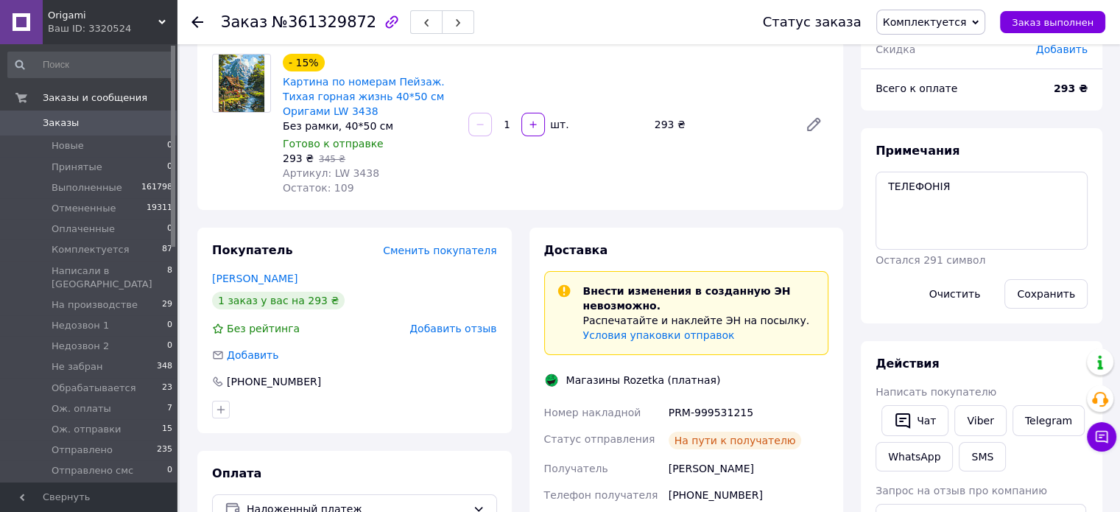
scroll to position [221, 0]
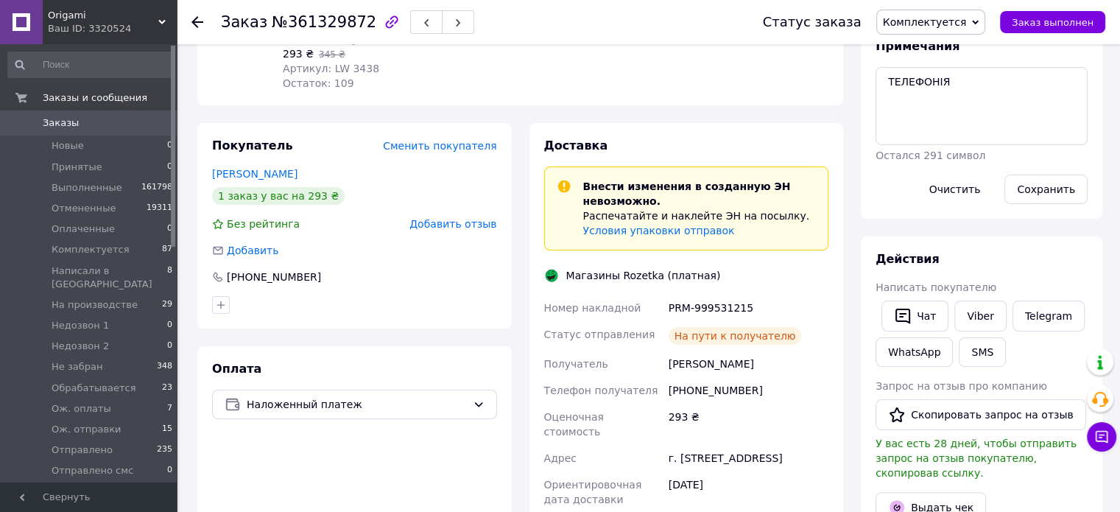
click at [832, 106] on div "Заказ с кабинета 10.09.2025 | 17:19 Товары в заказе (1) Добавить товар - 15% Ка…" at bounding box center [519, 444] width 663 height 1207
drag, startPoint x: 749, startPoint y: 308, endPoint x: 668, endPoint y: 305, distance: 81.8
click at [668, 305] on div "PRM-999531215" at bounding box center [749, 307] width 166 height 27
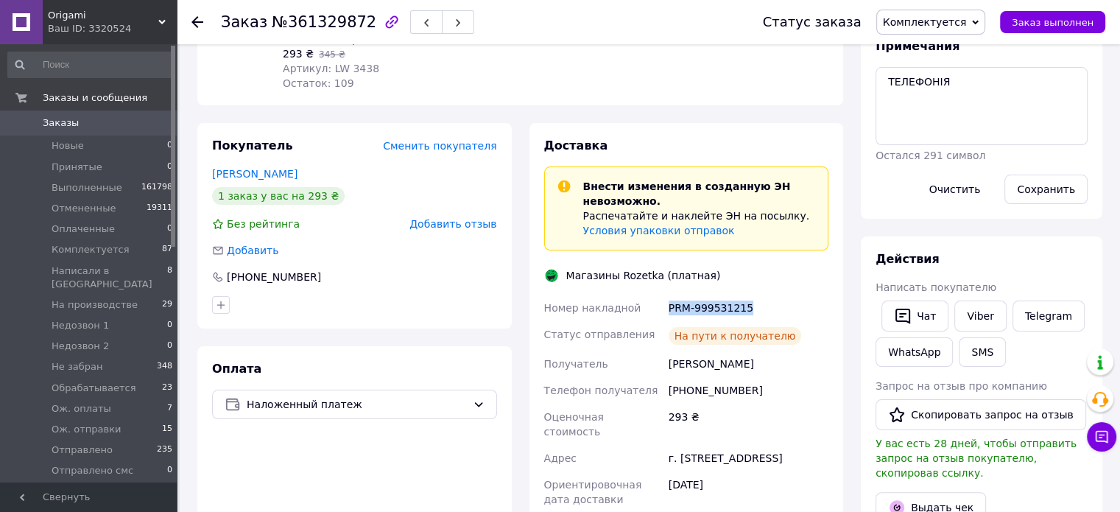
copy div "PRM-999531215"
click at [981, 312] on link "Viber" at bounding box center [980, 315] width 52 height 31
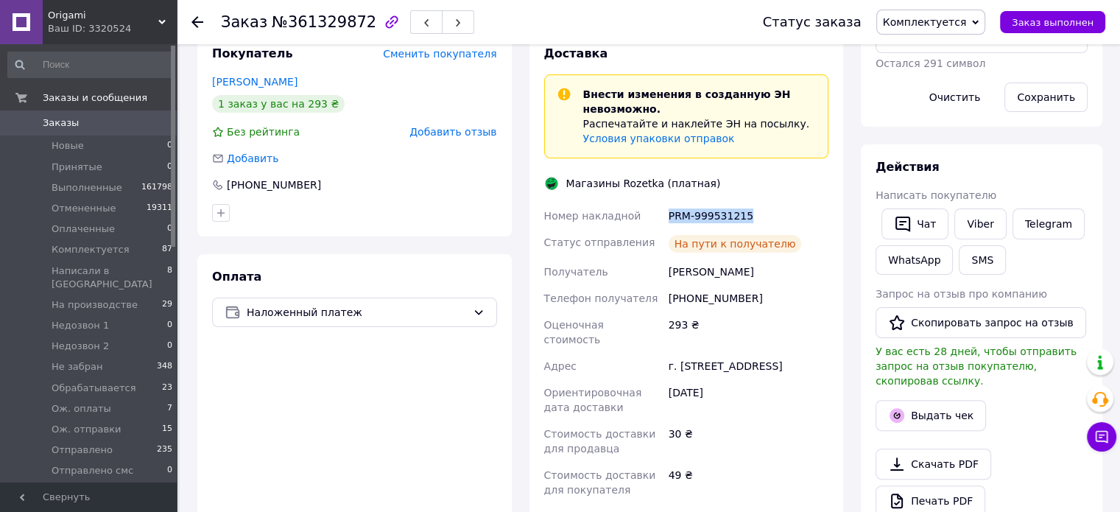
scroll to position [589, 0]
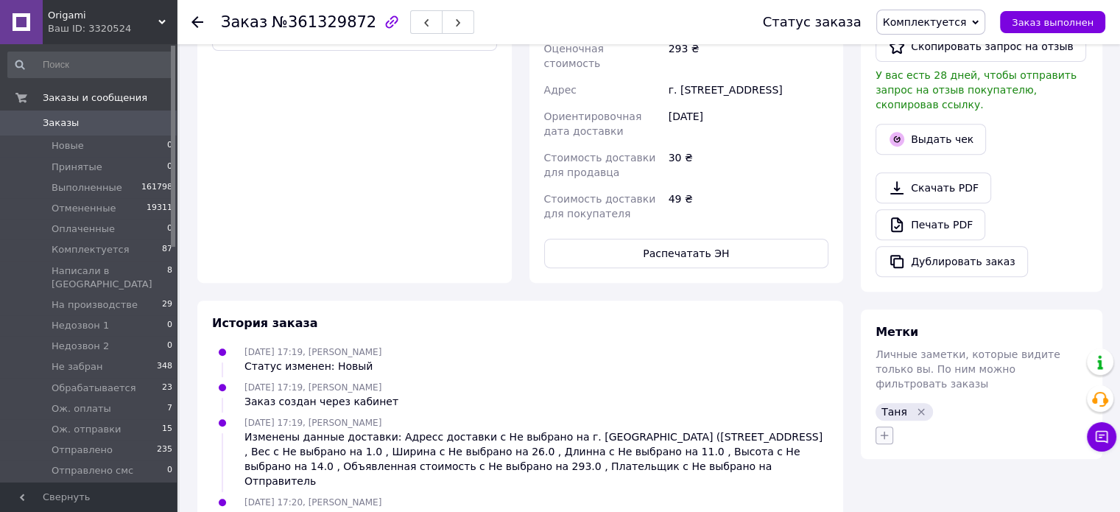
click at [883, 426] on button "button" at bounding box center [884, 435] width 18 height 18
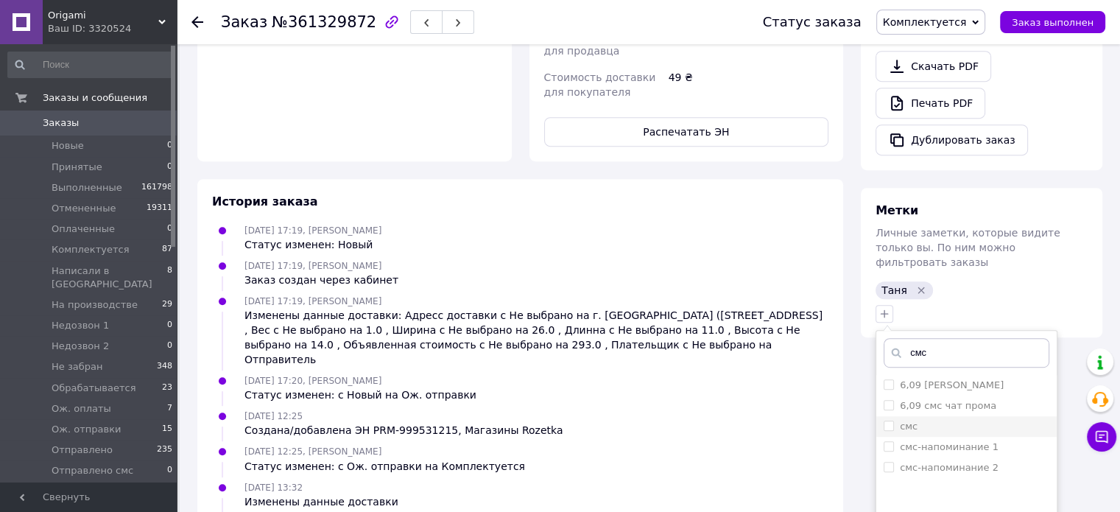
scroll to position [762, 0]
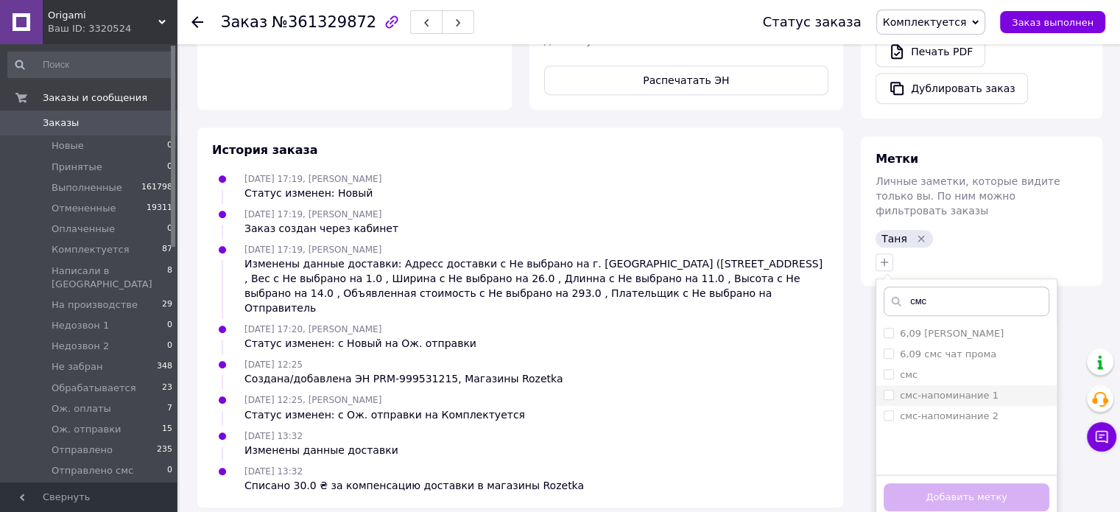
type input "смс"
click at [969, 389] on label "смс-напоминание 1" at bounding box center [949, 394] width 99 height 11
checkbox input "true"
click at [982, 483] on button "Добавить метку" at bounding box center [966, 497] width 166 height 29
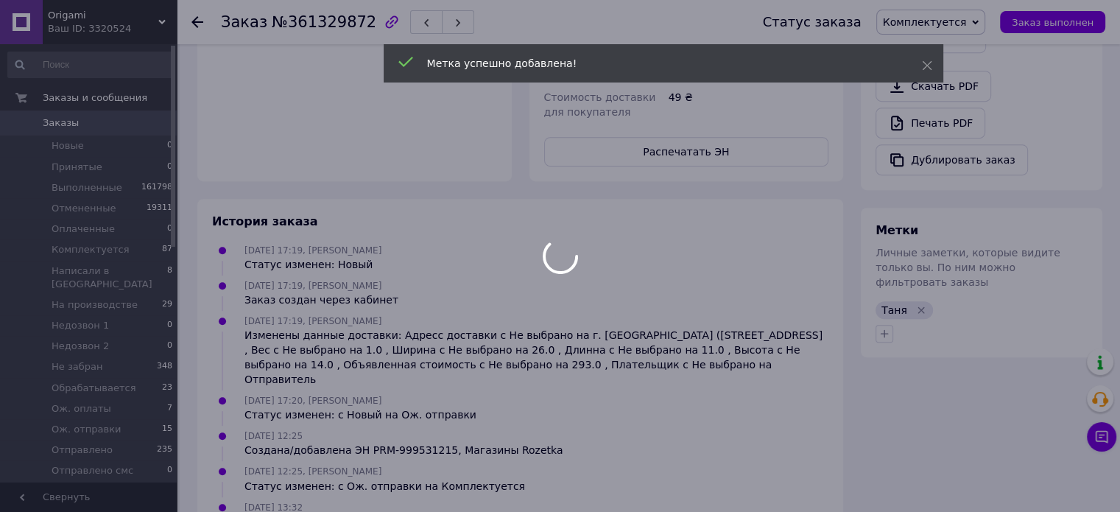
scroll to position [541, 0]
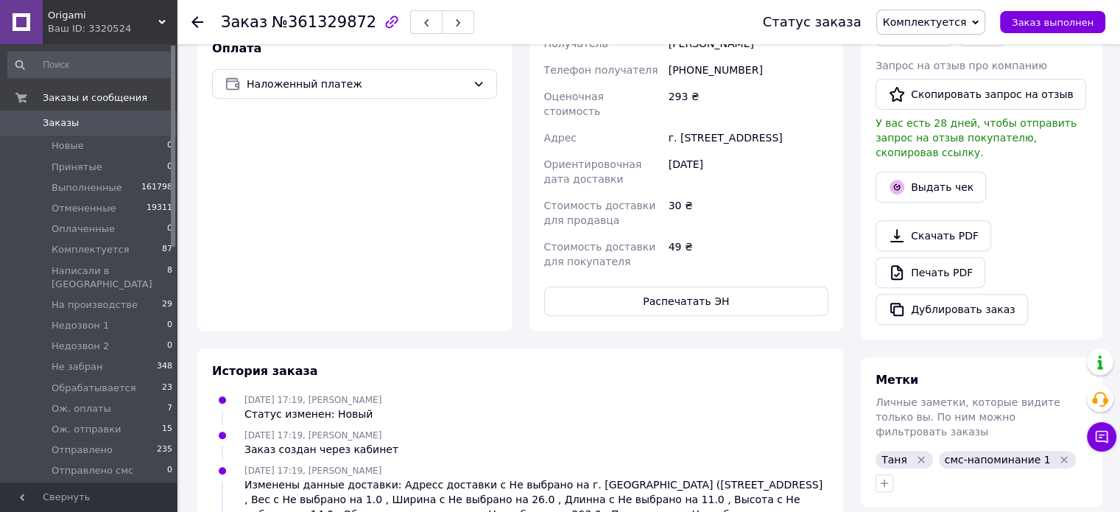
click at [846, 182] on div "Доставка Внести изменения в созданную ЭН невозможно. Распечатайте и наклейте ЭН…" at bounding box center [687, 67] width 332 height 528
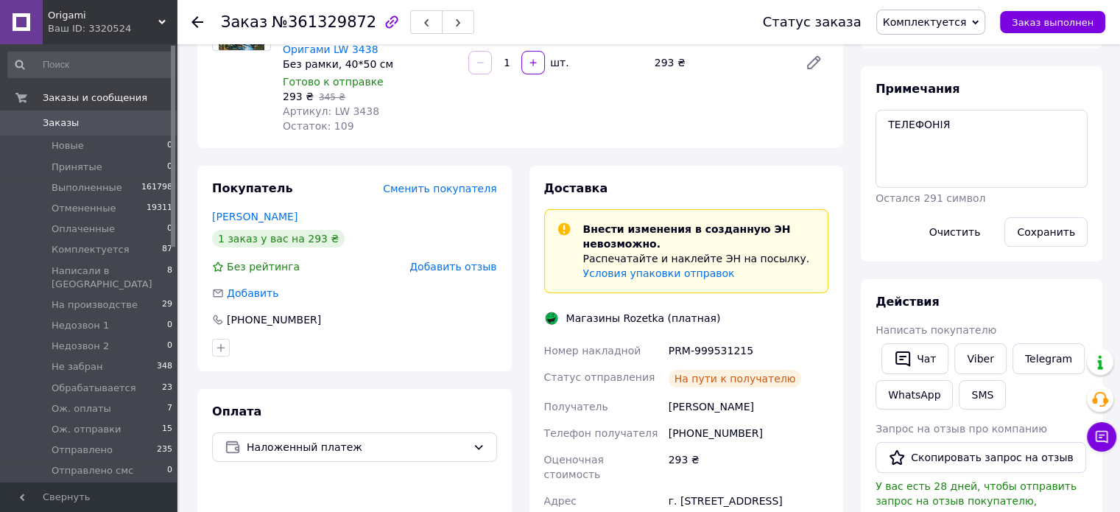
scroll to position [99, 0]
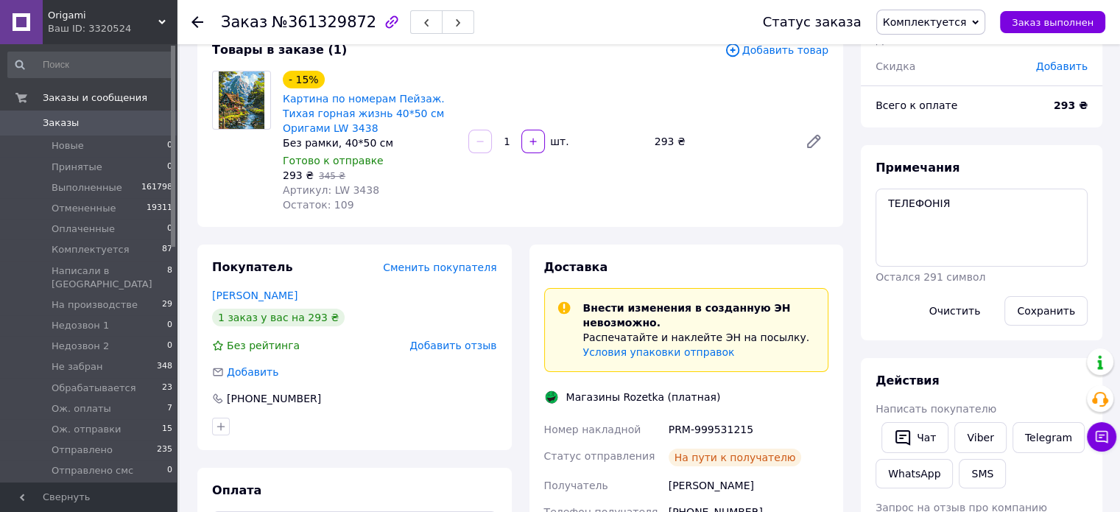
click at [58, 152] on span "Новые" at bounding box center [68, 145] width 32 height 13
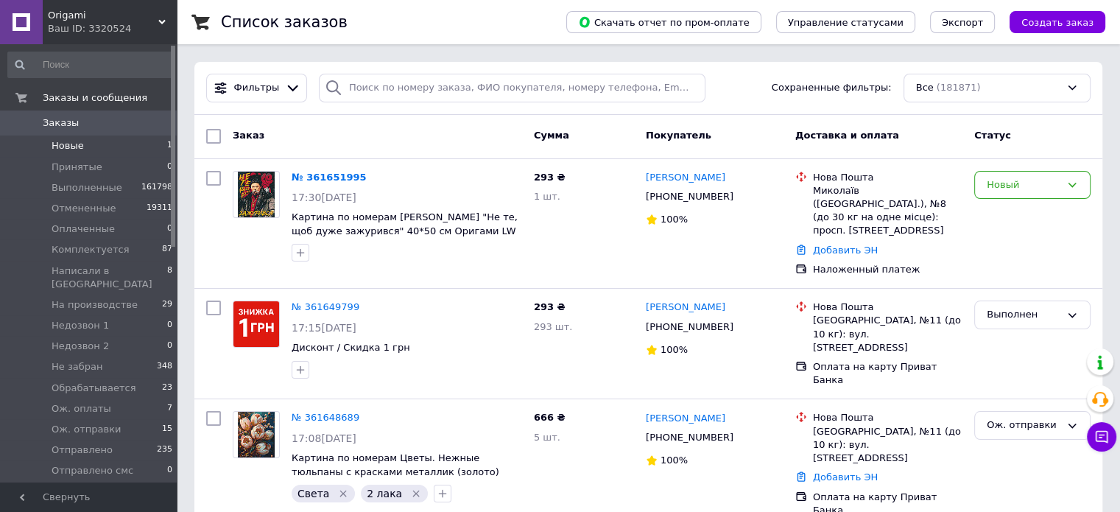
click at [74, 145] on span "Новые" at bounding box center [68, 145] width 32 height 13
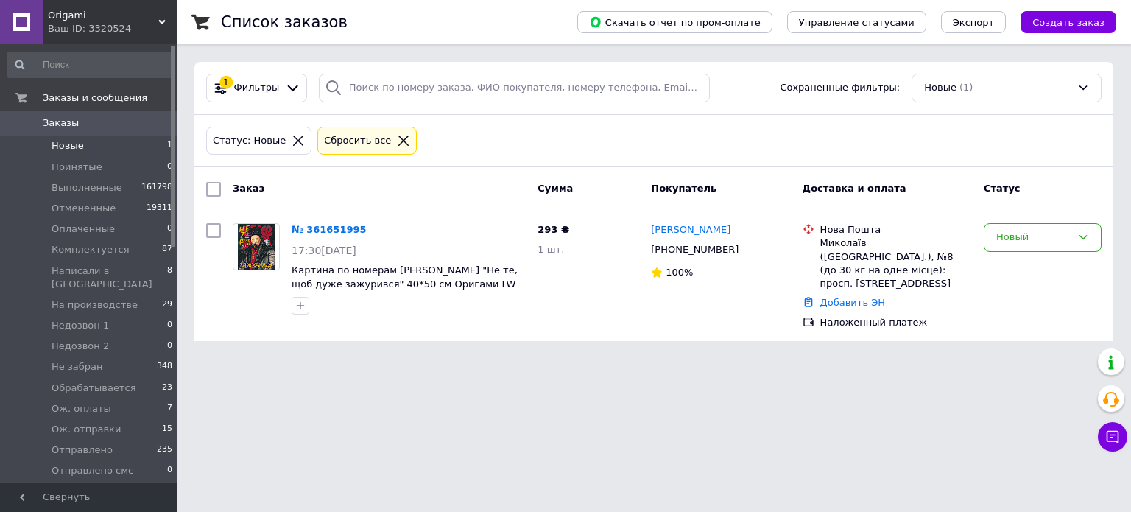
click at [74, 145] on span "Новые" at bounding box center [68, 145] width 32 height 13
click at [469, 135] on div "Статус: Новые Сбросить все" at bounding box center [653, 141] width 901 height 35
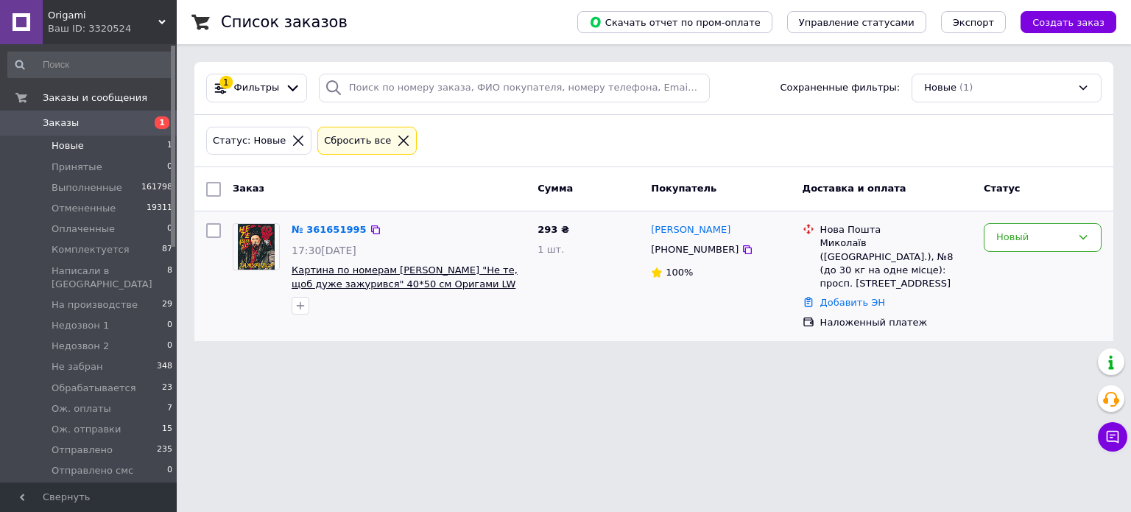
click at [424, 269] on span "Картина по номерам [PERSON_NAME] "Не те, щоб дуже зажурився" 40*50 см Оригами L…" at bounding box center [405, 283] width 226 height 38
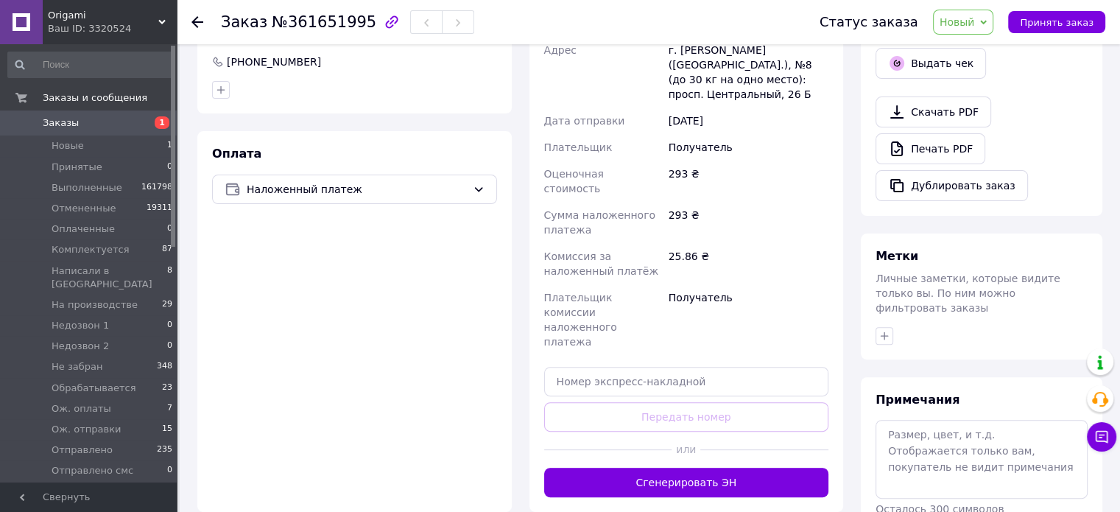
scroll to position [499, 0]
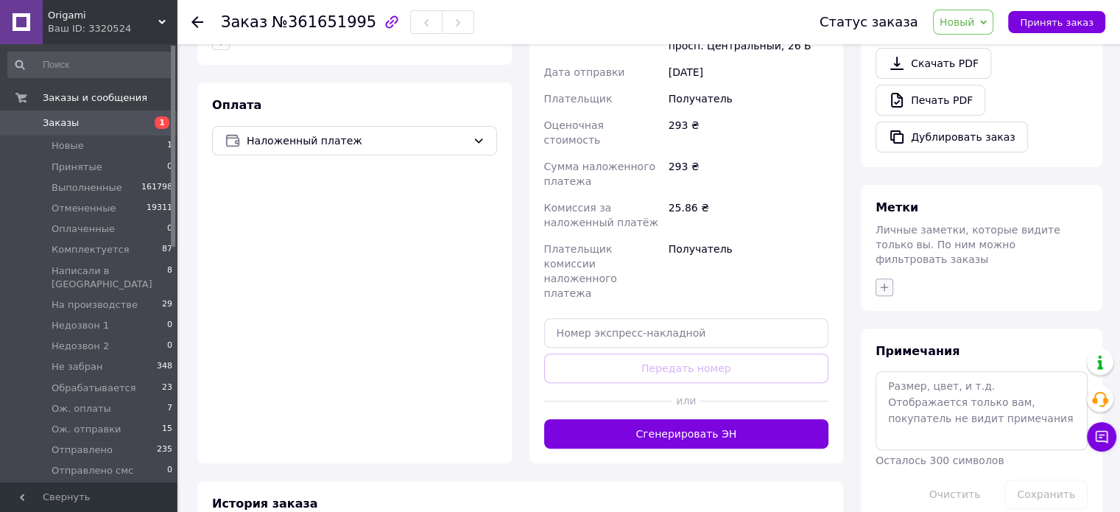
click at [883, 281] on icon "button" at bounding box center [884, 287] width 12 height 12
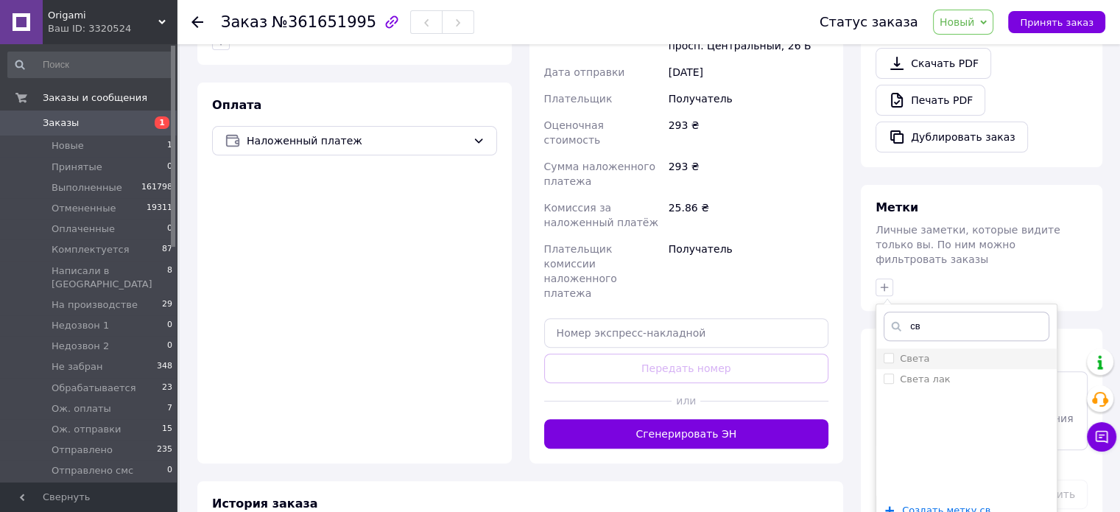
type input "св"
click at [941, 352] on div "Света" at bounding box center [966, 358] width 166 height 13
checkbox input "true"
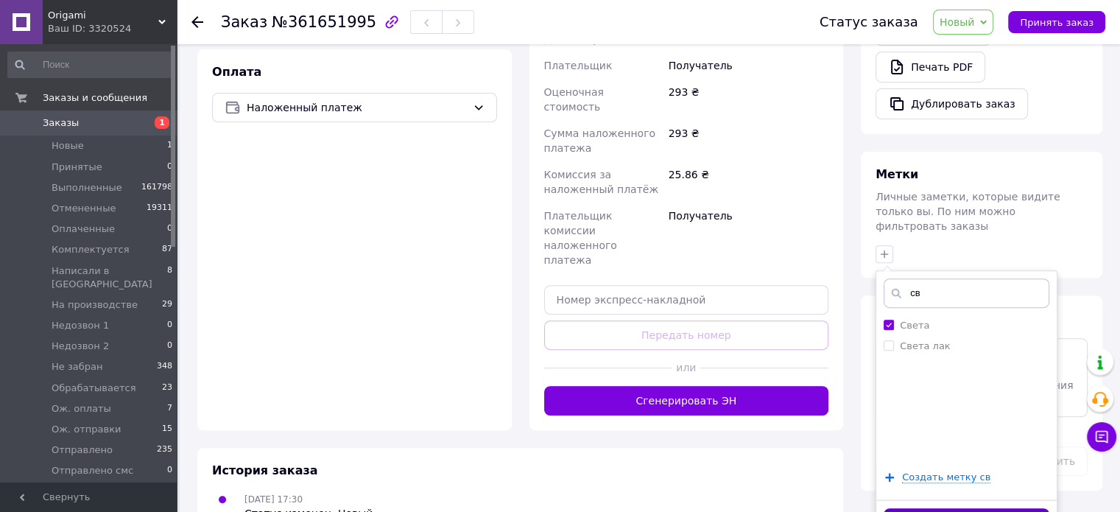
click at [984, 508] on button "Добавить метку" at bounding box center [966, 522] width 166 height 29
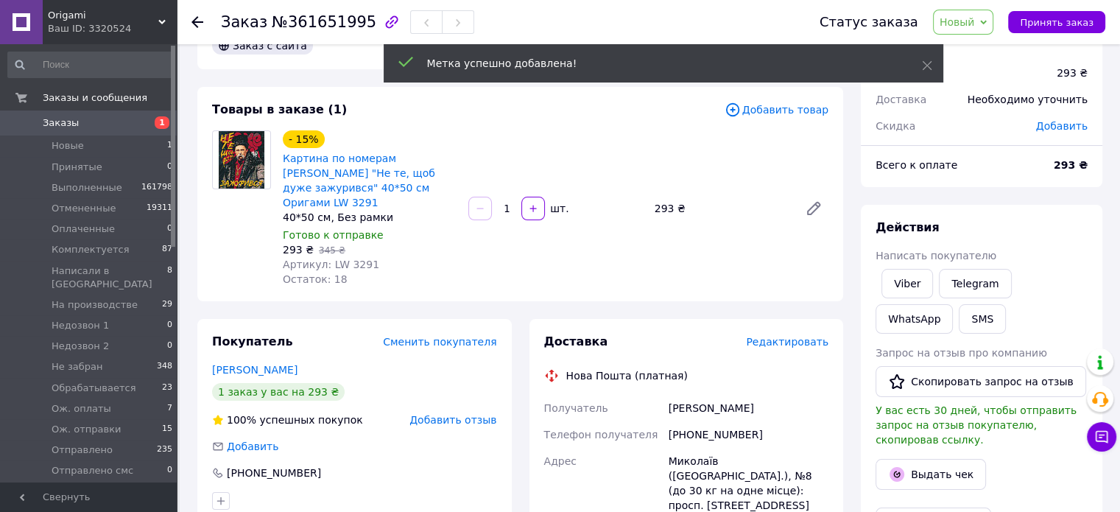
scroll to position [17, 0]
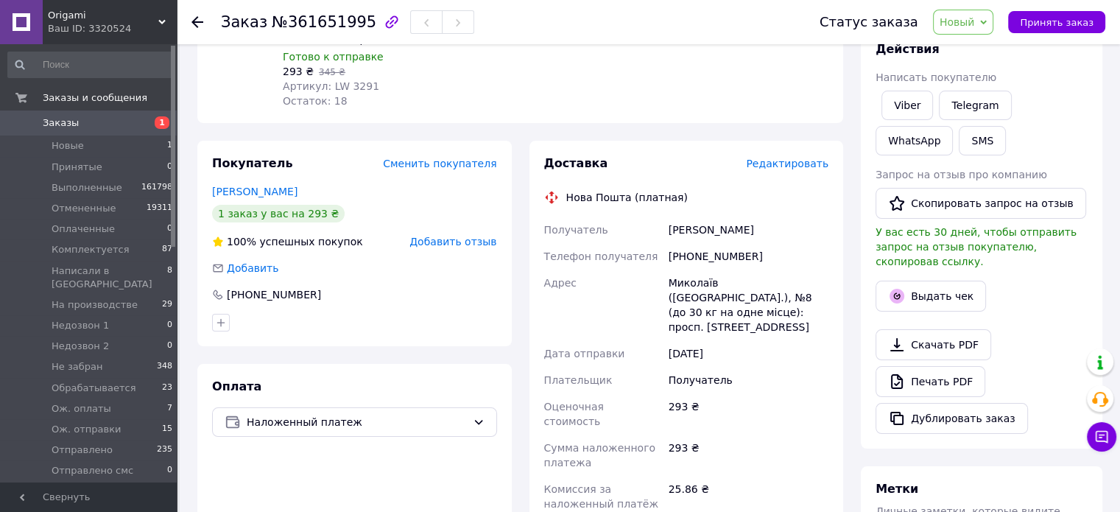
scroll to position [91, 0]
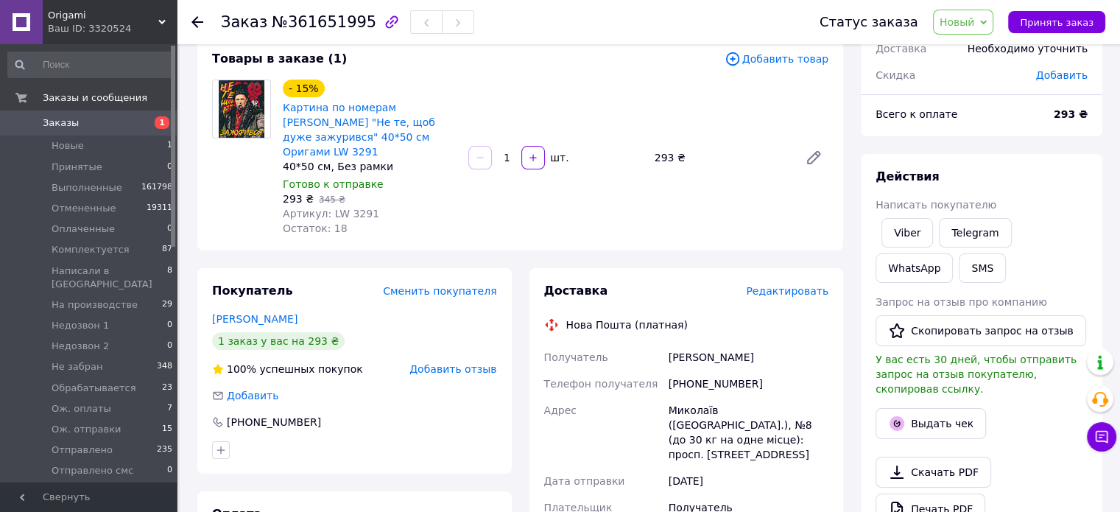
click at [780, 231] on div "Товары в заказе (1) Добавить товар - 15% Картина по номерам Шевченко "Не те, що…" at bounding box center [520, 143] width 646 height 214
click at [780, 228] on div "Товары в заказе (1) Добавить товар - 15% Картина по номерам Шевченко "Не те, що…" at bounding box center [520, 143] width 646 height 214
click at [777, 228] on div "Товары в заказе (1) Добавить товар - 15% Картина по номерам Шевченко "Не те, що…" at bounding box center [520, 143] width 646 height 214
click at [844, 203] on div "Заказ с сайта 12.09.2025 | 17:30 Товары в заказе (1) Добавить товар - 15% Карти…" at bounding box center [519, 491] width 663 height 1041
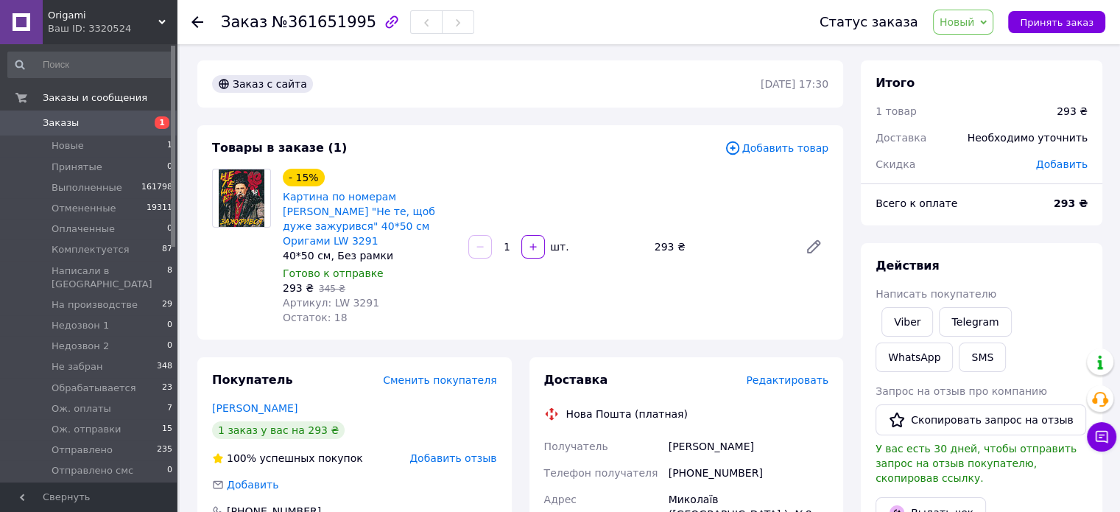
scroll to position [0, 0]
click at [796, 149] on span "Добавить товар" at bounding box center [776, 149] width 104 height 16
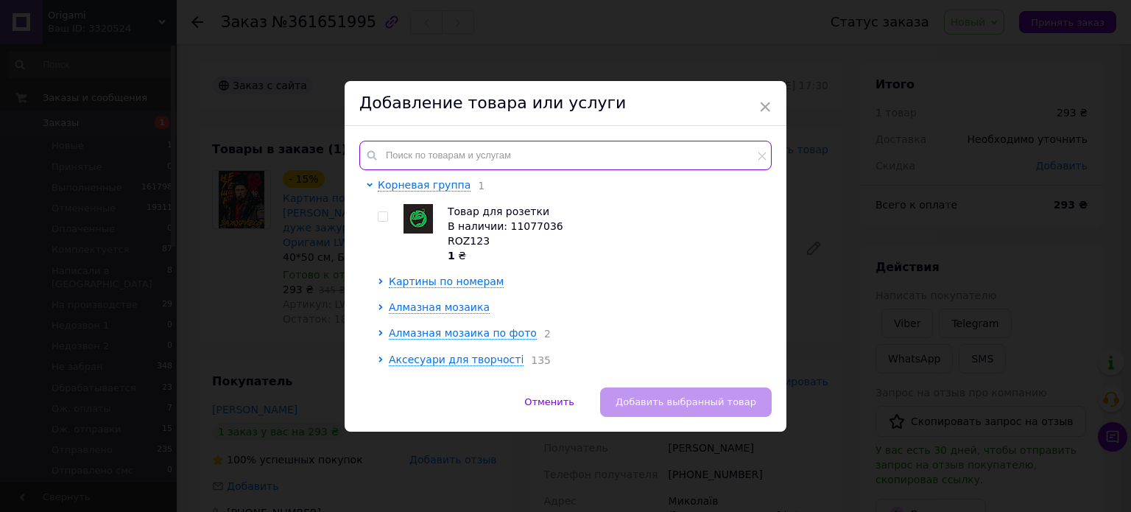
click at [487, 153] on input "text" at bounding box center [565, 155] width 412 height 29
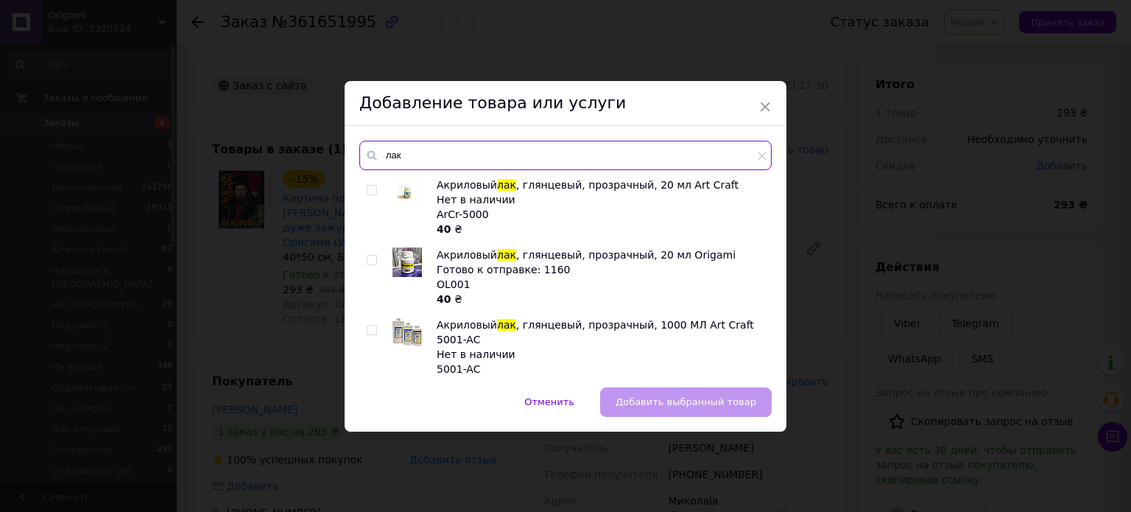
type input "лак"
click at [370, 260] on input "checkbox" at bounding box center [372, 260] width 10 height 10
checkbox input "true"
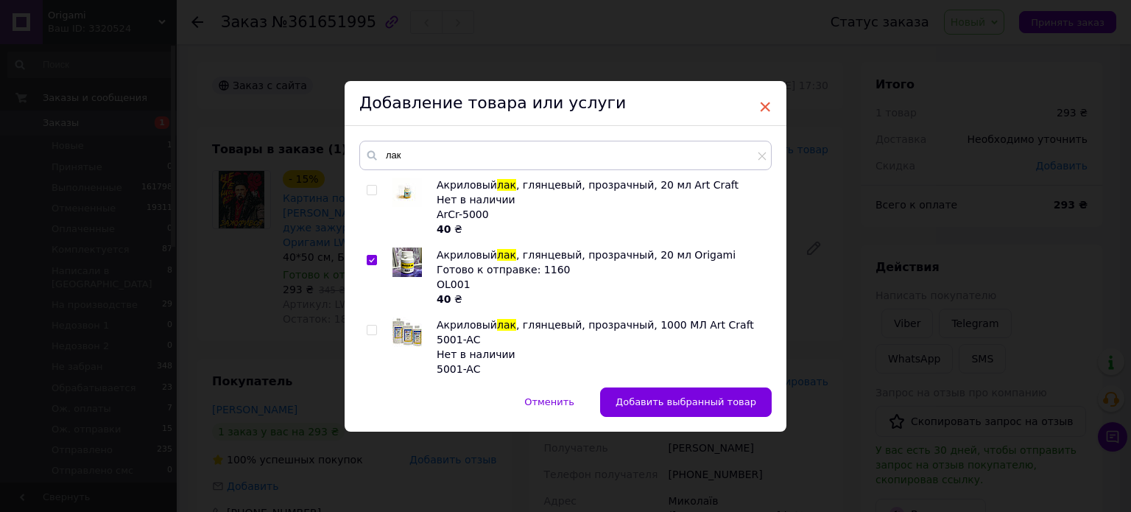
click at [764, 104] on span "×" at bounding box center [764, 106] width 13 height 25
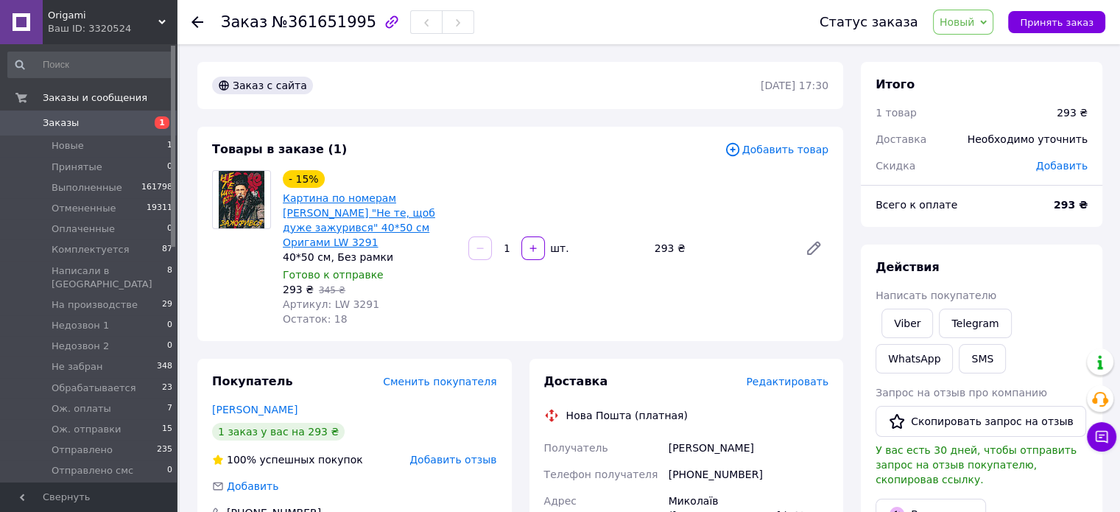
click at [424, 197] on link "Картина по номерам Шевченко "Не те, щоб дуже зажурився" 40*50 см Оригами LW 3291" at bounding box center [359, 220] width 152 height 56
click at [742, 262] on div "- 15% Картина по номерам Шевченко "Не те, щоб дуже зажурився" 40*50 см Оригами …" at bounding box center [555, 248] width 557 height 162
click at [627, 153] on div "Товары в заказе (1)" at bounding box center [468, 149] width 512 height 17
click at [780, 147] on span "Добавить товар" at bounding box center [776, 149] width 104 height 16
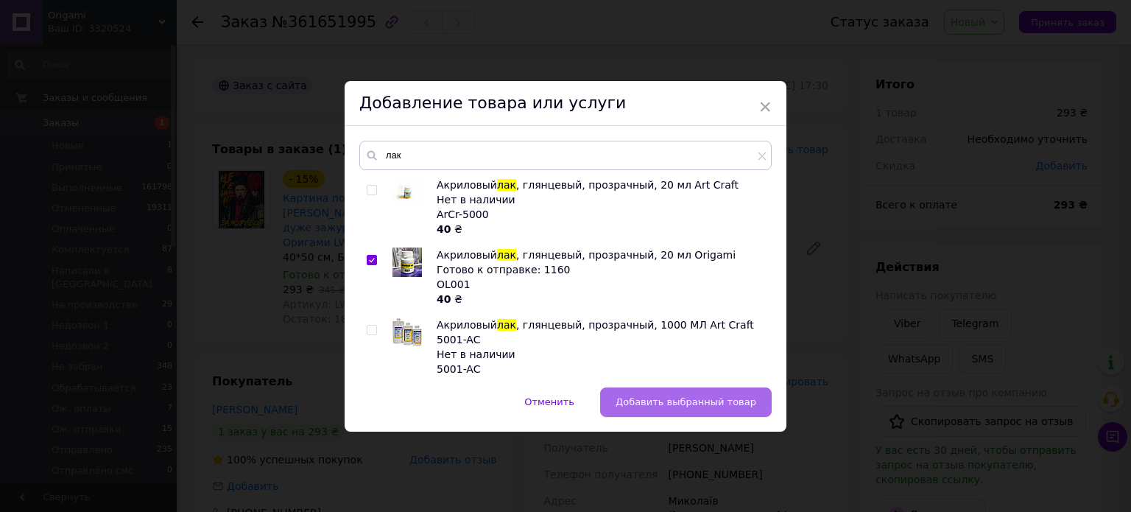
click at [691, 396] on span "Добавить выбранный товар" at bounding box center [685, 401] width 141 height 11
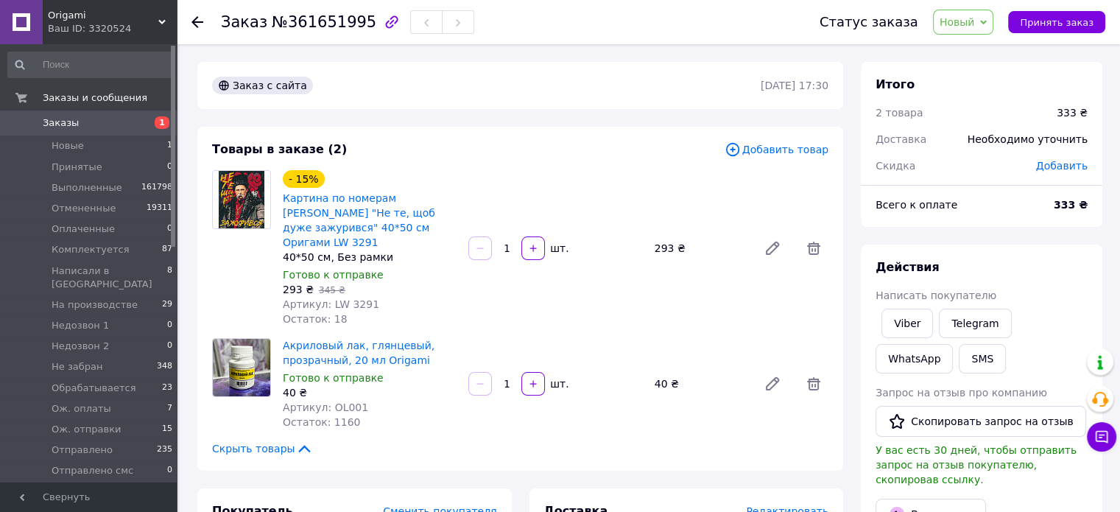
click at [783, 149] on span "Добавить товар" at bounding box center [776, 149] width 104 height 16
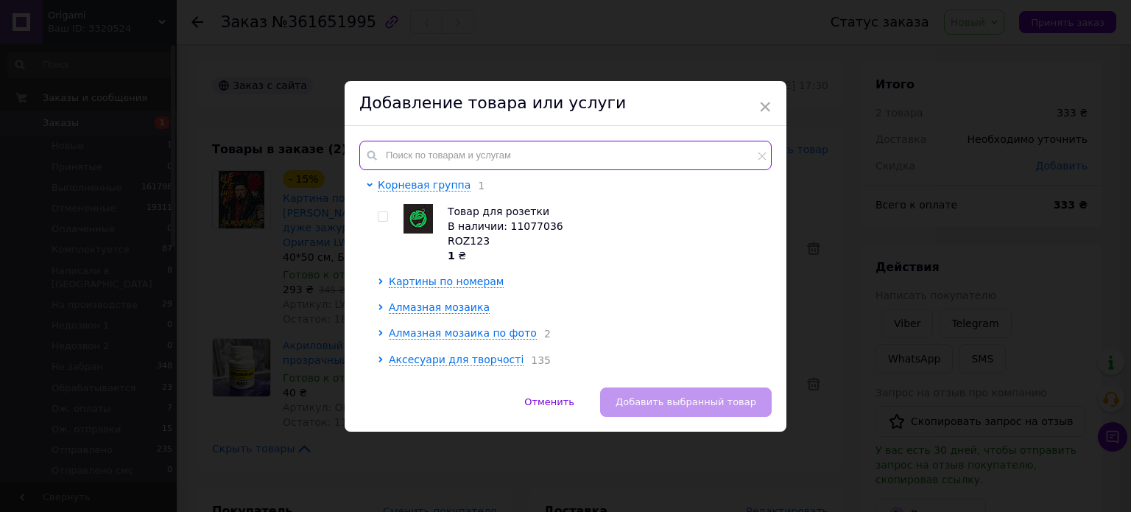
paste input "OD 3291"
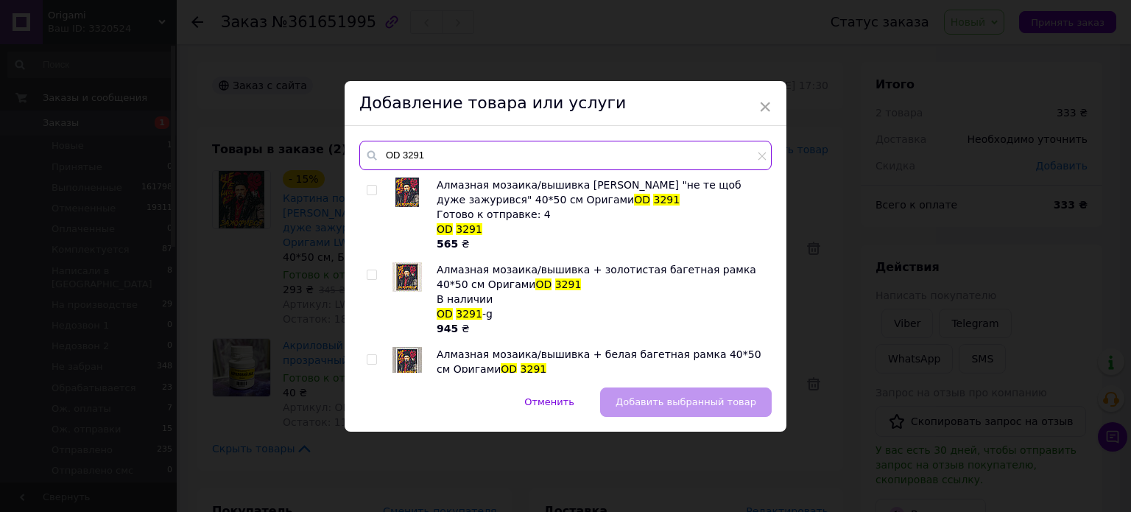
type input "OD 3291"
click at [368, 187] on input "checkbox" at bounding box center [372, 191] width 10 height 10
checkbox input "true"
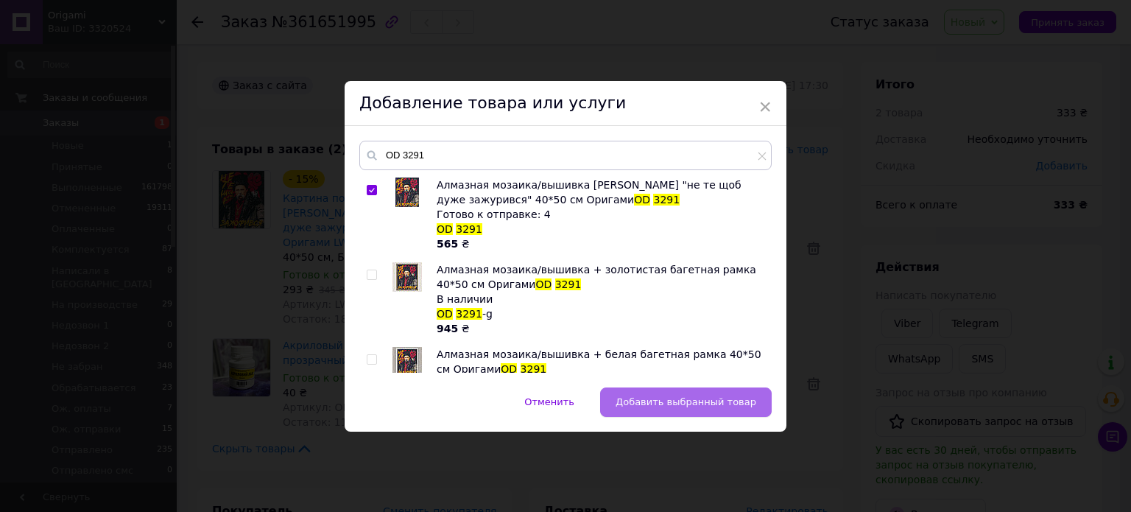
click at [742, 403] on span "Добавить выбранный товар" at bounding box center [685, 401] width 141 height 11
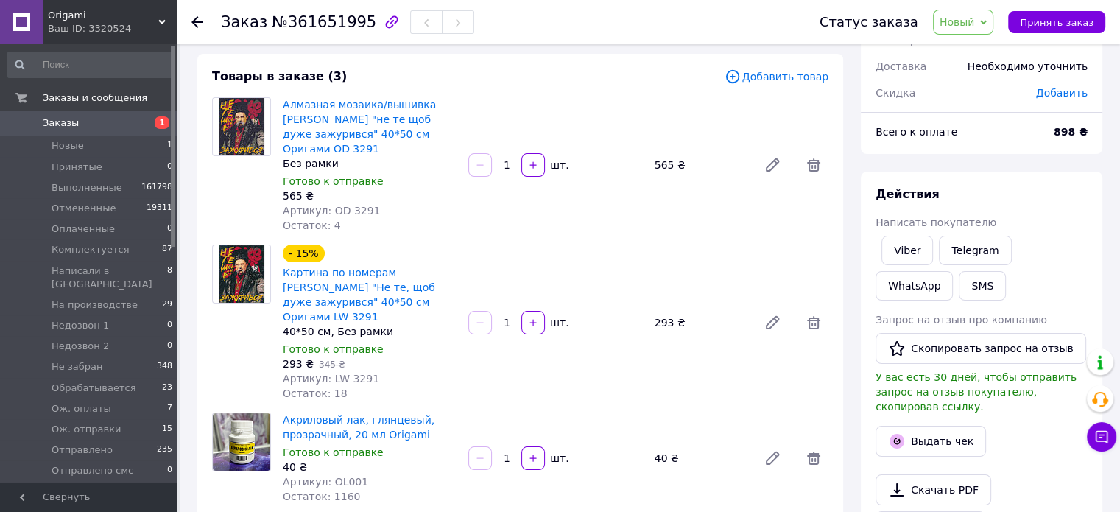
scroll to position [74, 0]
click at [807, 315] on icon at bounding box center [813, 321] width 13 height 13
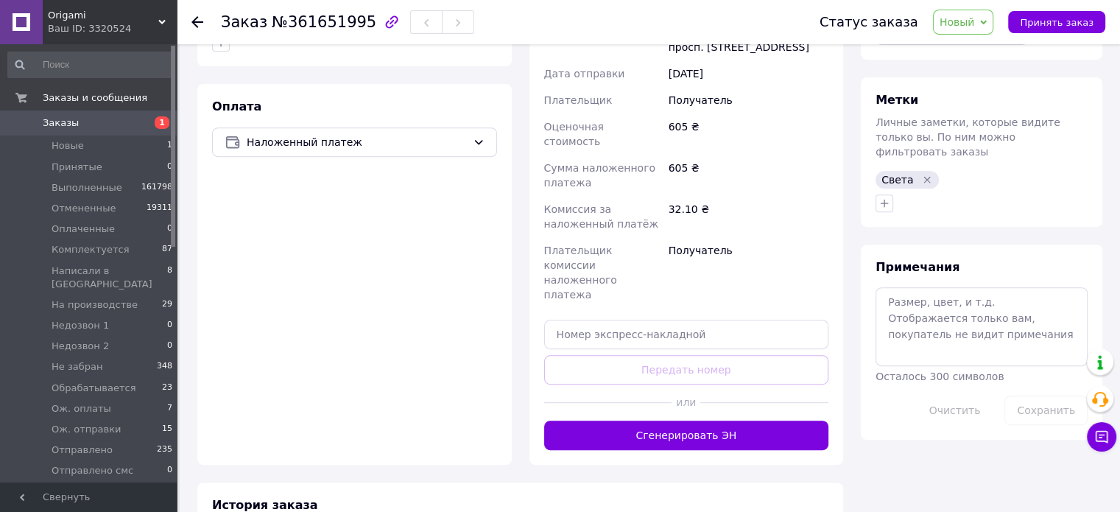
scroll to position [442, 0]
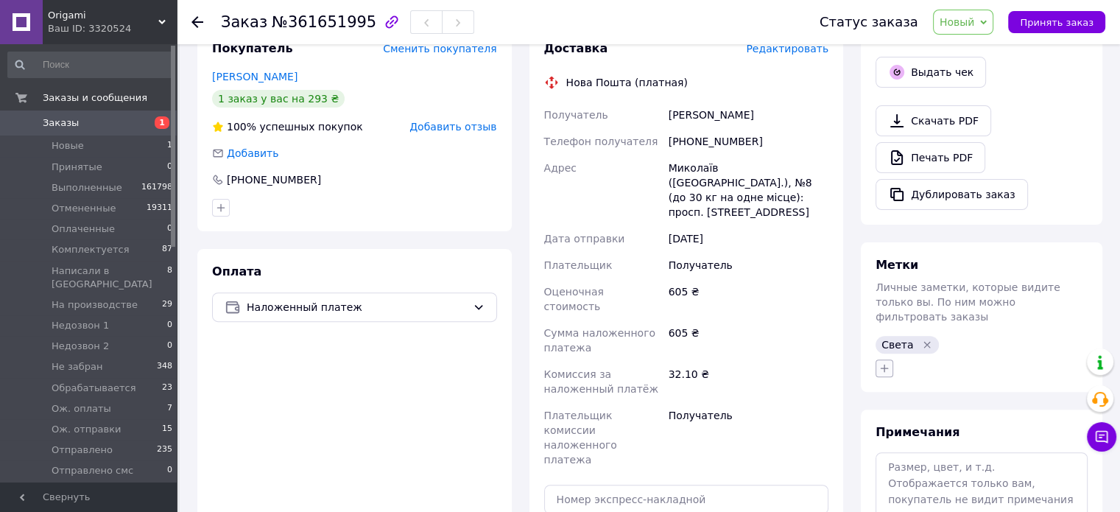
click at [881, 364] on icon "button" at bounding box center [885, 368] width 8 height 8
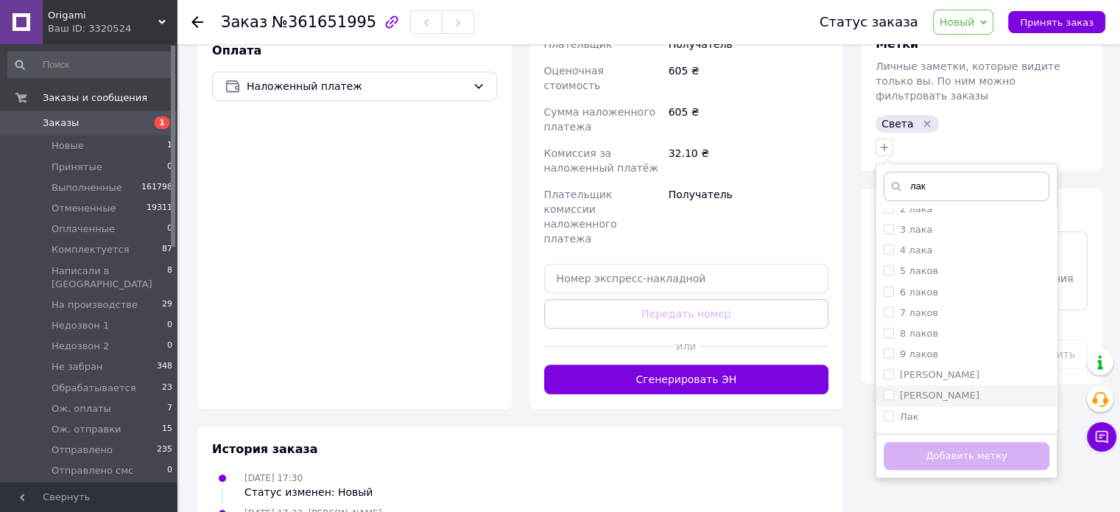
scroll to position [91, 0]
type input "лак"
click at [888, 350] on input "Лак" at bounding box center [888, 355] width 10 height 10
checkbox input "true"
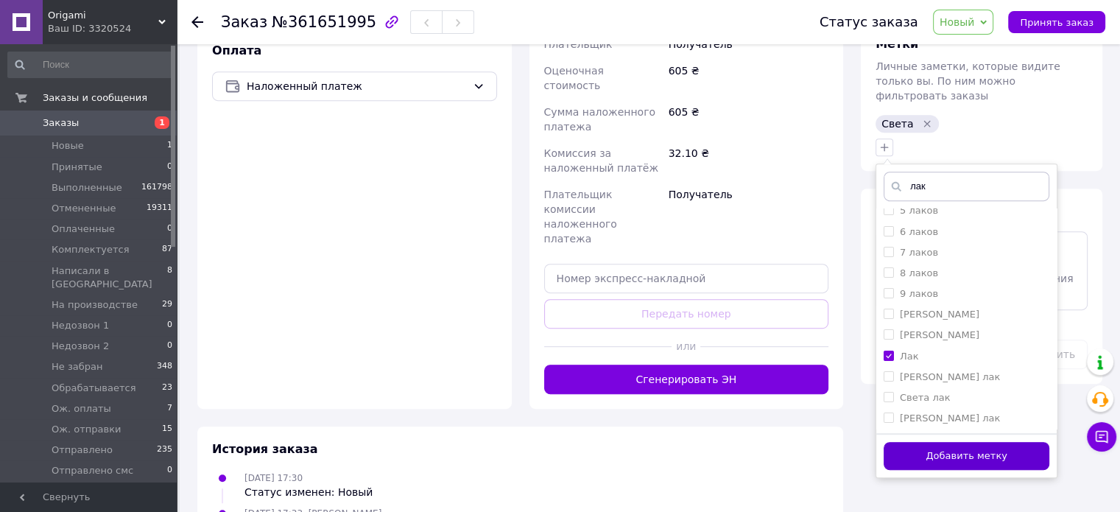
click at [989, 442] on button "Добавить метку" at bounding box center [966, 456] width 166 height 29
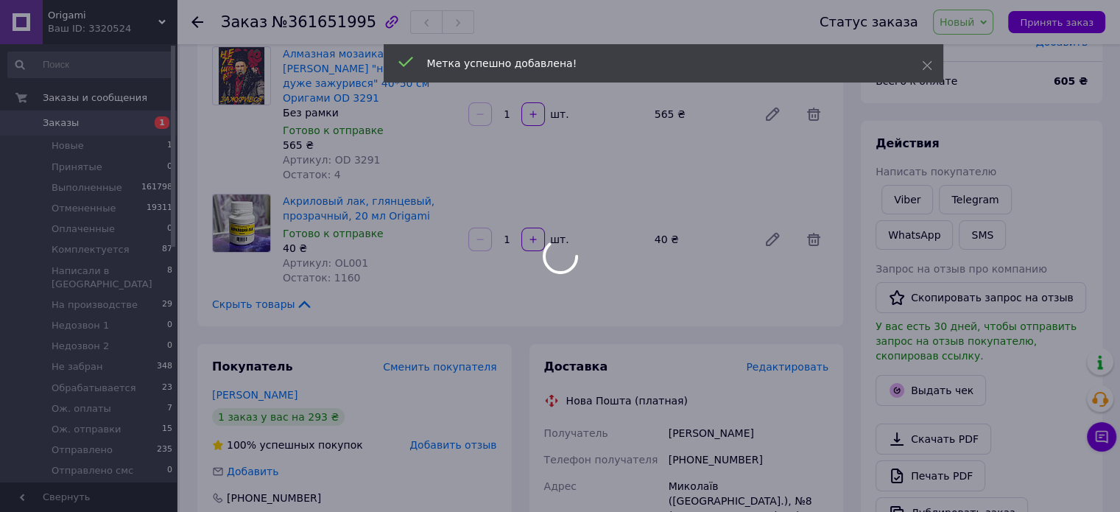
scroll to position [74, 0]
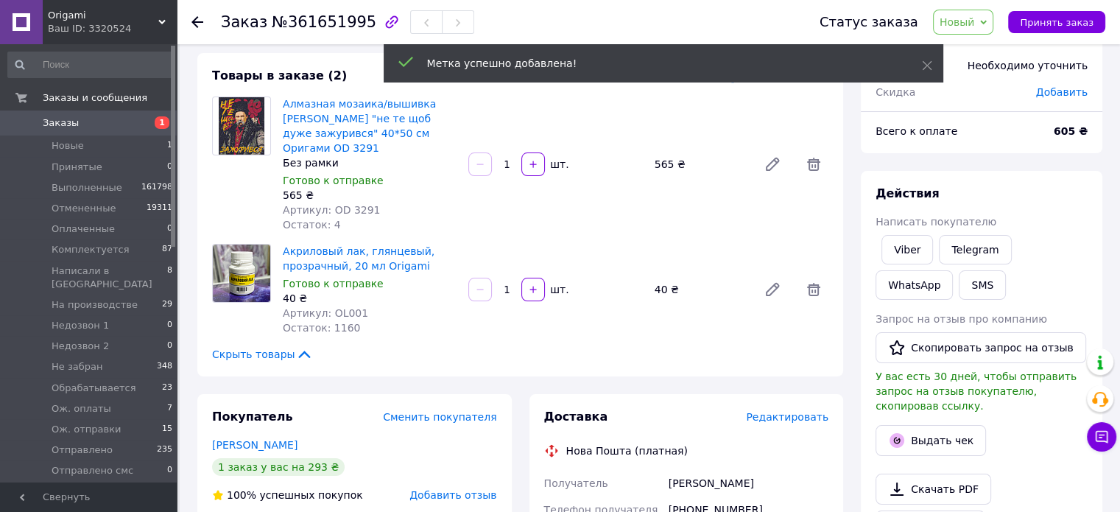
click at [960, 14] on span "Новый" at bounding box center [963, 22] width 61 height 25
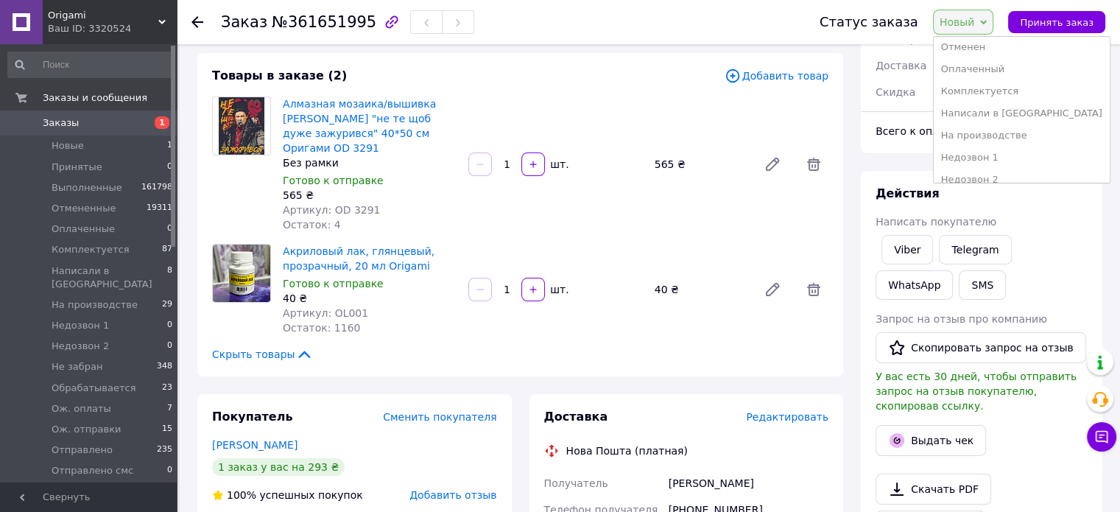
scroll to position [221, 0]
click at [1001, 93] on li "Ож. отправки" at bounding box center [1022, 96] width 176 height 22
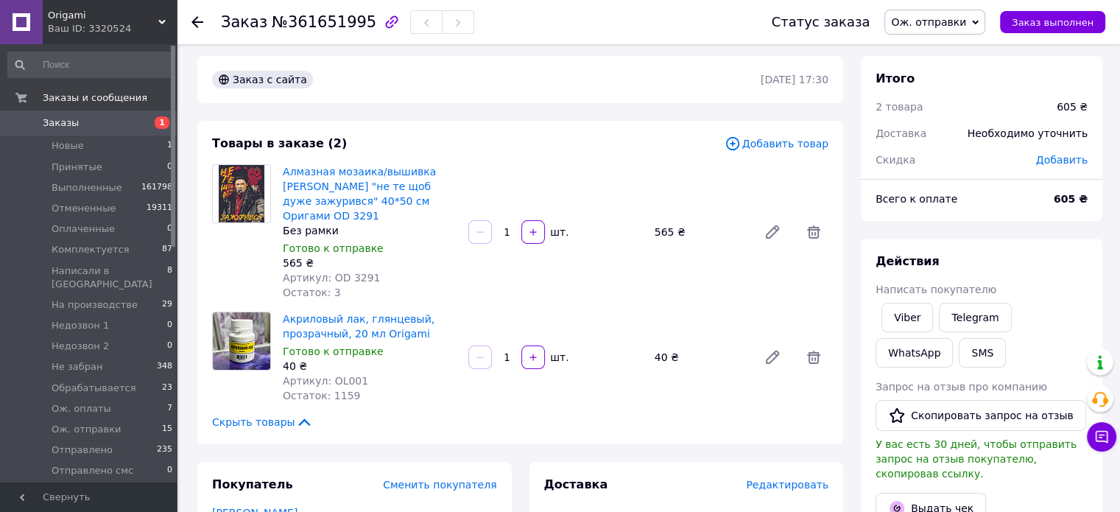
scroll to position [0, 0]
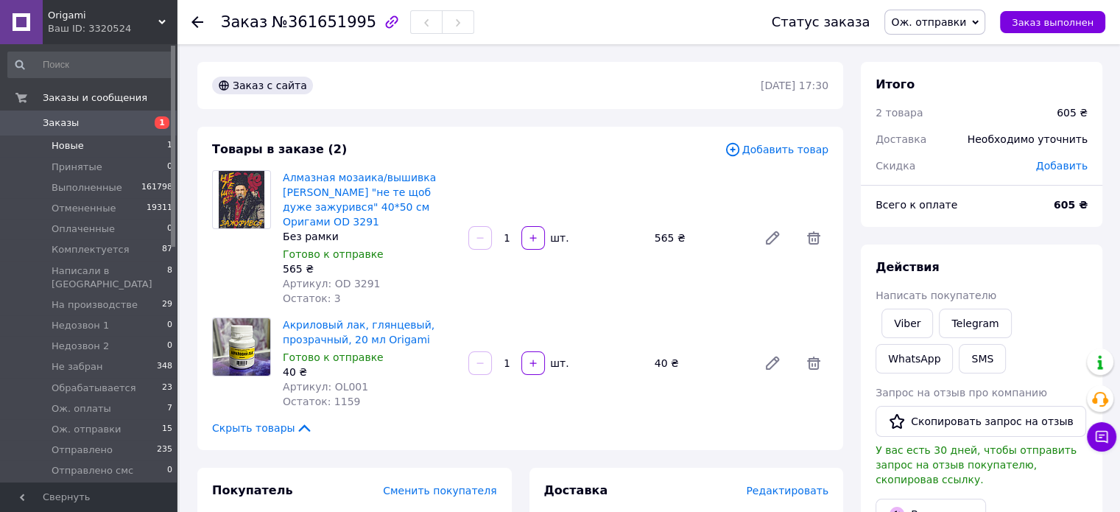
click at [75, 141] on span "Новые" at bounding box center [68, 145] width 32 height 13
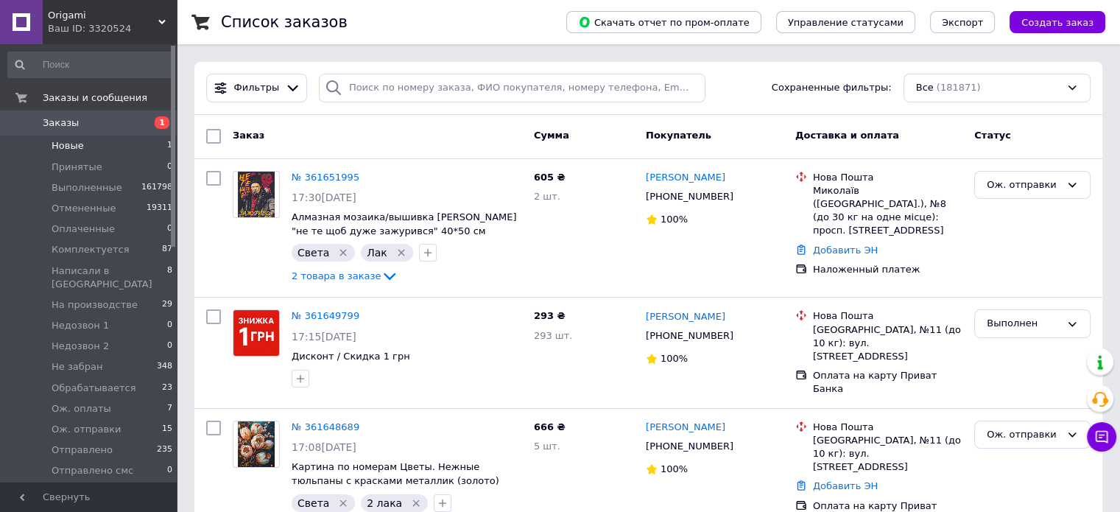
click at [68, 144] on span "Новые" at bounding box center [68, 145] width 32 height 13
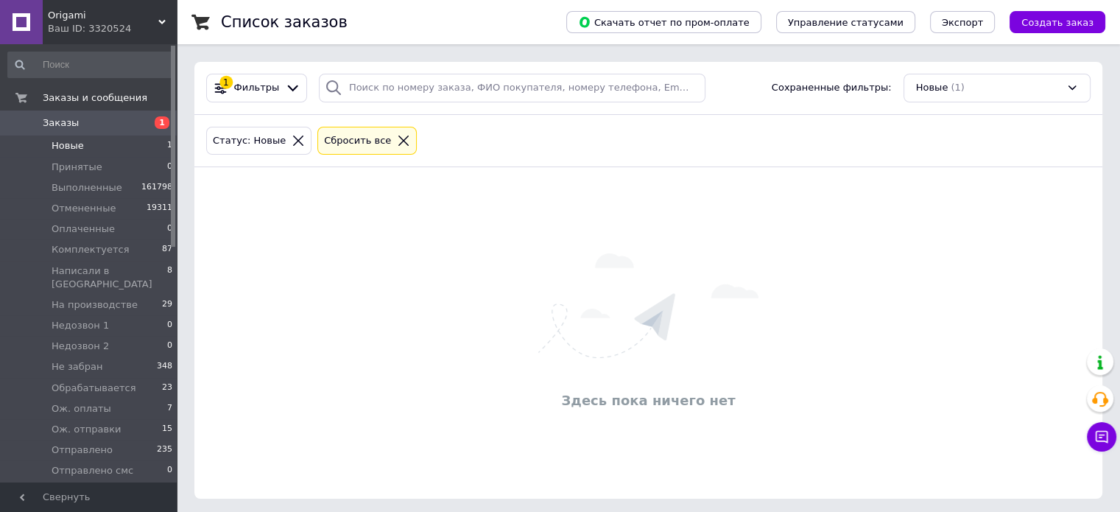
click at [68, 144] on span "Новые" at bounding box center [68, 145] width 32 height 13
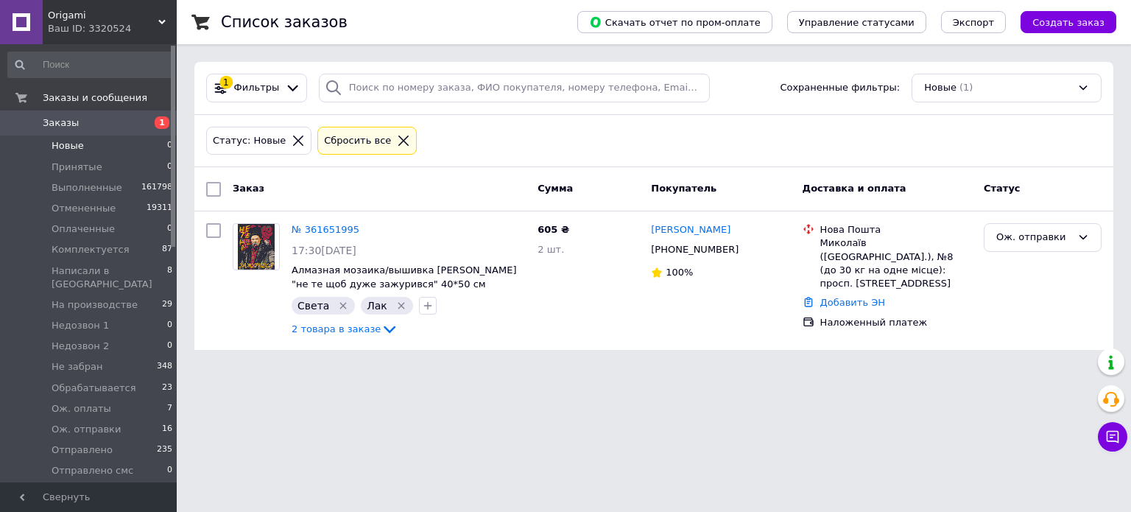
click at [470, 173] on div "Заказ Сумма Покупатель Доставка и оплата Статус" at bounding box center [653, 189] width 919 height 44
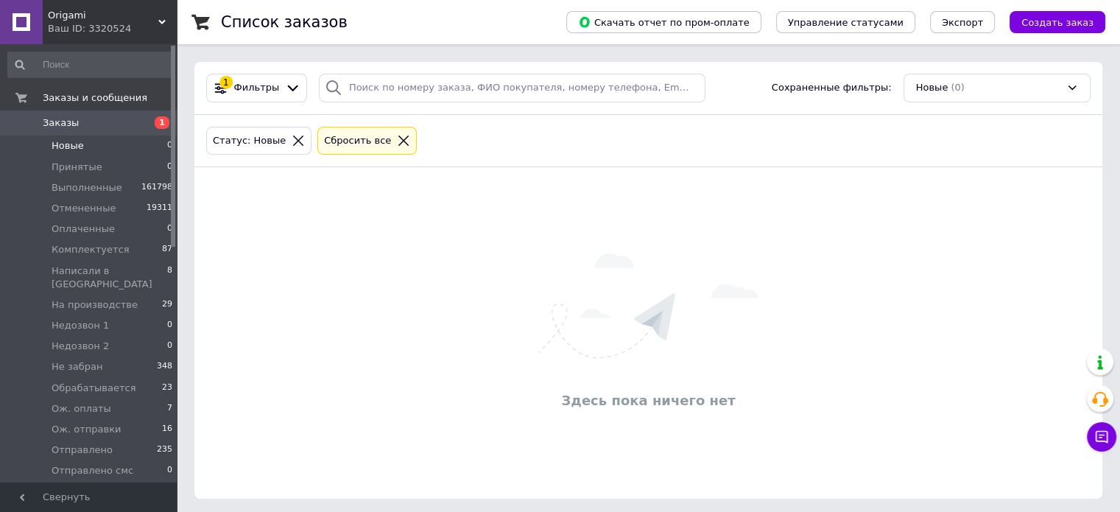
click at [512, 203] on div "Здесь пока ничего нет" at bounding box center [648, 333] width 908 height 302
click at [508, 201] on div "Здесь пока ничего нет" at bounding box center [648, 330] width 908 height 302
click at [339, 267] on div "Здесь пока ничего нет" at bounding box center [648, 333] width 908 height 302
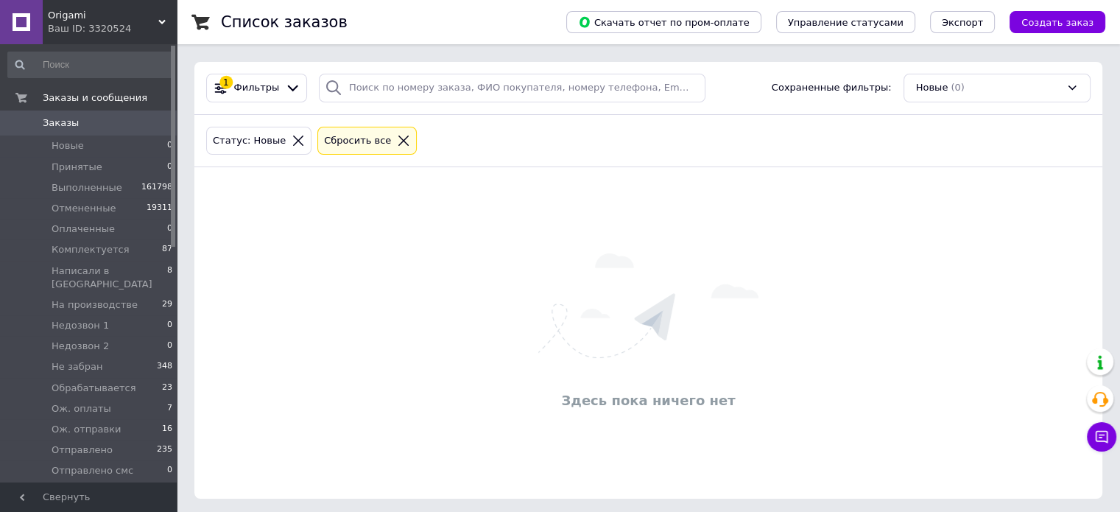
drag, startPoint x: 0, startPoint y: 0, endPoint x: 359, endPoint y: 303, distance: 470.2
click at [359, 303] on div "Здесь пока ничего нет" at bounding box center [648, 333] width 908 height 302
click at [354, 285] on div "Здесь пока ничего нет" at bounding box center [648, 333] width 908 height 302
click at [353, 280] on div "Здесь пока ничего нет" at bounding box center [648, 333] width 908 height 302
click at [362, 271] on div "Здесь пока ничего нет" at bounding box center [648, 333] width 908 height 302
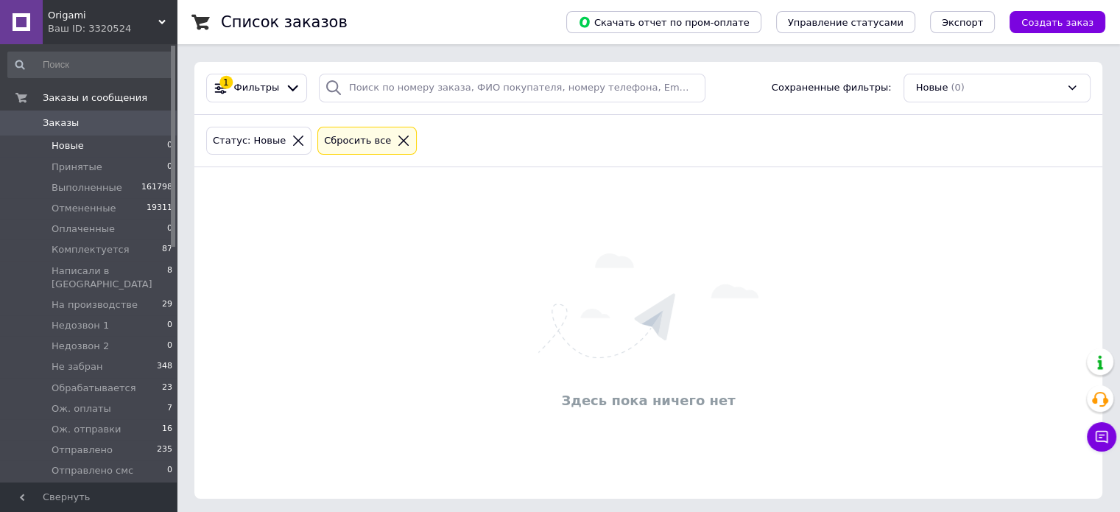
click at [362, 271] on div "Здесь пока ничего нет" at bounding box center [648, 333] width 908 height 302
click at [470, 299] on div "Здесь пока ничего нет" at bounding box center [648, 333] width 908 height 302
click at [437, 273] on div "Здесь пока ничего нет" at bounding box center [648, 333] width 908 height 302
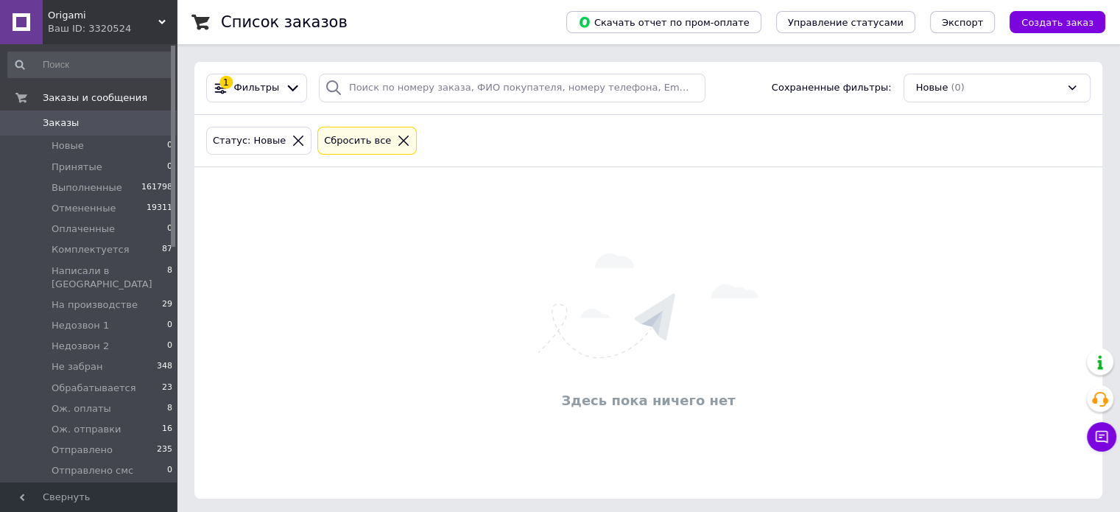
click at [533, 328] on div "Здесь пока ничего нет" at bounding box center [648, 333] width 908 height 302
click at [488, 227] on div "Здесь пока ничего нет" at bounding box center [648, 333] width 908 height 302
click at [473, 291] on div "Здесь пока ничего нет" at bounding box center [648, 333] width 908 height 302
click at [476, 273] on div "Здесь пока ничего нет" at bounding box center [648, 330] width 908 height 302
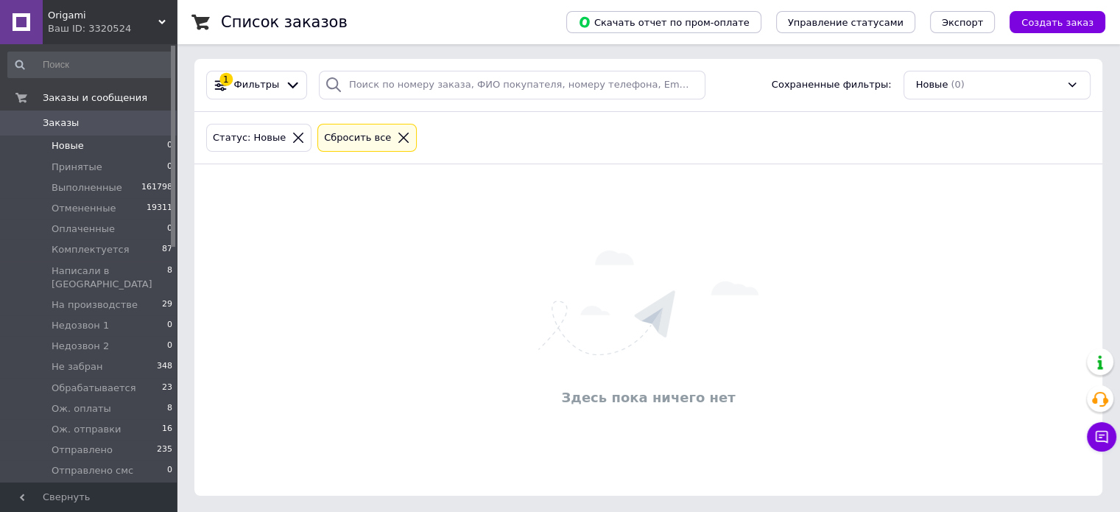
click at [473, 267] on div "Здесь пока ничего нет" at bounding box center [648, 330] width 908 height 302
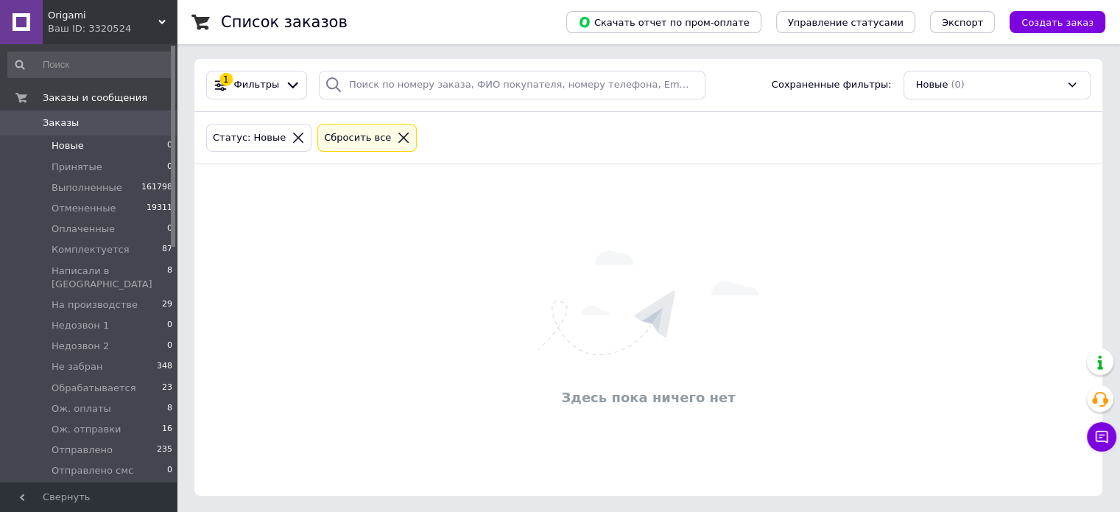
click at [496, 250] on div "Здесь пока ничего нет" at bounding box center [648, 330] width 908 height 302
click at [491, 253] on div "Здесь пока ничего нет" at bounding box center [648, 330] width 908 height 302
click at [356, 253] on div "Здесь пока ничего нет" at bounding box center [648, 333] width 908 height 302
click at [356, 254] on div "Здесь пока ничего нет" at bounding box center [648, 333] width 908 height 302
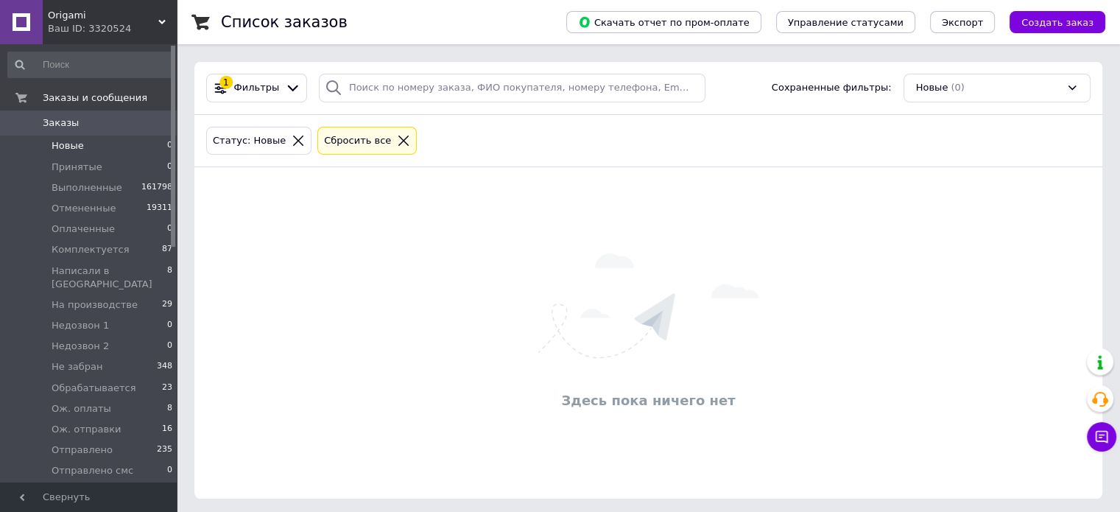
click at [356, 254] on div "Здесь пока ничего нет" at bounding box center [648, 333] width 908 height 302
click at [356, 253] on div "Здесь пока ничего нет" at bounding box center [648, 333] width 908 height 302
click at [309, 229] on div "Здесь пока ничего нет" at bounding box center [648, 333] width 908 height 302
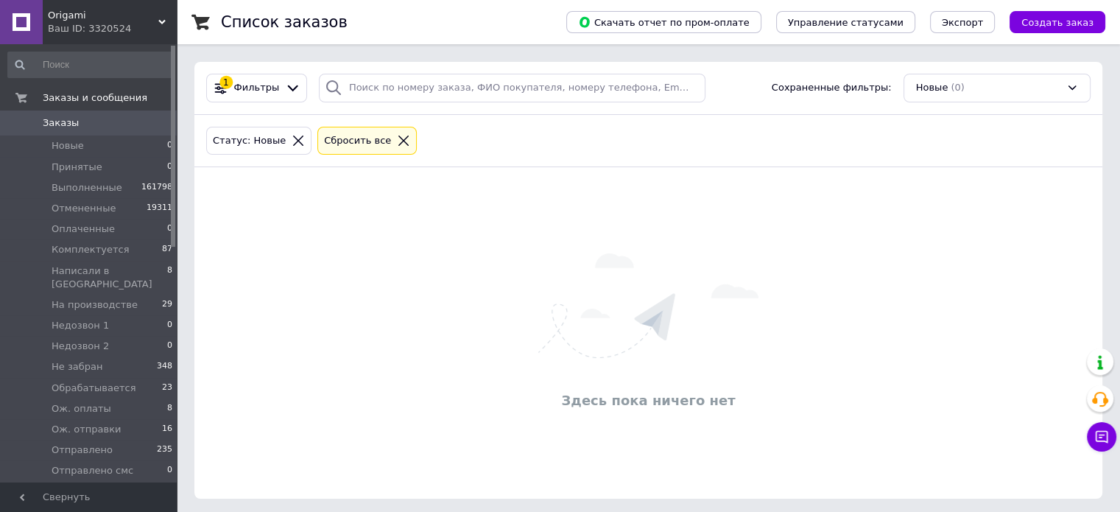
drag, startPoint x: 0, startPoint y: 0, endPoint x: 361, endPoint y: 279, distance: 456.1
click at [361, 279] on div "Здесь пока ничего нет" at bounding box center [648, 333] width 908 height 302
click at [369, 278] on div "Здесь пока ничего нет" at bounding box center [648, 333] width 908 height 302
click at [485, 278] on div "Здесь пока ничего нет" at bounding box center [648, 333] width 908 height 302
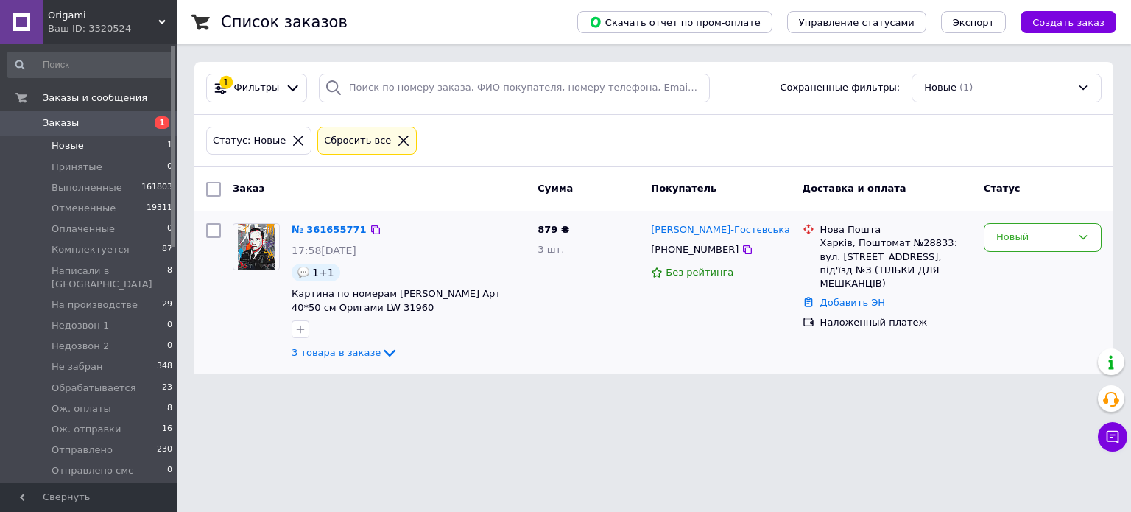
click at [431, 291] on span "Картина по номерам [PERSON_NAME] Арт 40*50 см Оригами LW 31960" at bounding box center [396, 300] width 209 height 25
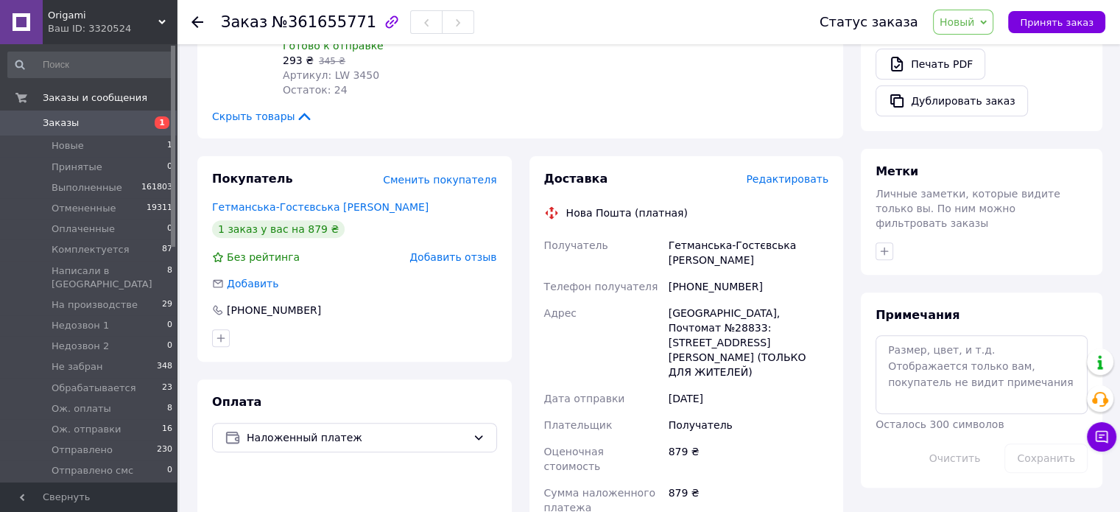
scroll to position [515, 0]
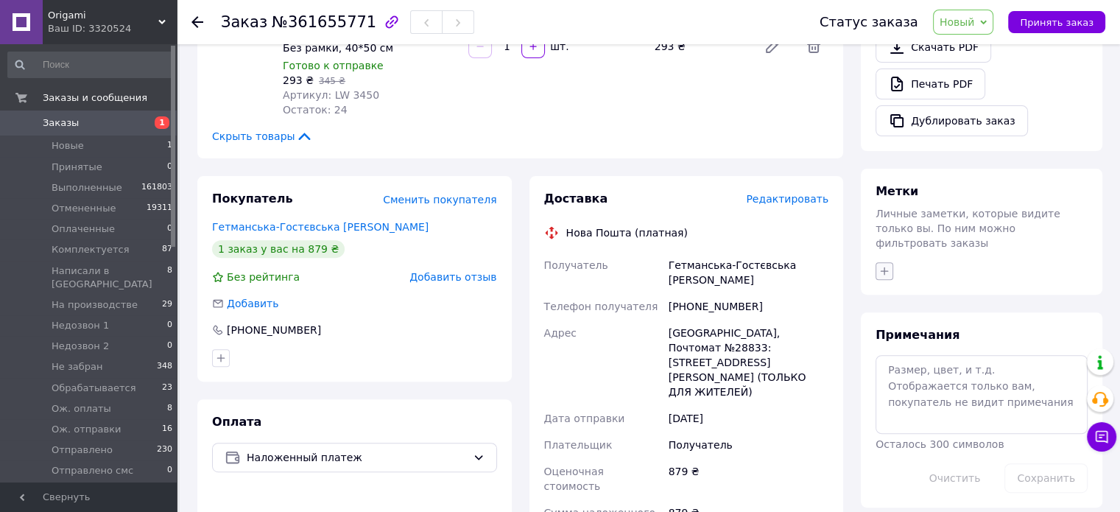
click at [879, 262] on button "button" at bounding box center [884, 271] width 18 height 18
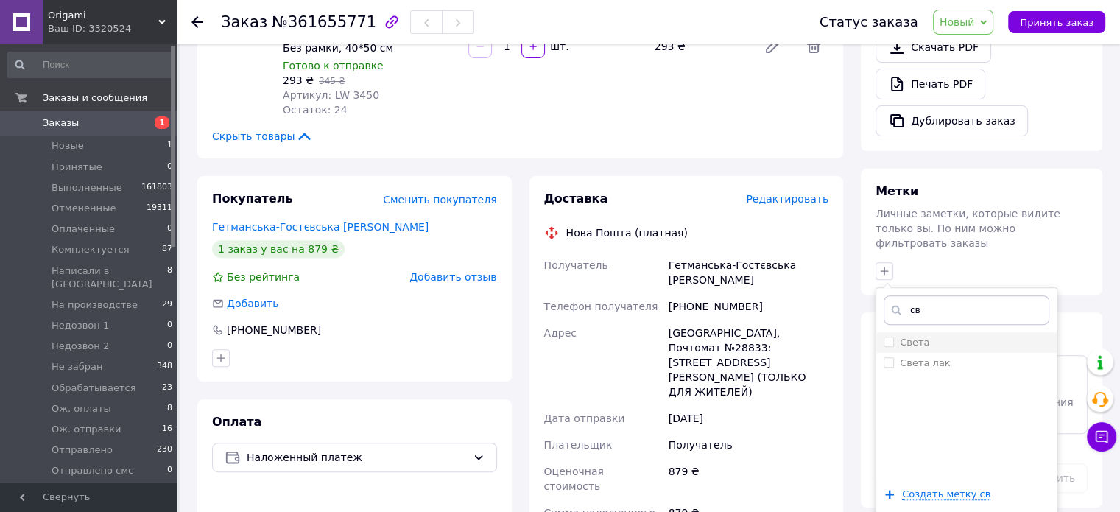
type input "св"
click at [964, 336] on div "Света" at bounding box center [966, 342] width 166 height 13
checkbox input "true"
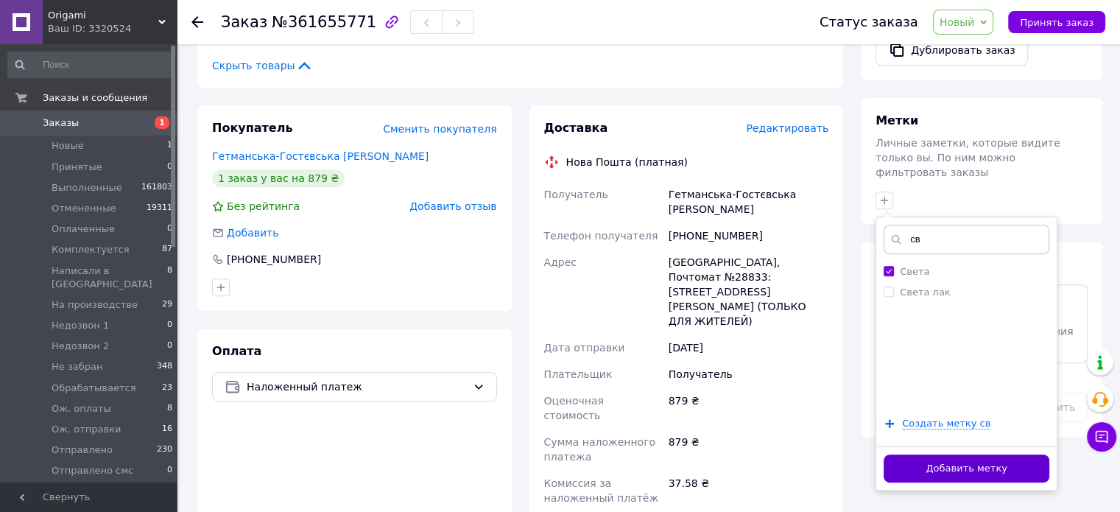
scroll to position [589, 0]
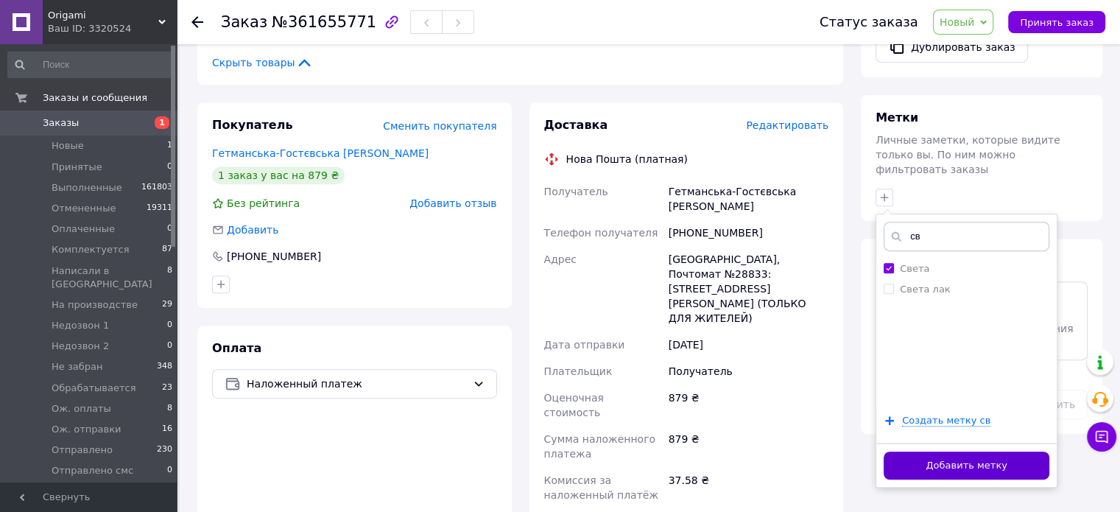
click at [980, 451] on button "Добавить метку" at bounding box center [966, 465] width 166 height 29
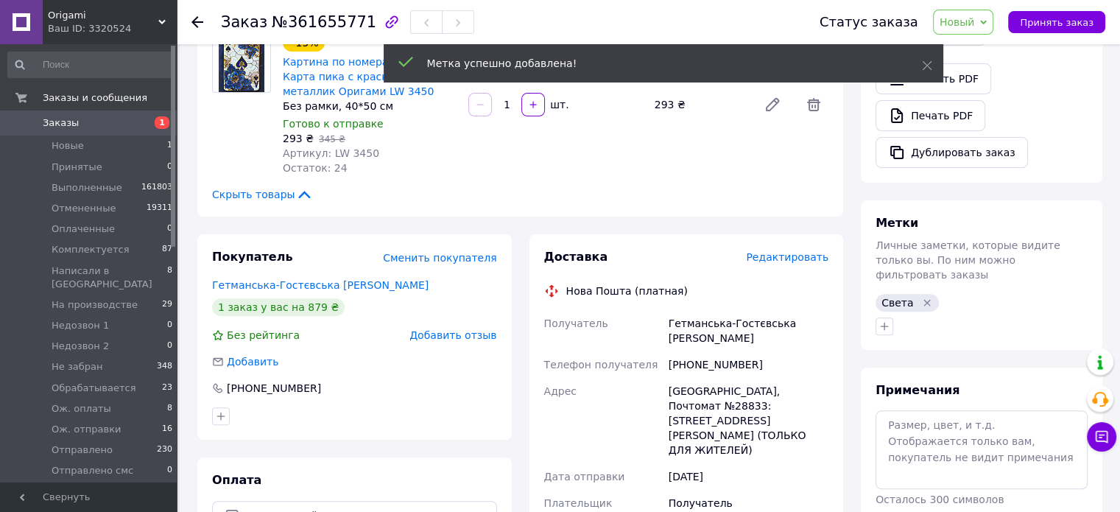
scroll to position [515, 0]
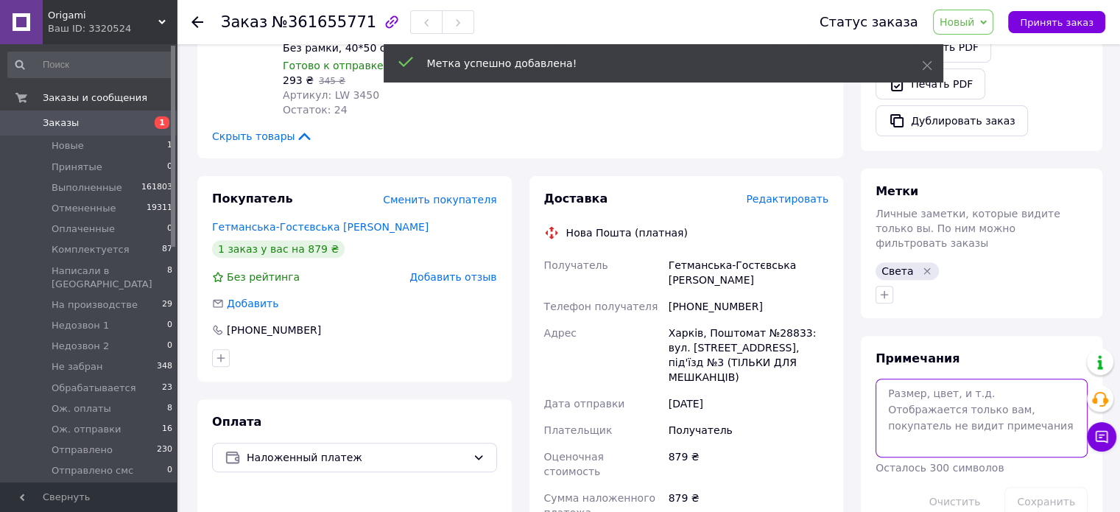
click at [927, 378] on textarea at bounding box center [981, 417] width 212 height 78
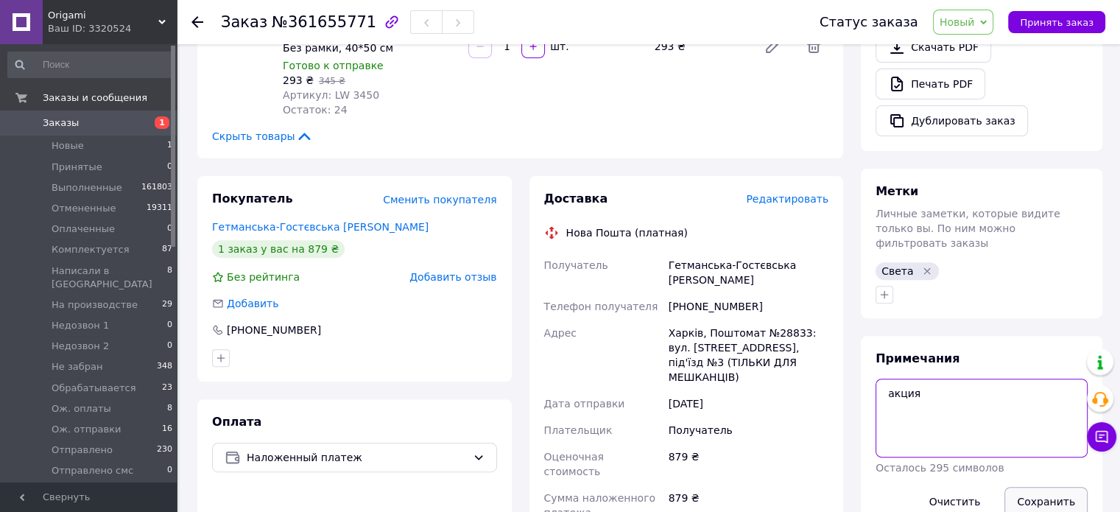
type textarea "акция"
click at [1054, 487] on button "Сохранить" at bounding box center [1045, 501] width 83 height 29
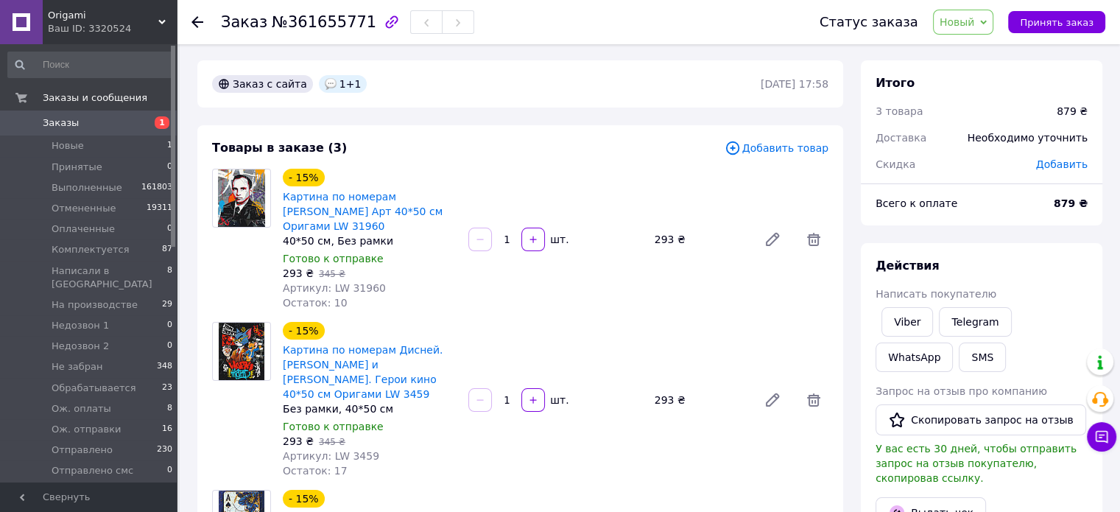
scroll to position [0, 0]
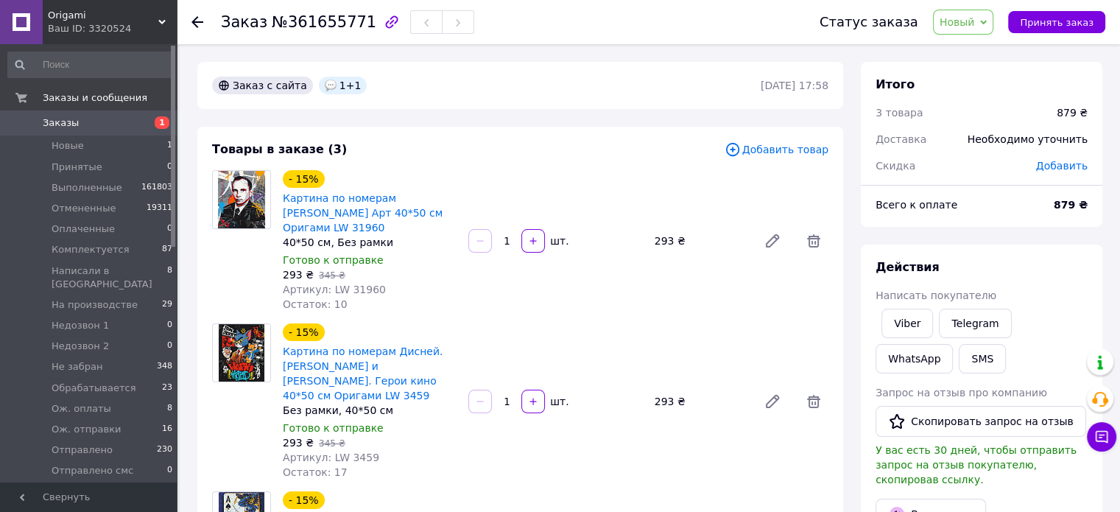
click at [1073, 160] on span "Добавить" at bounding box center [1062, 166] width 52 height 12
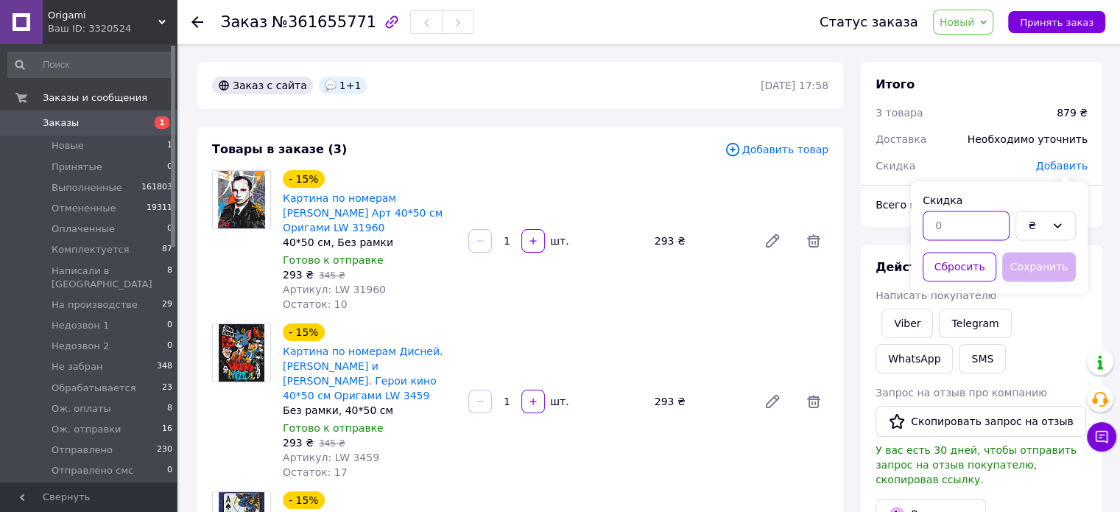
click at [954, 235] on input "text" at bounding box center [965, 225] width 87 height 29
type input "293"
click at [1056, 264] on button "Сохранить" at bounding box center [1039, 266] width 74 height 29
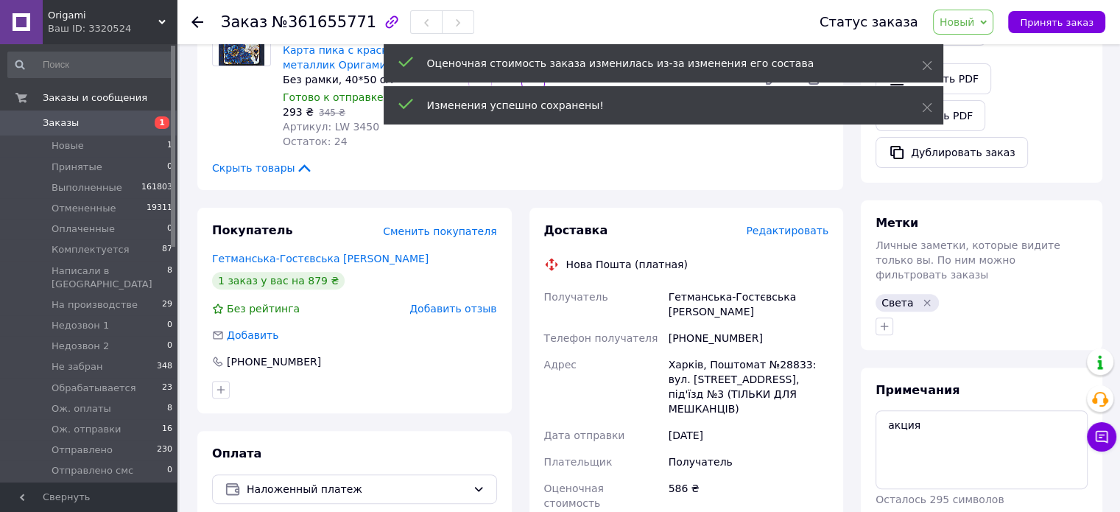
scroll to position [515, 0]
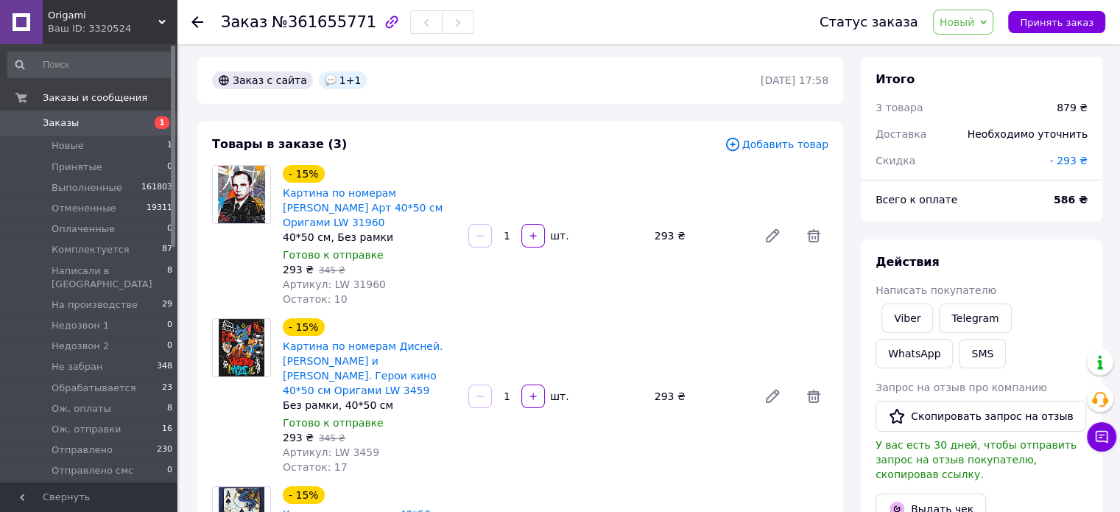
scroll to position [0, 0]
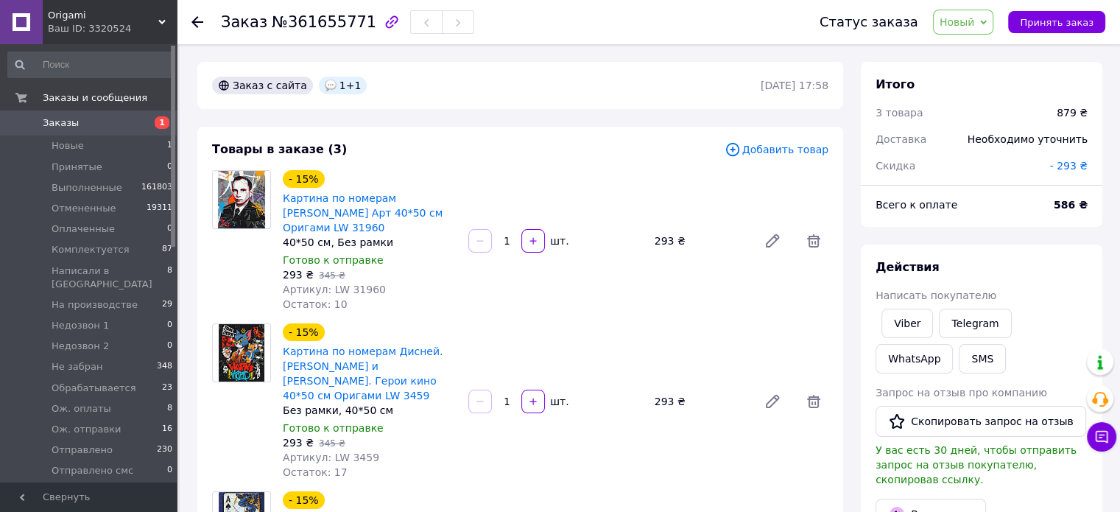
click at [975, 19] on span "Новый" at bounding box center [956, 22] width 35 height 12
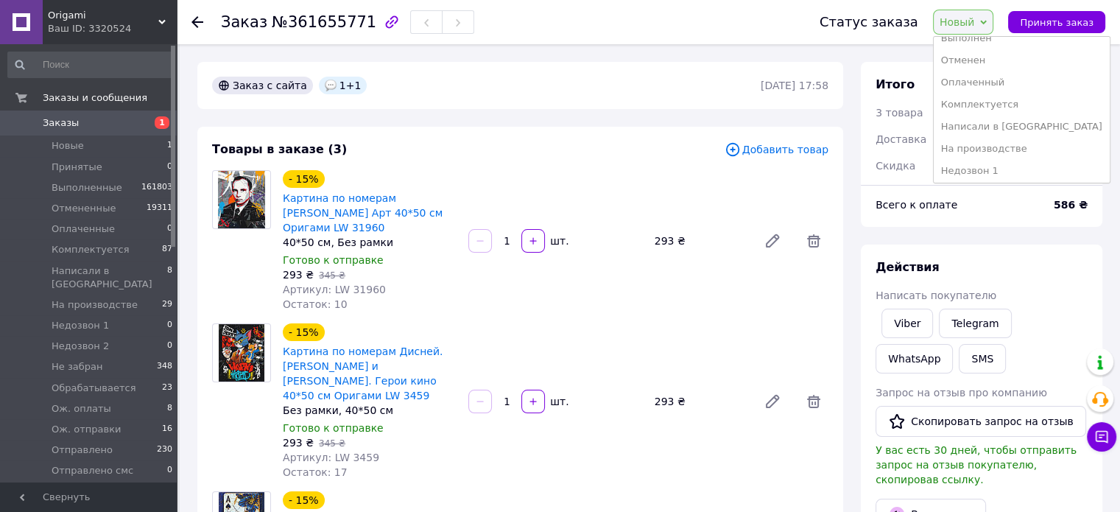
scroll to position [147, 0]
click at [998, 165] on li "Ож. отправки" at bounding box center [1022, 169] width 176 height 22
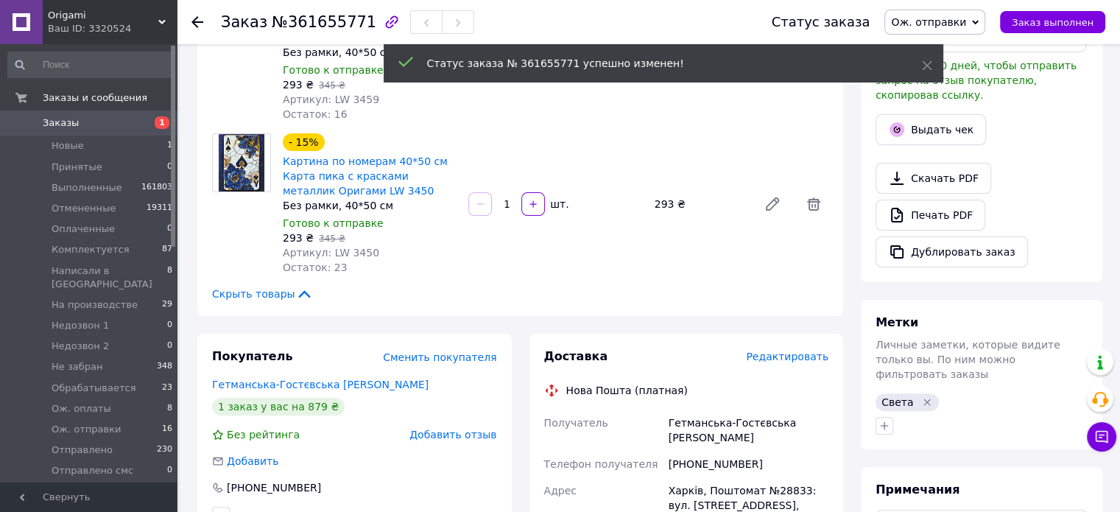
scroll to position [368, 0]
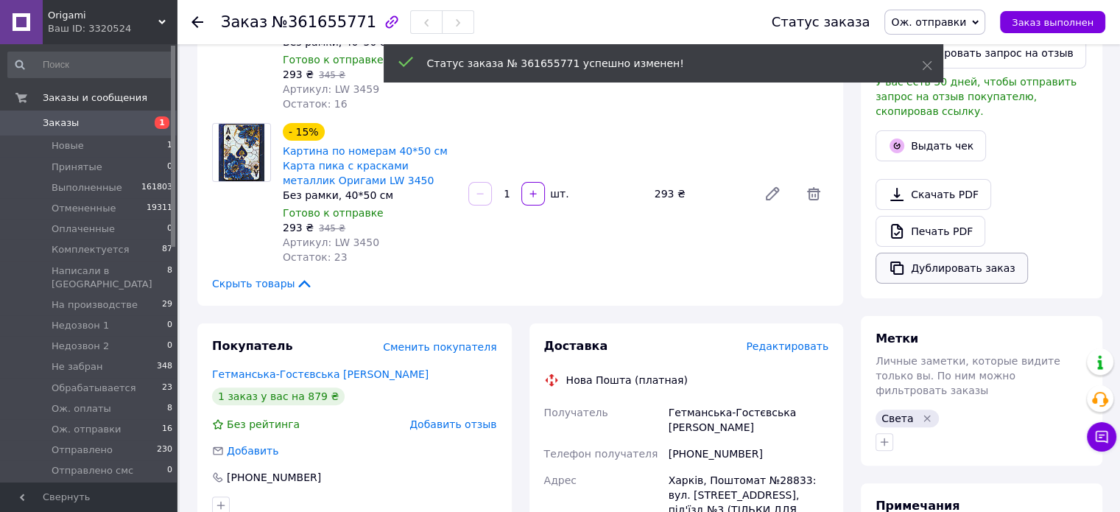
click at [935, 255] on button "Дублировать заказ" at bounding box center [951, 268] width 152 height 31
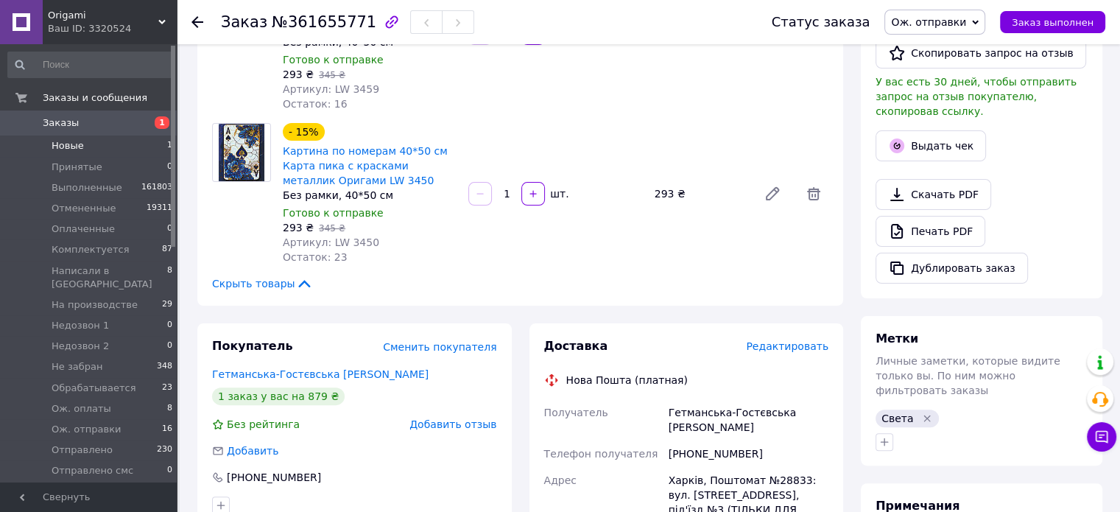
click at [74, 149] on span "Новые" at bounding box center [68, 145] width 32 height 13
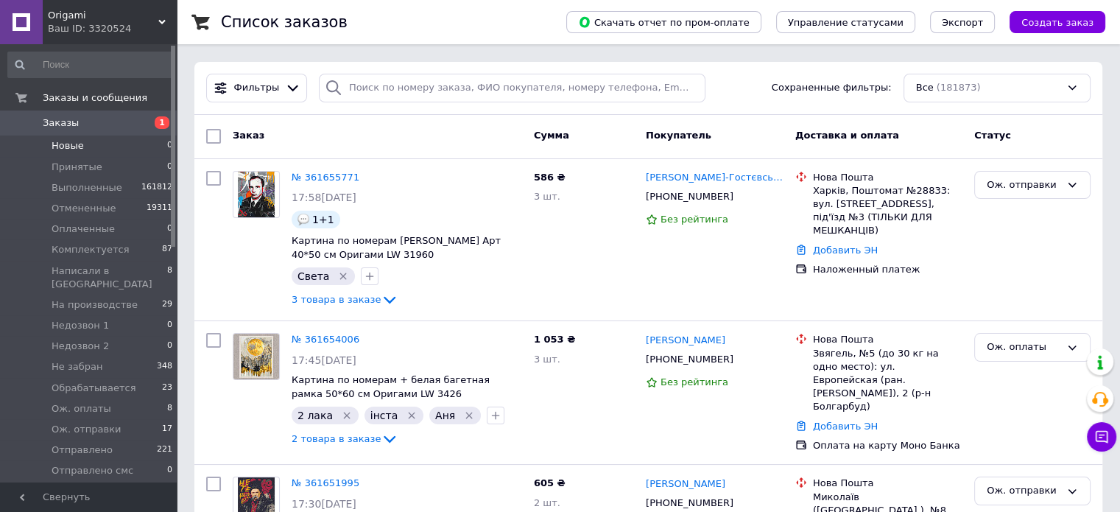
click at [77, 147] on span "Новые" at bounding box center [68, 145] width 32 height 13
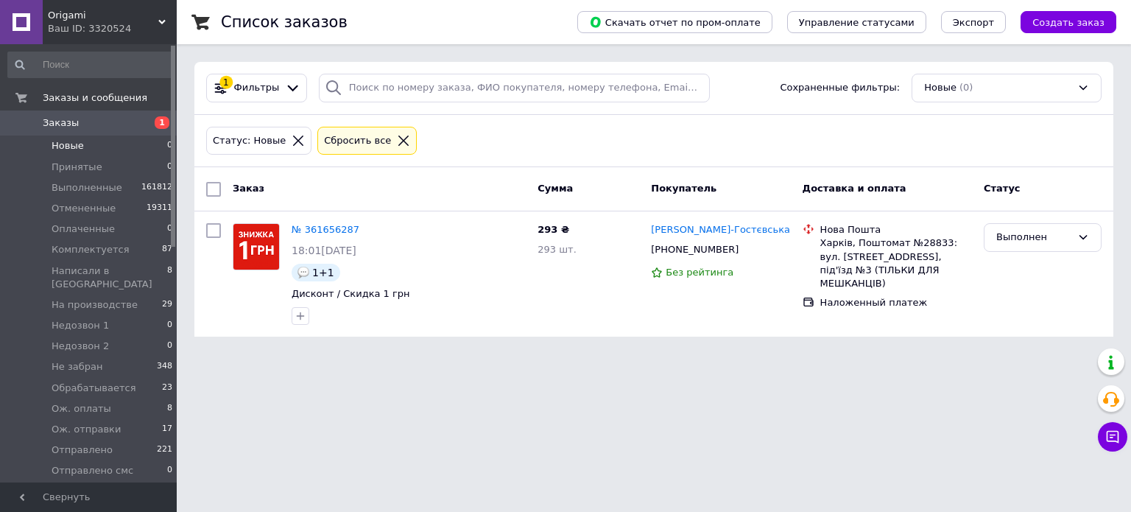
click at [77, 147] on span "Новые" at bounding box center [68, 145] width 32 height 13
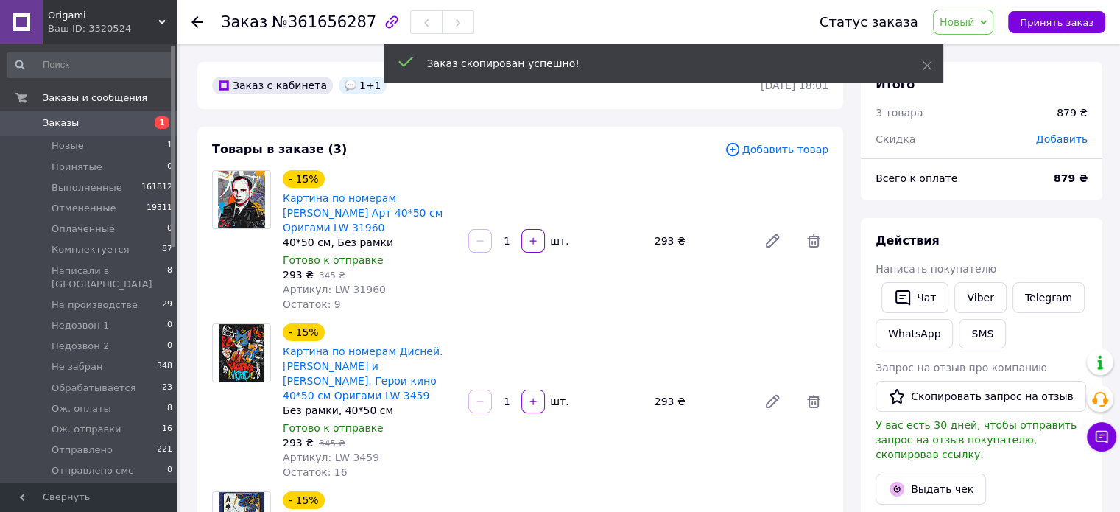
click at [792, 144] on span "Добавить товар" at bounding box center [776, 149] width 104 height 16
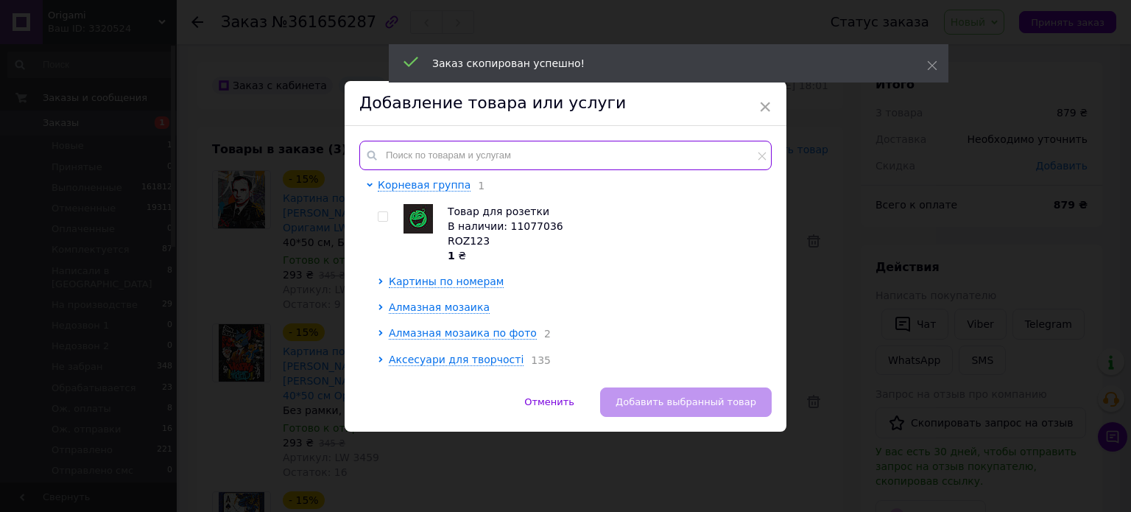
click at [468, 163] on input "text" at bounding box center [565, 155] width 412 height 29
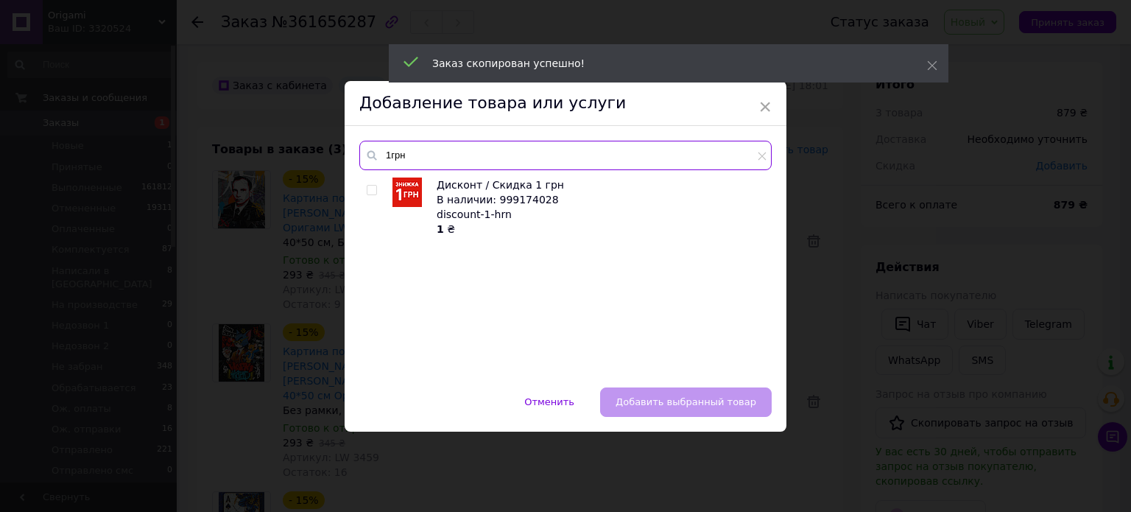
type input "1грн"
click at [367, 186] on input "checkbox" at bounding box center [372, 191] width 10 height 10
checkbox input "true"
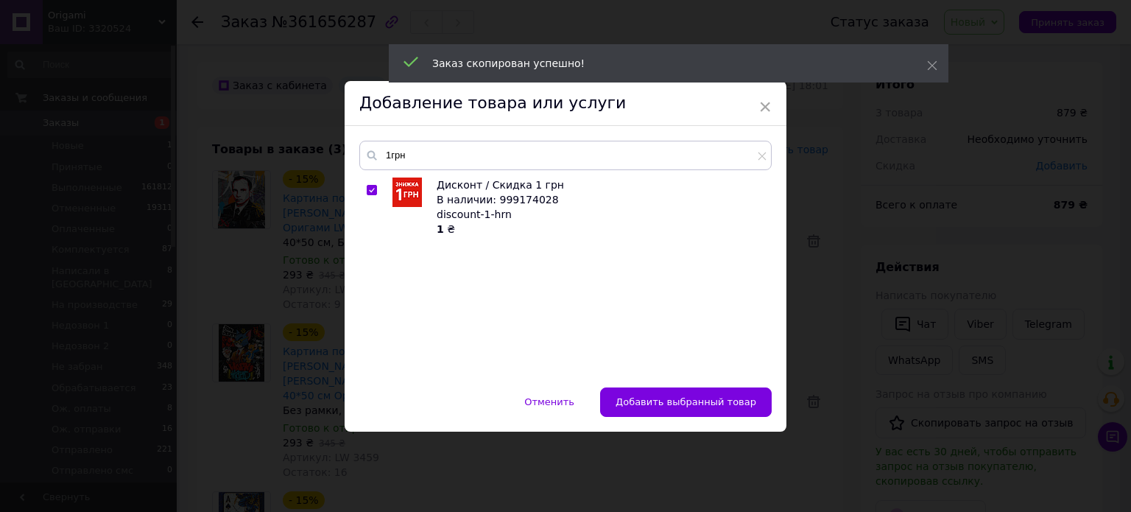
click at [697, 401] on span "Добавить выбранный товар" at bounding box center [685, 401] width 141 height 11
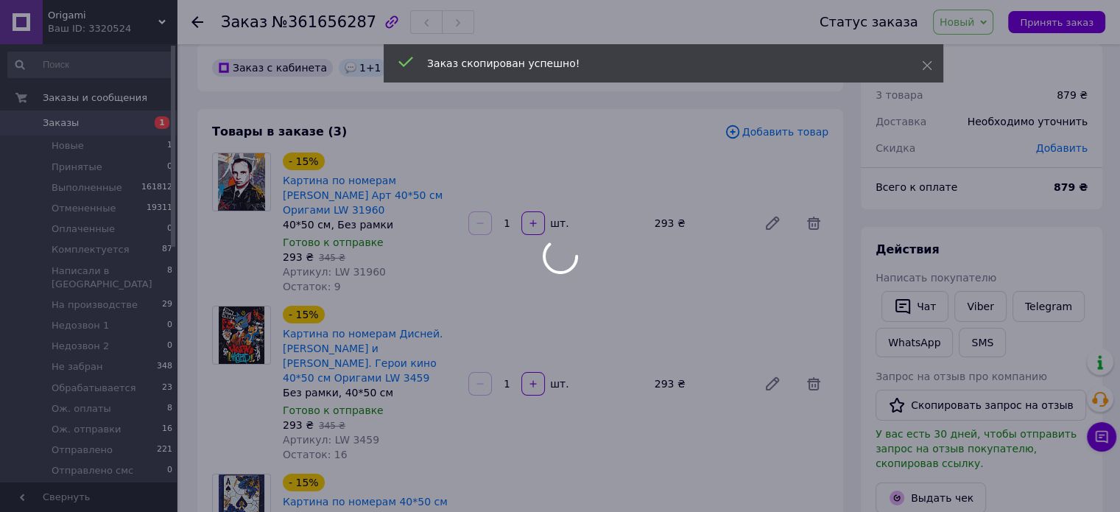
scroll to position [294, 0]
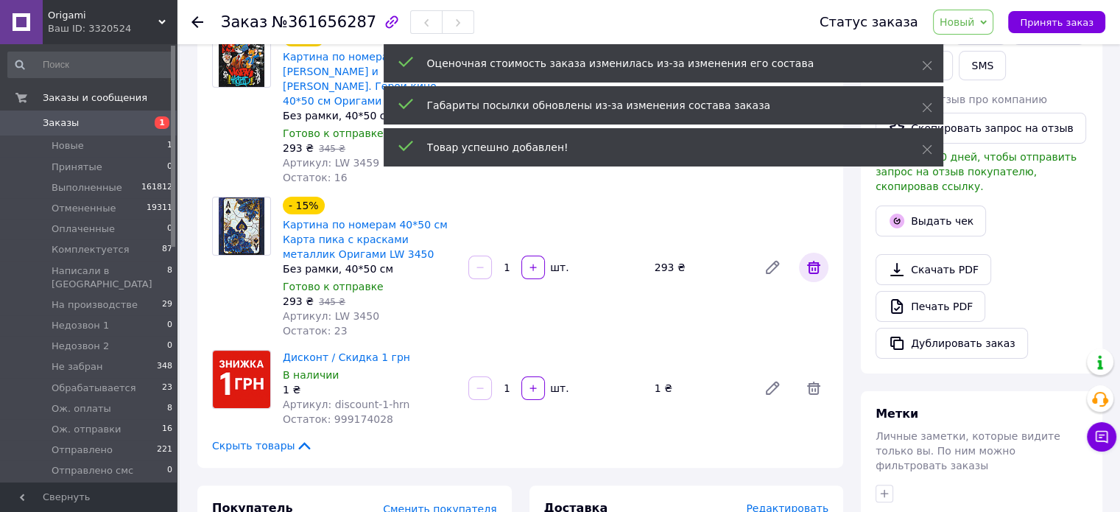
click at [812, 261] on icon at bounding box center [813, 267] width 13 height 13
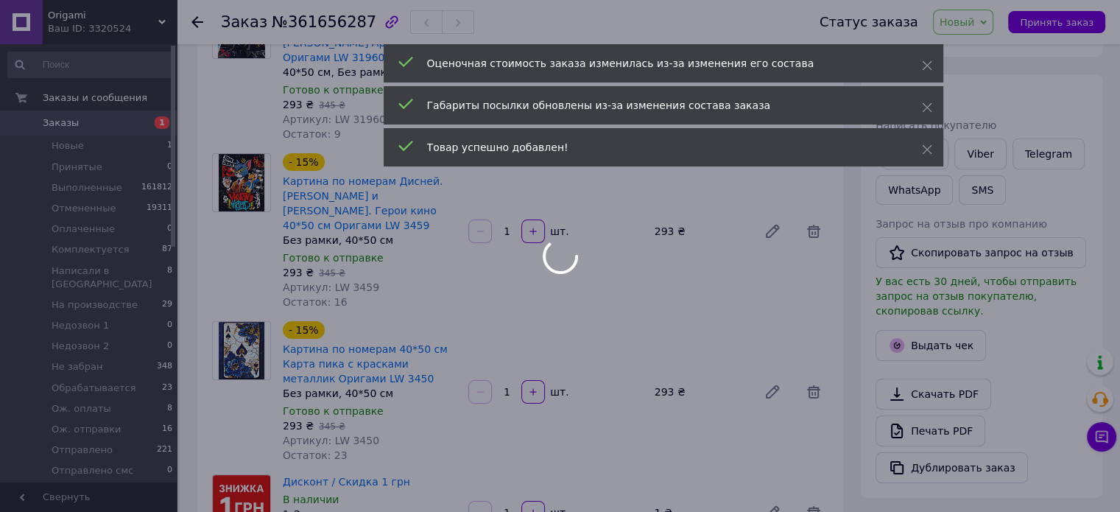
scroll to position [147, 0]
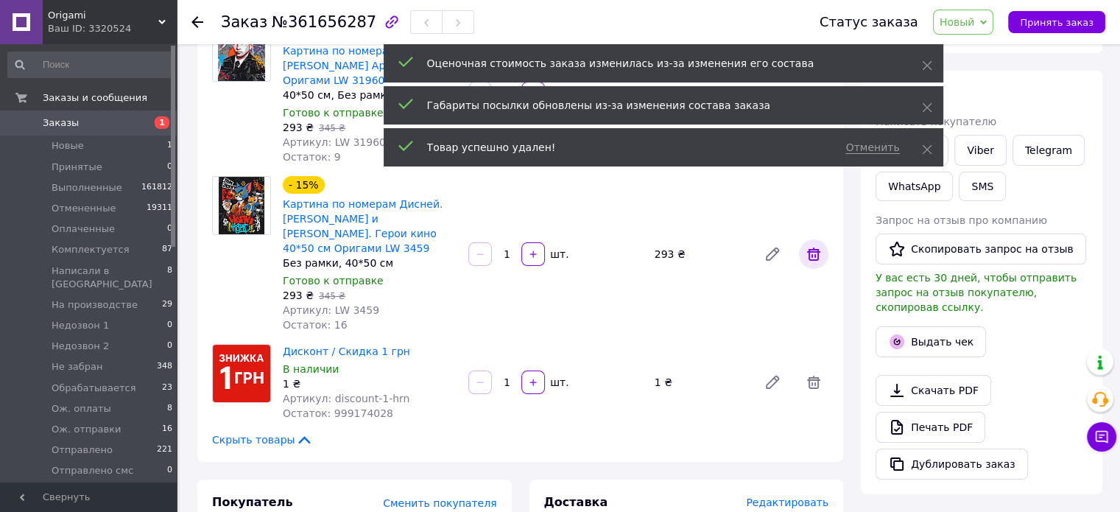
click at [814, 247] on icon at bounding box center [813, 253] width 13 height 13
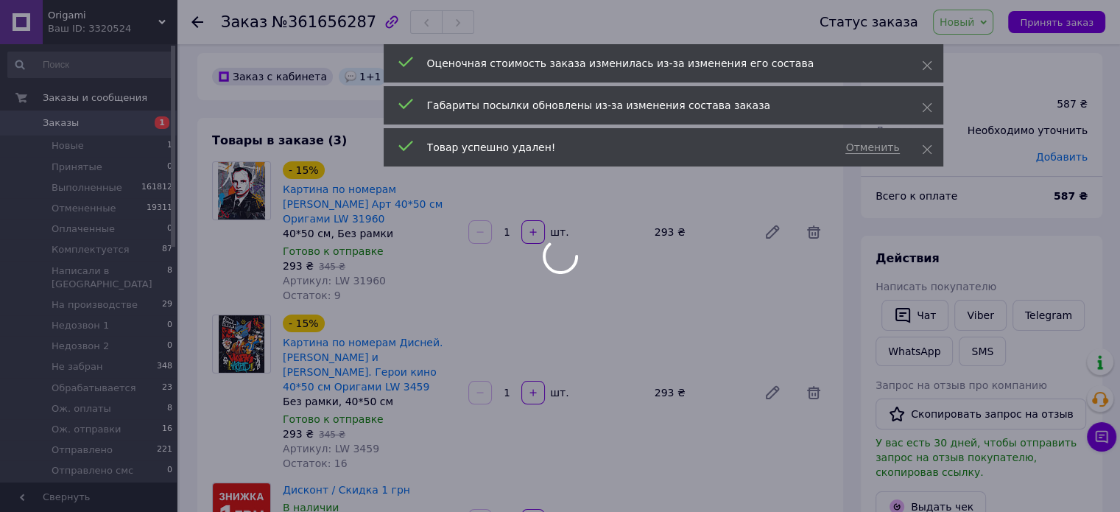
scroll to position [0, 0]
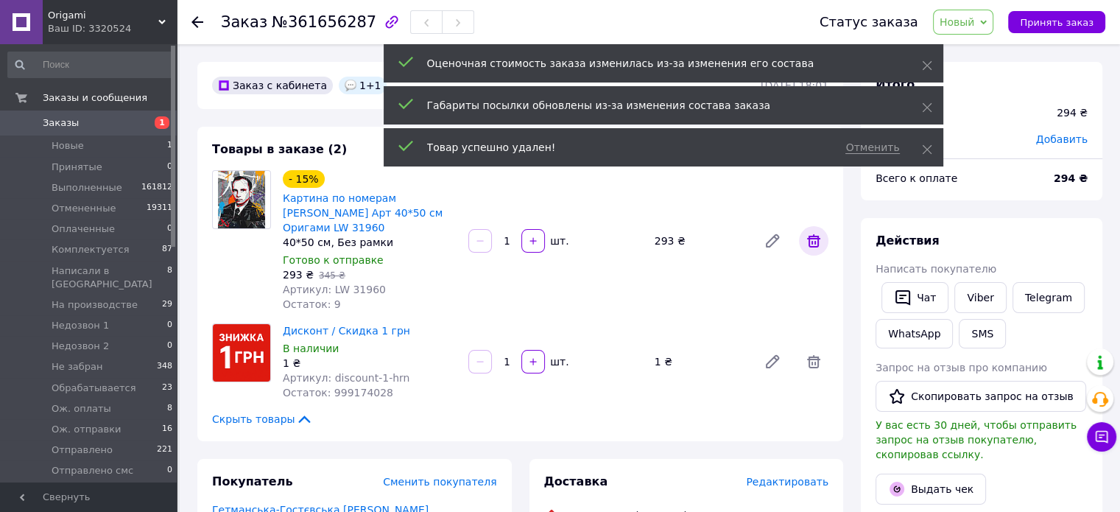
click at [810, 241] on icon at bounding box center [814, 241] width 18 height 18
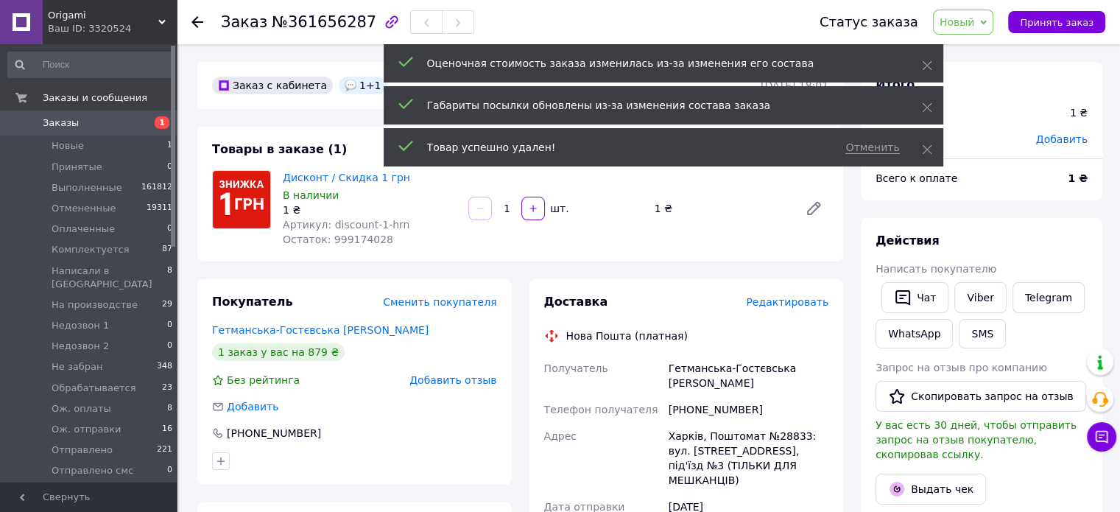
click at [512, 205] on input "1" at bounding box center [507, 208] width 24 height 11
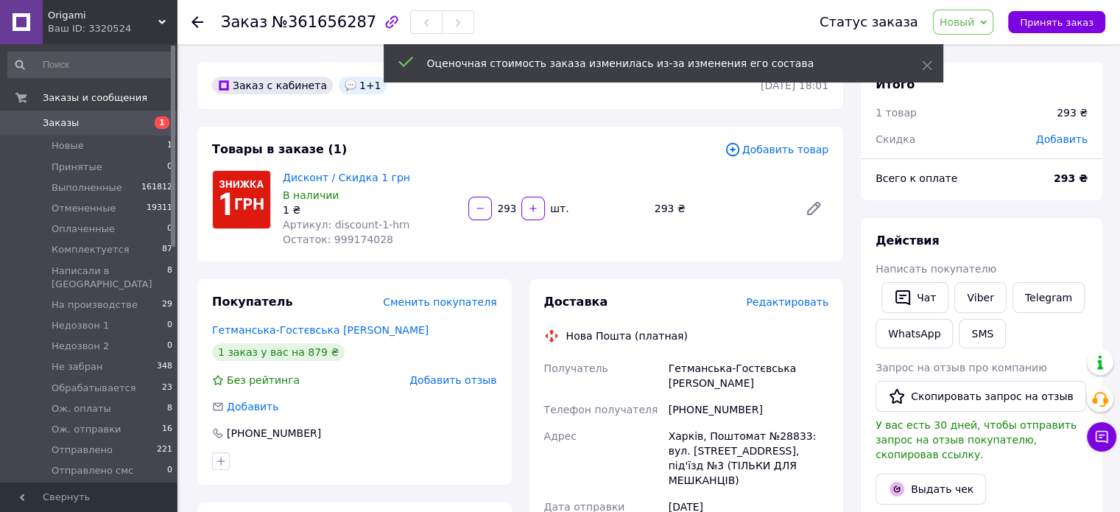
type input "293"
click at [968, 17] on span "Новый" at bounding box center [956, 22] width 35 height 12
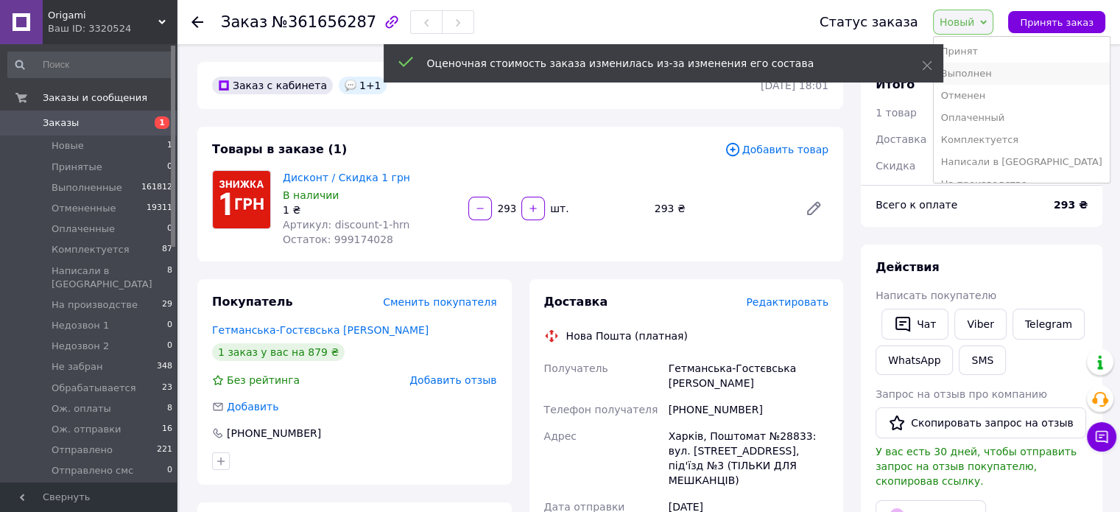
click at [987, 71] on li "Выполнен" at bounding box center [1022, 74] width 176 height 22
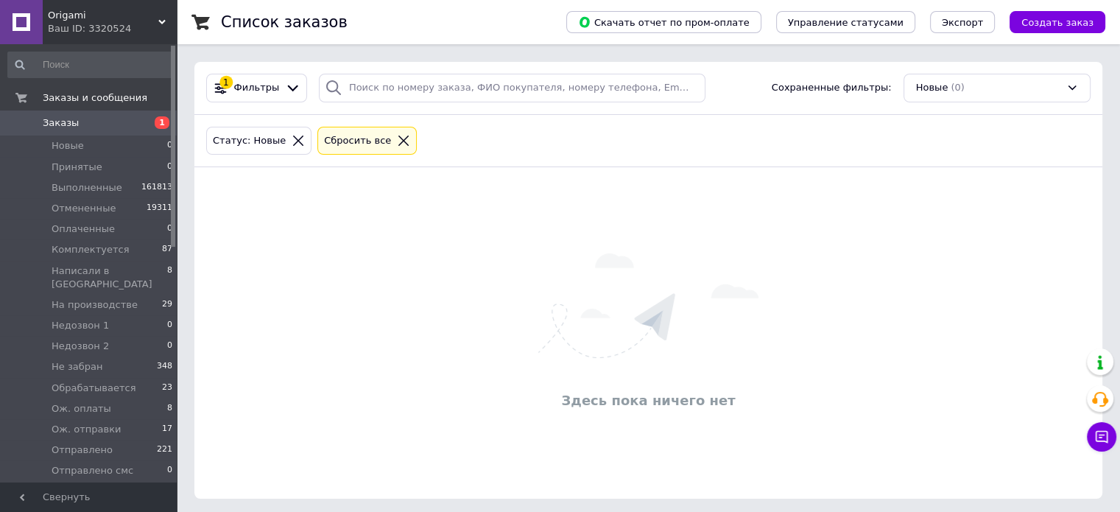
click at [461, 227] on div "Здесь пока ничего нет" at bounding box center [648, 333] width 908 height 302
click at [459, 371] on div "Здесь пока ничего нет" at bounding box center [648, 333] width 908 height 302
click at [455, 314] on div "Здесь пока ничего нет" at bounding box center [648, 333] width 908 height 302
click at [461, 303] on div "Здесь пока ничего нет" at bounding box center [648, 333] width 908 height 302
click at [459, 290] on div "Здесь пока ничего нет" at bounding box center [648, 333] width 908 height 302
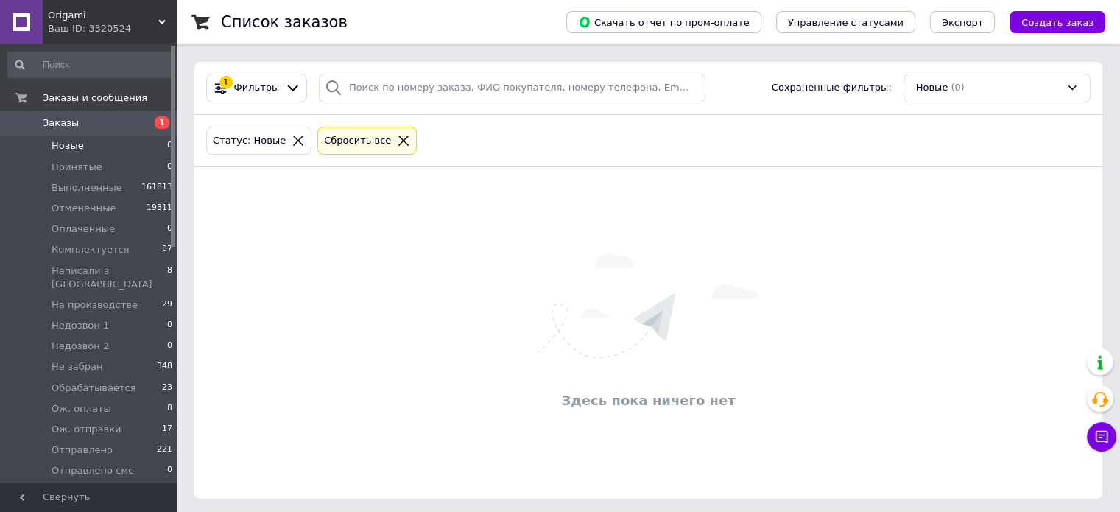
click at [459, 290] on div "Здесь пока ничего нет" at bounding box center [648, 333] width 908 height 302
click at [452, 288] on div "Здесь пока ничего нет" at bounding box center [648, 333] width 908 height 302
click at [1059, 22] on span "Создать заказ" at bounding box center [1057, 22] width 72 height 11
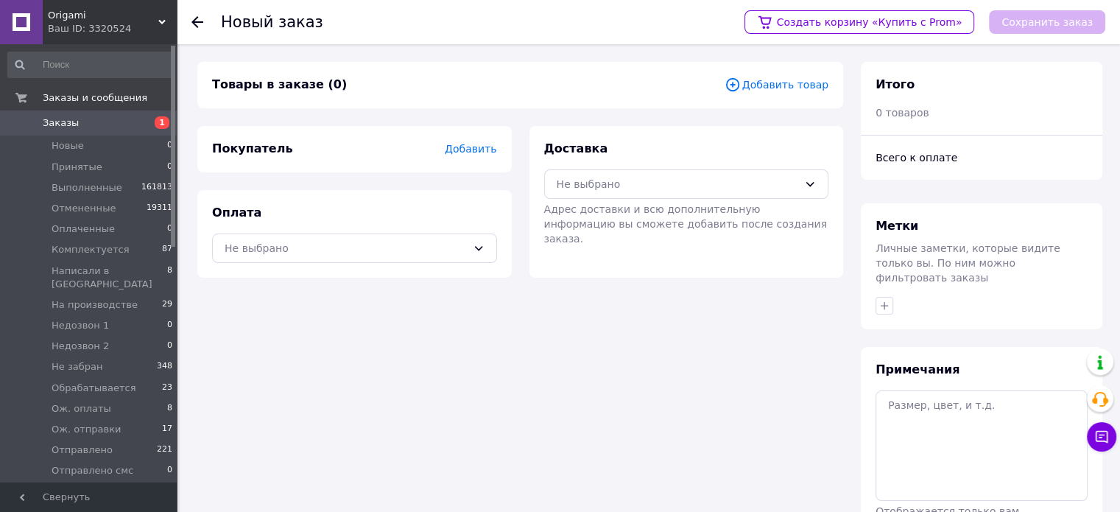
click at [758, 86] on span "Добавить товар" at bounding box center [776, 85] width 104 height 16
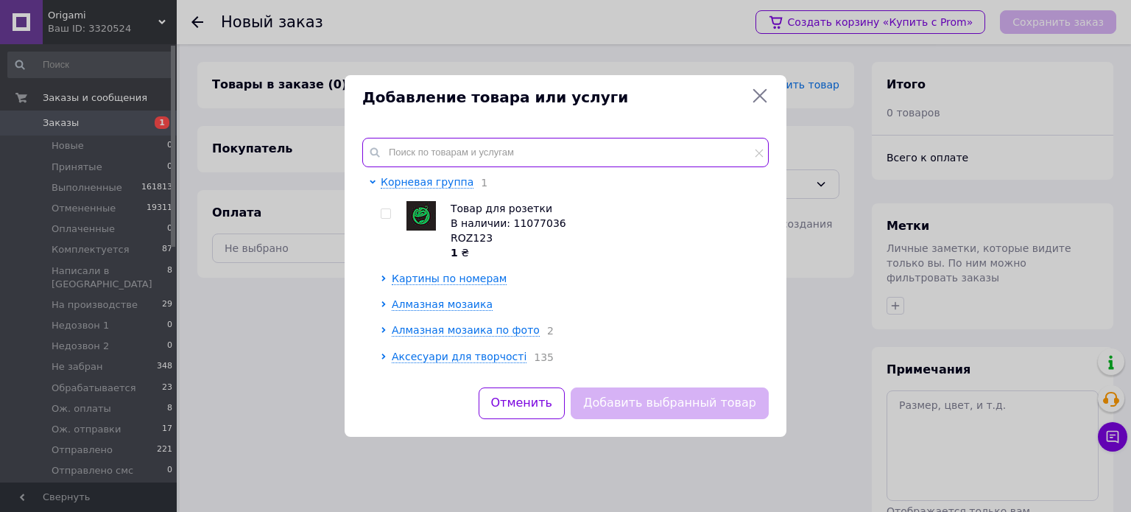
paste input "OD 3424"
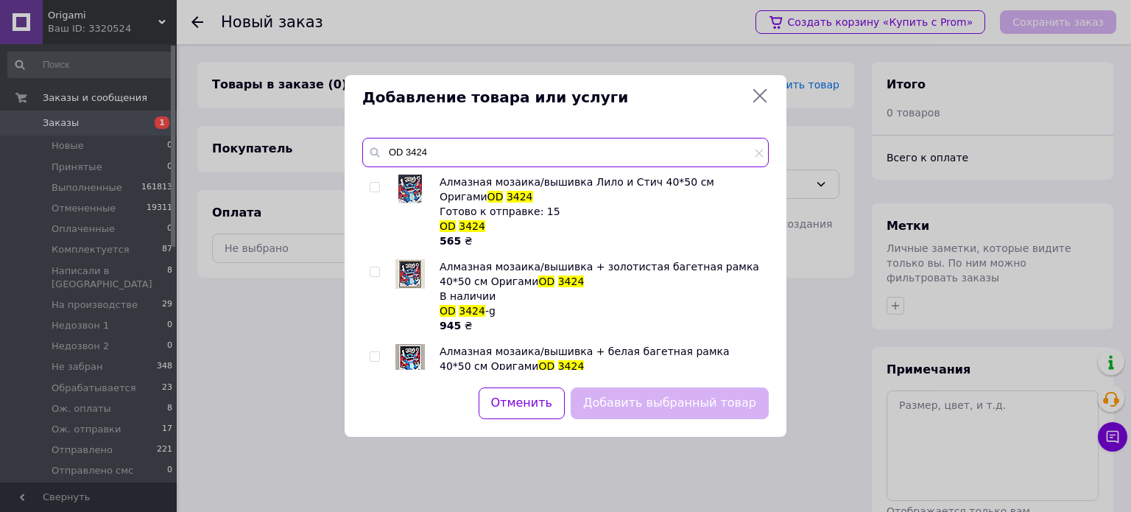
type input "OD 3424"
click at [374, 186] on input "checkbox" at bounding box center [375, 188] width 10 height 10
checkbox input "true"
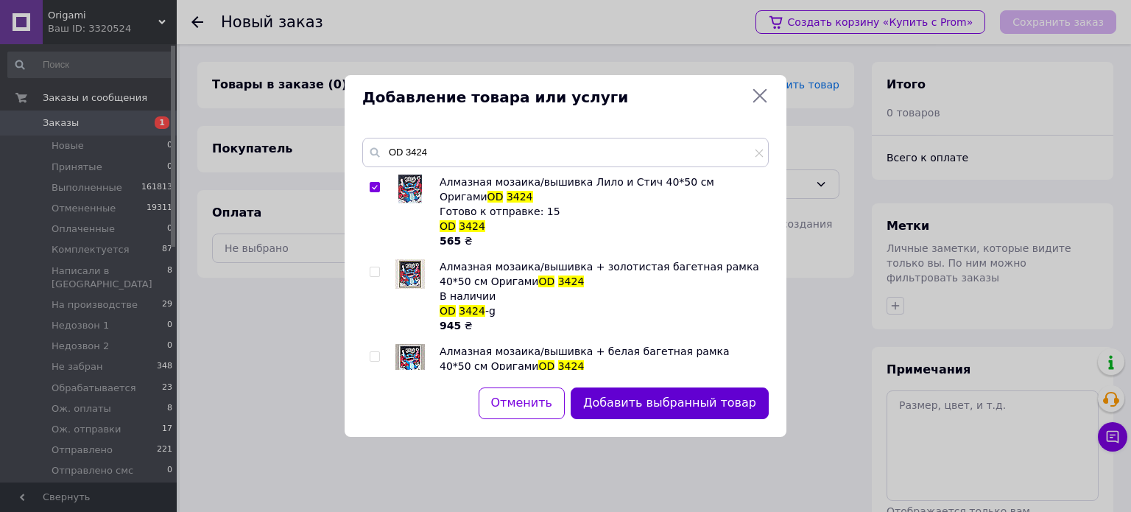
click at [668, 398] on button "Добавить выбранный товар" at bounding box center [670, 403] width 198 height 32
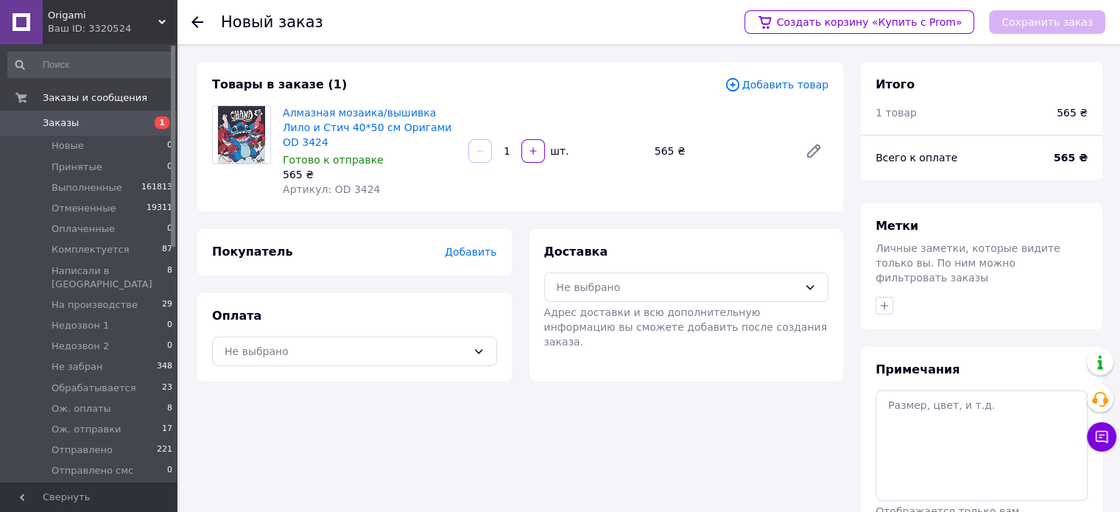
click at [786, 84] on span "Добавить товар" at bounding box center [776, 85] width 104 height 16
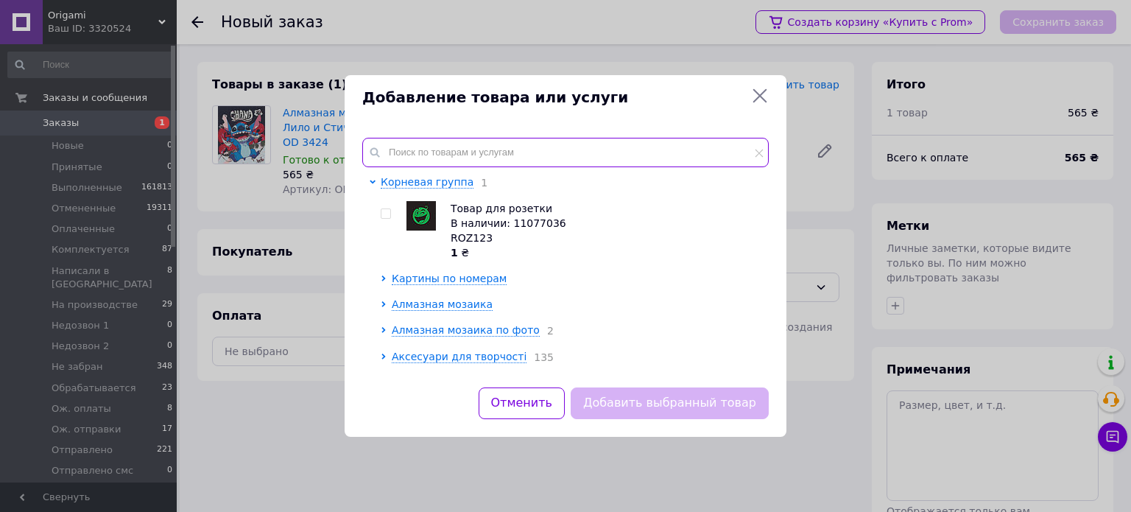
paste input "OD 3291"
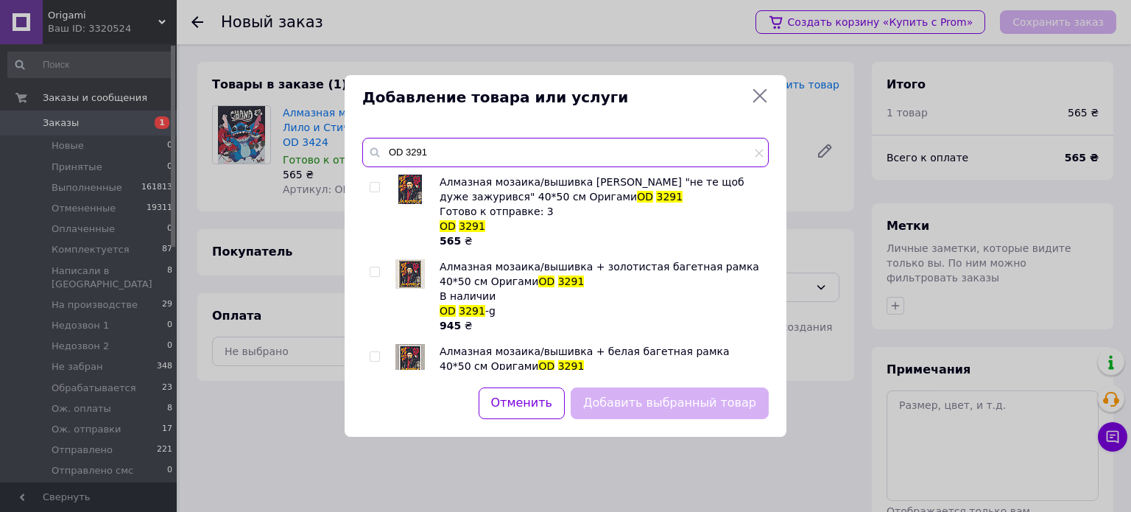
type input "OD 3291"
click at [373, 186] on input "checkbox" at bounding box center [375, 188] width 10 height 10
checkbox input "true"
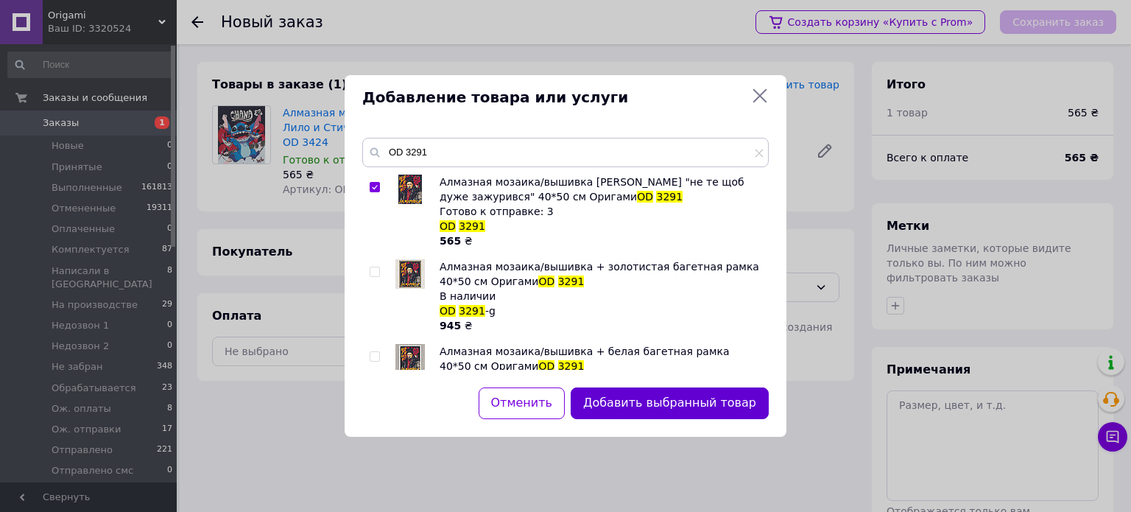
click at [710, 403] on button "Добавить выбранный товар" at bounding box center [670, 403] width 198 height 32
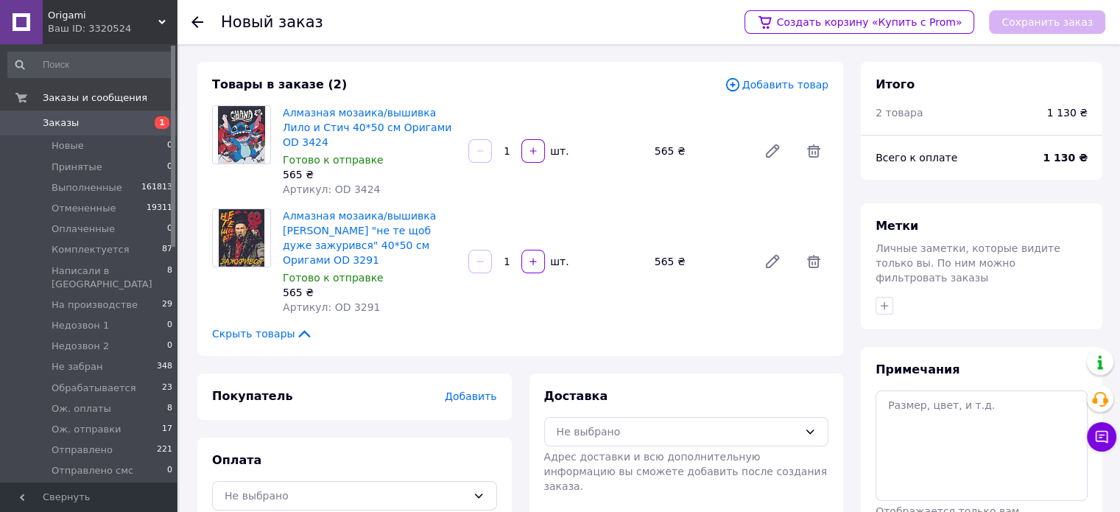
click at [793, 88] on span "Добавить товар" at bounding box center [776, 85] width 104 height 16
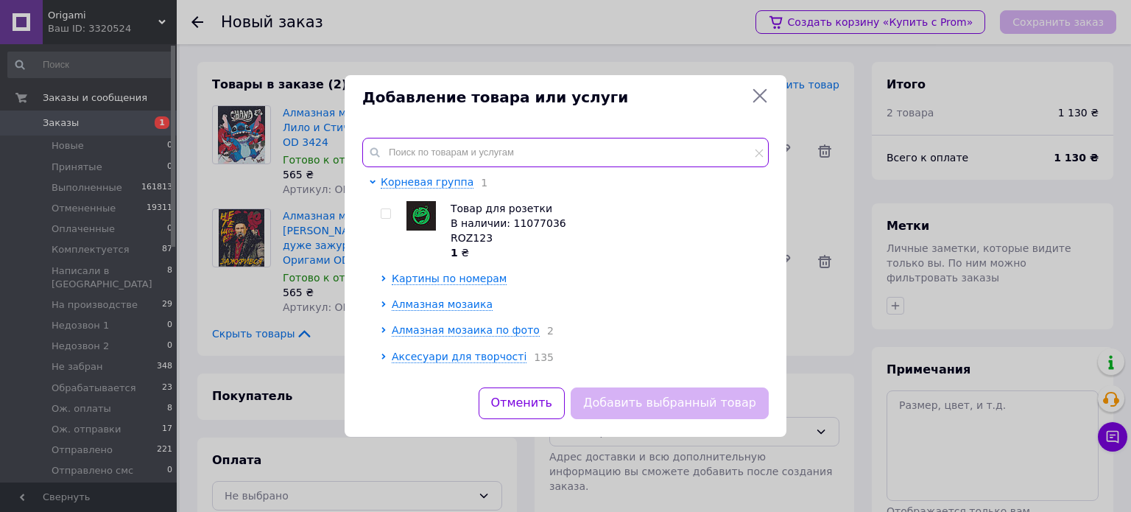
paste input "OD 31819"
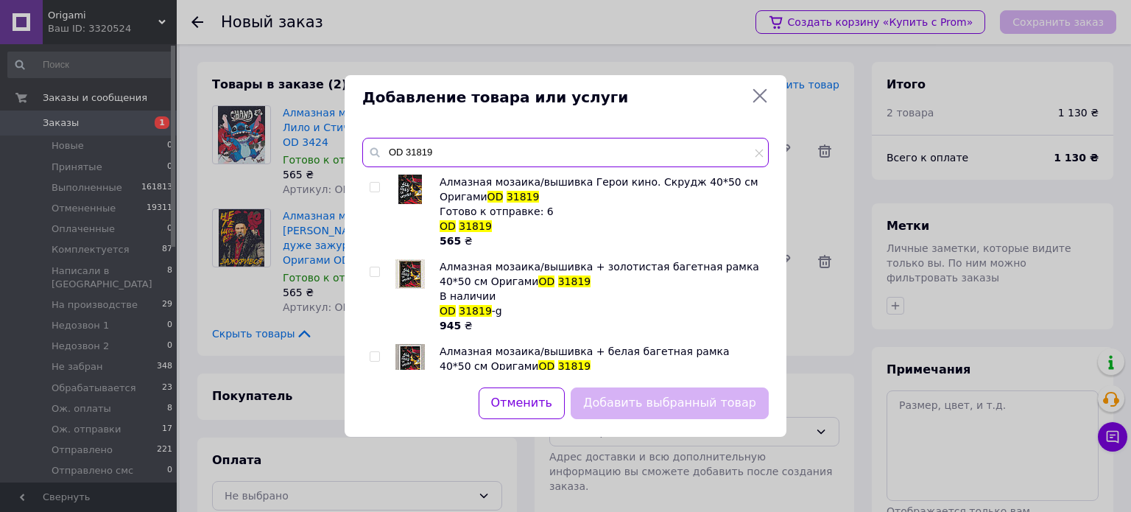
type input "OD 31819"
click at [377, 186] on input "checkbox" at bounding box center [375, 188] width 10 height 10
checkbox input "true"
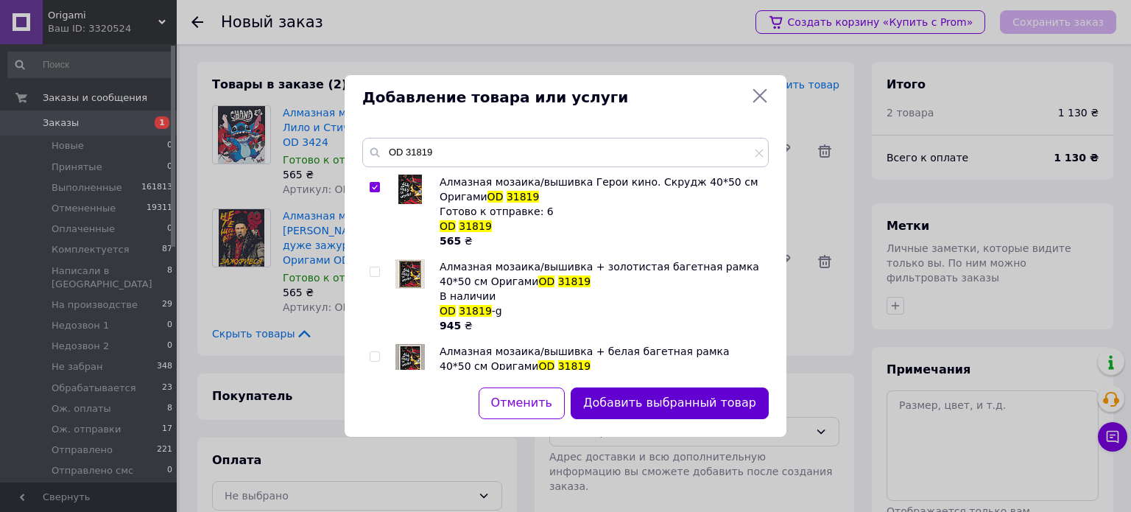
click at [674, 395] on button "Добавить выбранный товар" at bounding box center [670, 403] width 198 height 32
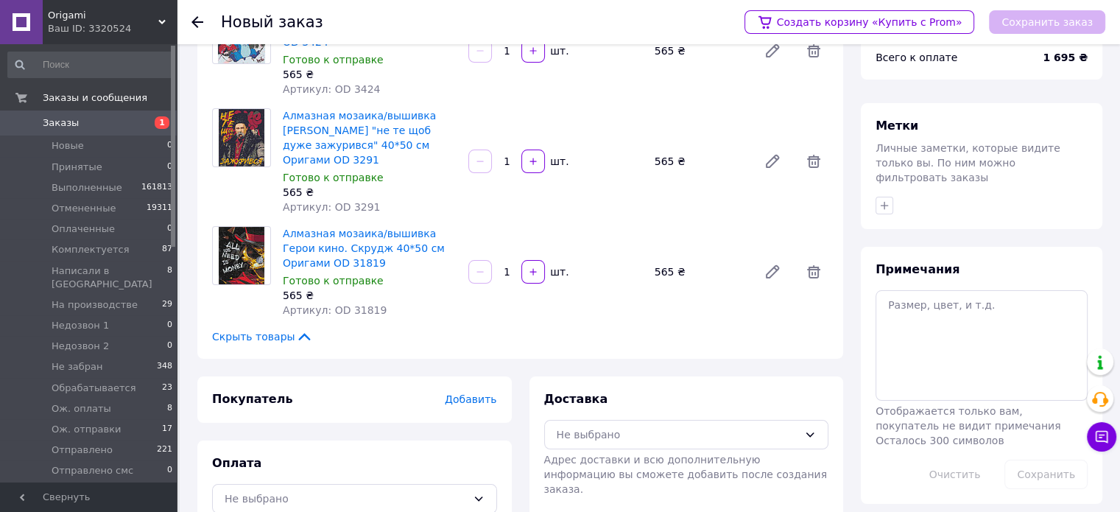
scroll to position [118, 0]
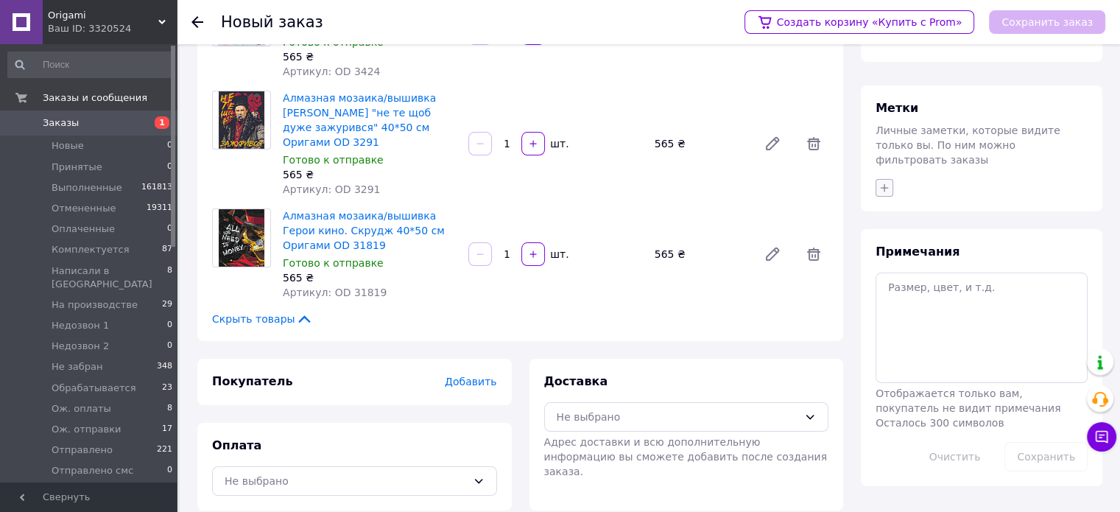
click at [886, 182] on icon "button" at bounding box center [884, 188] width 12 height 12
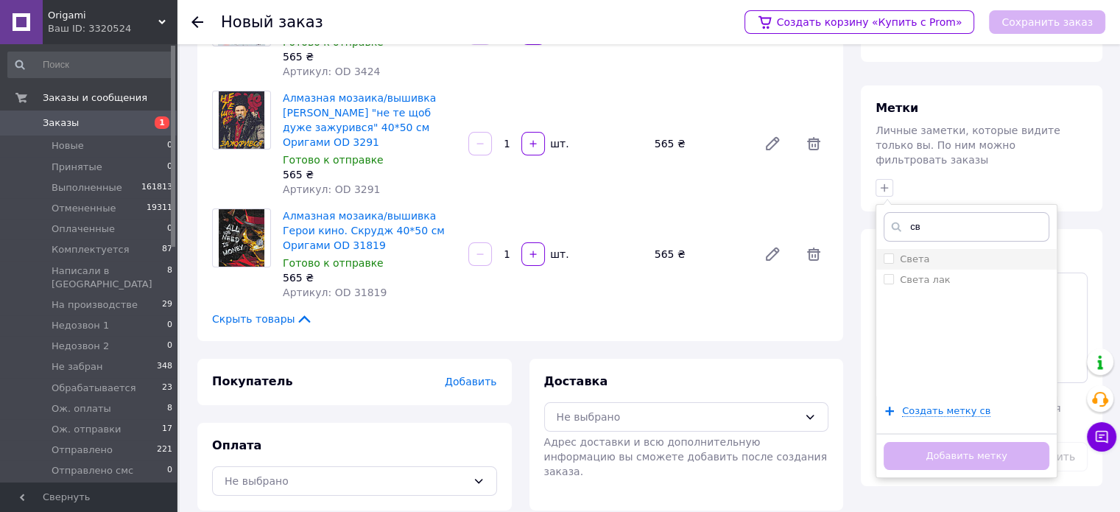
type input "св"
click at [931, 253] on div "Света" at bounding box center [966, 259] width 166 height 13
checkbox input "true"
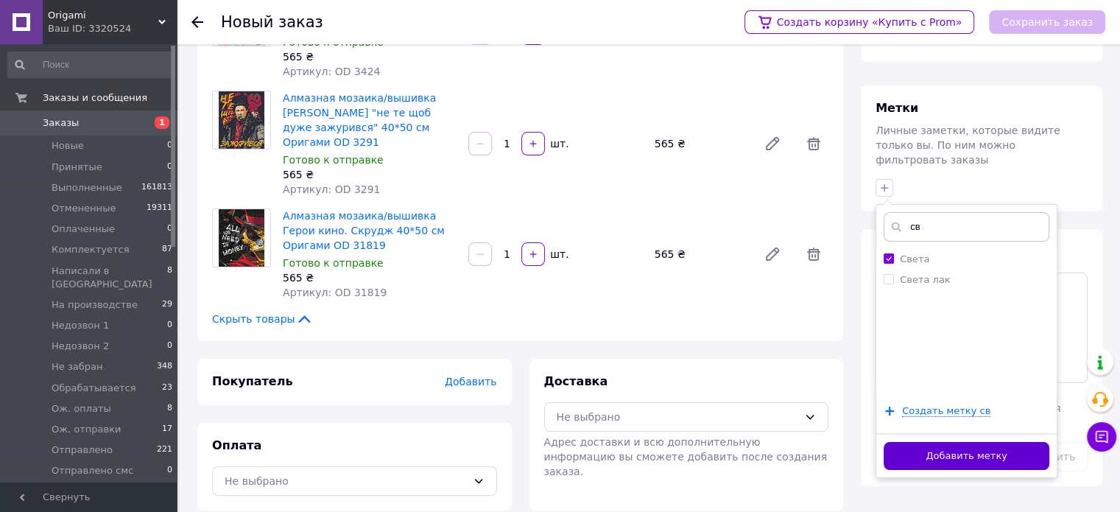
click at [963, 444] on button "Добавить метку" at bounding box center [966, 456] width 166 height 29
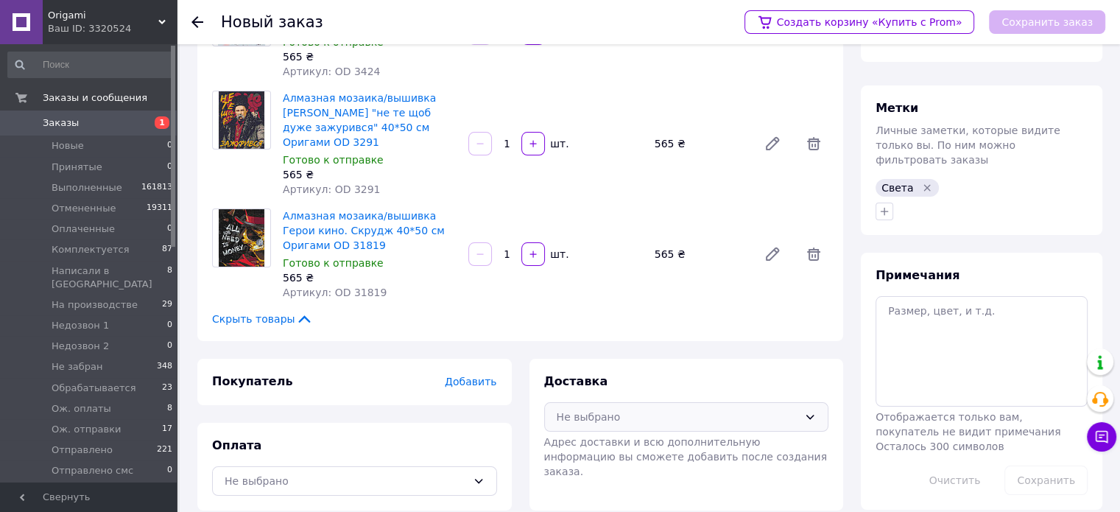
click at [641, 409] on div "Не выбрано" at bounding box center [678, 417] width 242 height 16
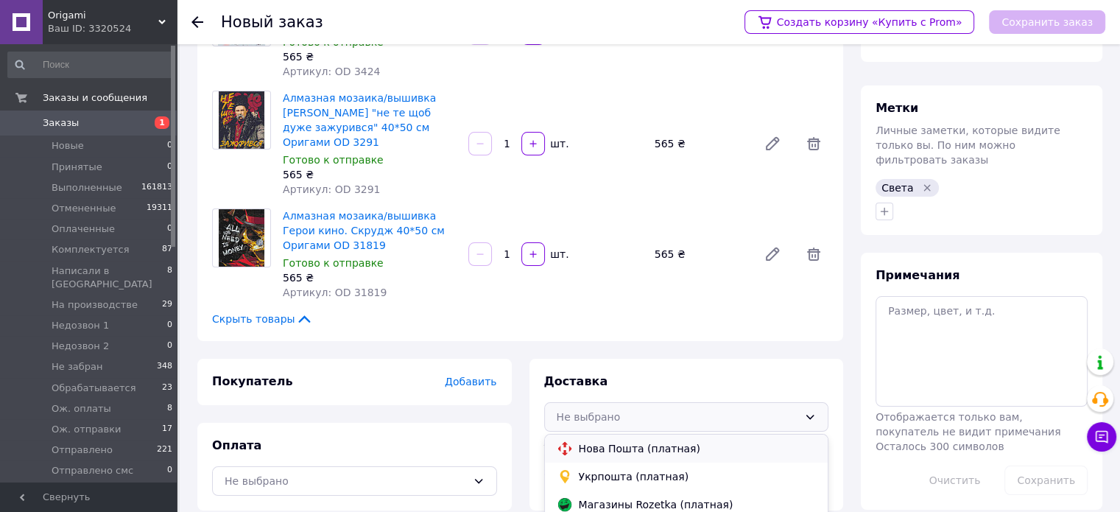
click at [614, 441] on span "Нова Пошта (платная)" at bounding box center [698, 448] width 238 height 15
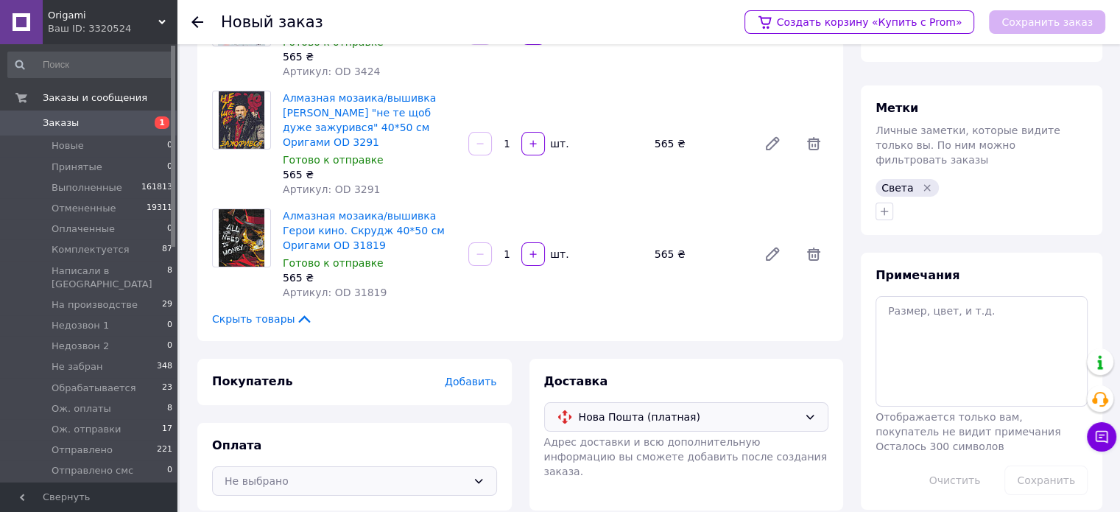
click at [455, 466] on div "Не выбрано" at bounding box center [354, 480] width 285 height 29
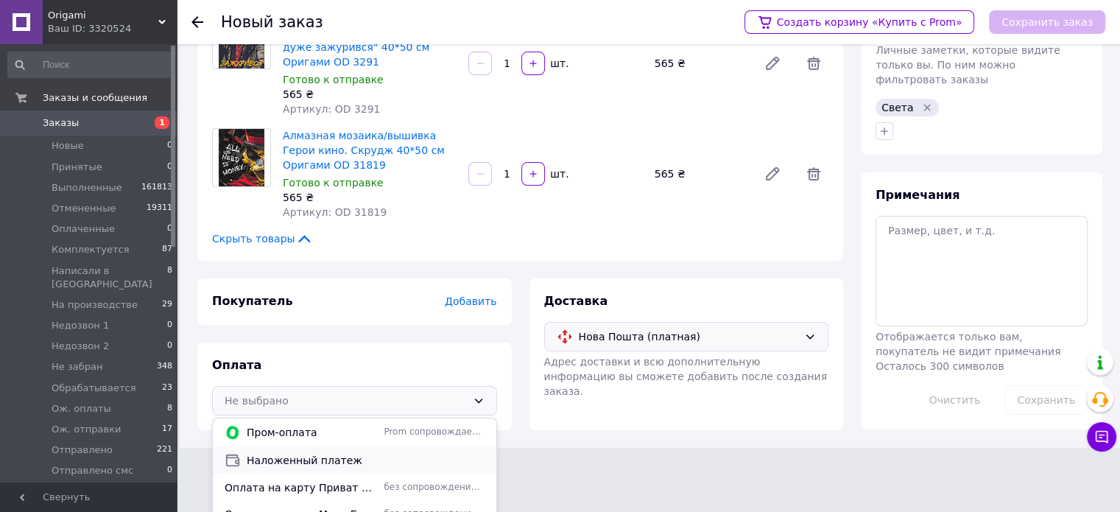
click at [321, 453] on span "Наложенный платеж" at bounding box center [366, 460] width 238 height 15
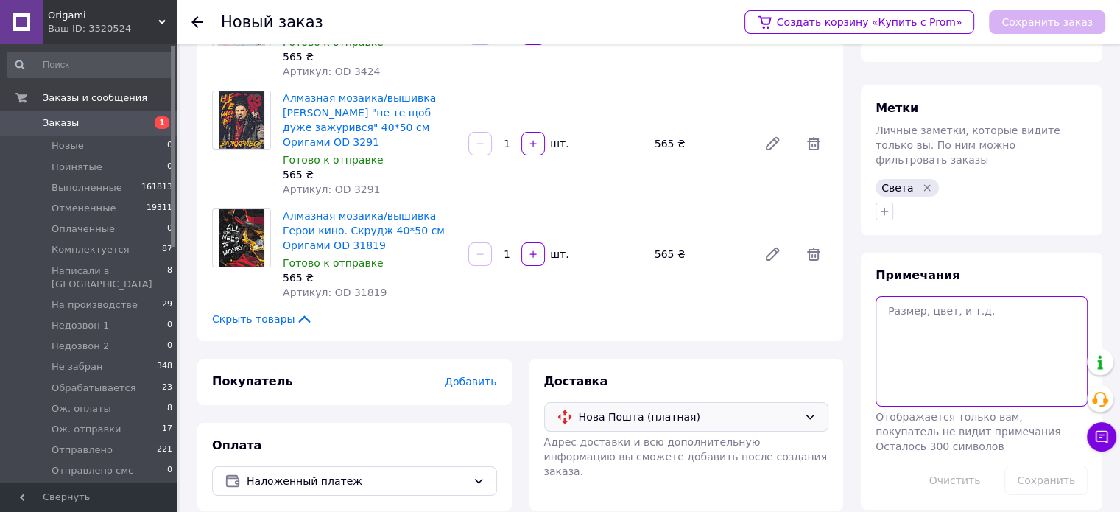
click at [911, 297] on textarea at bounding box center [981, 351] width 212 height 110
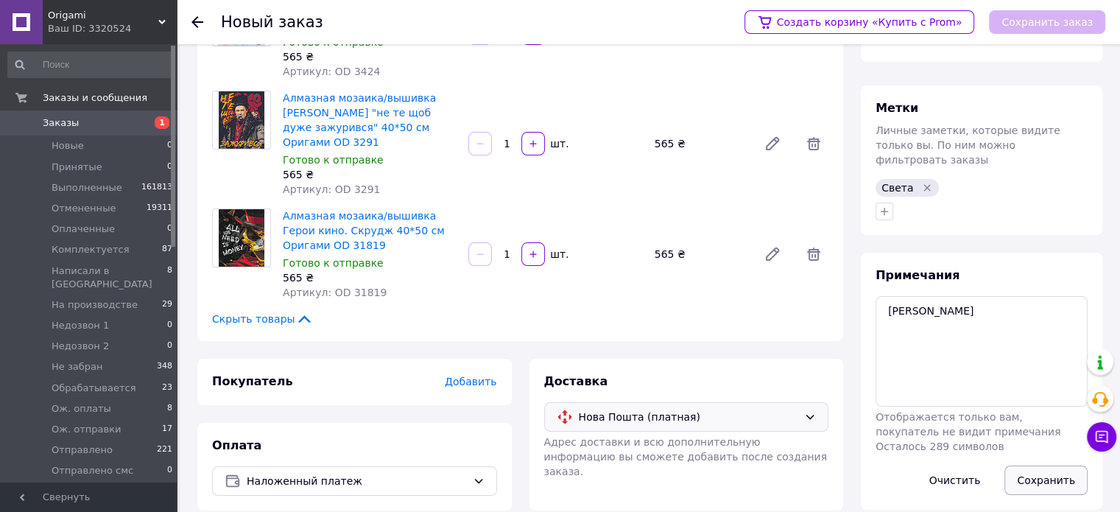
click at [1039, 465] on button "Сохранить" at bounding box center [1045, 479] width 83 height 29
click at [981, 300] on textarea "чат бинотел" at bounding box center [981, 351] width 212 height 110
type textarea "чат бинотел акция"
click at [1045, 467] on button "Сохранить" at bounding box center [1045, 479] width 83 height 29
click at [490, 375] on span "Добавить" at bounding box center [471, 381] width 52 height 12
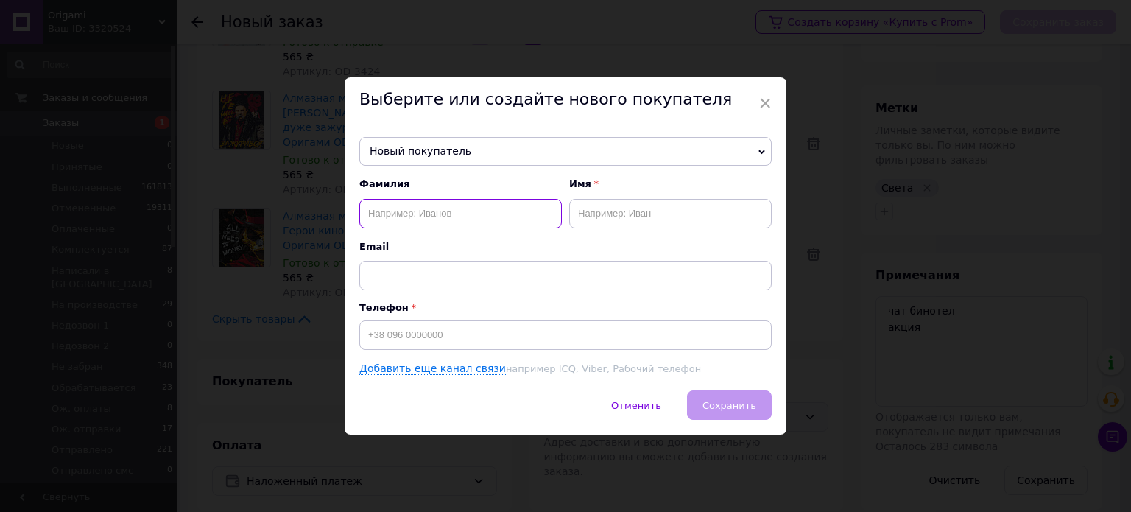
click at [395, 212] on input "text" at bounding box center [460, 213] width 202 height 29
type input "Фільчаков"
click at [601, 218] on input "text" at bounding box center [670, 213] width 202 height 29
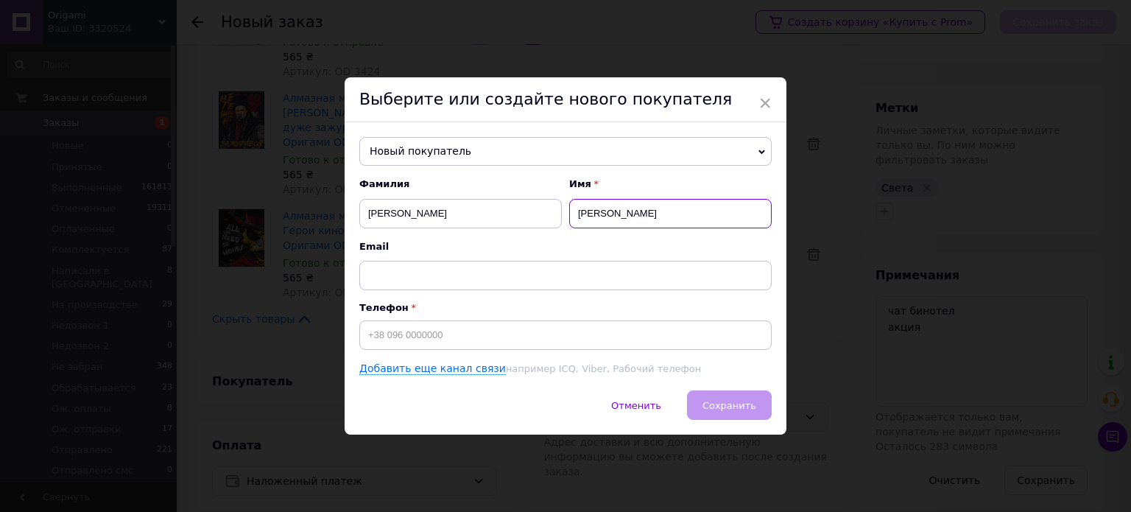
click at [603, 208] on input "Матвей" at bounding box center [670, 213] width 202 height 29
type input "Матвєй"
click at [742, 420] on div "Отменить   Сохранить" at bounding box center [566, 412] width 442 height 44
click at [404, 334] on input at bounding box center [565, 334] width 412 height 29
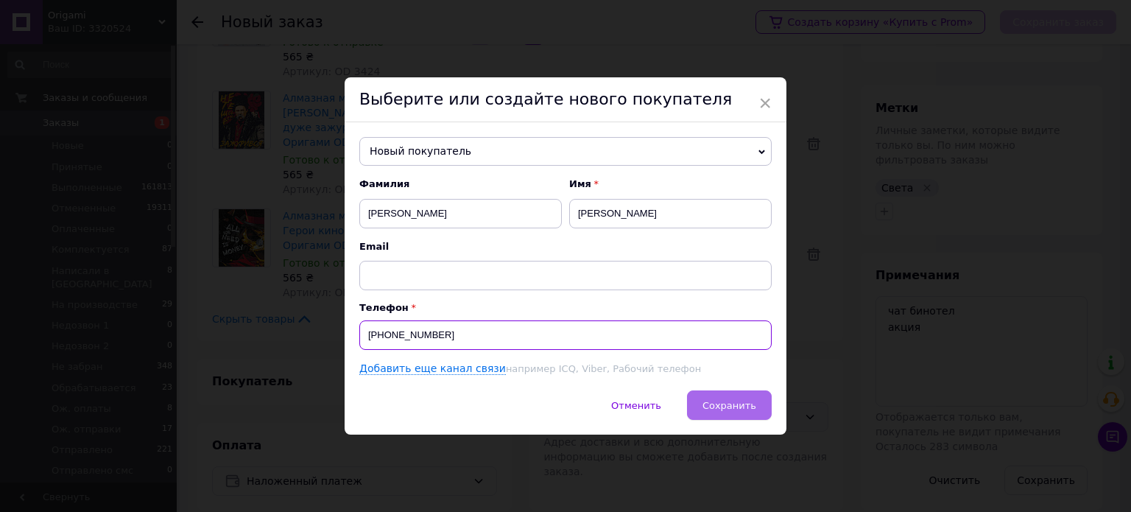
type input "+380964588085"
click at [728, 400] on span "Сохранить" at bounding box center [729, 405] width 54 height 11
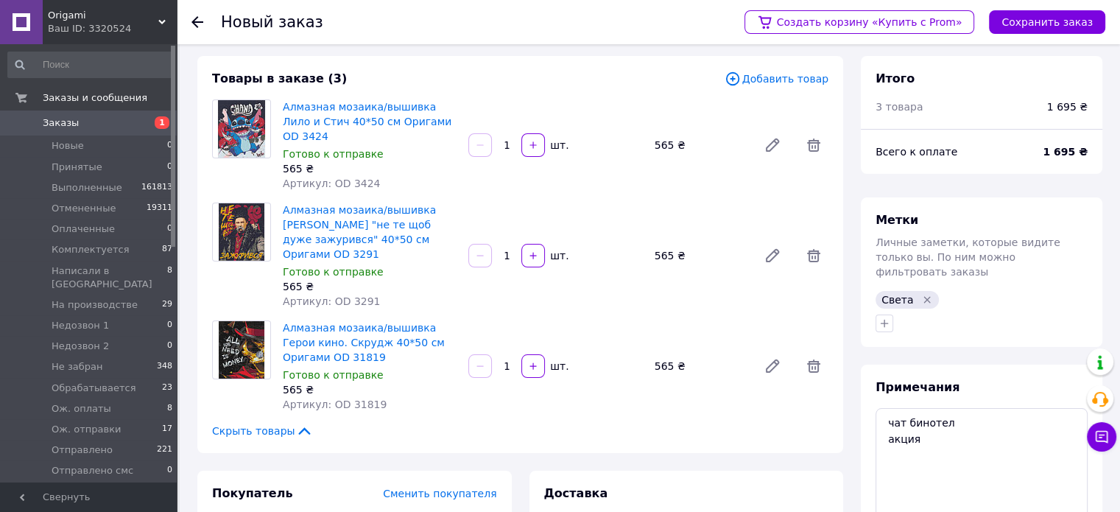
scroll to position [0, 0]
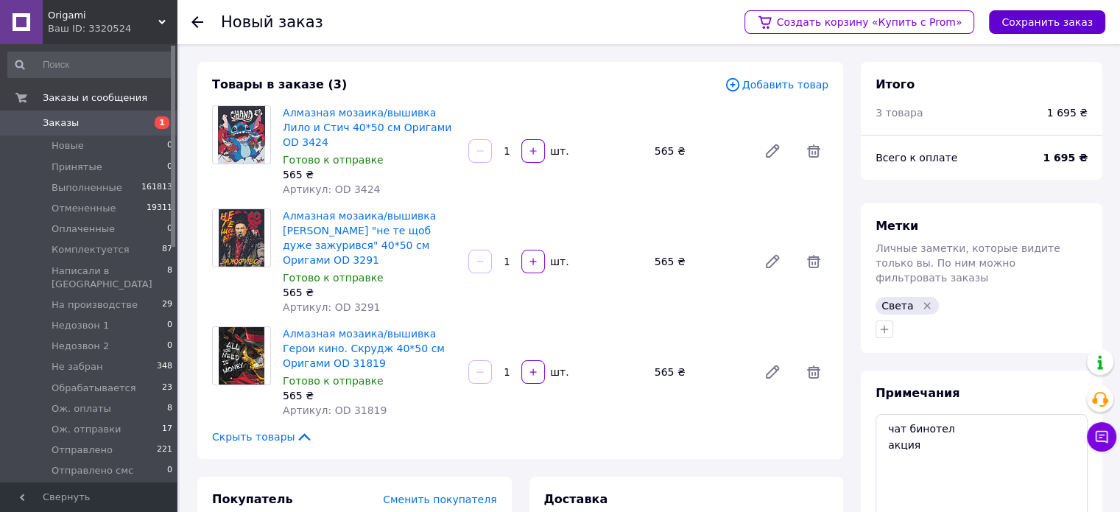
click at [1028, 26] on button "Сохранить заказ" at bounding box center [1047, 22] width 116 height 24
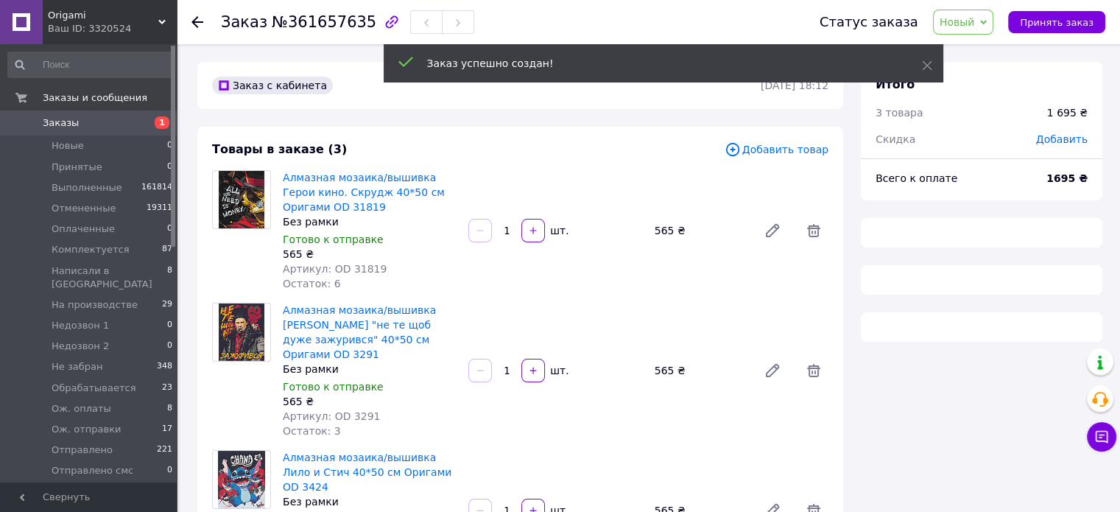
click at [962, 16] on span "Новый" at bounding box center [956, 22] width 35 height 12
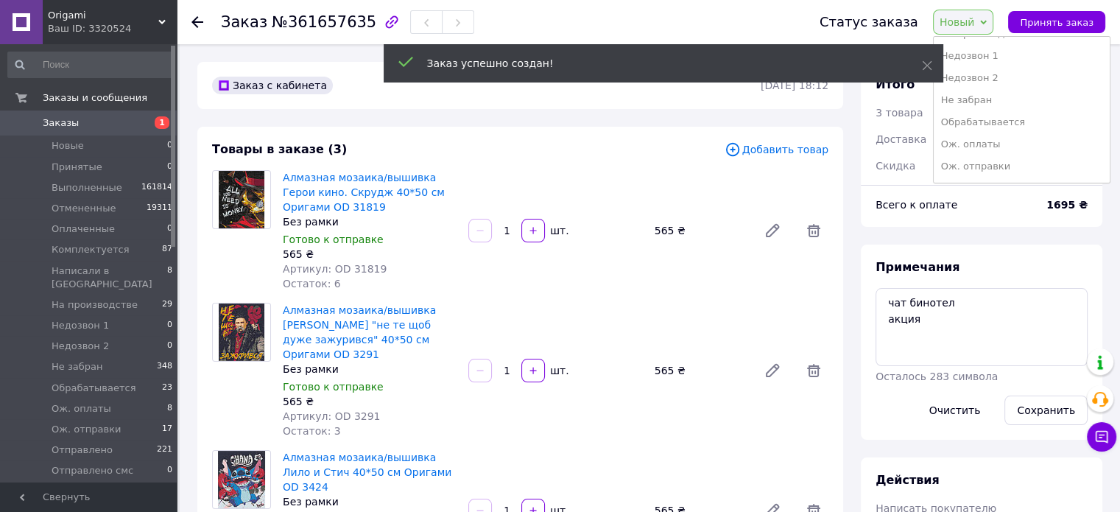
scroll to position [280, 0]
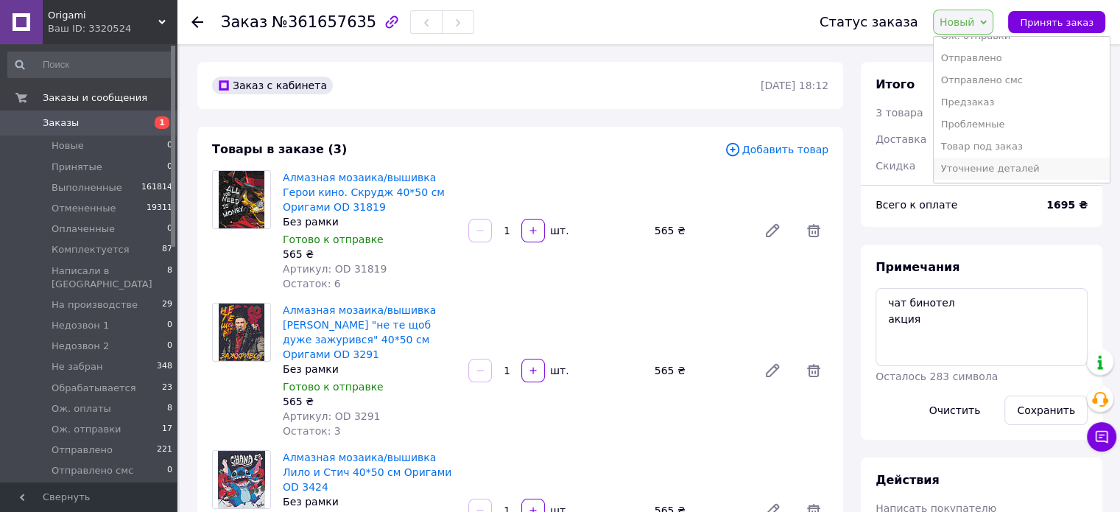
click at [1014, 168] on li "Уточнение деталей" at bounding box center [1022, 169] width 176 height 22
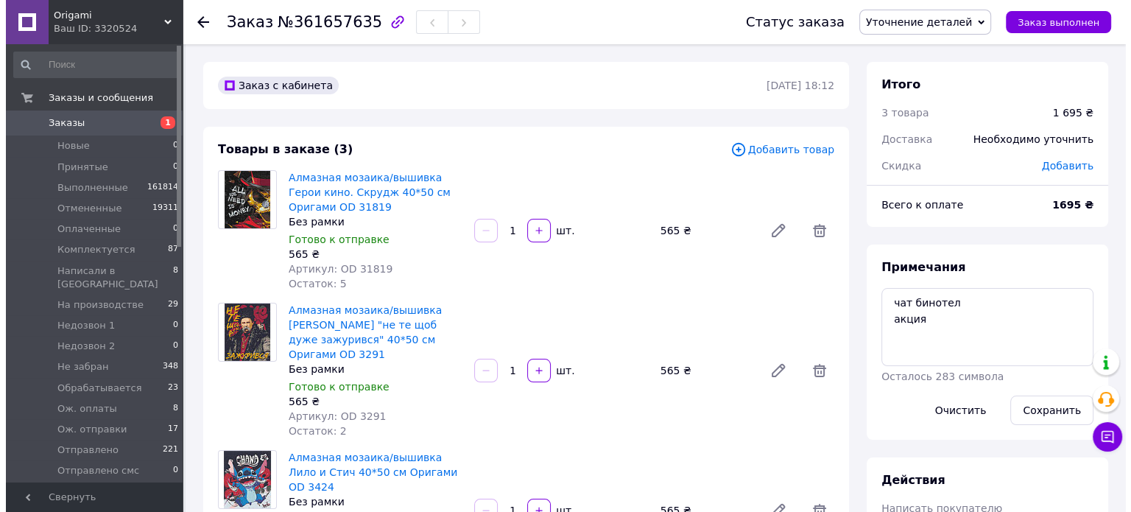
scroll to position [515, 0]
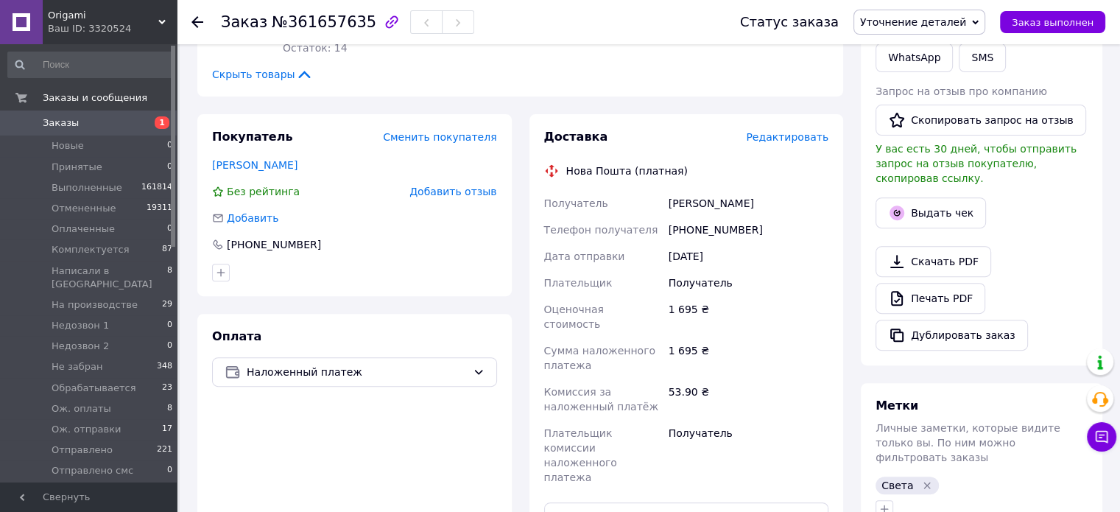
click at [800, 131] on span "Редактировать" at bounding box center [787, 137] width 82 height 12
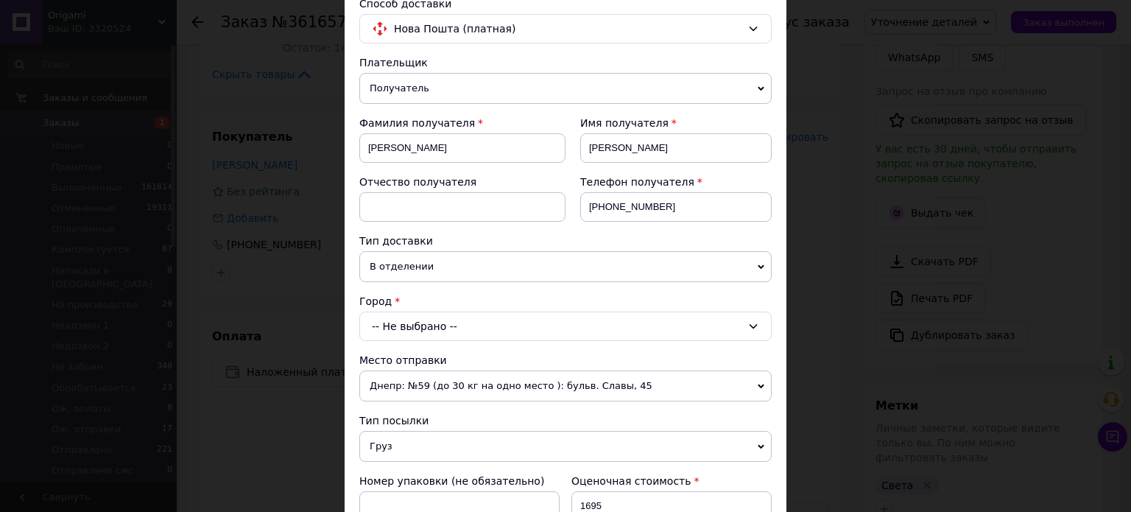
scroll to position [147, 0]
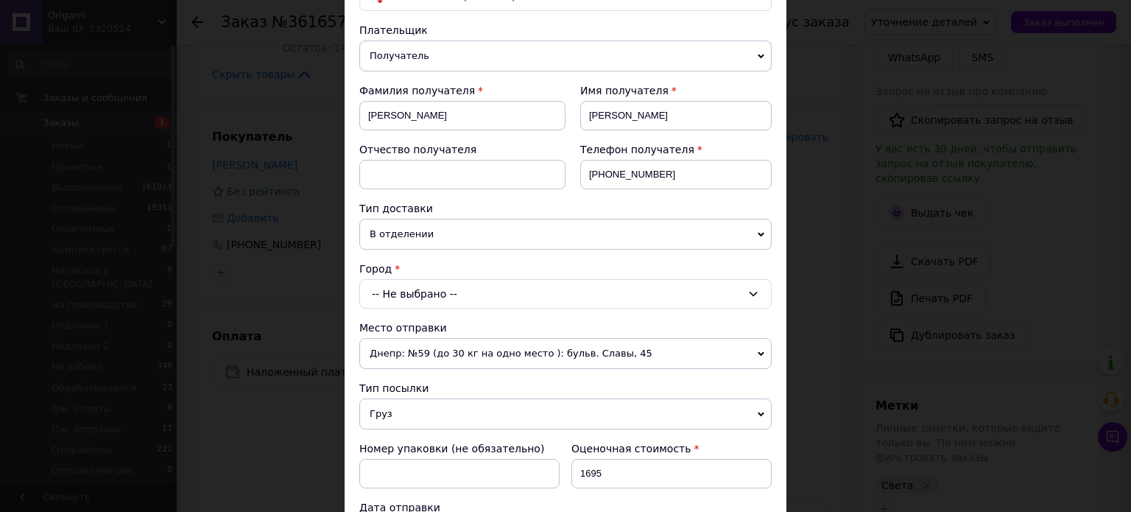
click at [407, 288] on div "-- Не выбрано --" at bounding box center [565, 293] width 412 height 29
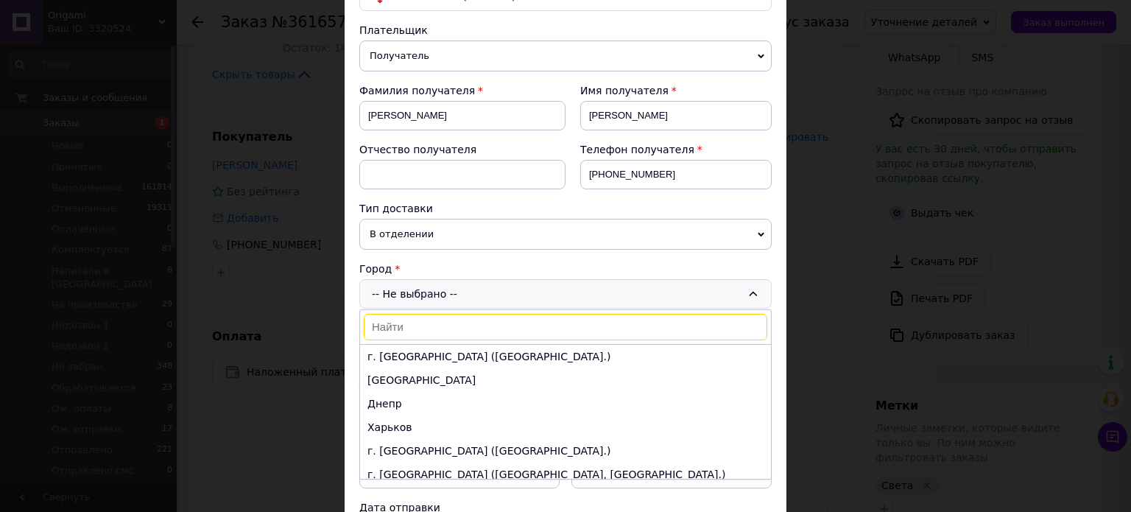
click at [393, 323] on input at bounding box center [565, 327] width 403 height 27
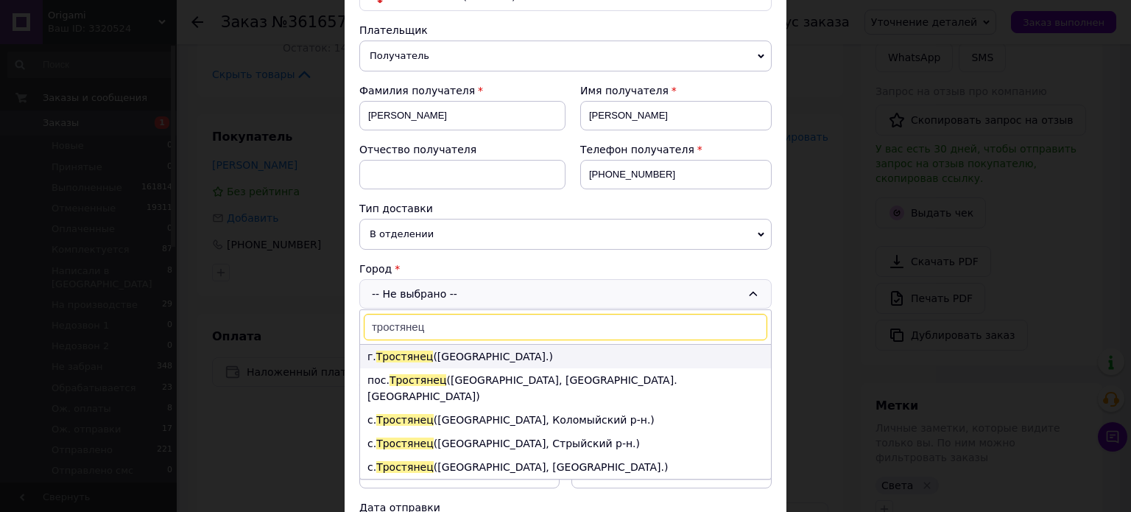
type input "тростянец"
click at [427, 350] on li "г. Тростянец (Сумская обл.)" at bounding box center [565, 357] width 411 height 24
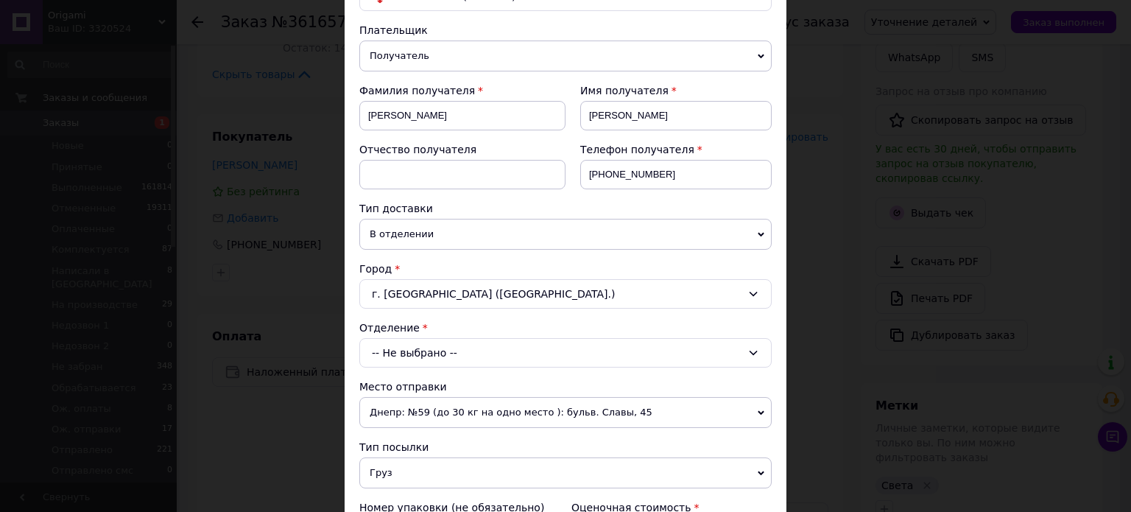
click at [398, 350] on div "-- Не выбрано --" at bounding box center [565, 352] width 412 height 29
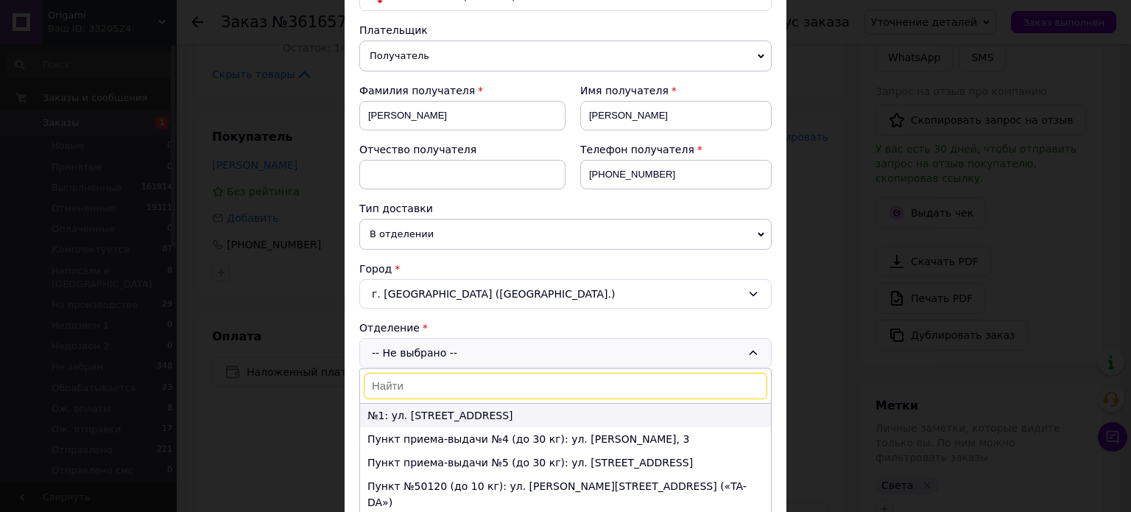
click at [440, 409] on li "№1: ул. Благовещенская, 58" at bounding box center [565, 415] width 411 height 24
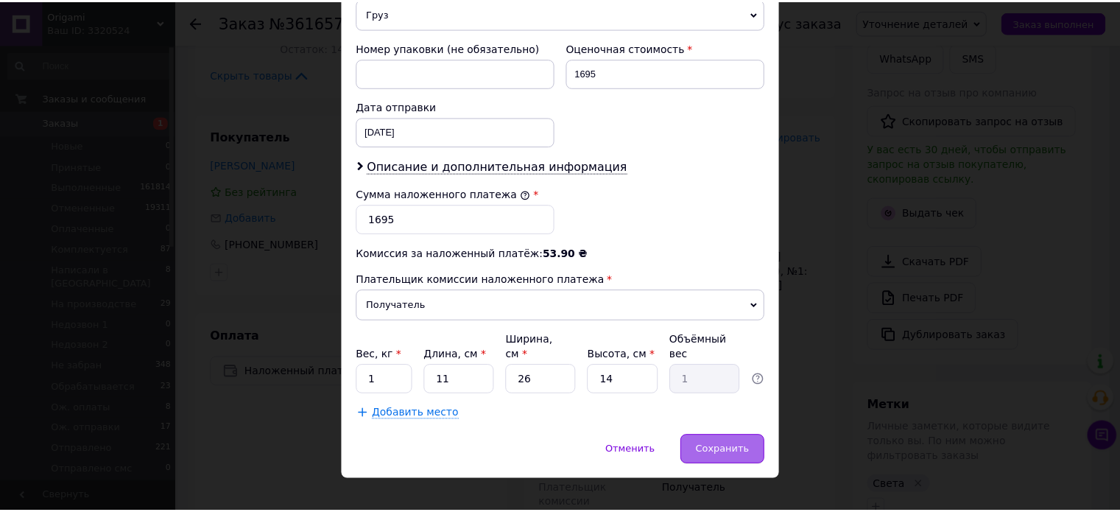
scroll to position [607, 0]
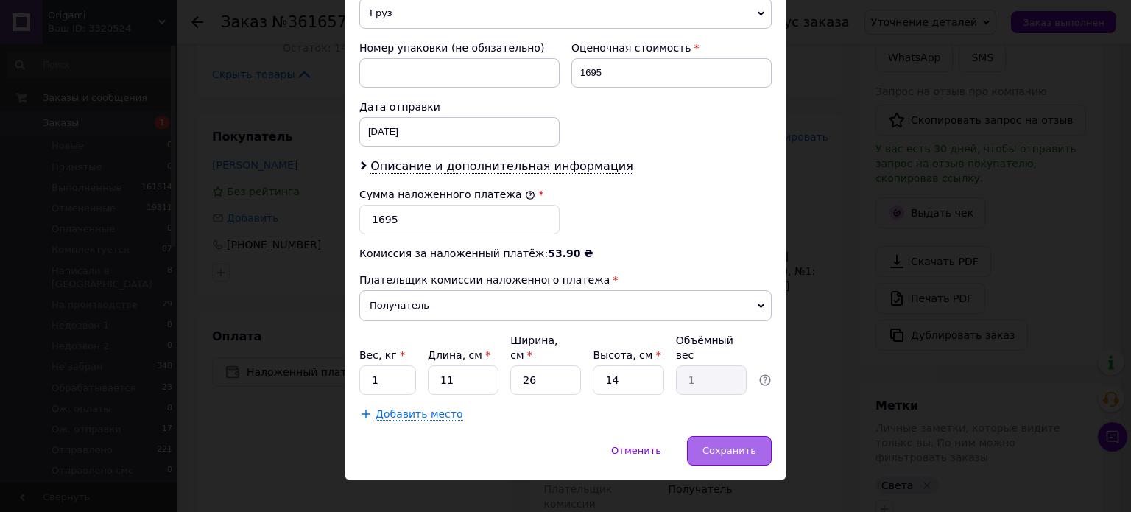
click at [730, 445] on span "Сохранить" at bounding box center [729, 450] width 54 height 11
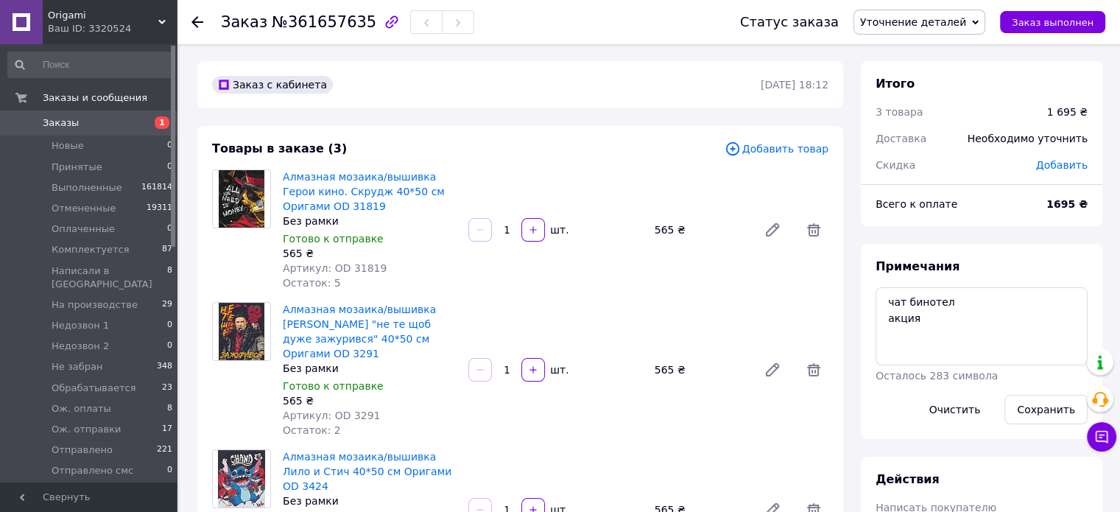
scroll to position [0, 0]
click at [1060, 163] on span "Добавить" at bounding box center [1062, 166] width 52 height 12
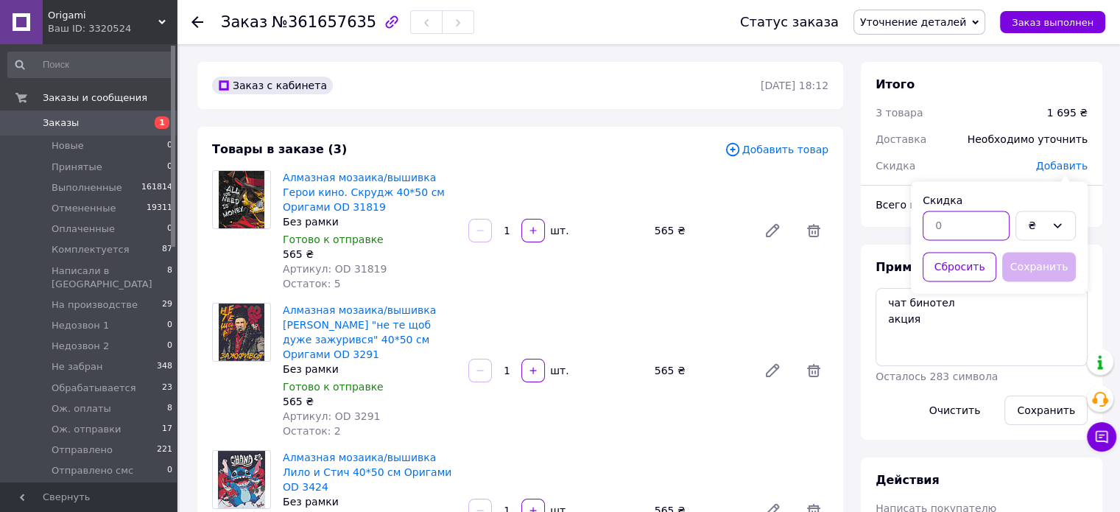
click at [965, 214] on input "text" at bounding box center [965, 225] width 87 height 29
type input "565"
click at [1054, 260] on button "Сохранить" at bounding box center [1039, 266] width 74 height 29
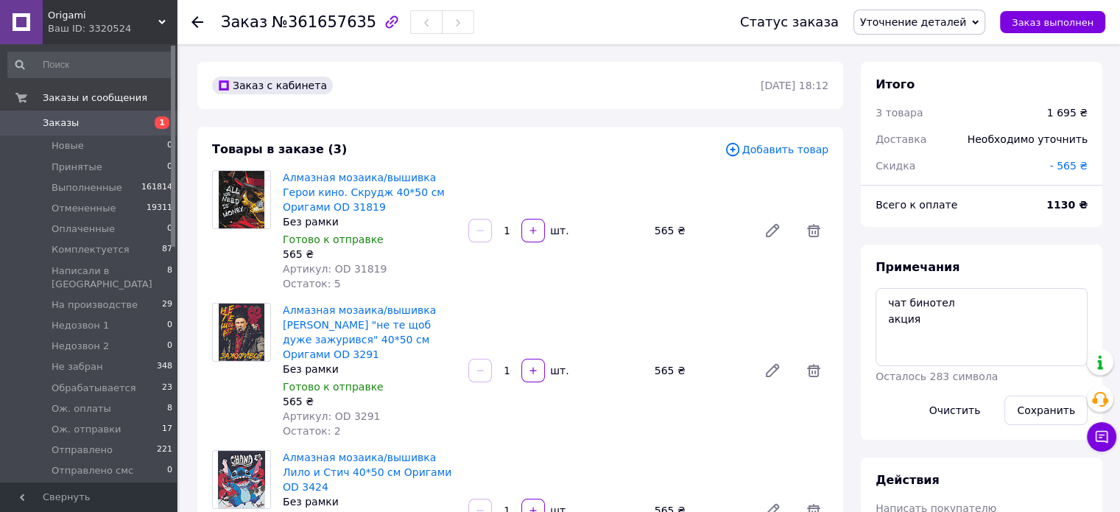
click at [925, 14] on span "Уточнение деталей" at bounding box center [919, 22] width 132 height 25
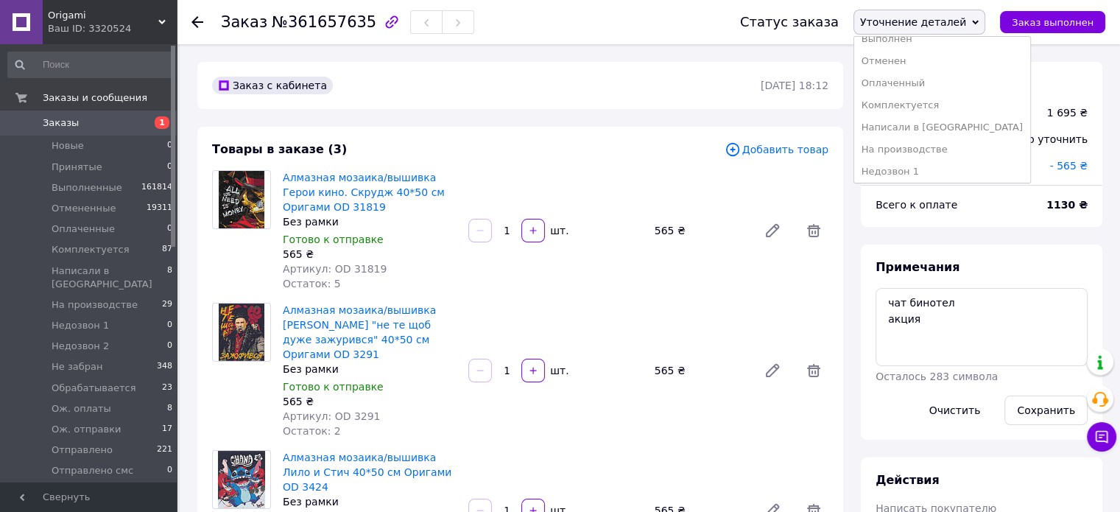
scroll to position [221, 0]
click at [926, 88] on li "Ож. отправки" at bounding box center [942, 96] width 176 height 22
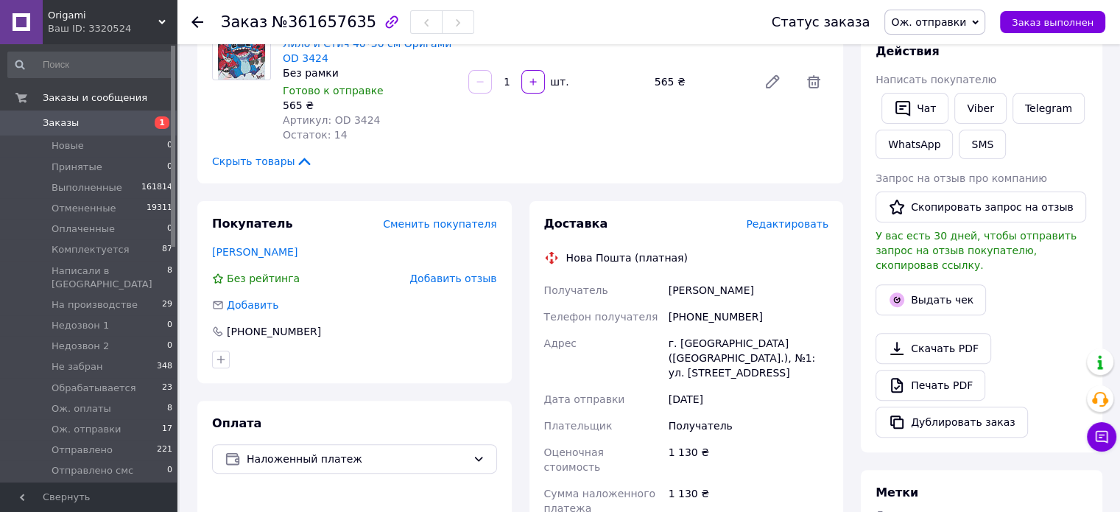
scroll to position [589, 0]
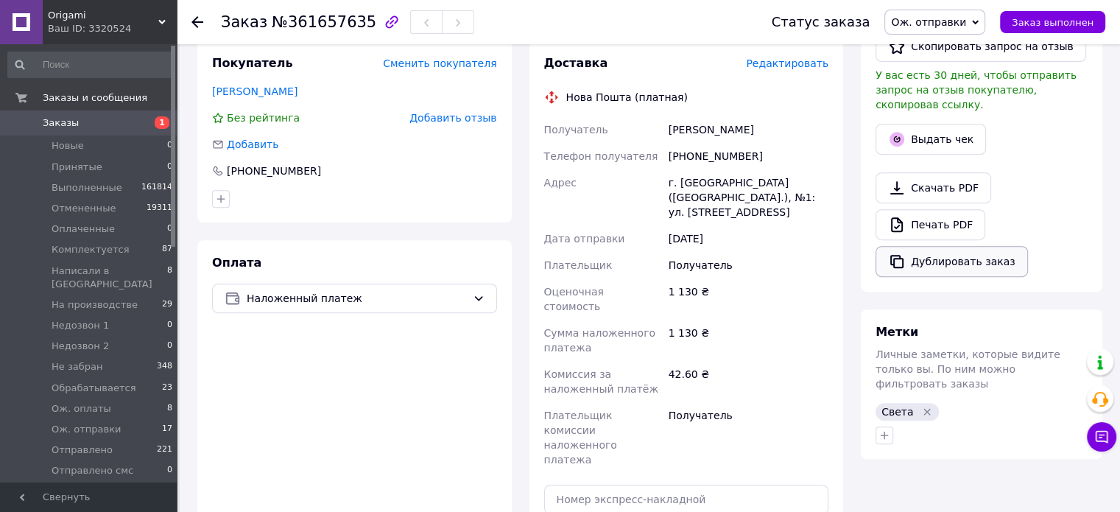
click at [931, 249] on button "Дублировать заказ" at bounding box center [951, 261] width 152 height 31
click at [74, 148] on span "Новые" at bounding box center [68, 145] width 32 height 13
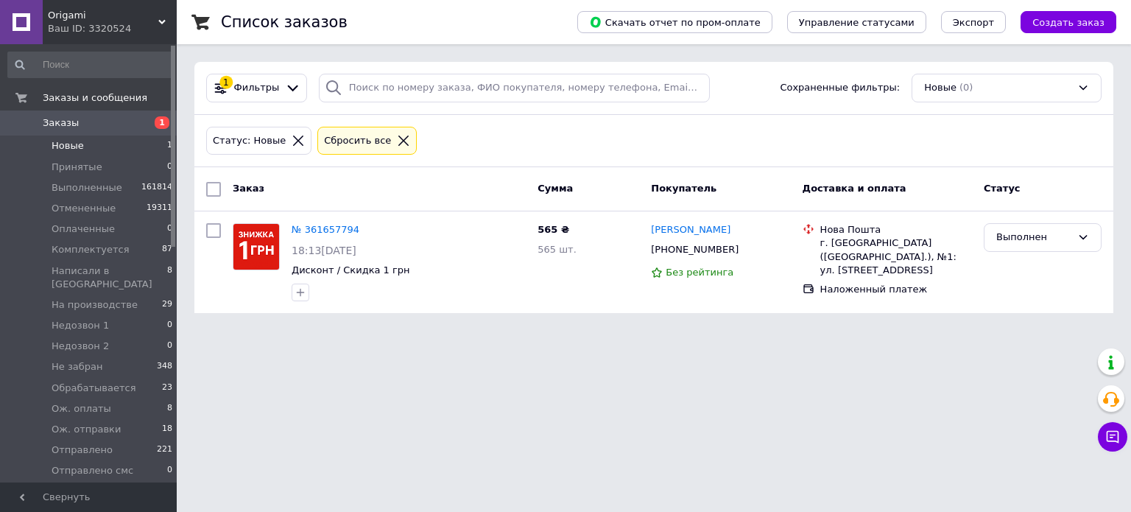
click at [74, 147] on span "Новые" at bounding box center [68, 145] width 32 height 13
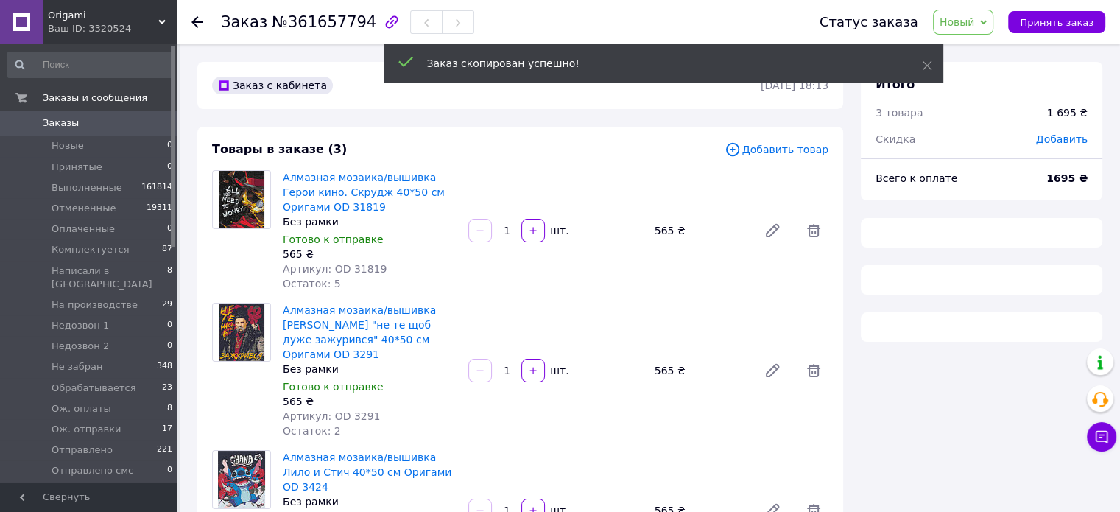
click at [797, 149] on span "Добавить товар" at bounding box center [776, 149] width 104 height 16
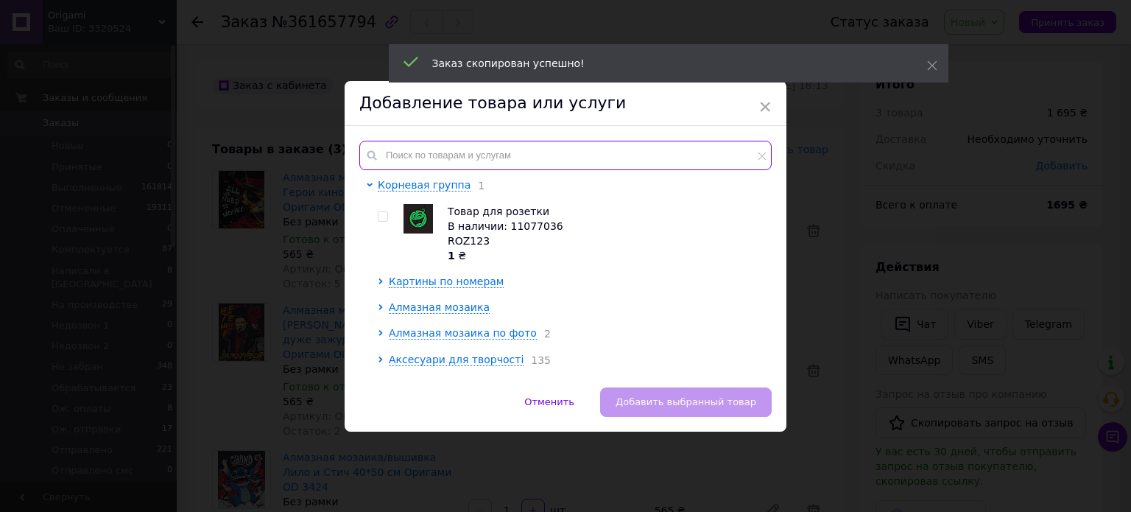
click at [493, 161] on input "text" at bounding box center [565, 155] width 412 height 29
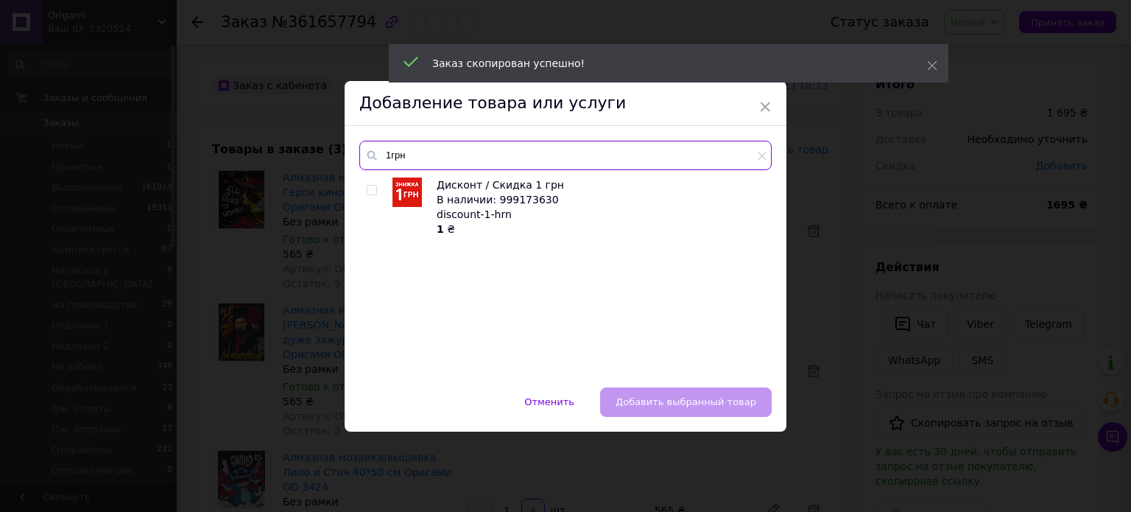
type input "1грн"
click at [374, 191] on span at bounding box center [372, 190] width 10 height 10
click at [374, 191] on input "checkbox" at bounding box center [372, 191] width 10 height 10
checkbox input "true"
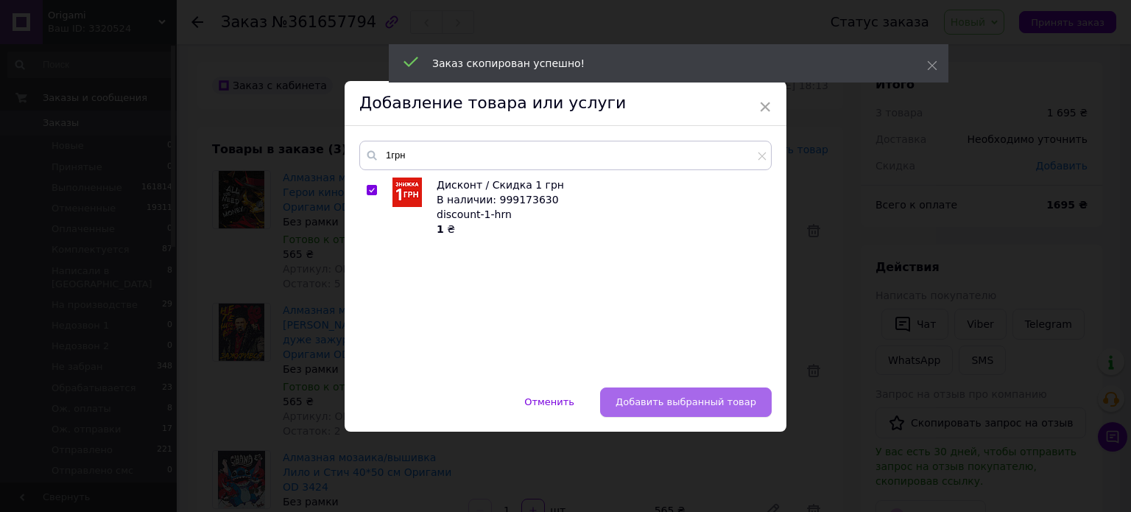
click at [713, 406] on span "Добавить выбранный товар" at bounding box center [685, 401] width 141 height 11
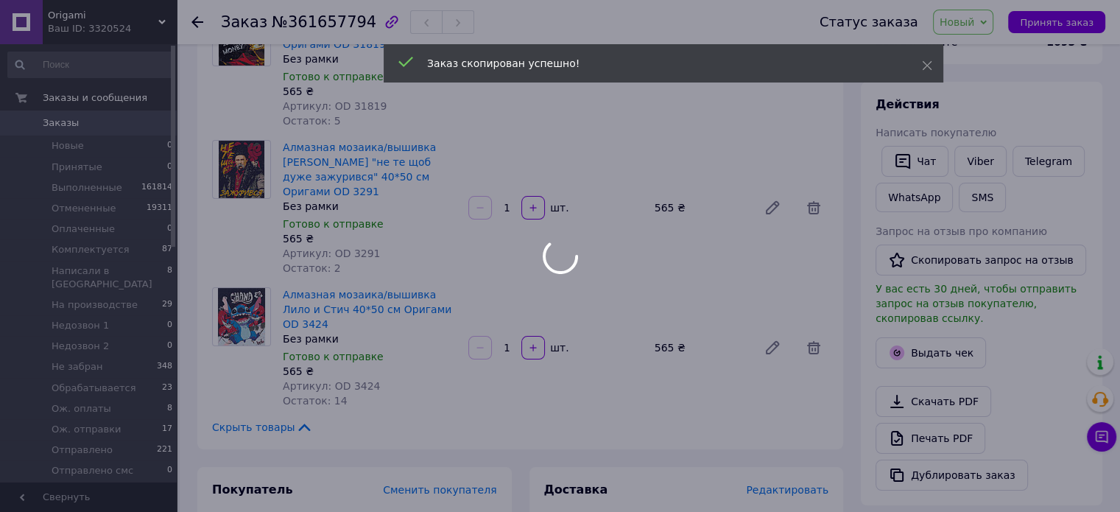
scroll to position [221, 0]
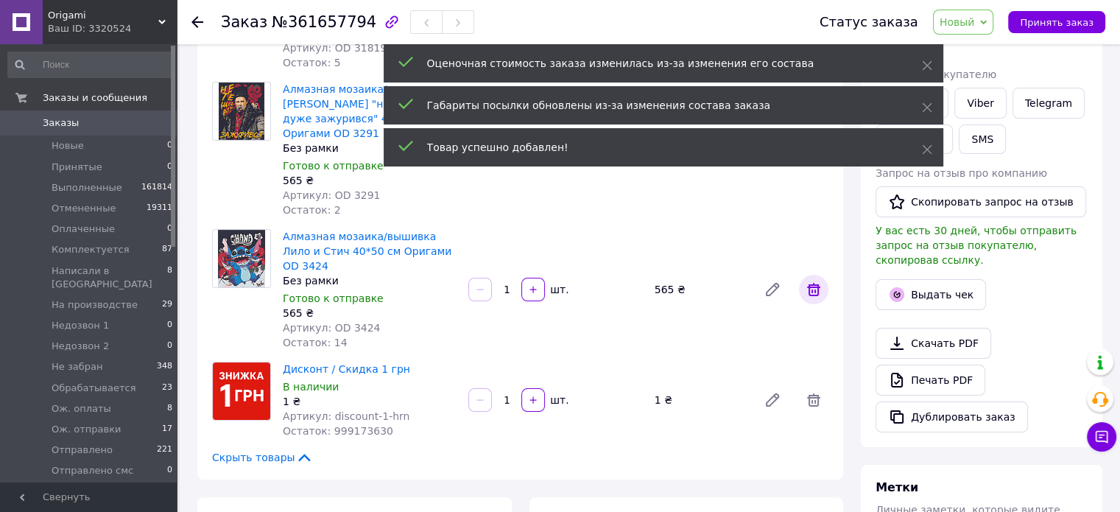
click at [807, 281] on icon at bounding box center [814, 289] width 18 height 18
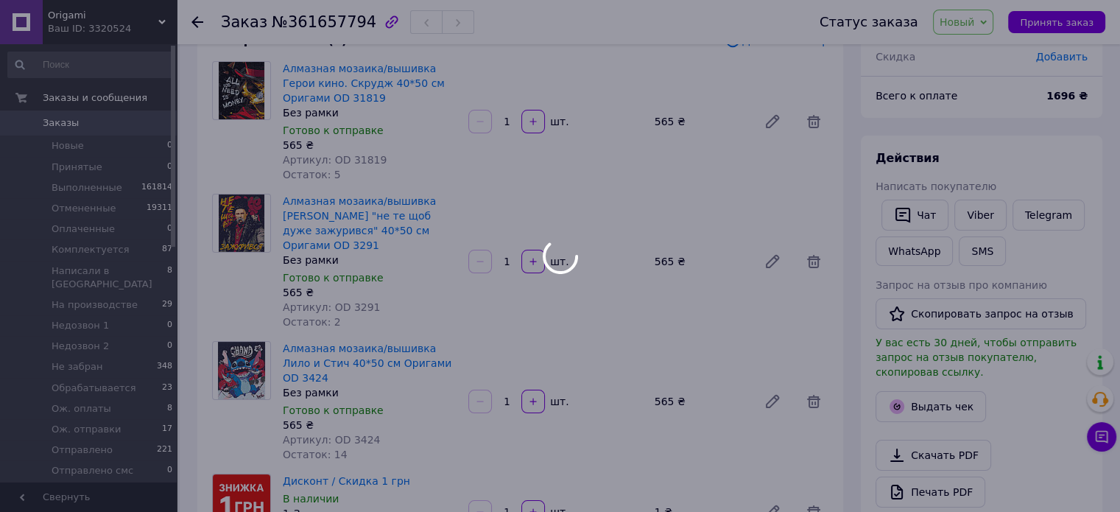
scroll to position [74, 0]
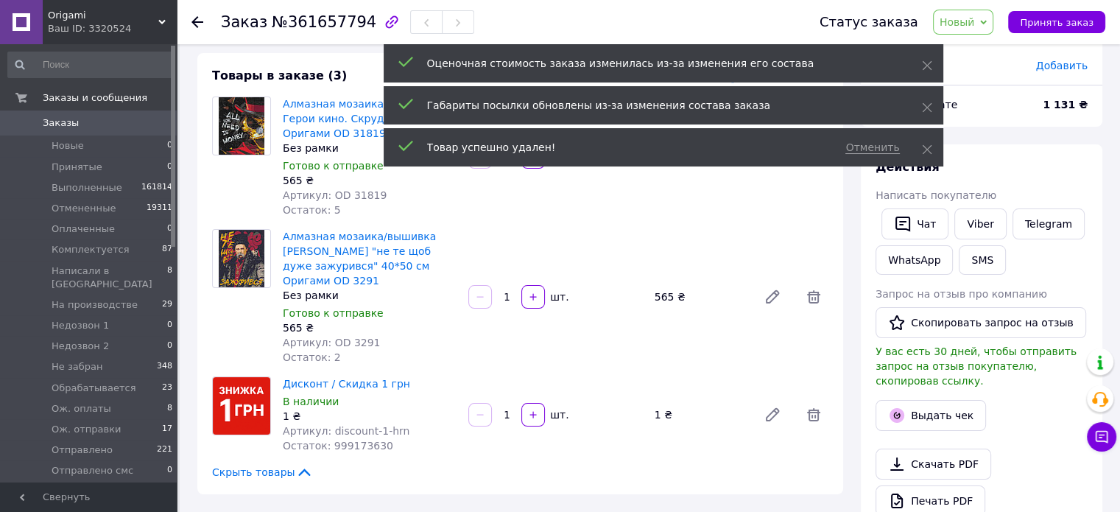
click at [812, 294] on icon at bounding box center [813, 296] width 13 height 13
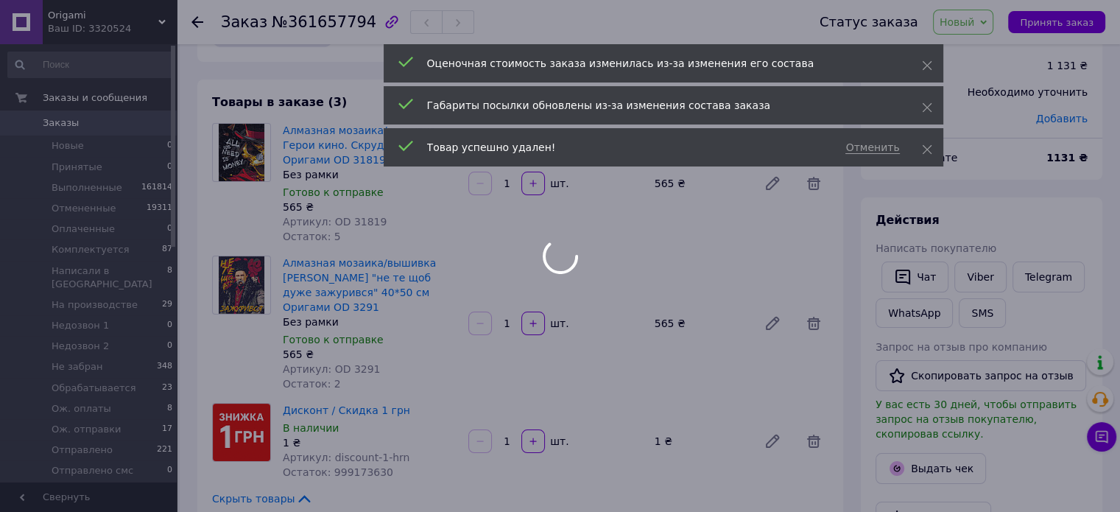
scroll to position [0, 0]
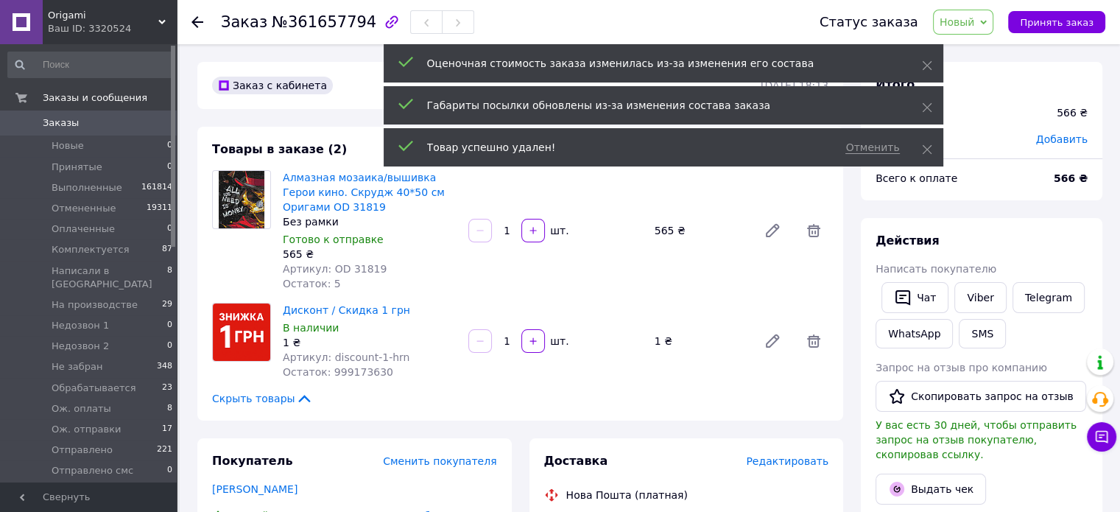
click at [814, 226] on icon at bounding box center [813, 230] width 13 height 13
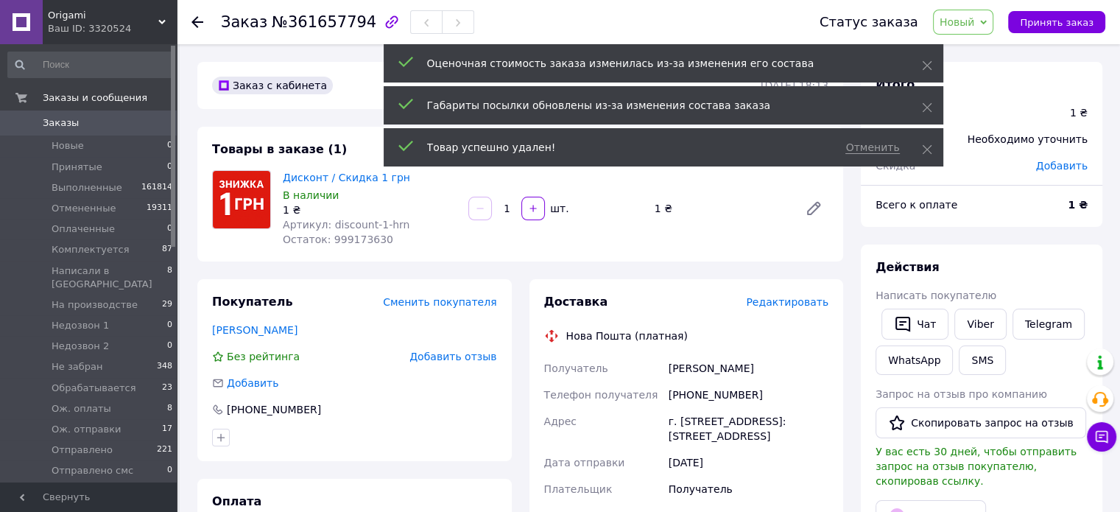
click at [512, 210] on input "1" at bounding box center [507, 208] width 24 height 11
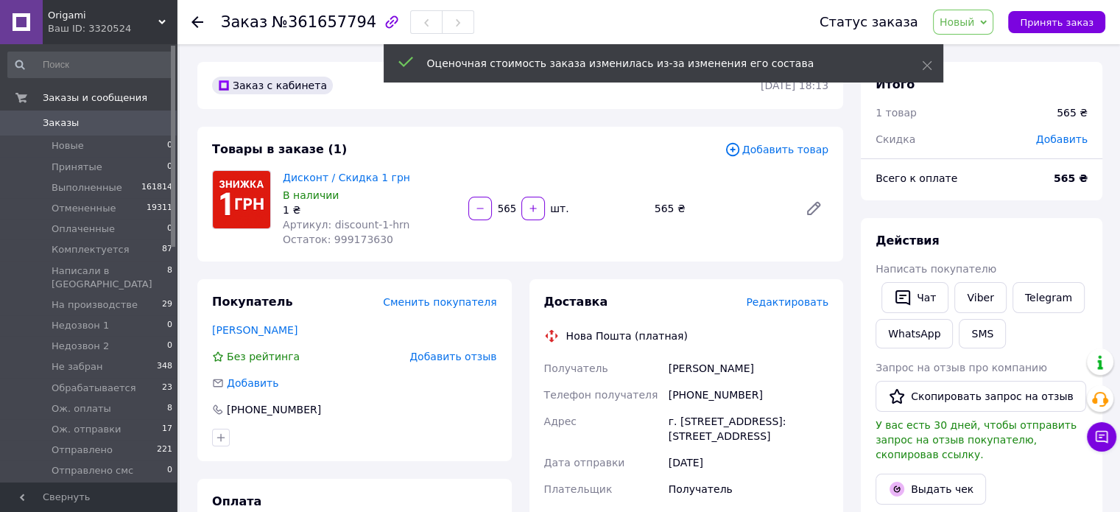
type input "565"
click at [975, 20] on span "Новый" at bounding box center [956, 22] width 35 height 12
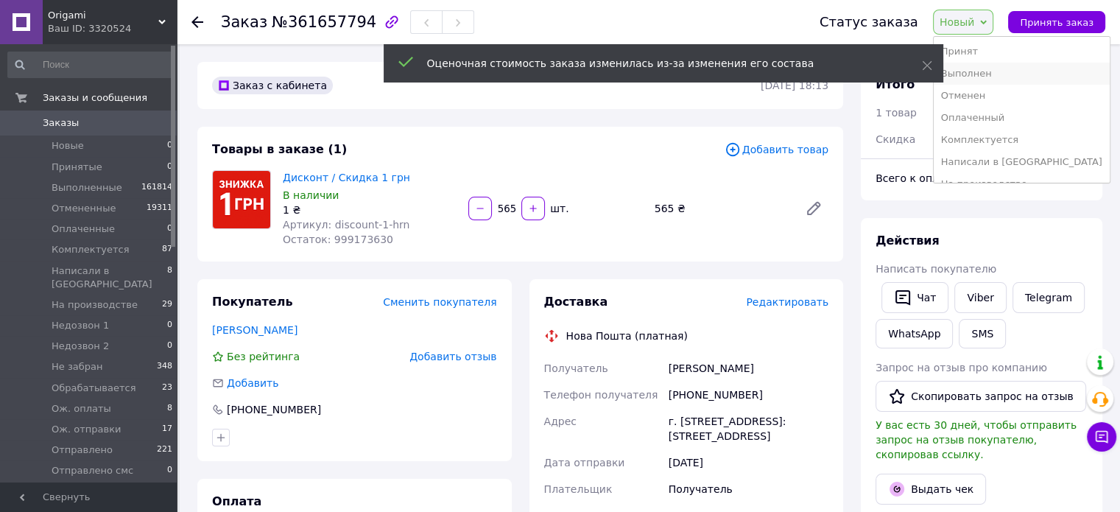
click at [1005, 80] on li "Выполнен" at bounding box center [1022, 74] width 176 height 22
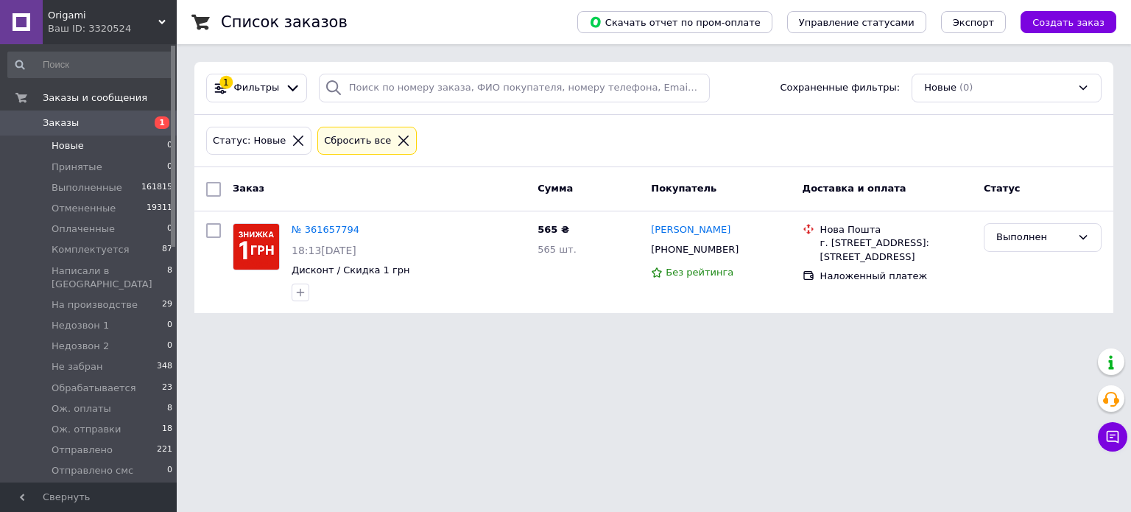
click at [80, 139] on span "Новые" at bounding box center [68, 145] width 32 height 13
click at [74, 147] on span "Новые" at bounding box center [68, 145] width 32 height 13
click at [687, 331] on html "Origami Ваш ID: 3320524 Сайт Origami Кабинет покупателя Проверить состояние сис…" at bounding box center [565, 165] width 1131 height 331
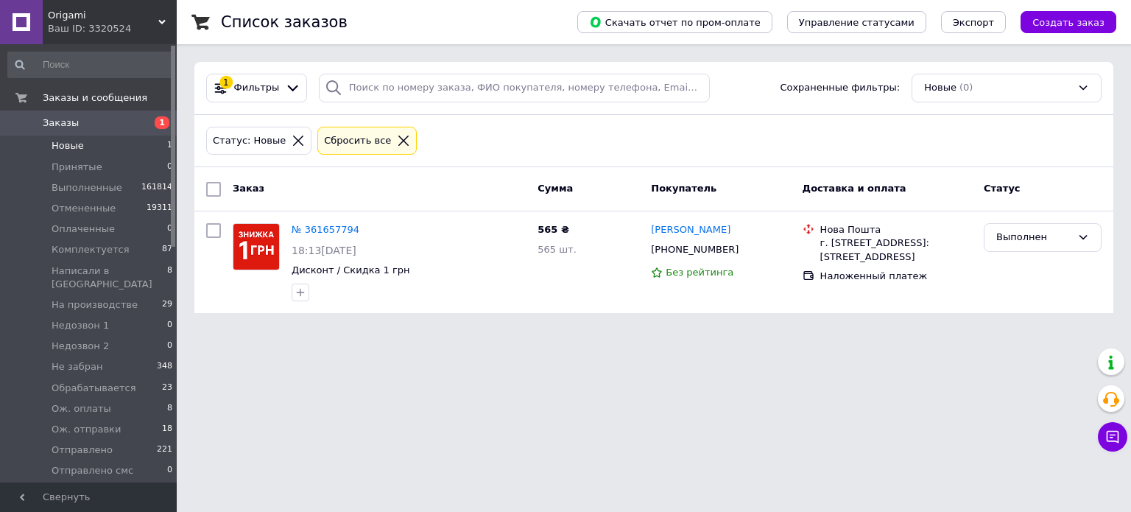
click at [687, 331] on html "Origami Ваш ID: 3320524 Сайт Origami Кабинет покупателя Проверить состояние сис…" at bounding box center [565, 165] width 1131 height 331
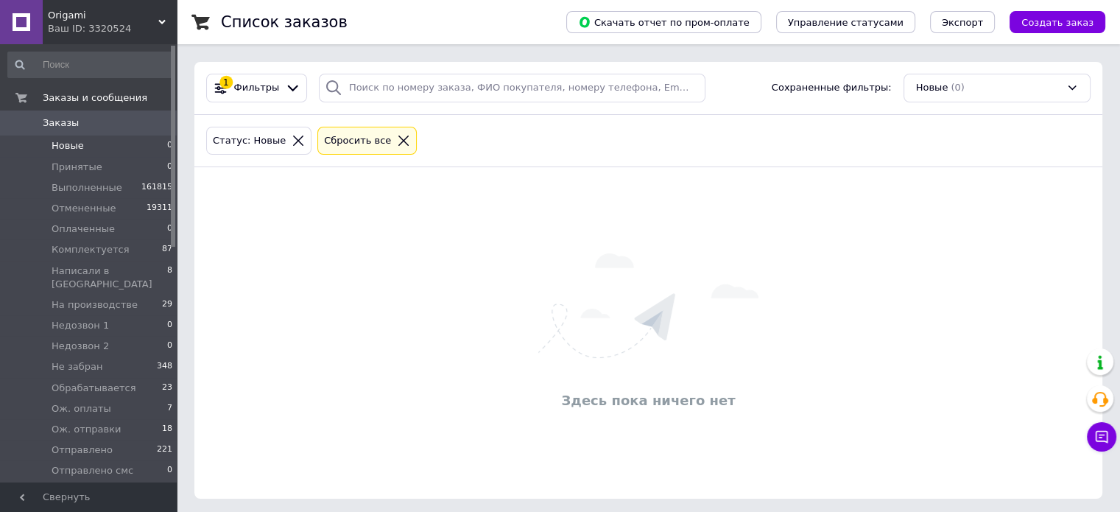
click at [851, 215] on div "Здесь пока ничего нет" at bounding box center [648, 333] width 908 height 302
click at [850, 215] on div "Здесь пока ничего нет" at bounding box center [648, 333] width 908 height 302
click at [490, 290] on div "Здесь пока ничего нет" at bounding box center [648, 333] width 908 height 302
click at [474, 267] on div "Здесь пока ничего нет" at bounding box center [648, 333] width 908 height 302
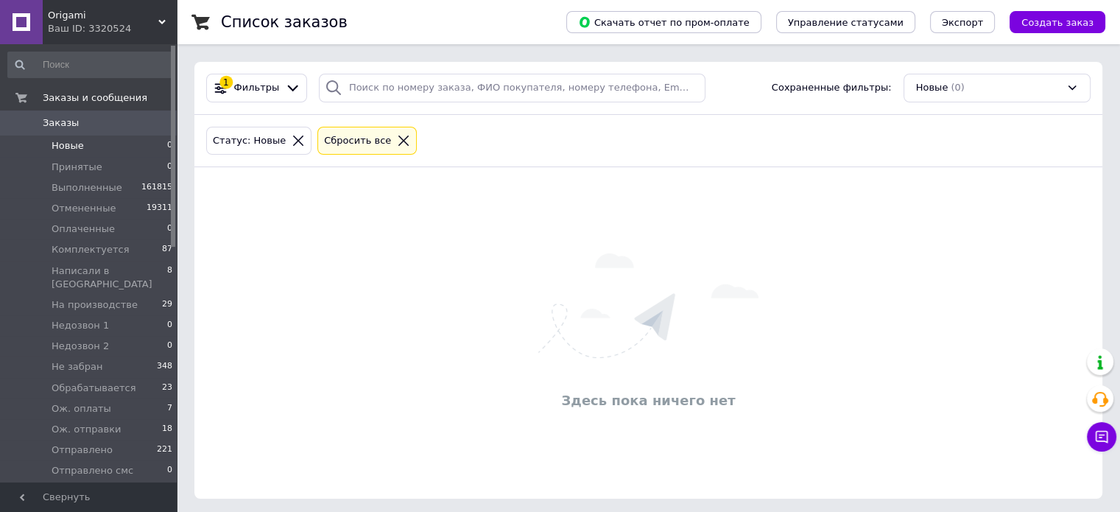
click at [474, 265] on div "Здесь пока ничего нет" at bounding box center [648, 333] width 908 height 302
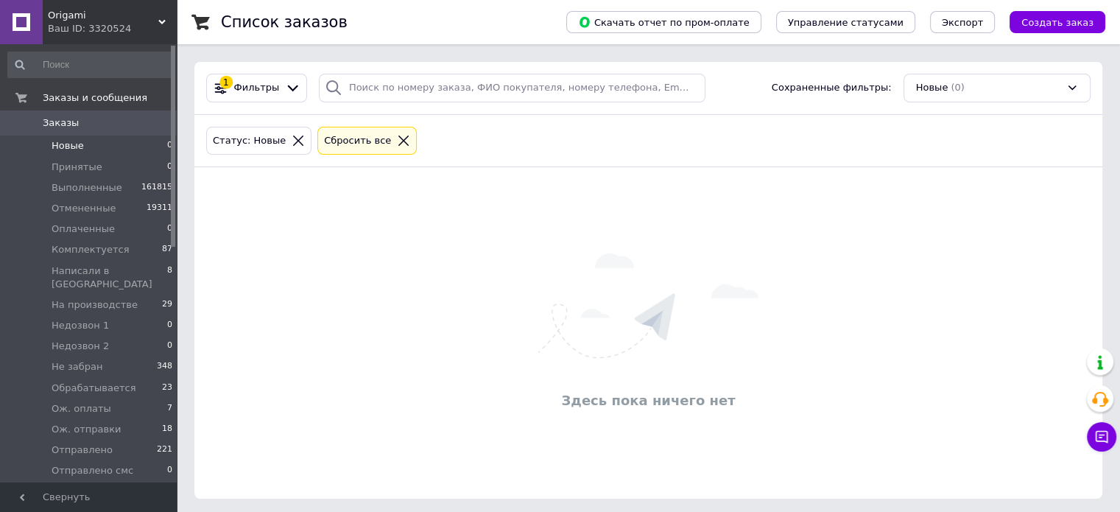
click at [452, 247] on div "Здесь пока ничего нет" at bounding box center [648, 333] width 908 height 302
click at [375, 335] on div "Здесь пока ничего нет" at bounding box center [648, 333] width 908 height 302
click at [374, 281] on div "Здесь пока ничего нет" at bounding box center [648, 333] width 908 height 302
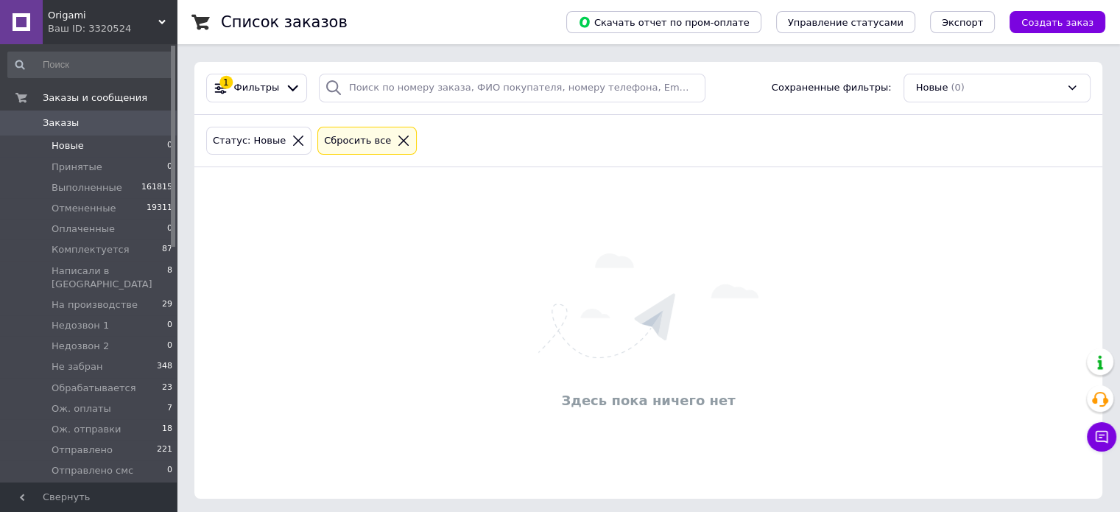
click at [374, 281] on div "Здесь пока ничего нет" at bounding box center [648, 333] width 908 height 302
click at [461, 229] on div "Здесь пока ничего нет" at bounding box center [648, 333] width 908 height 302
click at [491, 203] on div "Здесь пока ничего нет" at bounding box center [648, 333] width 908 height 302
click at [490, 203] on div "Здесь пока ничего нет" at bounding box center [648, 333] width 908 height 302
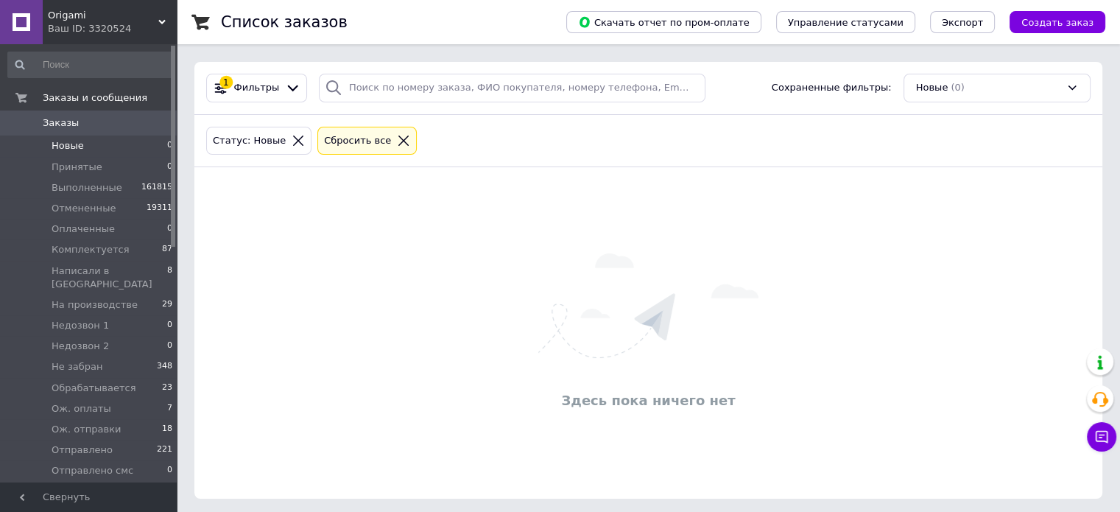
click at [489, 203] on div "Здесь пока ничего нет" at bounding box center [648, 333] width 908 height 302
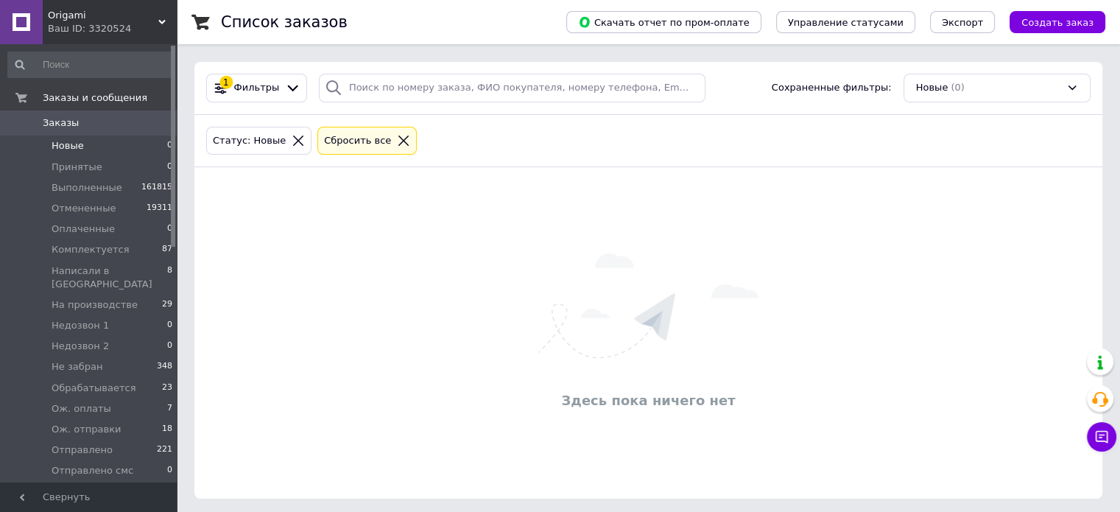
click at [485, 194] on div "Здесь пока ничего нет" at bounding box center [648, 333] width 908 height 302
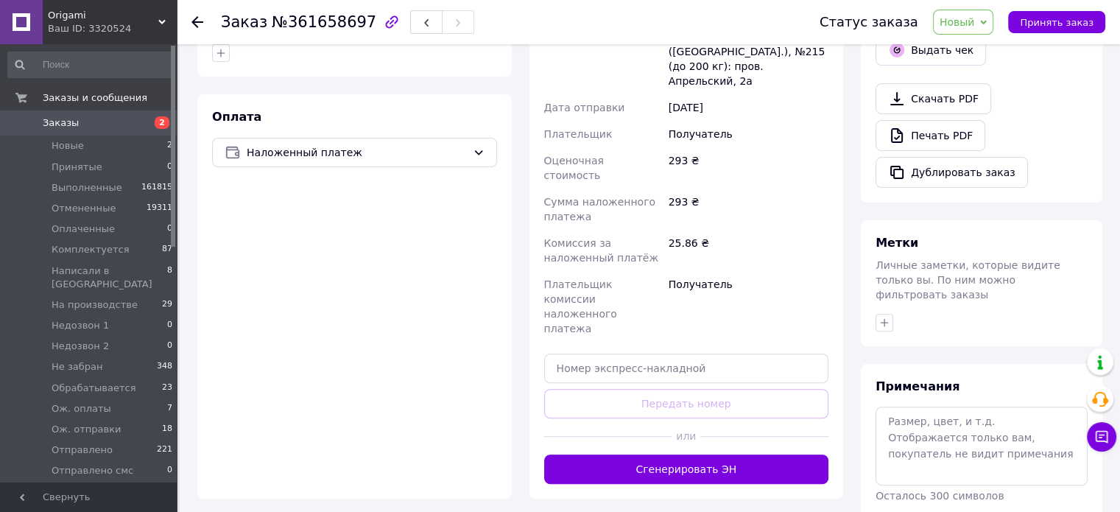
scroll to position [497, 0]
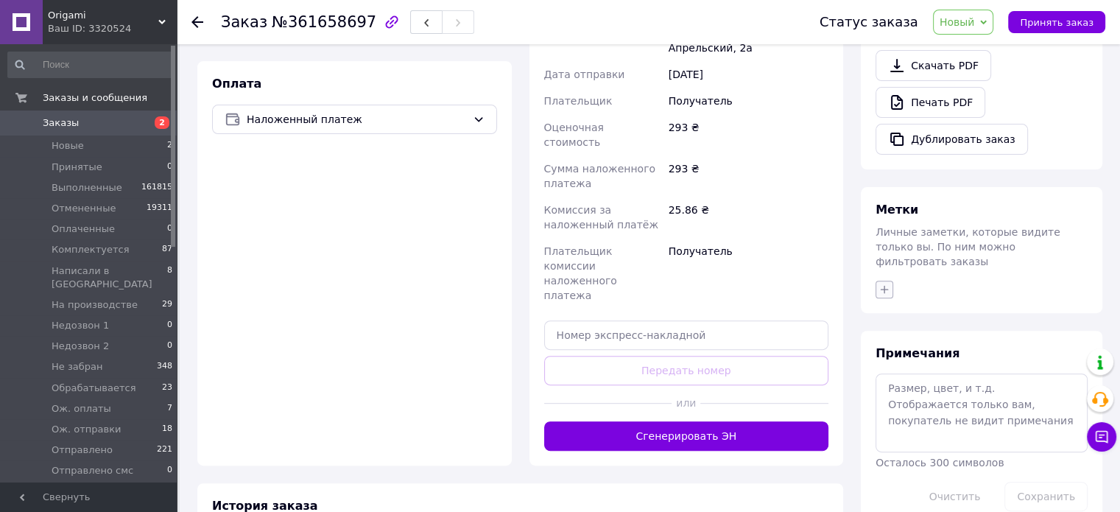
click at [887, 283] on icon "button" at bounding box center [884, 289] width 12 height 12
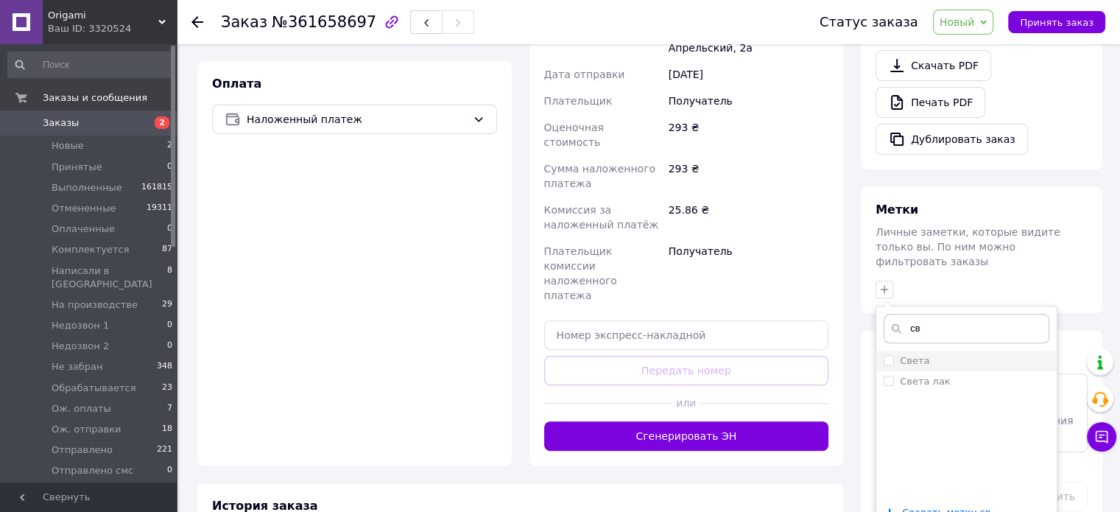
type input "св"
click at [952, 354] on div "Света" at bounding box center [966, 360] width 166 height 13
checkbox input "true"
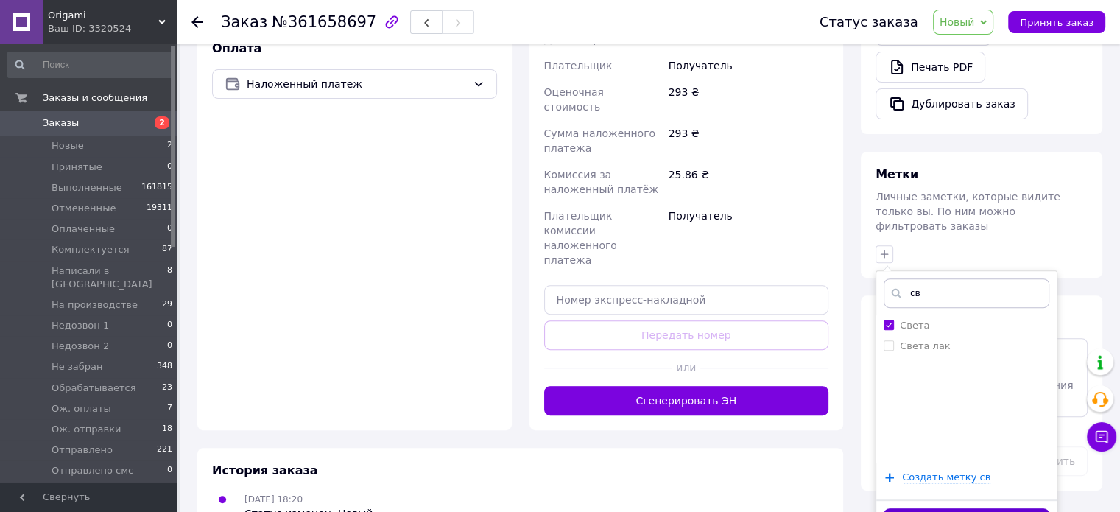
click at [972, 508] on button "Добавить метку" at bounding box center [966, 522] width 166 height 29
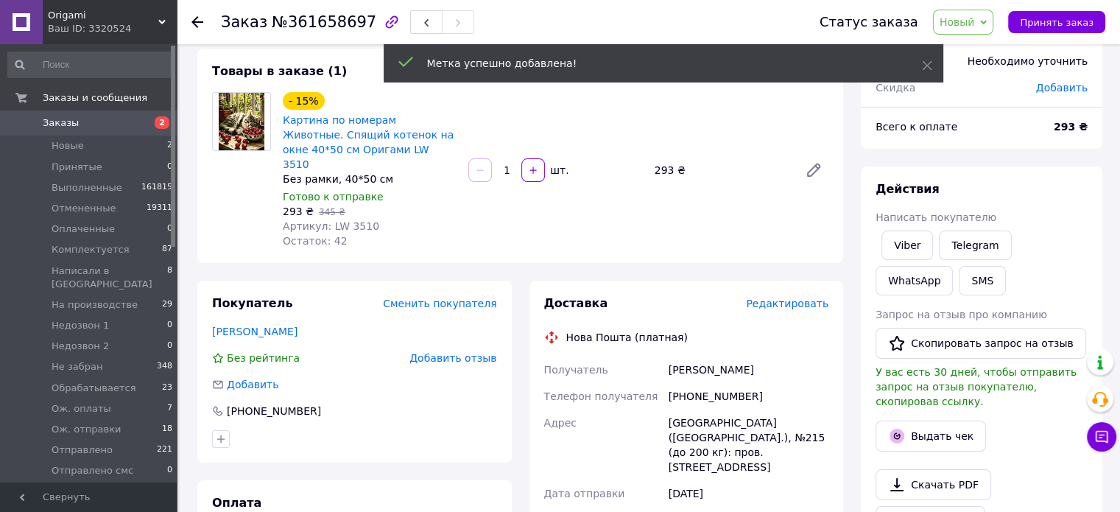
scroll to position [79, 0]
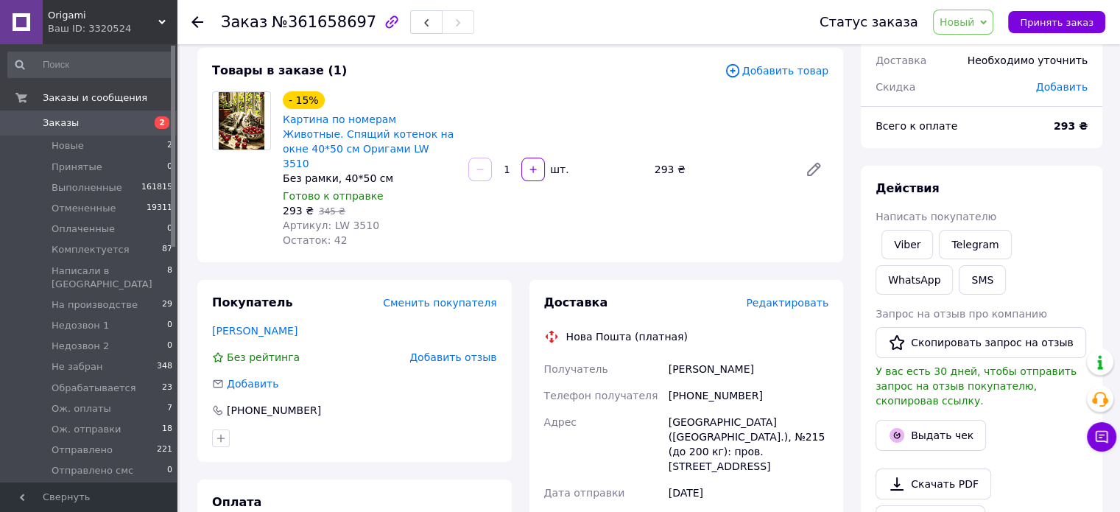
click at [780, 76] on span "Добавить товар" at bounding box center [776, 71] width 104 height 16
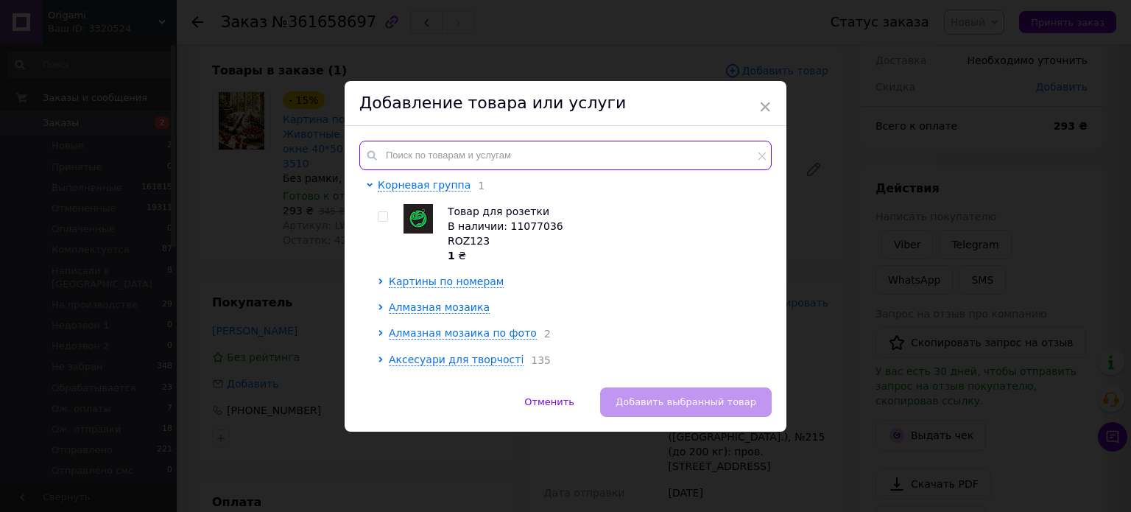
click at [490, 163] on input "text" at bounding box center [565, 155] width 412 height 29
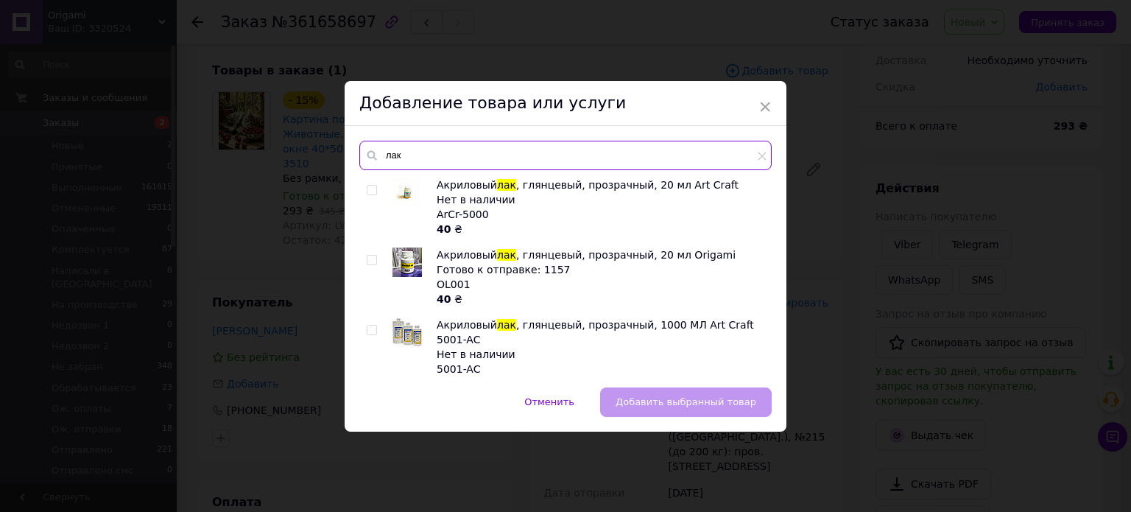
type input "лак"
click at [367, 261] on input "checkbox" at bounding box center [372, 260] width 10 height 10
checkbox input "true"
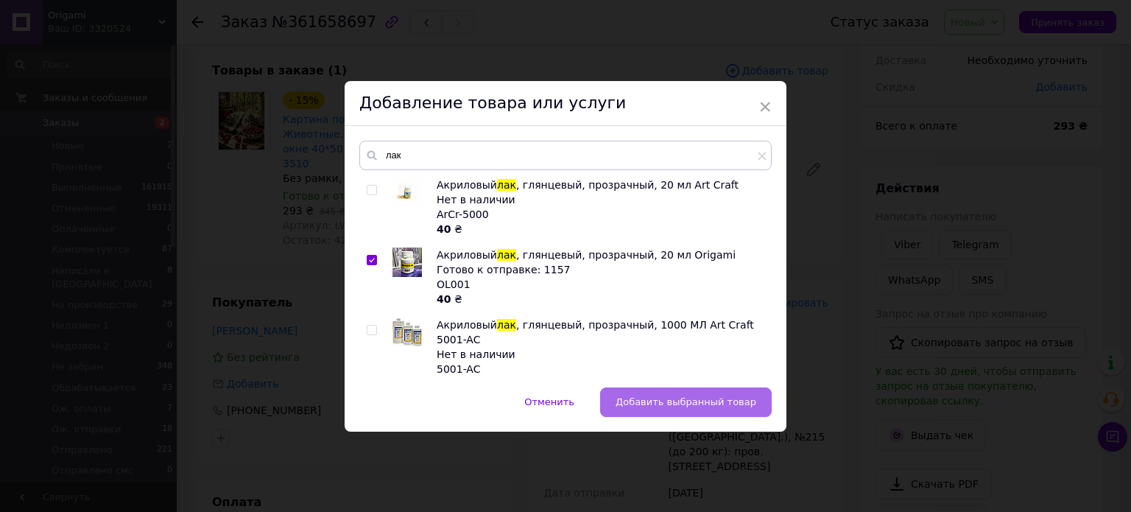
click at [724, 397] on span "Добавить выбранный товар" at bounding box center [685, 401] width 141 height 11
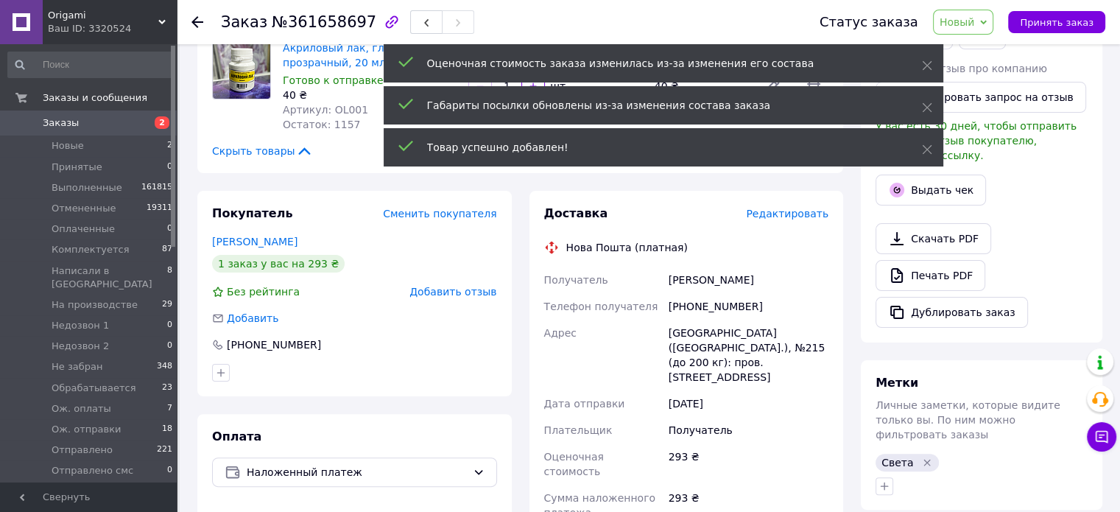
scroll to position [521, 0]
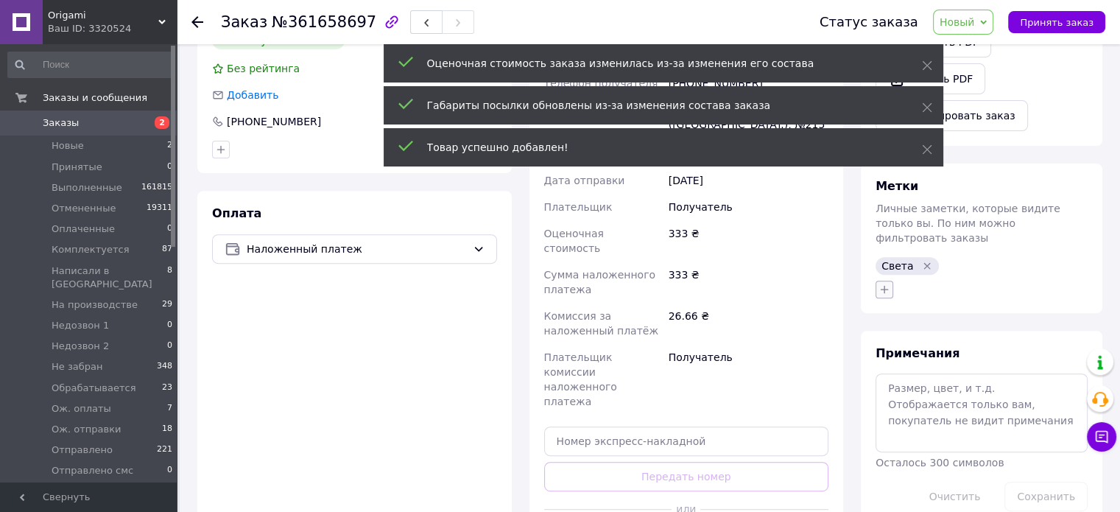
click at [883, 283] on icon "button" at bounding box center [884, 289] width 12 height 12
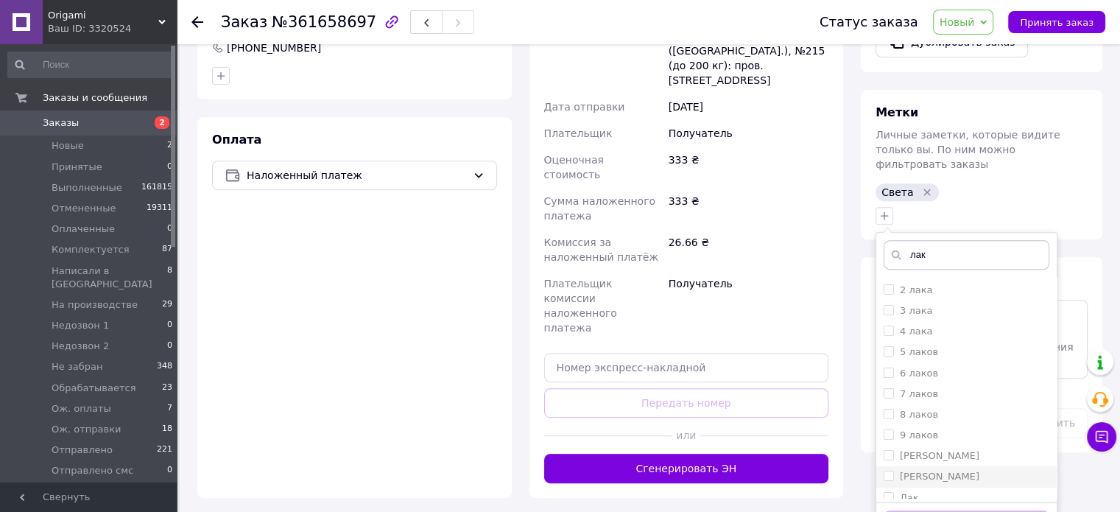
scroll to position [91, 0]
type input "лак"
click at [889, 419] on input "Лак" at bounding box center [888, 424] width 10 height 10
checkbox input "true"
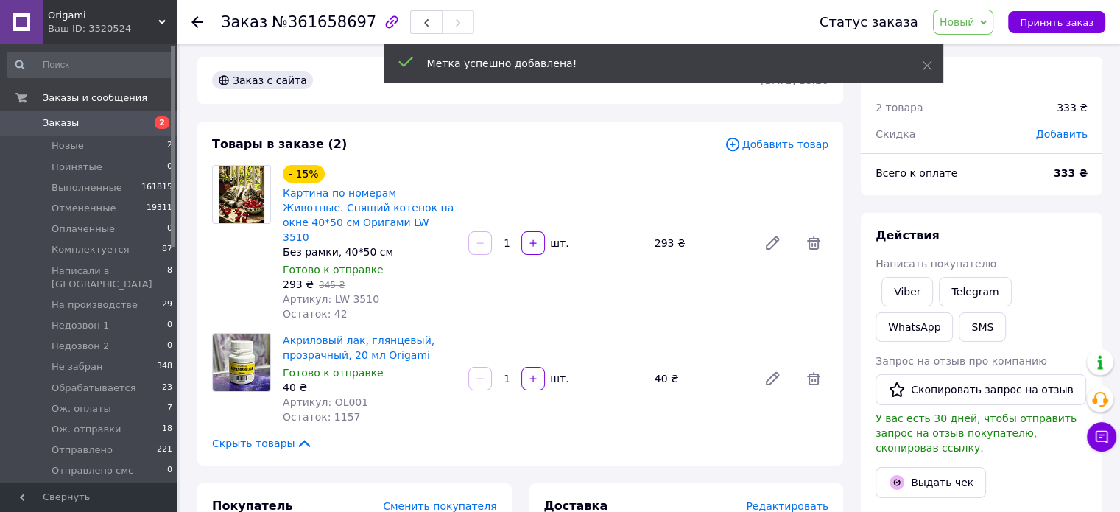
scroll to position [0, 0]
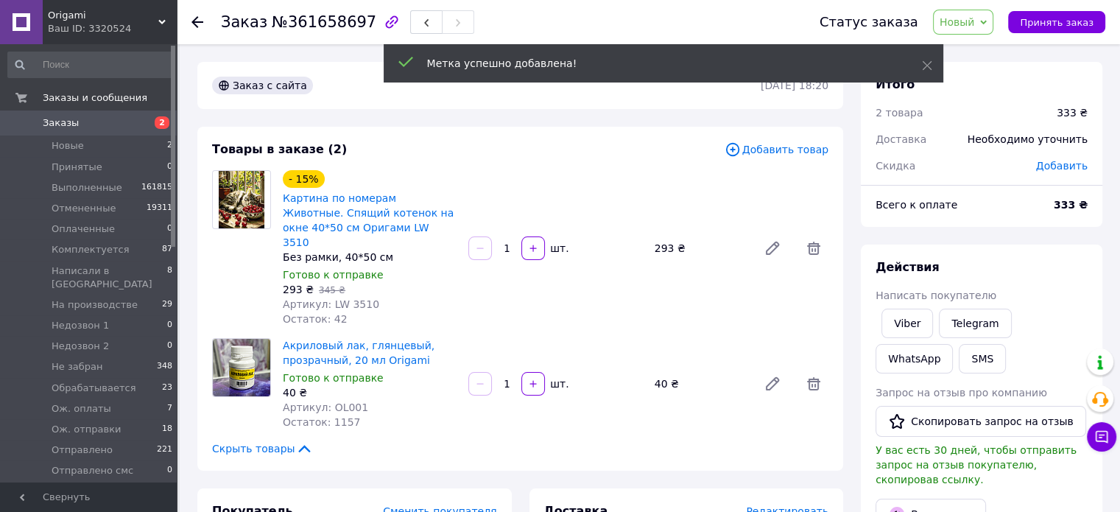
click at [967, 21] on span "Новый" at bounding box center [956, 22] width 35 height 12
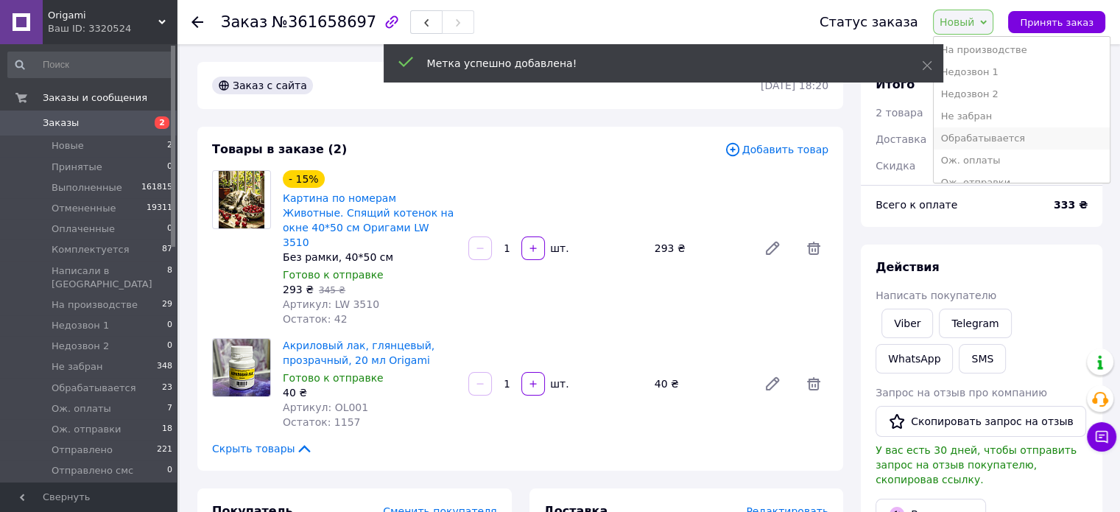
scroll to position [147, 0]
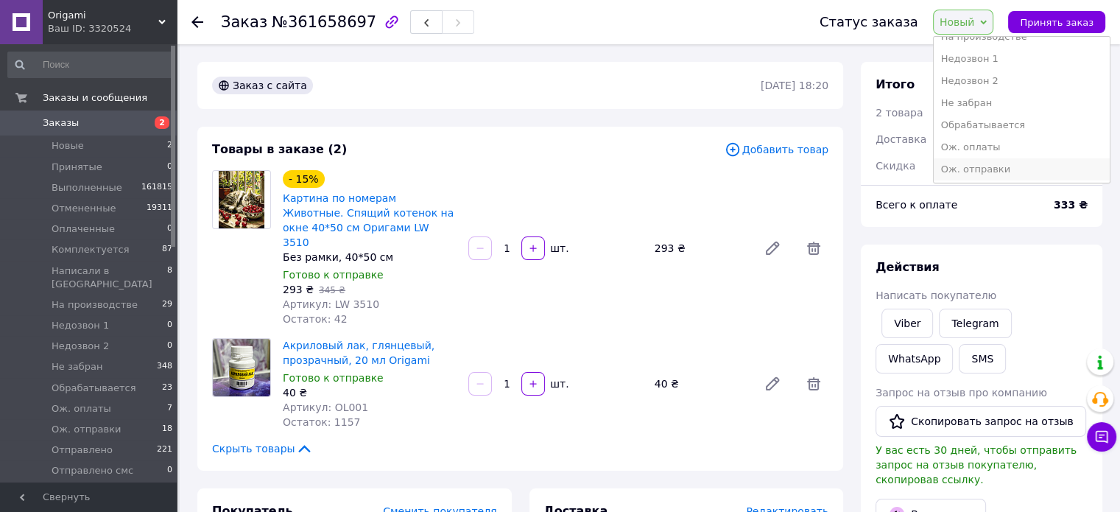
click at [1019, 170] on li "Ож. отправки" at bounding box center [1022, 169] width 176 height 22
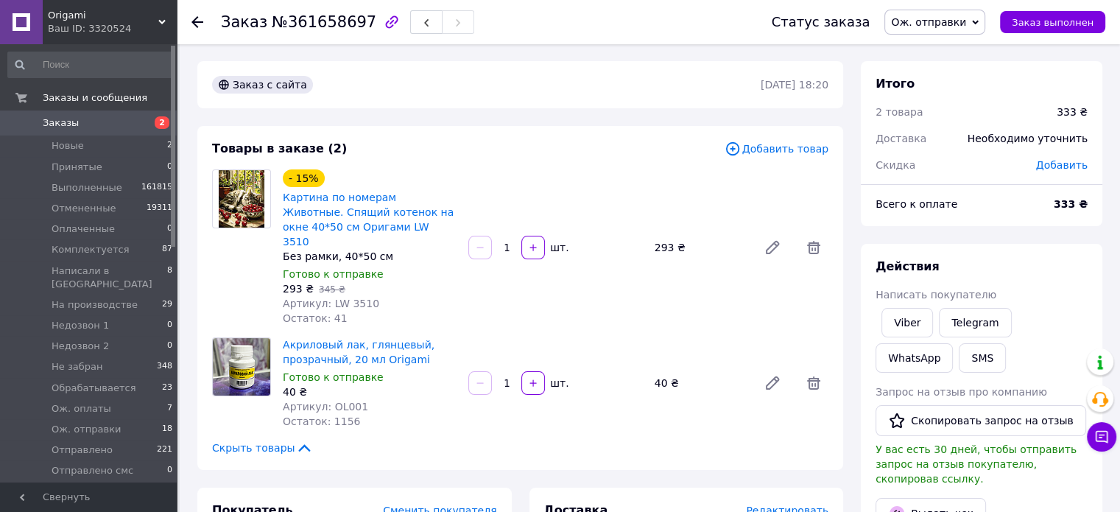
scroll to position [0, 0]
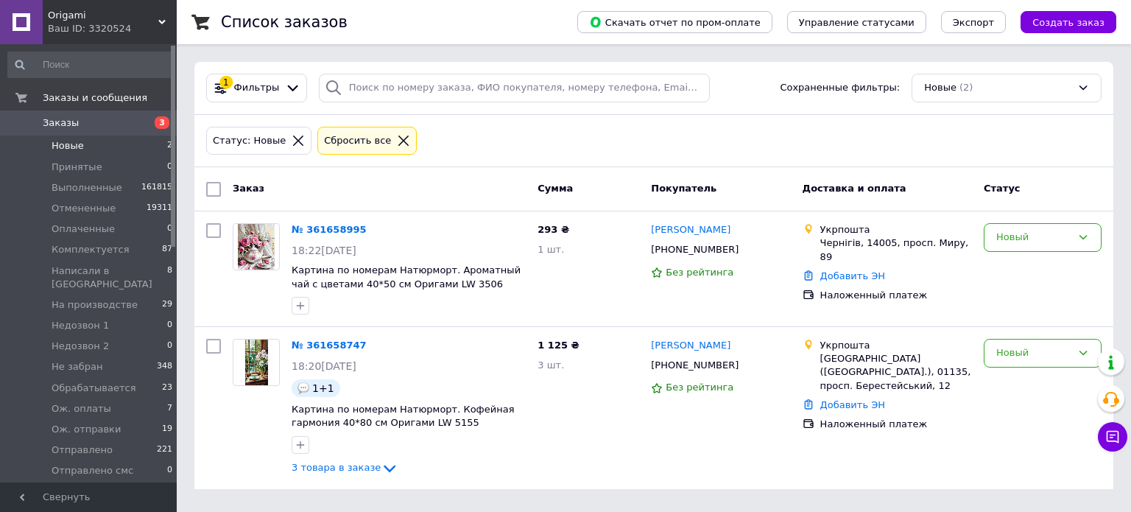
click at [498, 128] on div "Статус: Новые Сбросить все" at bounding box center [653, 141] width 901 height 35
click at [495, 130] on div "Статус: Новые Сбросить все" at bounding box center [653, 141] width 901 height 35
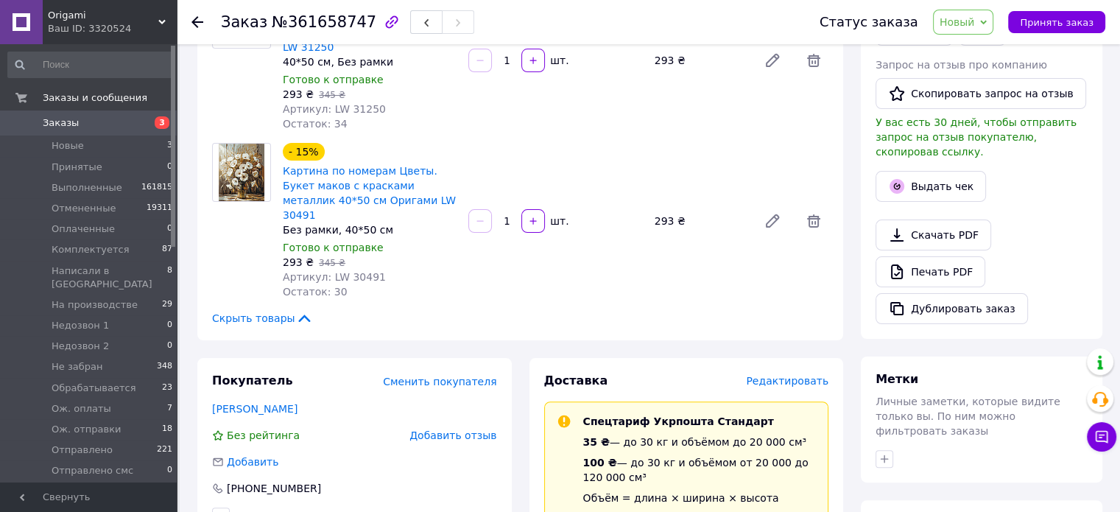
scroll to position [515, 0]
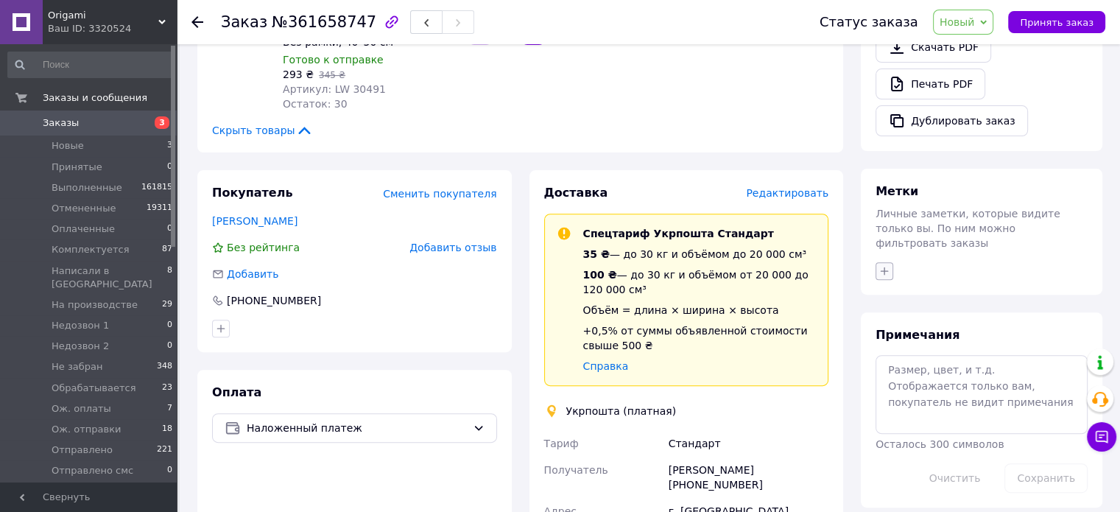
click at [879, 265] on icon "button" at bounding box center [884, 271] width 12 height 12
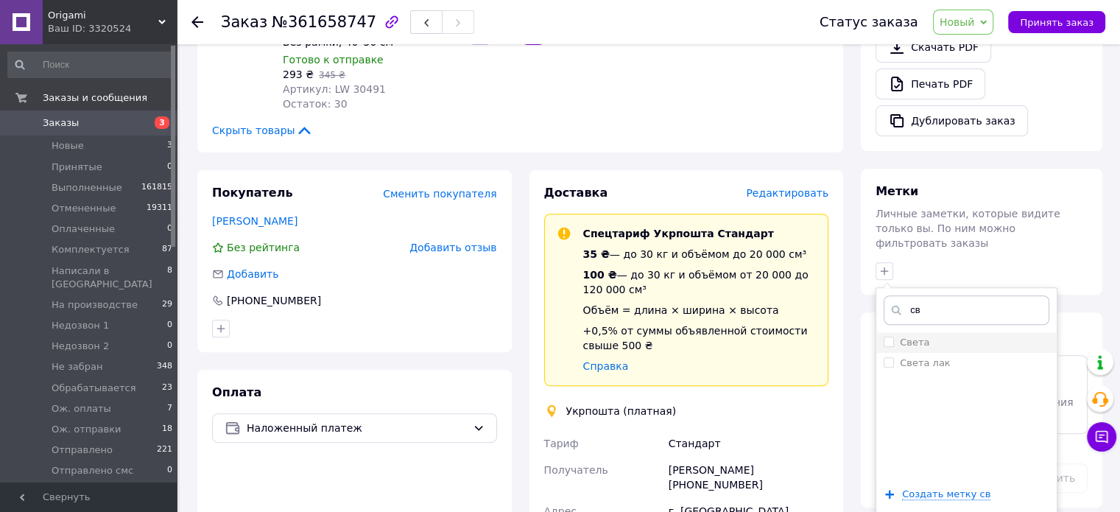
type input "св"
click at [934, 336] on div "Света" at bounding box center [966, 342] width 166 height 13
checkbox input "true"
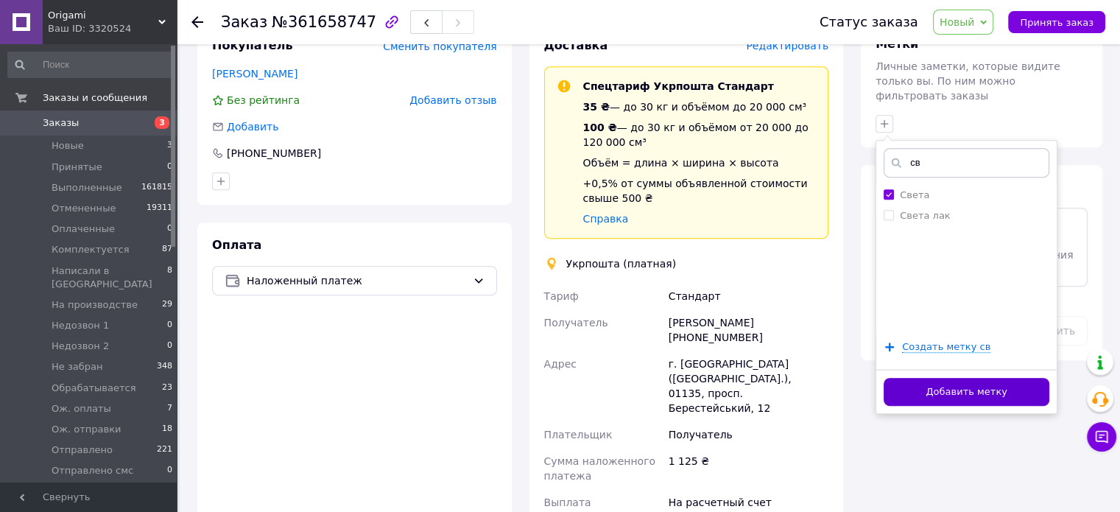
click at [970, 378] on button "Добавить метку" at bounding box center [966, 392] width 166 height 29
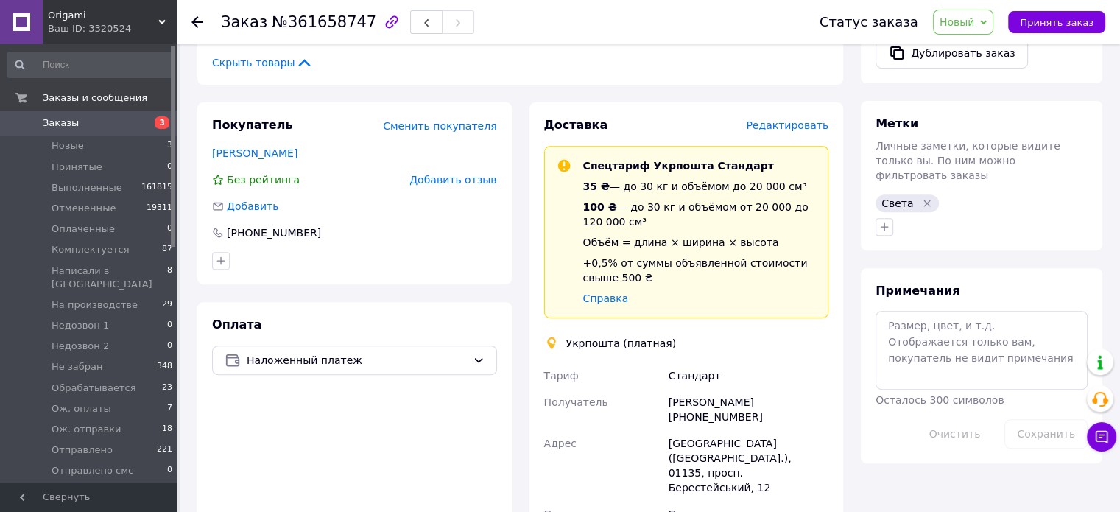
scroll to position [589, 0]
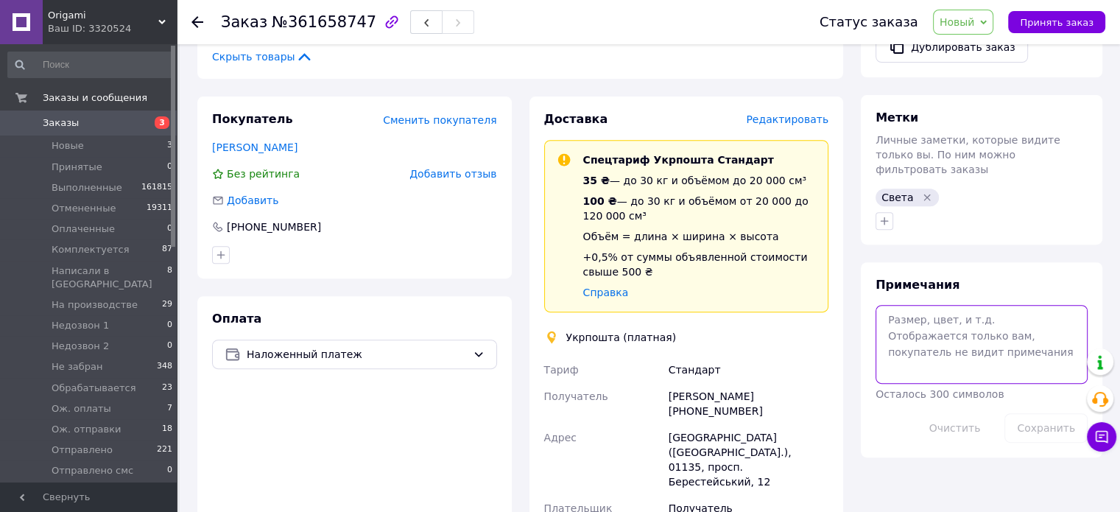
click at [916, 305] on textarea at bounding box center [981, 344] width 212 height 78
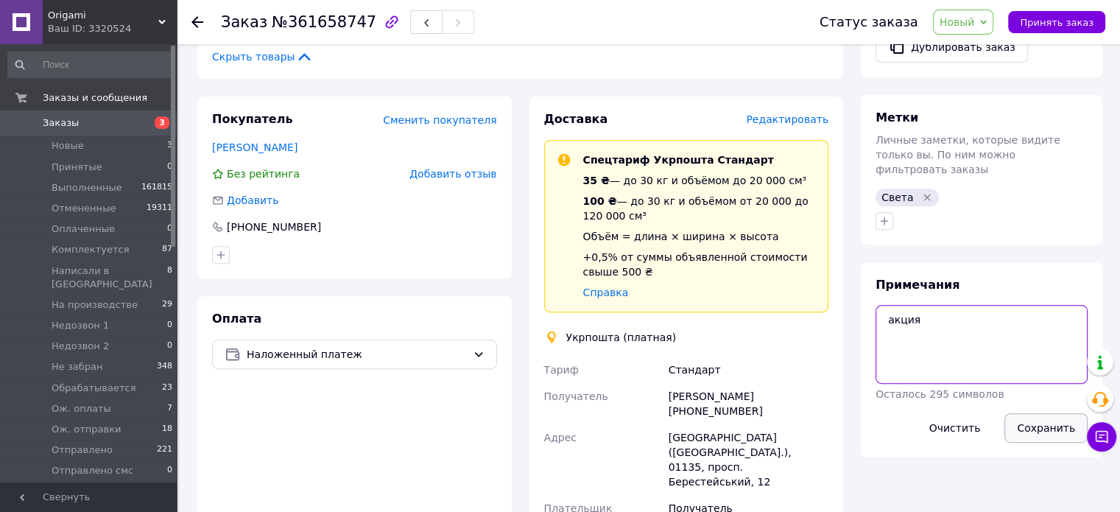
type textarea "акция"
click at [1031, 413] on button "Сохранить" at bounding box center [1045, 427] width 83 height 29
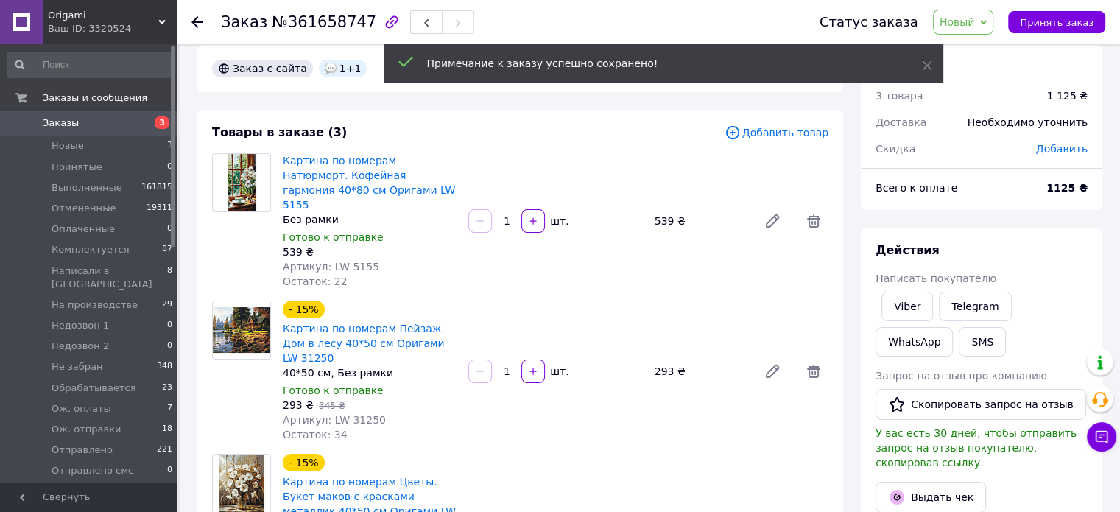
scroll to position [0, 0]
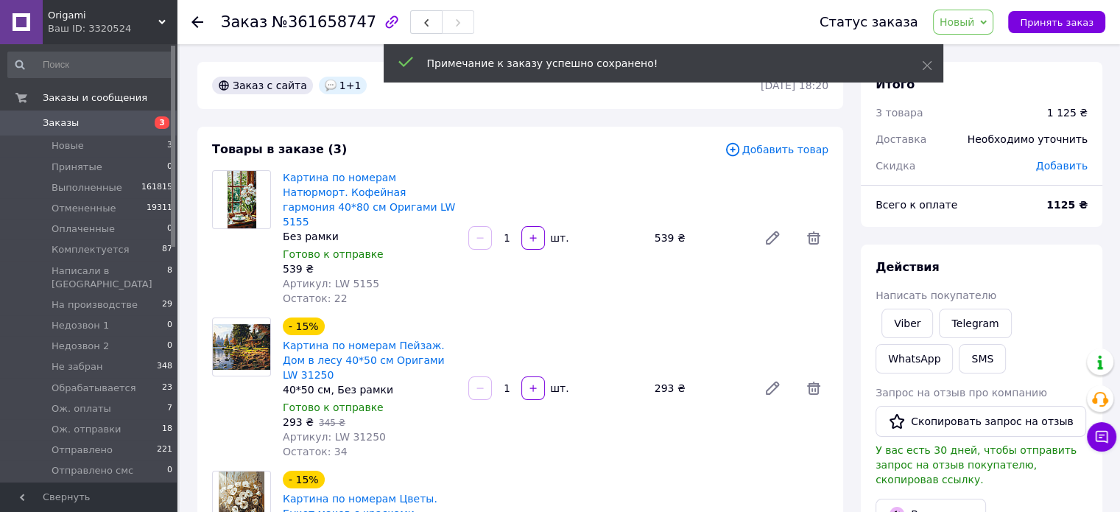
click at [1064, 171] on span "Добавить" at bounding box center [1062, 166] width 52 height 12
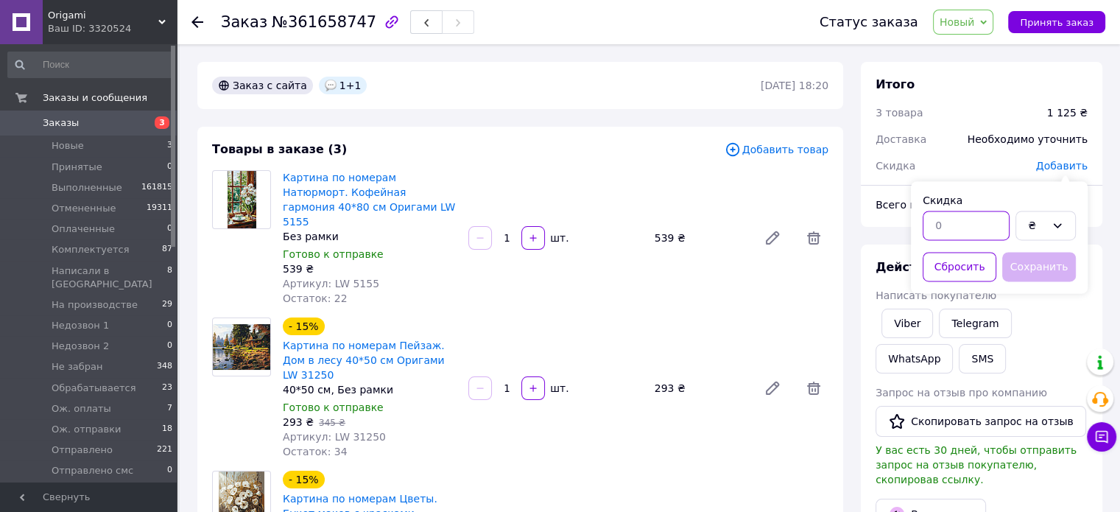
click at [953, 212] on input "text" at bounding box center [965, 225] width 87 height 29
type input "293"
click at [1034, 274] on button "Сохранить" at bounding box center [1039, 266] width 74 height 29
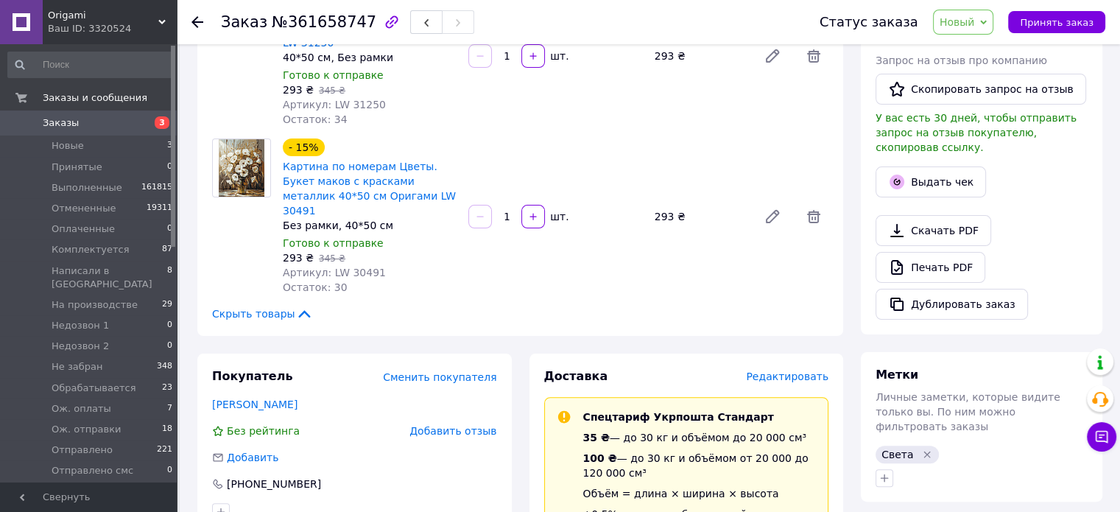
scroll to position [74, 0]
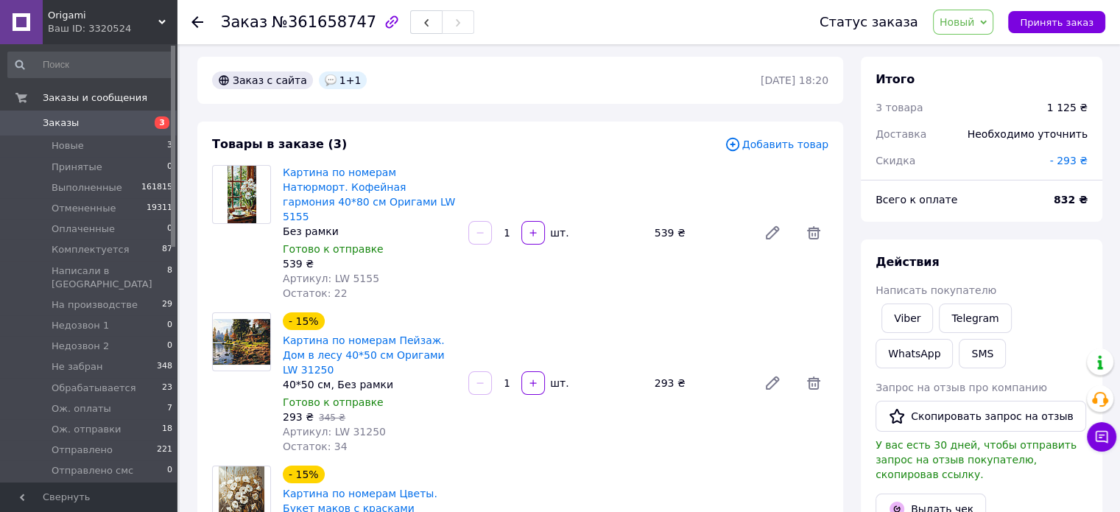
scroll to position [0, 0]
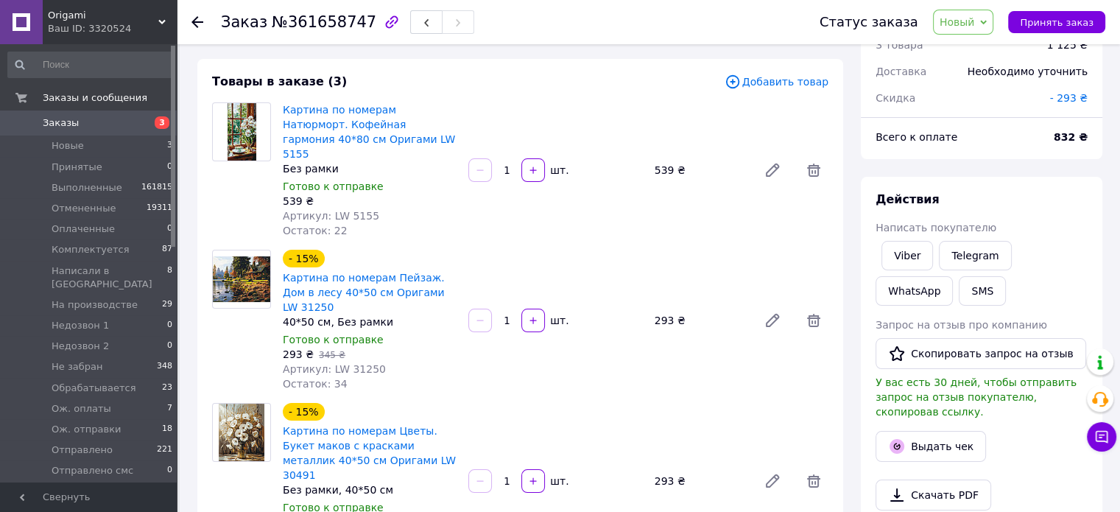
scroll to position [74, 0]
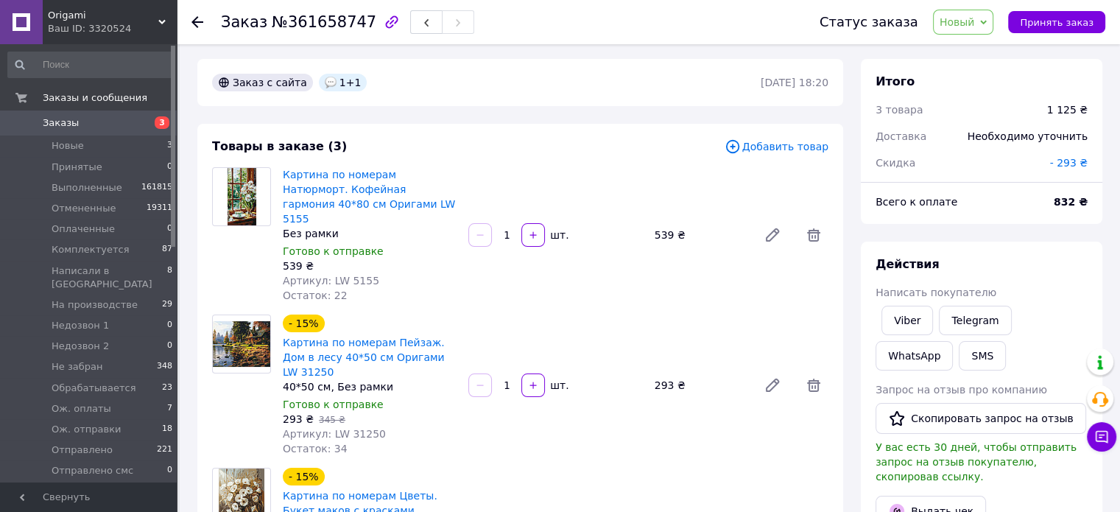
scroll to position [0, 0]
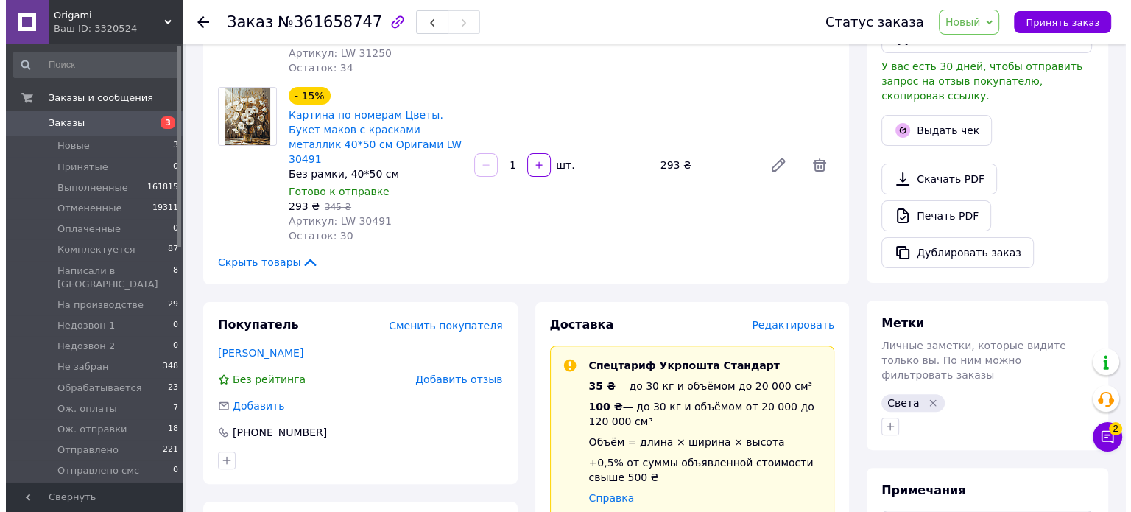
scroll to position [368, 0]
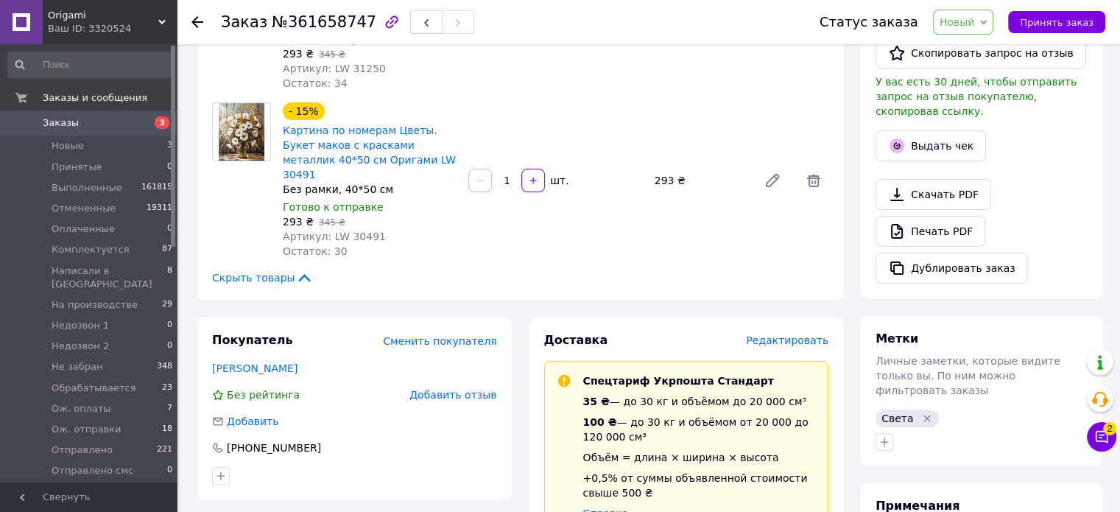
click at [794, 334] on span "Редактировать" at bounding box center [787, 340] width 82 height 12
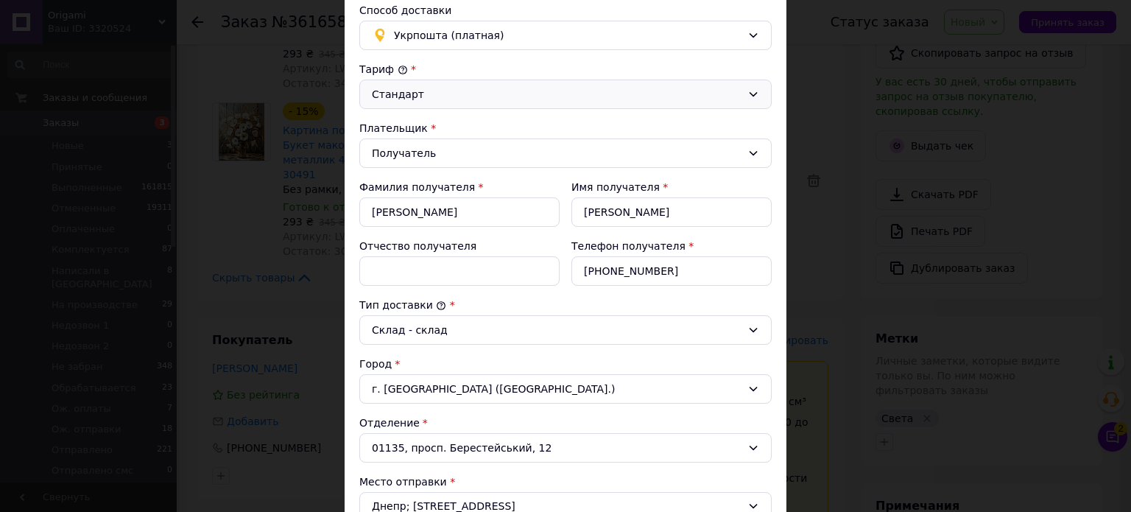
scroll to position [0, 0]
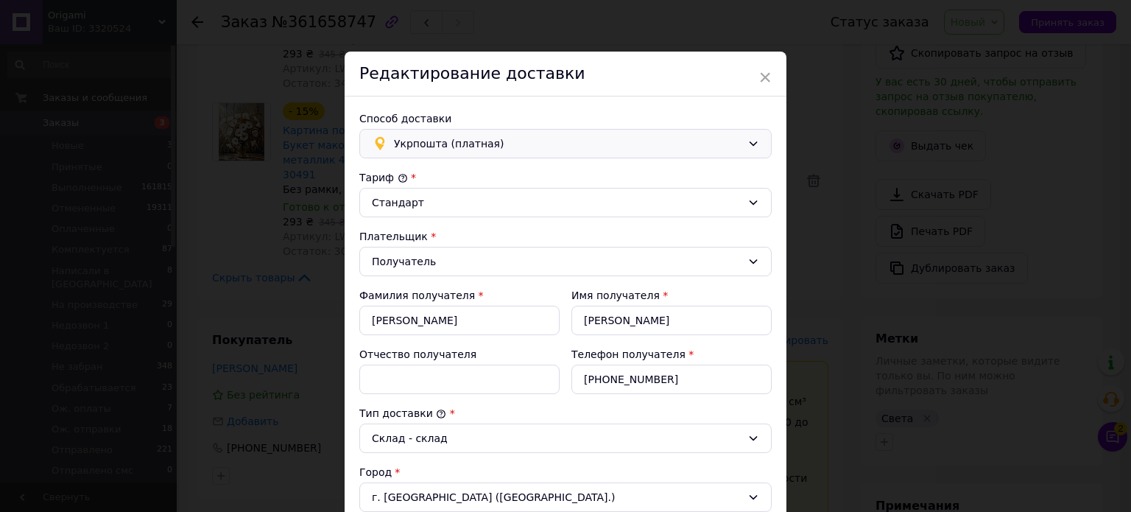
click at [507, 138] on span "Укрпошта (платная)" at bounding box center [567, 143] width 347 height 16
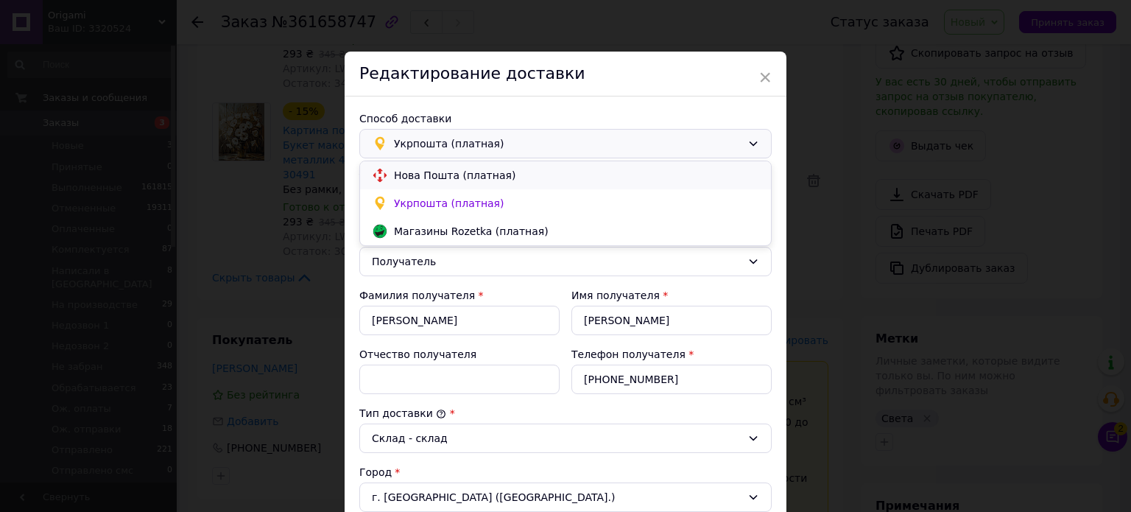
click at [465, 176] on span "Нова Пошта (платная)" at bounding box center [576, 175] width 365 height 15
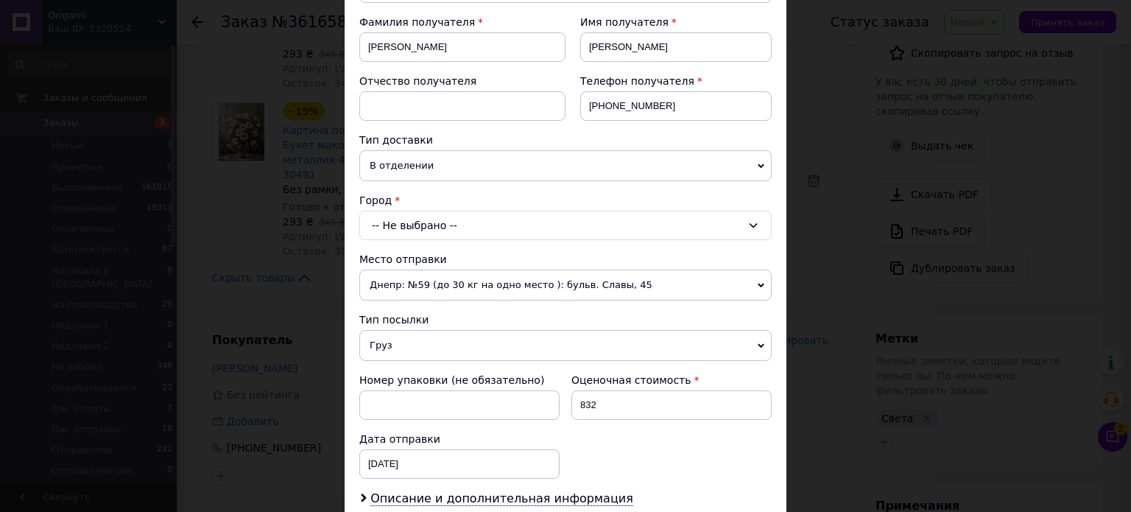
scroll to position [221, 0]
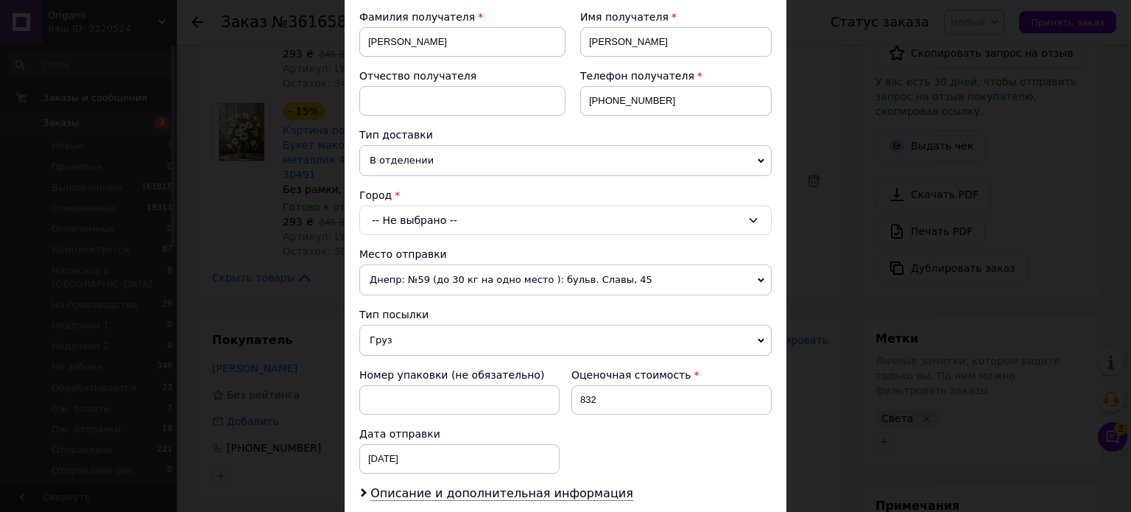
click at [411, 211] on div "-- Не выбрано --" at bounding box center [565, 219] width 412 height 29
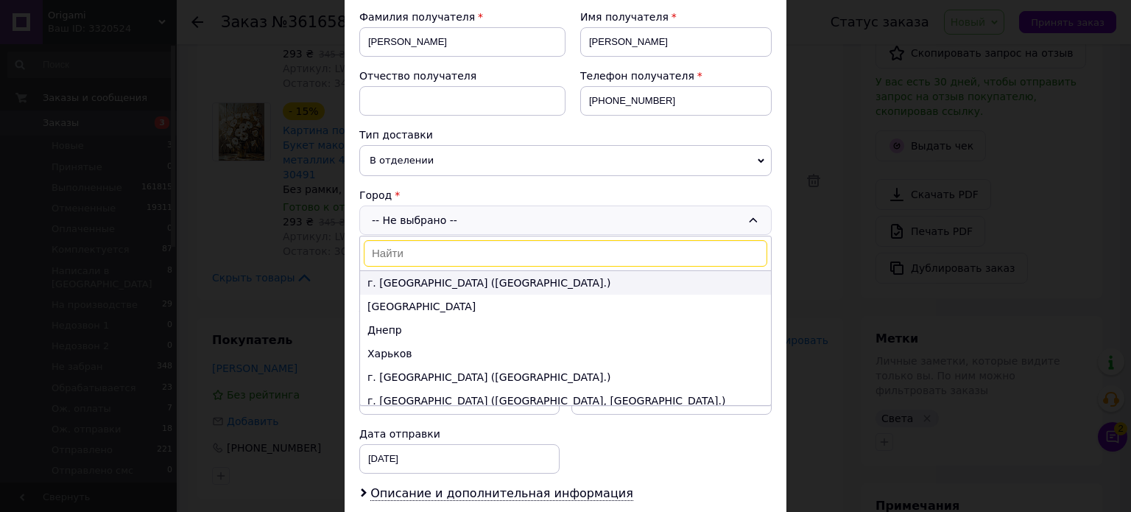
click at [409, 285] on li "г. [GEOGRAPHIC_DATA] ([GEOGRAPHIC_DATA].)" at bounding box center [565, 283] width 411 height 24
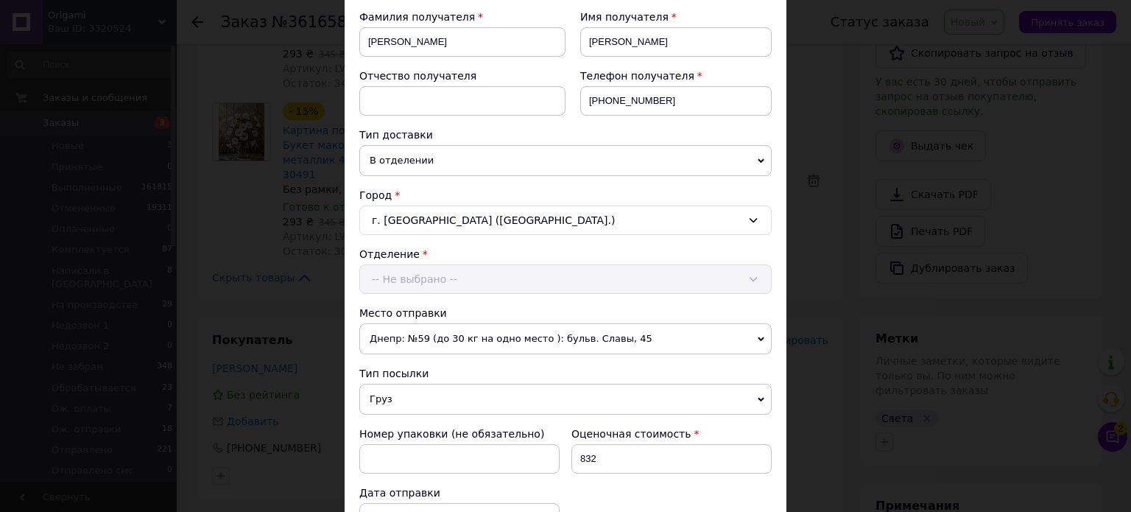
click at [412, 283] on div "Отделение -- Не выбрано --" at bounding box center [565, 270] width 412 height 47
click at [423, 276] on div "-- Не выбрано --" at bounding box center [565, 278] width 412 height 29
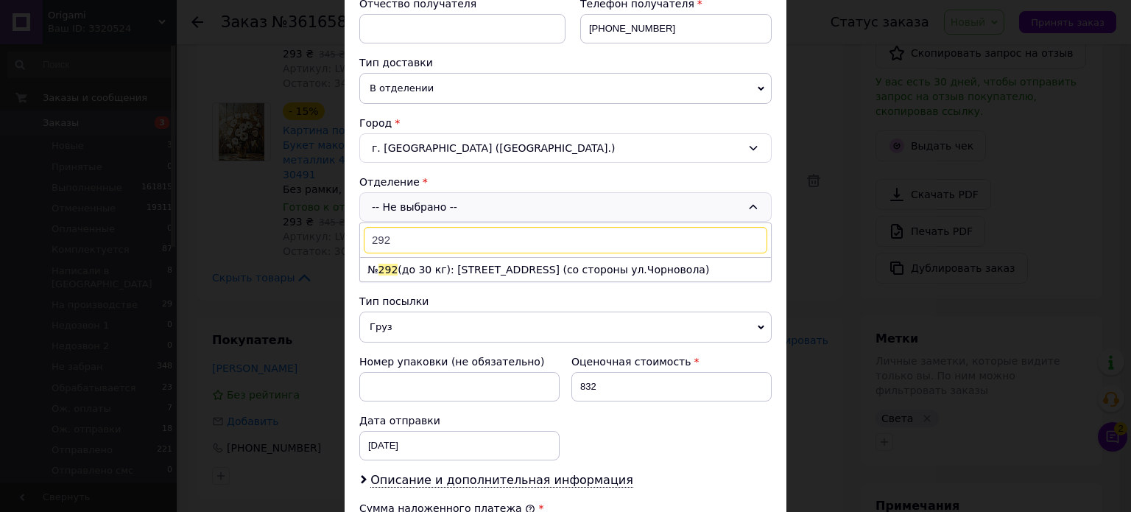
type input "292"
click at [557, 338] on span "Груз" at bounding box center [565, 325] width 412 height 31
click at [557, 265] on li "№ 292 (до 30 кг): ул. Полтавская, 10 (со стороны ул.Чорновола)" at bounding box center [565, 268] width 411 height 24
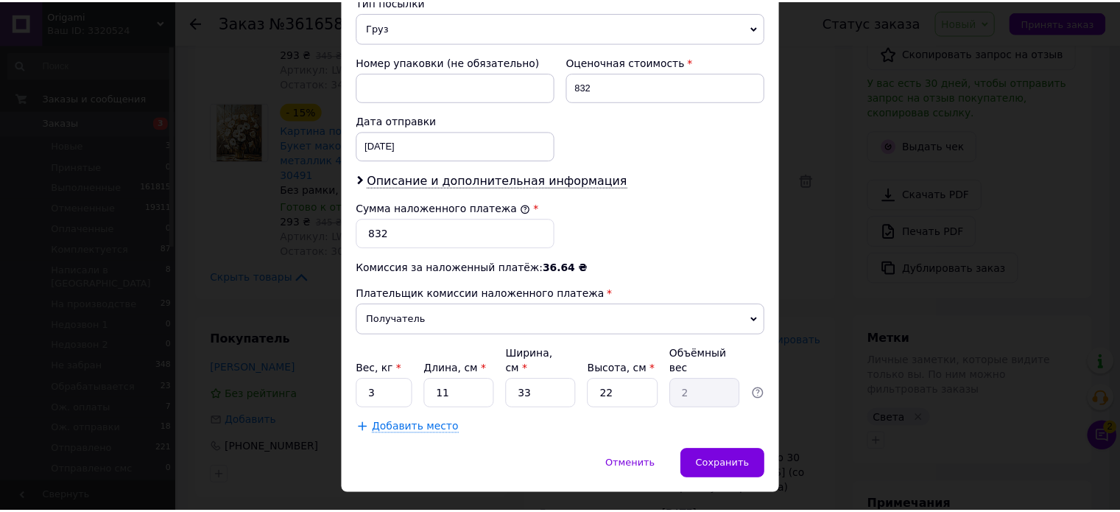
scroll to position [607, 0]
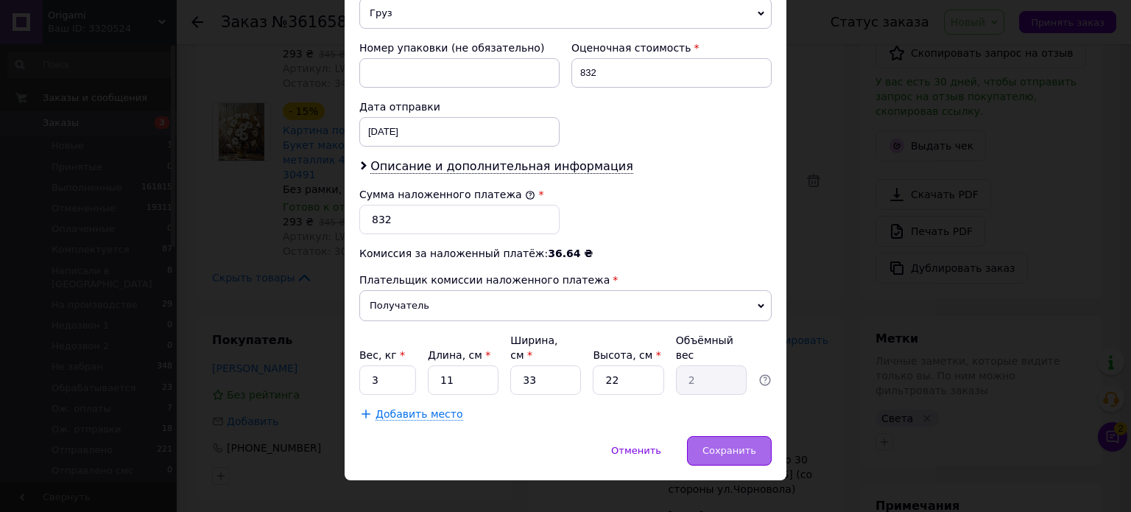
click at [738, 445] on span "Сохранить" at bounding box center [729, 450] width 54 height 11
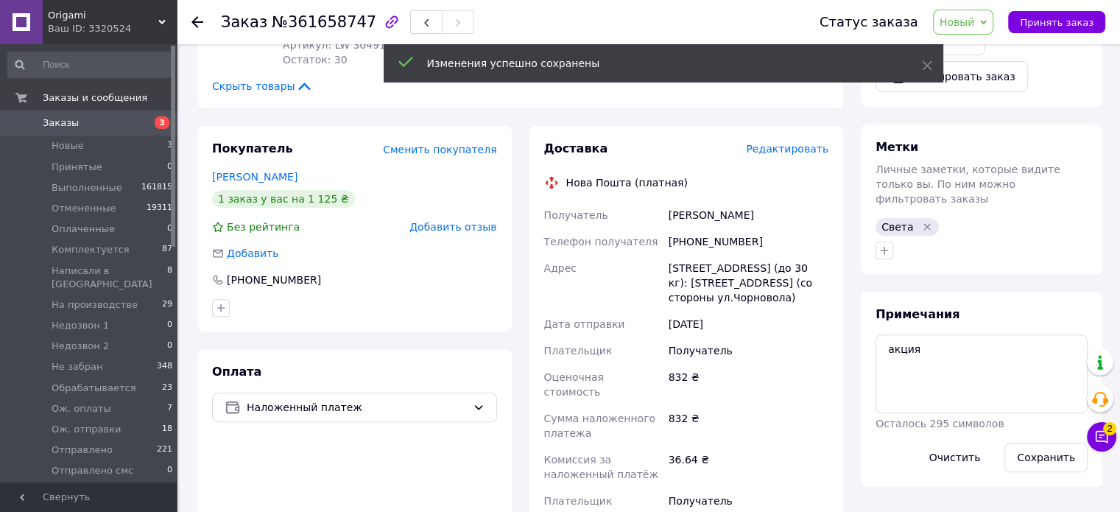
scroll to position [589, 0]
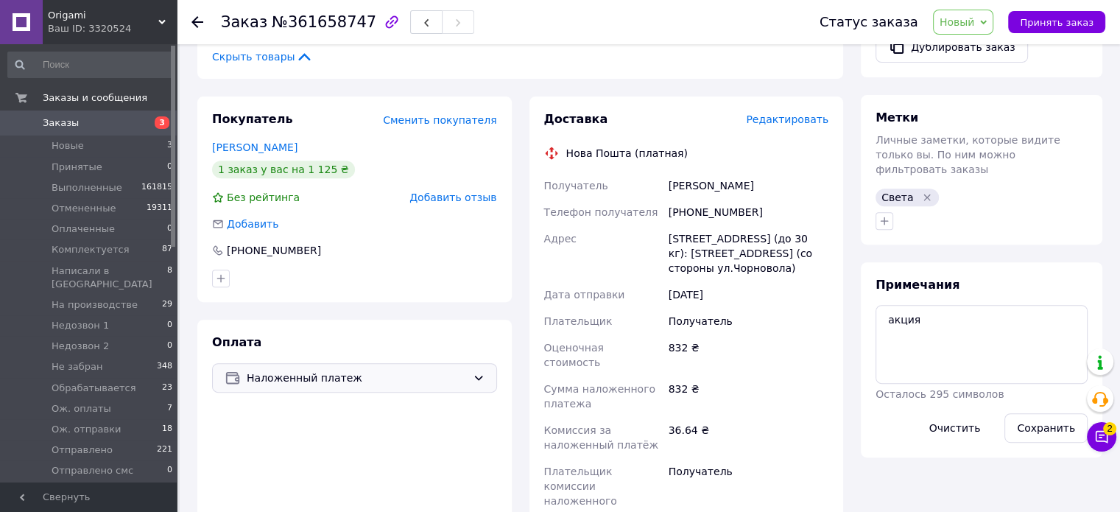
click at [394, 370] on span "Наложенный платеж" at bounding box center [357, 378] width 220 height 16
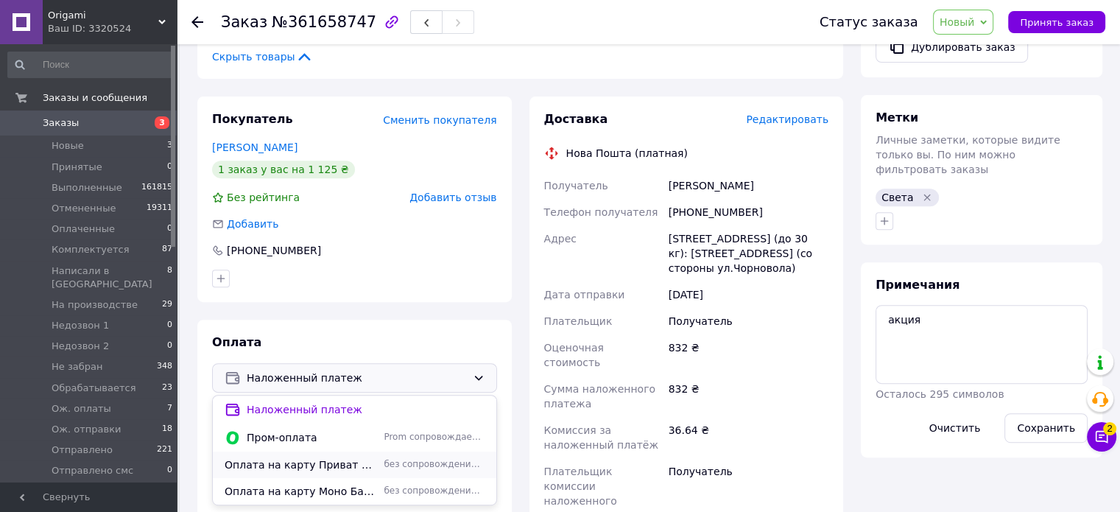
click at [334, 457] on span "Оплата на карту Приват Банка" at bounding box center [301, 464] width 153 height 15
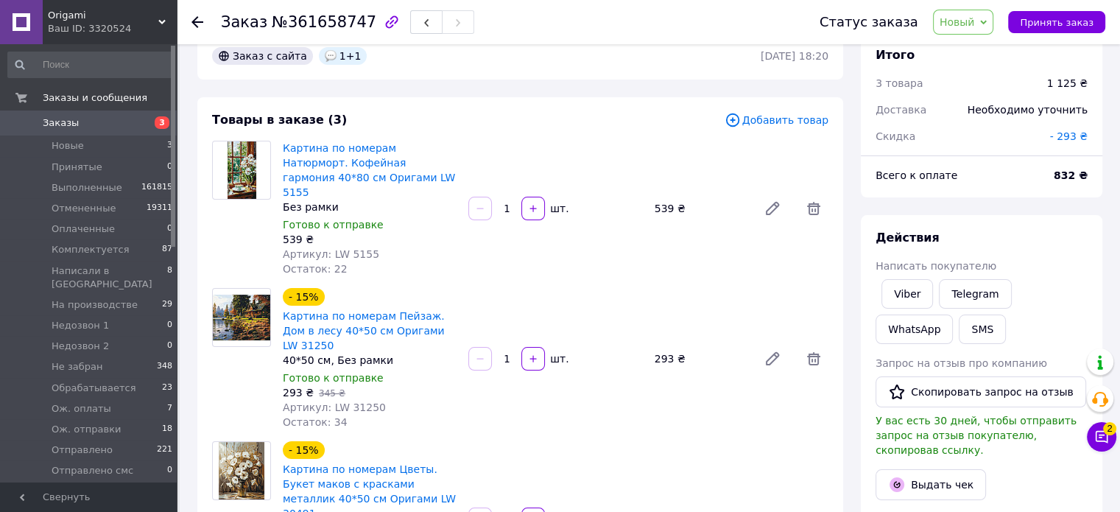
scroll to position [0, 0]
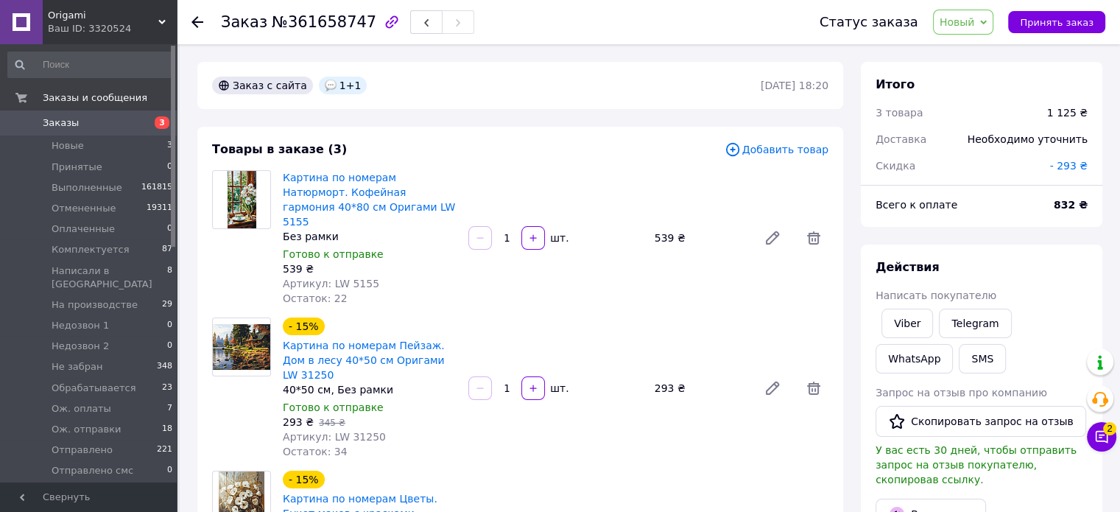
click at [795, 149] on span "Добавить товар" at bounding box center [776, 149] width 104 height 16
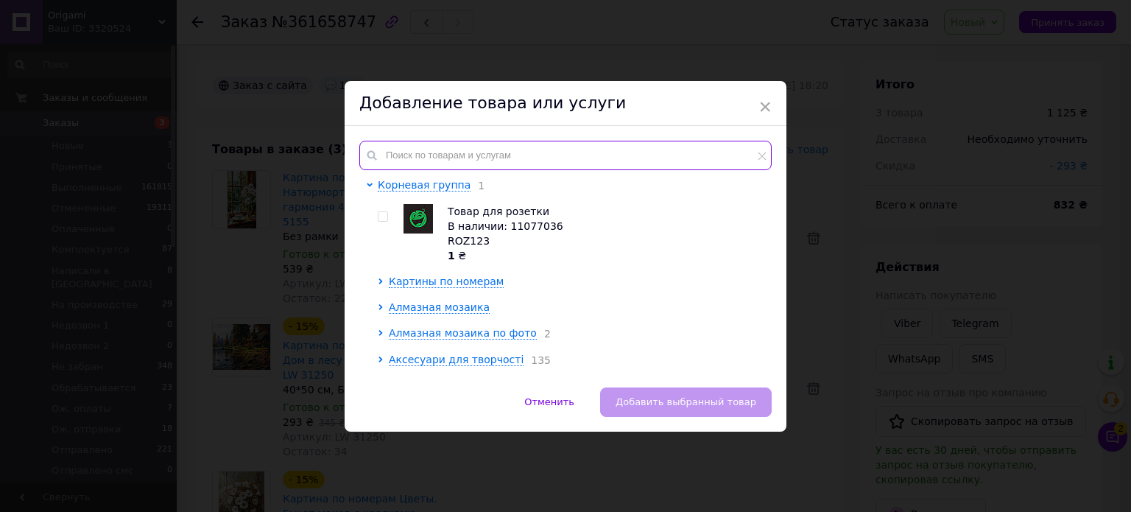
click at [495, 155] on input "text" at bounding box center [565, 155] width 412 height 29
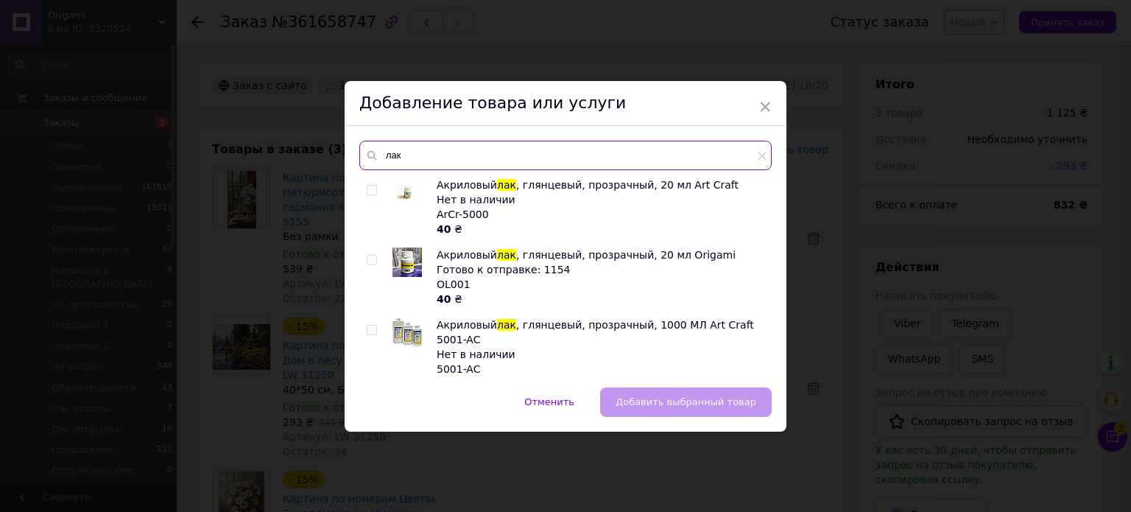
type input "лак"
click at [371, 263] on input "checkbox" at bounding box center [372, 260] width 10 height 10
checkbox input "true"
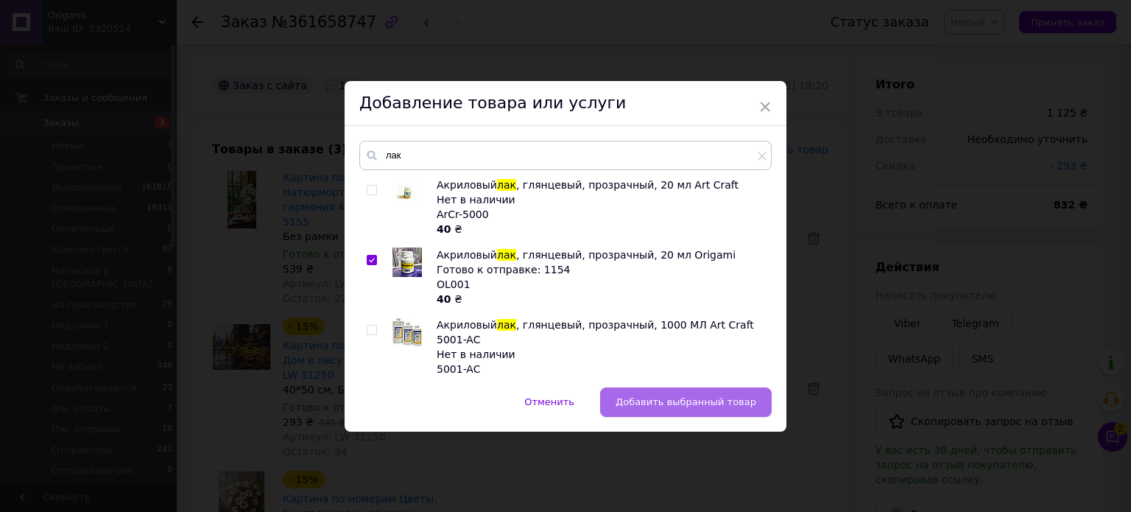
click at [710, 396] on span "Добавить выбранный товар" at bounding box center [685, 401] width 141 height 11
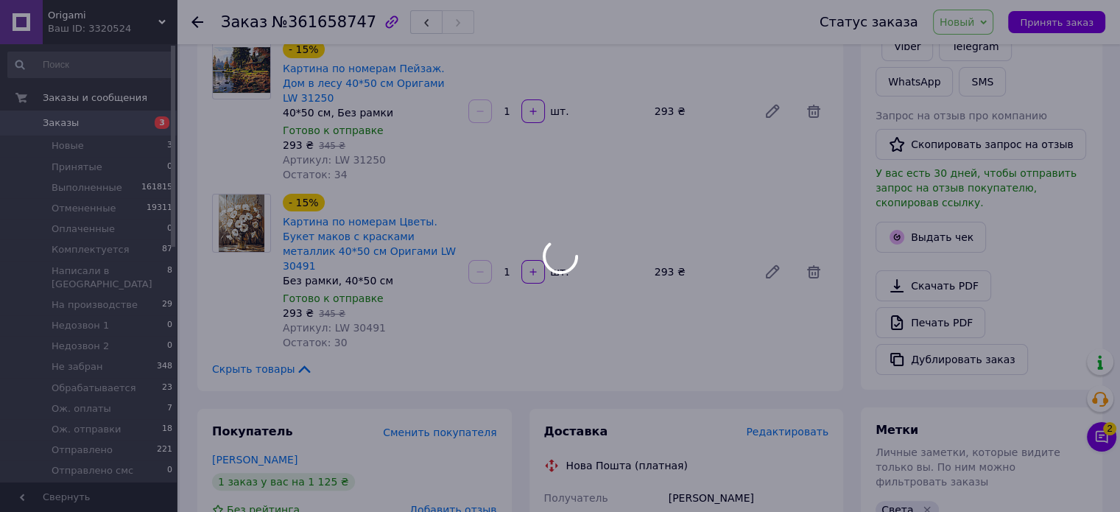
scroll to position [294, 0]
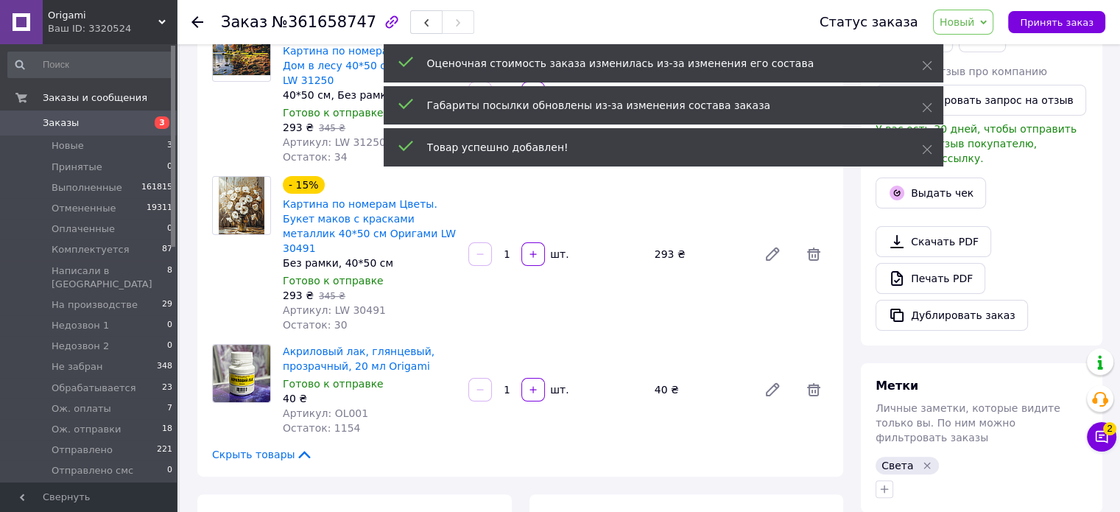
click at [512, 382] on div "1" at bounding box center [506, 389] width 27 height 15
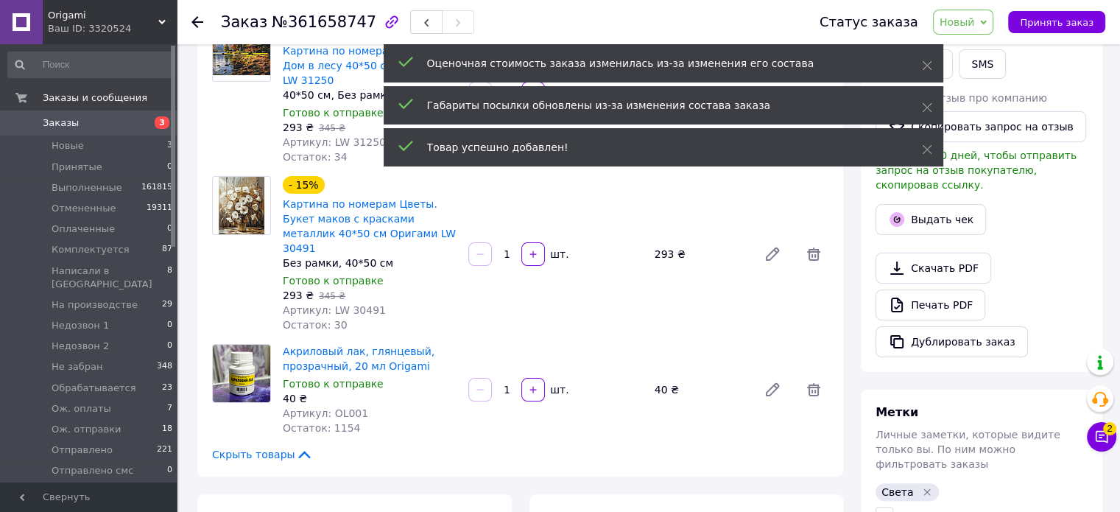
click at [512, 382] on div "1" at bounding box center [506, 389] width 27 height 15
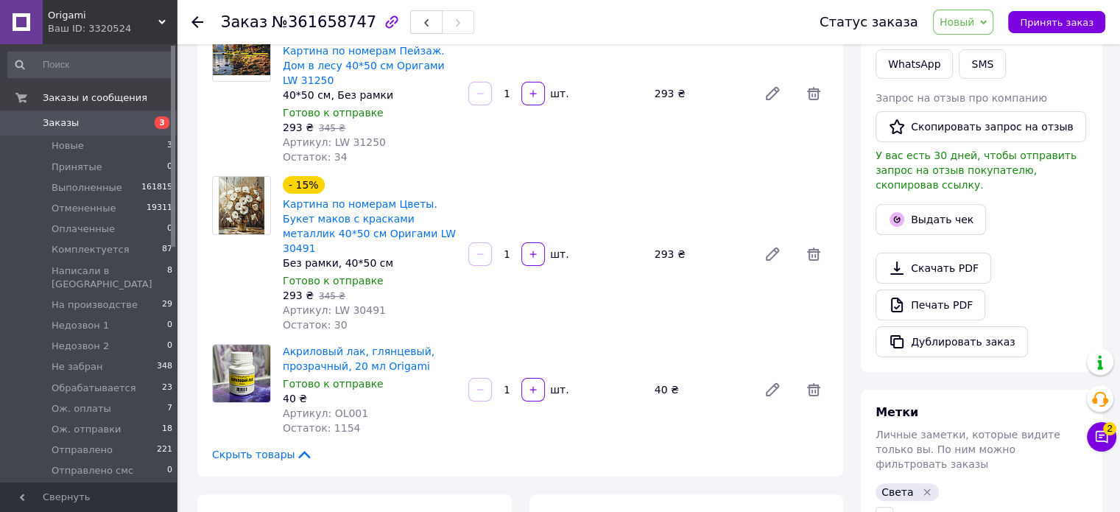
click at [514, 384] on input "1" at bounding box center [507, 389] width 24 height 11
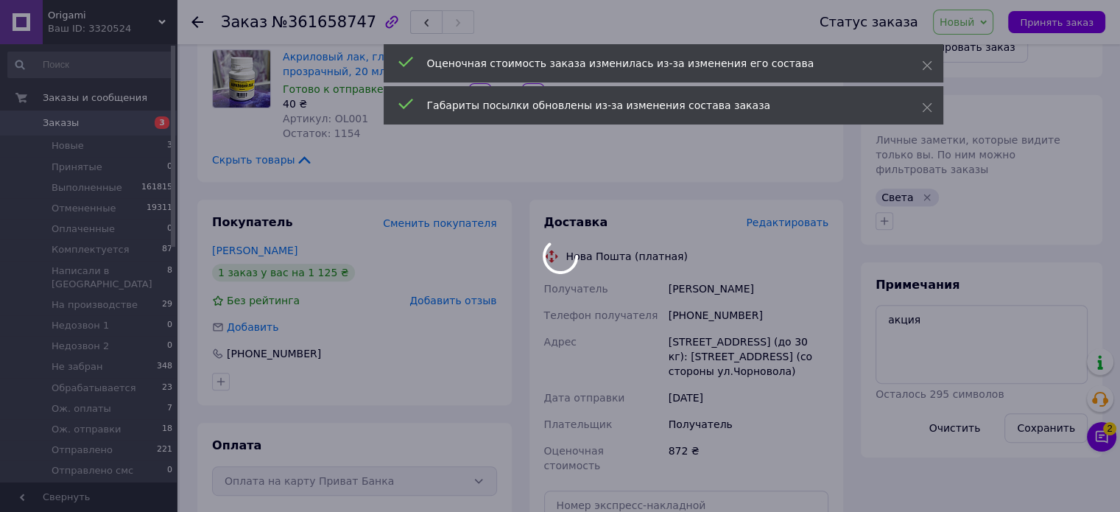
scroll to position [26, 0]
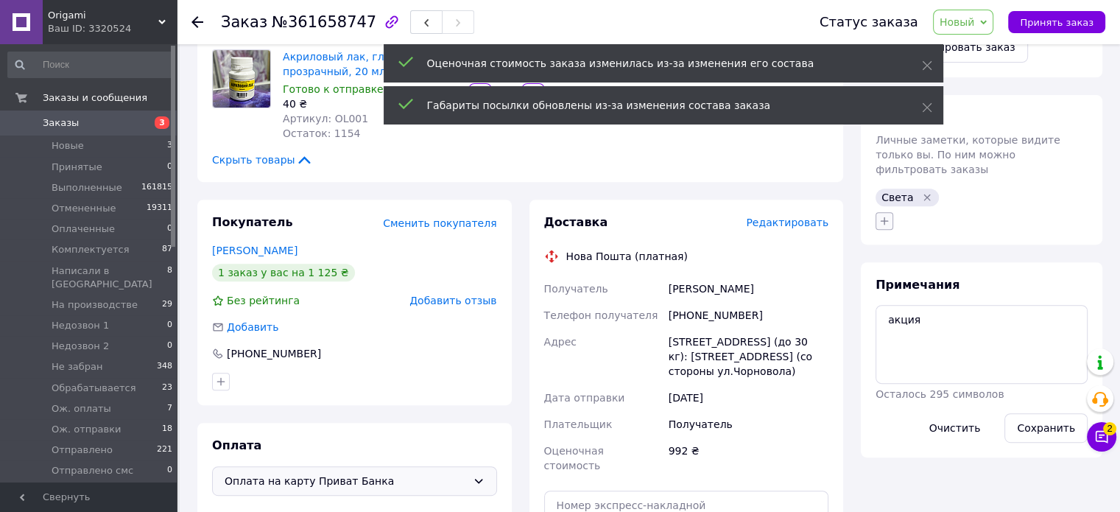
type input "4"
click at [888, 215] on icon "button" at bounding box center [884, 221] width 12 height 12
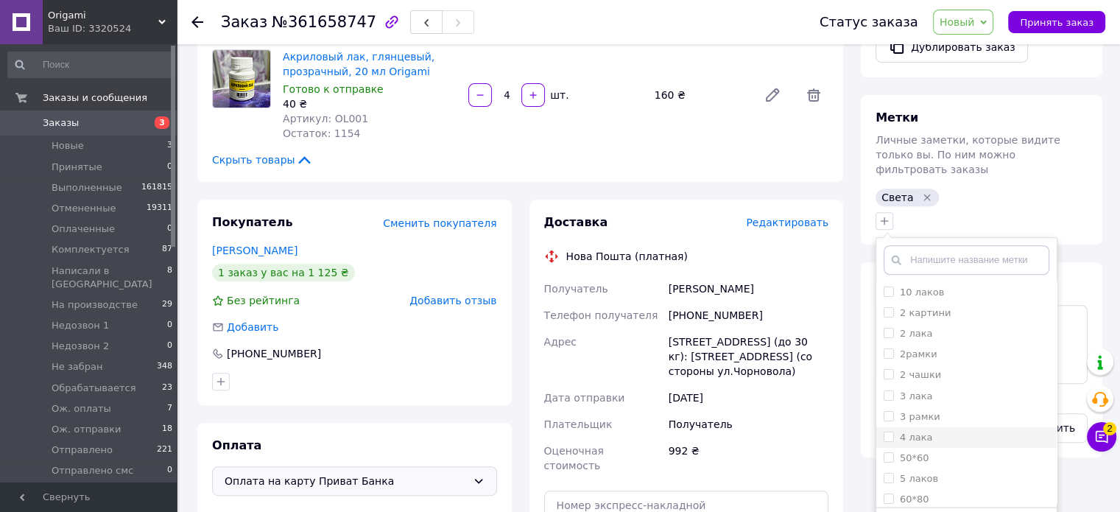
click at [889, 431] on input "4 лака" at bounding box center [888, 436] width 10 height 10
checkbox input "true"
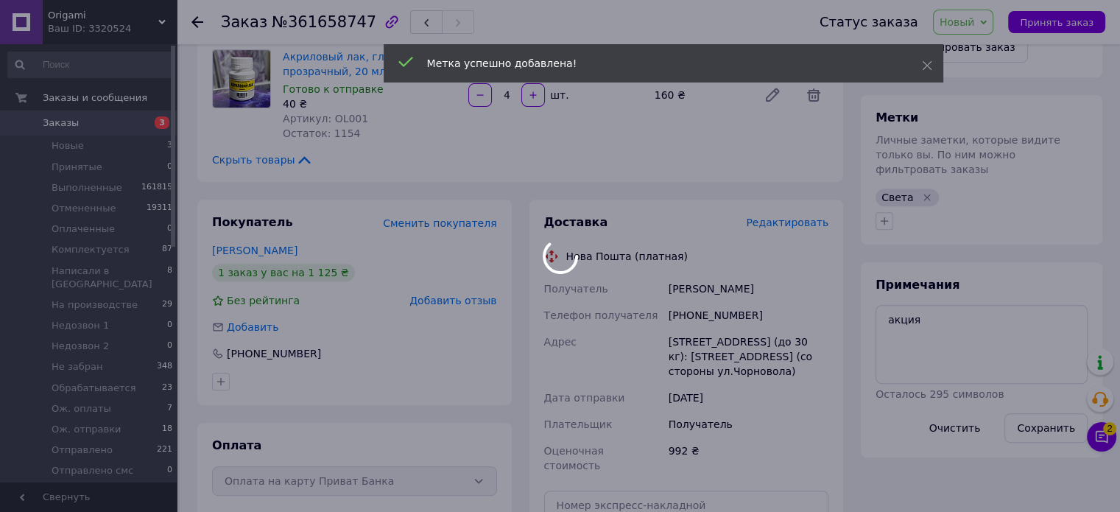
scroll to position [62, 0]
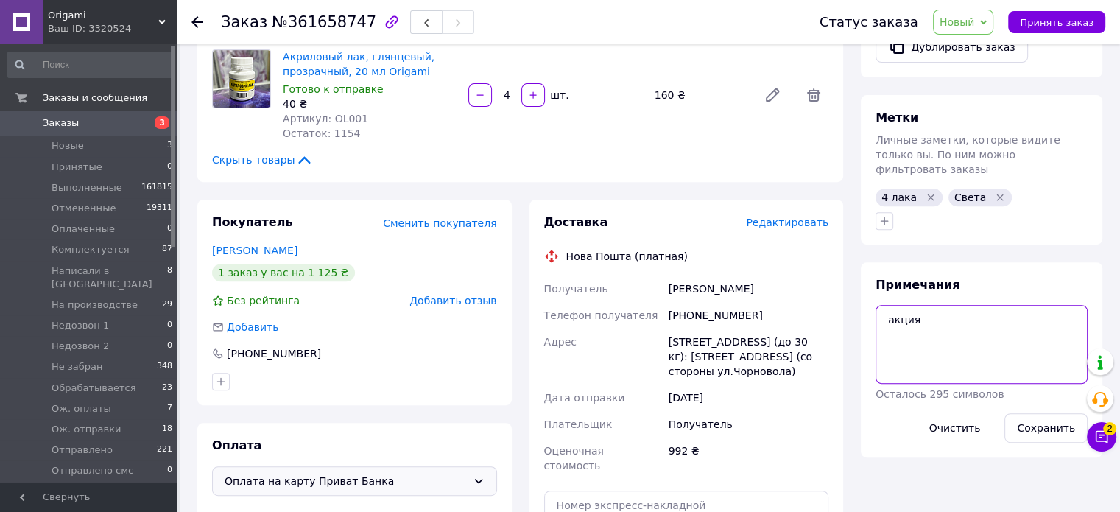
click at [929, 305] on textarea "акция" at bounding box center [981, 344] width 212 height 78
type textarea "акция провести дисконт после оплаті"
click at [1051, 413] on button "Сохранить" at bounding box center [1045, 427] width 83 height 29
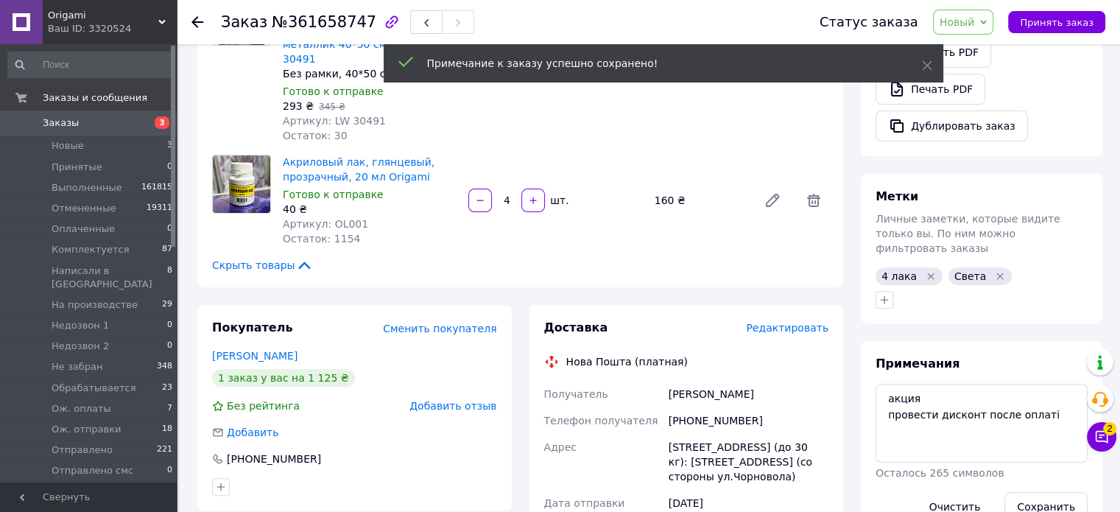
scroll to position [0, 0]
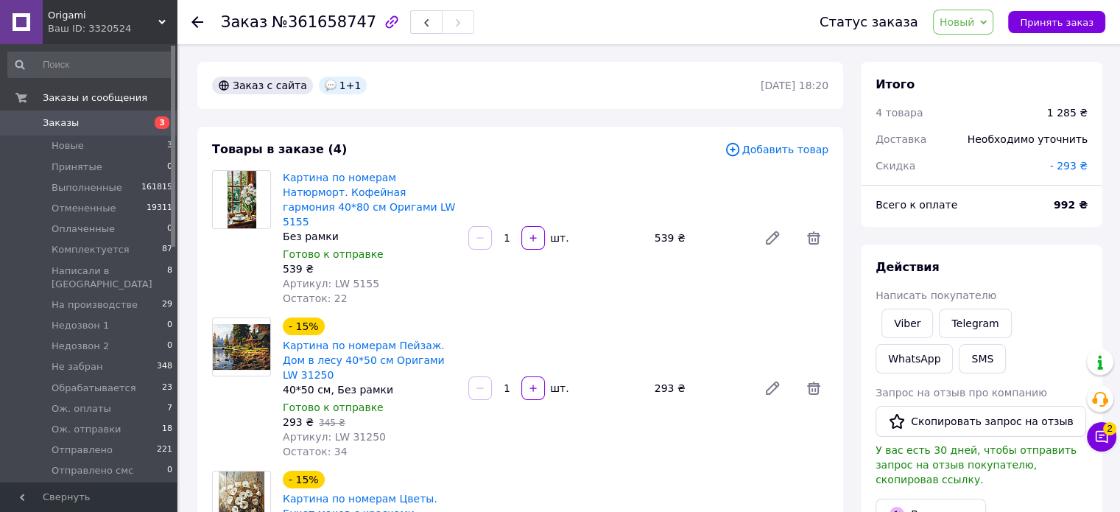
click at [972, 17] on span "Новый" at bounding box center [956, 22] width 35 height 12
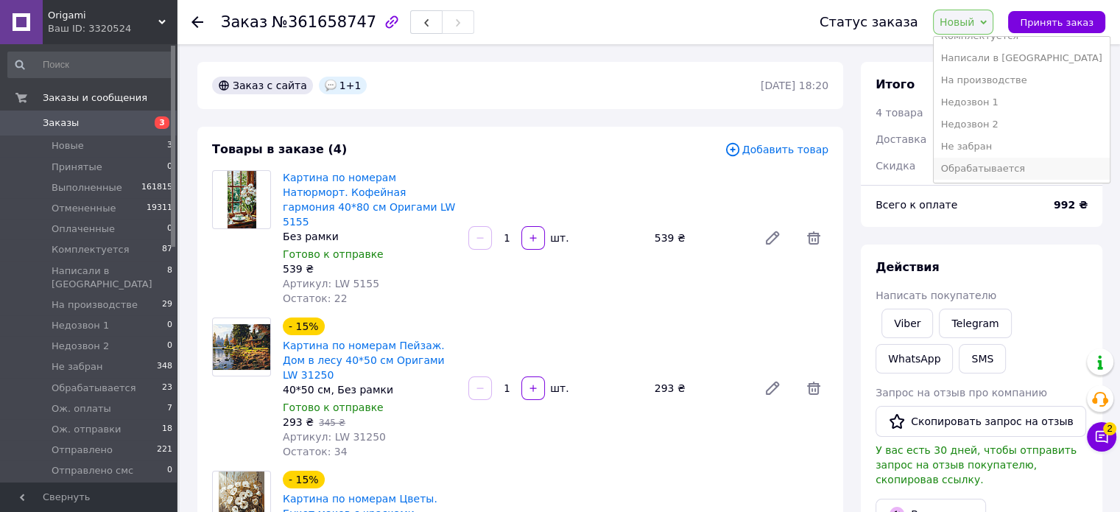
scroll to position [147, 0]
click at [989, 142] on li "Ож. оплаты" at bounding box center [1022, 147] width 176 height 22
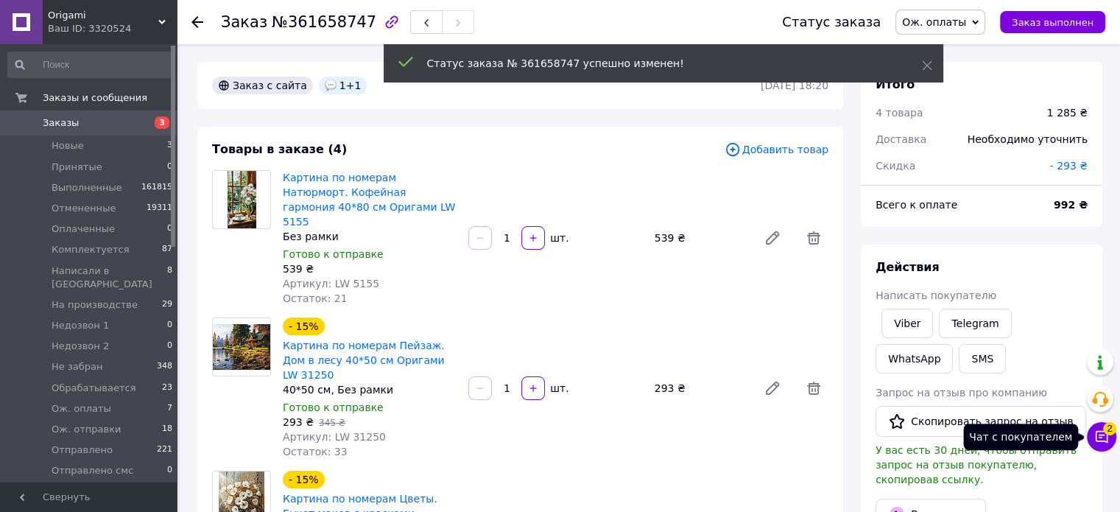
click at [1101, 432] on icon at bounding box center [1101, 436] width 15 height 15
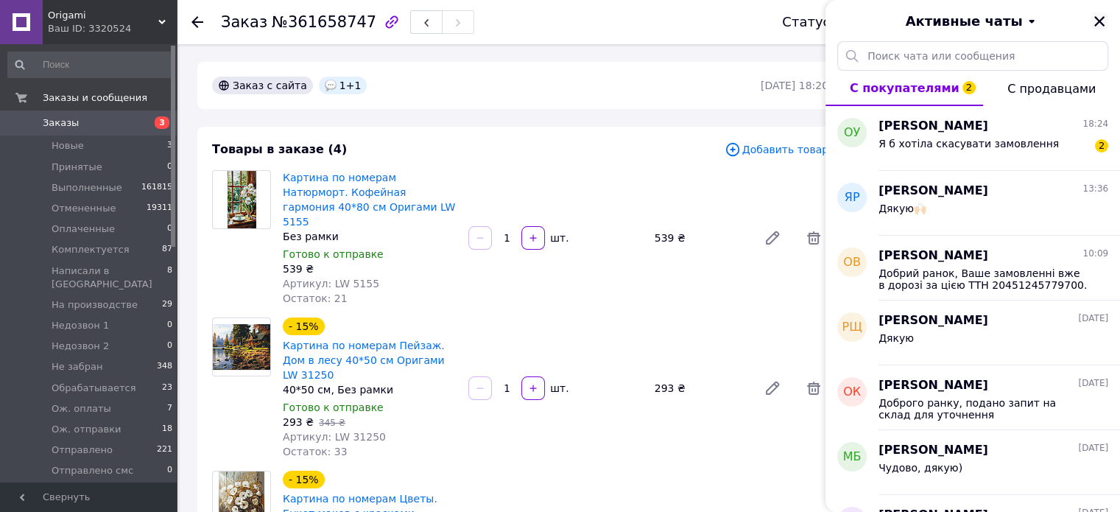
click at [1099, 17] on icon "Закрыть" at bounding box center [1099, 21] width 13 height 13
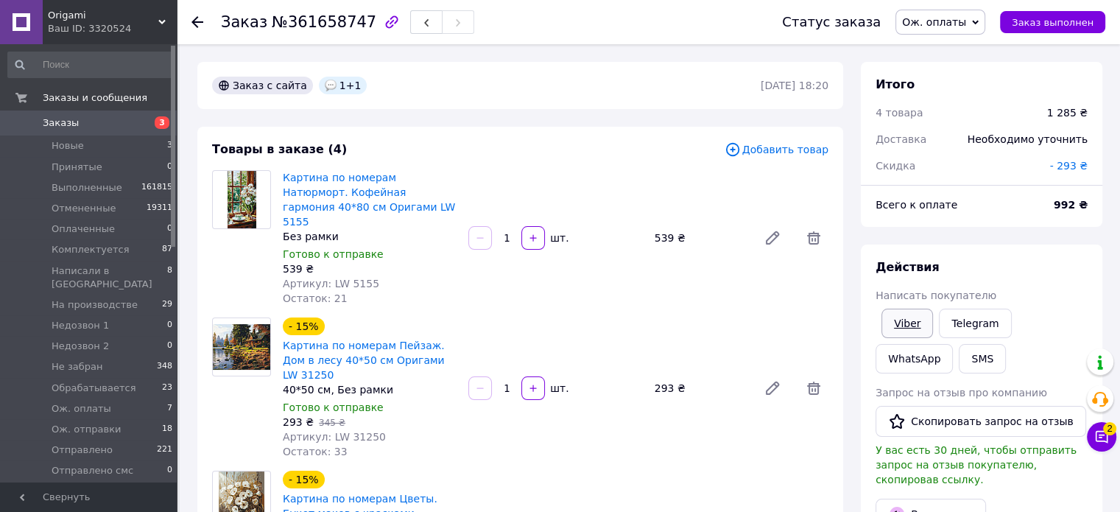
click at [903, 325] on link "Viber" at bounding box center [907, 322] width 52 height 29
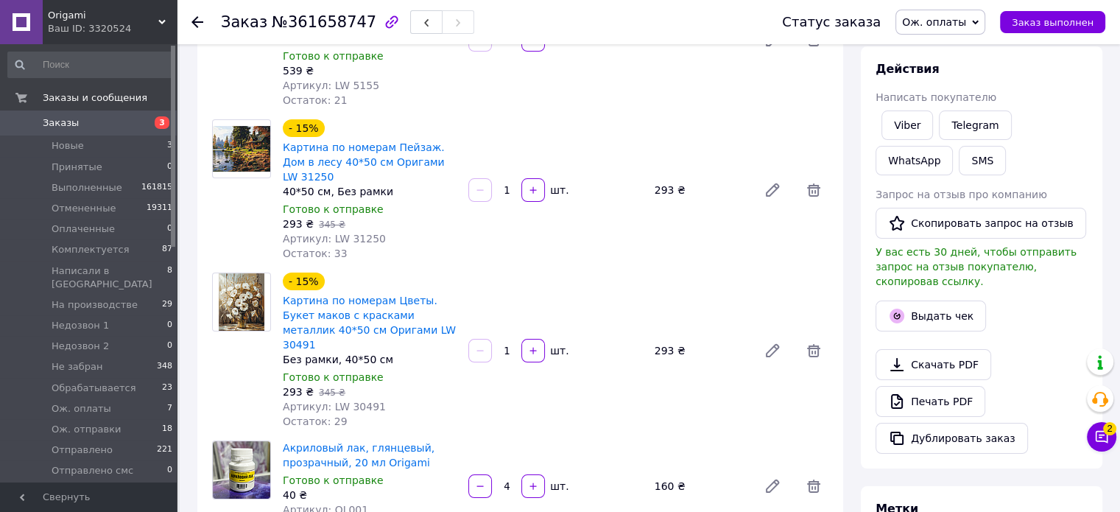
scroll to position [0, 0]
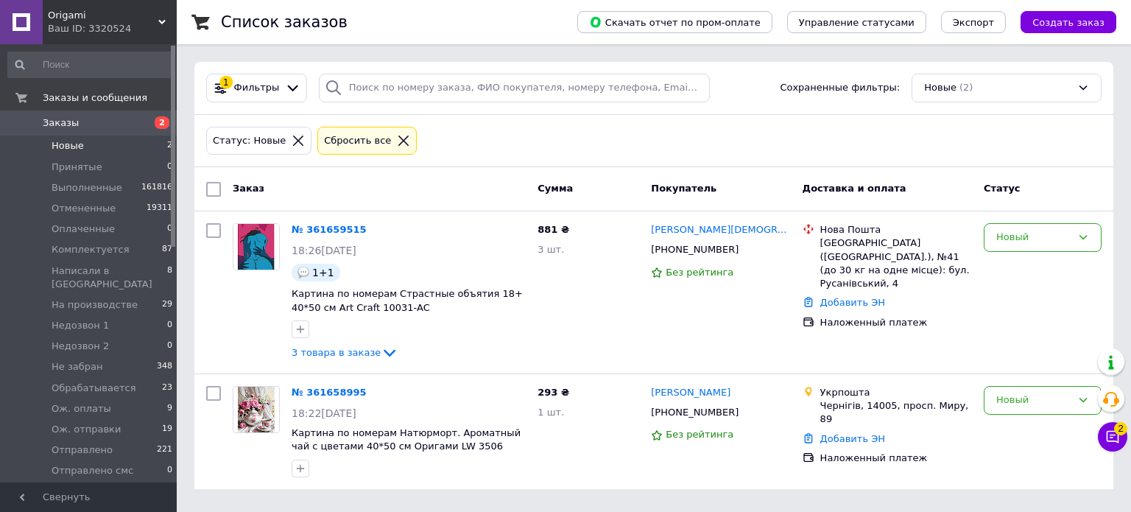
click at [542, 141] on div "Статус: Новые Сбросить все" at bounding box center [653, 141] width 901 height 35
click at [69, 121] on span "Заказы" at bounding box center [61, 122] width 36 height 13
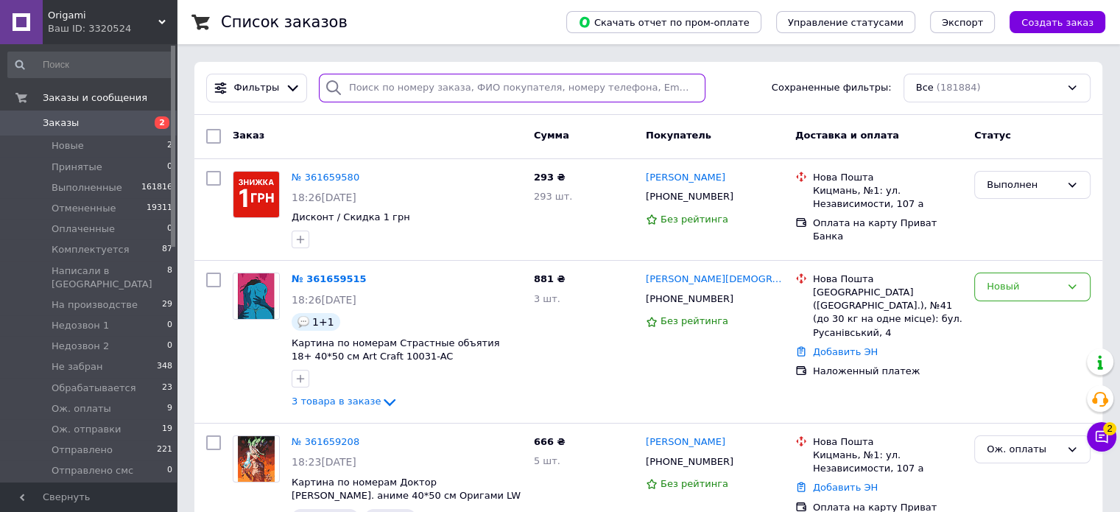
click at [411, 91] on input "search" at bounding box center [512, 88] width 387 height 29
type input "8085"
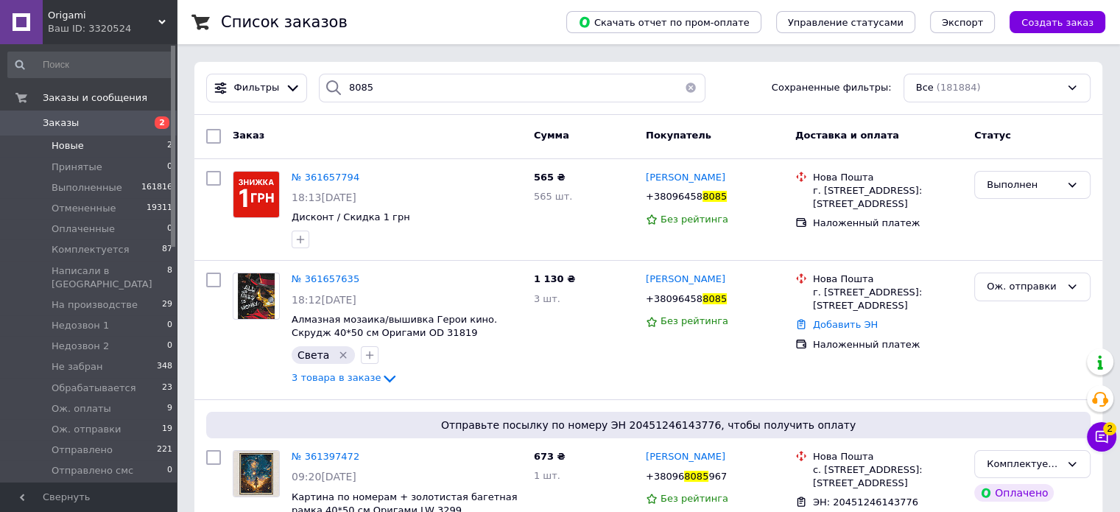
click at [74, 144] on span "Новые" at bounding box center [68, 145] width 32 height 13
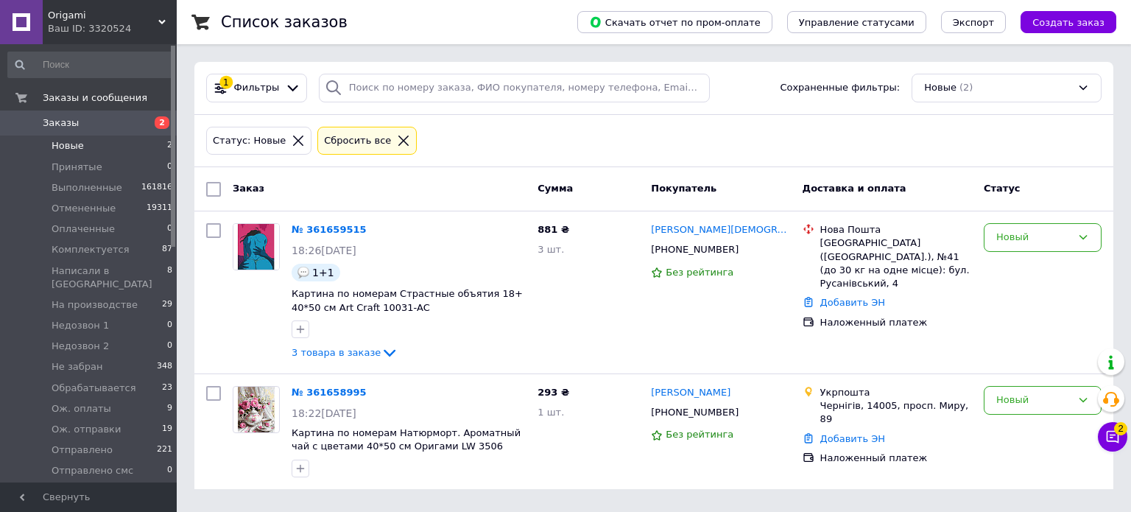
click at [71, 146] on span "Новые" at bounding box center [68, 145] width 32 height 13
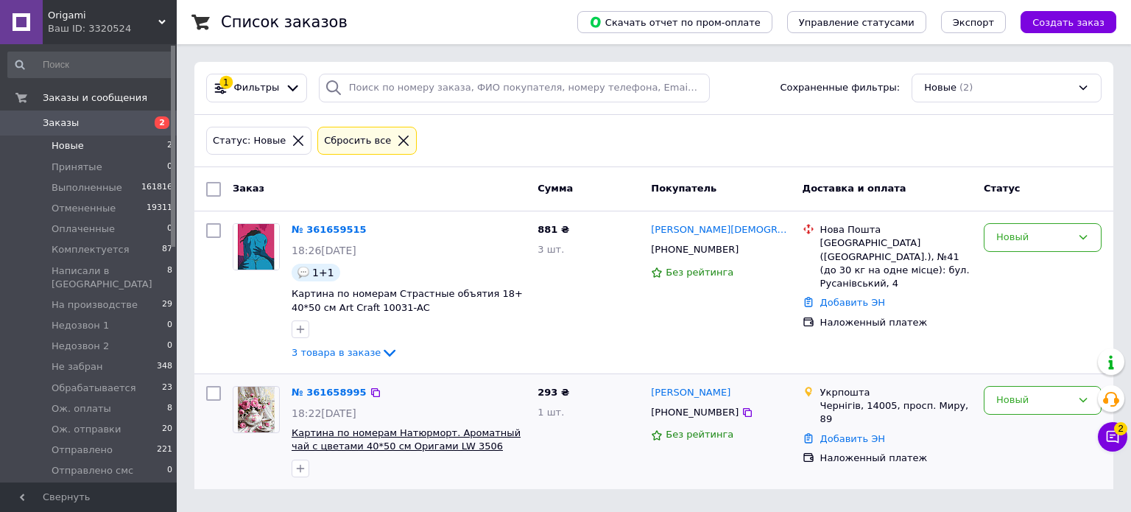
click at [378, 434] on span "Картина по номерам Натюрморт. Ароматный чай с цветами 40*50 см Оригами LW 3506" at bounding box center [406, 439] width 229 height 25
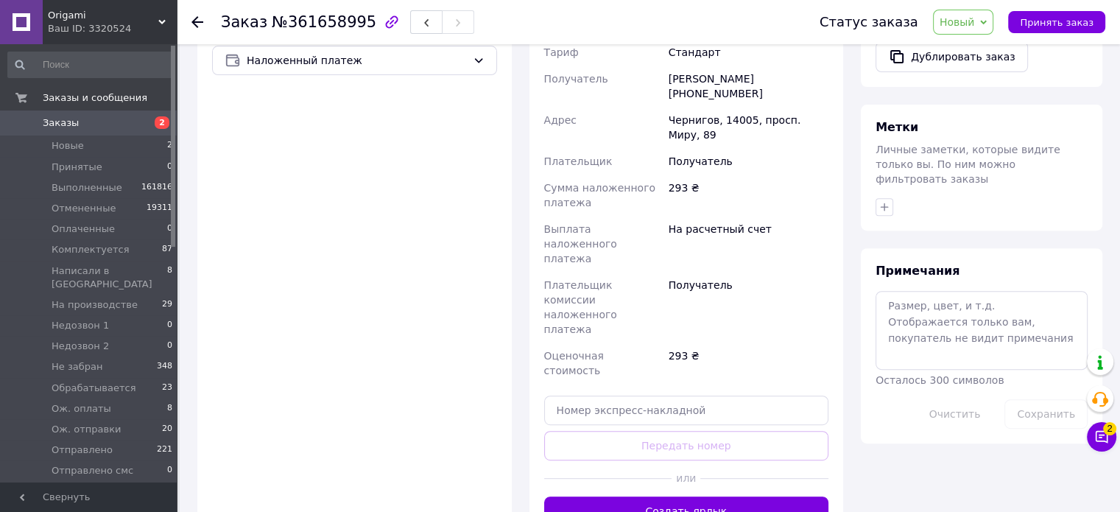
scroll to position [589, 0]
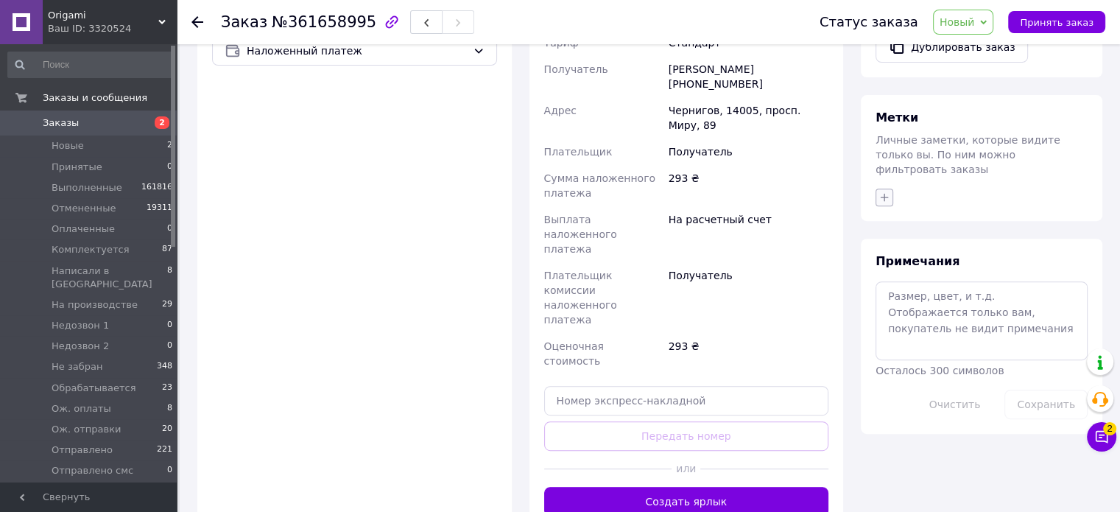
click at [883, 191] on icon "button" at bounding box center [884, 197] width 12 height 12
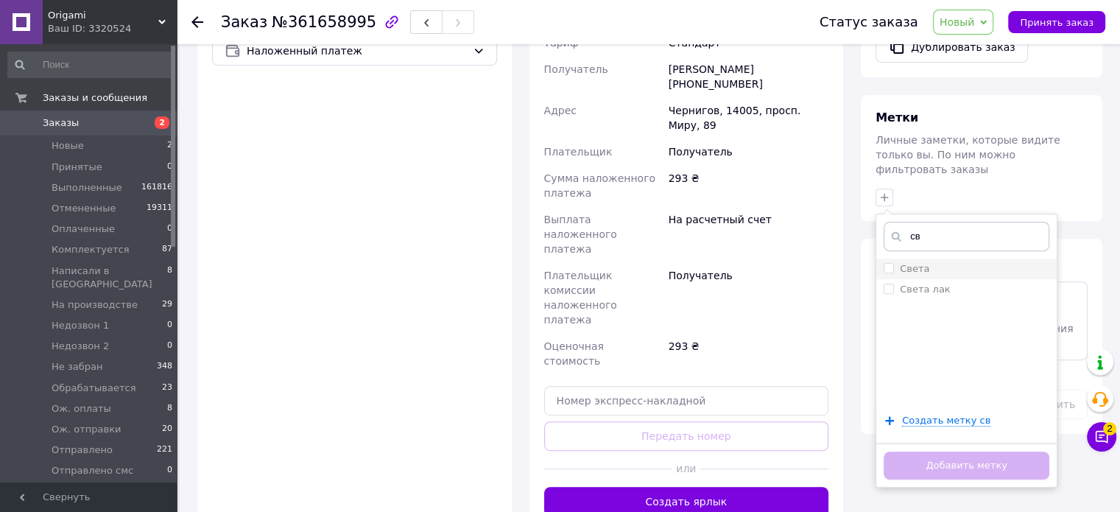
type input "св"
click at [939, 262] on div "Света" at bounding box center [966, 268] width 166 height 13
checkbox input "true"
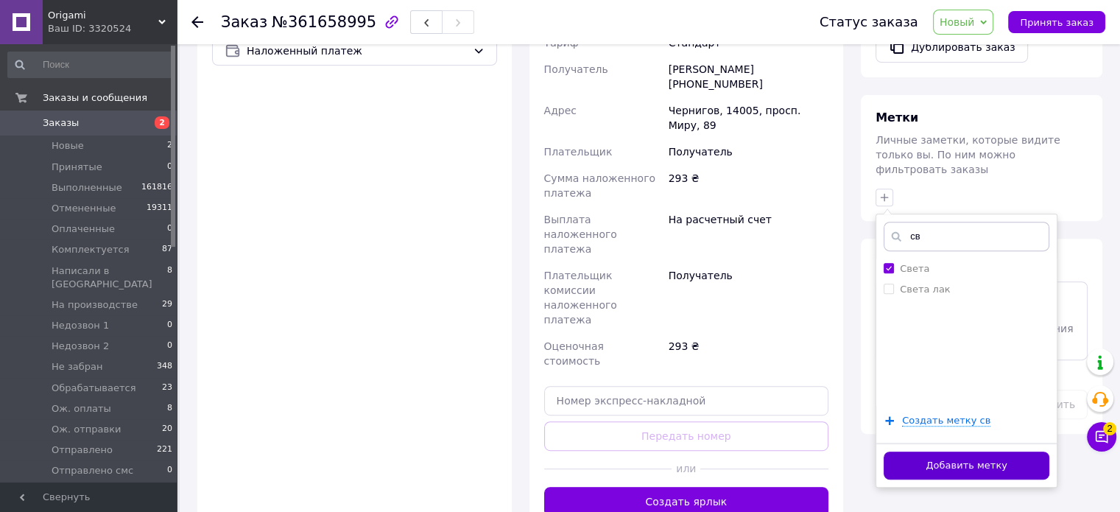
click at [981, 451] on button "Добавить метку" at bounding box center [966, 465] width 166 height 29
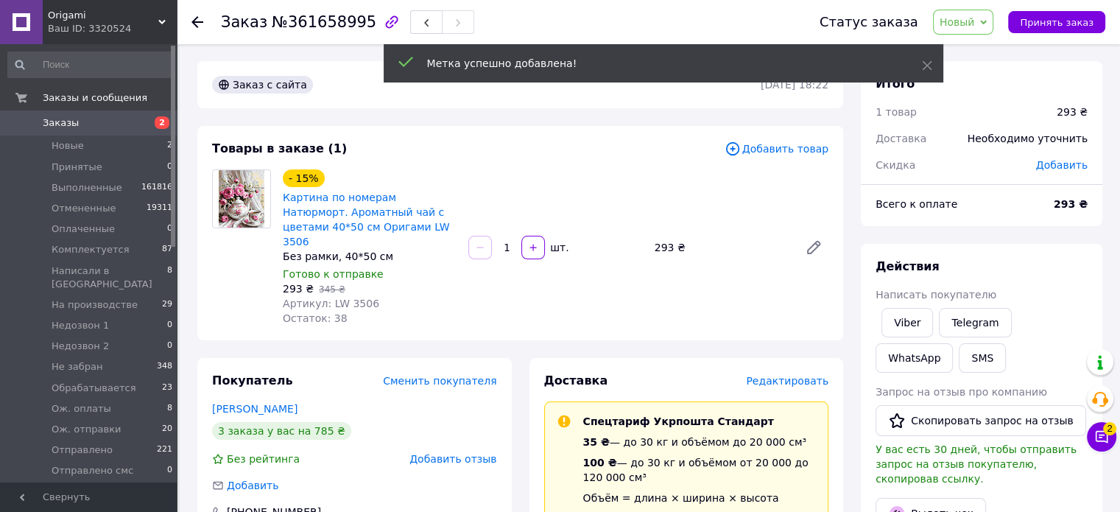
scroll to position [0, 0]
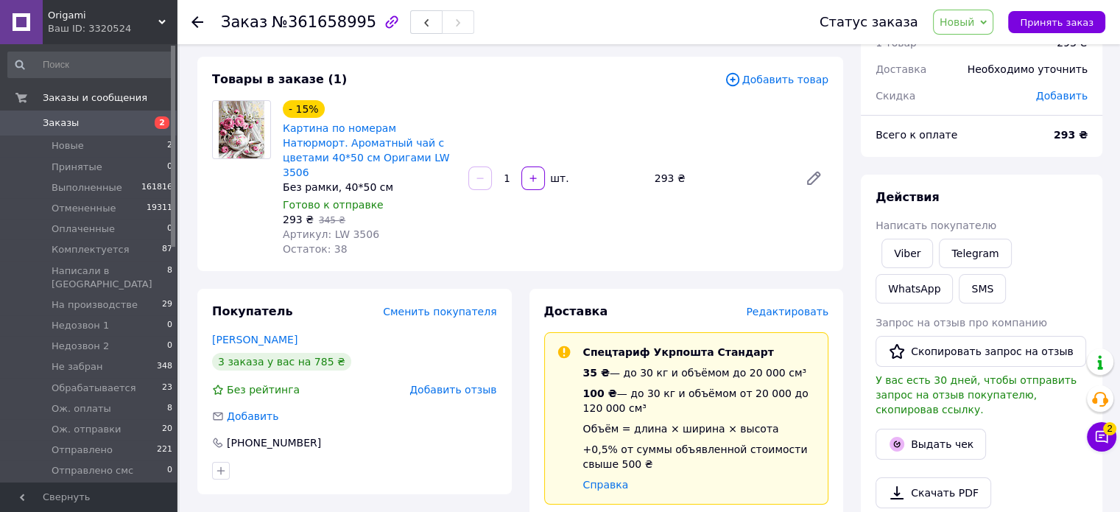
scroll to position [74, 0]
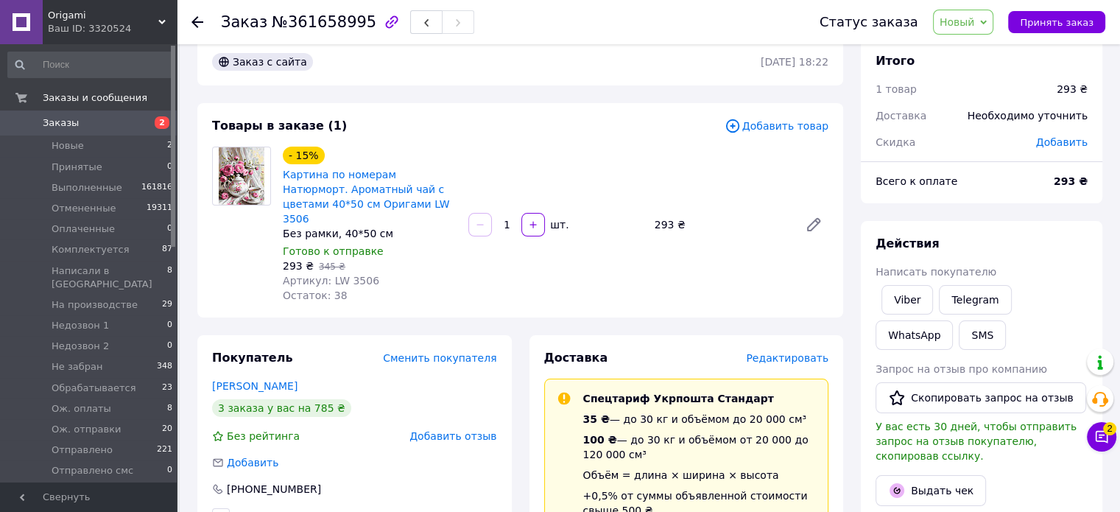
scroll to position [0, 0]
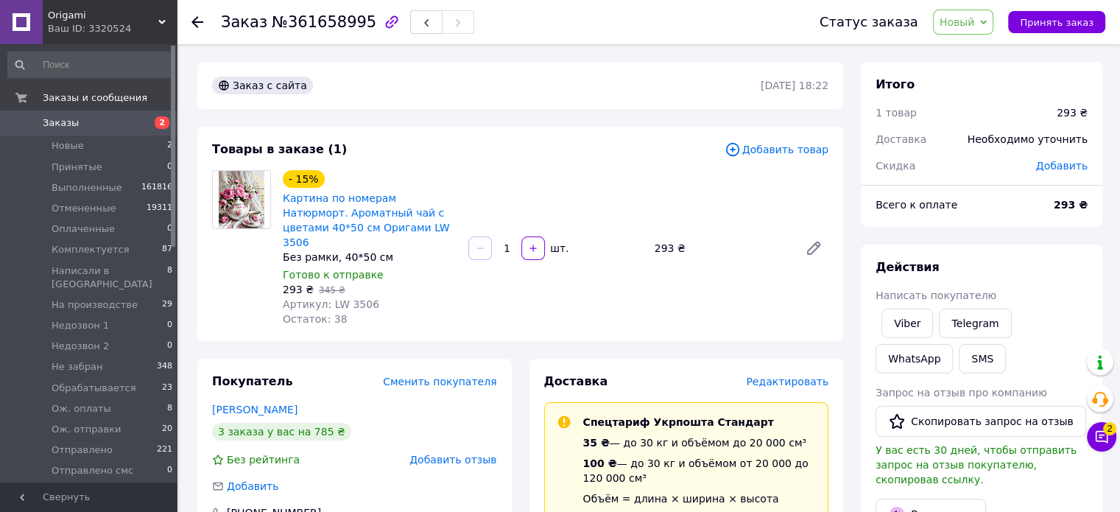
click at [962, 20] on span "Новый" at bounding box center [956, 22] width 35 height 12
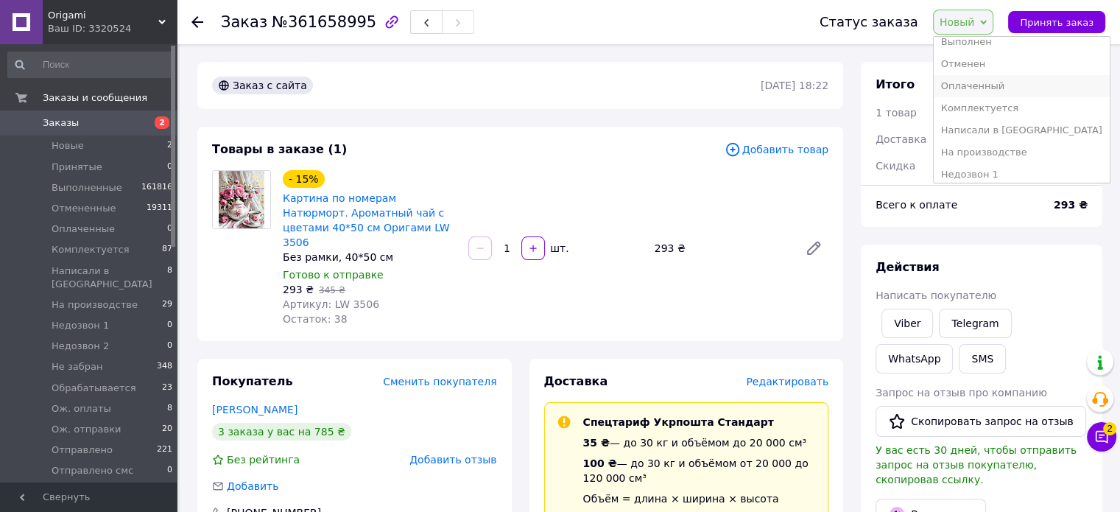
scroll to position [74, 0]
click at [995, 131] on li "Недозвон 1" at bounding box center [1022, 132] width 176 height 22
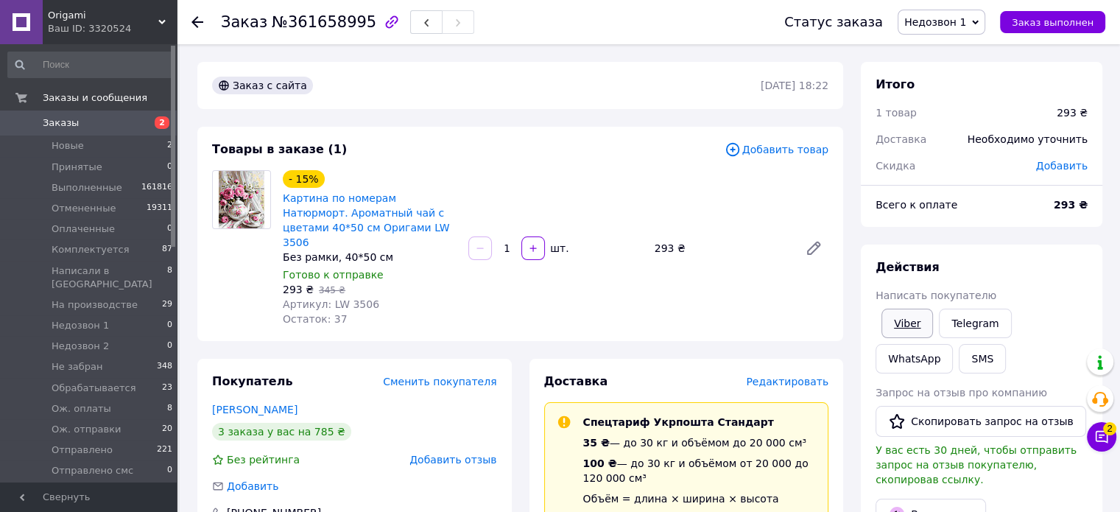
click at [896, 315] on link "Viber" at bounding box center [907, 322] width 52 height 29
click at [966, 17] on span "Недозвон 1" at bounding box center [935, 22] width 62 height 12
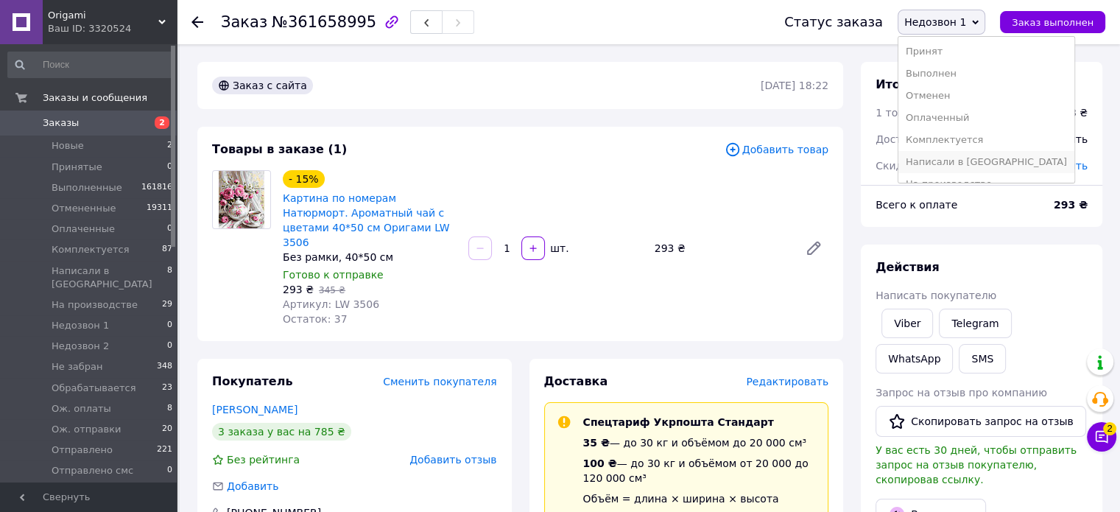
click at [1001, 164] on li "Написали в [GEOGRAPHIC_DATA]" at bounding box center [986, 162] width 176 height 22
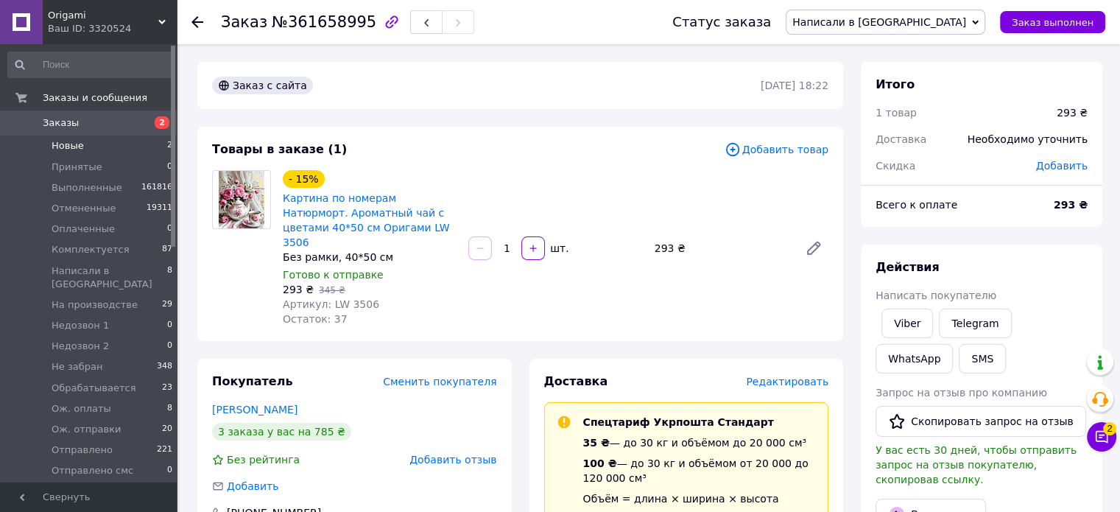
click at [72, 144] on span "Новые" at bounding box center [68, 145] width 32 height 13
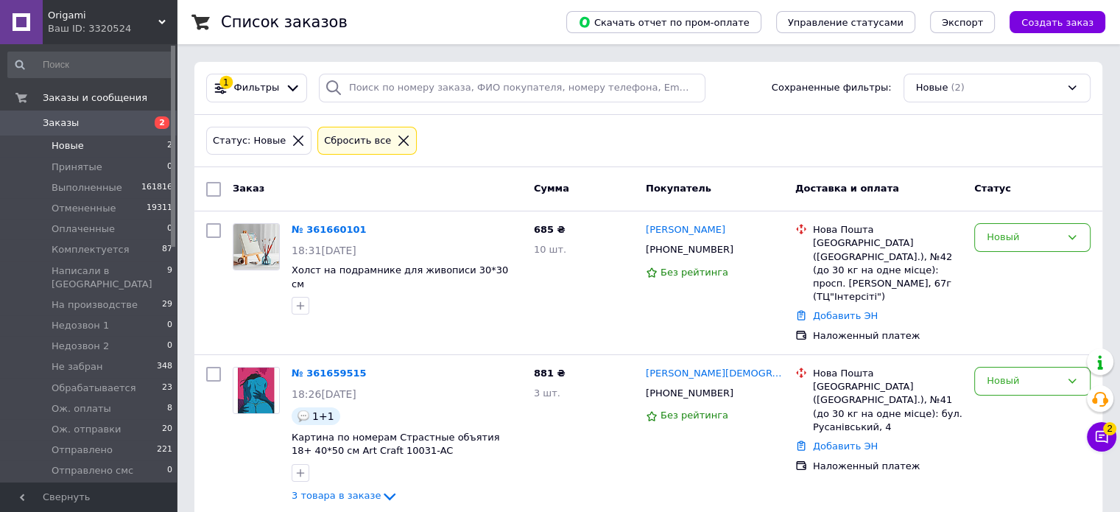
click at [66, 144] on span "Новые" at bounding box center [68, 145] width 32 height 13
click at [476, 154] on div "Статус: Новые Сбросить все" at bounding box center [648, 141] width 890 height 35
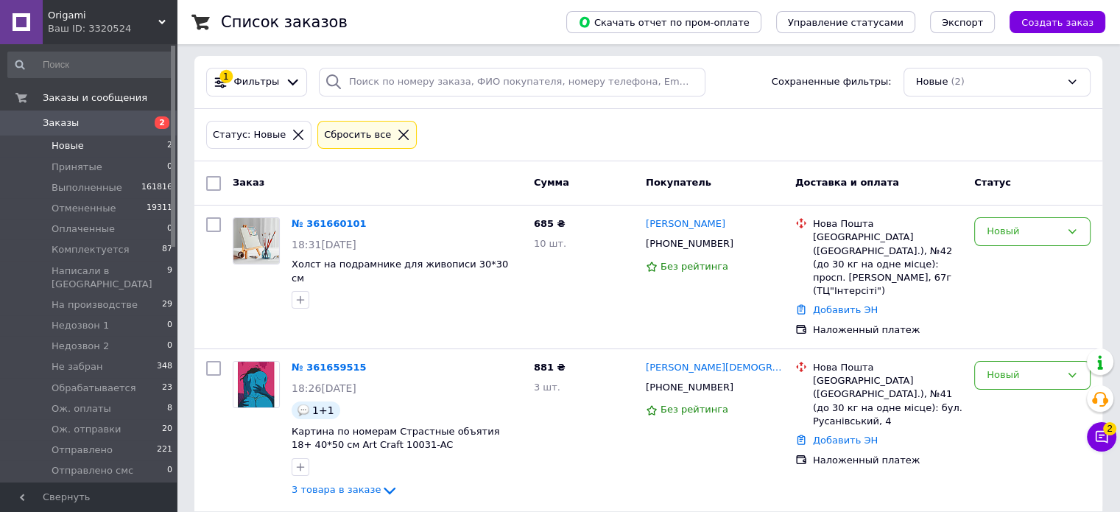
scroll to position [8, 0]
click at [74, 402] on span "Ож. оплаты" at bounding box center [82, 408] width 60 height 13
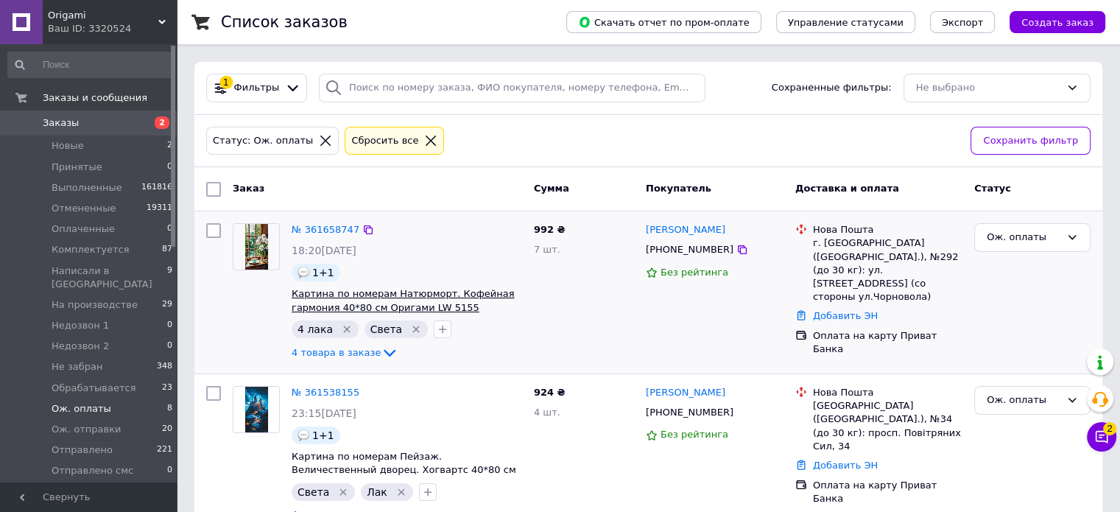
click at [439, 290] on span "Картина по номерам Натюрморт. Кофейная гармония 40*80 см Оригами LW 5155" at bounding box center [403, 300] width 222 height 25
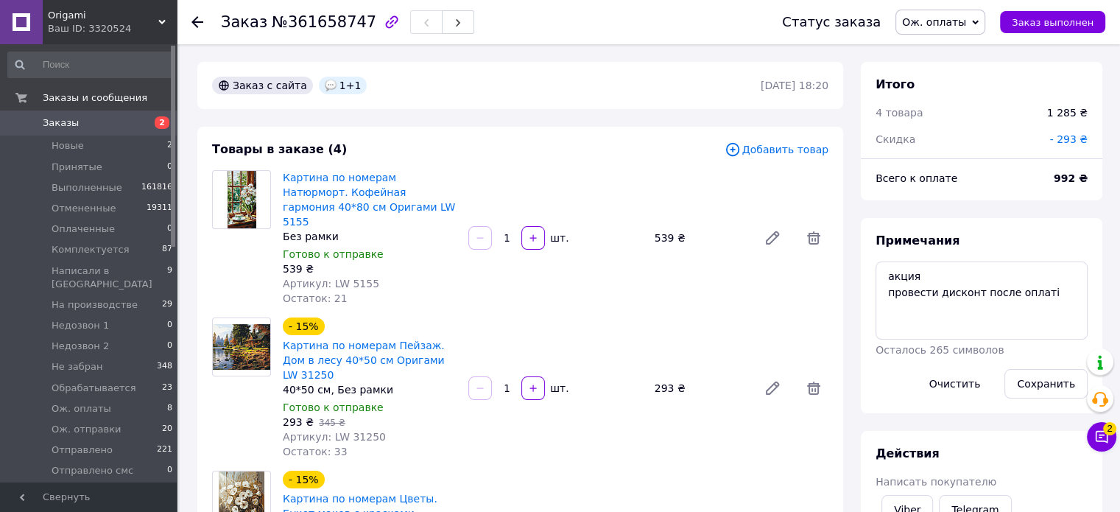
scroll to position [133, 0]
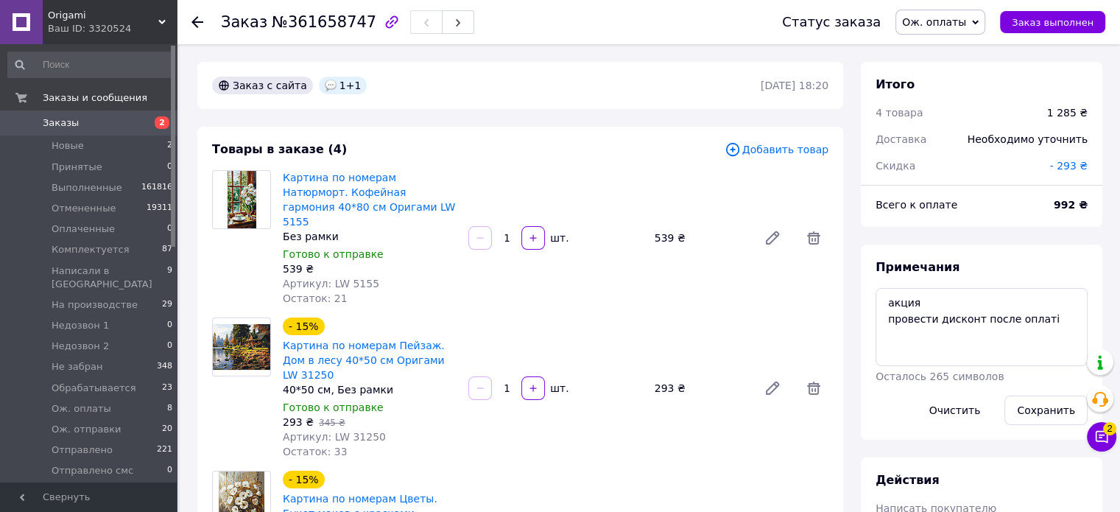
click at [961, 20] on span "Ож. оплаты" at bounding box center [934, 22] width 64 height 12
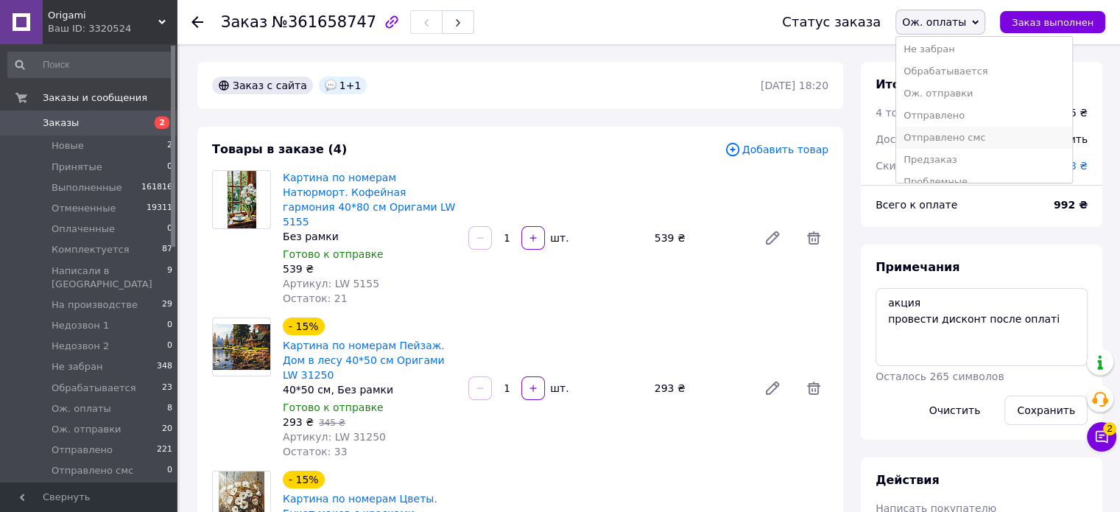
scroll to position [221, 0]
click at [972, 68] on li "Ож. отправки" at bounding box center [984, 74] width 176 height 22
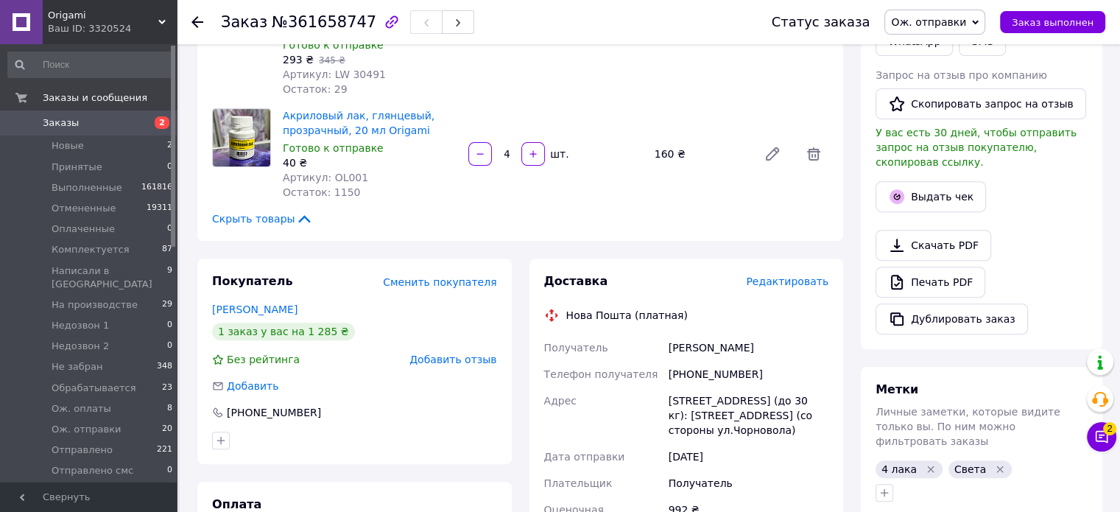
scroll to position [589, 0]
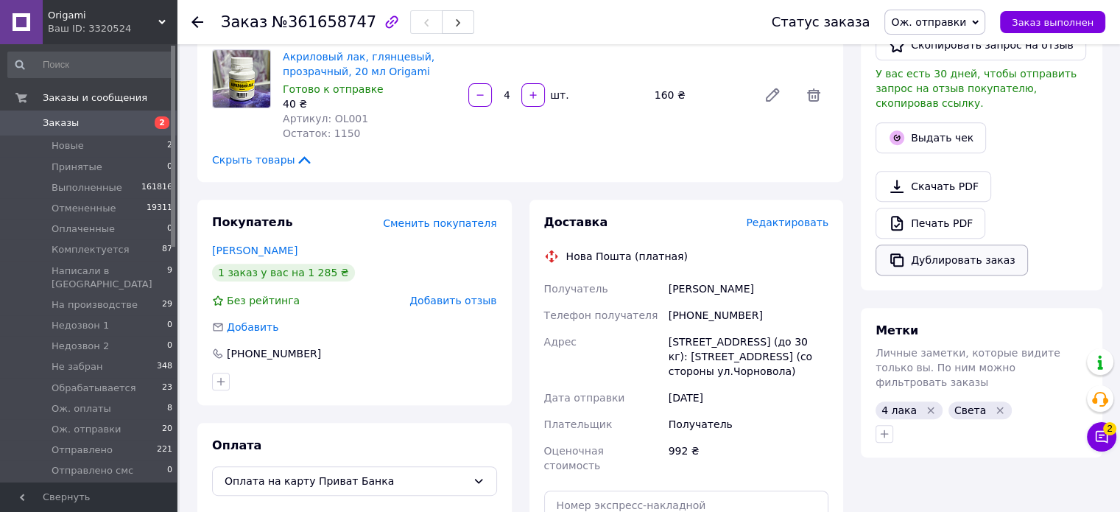
click at [935, 244] on button "Дублировать заказ" at bounding box center [951, 259] width 152 height 31
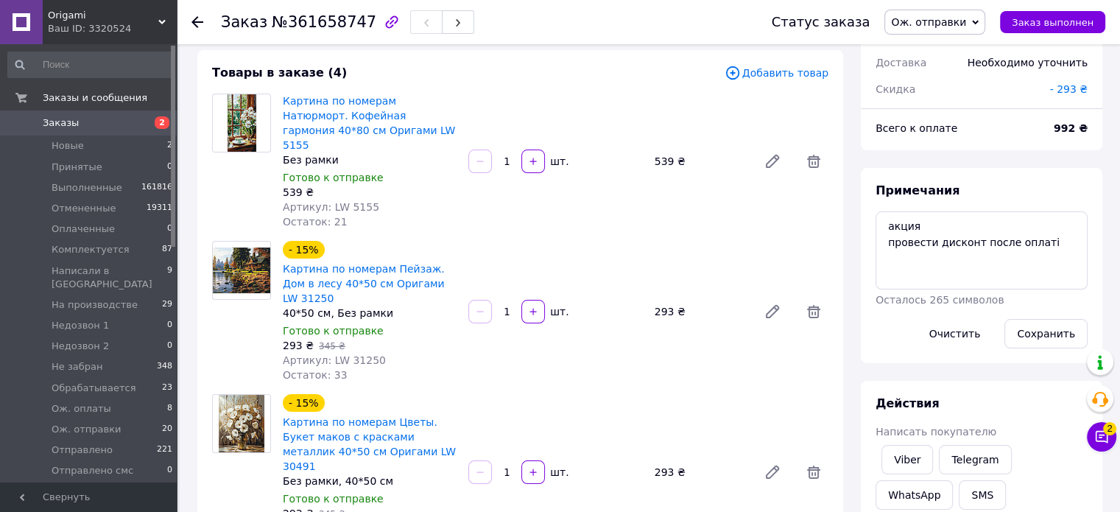
scroll to position [0, 0]
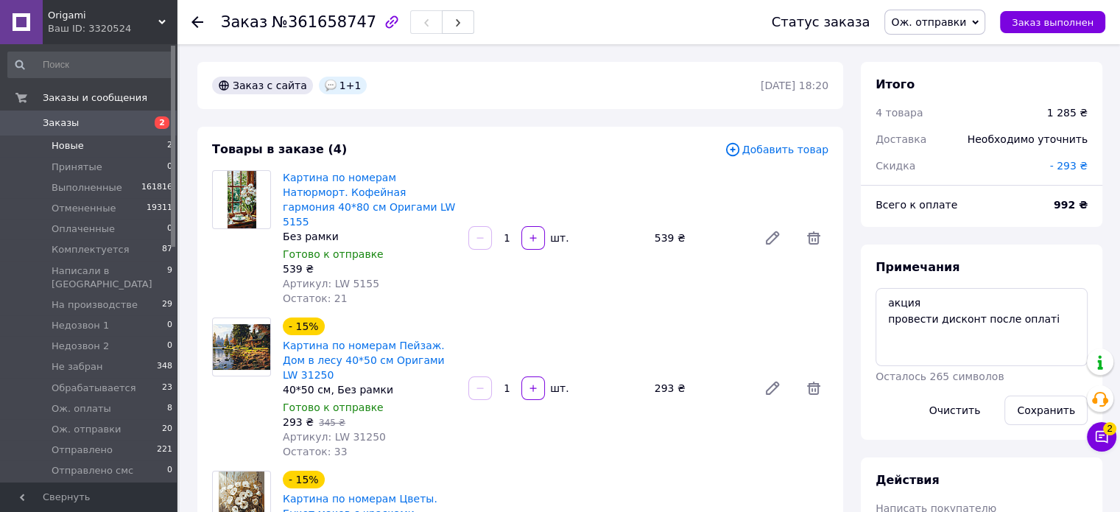
click at [63, 149] on span "Новые" at bounding box center [68, 145] width 32 height 13
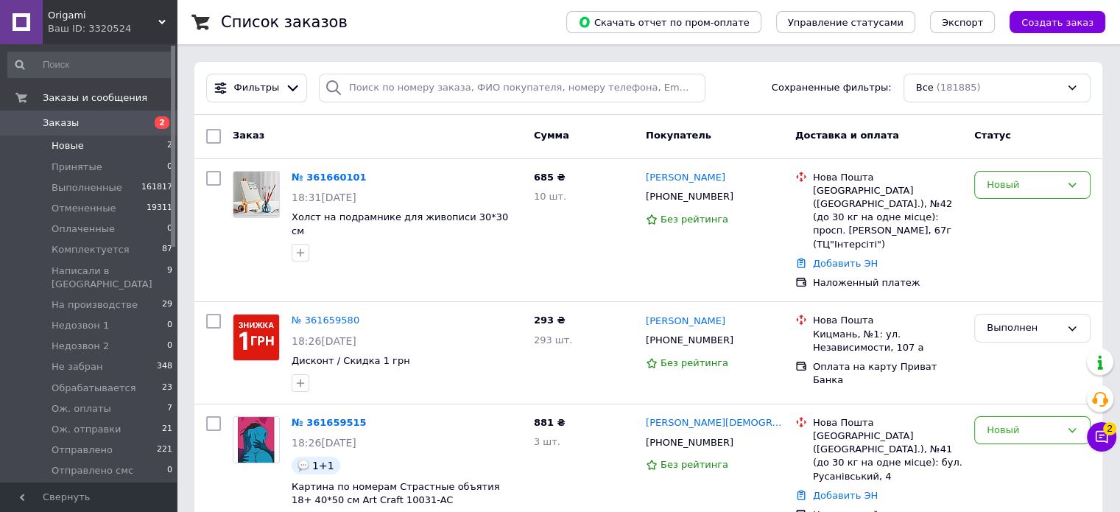
click at [76, 146] on span "Новые" at bounding box center [68, 145] width 32 height 13
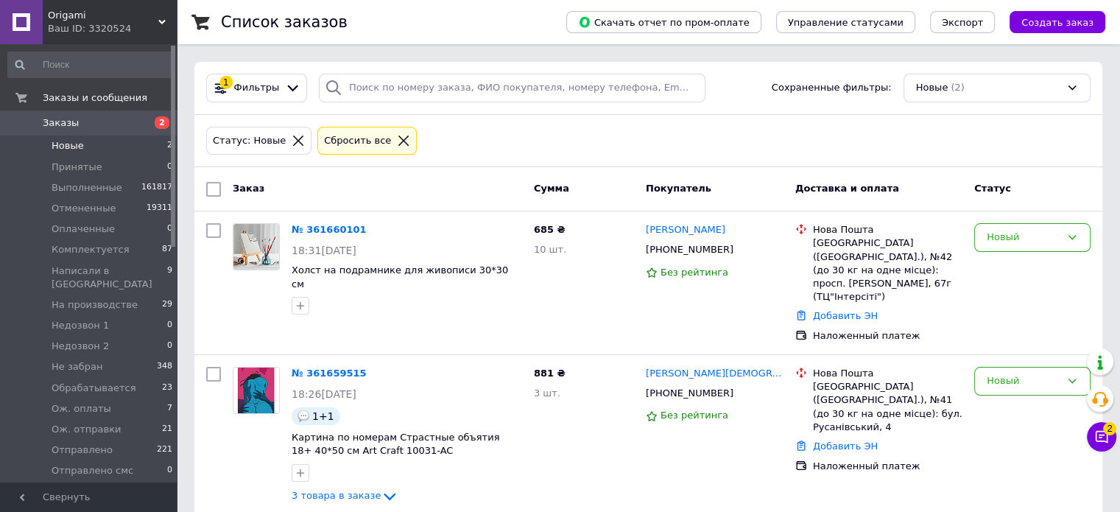
click at [76, 146] on span "Новые" at bounding box center [68, 145] width 32 height 13
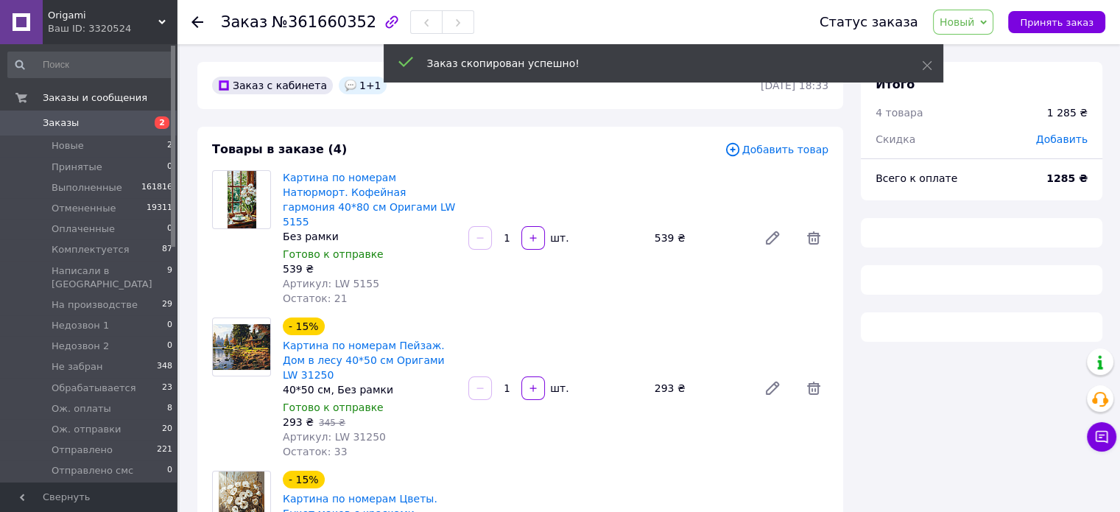
click at [794, 151] on span "Добавить товар" at bounding box center [776, 149] width 104 height 16
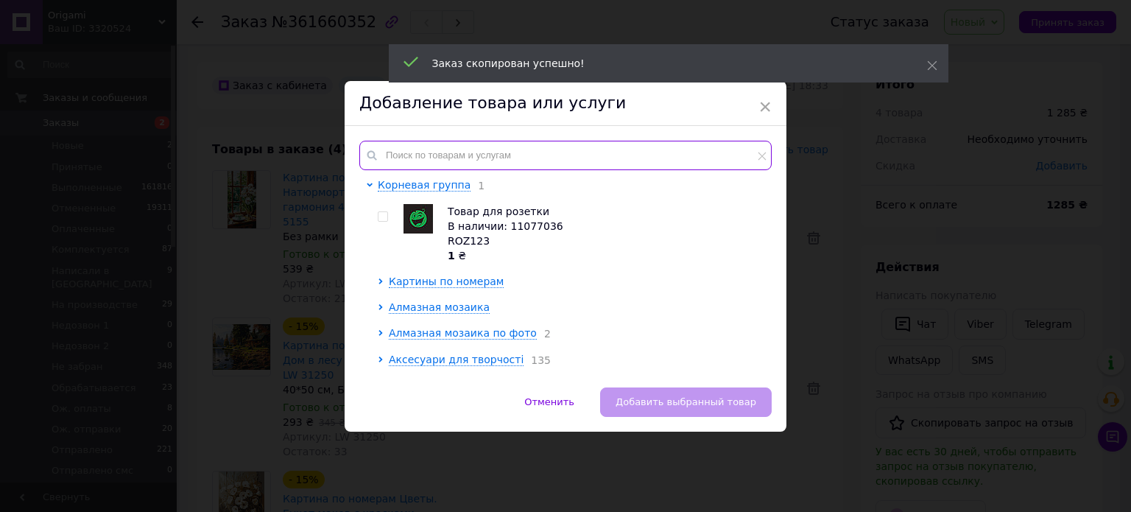
click at [440, 152] on input "text" at bounding box center [565, 155] width 412 height 29
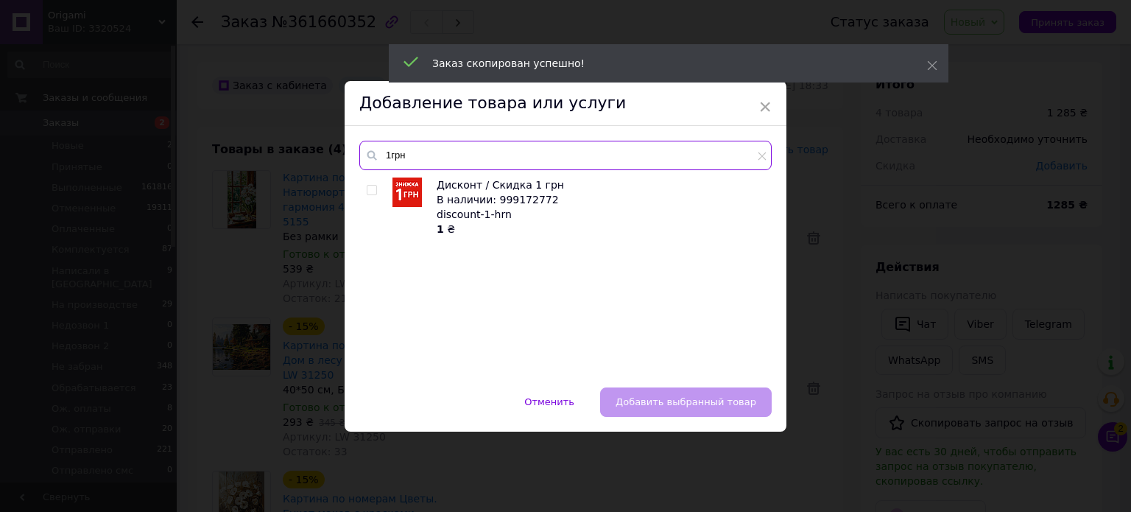
type input "1грн"
click at [369, 192] on input "checkbox" at bounding box center [372, 191] width 10 height 10
checkbox input "true"
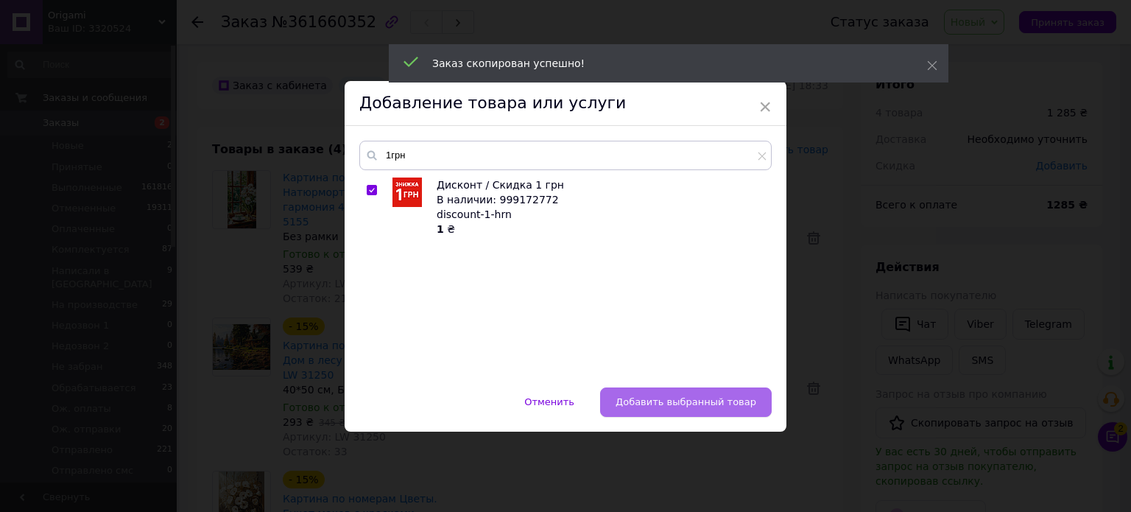
click at [710, 397] on span "Добавить выбранный товар" at bounding box center [685, 401] width 141 height 11
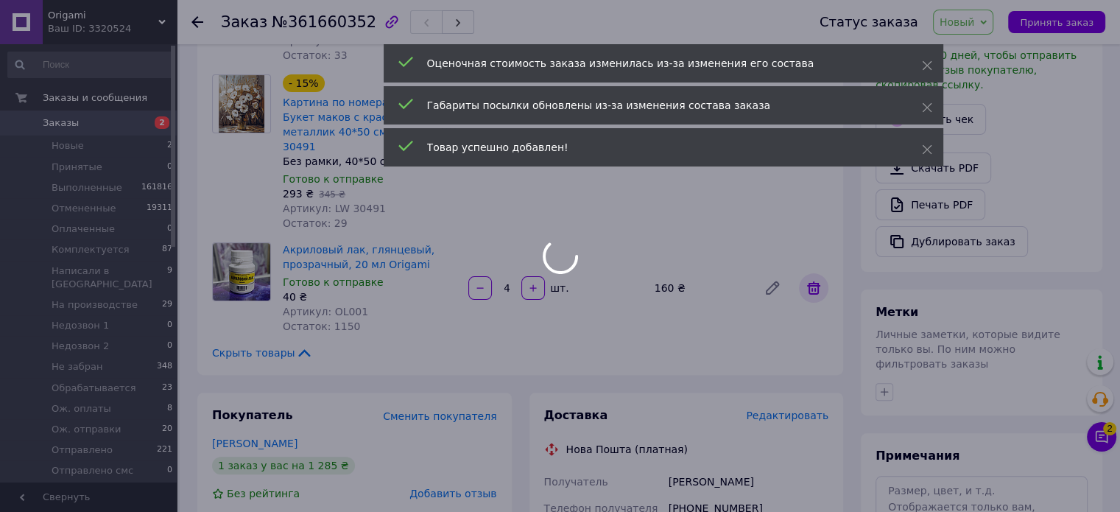
scroll to position [294, 0]
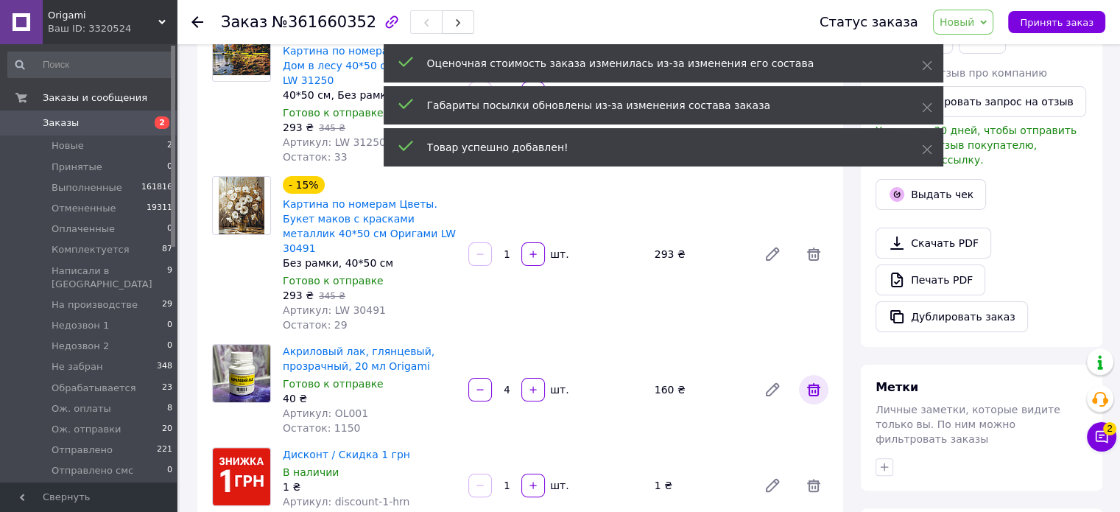
click at [821, 381] on icon at bounding box center [814, 390] width 18 height 18
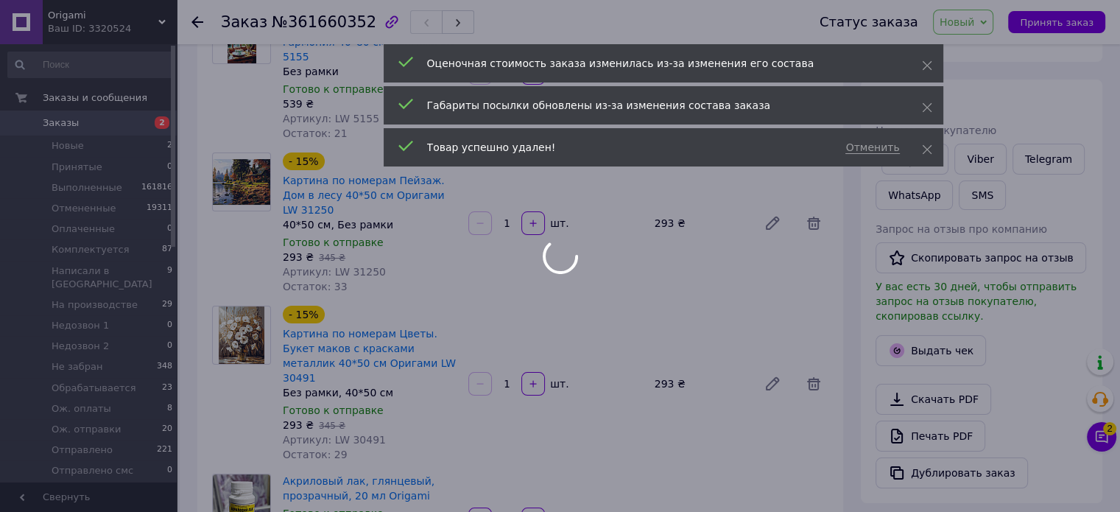
scroll to position [147, 0]
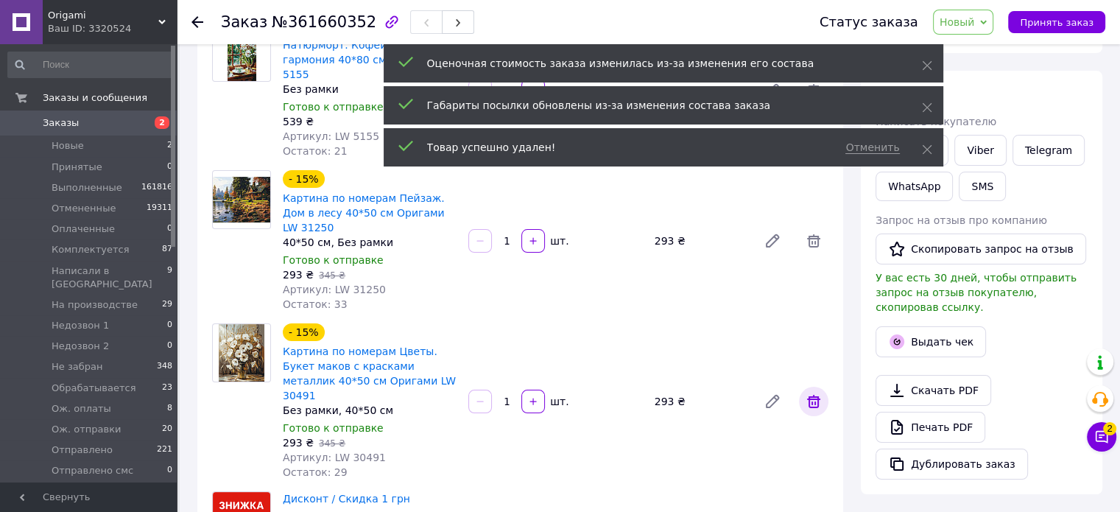
click at [814, 392] on icon at bounding box center [814, 401] width 18 height 18
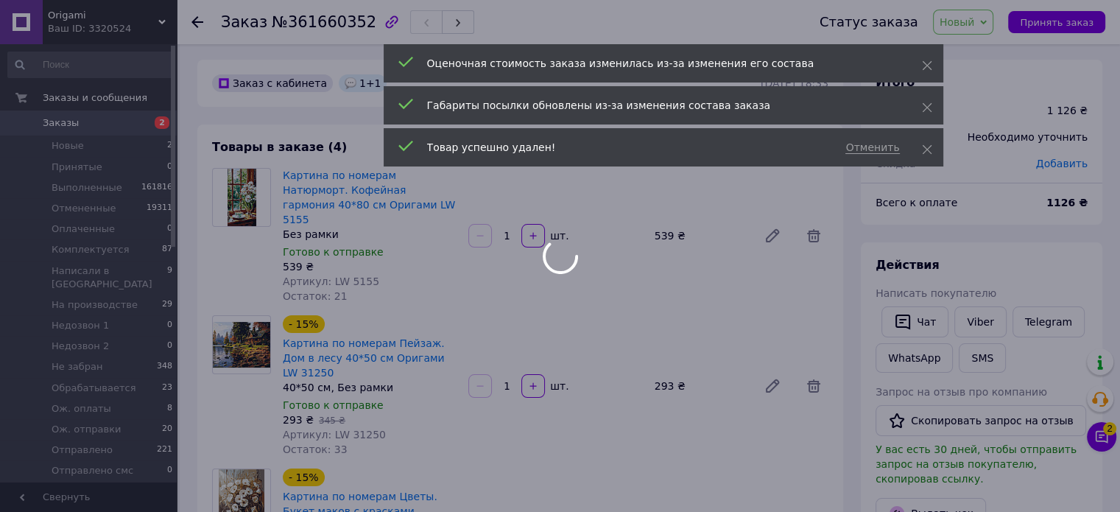
scroll to position [0, 0]
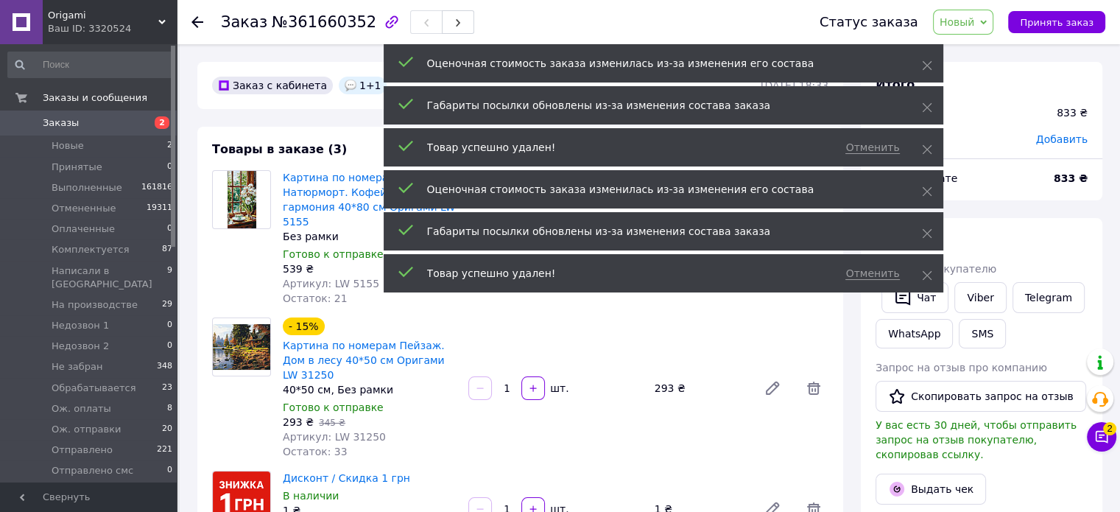
click at [813, 379] on icon at bounding box center [814, 388] width 18 height 18
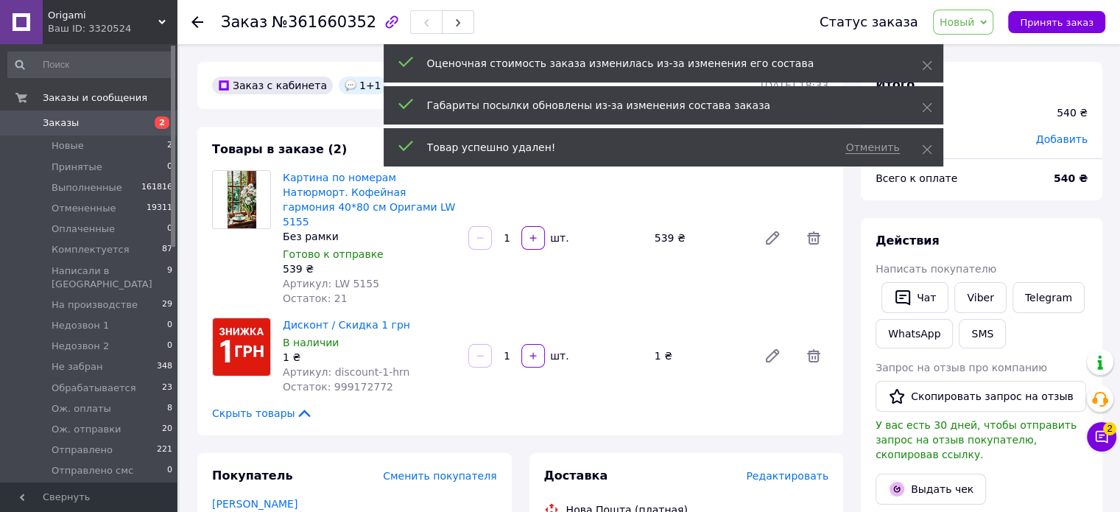
click at [812, 229] on icon at bounding box center [814, 238] width 18 height 18
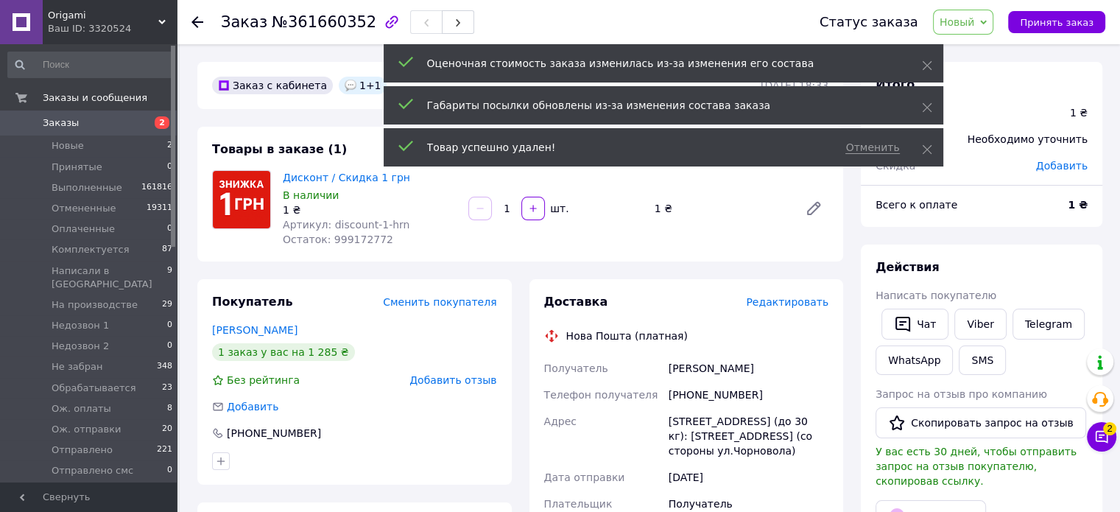
click at [509, 208] on input "1" at bounding box center [507, 208] width 24 height 11
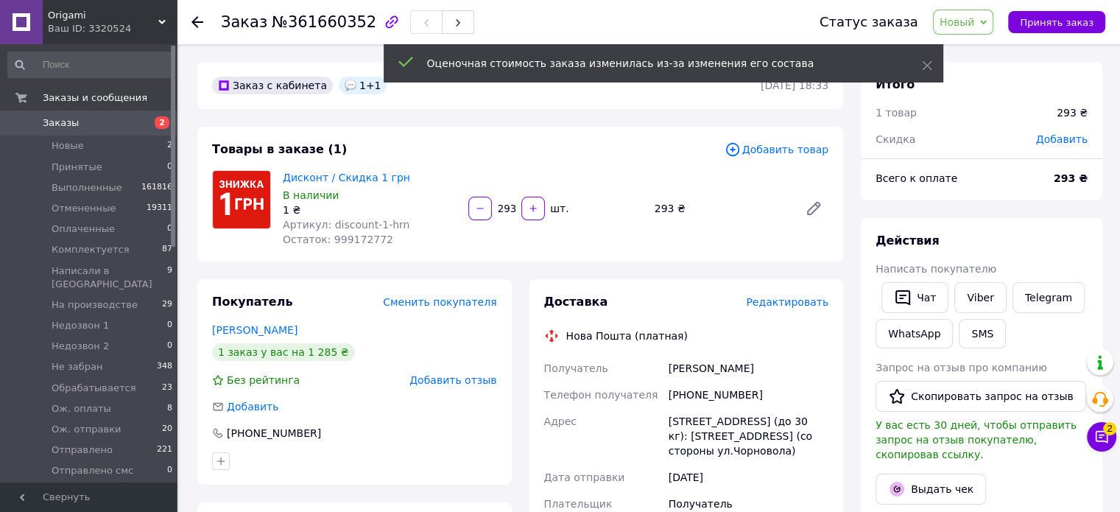
type input "293"
click at [973, 20] on span "Новый" at bounding box center [956, 22] width 35 height 12
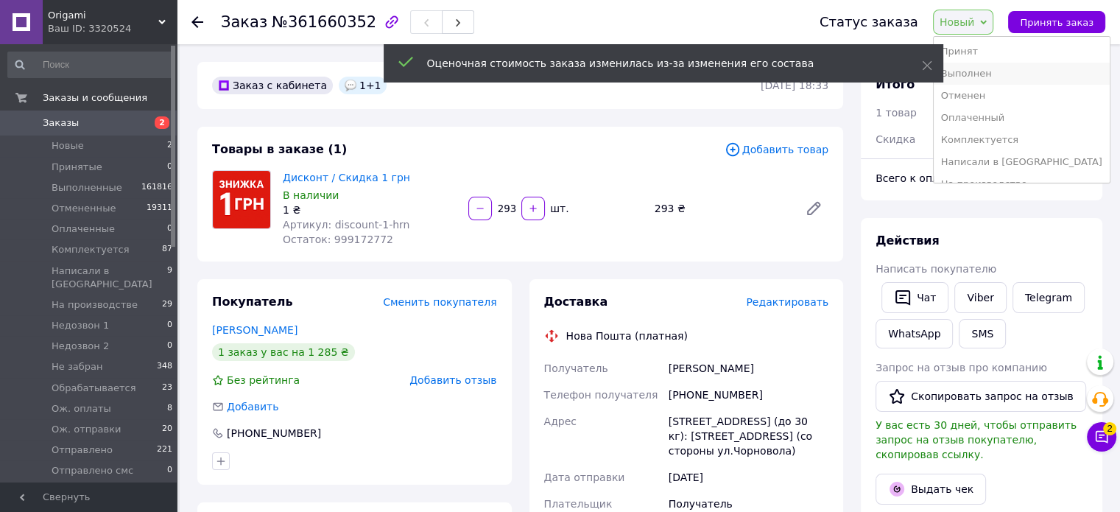
click at [984, 67] on li "Выполнен" at bounding box center [1022, 74] width 176 height 22
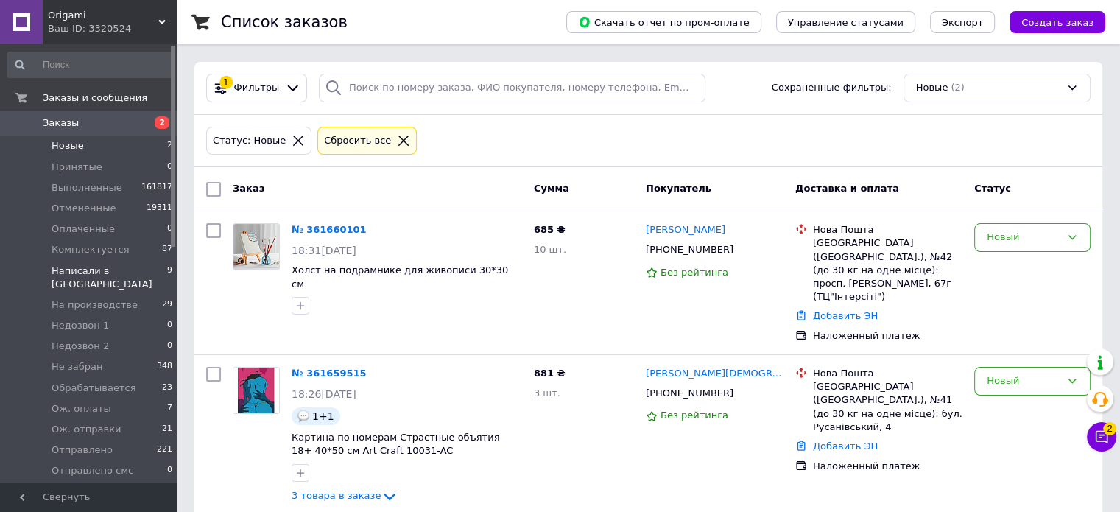
click at [89, 270] on span "Написали в [GEOGRAPHIC_DATA]" at bounding box center [110, 277] width 116 height 27
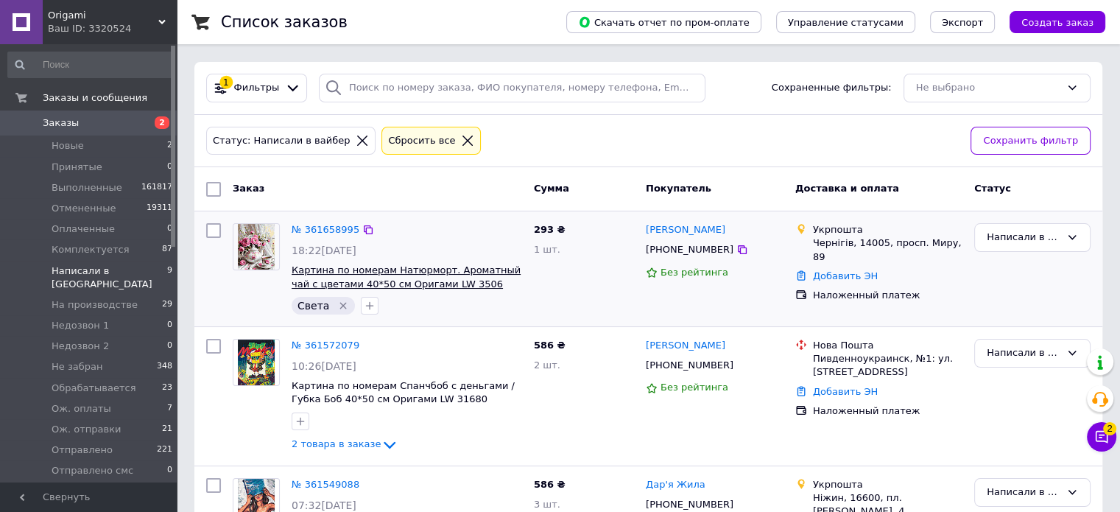
click at [393, 272] on span "Картина по номерам Натюрморт. Ароматный чай с цветами 40*50 см Оригами LW 3506" at bounding box center [406, 276] width 229 height 25
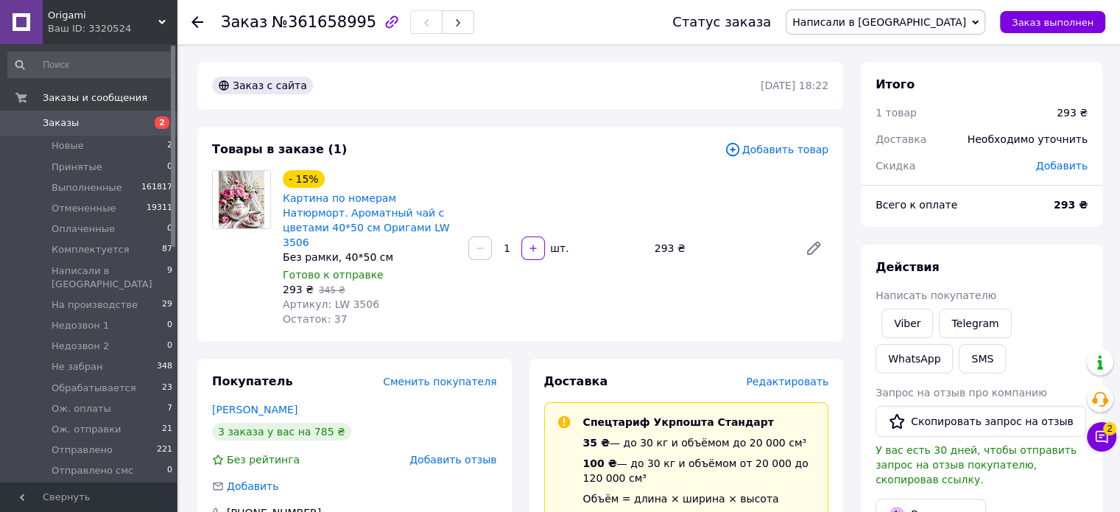
click at [950, 16] on span "Написали в [GEOGRAPHIC_DATA]" at bounding box center [879, 22] width 174 height 12
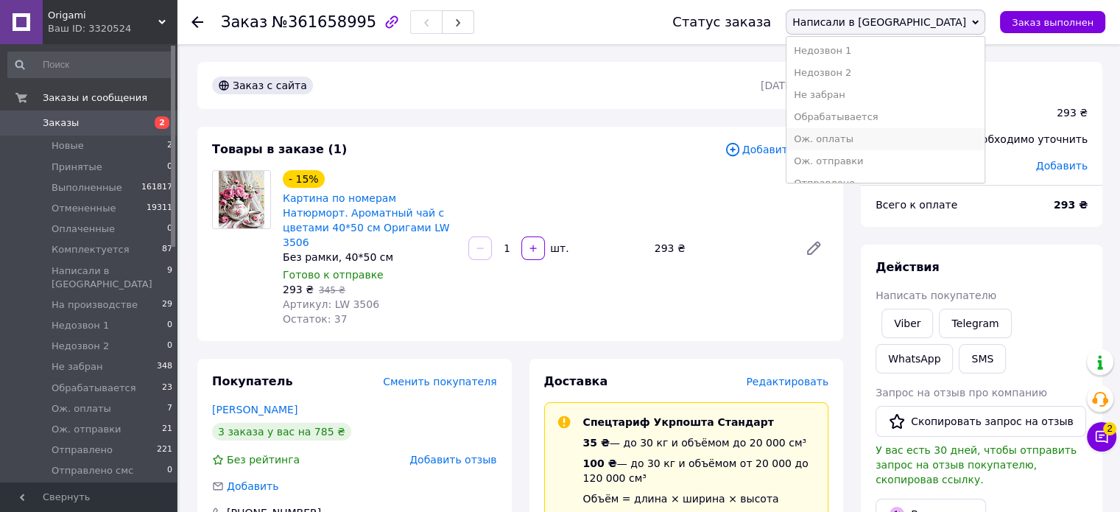
scroll to position [147, 0]
click at [932, 147] on li "Ож. отправки" at bounding box center [885, 147] width 198 height 22
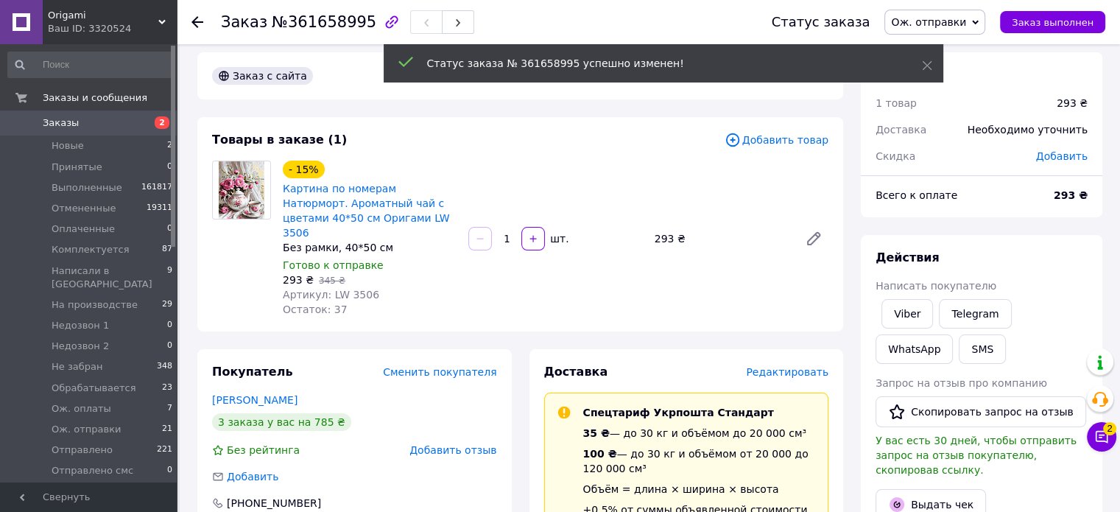
scroll to position [0, 0]
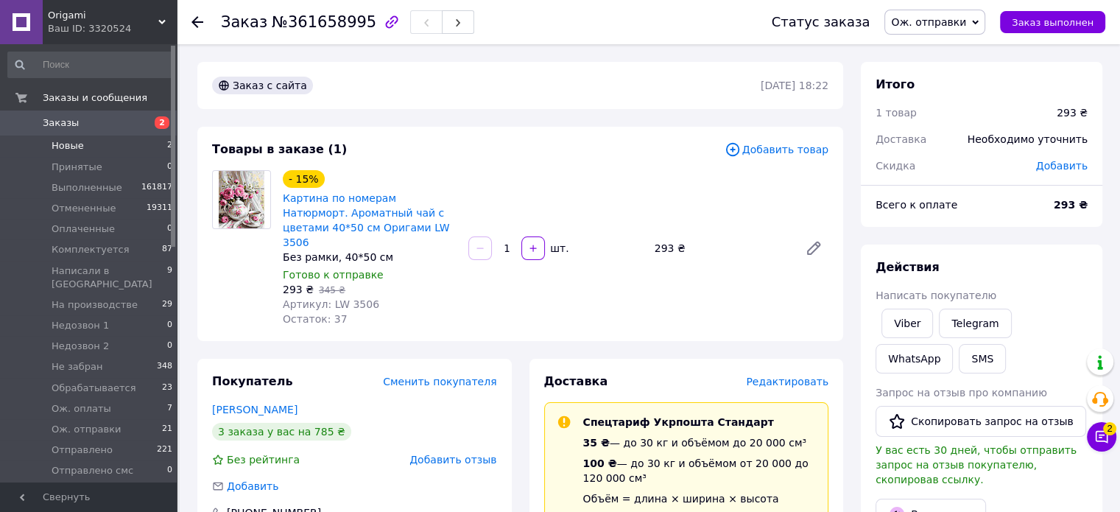
click at [62, 147] on span "Новые" at bounding box center [68, 145] width 32 height 13
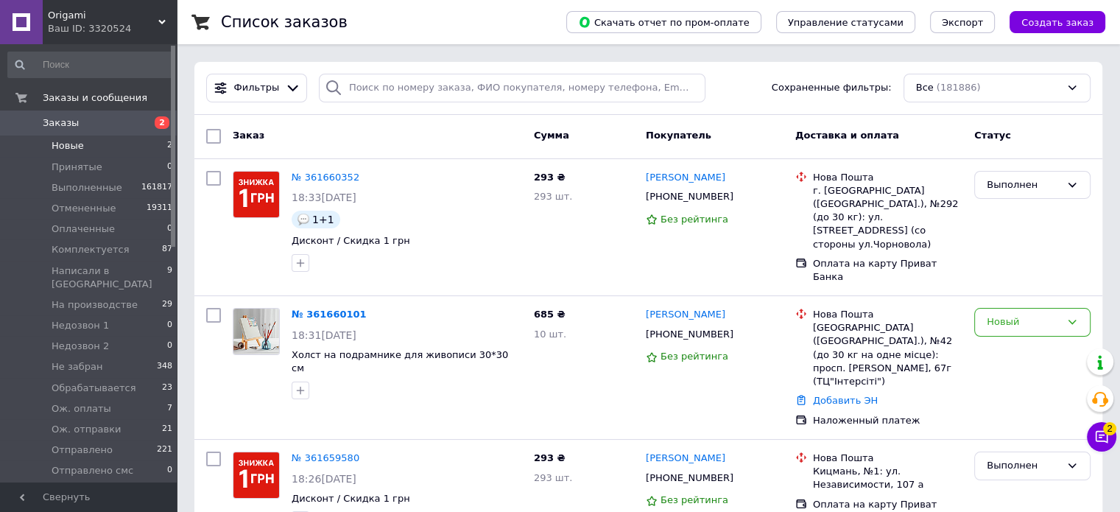
click at [62, 146] on span "Новые" at bounding box center [68, 145] width 32 height 13
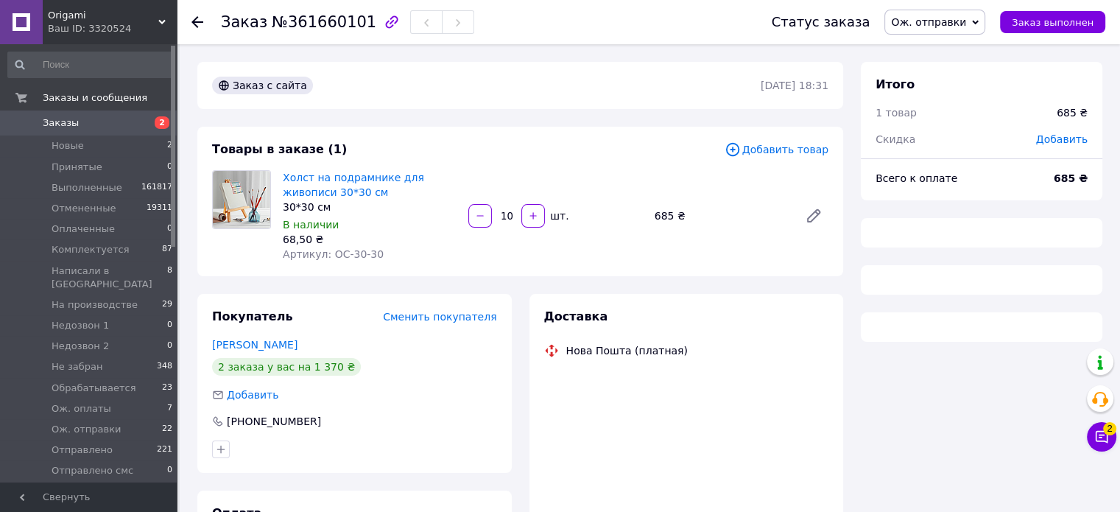
click at [951, 20] on span "Ож. отправки" at bounding box center [928, 22] width 75 height 12
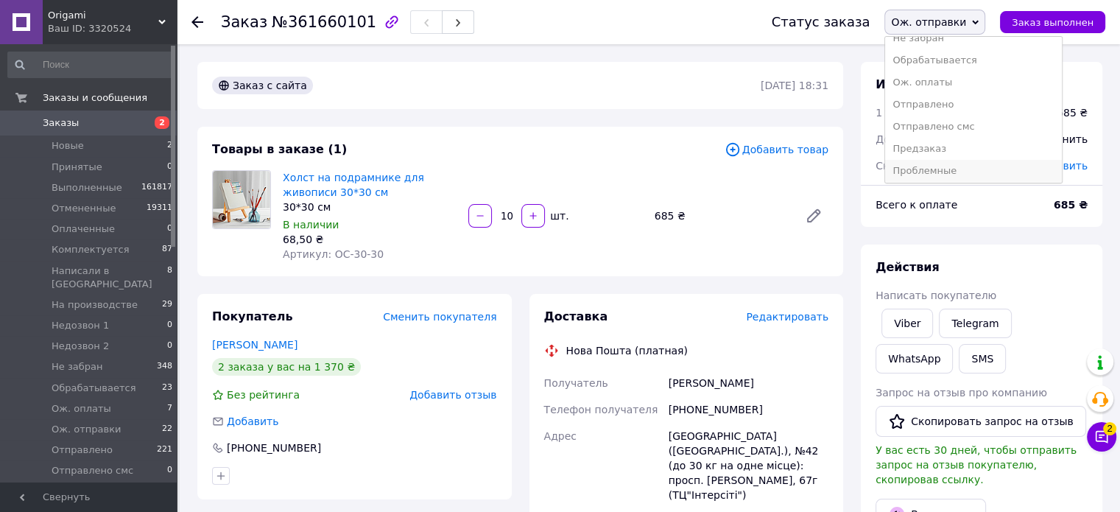
scroll to position [259, 0]
click at [969, 144] on li "Товар под заказ" at bounding box center [973, 146] width 176 height 22
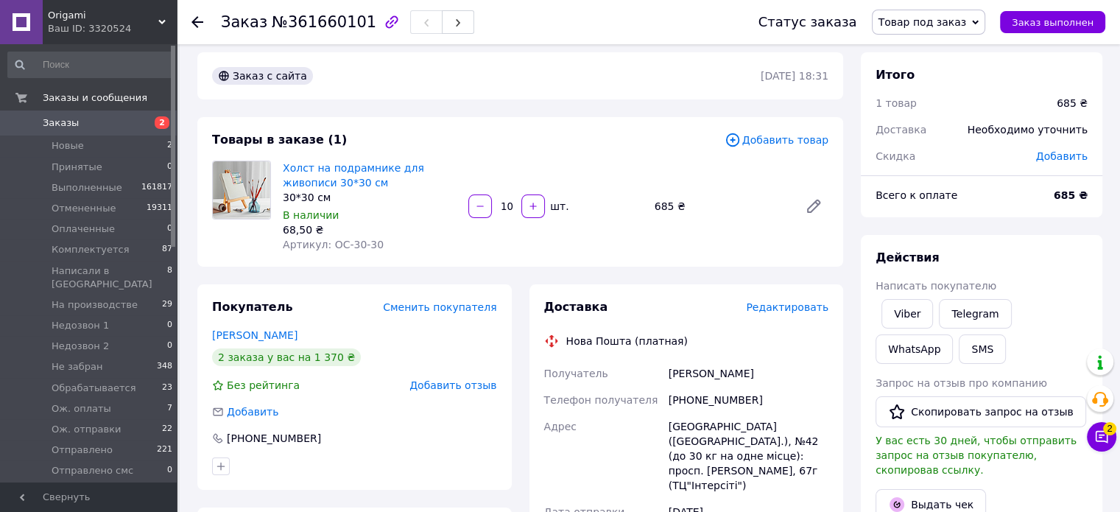
scroll to position [0, 0]
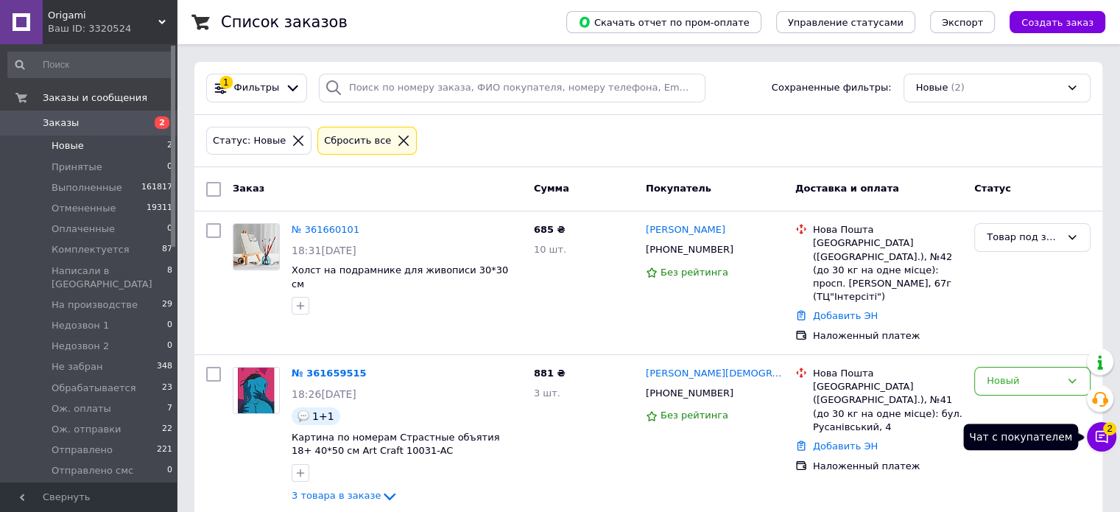
click at [1101, 428] on button "Чат с покупателем 2" at bounding box center [1101, 436] width 29 height 29
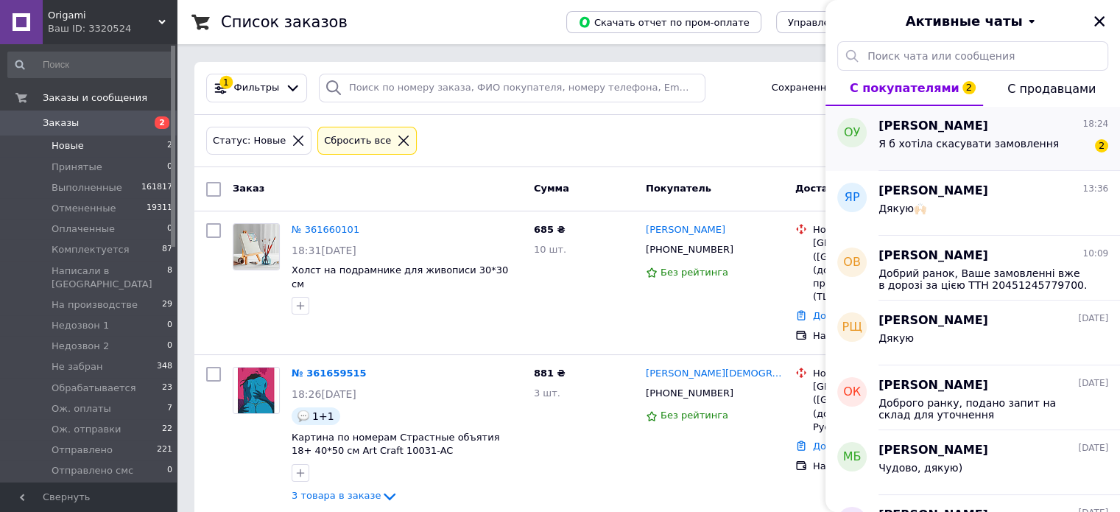
click at [994, 139] on span "Я б хотіла скасувати замовлення" at bounding box center [968, 144] width 180 height 12
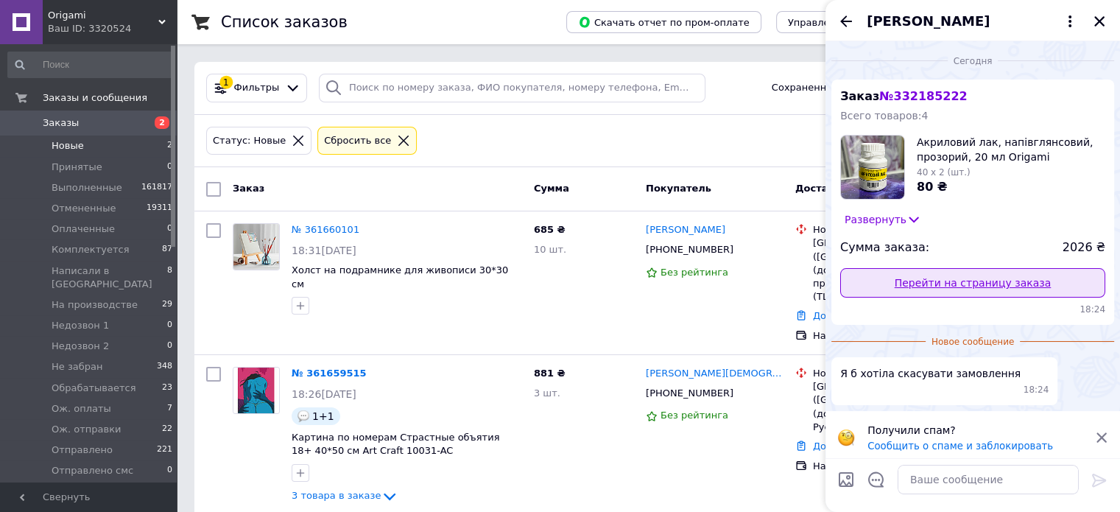
click at [1022, 279] on link "Перейти на страницу заказа" at bounding box center [972, 282] width 265 height 29
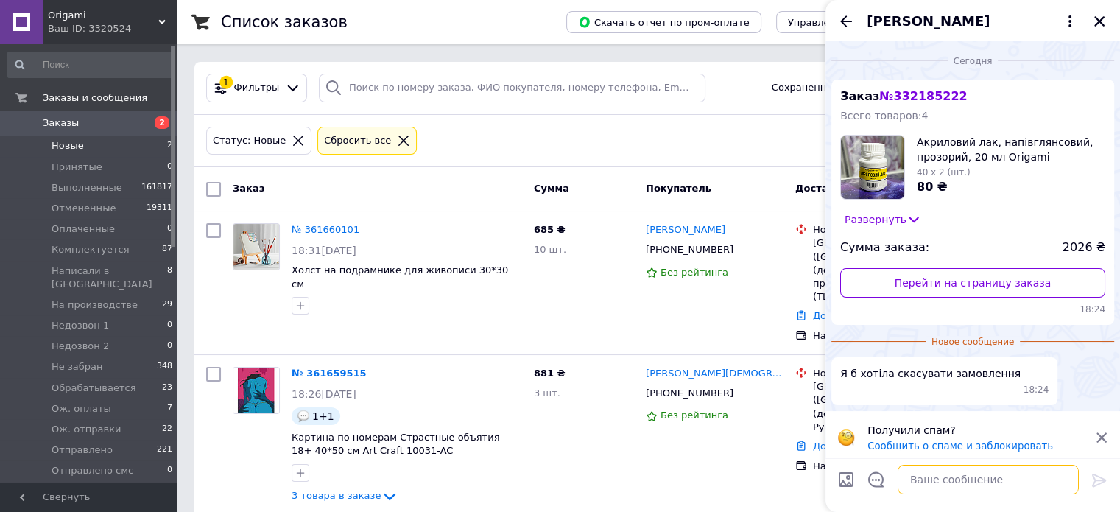
click at [932, 481] on textarea at bounding box center [987, 479] width 181 height 29
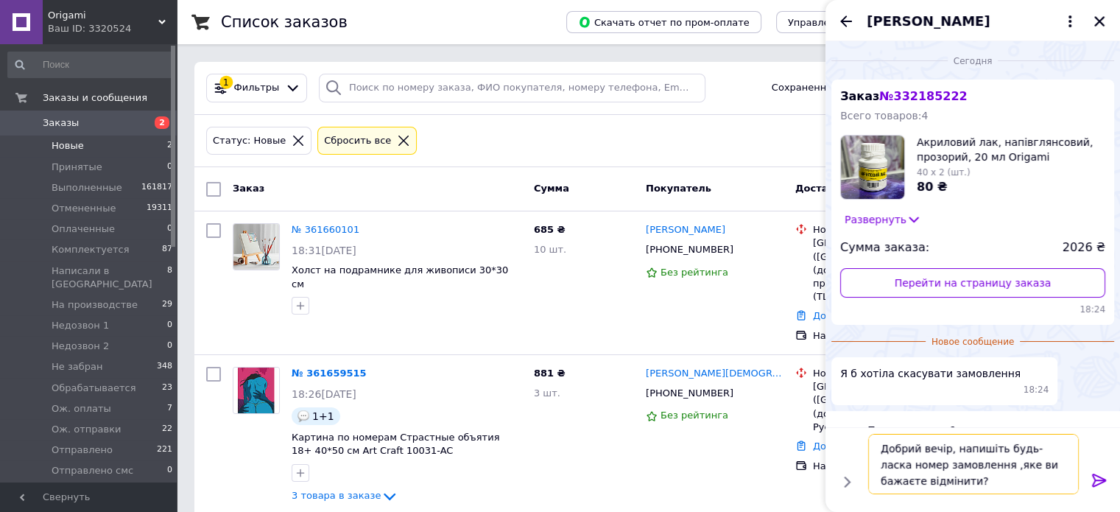
type textarea "Добрий вечір, напишіть будь-ласка номер замовлення ,яке ви бажаєте відмінити?"
click at [1097, 476] on icon at bounding box center [1099, 480] width 18 height 18
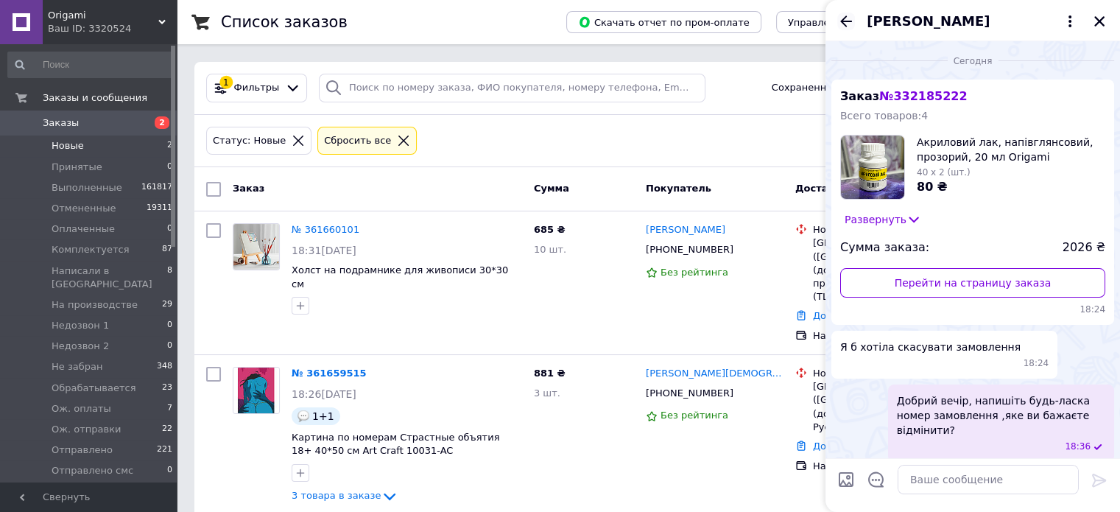
click at [842, 16] on icon "Назад" at bounding box center [846, 22] width 18 height 18
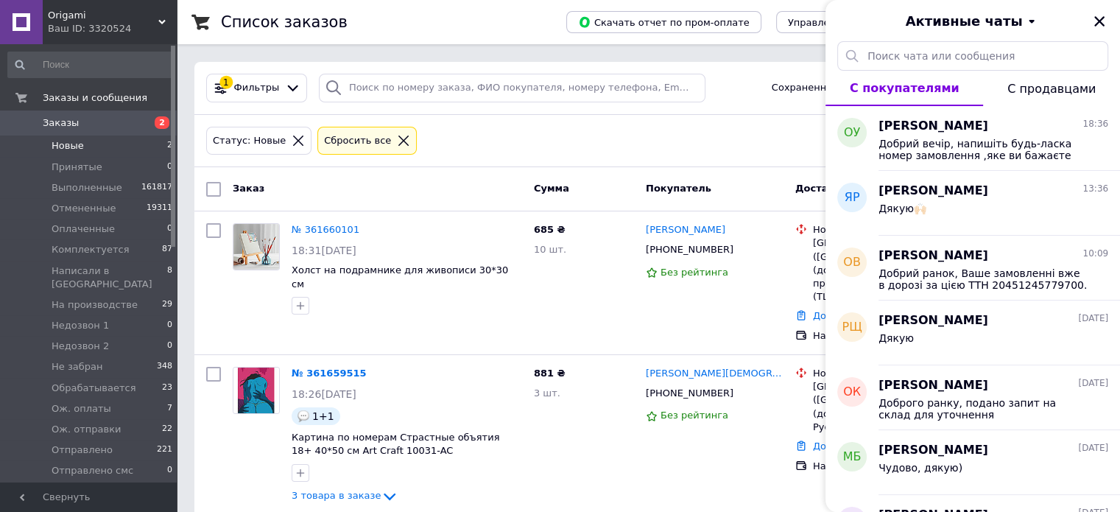
click at [1099, 19] on icon "Закрыть" at bounding box center [1099, 21] width 13 height 13
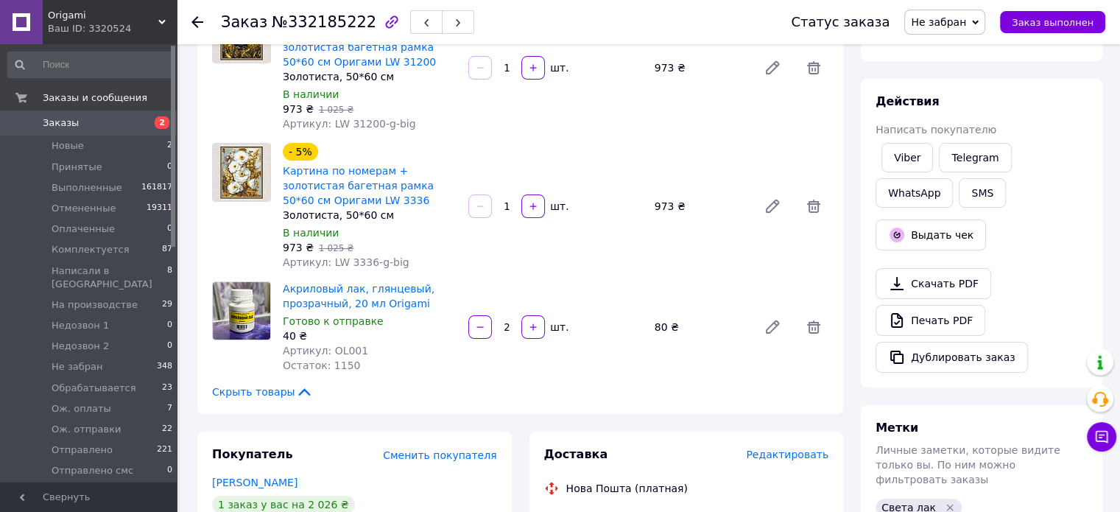
scroll to position [427, 0]
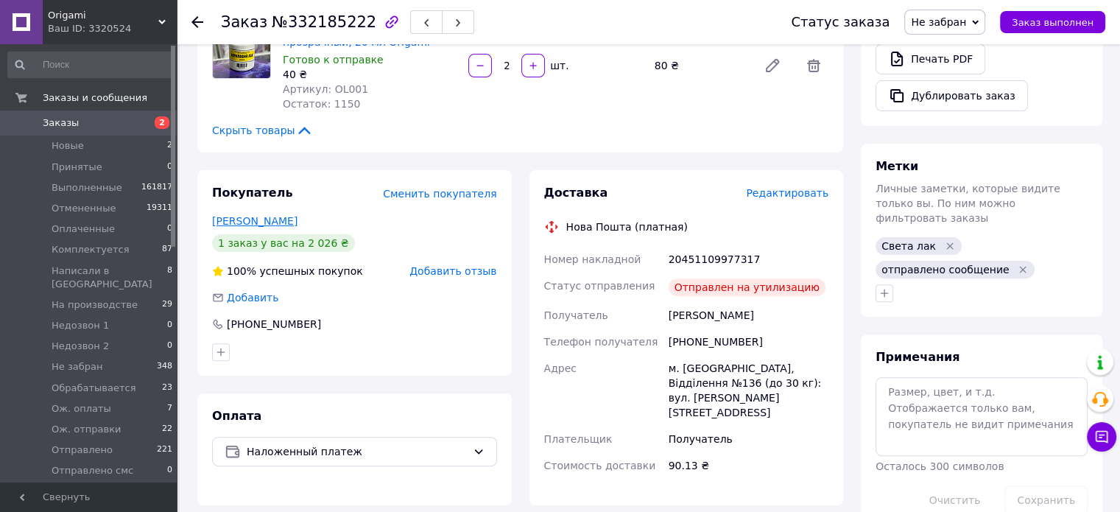
click at [234, 221] on link "[PERSON_NAME]" at bounding box center [254, 221] width 85 height 12
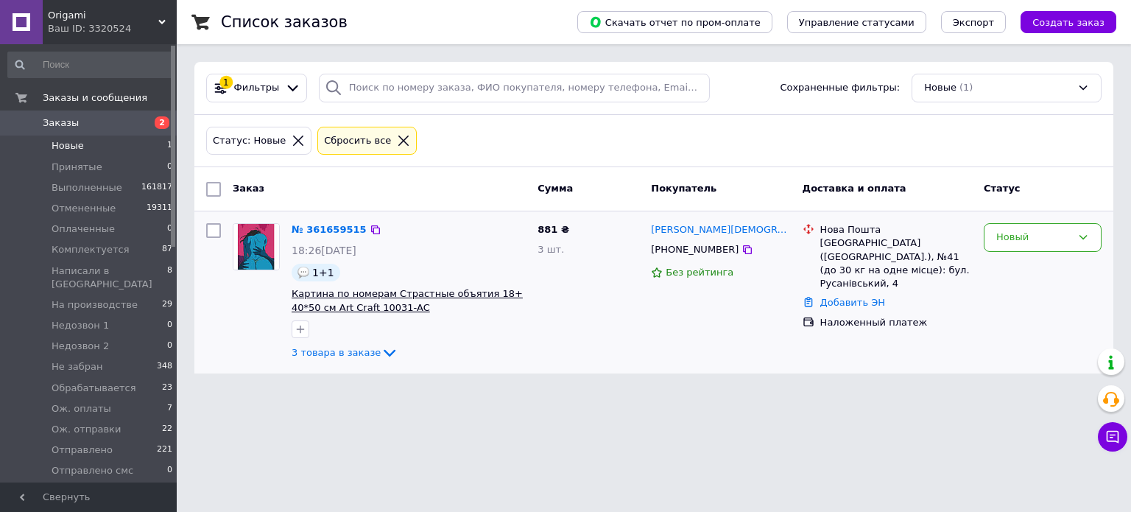
click at [458, 291] on span "Картина по номерам Страстные объятия 18+ 40*50 см Art Craft 10031-AC" at bounding box center [407, 300] width 231 height 25
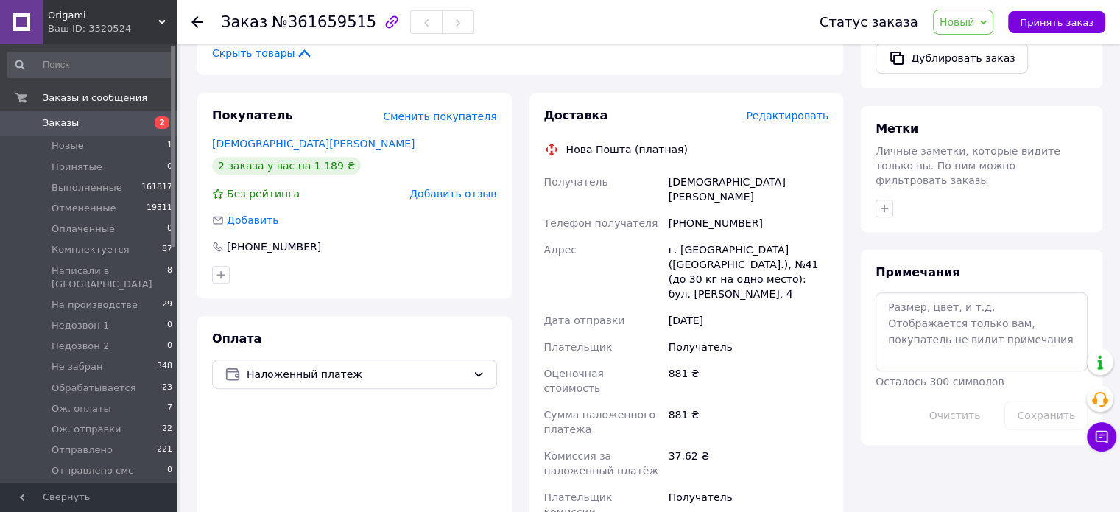
scroll to position [589, 0]
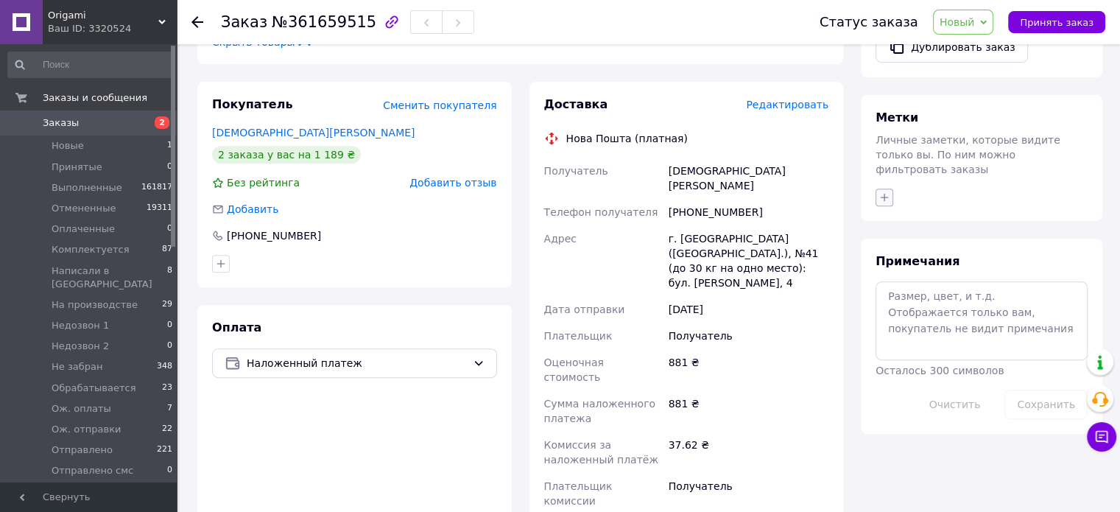
click at [882, 191] on icon "button" at bounding box center [884, 197] width 12 height 12
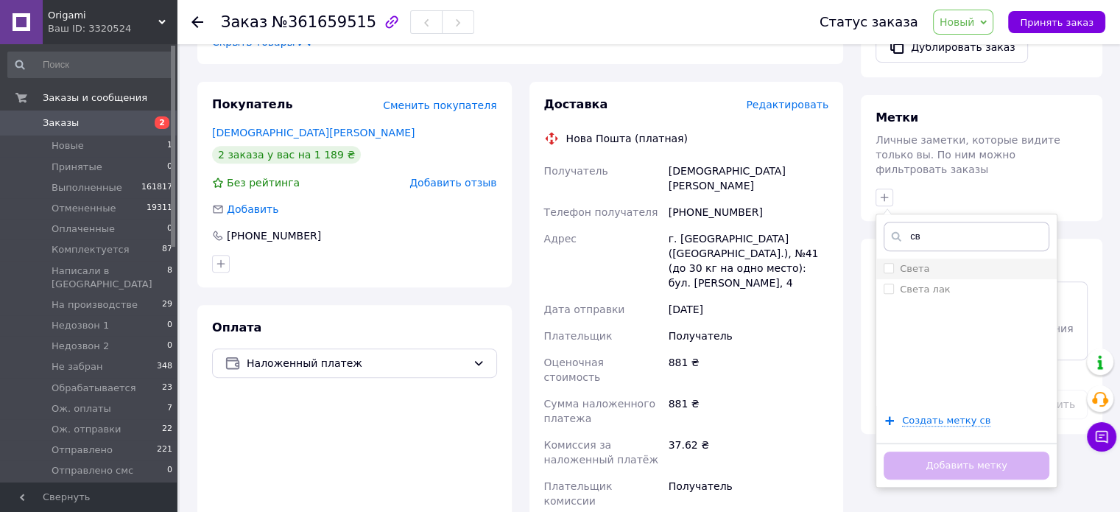
type input "св"
click at [941, 262] on div "Света" at bounding box center [966, 268] width 166 height 13
checkbox input "true"
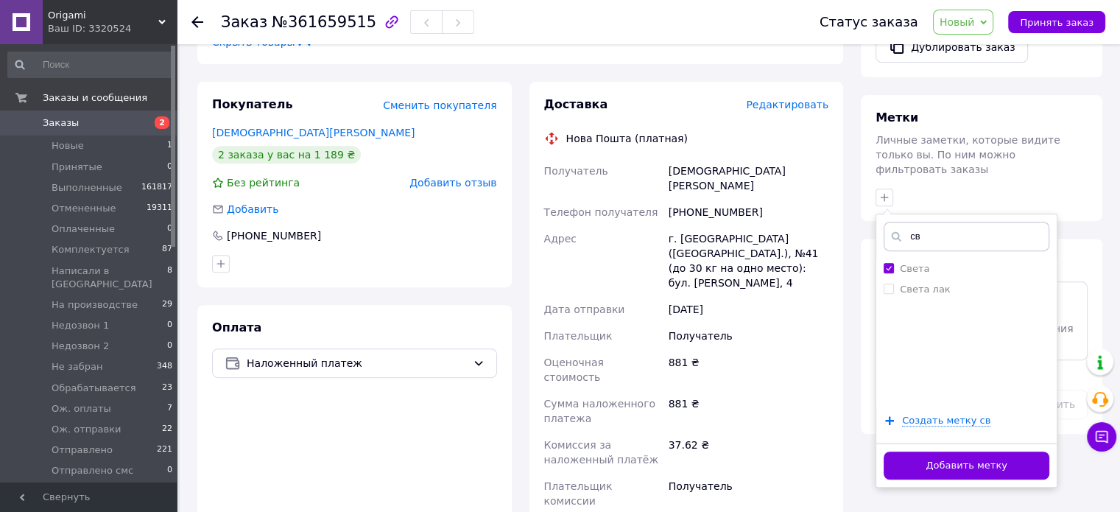
click at [980, 442] on div "Добавить метку" at bounding box center [966, 464] width 180 height 45
click at [983, 451] on button "Добавить метку" at bounding box center [966, 465] width 166 height 29
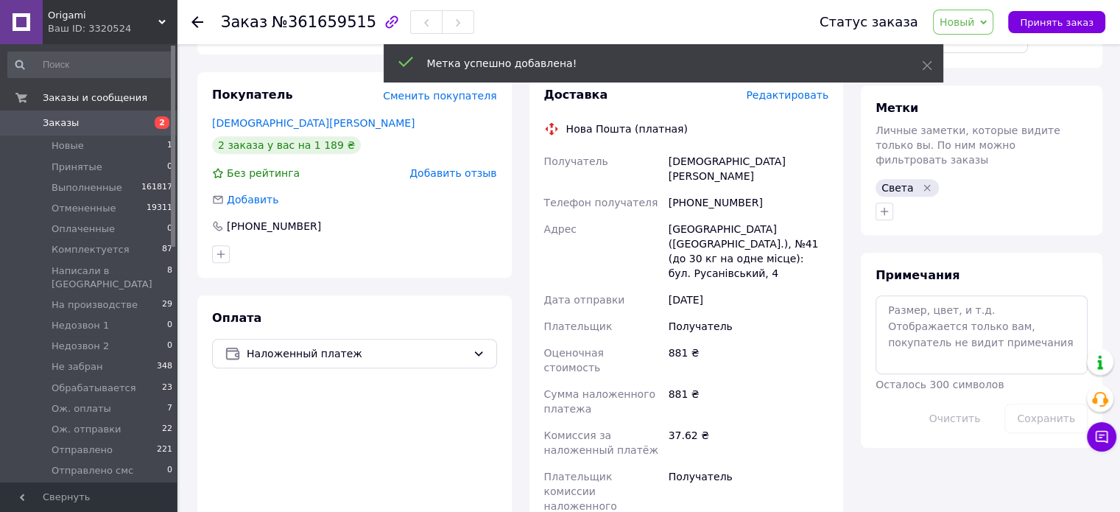
scroll to position [663, 0]
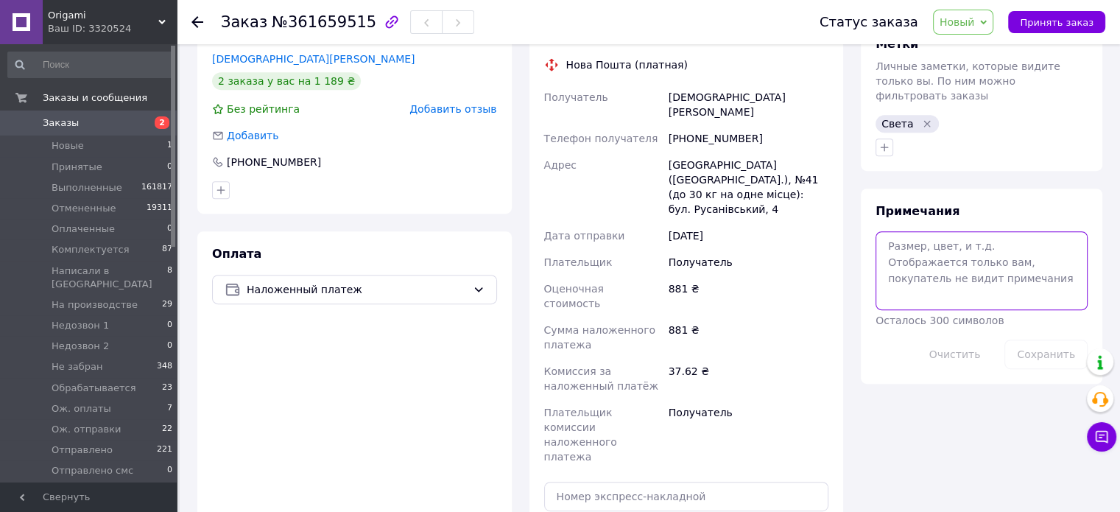
click at [903, 231] on textarea at bounding box center [981, 270] width 212 height 78
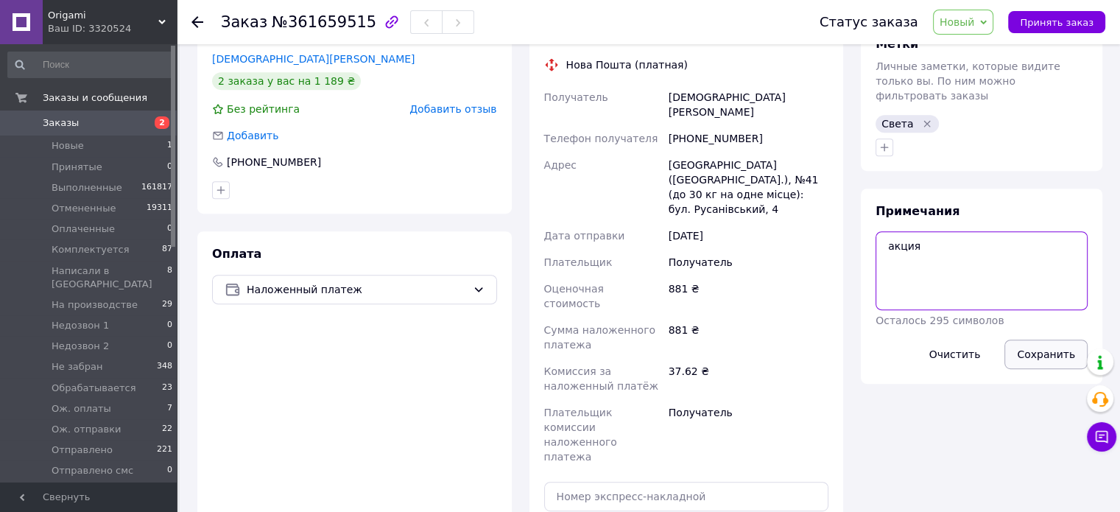
type textarea "акция"
click at [1044, 339] on button "Сохранить" at bounding box center [1045, 353] width 83 height 29
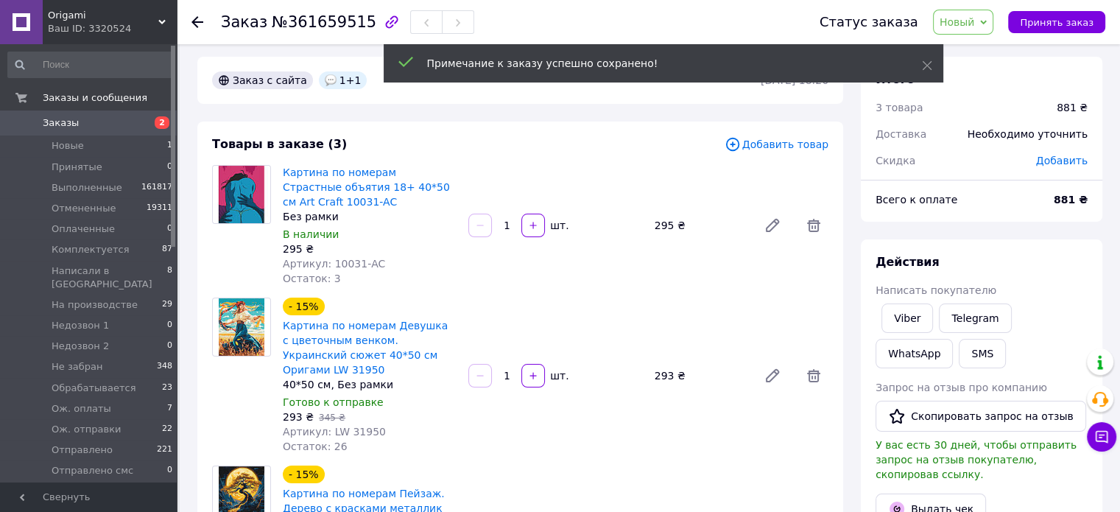
scroll to position [0, 0]
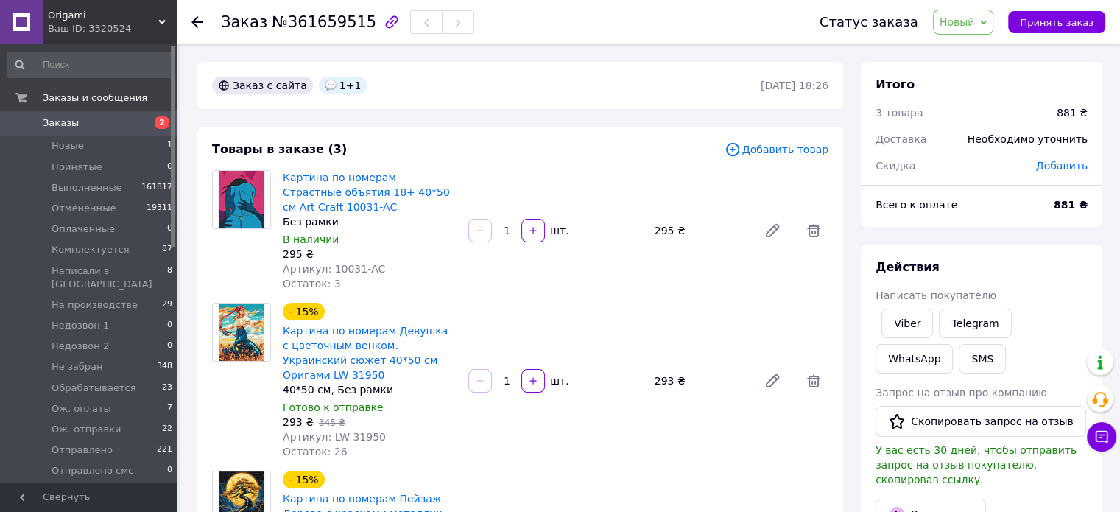
click at [1079, 167] on span "Добавить" at bounding box center [1062, 166] width 52 height 12
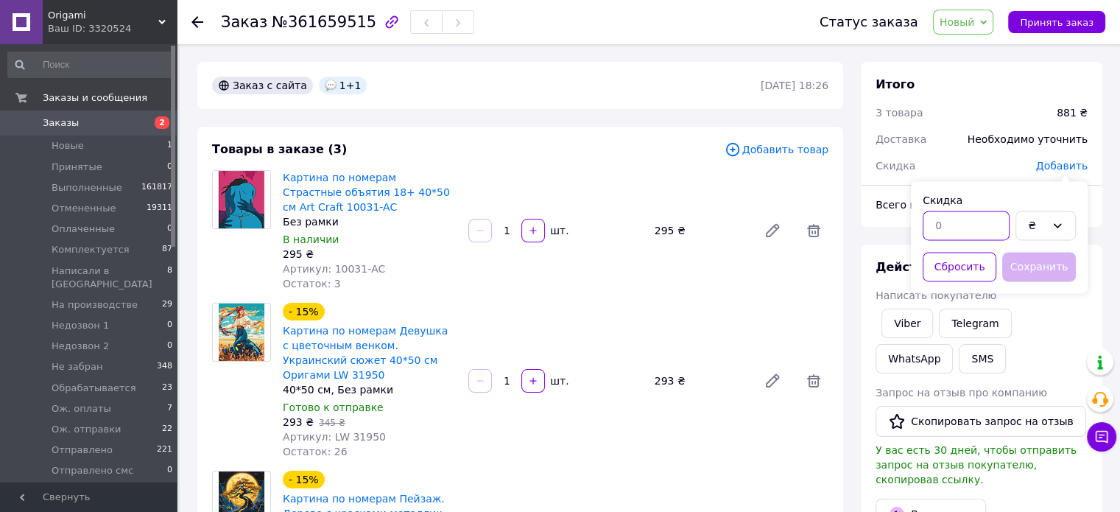
click at [954, 224] on input "text" at bounding box center [965, 225] width 87 height 29
type input "293"
drag, startPoint x: 1029, startPoint y: 264, endPoint x: 1017, endPoint y: 265, distance: 12.5
click at [1029, 265] on button "Сохранить" at bounding box center [1039, 266] width 74 height 29
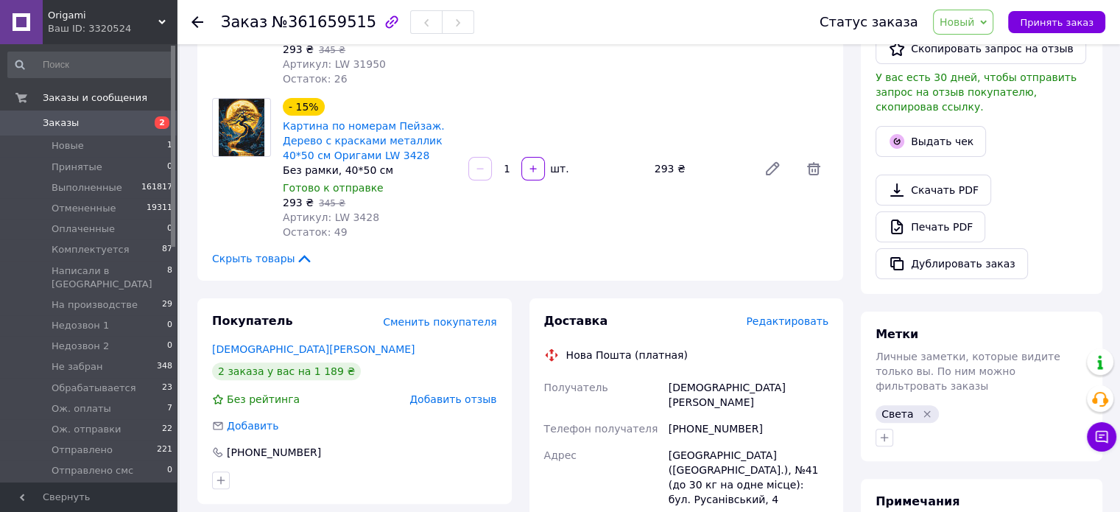
scroll to position [368, 0]
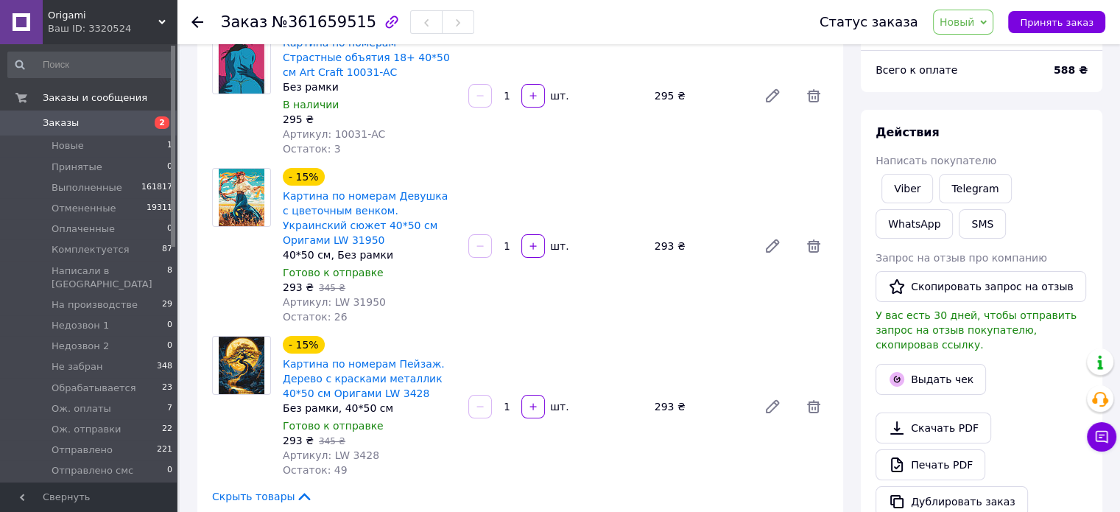
scroll to position [74, 0]
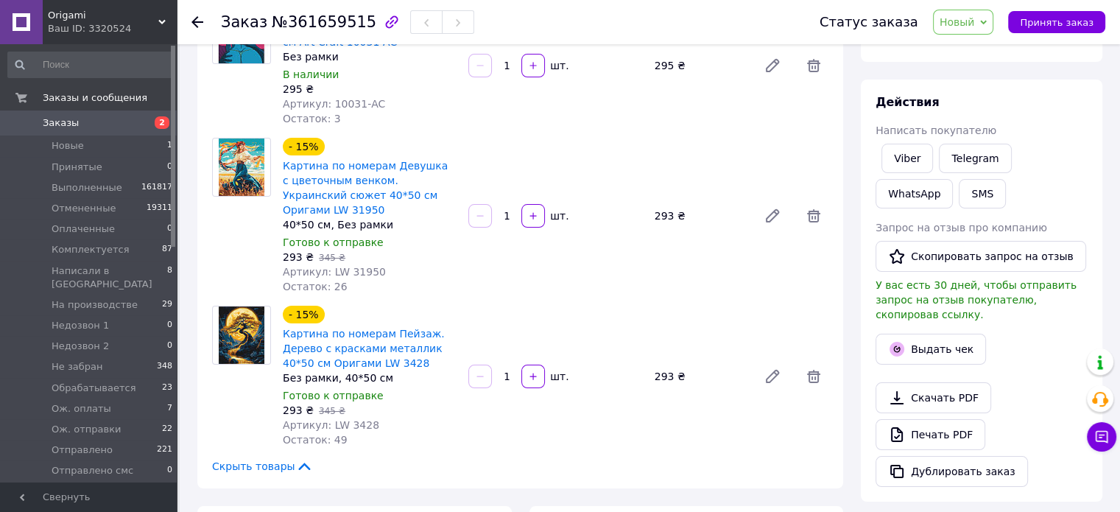
scroll to position [147, 0]
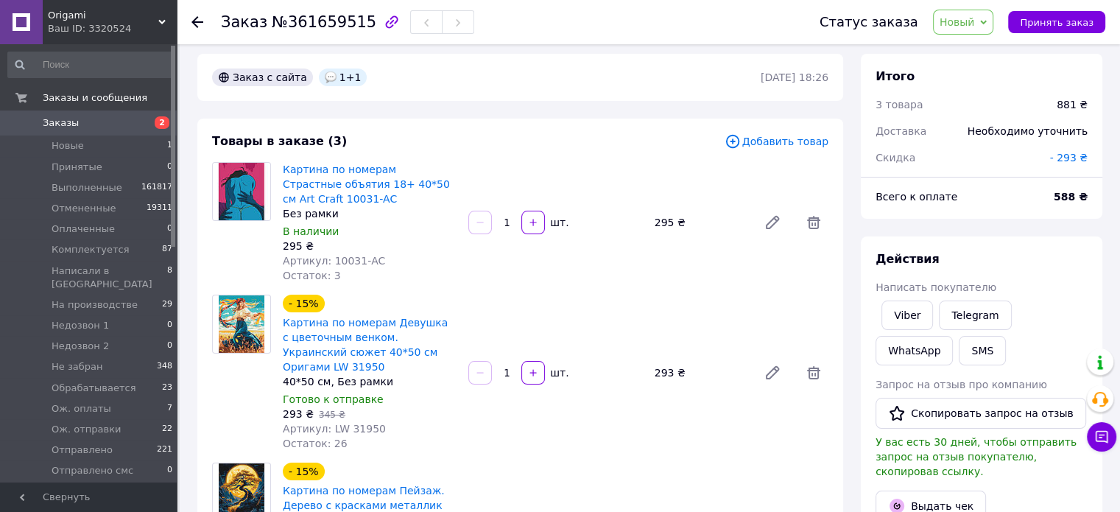
scroll to position [0, 0]
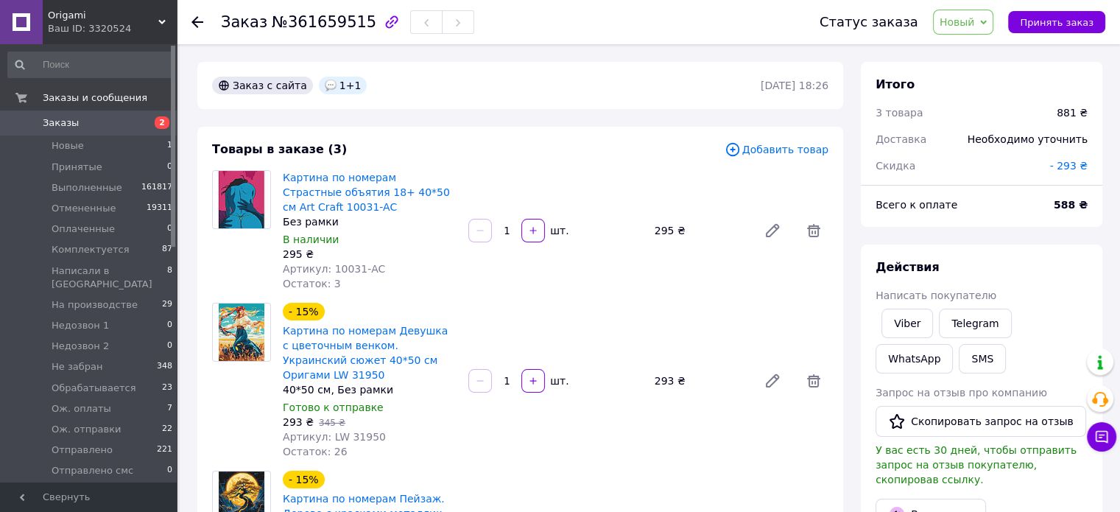
click at [965, 23] on span "Новый" at bounding box center [956, 22] width 35 height 12
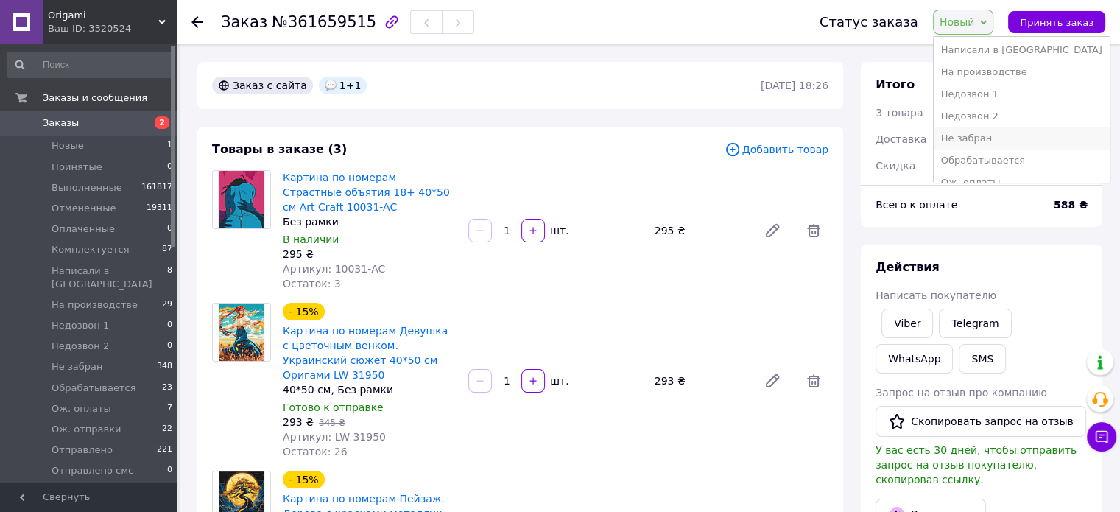
scroll to position [147, 0]
click at [1014, 165] on li "Ож. отправки" at bounding box center [1022, 169] width 176 height 22
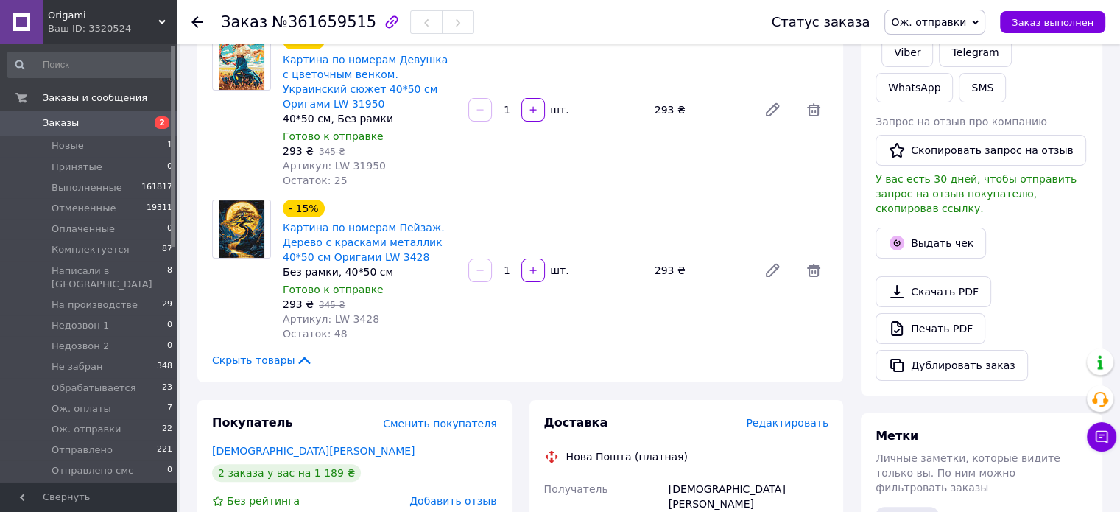
scroll to position [368, 0]
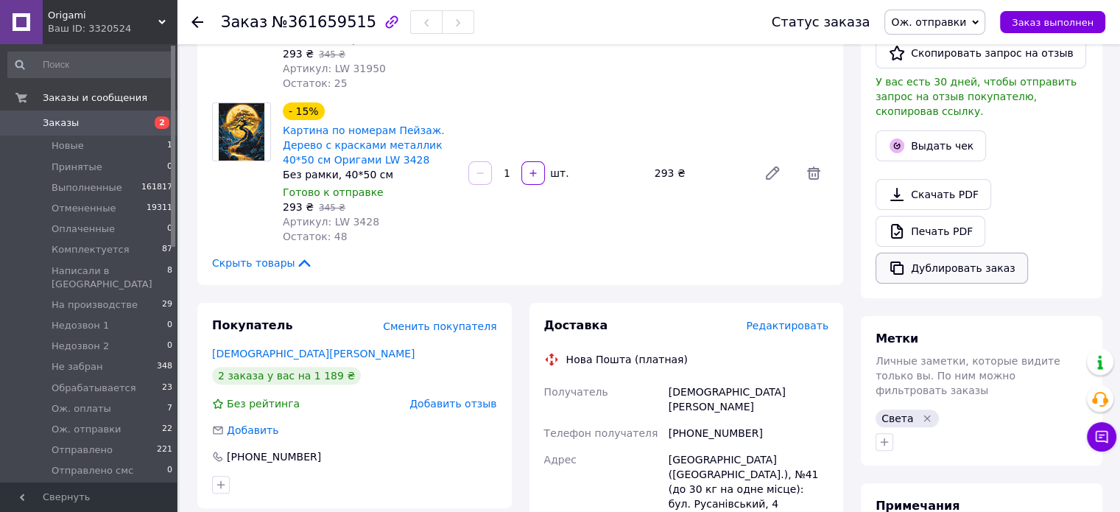
click at [944, 253] on button "Дублировать заказ" at bounding box center [951, 268] width 152 height 31
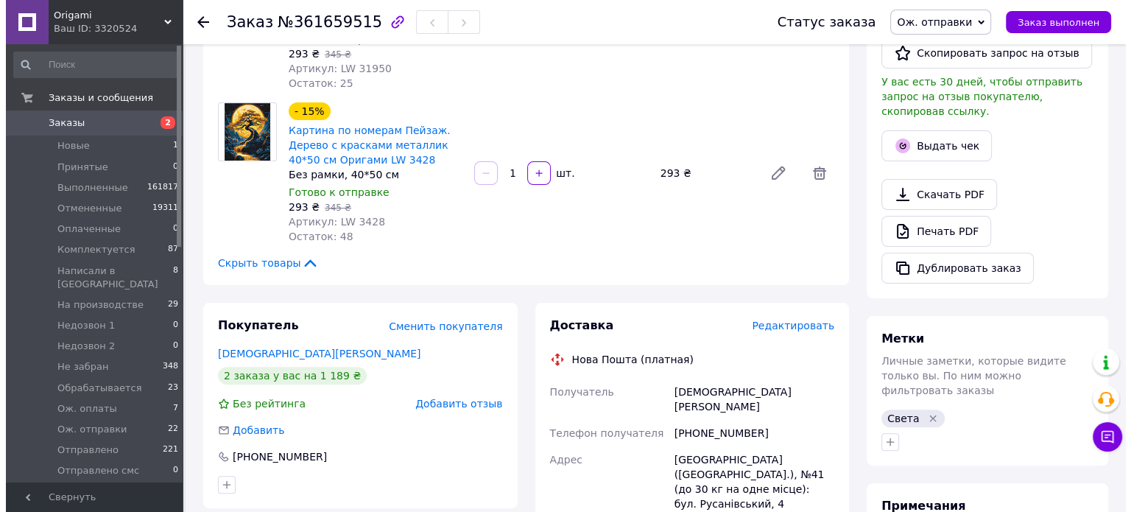
scroll to position [0, 0]
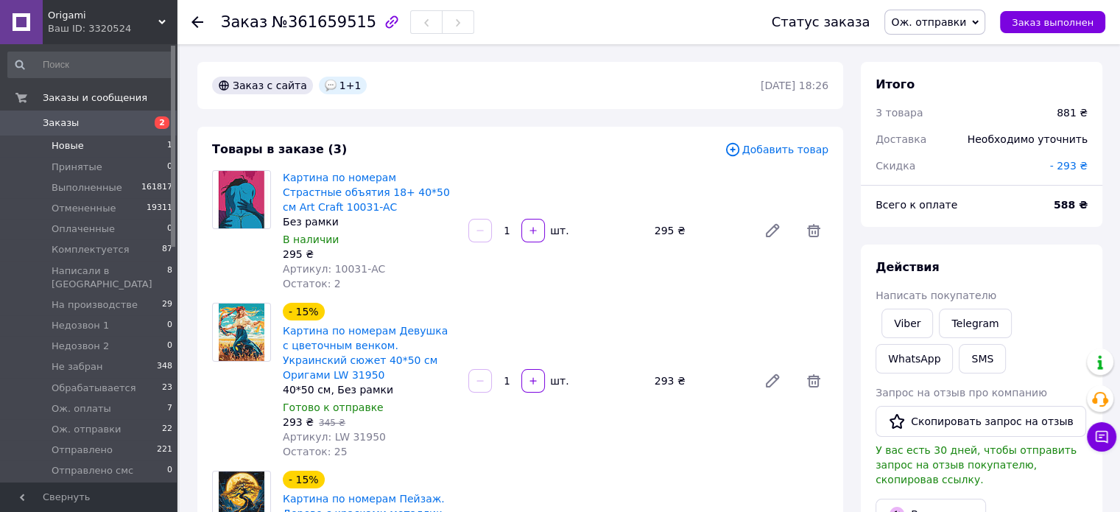
click at [64, 145] on span "Новые" at bounding box center [68, 145] width 32 height 13
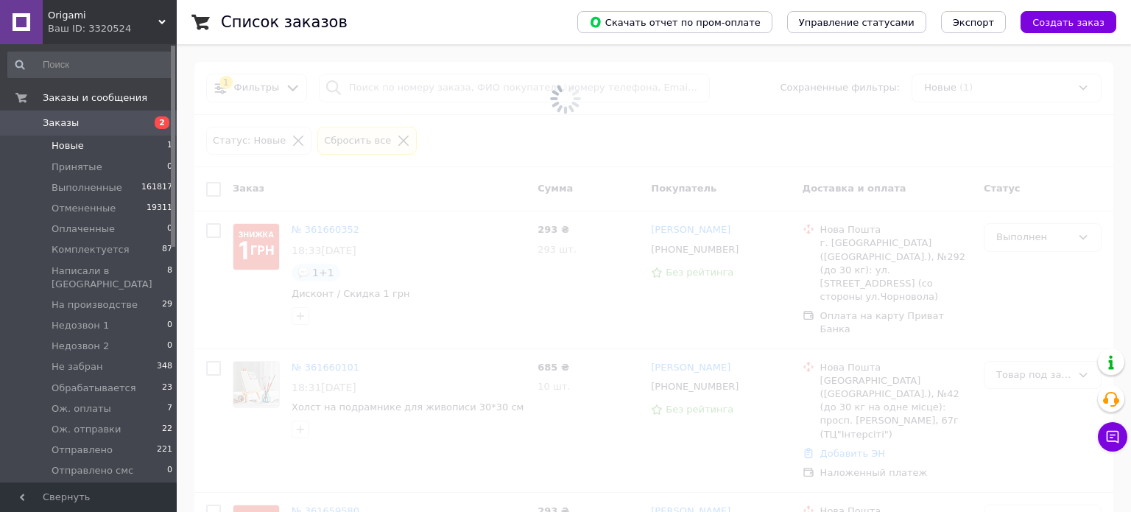
click at [65, 145] on span "Новые" at bounding box center [68, 145] width 32 height 13
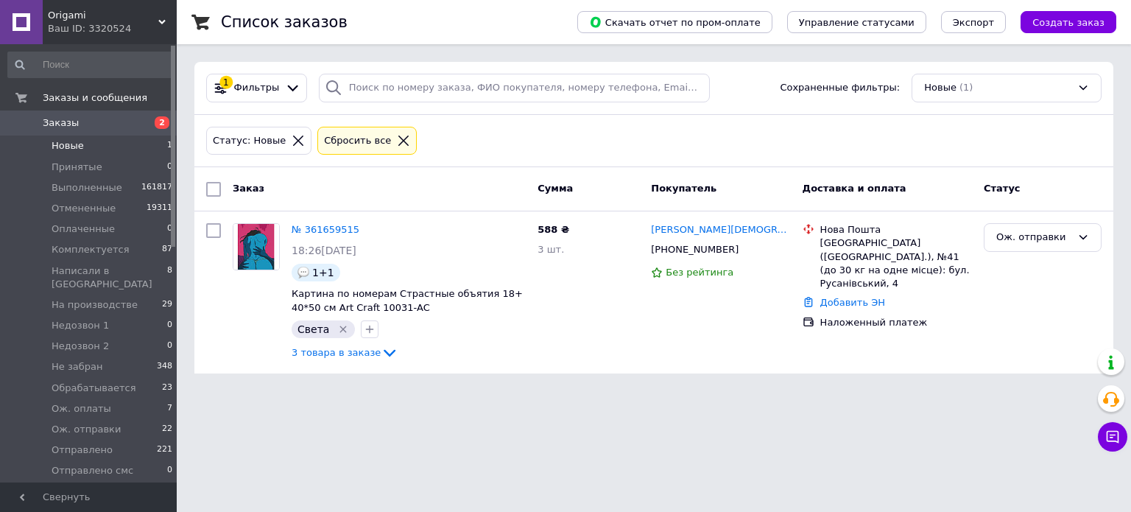
click at [75, 147] on span "Новые" at bounding box center [68, 145] width 32 height 13
